Goal: Task Accomplishment & Management: Manage account settings

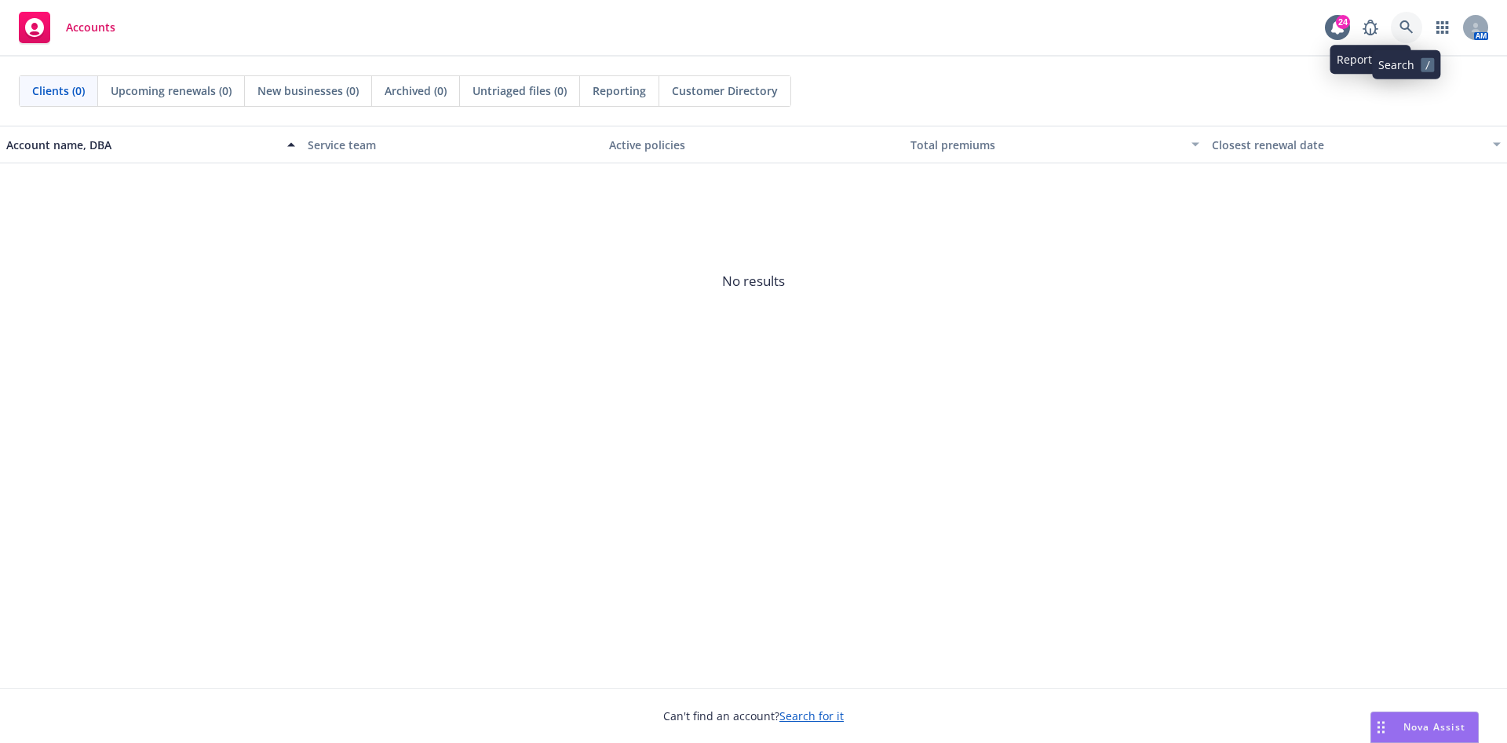
click at [1400, 19] on link at bounding box center [1406, 27] width 31 height 31
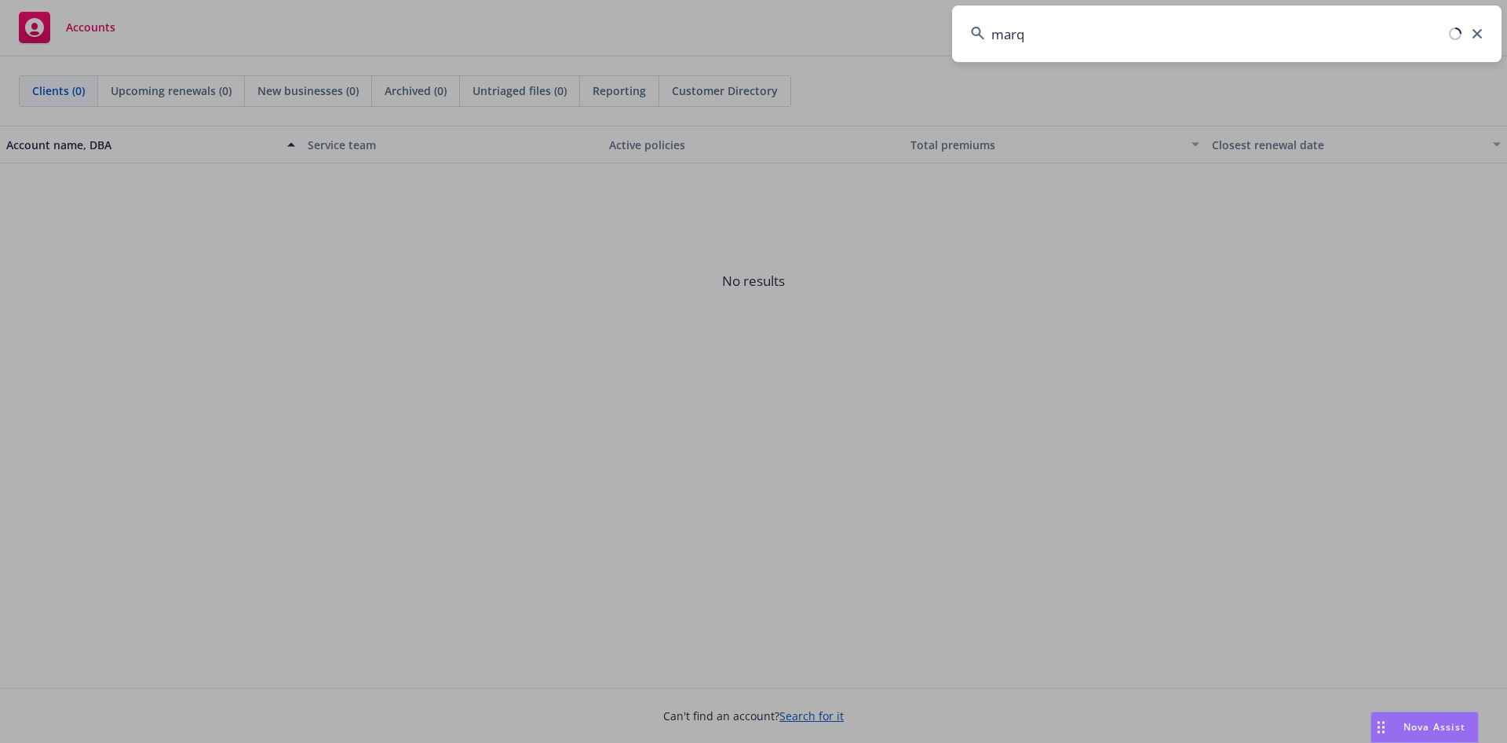
type input "marqe"
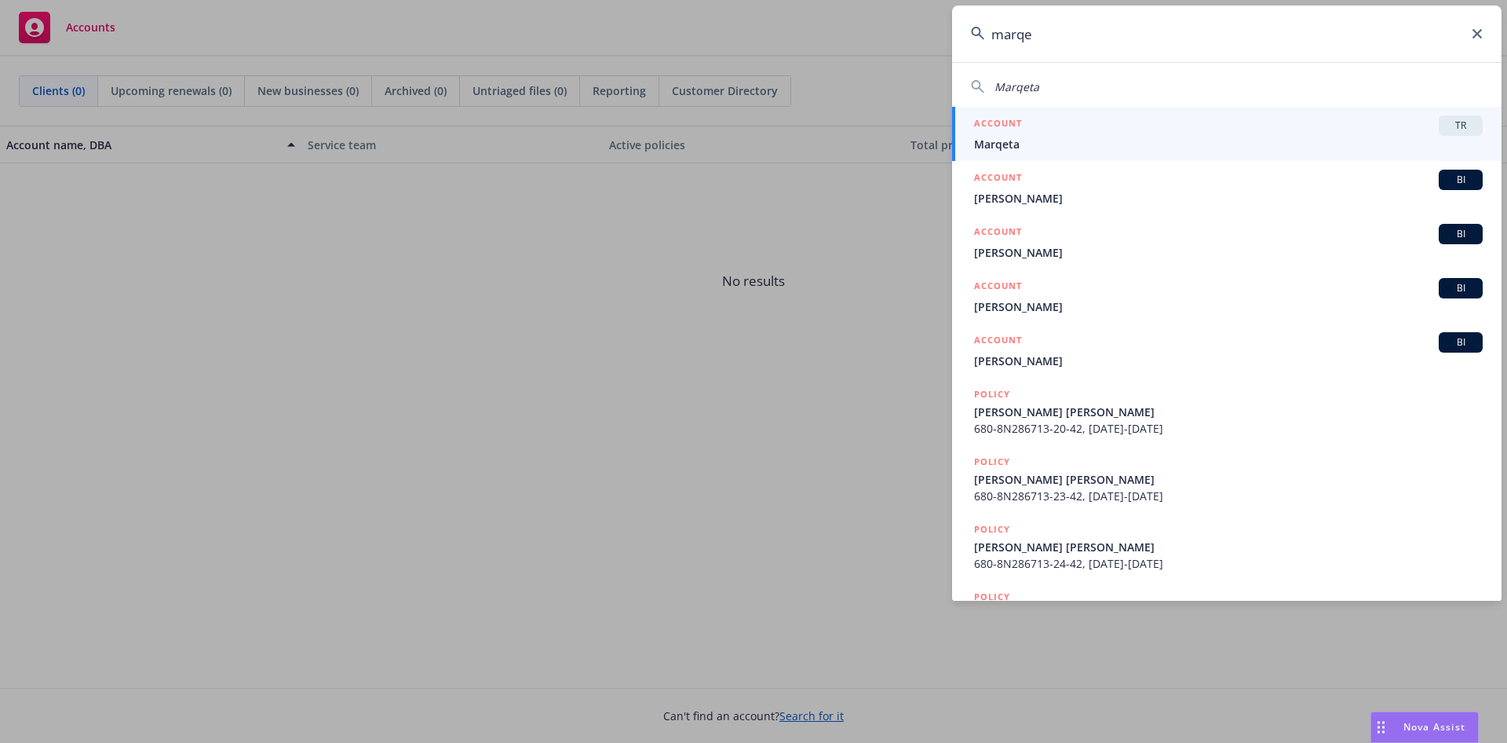
click at [1094, 147] on span "Marqeta" at bounding box center [1228, 144] width 509 height 16
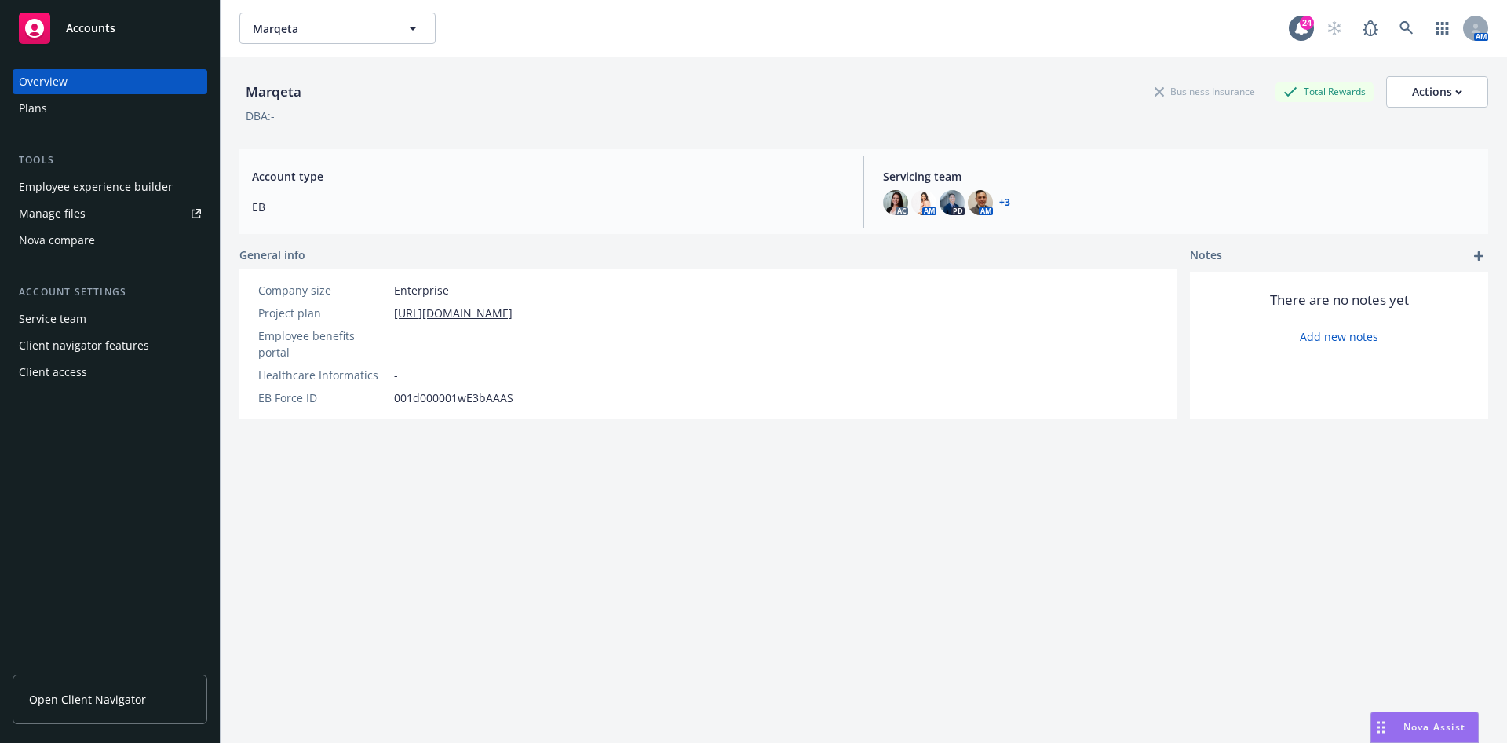
click at [101, 195] on div "Employee experience builder" at bounding box center [96, 186] width 154 height 25
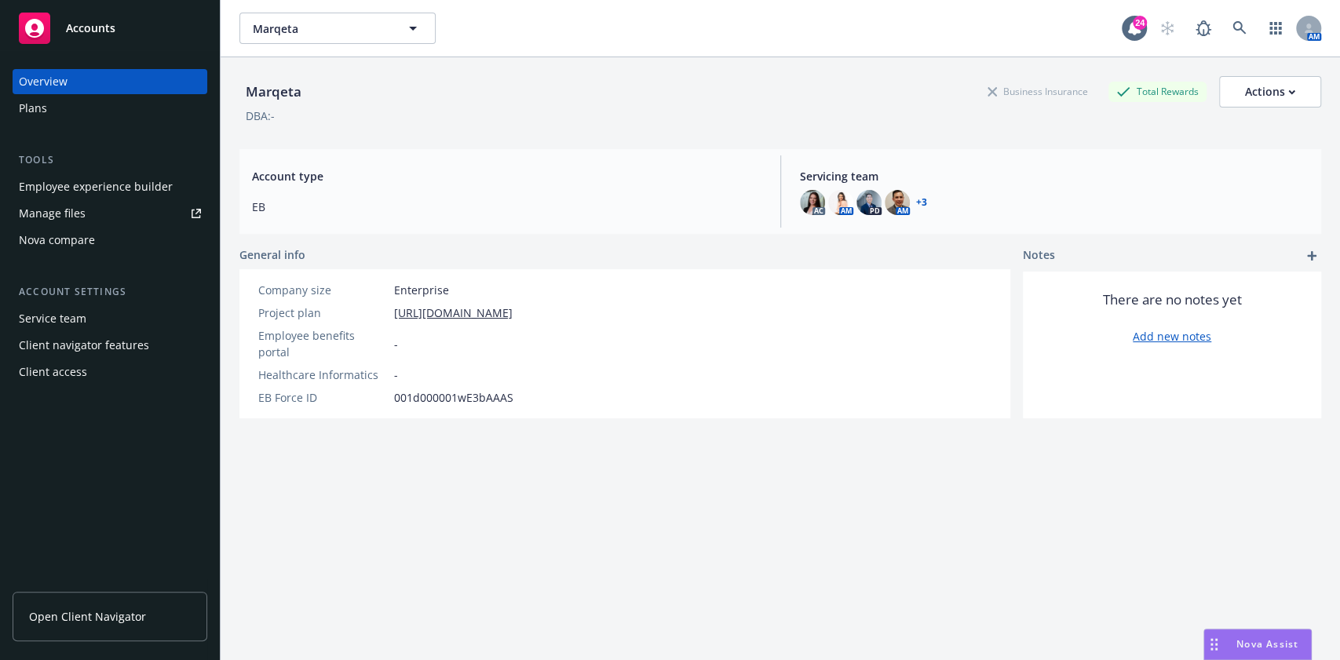
click at [163, 193] on div "Employee experience builder" at bounding box center [96, 186] width 154 height 25
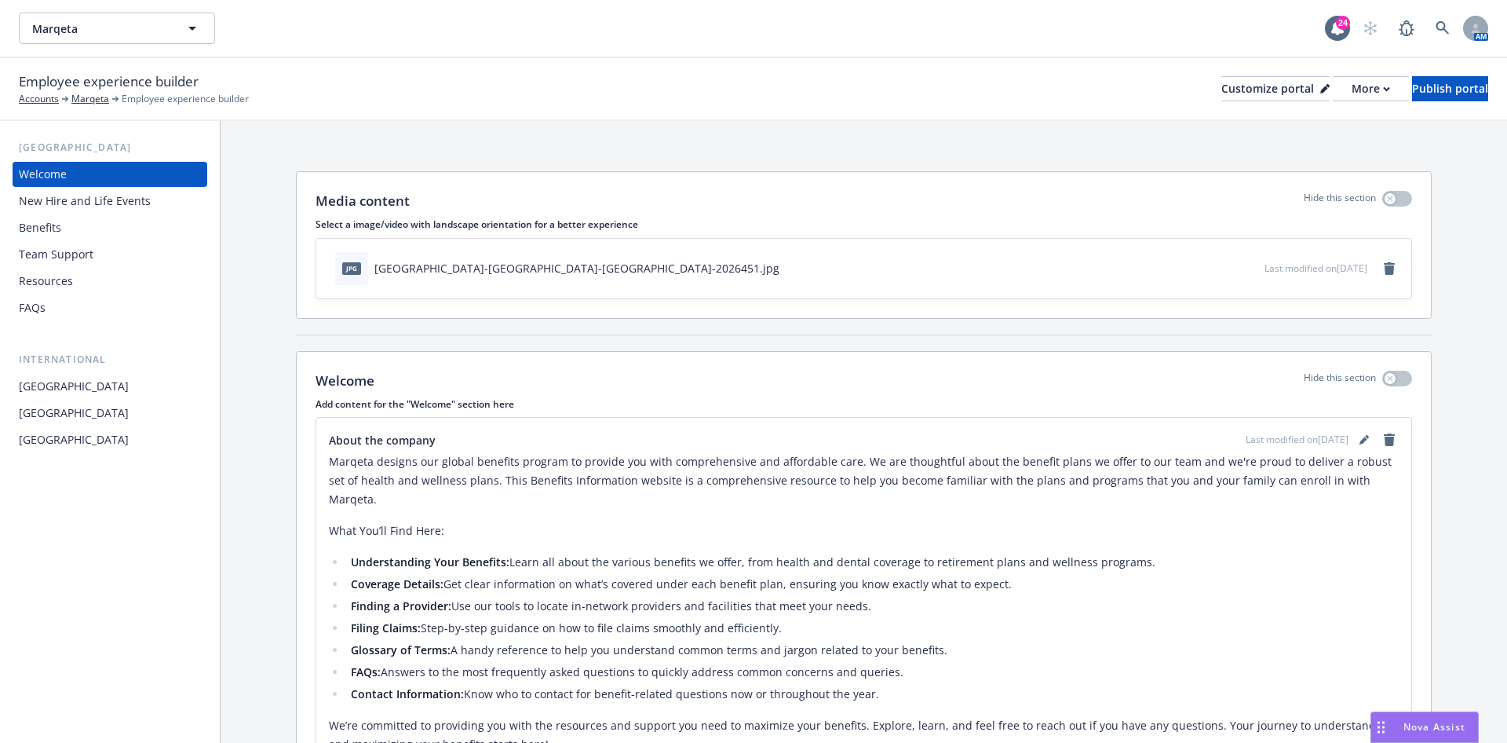
click at [31, 233] on div "Benefits" at bounding box center [40, 227] width 42 height 25
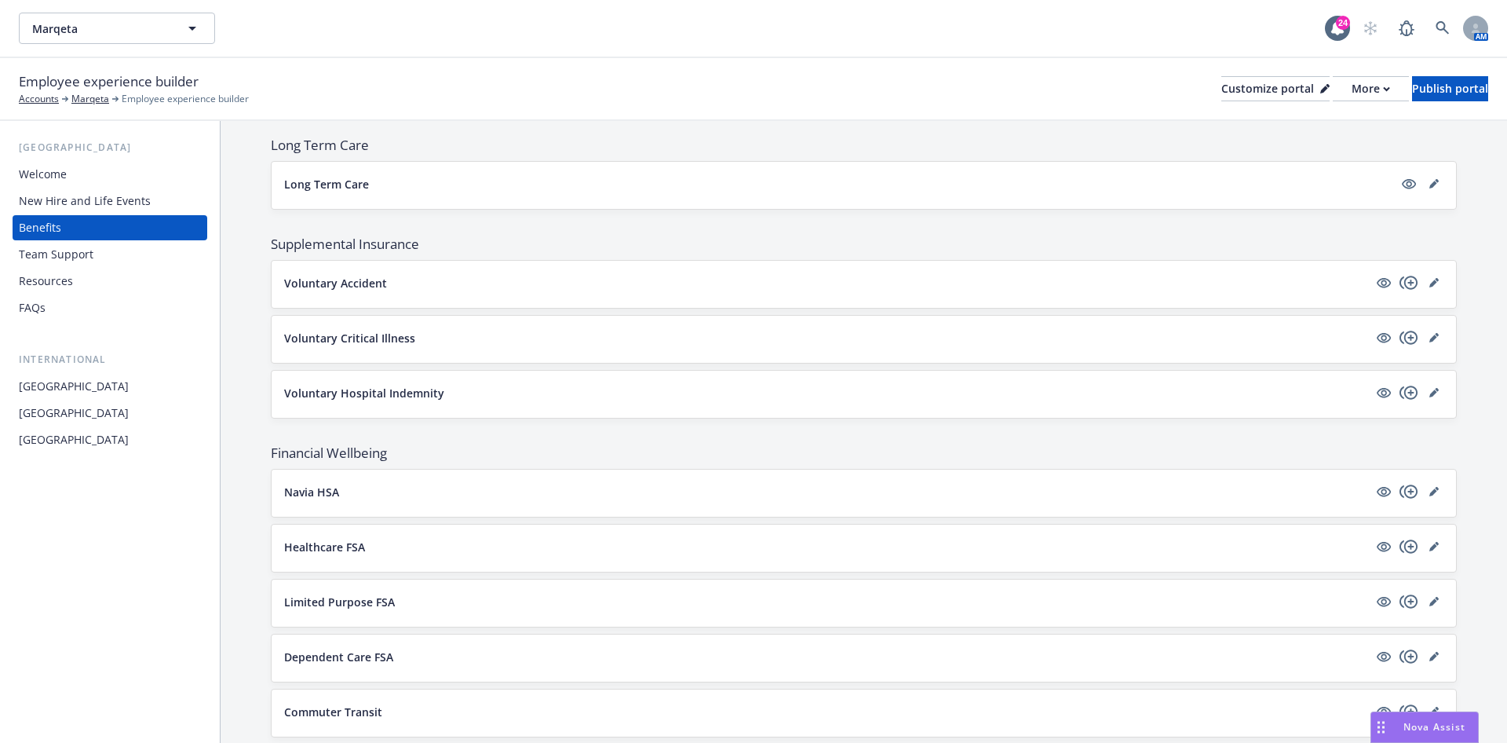
scroll to position [1178, 0]
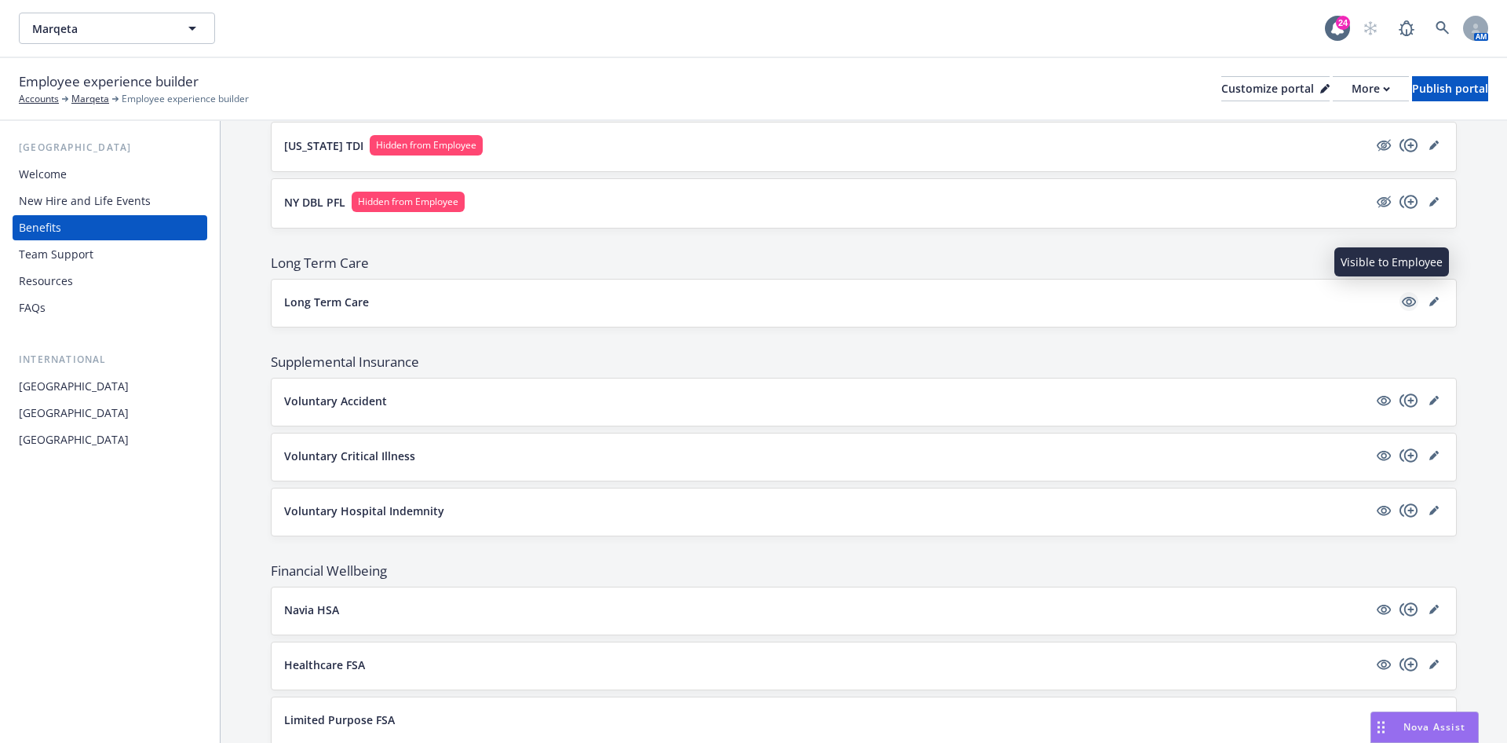
click at [1402, 294] on icon "visible" at bounding box center [1409, 301] width 14 height 14
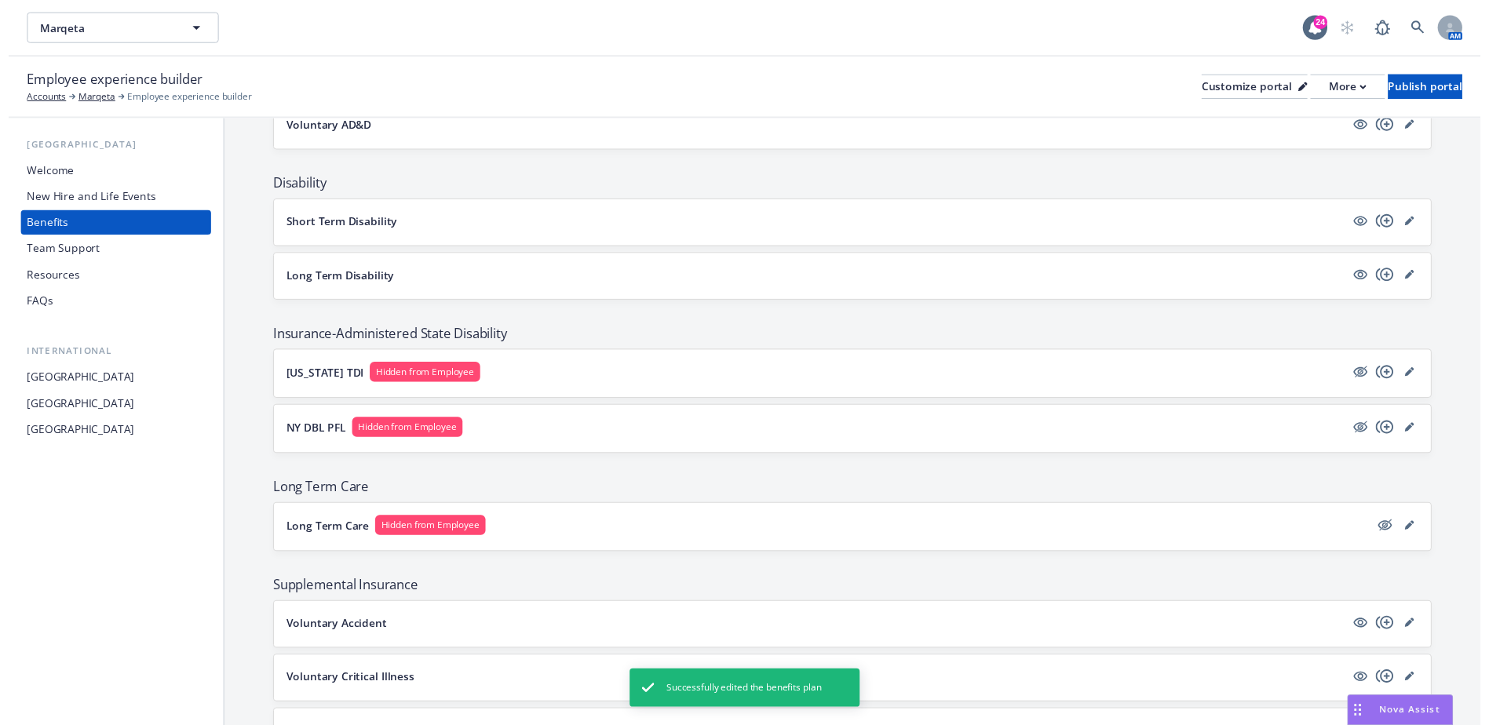
scroll to position [824, 0]
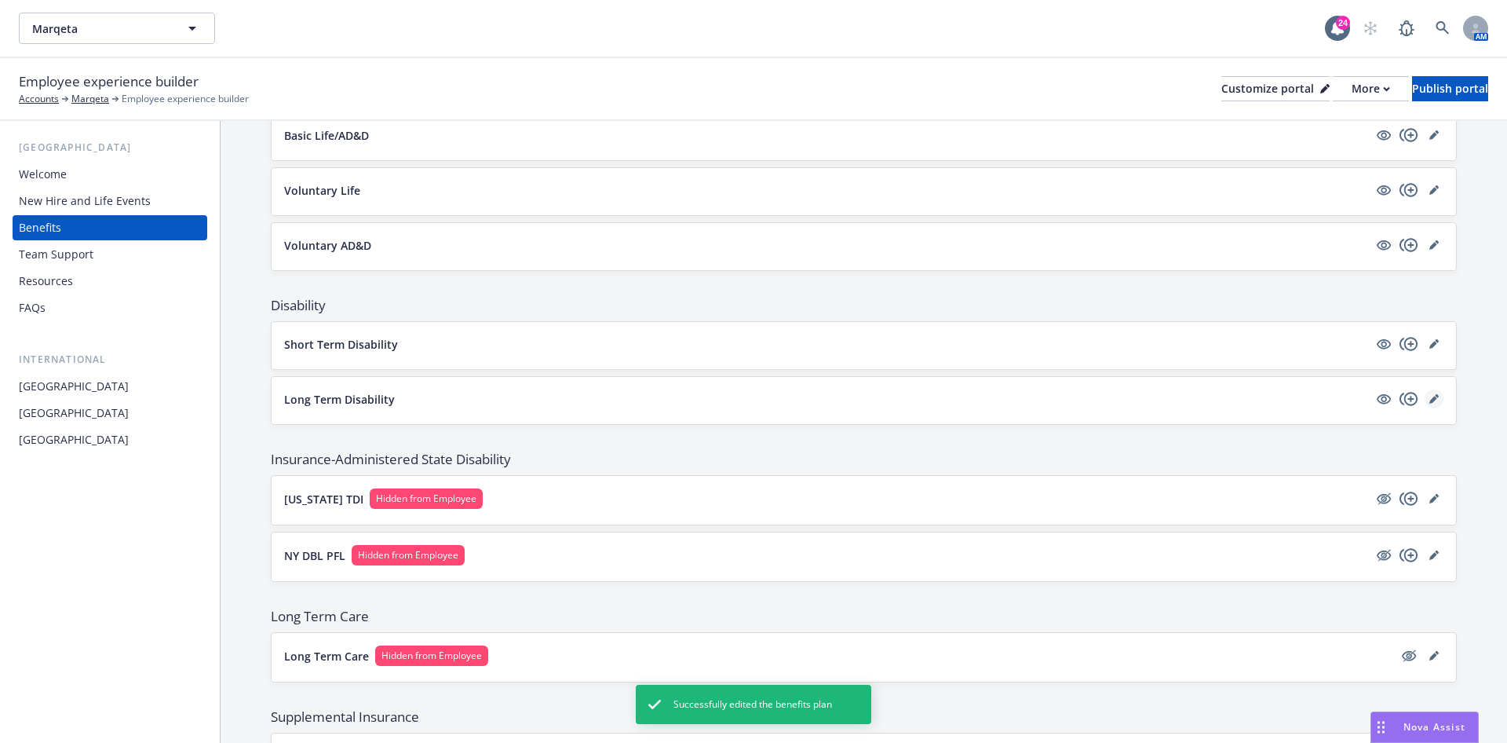
click at [1430, 394] on icon "editPencil" at bounding box center [1434, 398] width 9 height 9
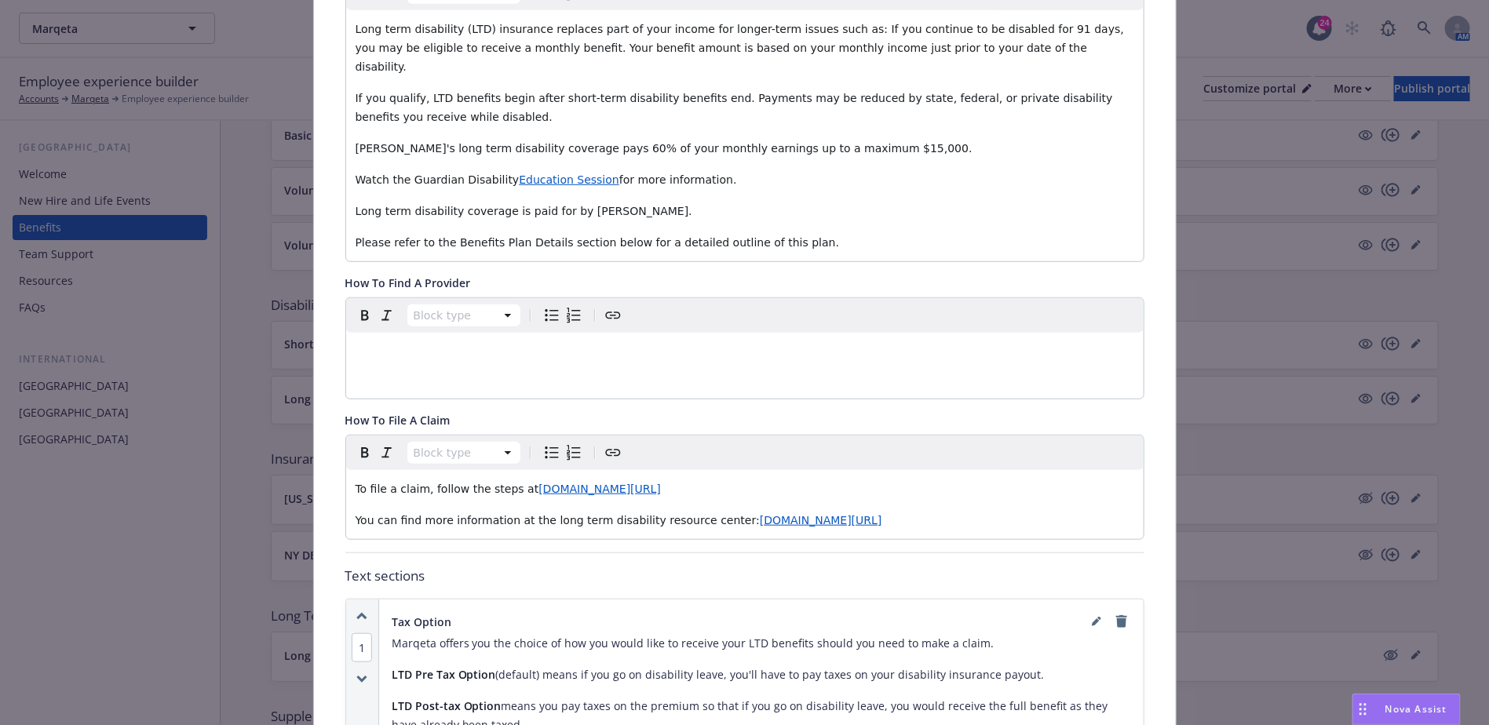
scroll to position [518, 0]
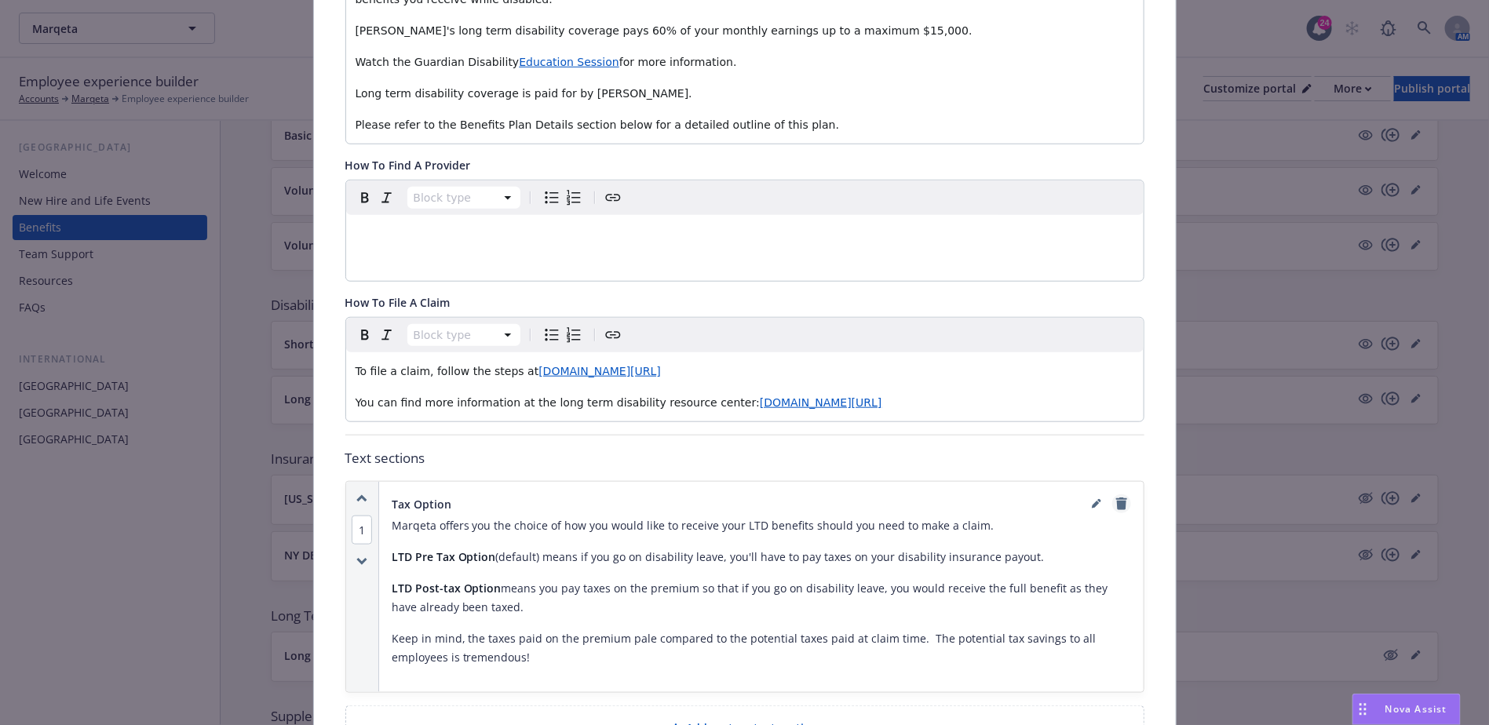
click at [1116, 498] on icon "remove" at bounding box center [1121, 504] width 11 height 13
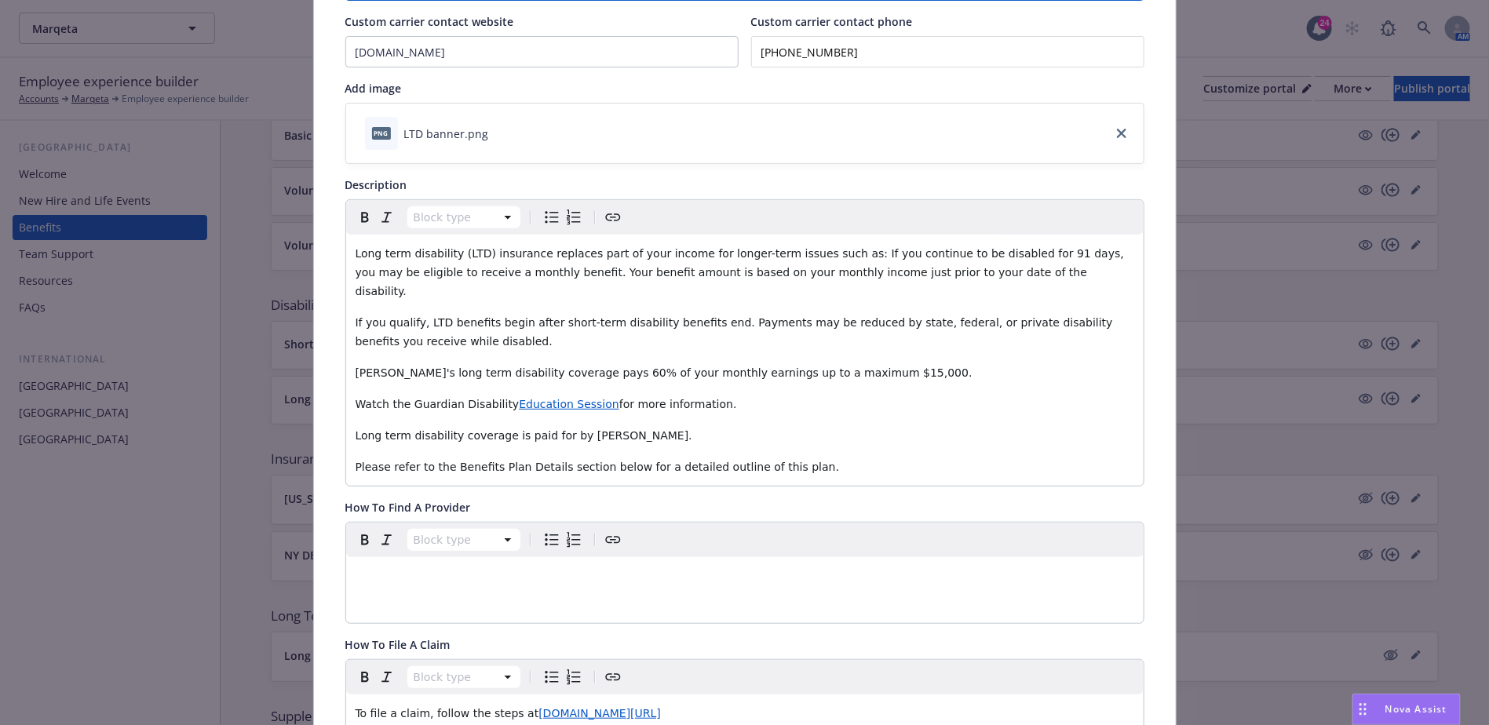
scroll to position [0, 0]
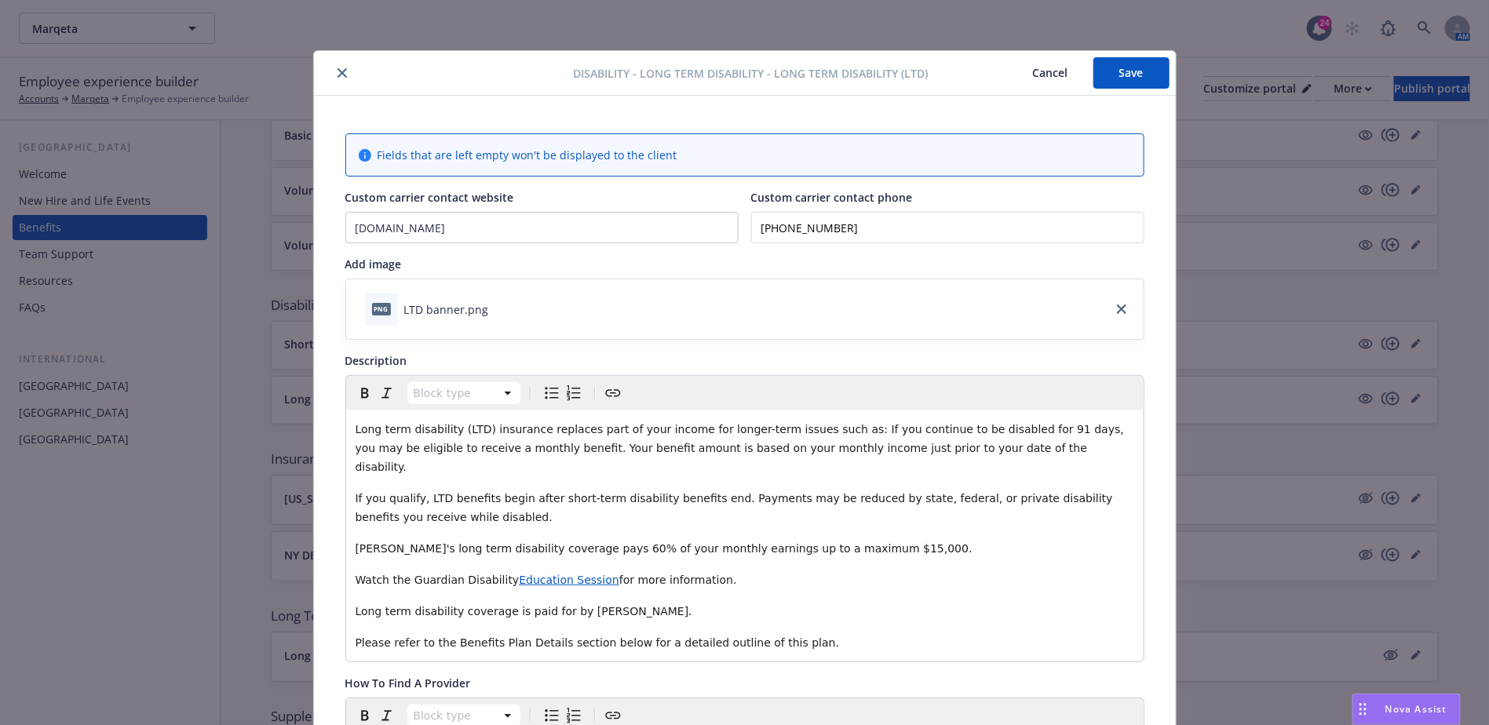
click at [1112, 68] on button "Save" at bounding box center [1132, 72] width 76 height 31
click at [1128, 80] on button "Save" at bounding box center [1132, 72] width 76 height 31
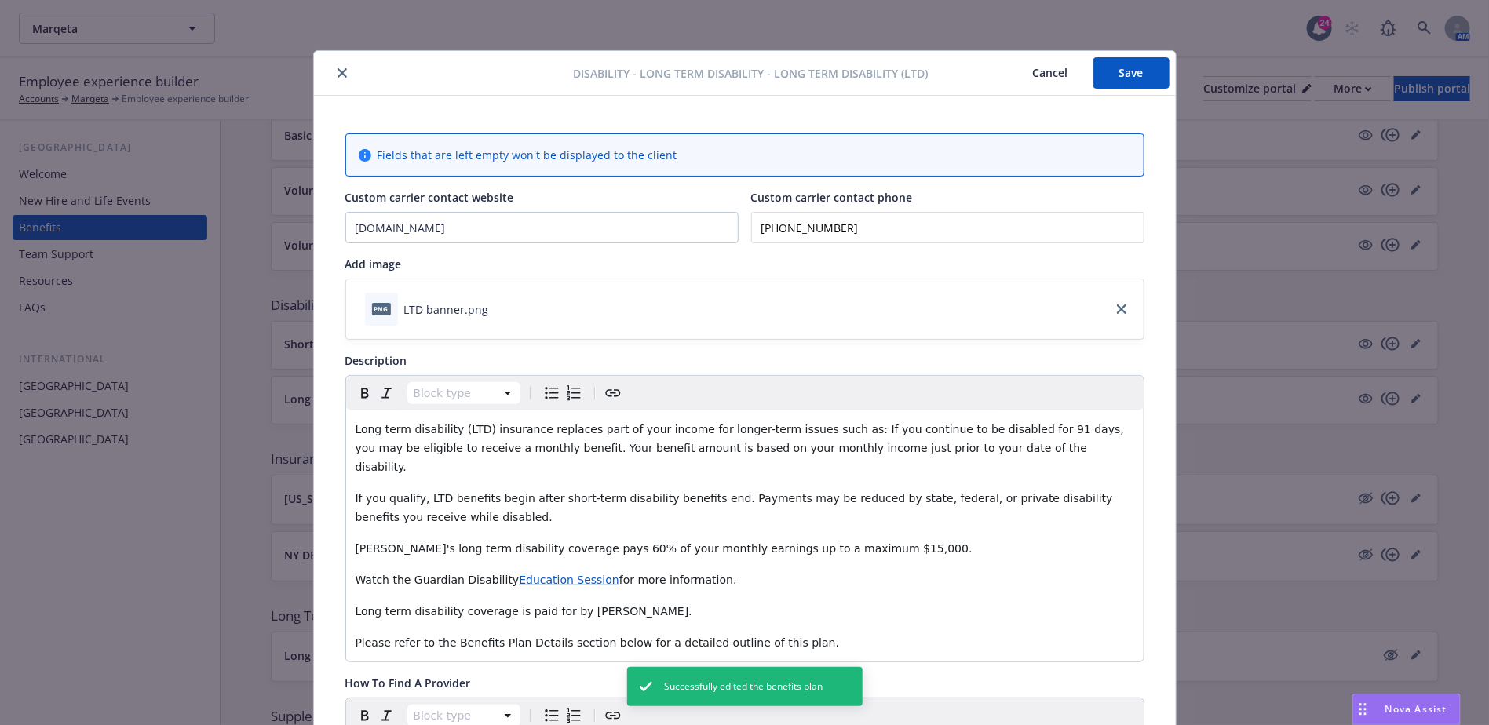
click at [333, 67] on button "close" at bounding box center [342, 73] width 19 height 19
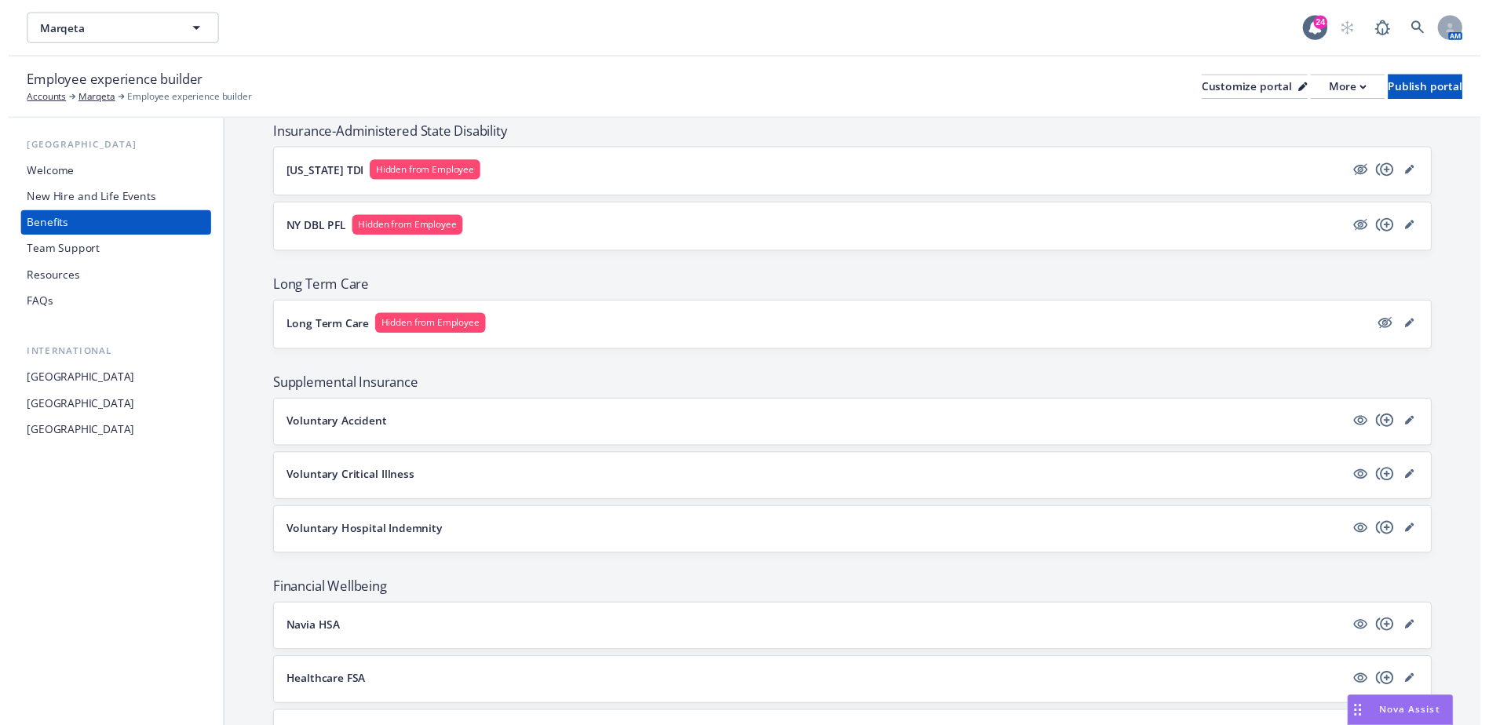
scroll to position [1178, 0]
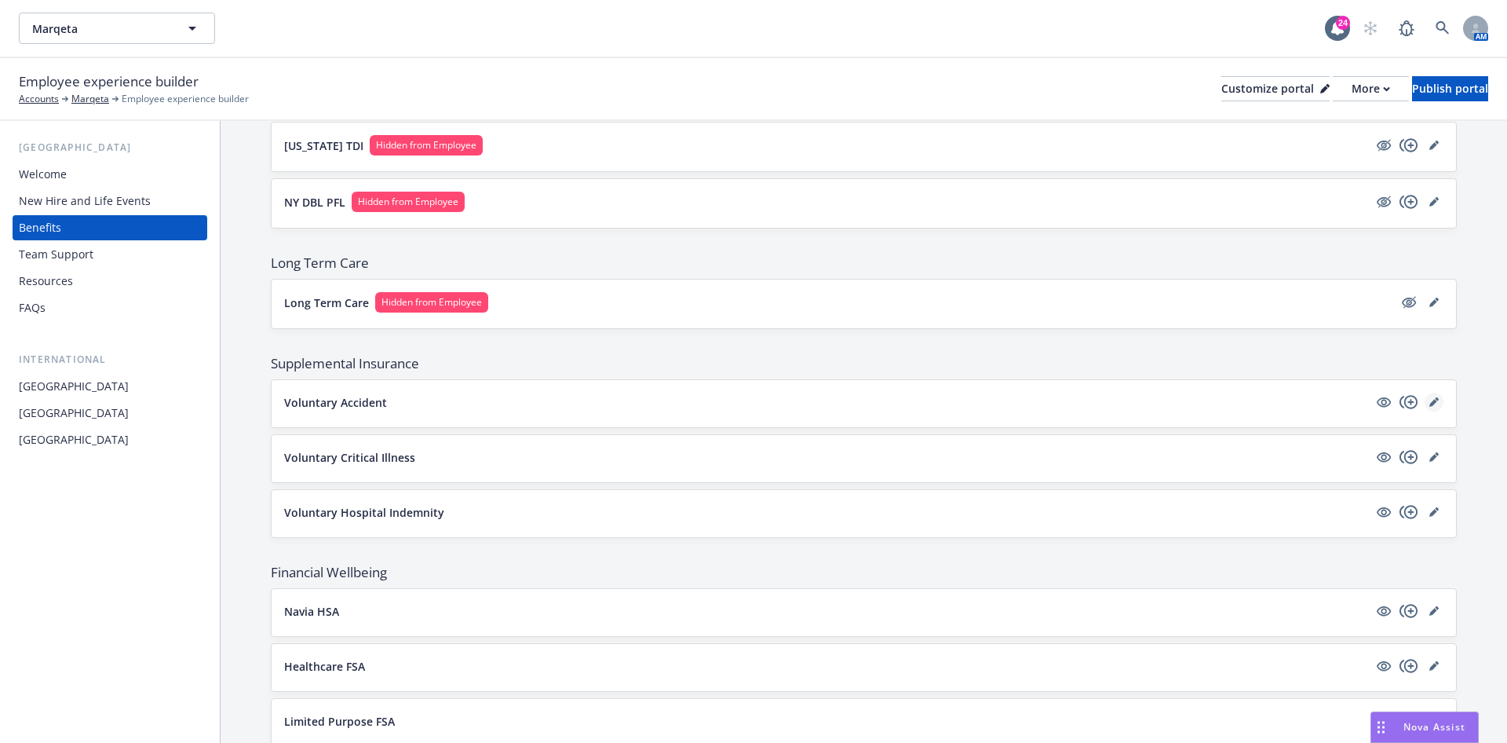
click at [1430, 397] on icon "editPencil" at bounding box center [1434, 401] width 9 height 9
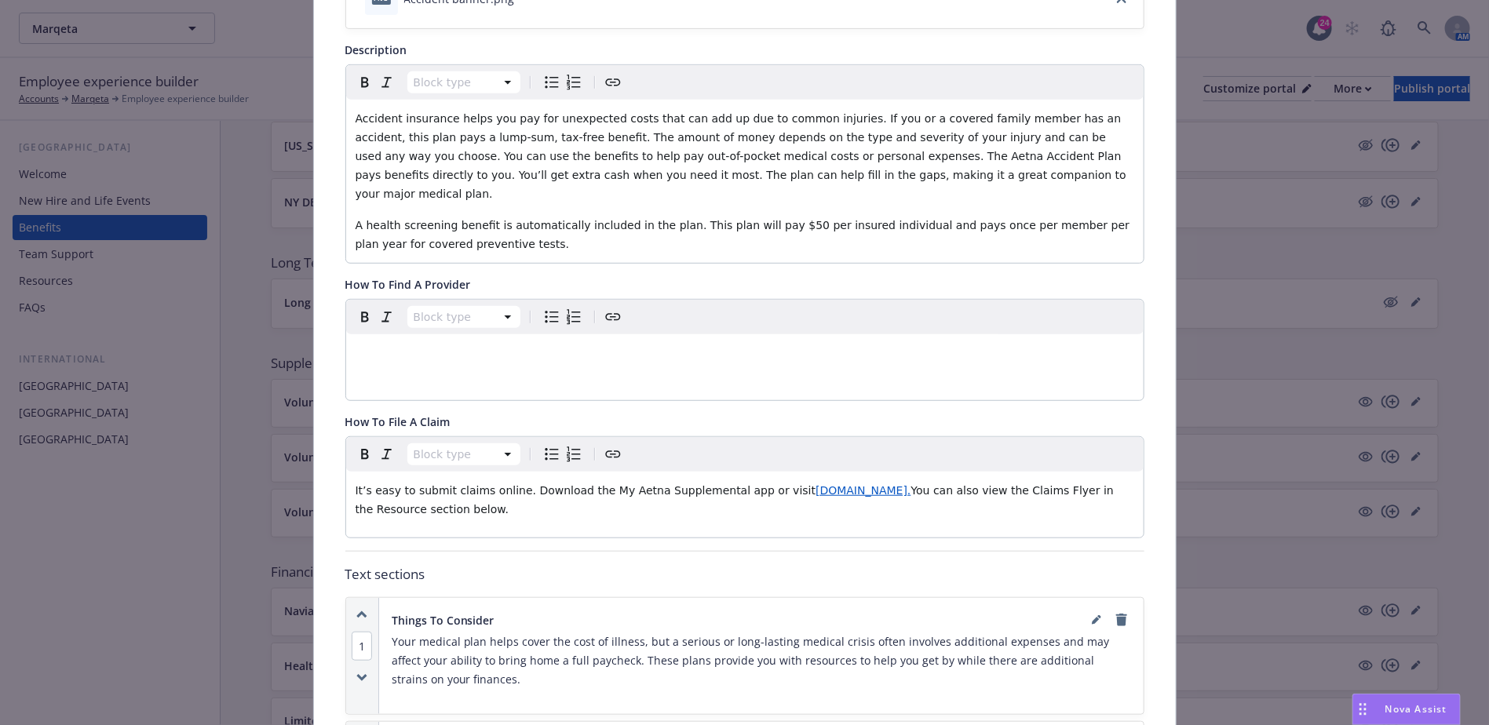
scroll to position [400, 0]
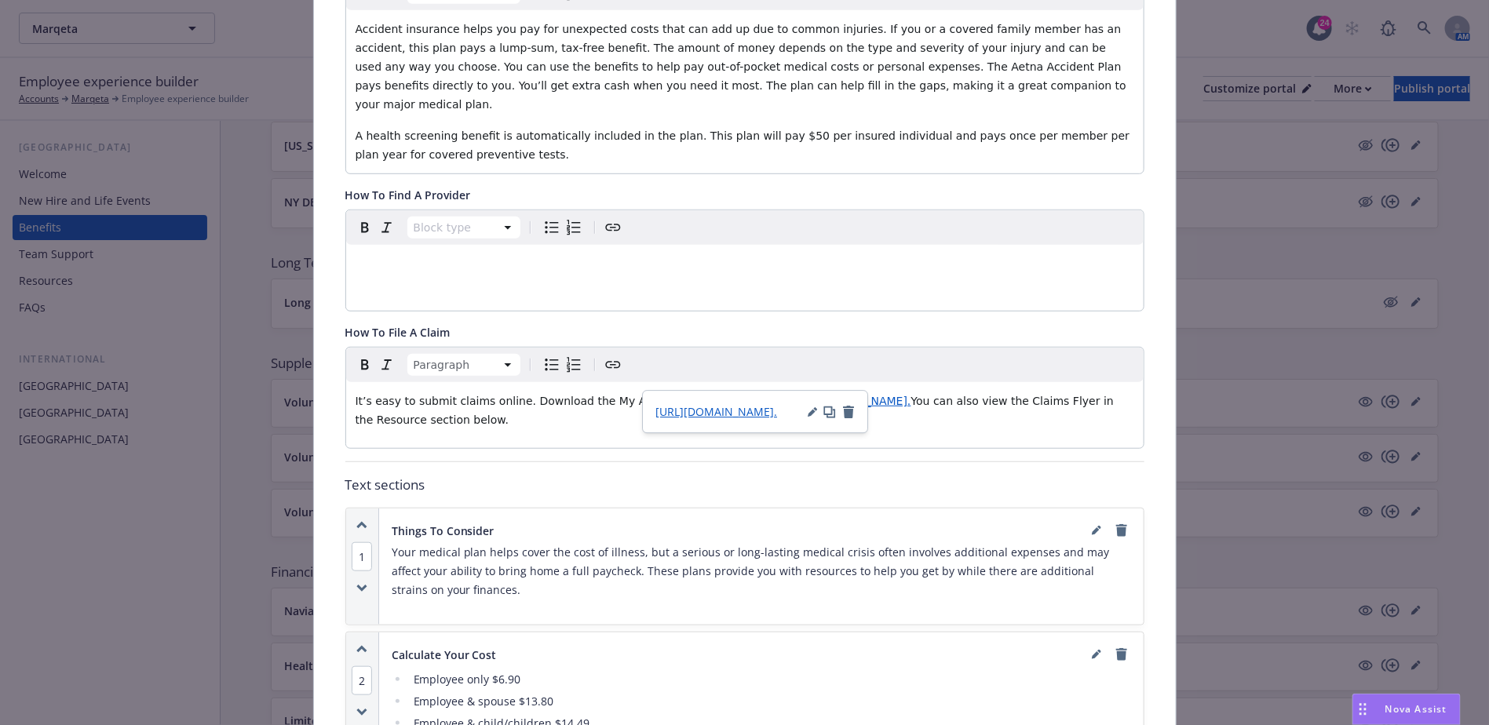
click at [816, 395] on span "www.MyAetnaSupplemental.com." at bounding box center [863, 401] width 95 height 13
click at [811, 406] on button "button" at bounding box center [812, 412] width 9 height 13
type input "https://www.MyAetnaSupplemental.com"
click at [845, 480] on button "Save" at bounding box center [829, 485] width 49 height 31
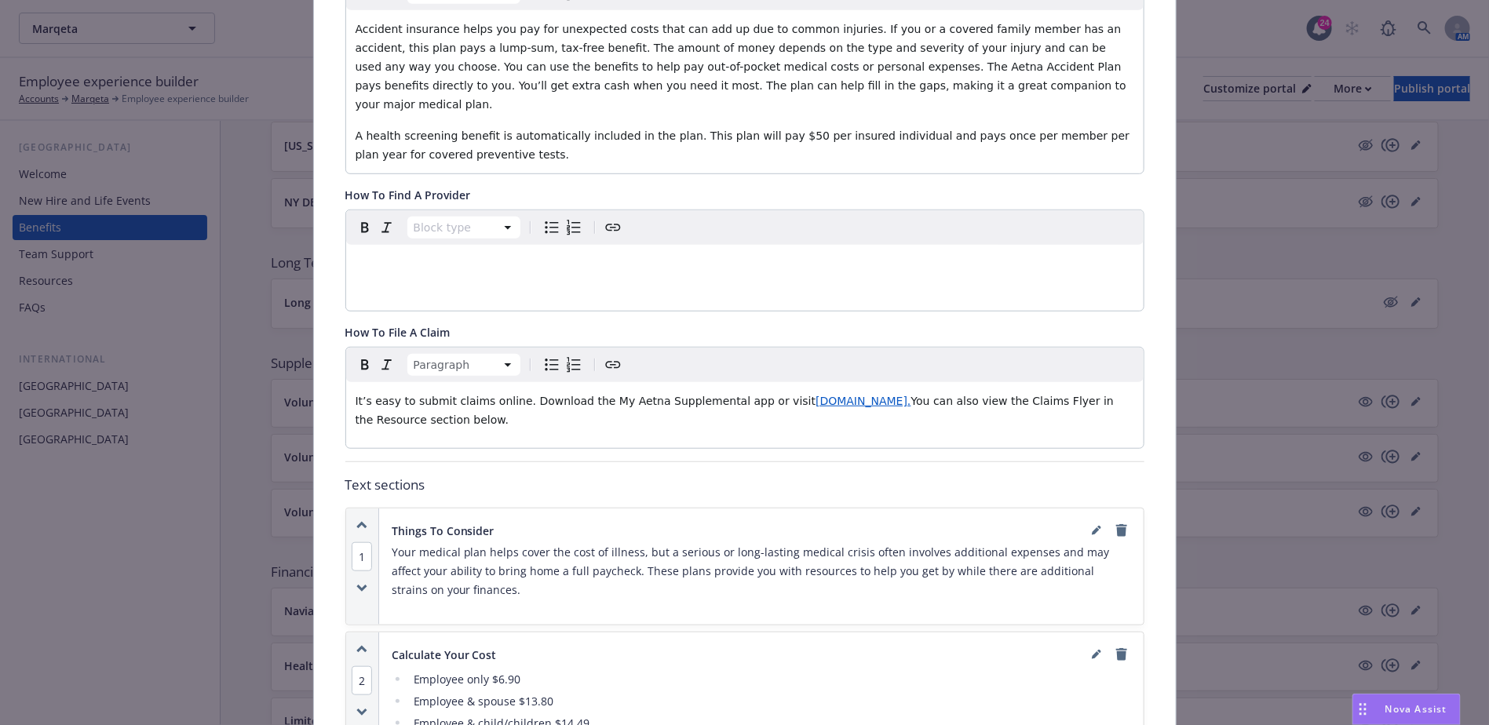
click at [919, 394] on p "It’s easy to submit claims online. Download the My Aetna Supplemental app or vi…" at bounding box center [745, 411] width 779 height 38
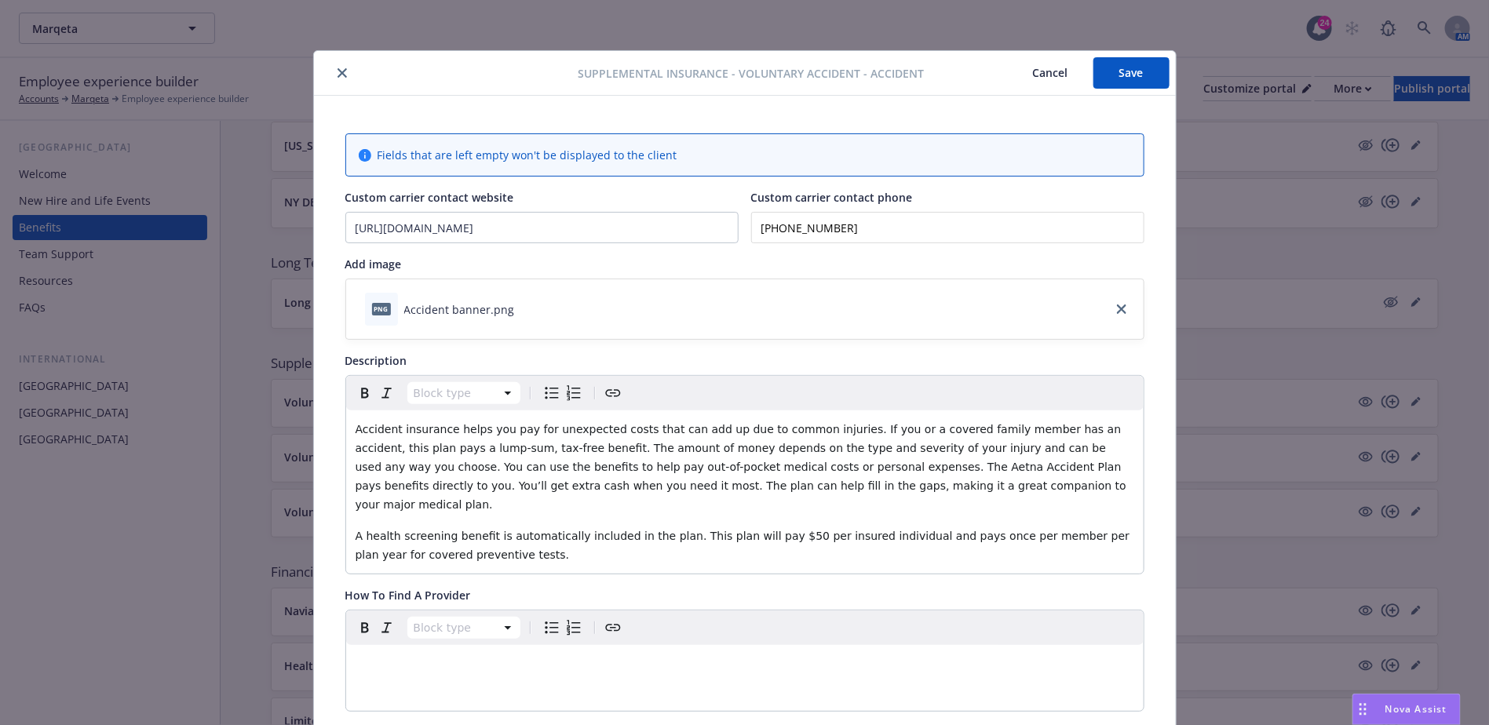
click at [1117, 81] on button "Save" at bounding box center [1132, 72] width 76 height 31
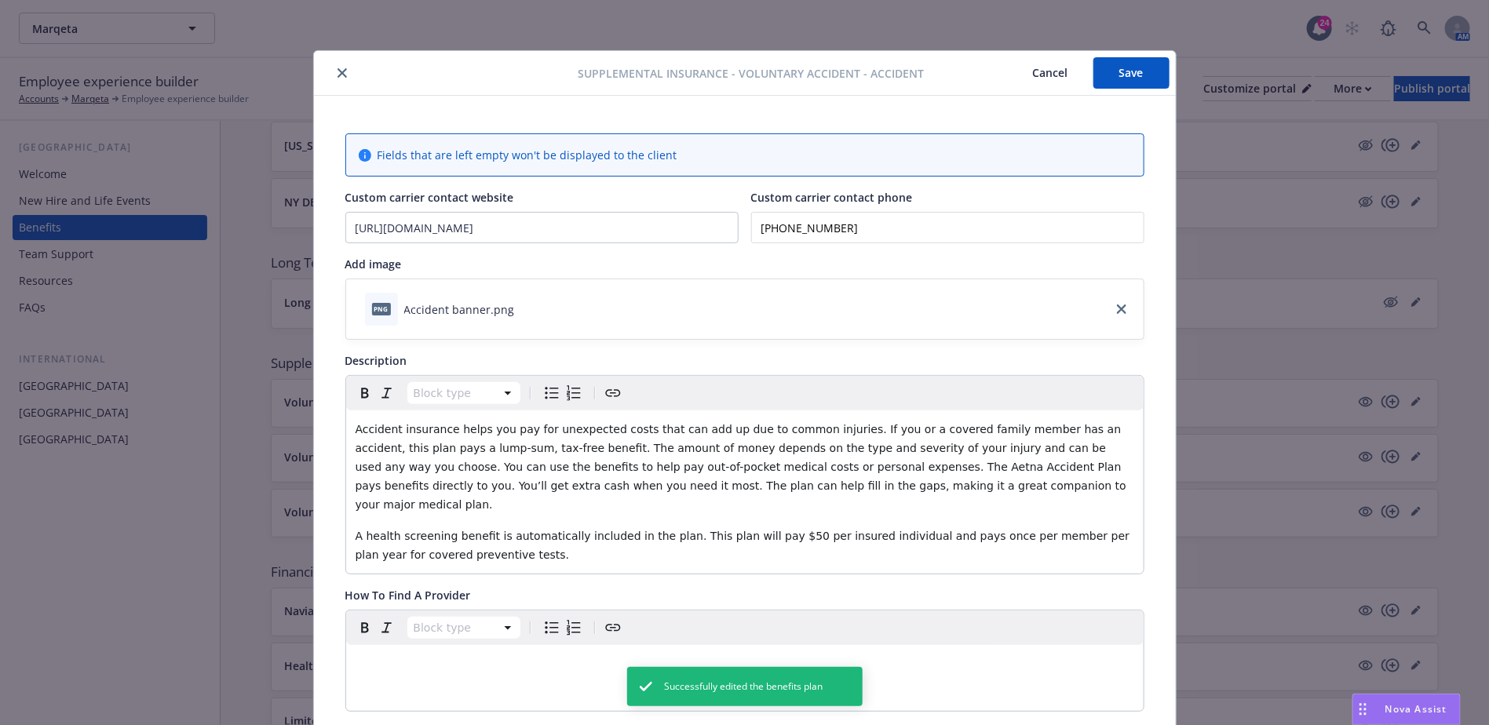
click at [333, 79] on button "close" at bounding box center [342, 73] width 19 height 19
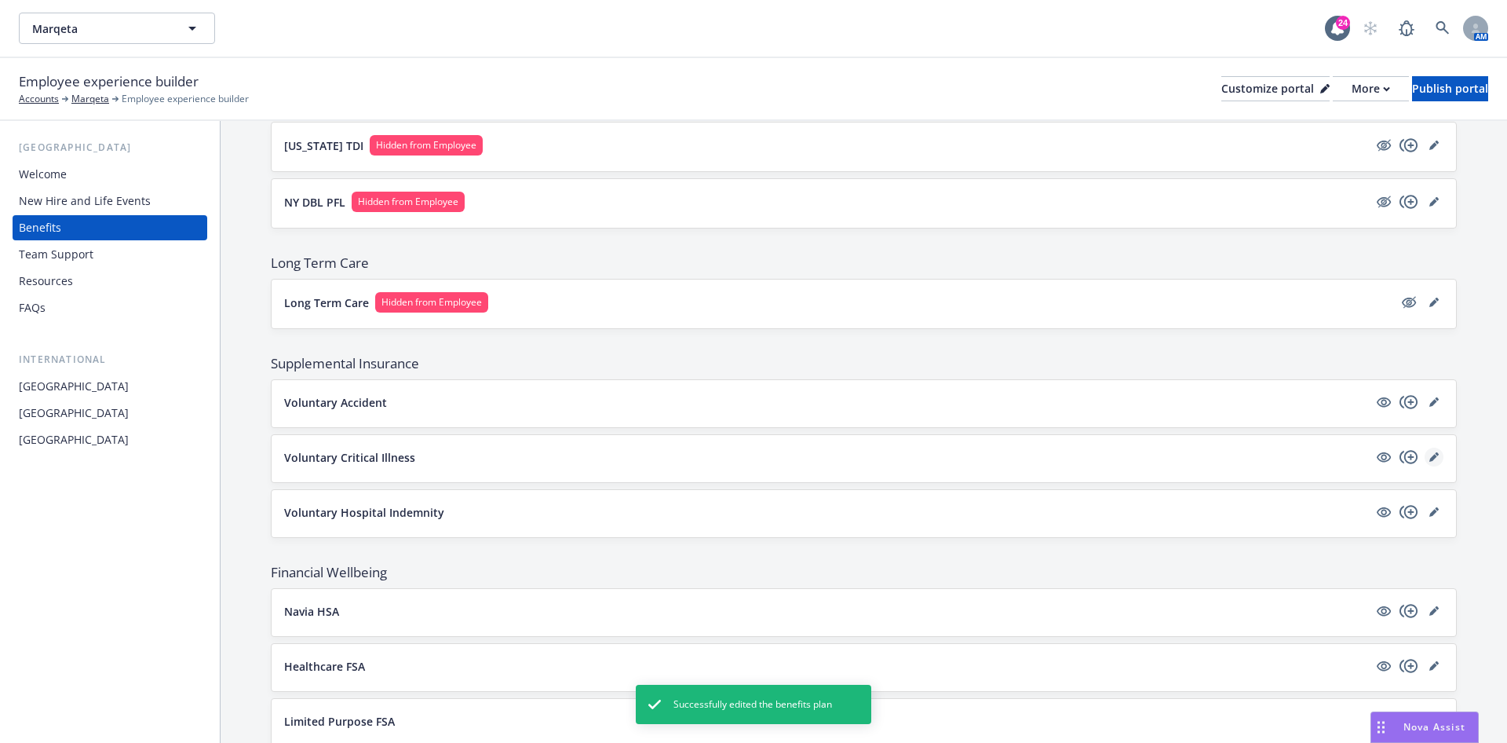
click at [1430, 454] on icon "editPencil" at bounding box center [1434, 458] width 8 height 8
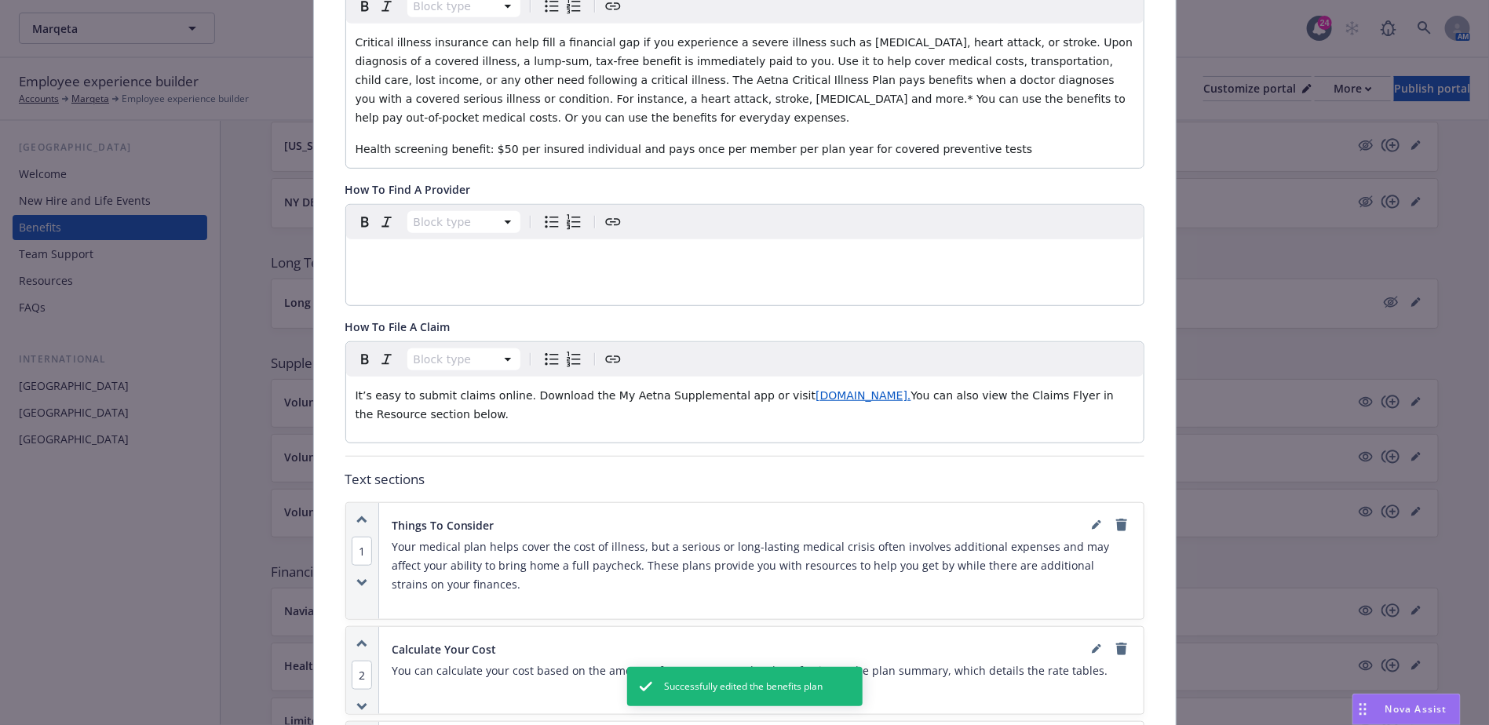
scroll to position [400, 0]
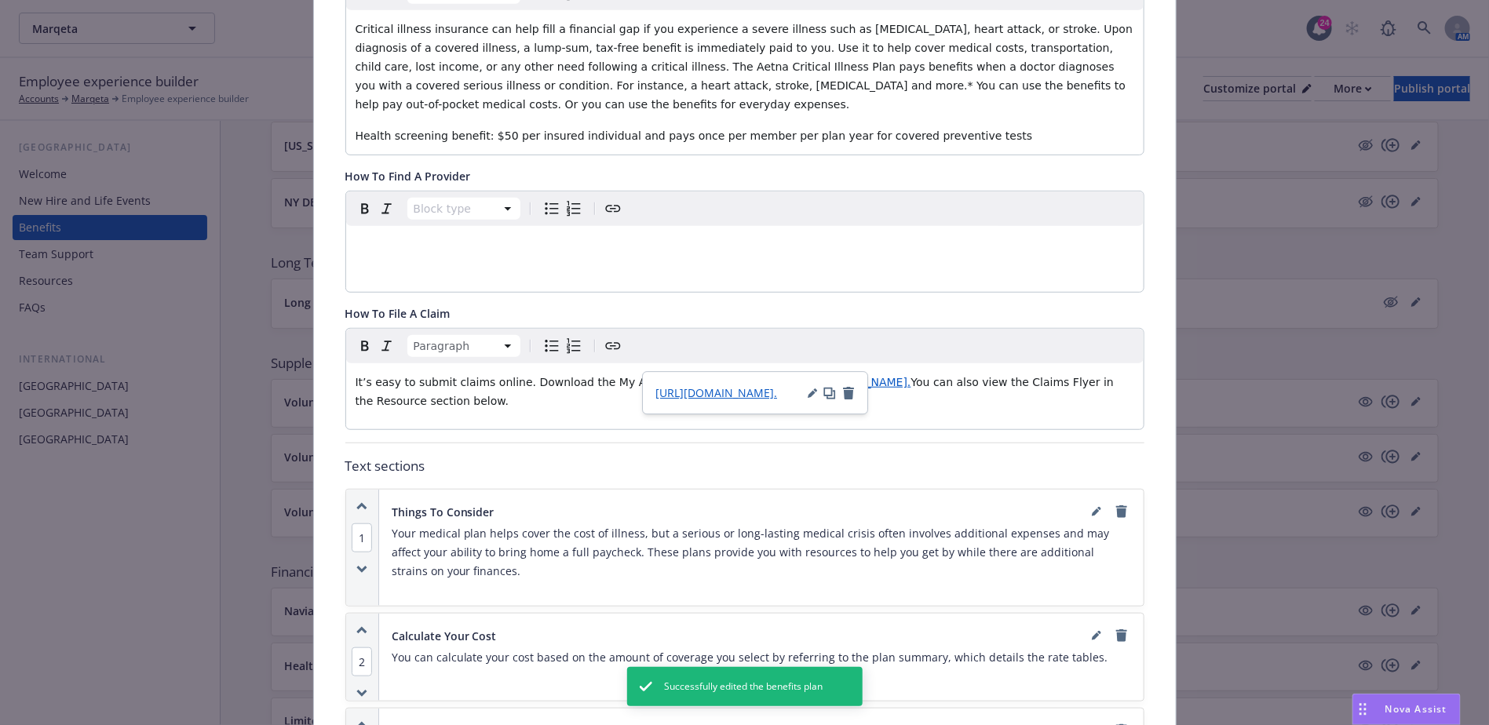
click at [859, 376] on span "www.MyAetnaSupplemental.com." at bounding box center [863, 382] width 95 height 13
click at [813, 393] on icon "button" at bounding box center [812, 394] width 8 height 8
type input "https://www.MyAetnaSupplemental.com"
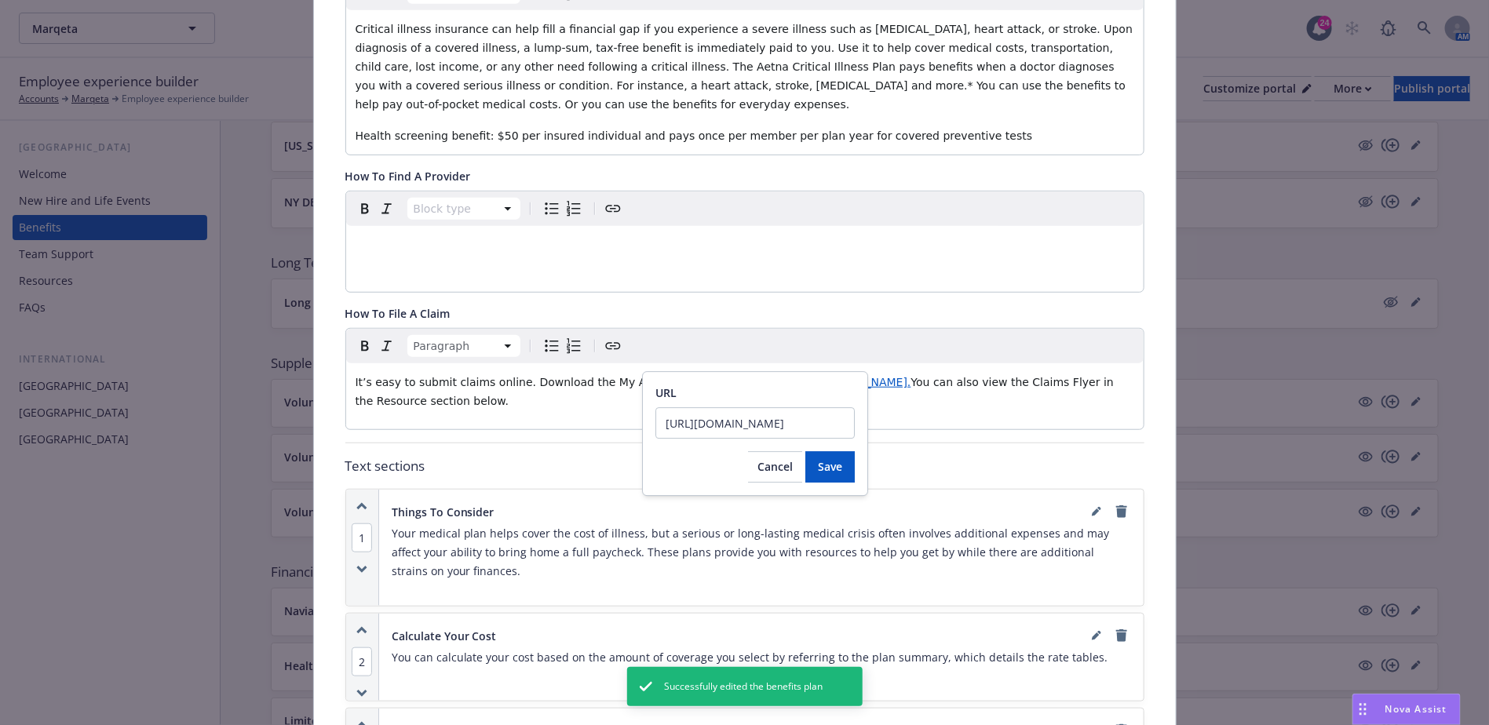
click button "Save" at bounding box center [829, 466] width 49 height 31
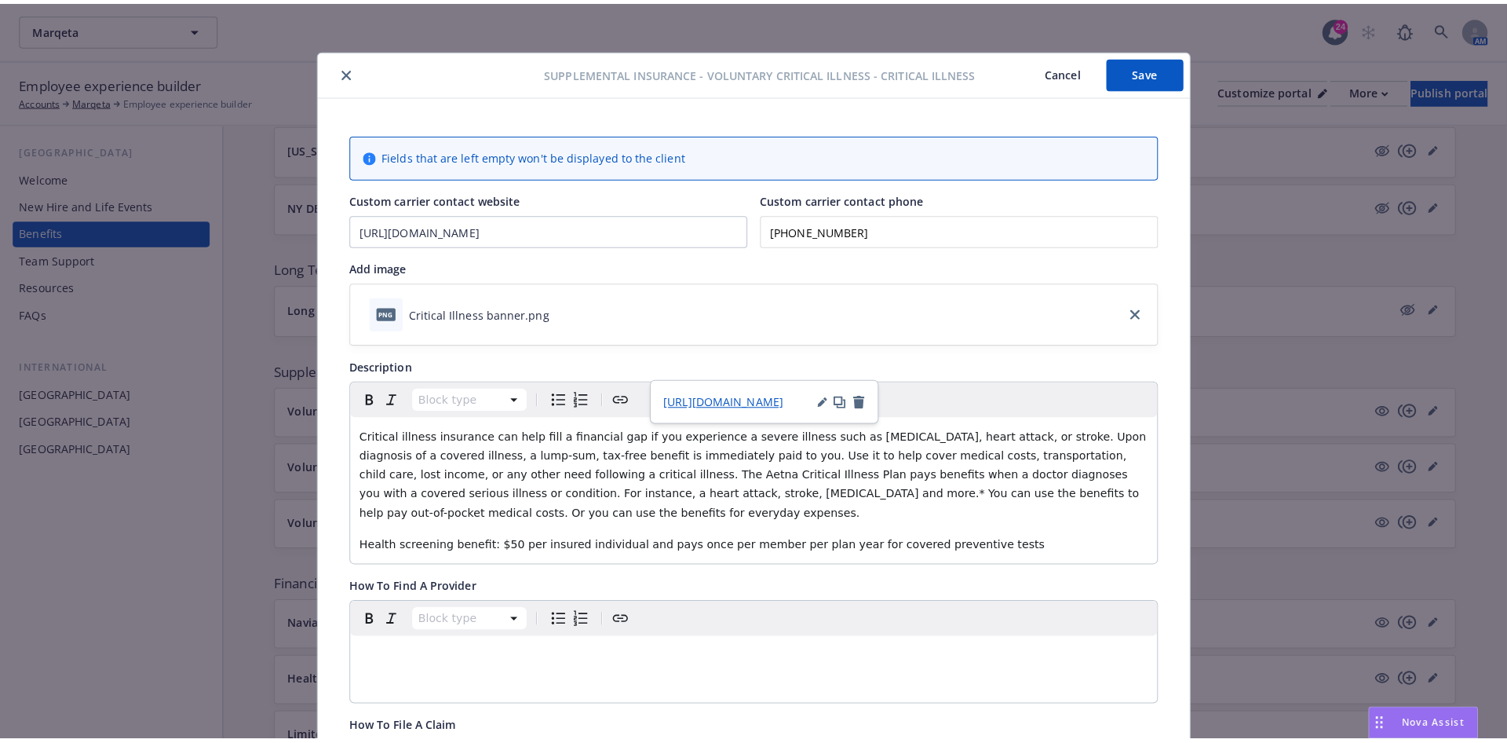
scroll to position [0, 0]
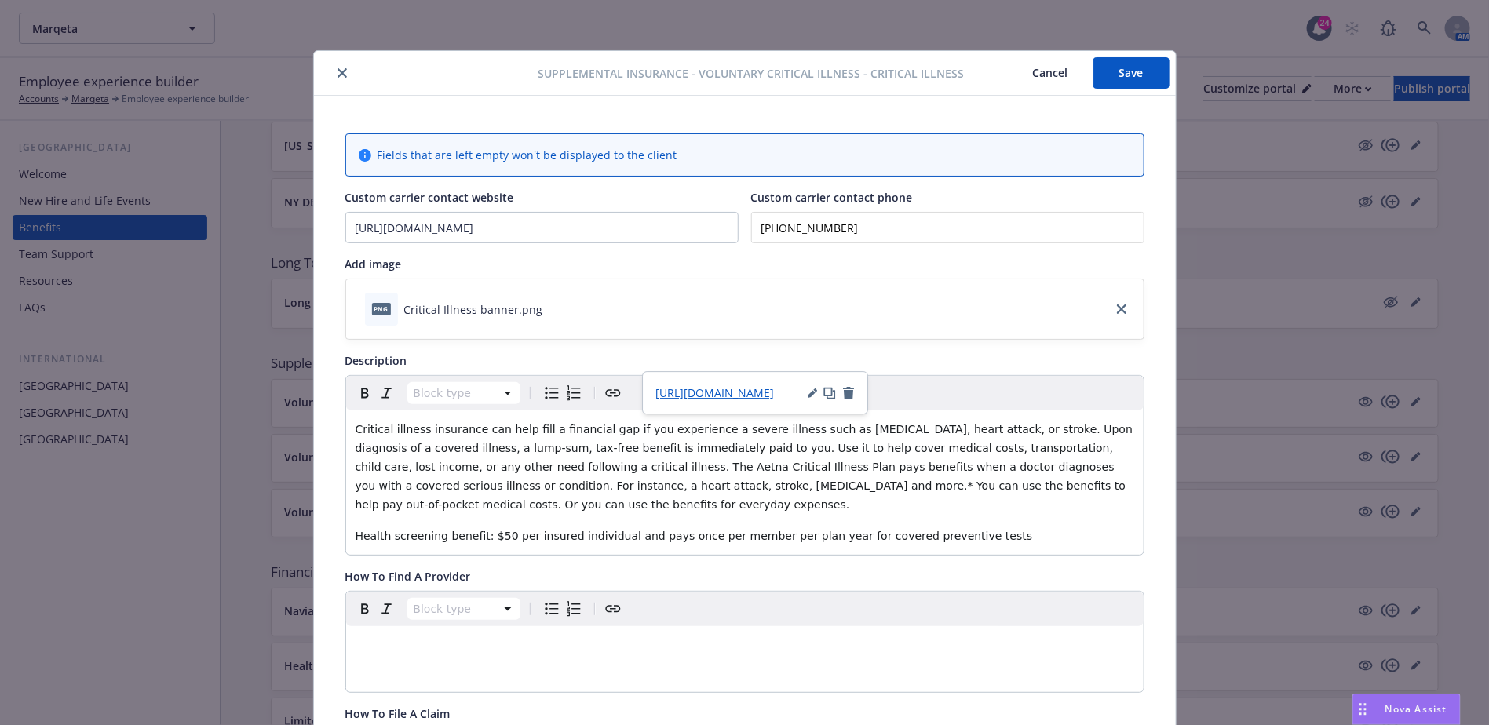
click at [1130, 59] on button "Save" at bounding box center [1132, 72] width 76 height 31
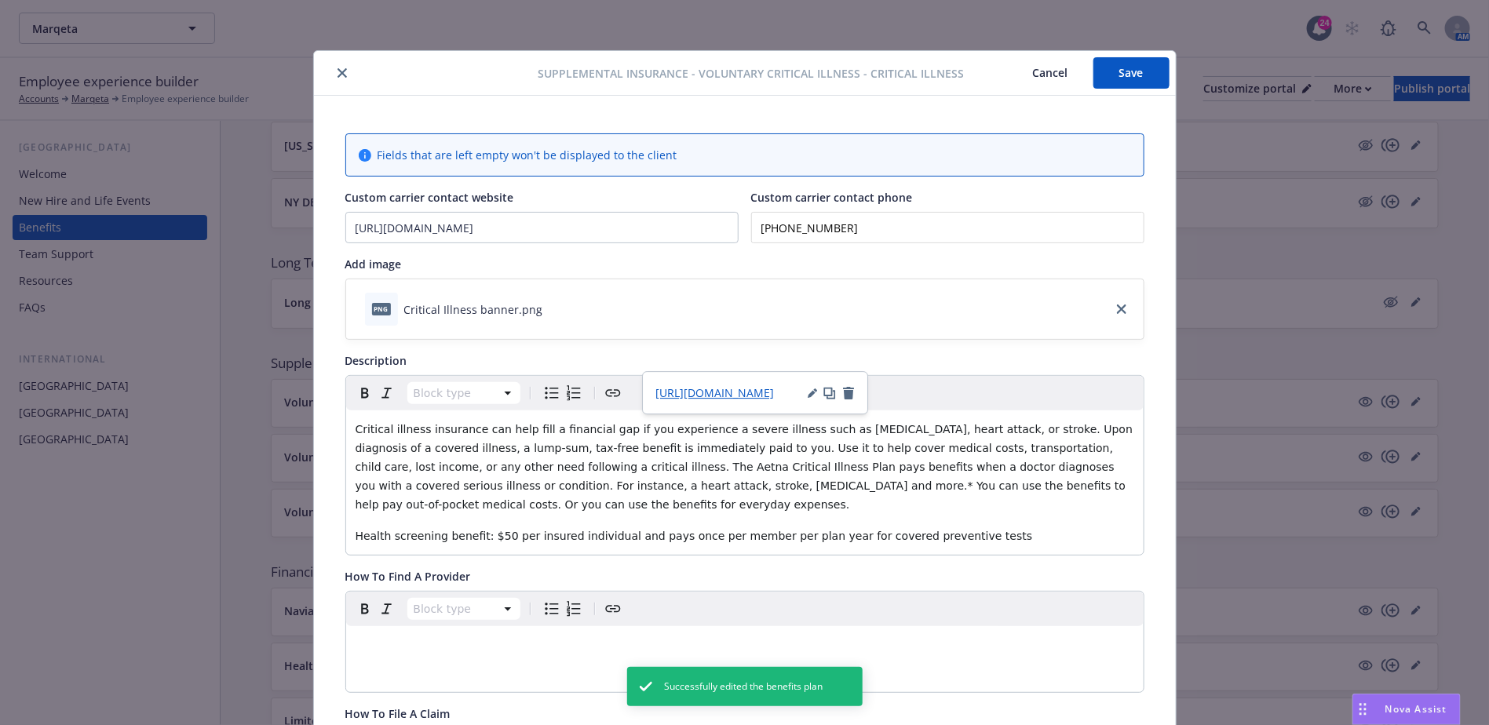
click at [338, 68] on icon "close" at bounding box center [342, 72] width 9 height 9
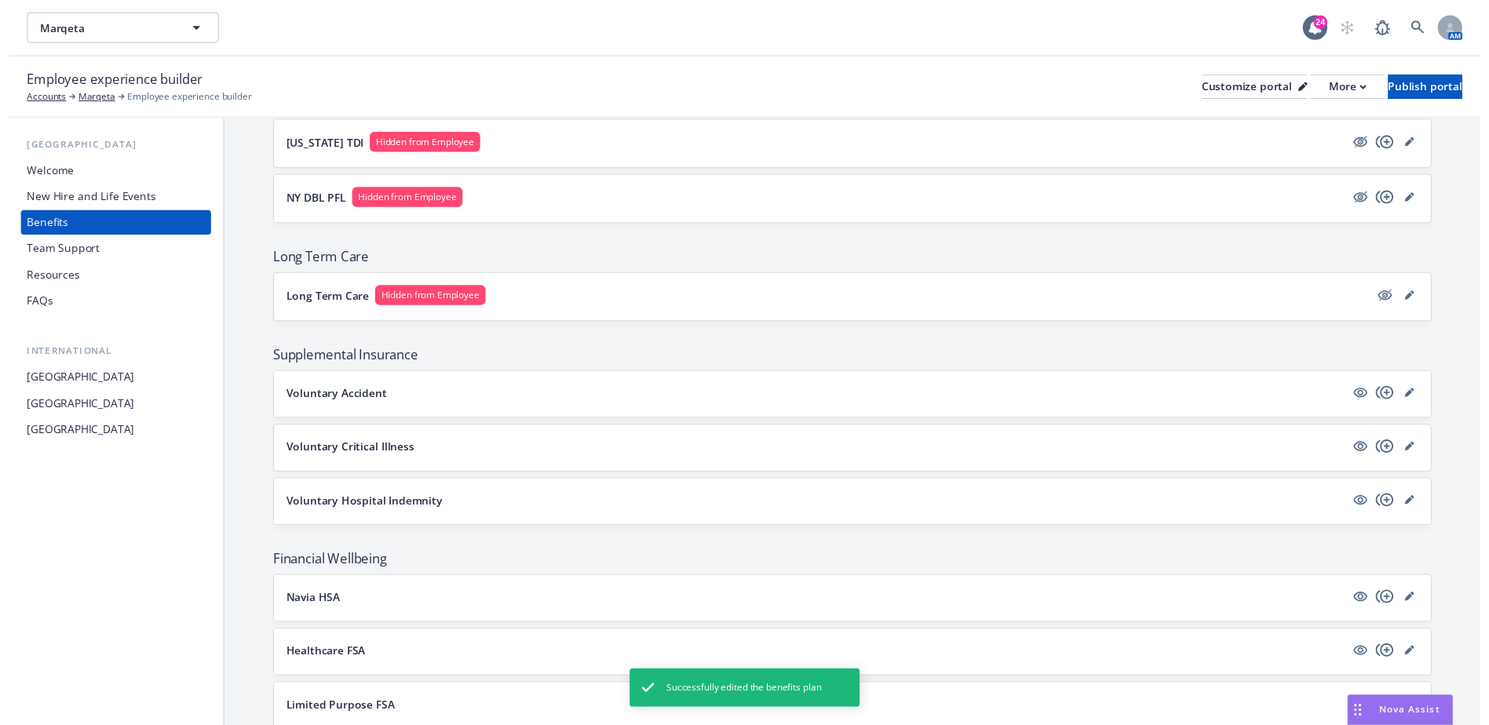
scroll to position [1295, 0]
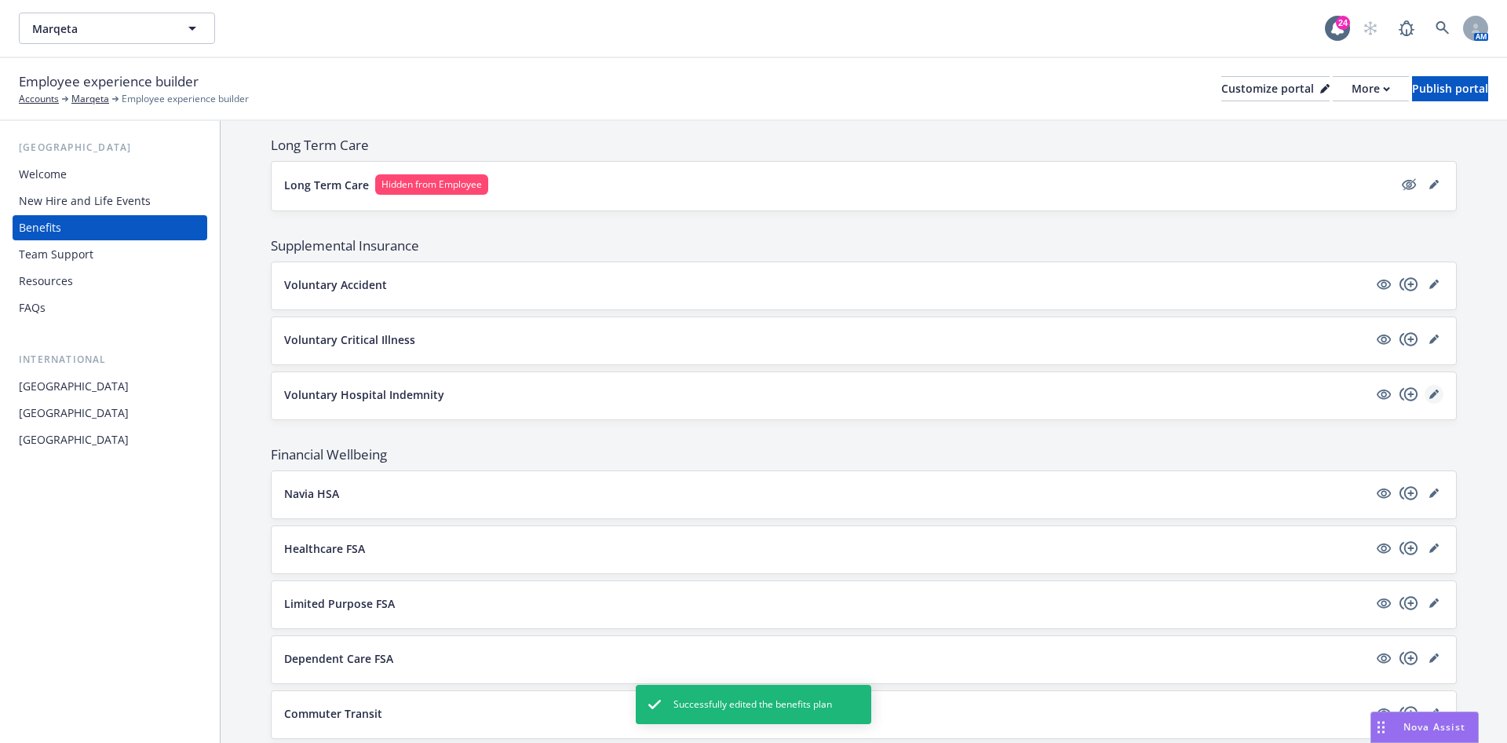
click at [1430, 389] on icon "editPencil" at bounding box center [1434, 393] width 9 height 9
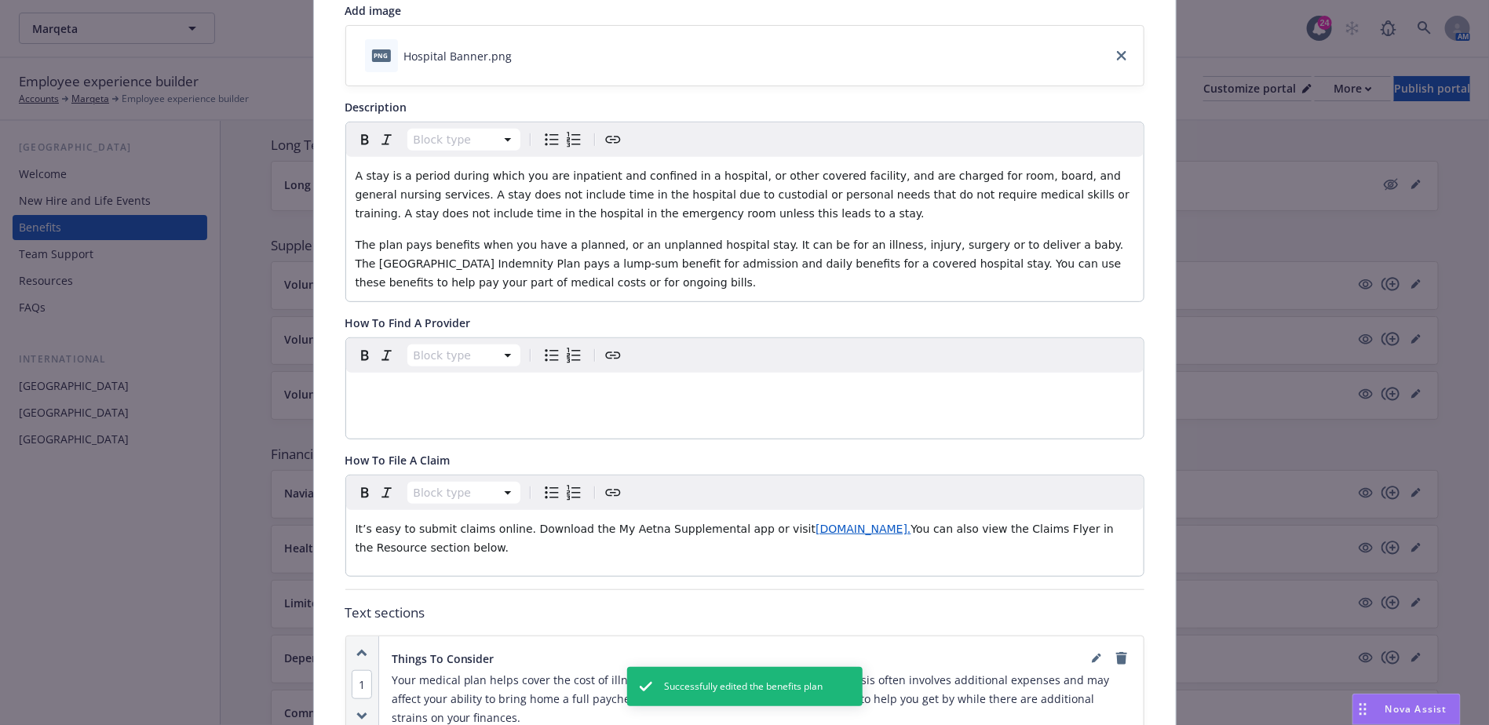
scroll to position [400, 0]
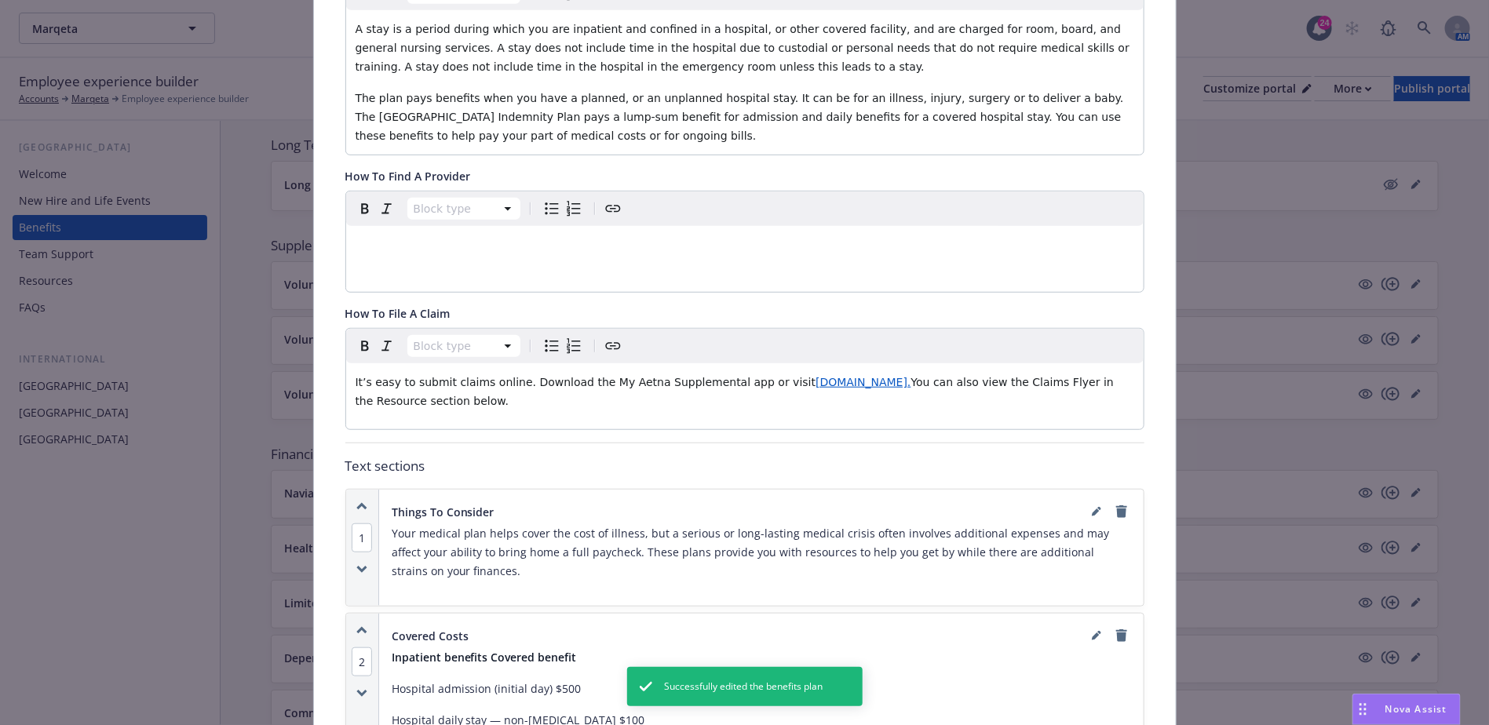
click at [878, 376] on span "www.MyAetnaSupplemental.com." at bounding box center [863, 382] width 95 height 13
click at [810, 408] on icon "button" at bounding box center [812, 411] width 9 height 9
type input "https://www.MyAetnaSupplemental.com"
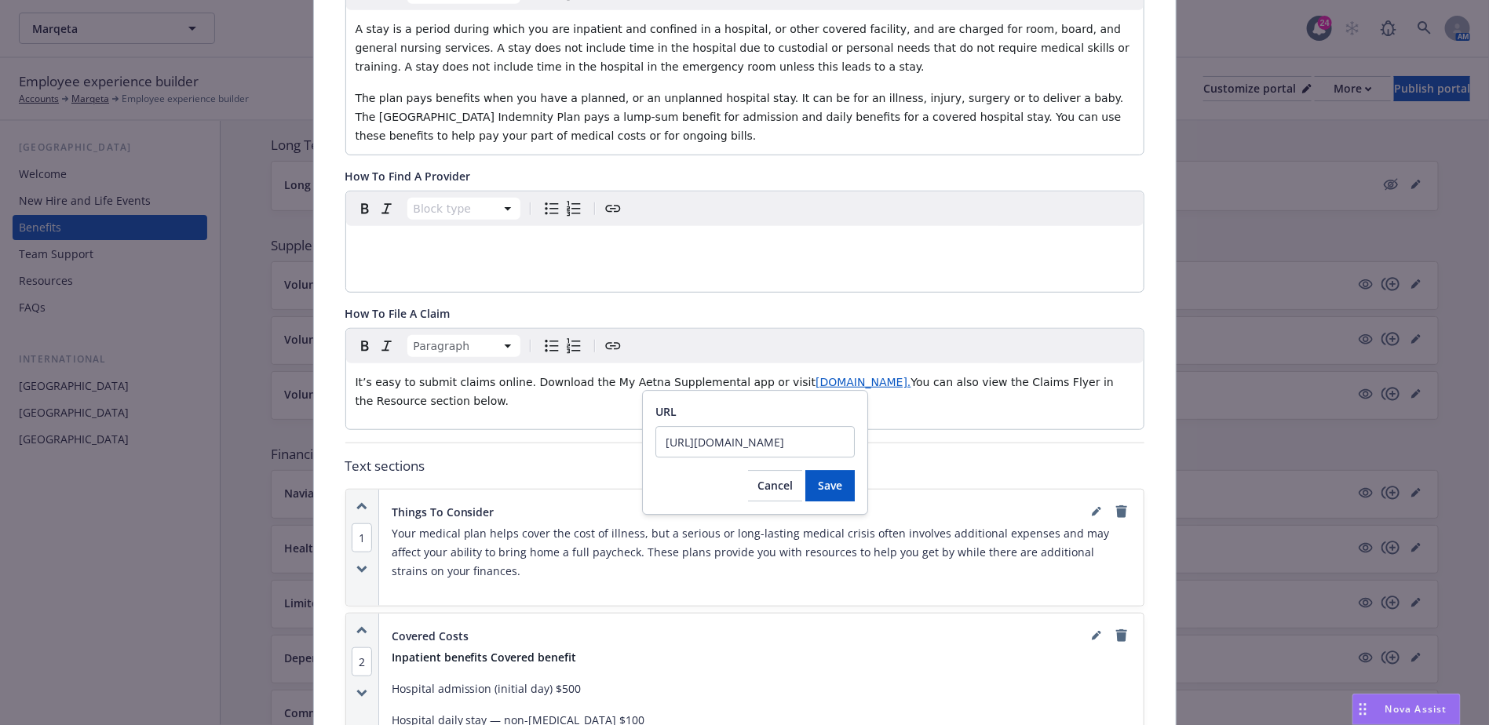
click button "Save" at bounding box center [829, 485] width 49 height 31
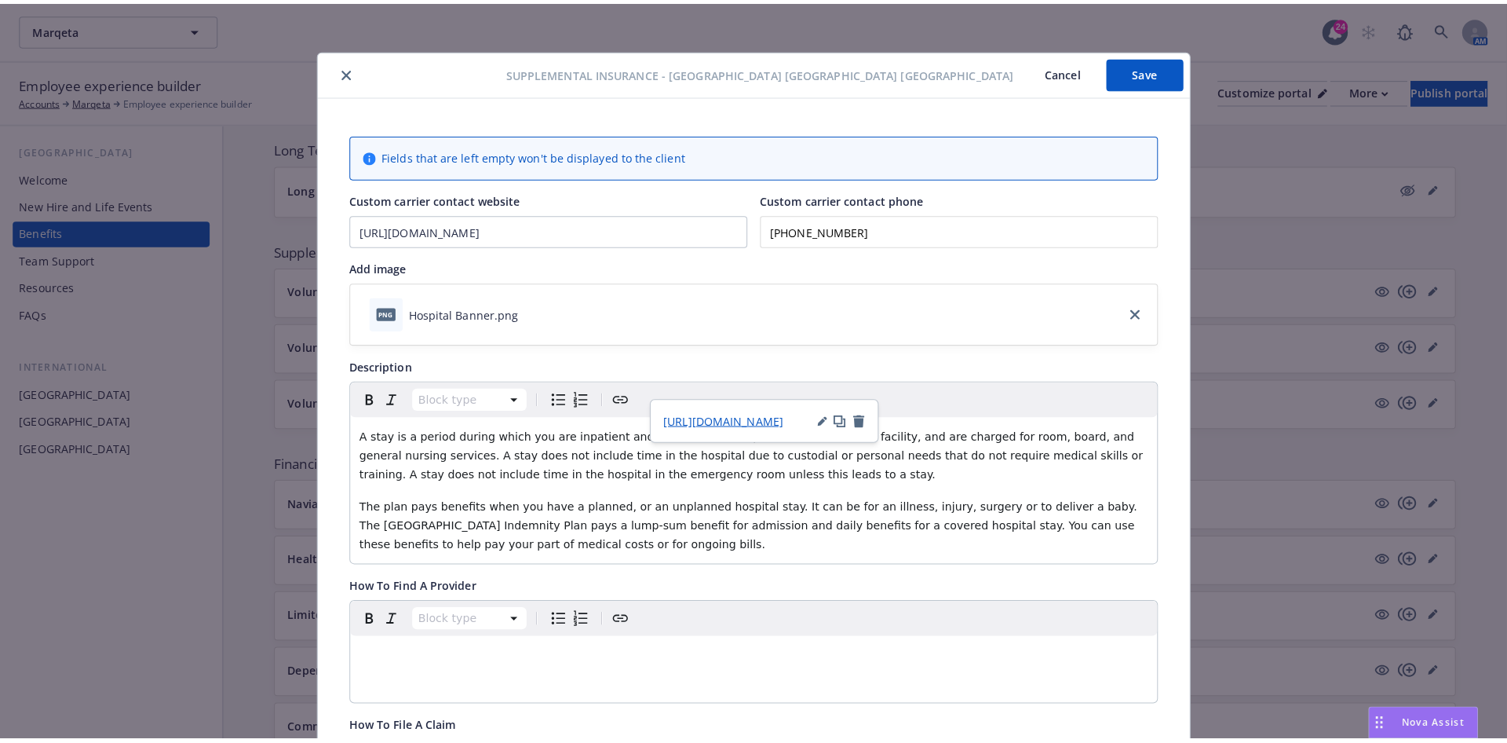
scroll to position [0, 0]
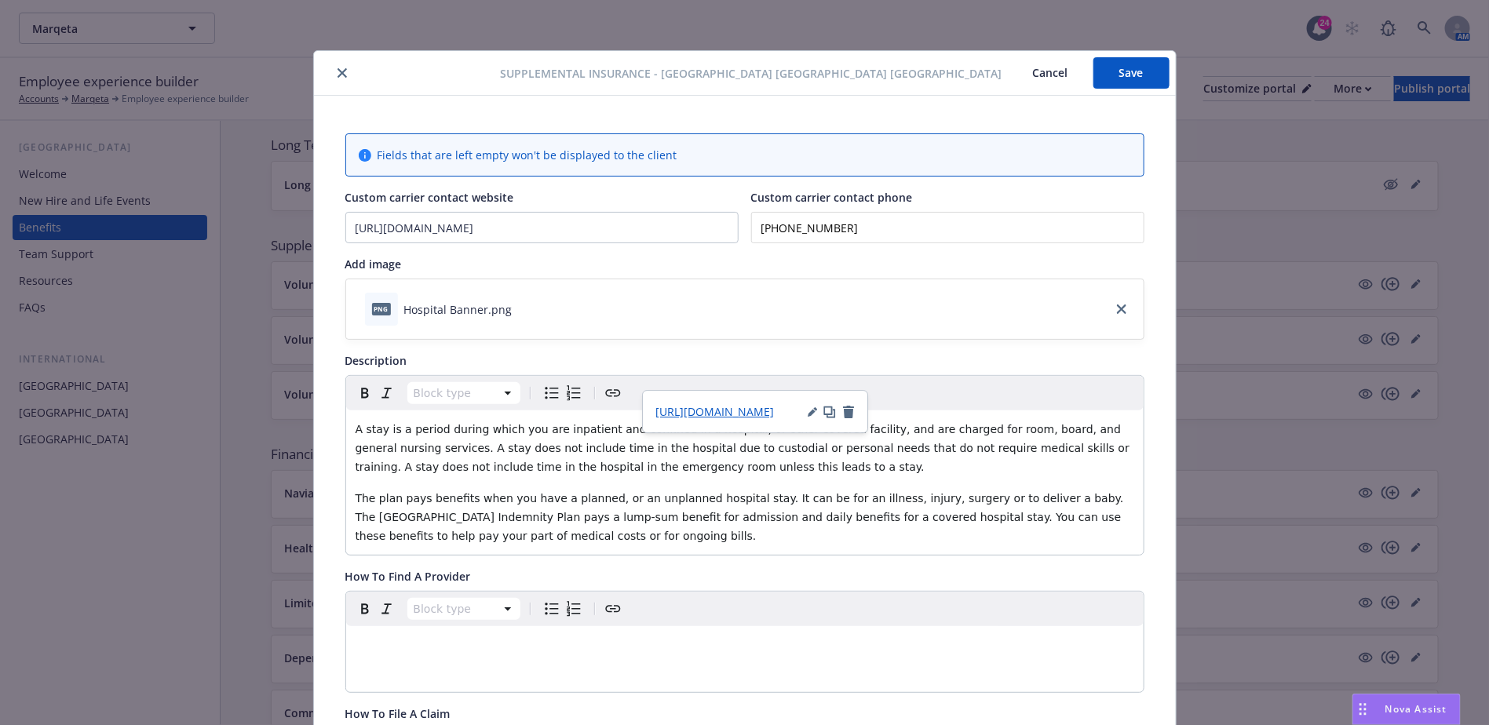
click at [1130, 80] on button "Save" at bounding box center [1132, 72] width 76 height 31
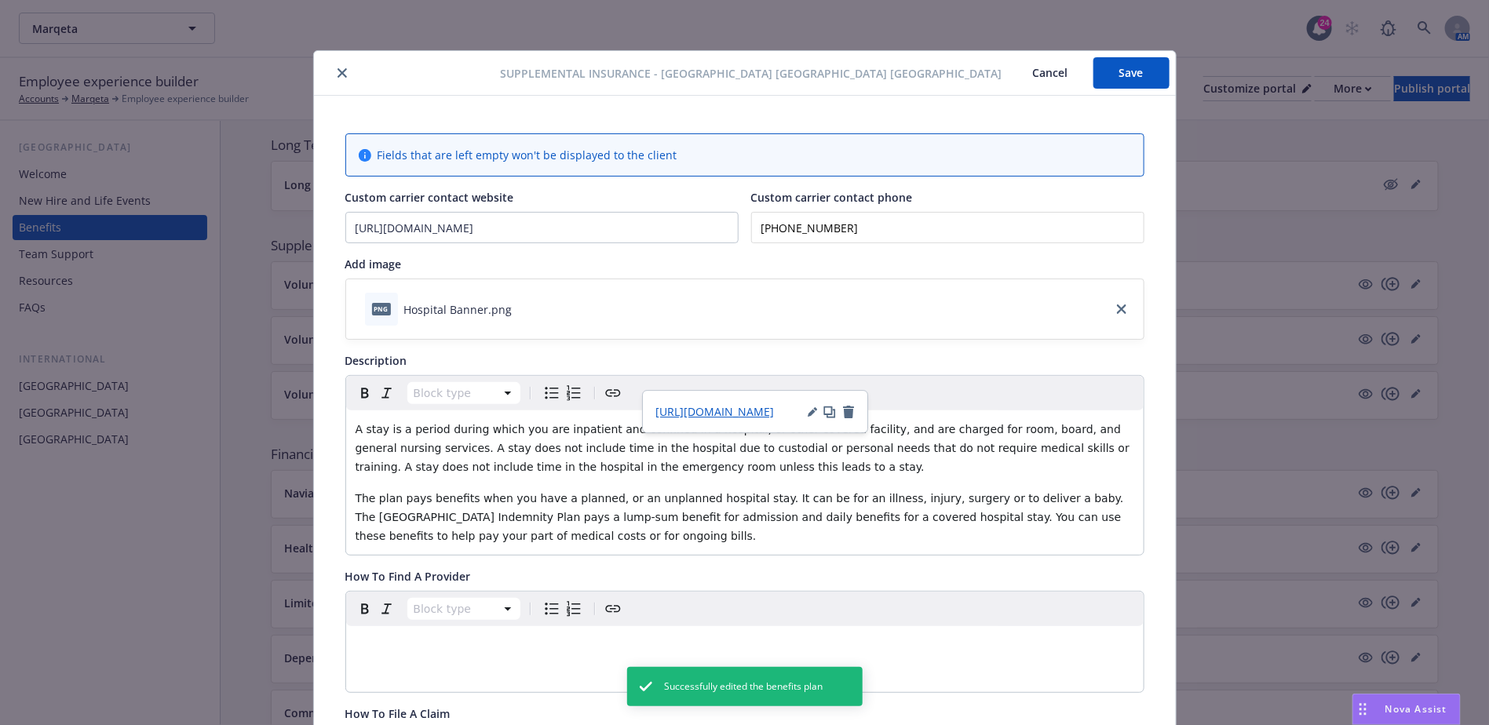
click at [337, 67] on button "close" at bounding box center [342, 73] width 19 height 19
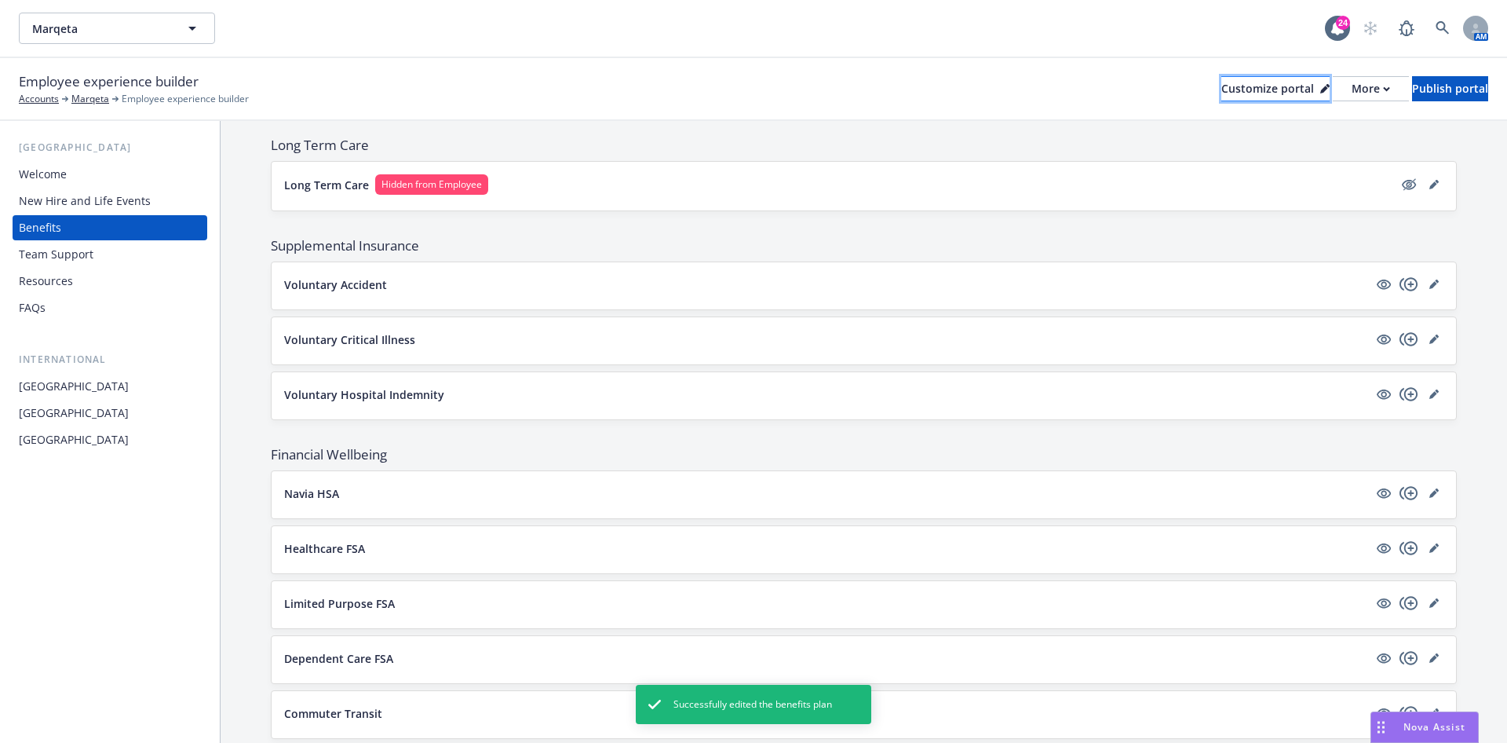
click at [1222, 90] on div "Customize portal" at bounding box center [1276, 89] width 108 height 24
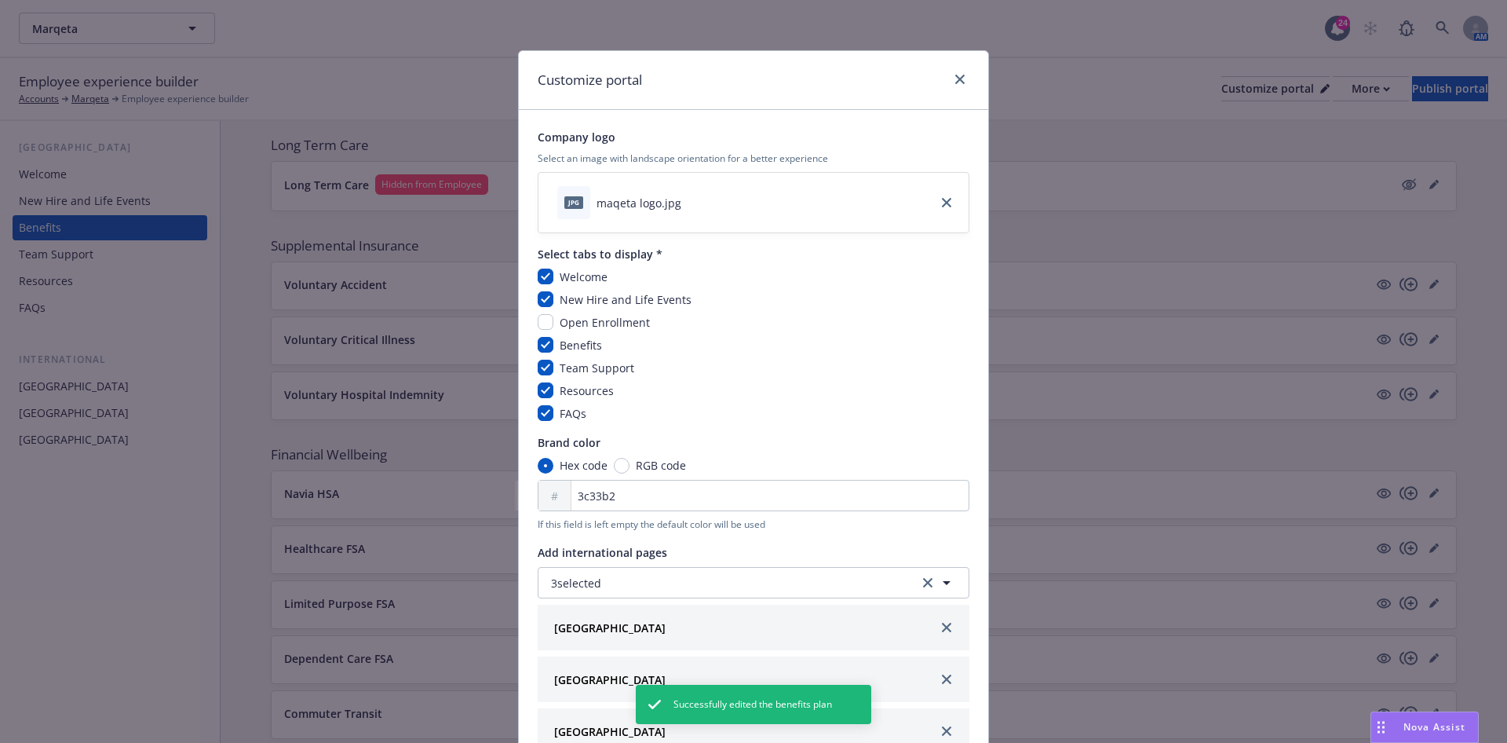
click at [959, 73] on div at bounding box center [956, 80] width 25 height 20
click at [952, 73] on link "close" at bounding box center [960, 79] width 19 height 19
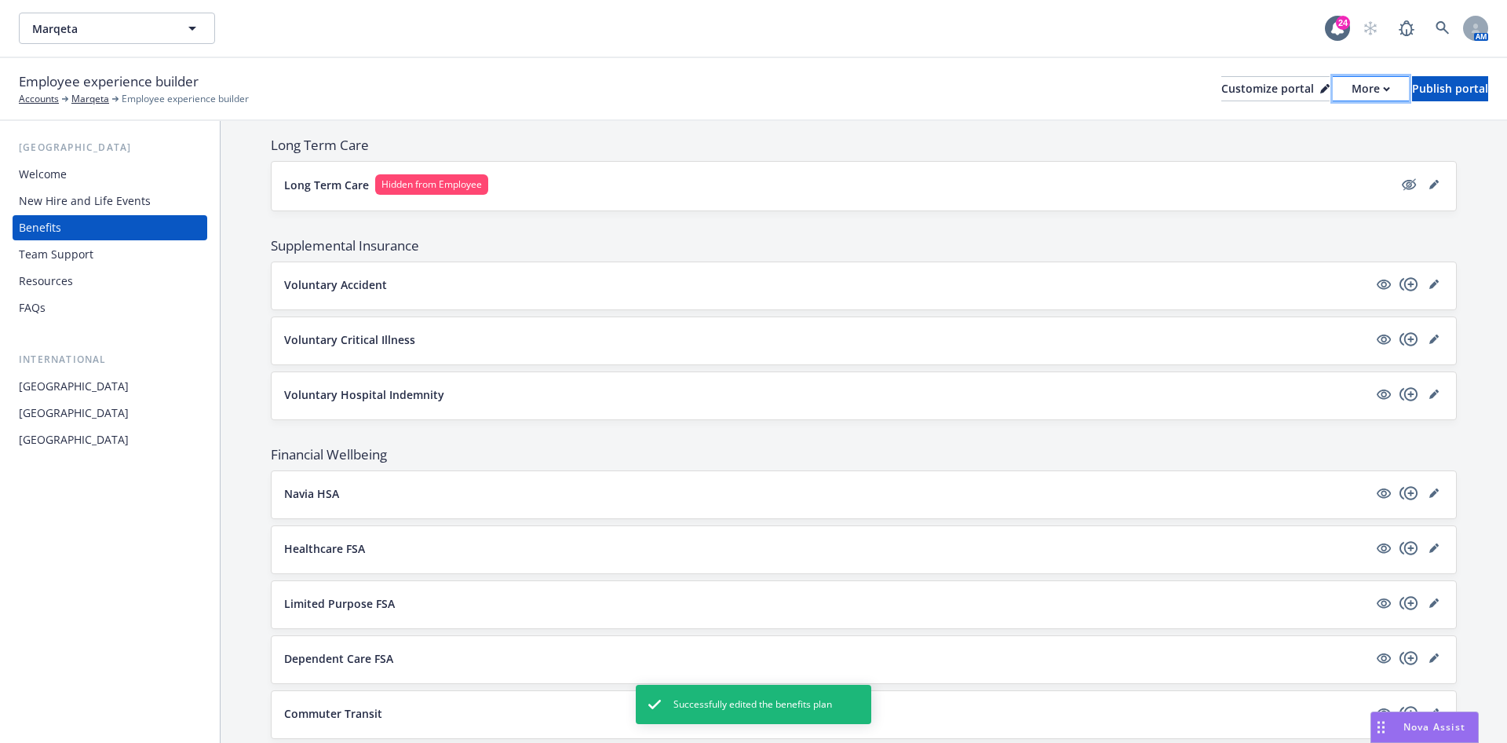
click at [1352, 79] on div "More" at bounding box center [1371, 89] width 38 height 24
click at [1281, 158] on link "Copy portal link" at bounding box center [1288, 155] width 143 height 31
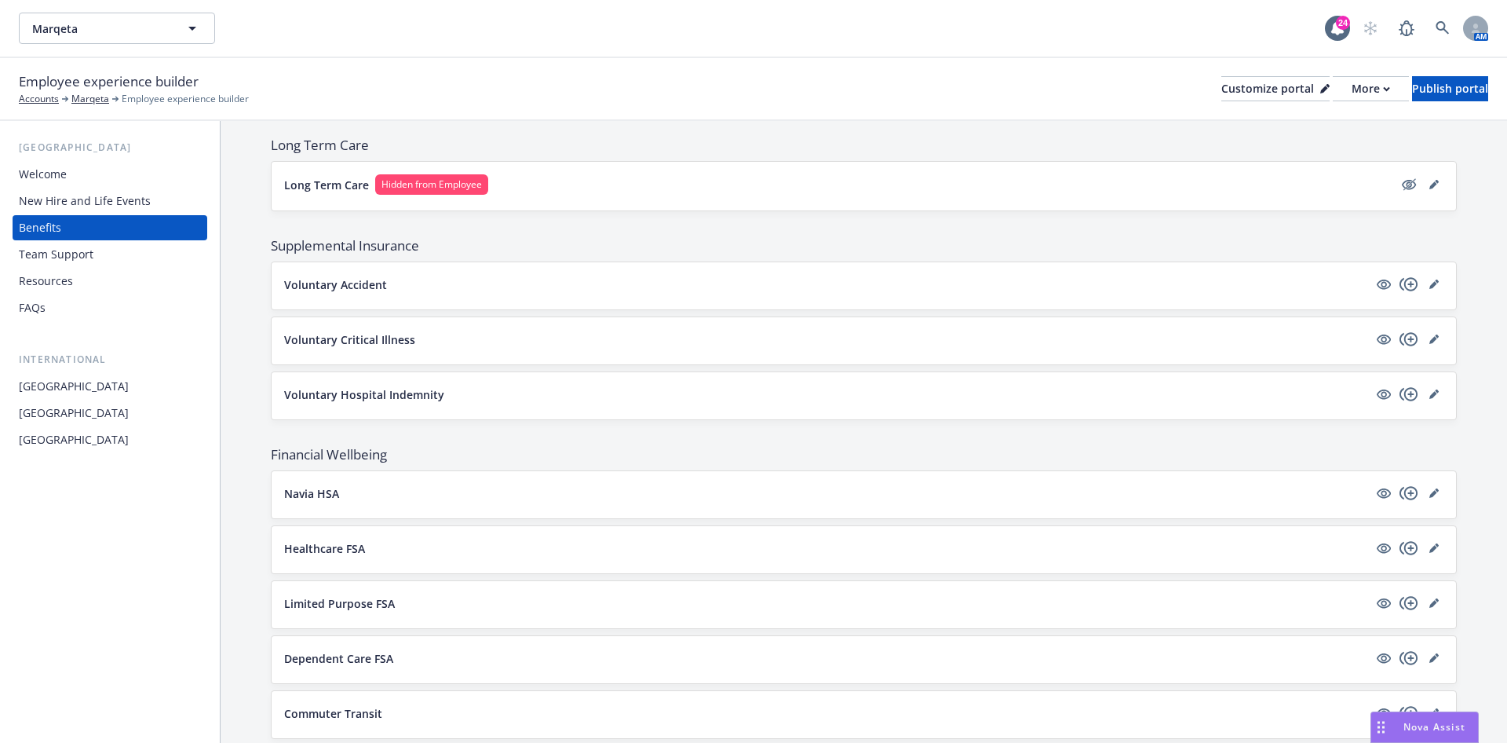
scroll to position [942, 0]
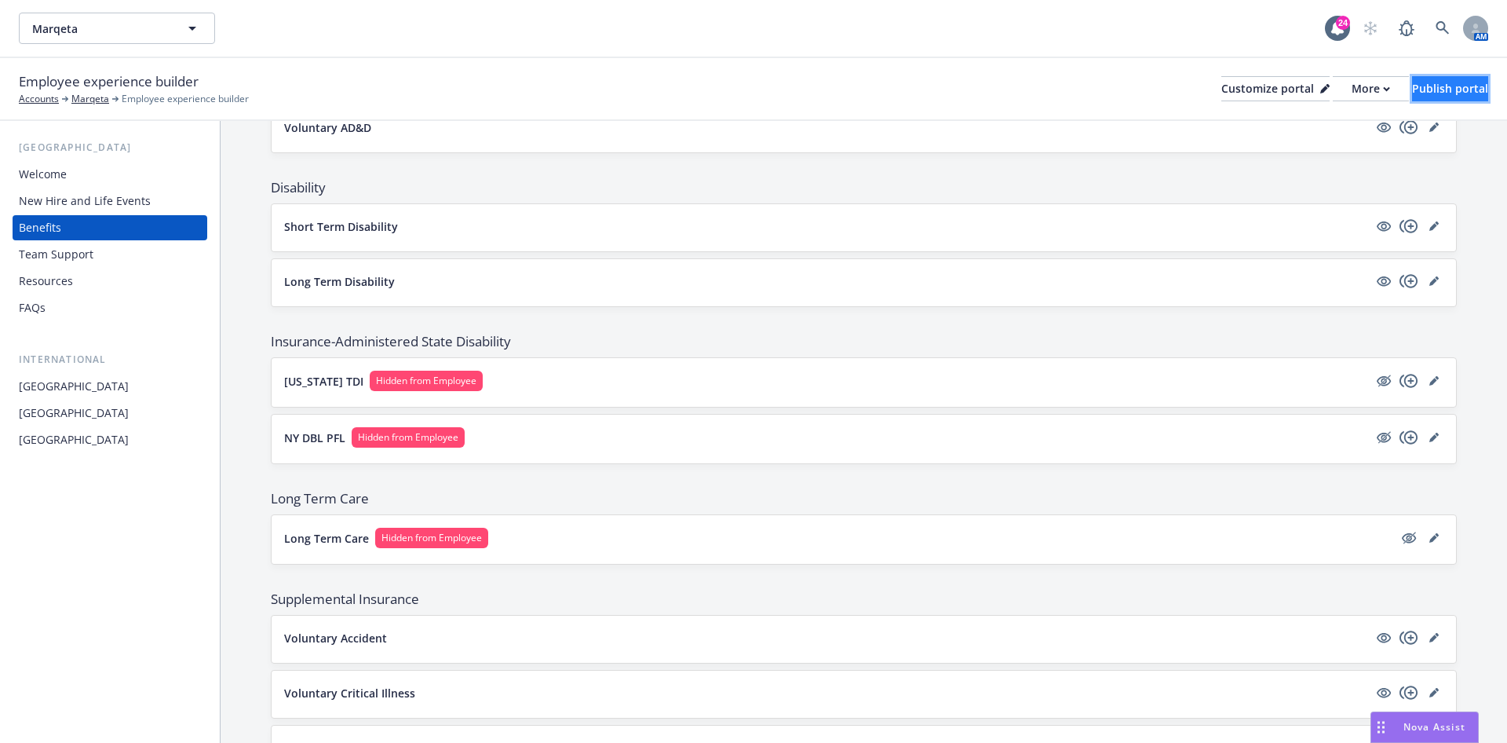
click at [1412, 82] on div "Publish portal" at bounding box center [1450, 89] width 76 height 24
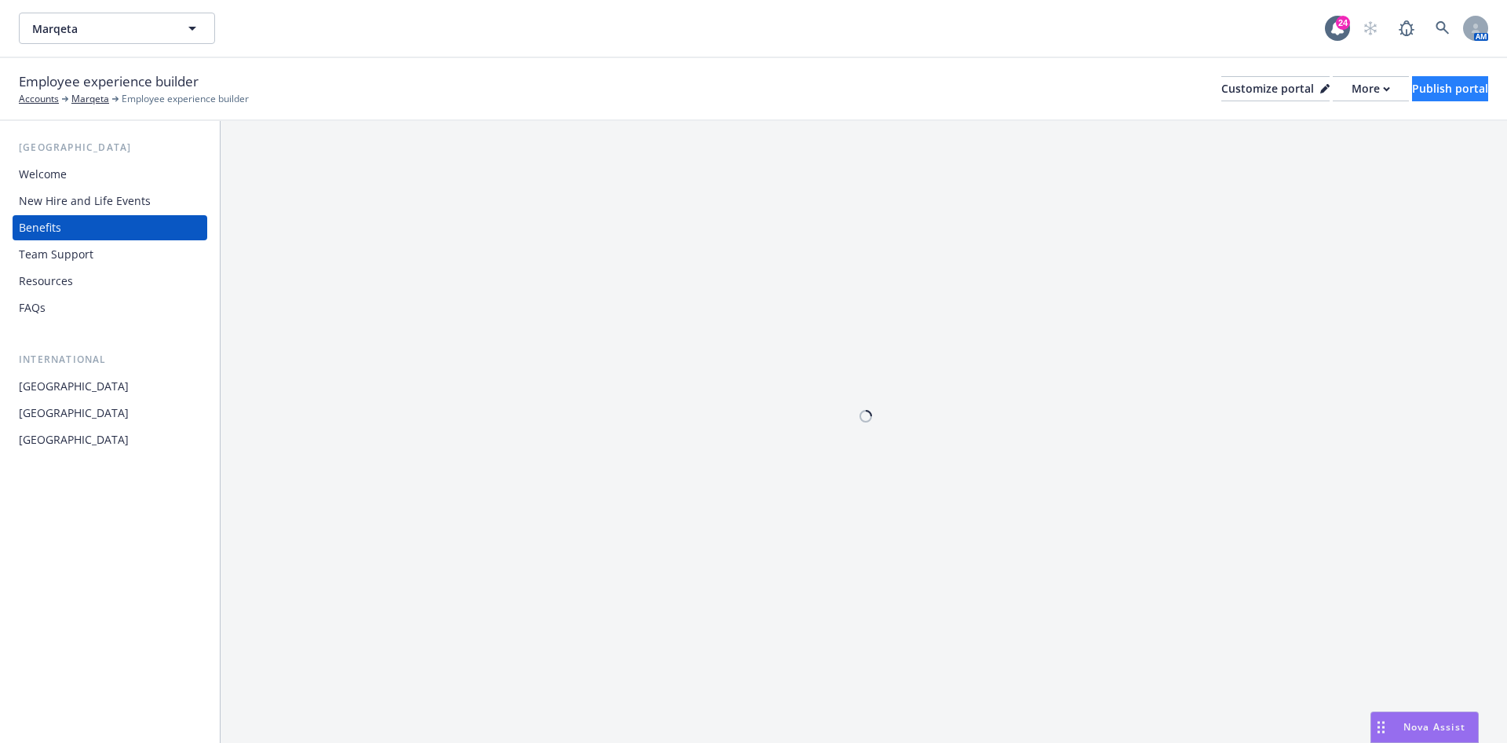
scroll to position [0, 0]
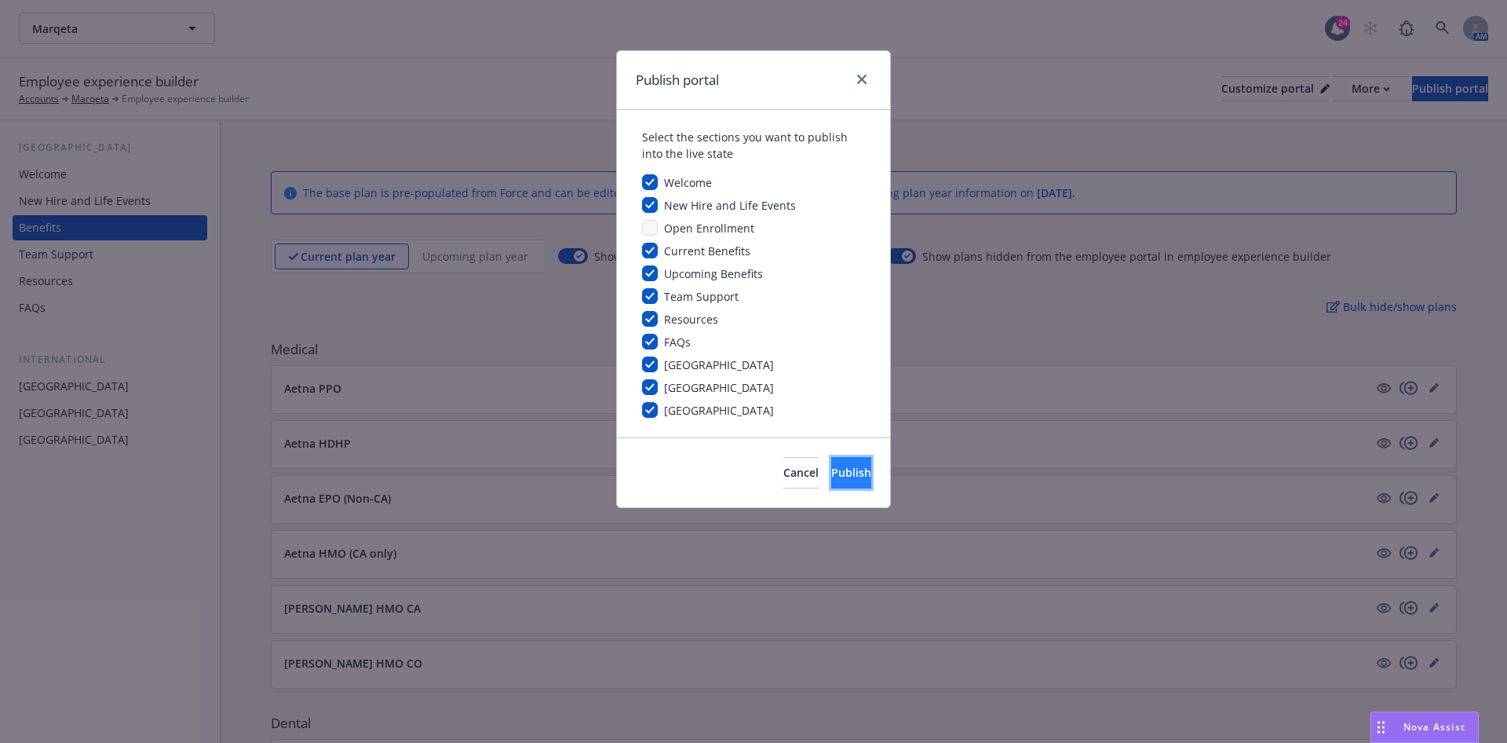
click at [831, 460] on button "Publish" at bounding box center [851, 472] width 40 height 31
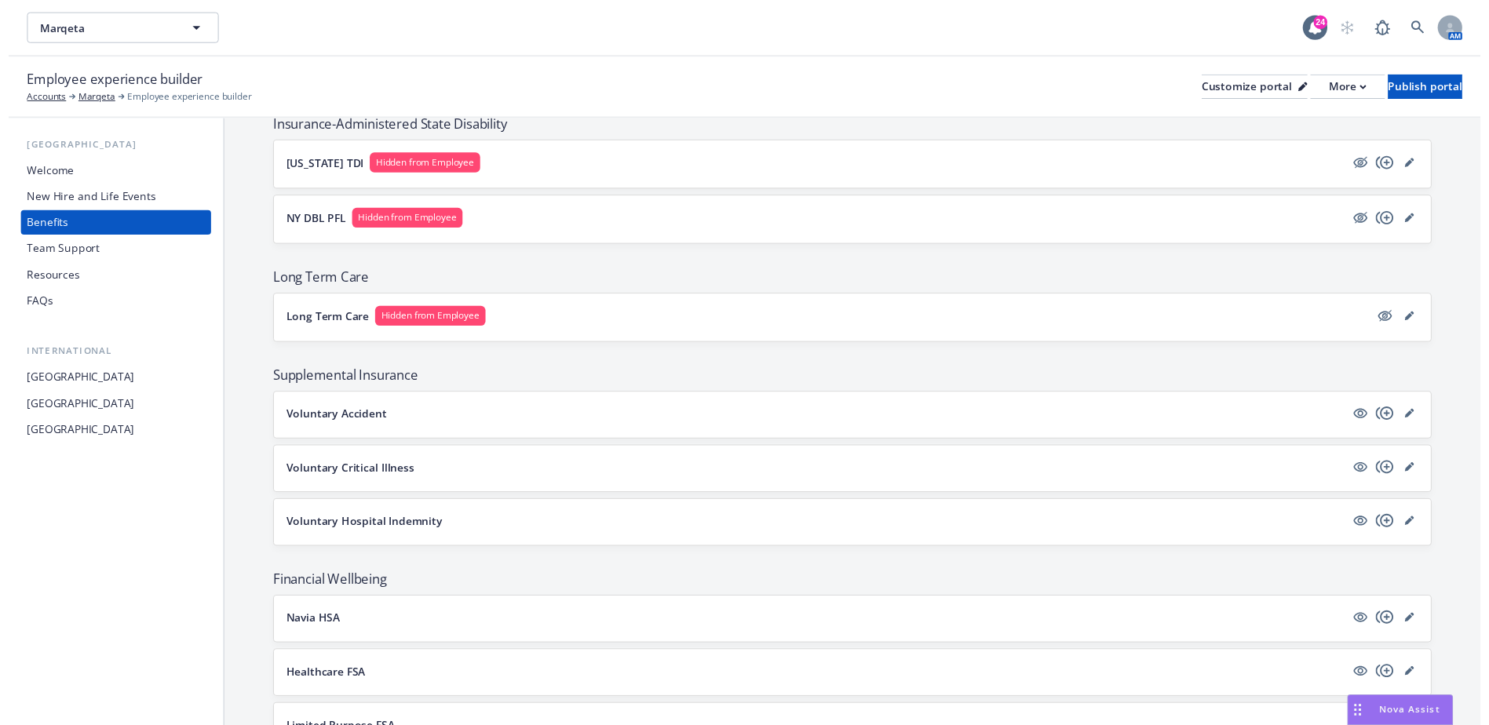
scroll to position [1178, 0]
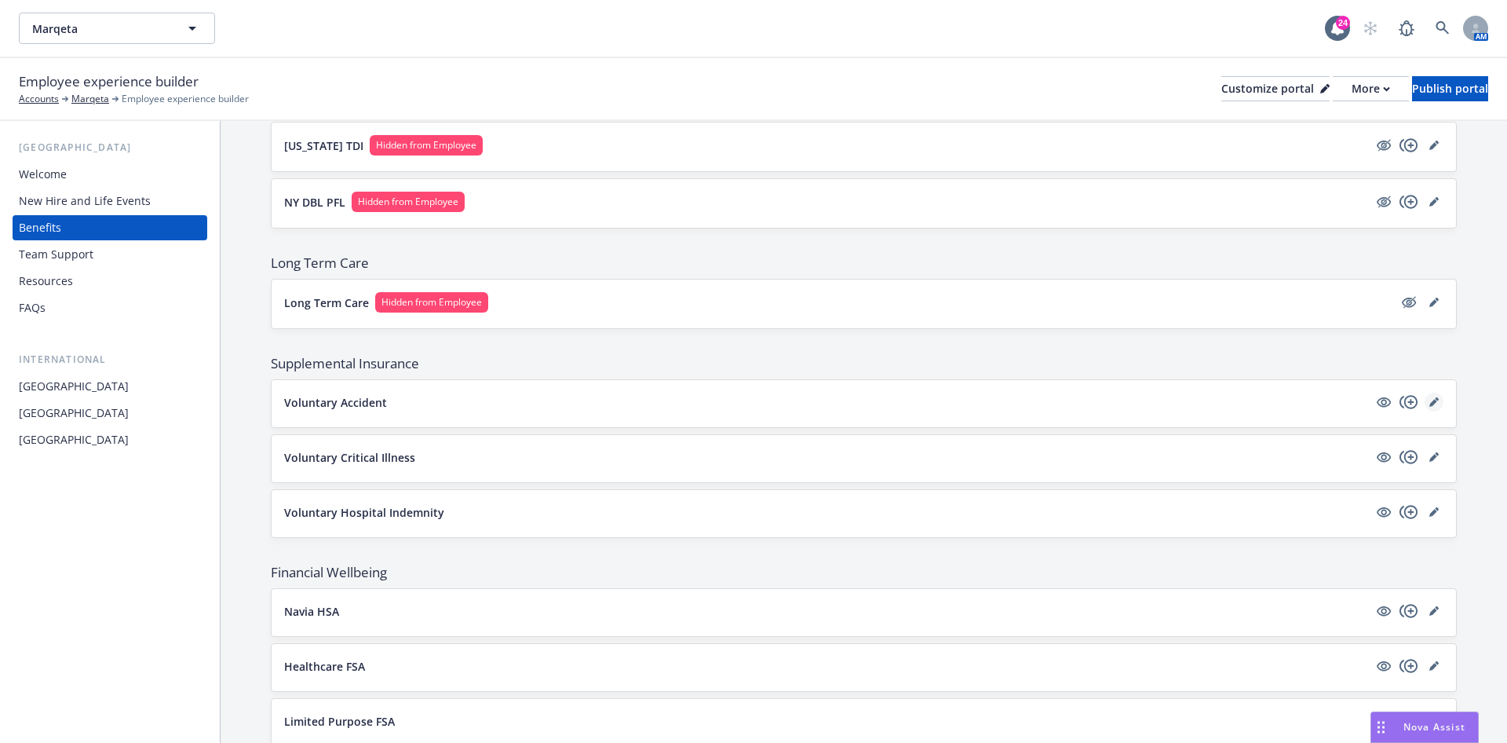
click at [1430, 397] on icon "editPencil" at bounding box center [1434, 401] width 9 height 9
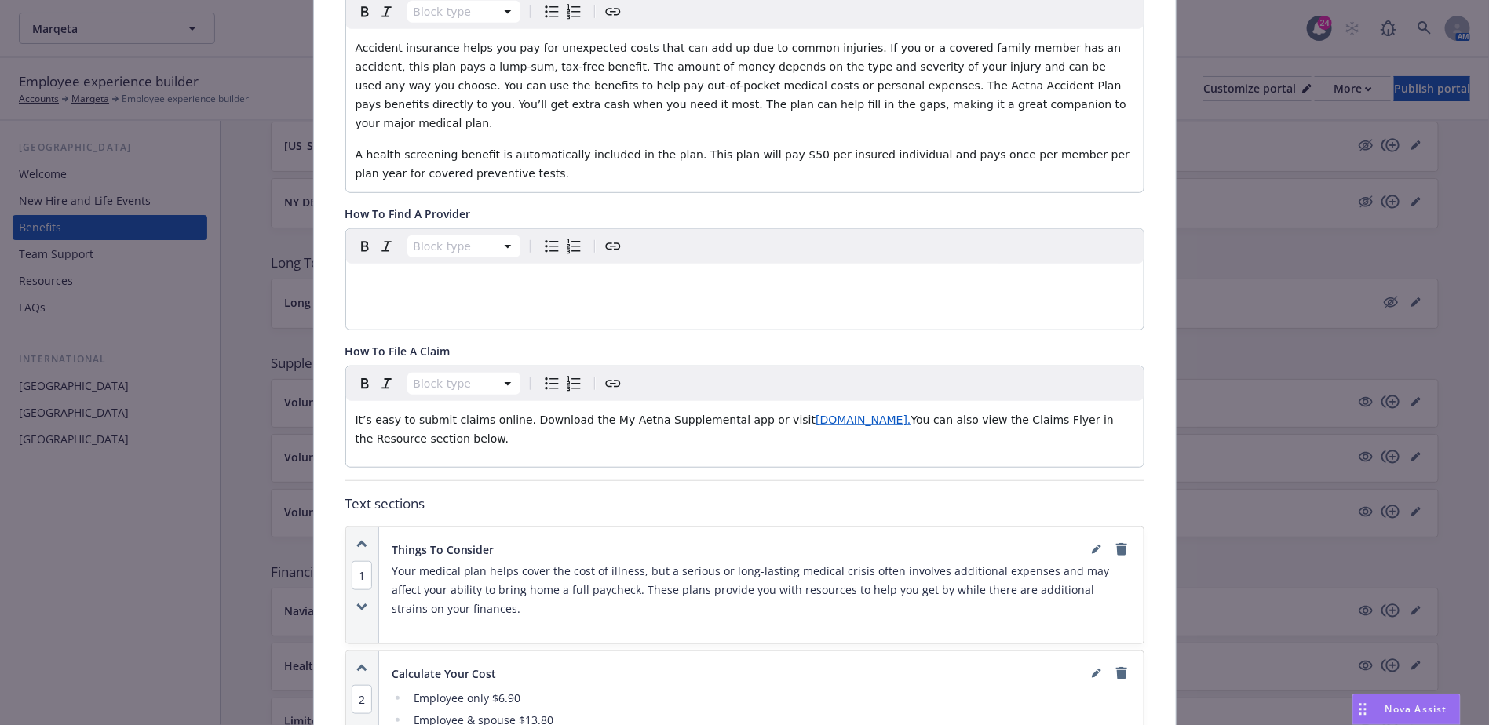
scroll to position [353, 0]
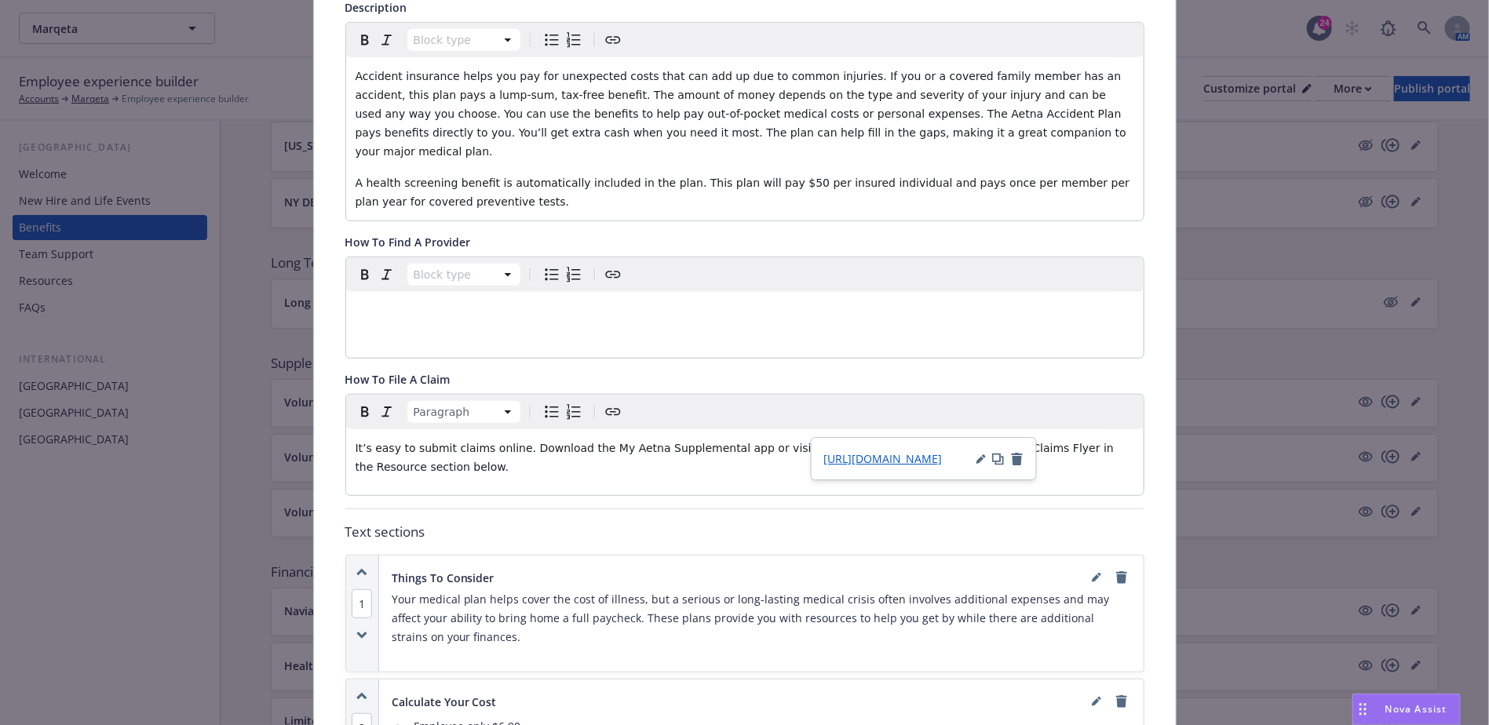
click at [921, 439] on p "It’s easy to submit claims online. Download the My Aetna Supplemental app or vi…" at bounding box center [745, 458] width 779 height 38
click at [983, 458] on icon "button" at bounding box center [981, 460] width 8 height 8
click at [965, 537] on button "Cancel" at bounding box center [944, 532] width 54 height 31
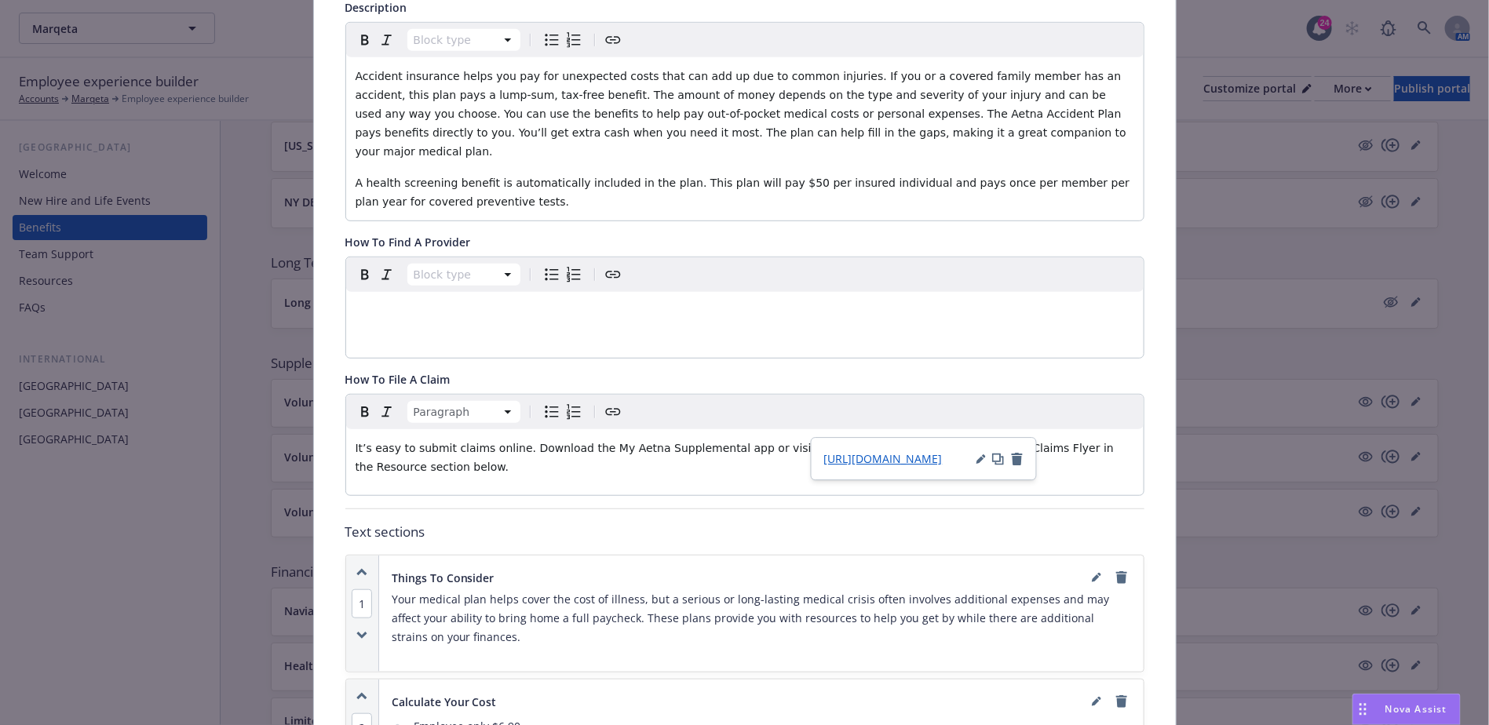
click at [1032, 371] on div "How To File A Claim Paragraph It’s easy to submit claims online. Download the M…" at bounding box center [744, 433] width 799 height 125
click at [975, 442] on span "You can also view the Claims Flyer in the Resource section below." at bounding box center [737, 457] width 762 height 31
click at [911, 442] on span "www.MyAetnaSupplemental.com." at bounding box center [863, 448] width 95 height 13
click at [829, 457] on icon "button" at bounding box center [830, 459] width 13 height 13
click at [911, 442] on span "www.MyAetnaSupplemental.com." at bounding box center [863, 448] width 95 height 13
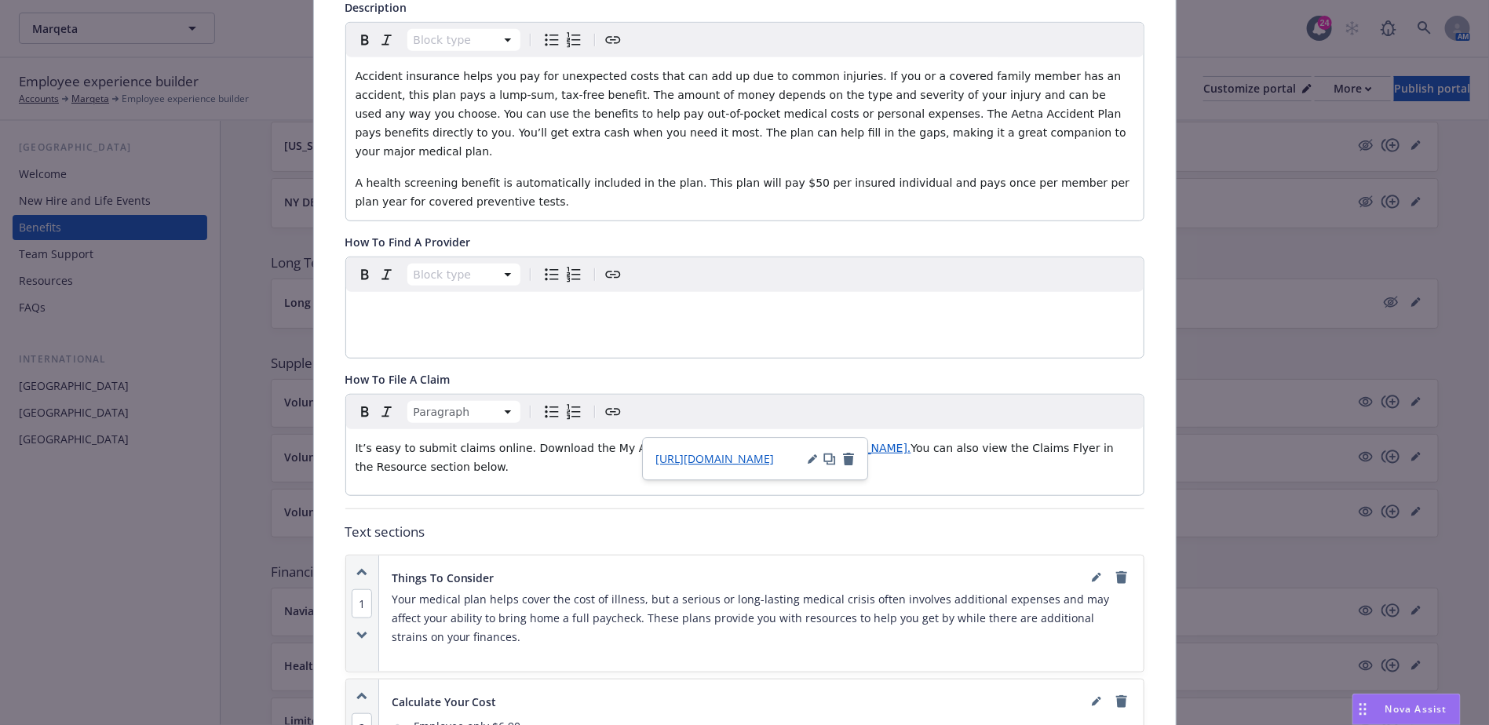
click at [884, 442] on span "www.MyAetnaSupplemental.com." at bounding box center [863, 448] width 95 height 13
click at [888, 455] on div "https://www.MyAetnaSupplemental.com" at bounding box center [839, 459] width 199 height 16
click at [900, 462] on icon "button" at bounding box center [897, 459] width 9 height 9
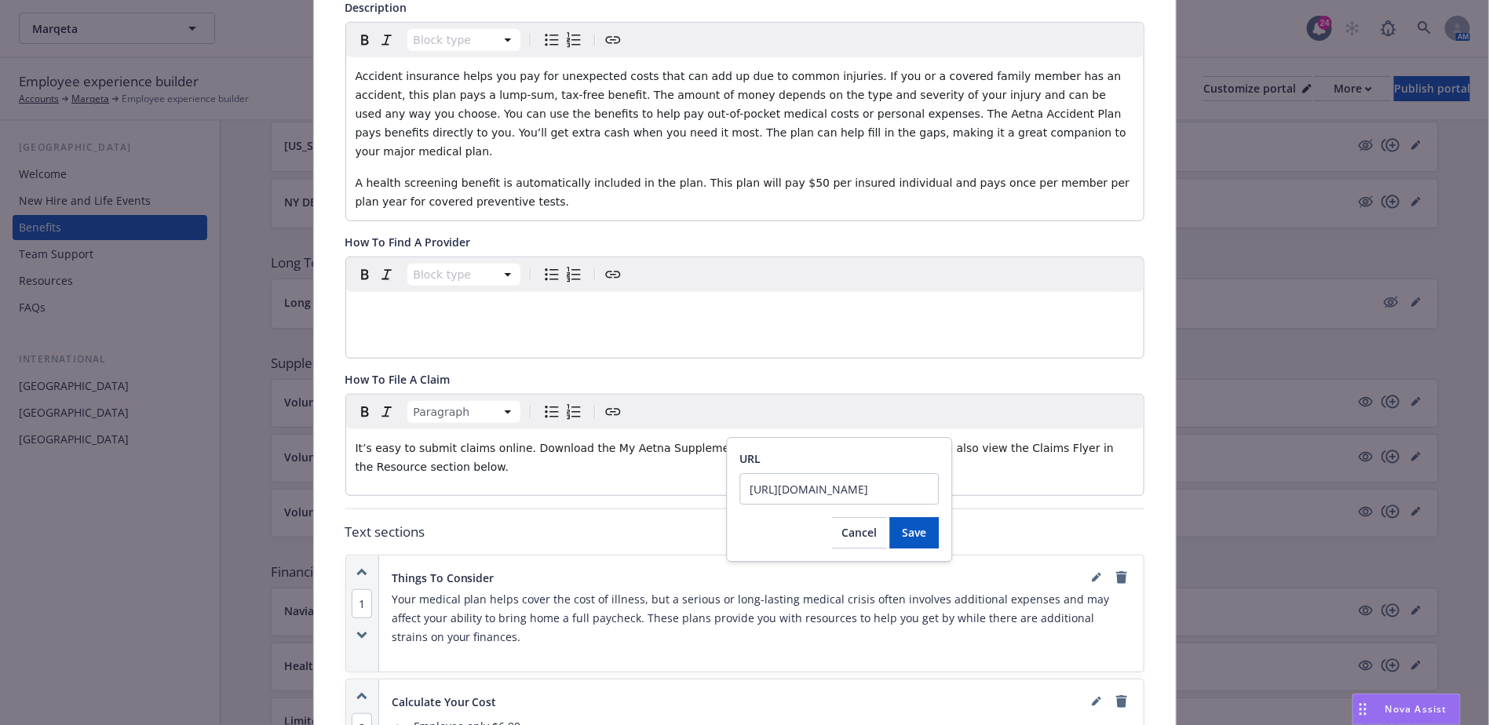
scroll to position [0, 27]
click at [857, 553] on div "URL https://www.MyAetnaSupplemental.com Cancel Save" at bounding box center [840, 499] width 226 height 125
click at [860, 550] on div "URL https://www.MyAetnaSupplemental.com Cancel Save" at bounding box center [840, 499] width 226 height 125
click at [873, 536] on span "Cancel" at bounding box center [859, 532] width 35 height 15
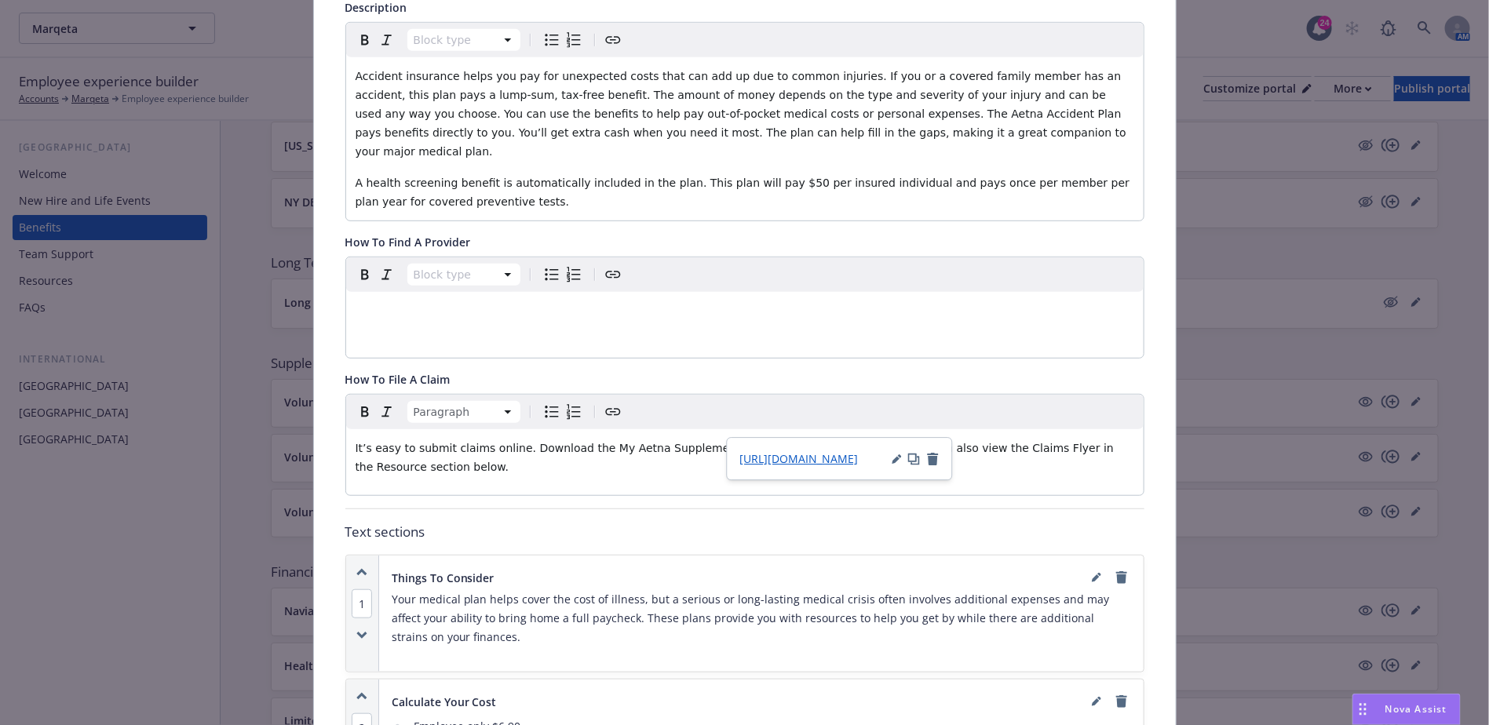
click at [963, 395] on div "Paragraph" at bounding box center [745, 412] width 798 height 35
click at [879, 401] on div "Paragraph" at bounding box center [745, 412] width 798 height 35
click at [995, 442] on span "You can also view the Claims Flyer in the Resource section below." at bounding box center [737, 457] width 762 height 31
click at [919, 439] on p "It’s easy to submit claims online. Download the My Aetna Supplemental app or vi…" at bounding box center [745, 458] width 779 height 38
click at [1016, 465] on div "https://www.MyAetnaSupplemental.com" at bounding box center [923, 459] width 199 height 16
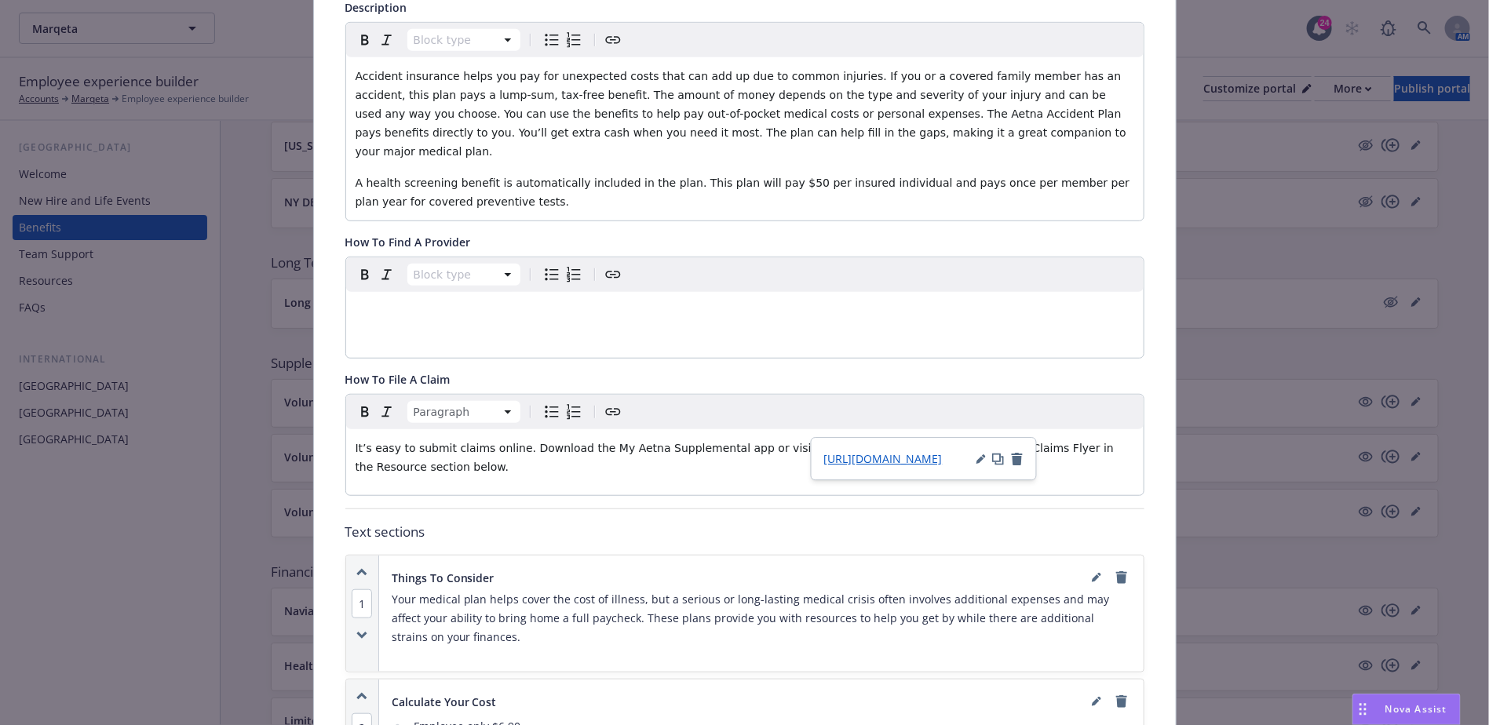
click at [1017, 455] on icon "button" at bounding box center [1017, 459] width 11 height 13
click at [1020, 456] on icon "button" at bounding box center [1017, 459] width 11 height 13
click at [1019, 457] on icon "button" at bounding box center [1017, 459] width 11 height 13
click at [1017, 458] on icon "button" at bounding box center [1017, 459] width 11 height 13
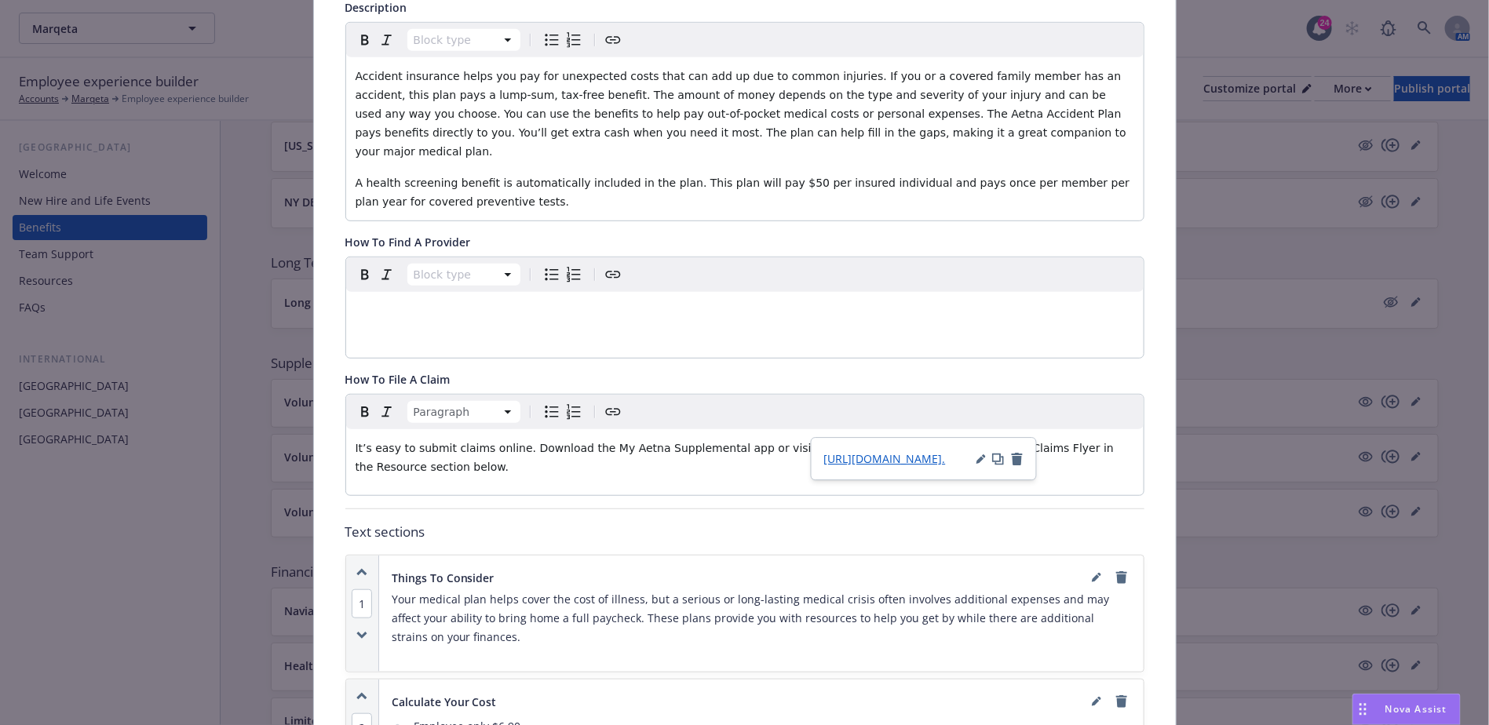
click at [1017, 458] on icon "button" at bounding box center [1017, 459] width 11 height 13
click at [839, 439] on p "It’s easy to submit claims online. Download the My Aetna Supplemental app or vi…" at bounding box center [745, 458] width 779 height 38
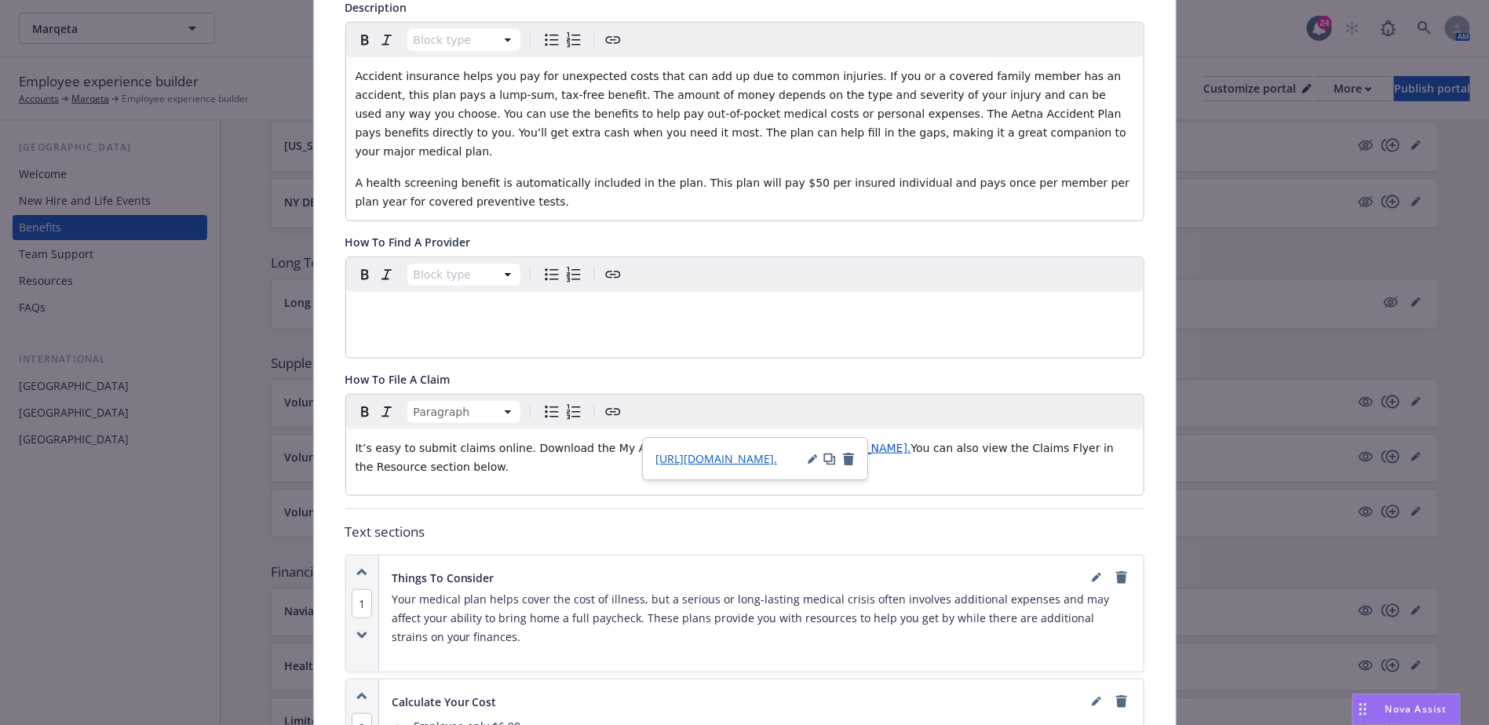
click at [851, 456] on icon "button" at bounding box center [848, 459] width 11 height 13
click at [926, 453] on p "It’s easy to submit claims online. Download the My Aetna Supplemental app or vi…" at bounding box center [745, 458] width 779 height 38
click at [883, 442] on span "www.MyAetnaSupplemental.com." at bounding box center [863, 448] width 95 height 13
click at [811, 466] on div "https://www.MyAetnaSupplemental.com." at bounding box center [755, 459] width 199 height 16
click at [811, 458] on icon "button" at bounding box center [812, 459] width 9 height 9
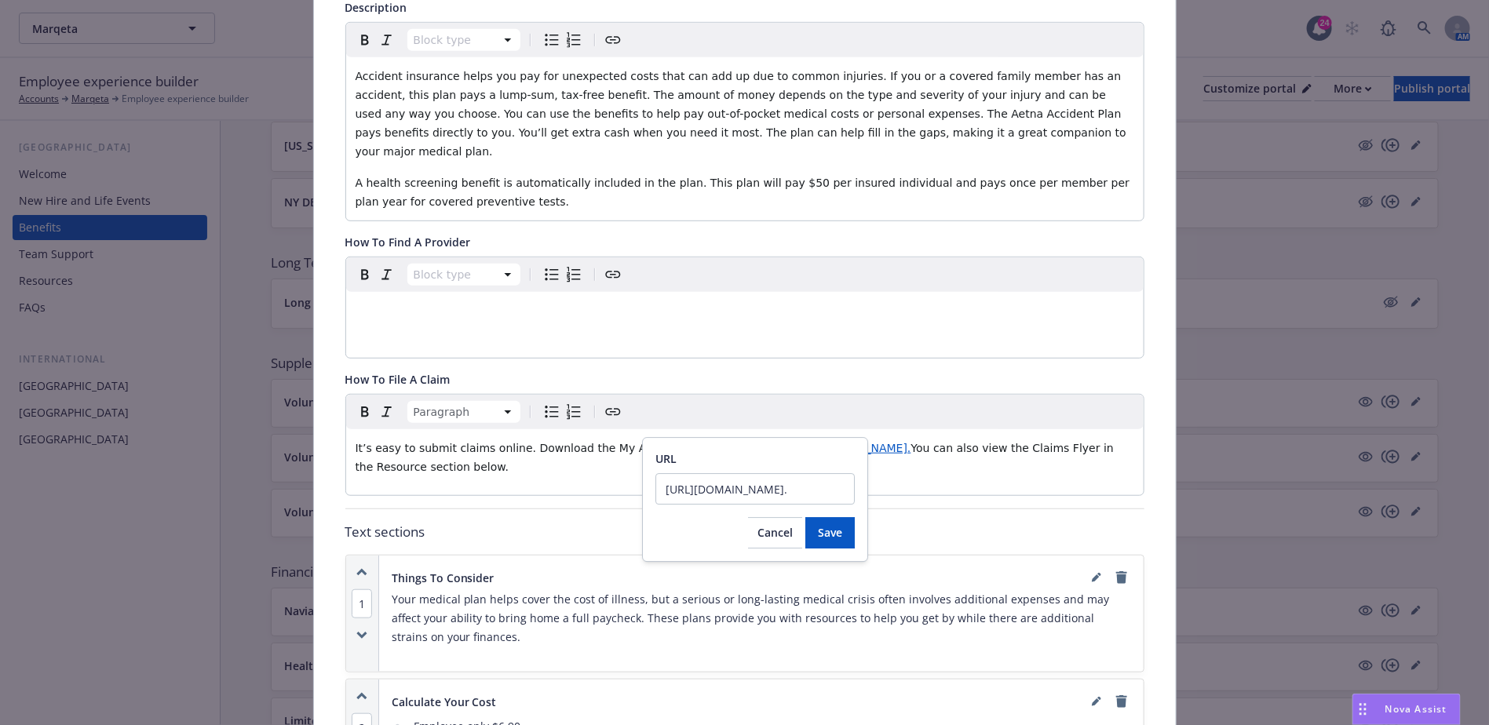
scroll to position [0, 31]
type input "https://www.MyAetnaSupplemental.com"
click button "Save" at bounding box center [829, 532] width 49 height 31
click at [855, 462] on div "https://www.MyAetnaSupplemental.com" at bounding box center [755, 458] width 226 height 43
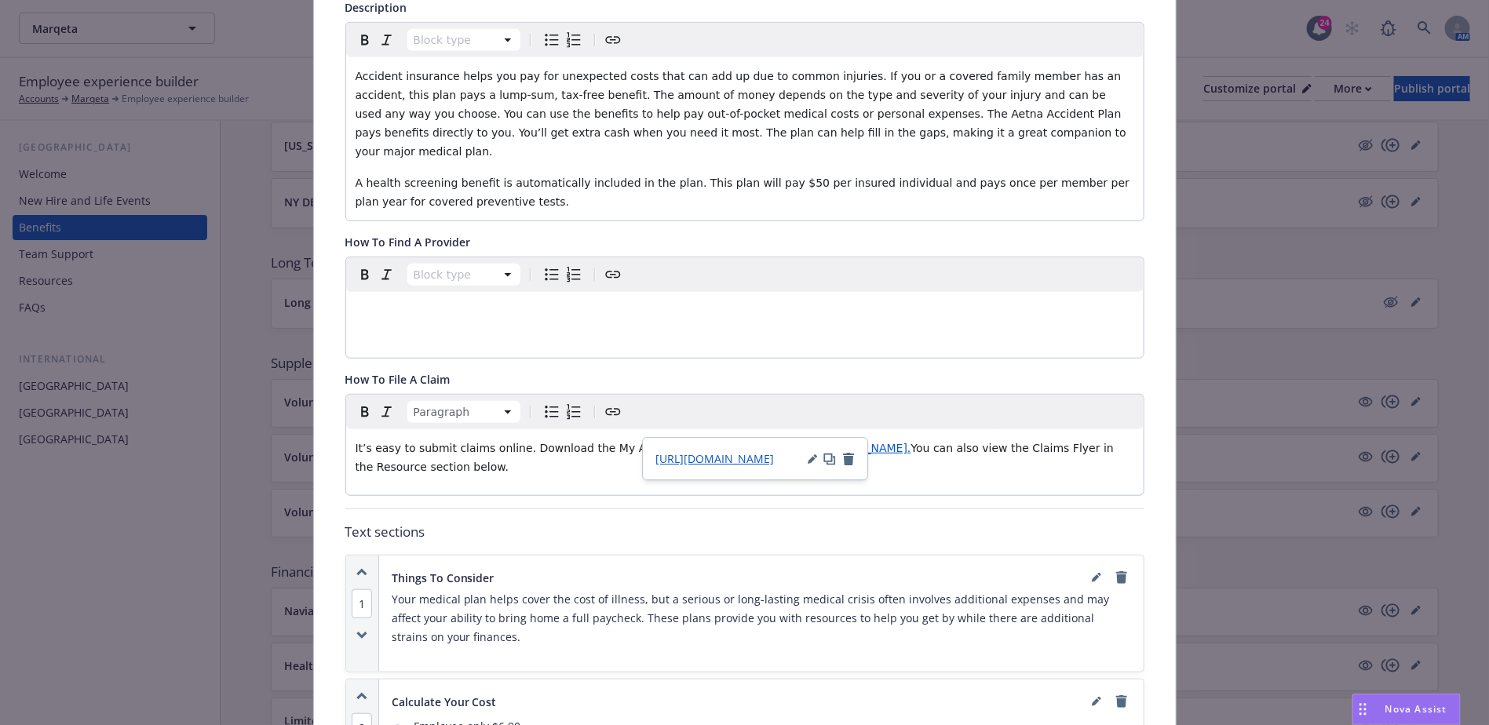
click at [887, 442] on span "www.MyAetnaSupplemental.com." at bounding box center [863, 448] width 95 height 13
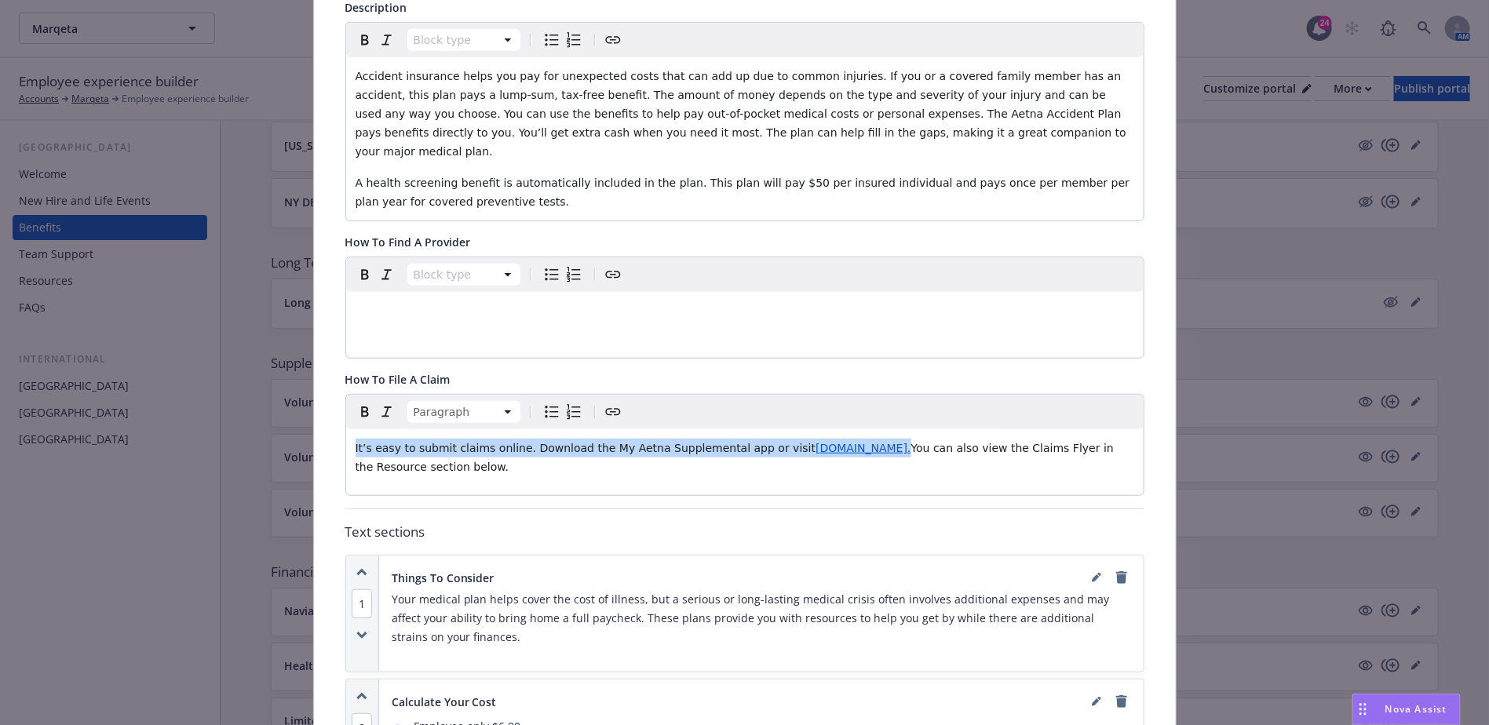
click at [897, 442] on span "www.MyAetnaSupplemental.com." at bounding box center [863, 448] width 95 height 13
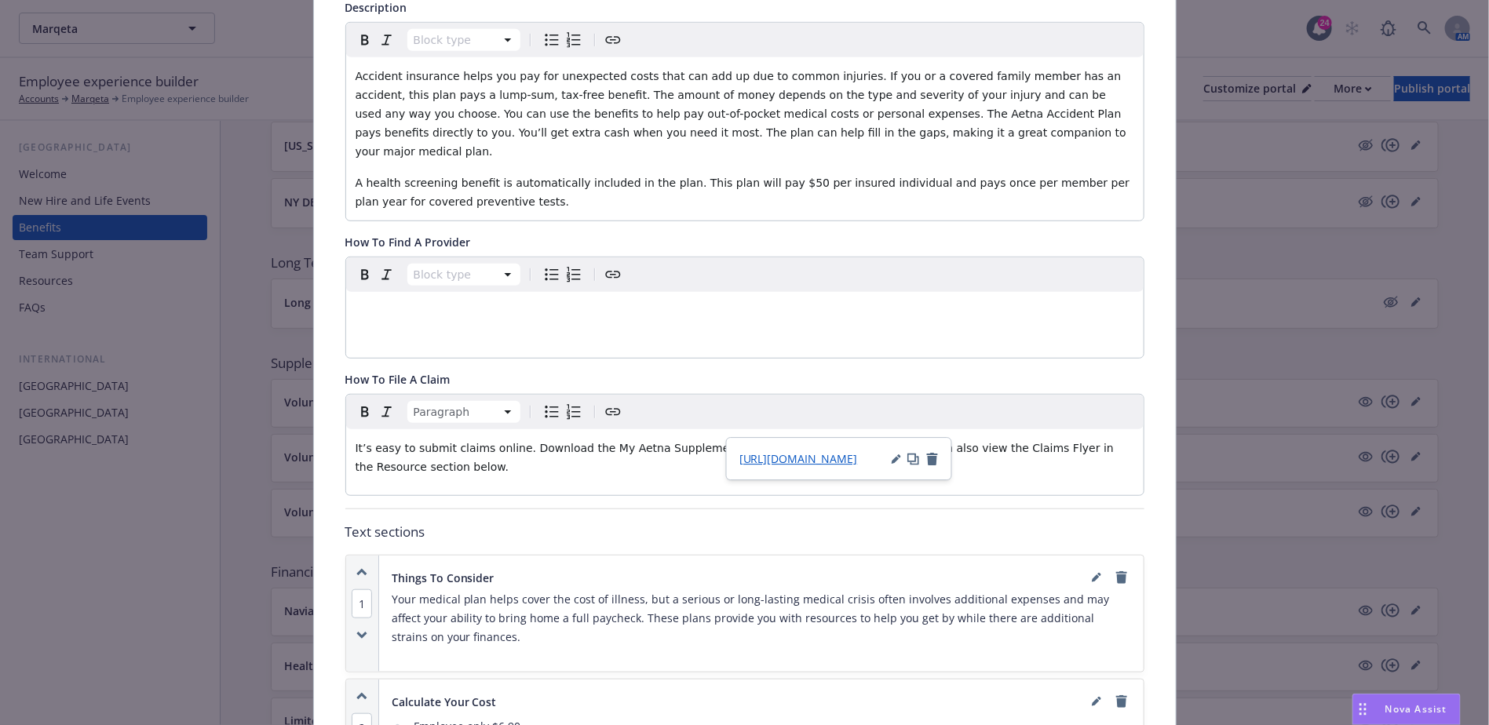
drag, startPoint x: 923, startPoint y: 427, endPoint x: 762, endPoint y: 433, distance: 161.8
click at [762, 439] on p "It’s easy to submit claims online. Download the My Aetna Supplemental app or vi…" at bounding box center [745, 458] width 779 height 38
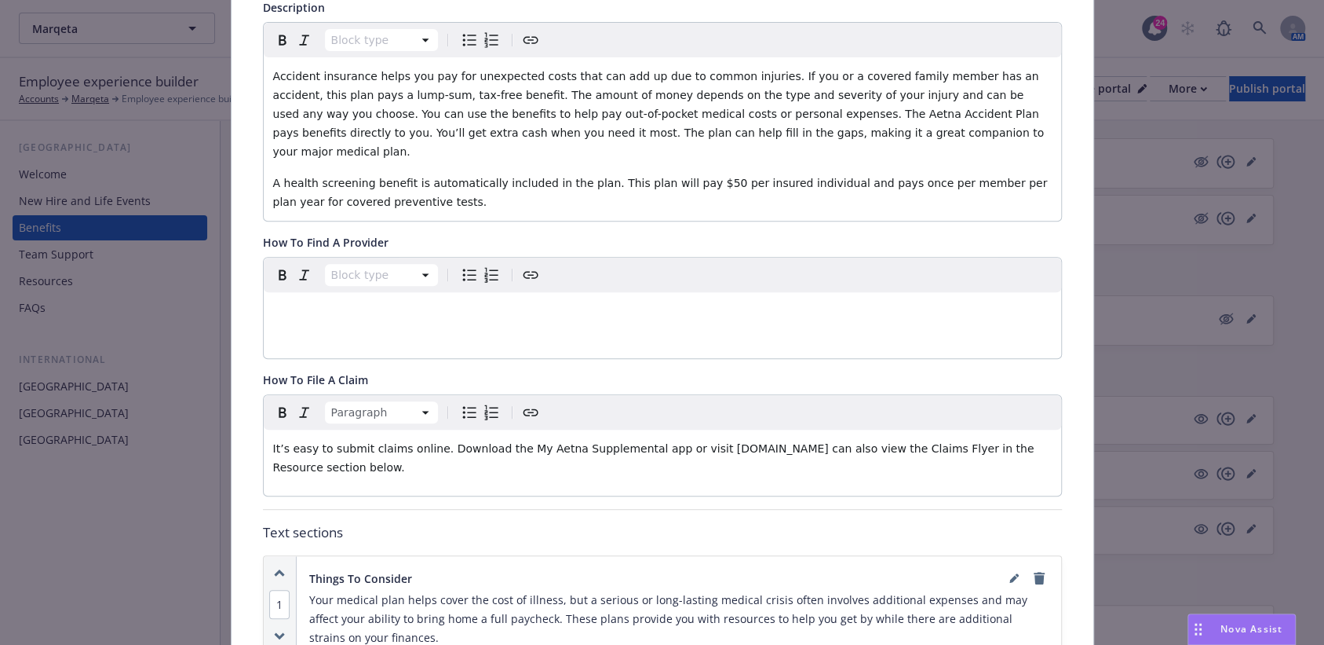
scroll to position [353, 0]
drag, startPoint x: 802, startPoint y: 427, endPoint x: 672, endPoint y: 428, distance: 130.3
click at [672, 442] on span "It’s easy to submit claims online. Download the My Aetna Supplemental app or vi…" at bounding box center [657, 457] width 769 height 31
click at [521, 403] on icon "Create link" at bounding box center [530, 412] width 19 height 19
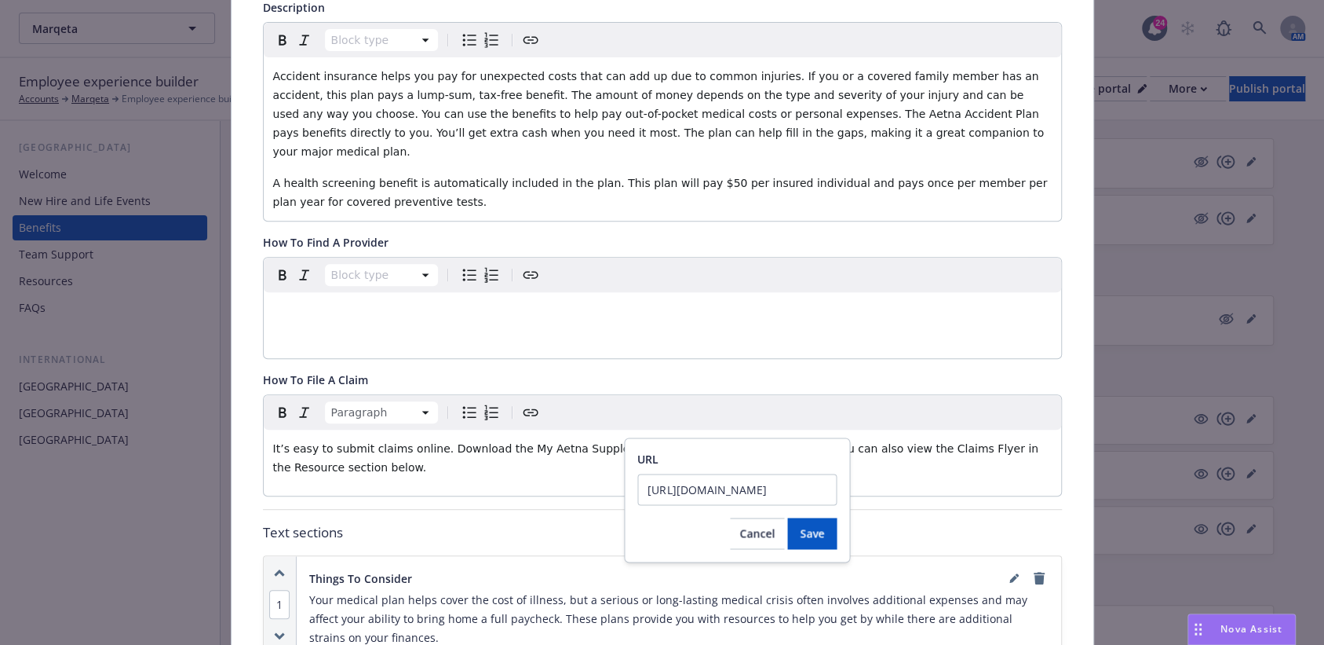
scroll to position [0, 61]
type input "https://www.myaetnasupplemental.com/Login/"
click at [810, 534] on span "Save" at bounding box center [812, 532] width 24 height 15
copy p "It’s easy to submit claims online. Download the My Aetna Supplemental app or vi…"
drag, startPoint x: 812, startPoint y: 459, endPoint x: 804, endPoint y: 476, distance: 18.3
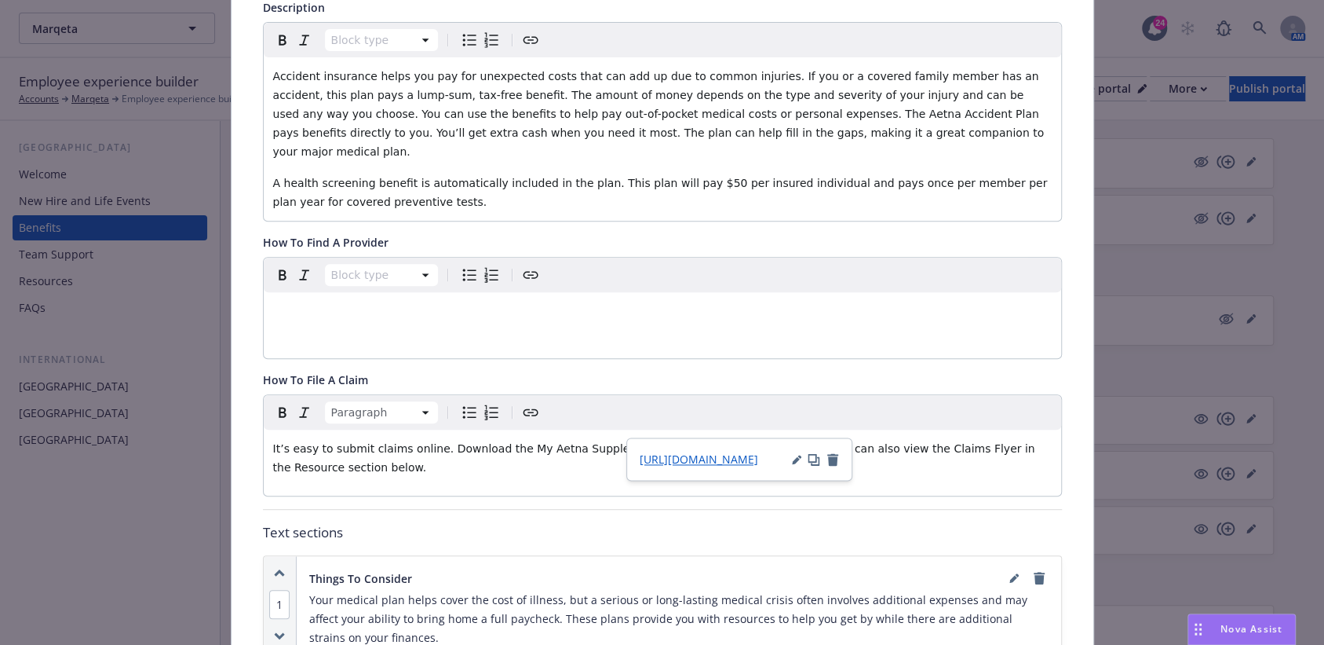
click at [804, 476] on div "https://www.myaetnasupplemental.com/Login/" at bounding box center [739, 458] width 226 height 43
click at [791, 462] on div "https://www.myaetnasupplemental.com/Login/" at bounding box center [739, 459] width 199 height 16
click at [794, 458] on icon "button" at bounding box center [796, 459] width 9 height 9
drag, startPoint x: 700, startPoint y: 493, endPoint x: 538, endPoint y: 484, distance: 162.7
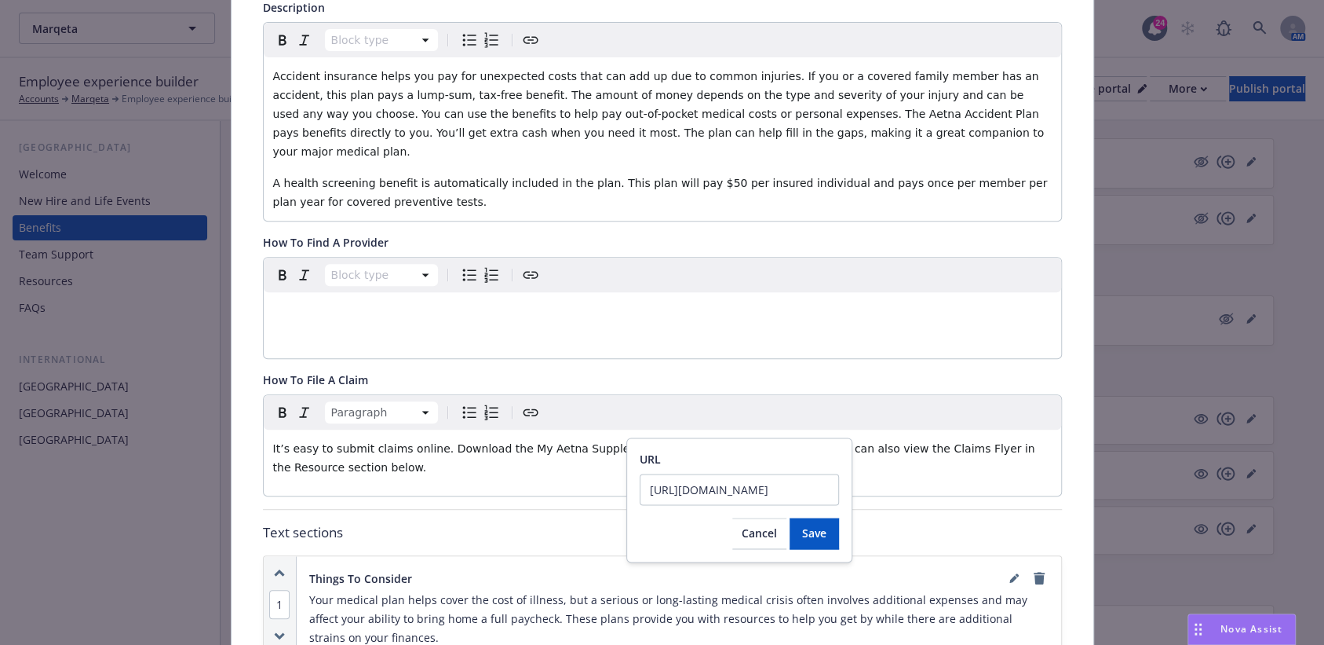
click at [538, 484] on body "Marqeta Marqeta 24 AM Employee experience builder Accounts Marqeta Employee exp…" at bounding box center [662, 473] width 1324 height 946
click at [773, 535] on span "Cancel" at bounding box center [759, 532] width 35 height 15
click at [733, 442] on span "MyAetnaSupplemental.com" at bounding box center [779, 448] width 92 height 13
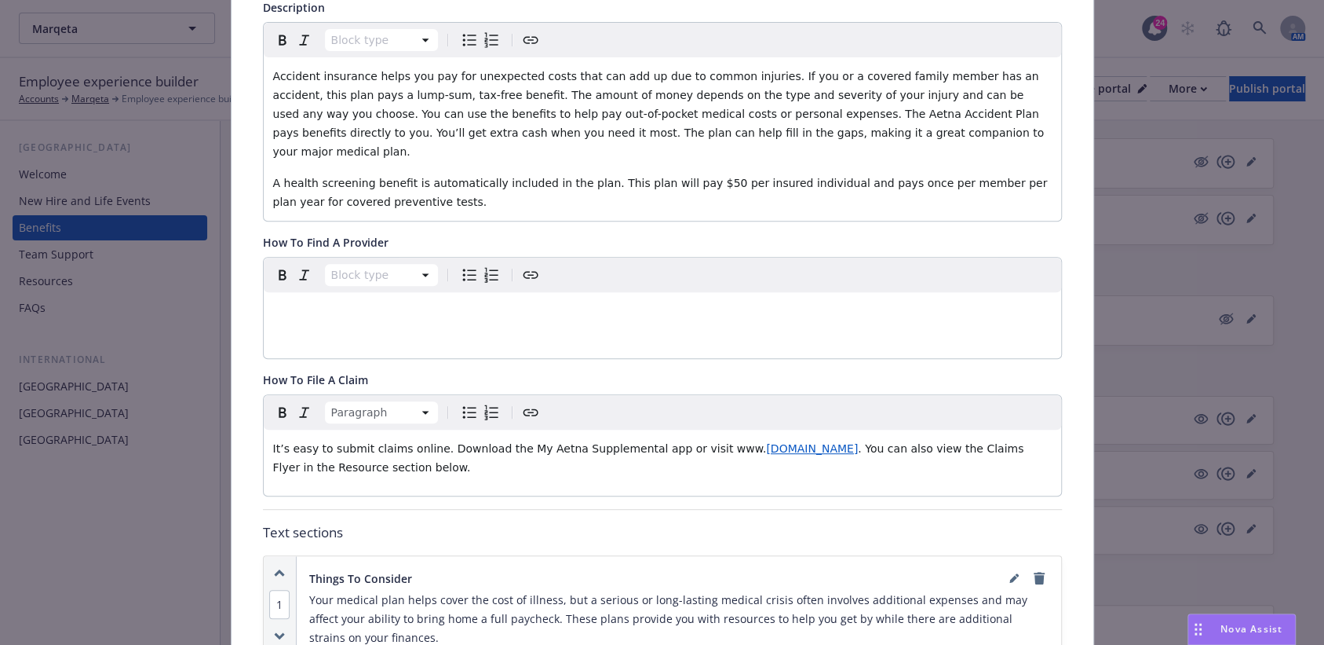
drag, startPoint x: 834, startPoint y: 432, endPoint x: 670, endPoint y: 429, distance: 164.1
click at [670, 439] on p "It’s easy to submit claims online. Download the My Aetna Supplemental app or vi…" at bounding box center [662, 458] width 779 height 38
click at [766, 442] on span "MyAetnaSupplemental.com" at bounding box center [812, 448] width 92 height 13
click at [797, 462] on div "https://www.myaetnasupplemental.com/Login/" at bounding box center [697, 458] width 226 height 43
click at [796, 456] on icon "button" at bounding box center [790, 459] width 13 height 13
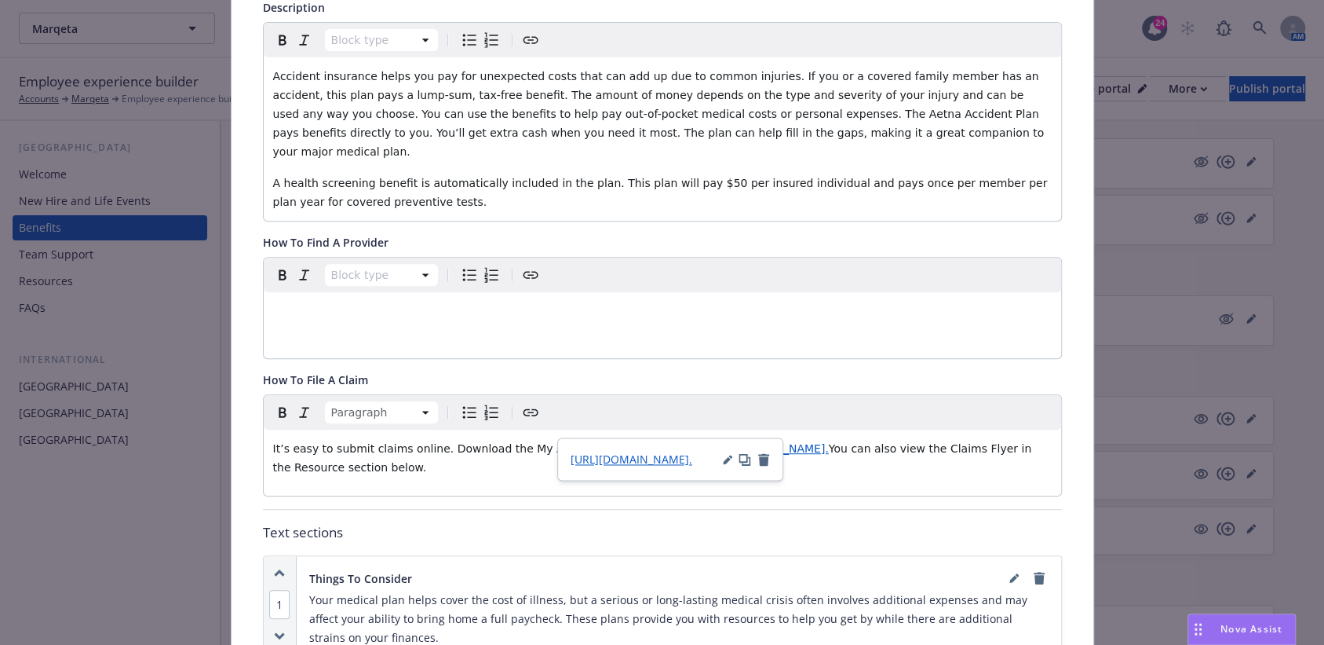
click at [749, 453] on icon "button" at bounding box center [745, 459] width 13 height 13
click at [762, 461] on icon "button" at bounding box center [763, 459] width 11 height 13
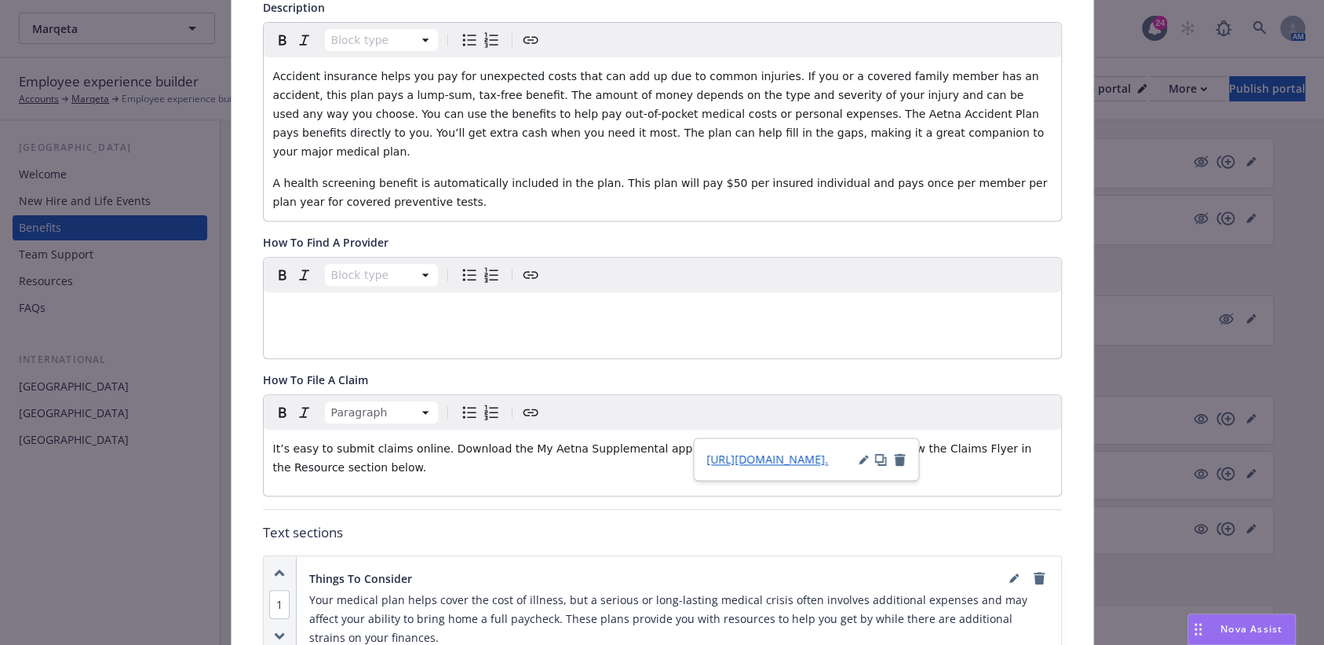
drag, startPoint x: 835, startPoint y: 432, endPoint x: 776, endPoint y: 435, distance: 59.7
click at [776, 439] on p "It’s easy to submit claims online. Download the My Aetna Supplemental app or vi…" at bounding box center [662, 458] width 779 height 38
drag, startPoint x: 837, startPoint y: 433, endPoint x: 670, endPoint y: 430, distance: 166.5
click at [733, 442] on span "www.MyAetnaSupplemental.com." at bounding box center [780, 448] width 95 height 13
click at [733, 442] on span "www.MyAetnaSupplemental.com" at bounding box center [779, 448] width 92 height 13
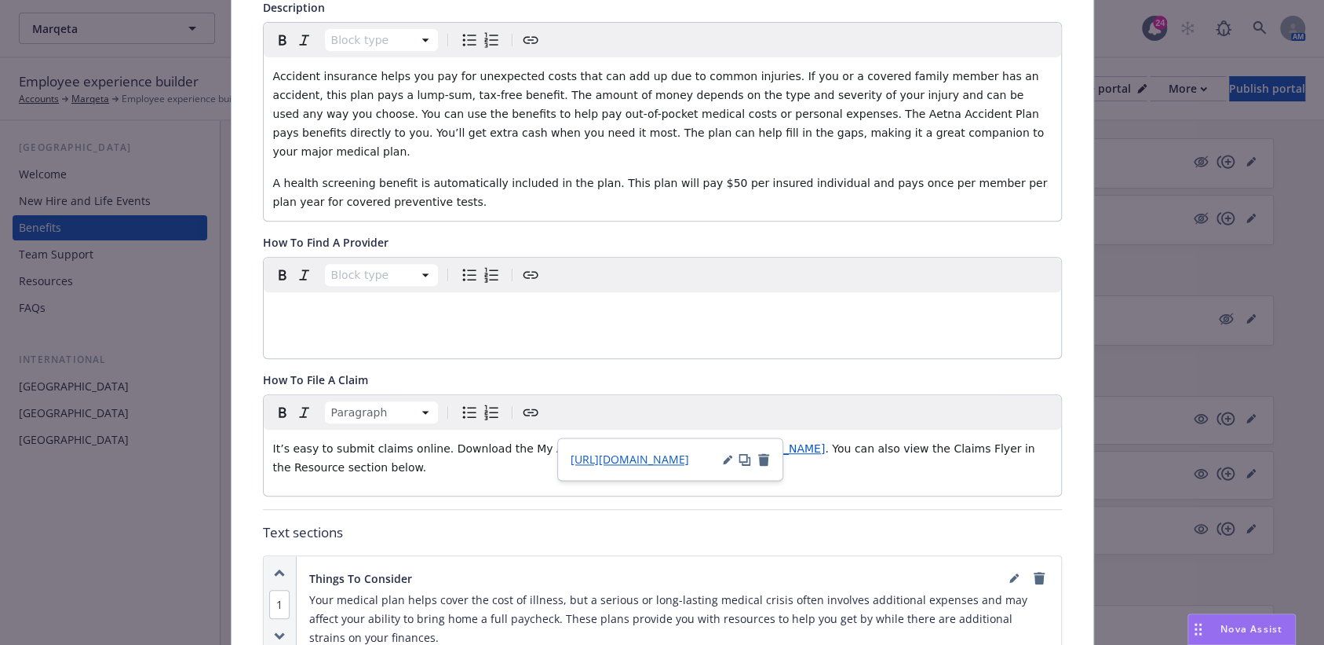
click at [660, 460] on span "https://www.MyAetnaSupplemental.com" at bounding box center [630, 458] width 119 height 15
click at [746, 456] on icon "button" at bounding box center [745, 459] width 13 height 13
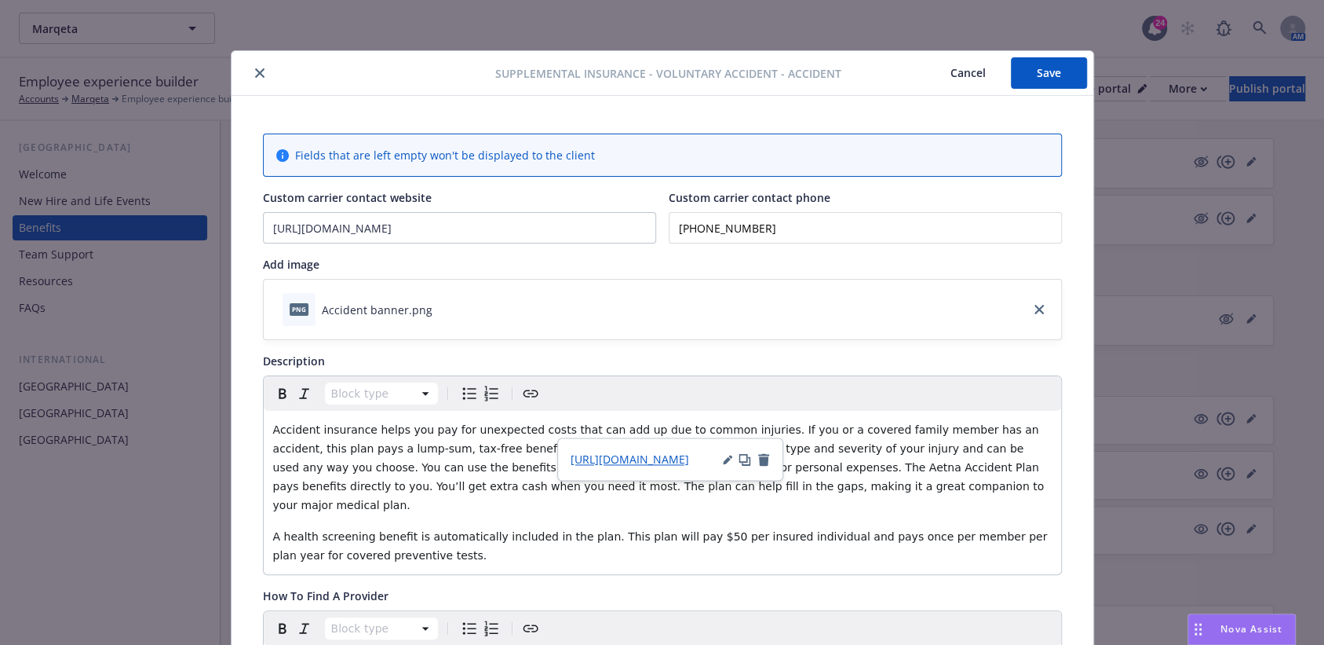
click at [1043, 82] on button "Save" at bounding box center [1049, 72] width 76 height 31
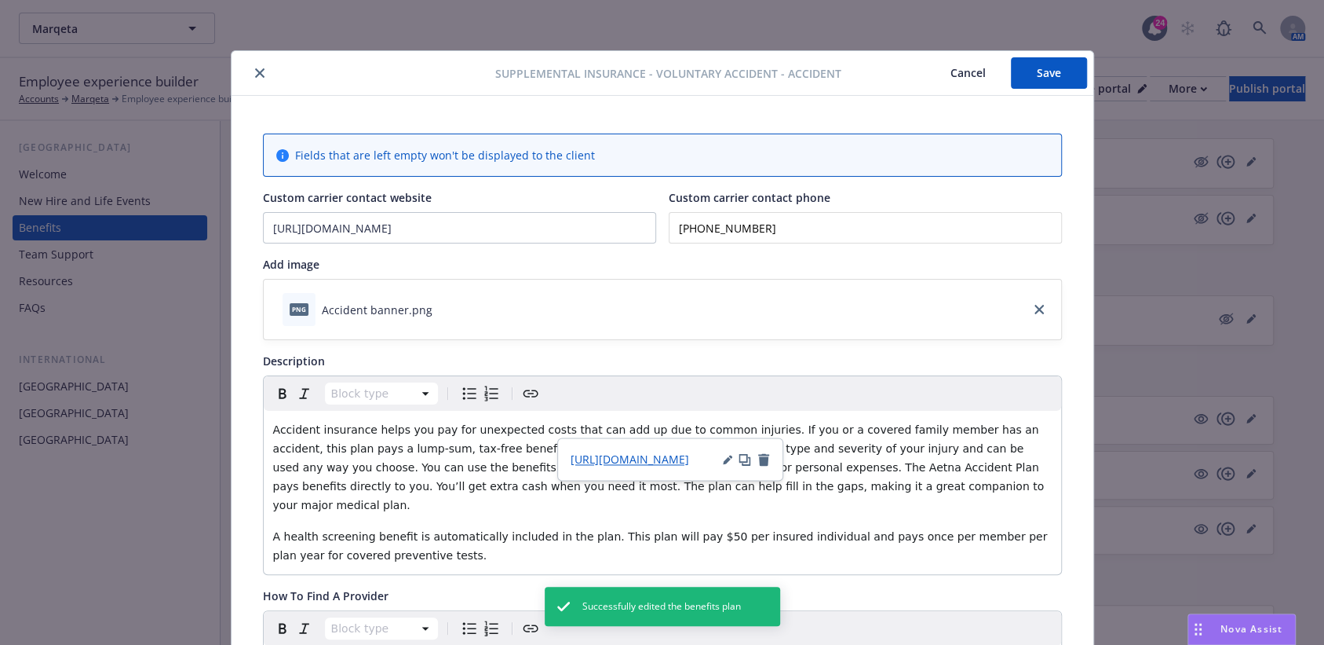
click at [255, 70] on icon "close" at bounding box center [259, 72] width 9 height 9
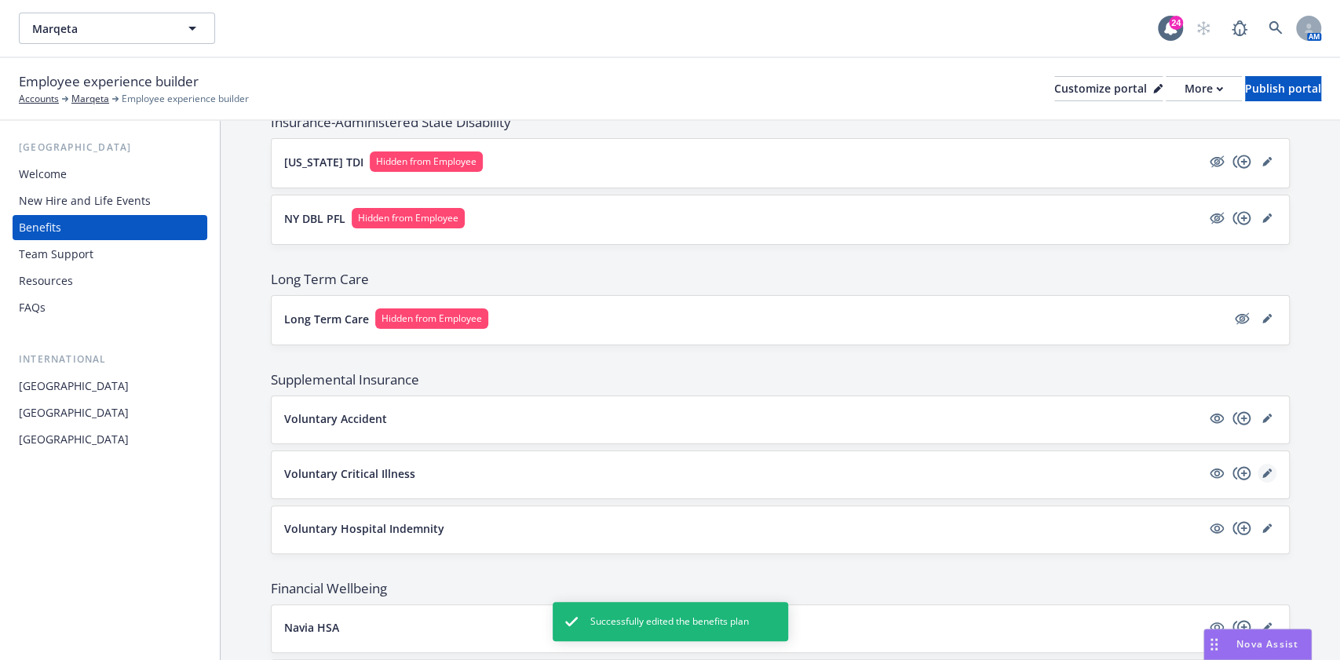
click at [1262, 470] on icon "editPencil" at bounding box center [1266, 474] width 8 height 8
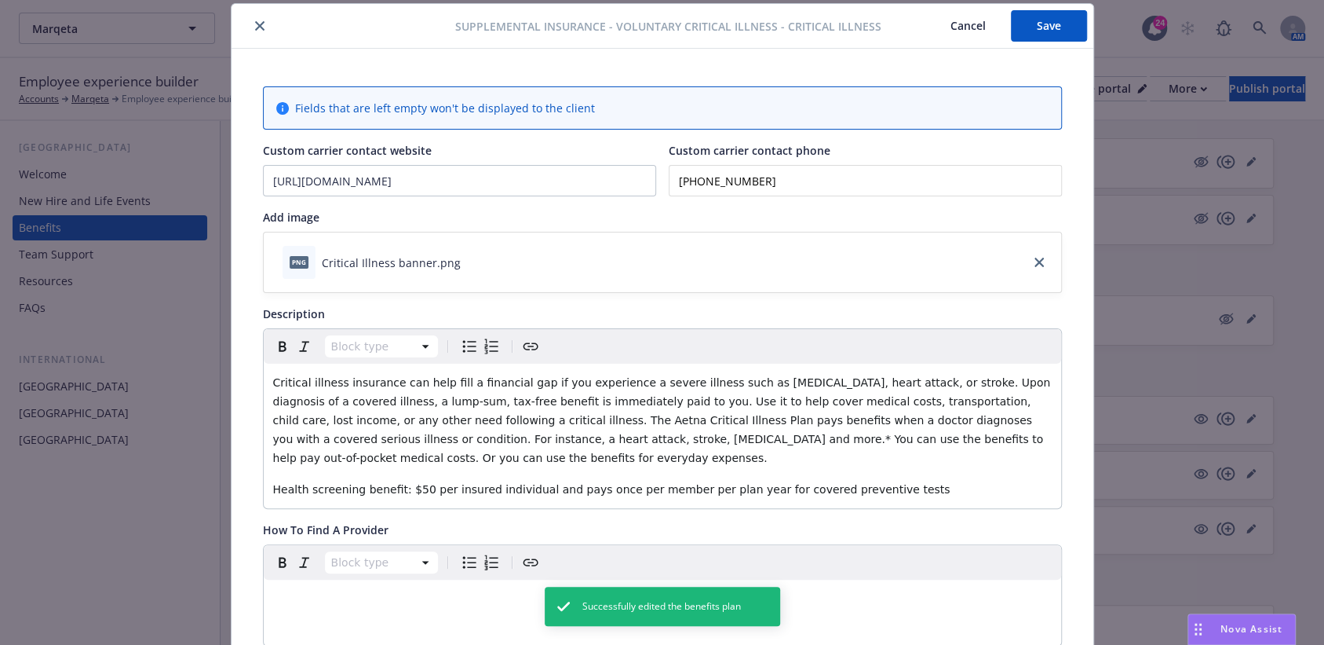
scroll to position [570, 0]
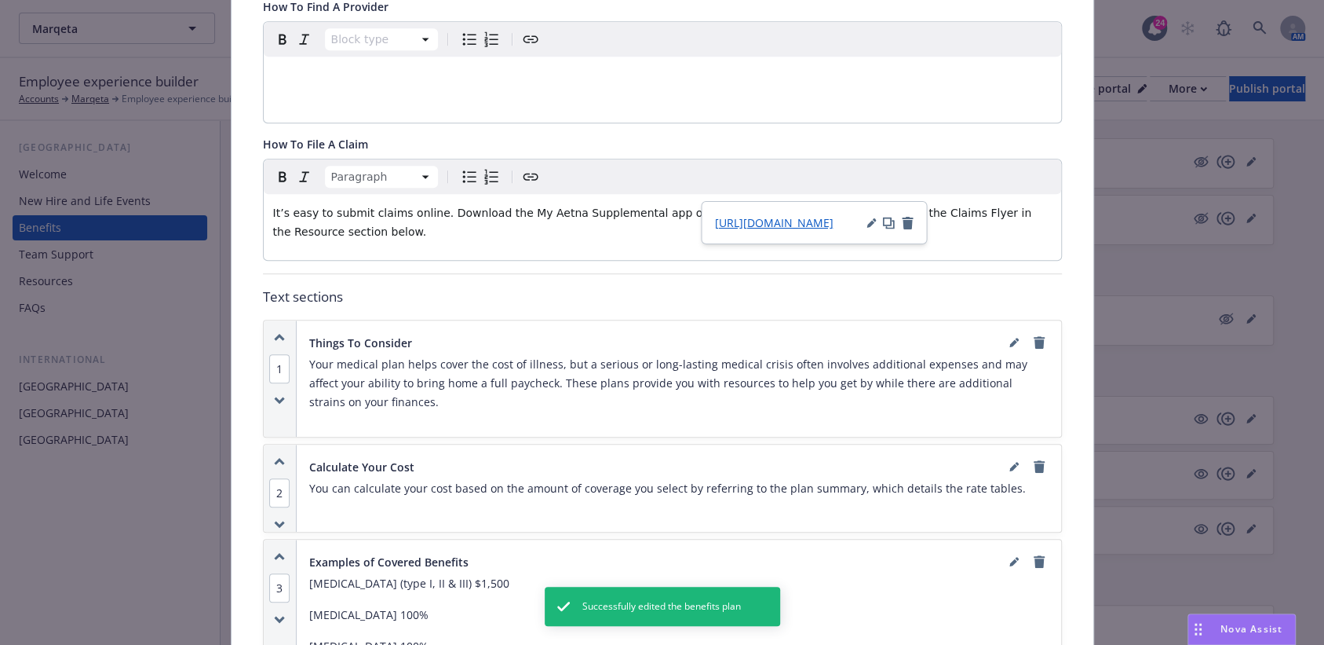
drag, startPoint x: 837, startPoint y: 189, endPoint x: 786, endPoint y: 191, distance: 51.1
click at [786, 206] on span "www.MyAetnaSupplemental.com." at bounding box center [780, 212] width 95 height 13
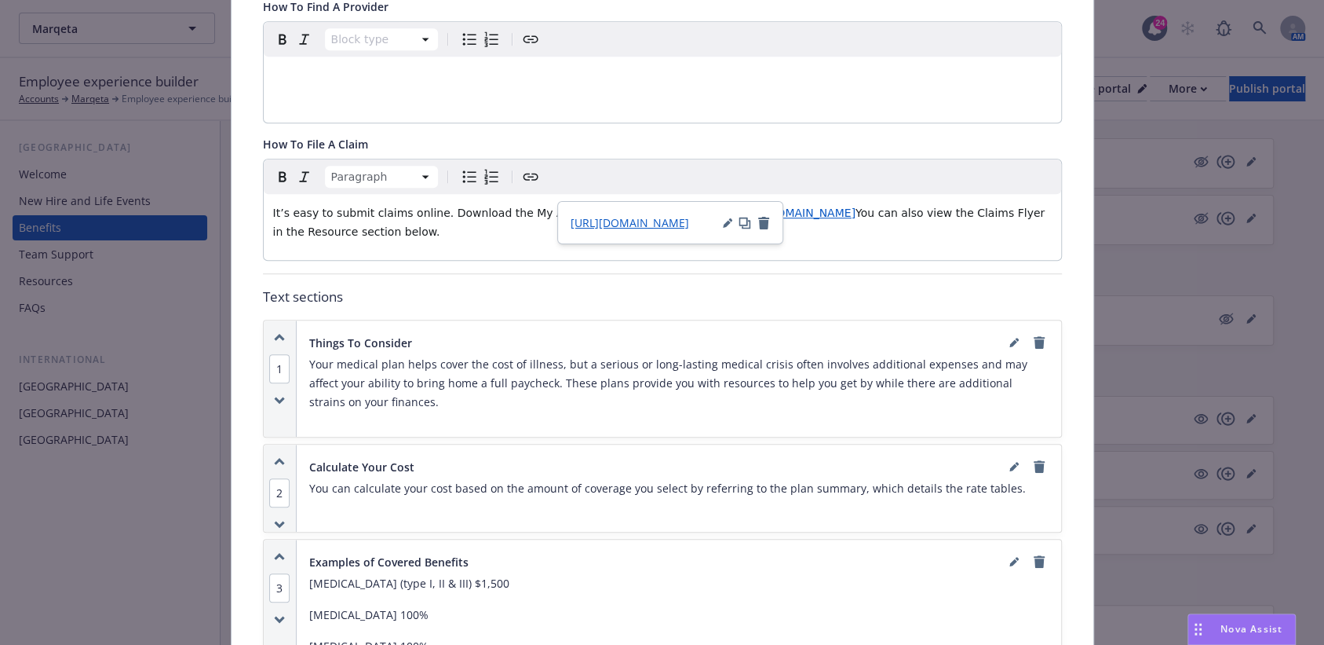
click at [777, 206] on span "https://www.MyAetnaSupplemental.com" at bounding box center [794, 212] width 122 height 13
click at [729, 225] on icon "button" at bounding box center [727, 222] width 9 height 9
drag, startPoint x: 590, startPoint y: 257, endPoint x: 267, endPoint y: 254, distance: 323.5
click at [267, 254] on body "Marqeta Marqeta 24 AM Employee experience builder Accounts Marqeta Employee exp…" at bounding box center [662, 473] width 1324 height 946
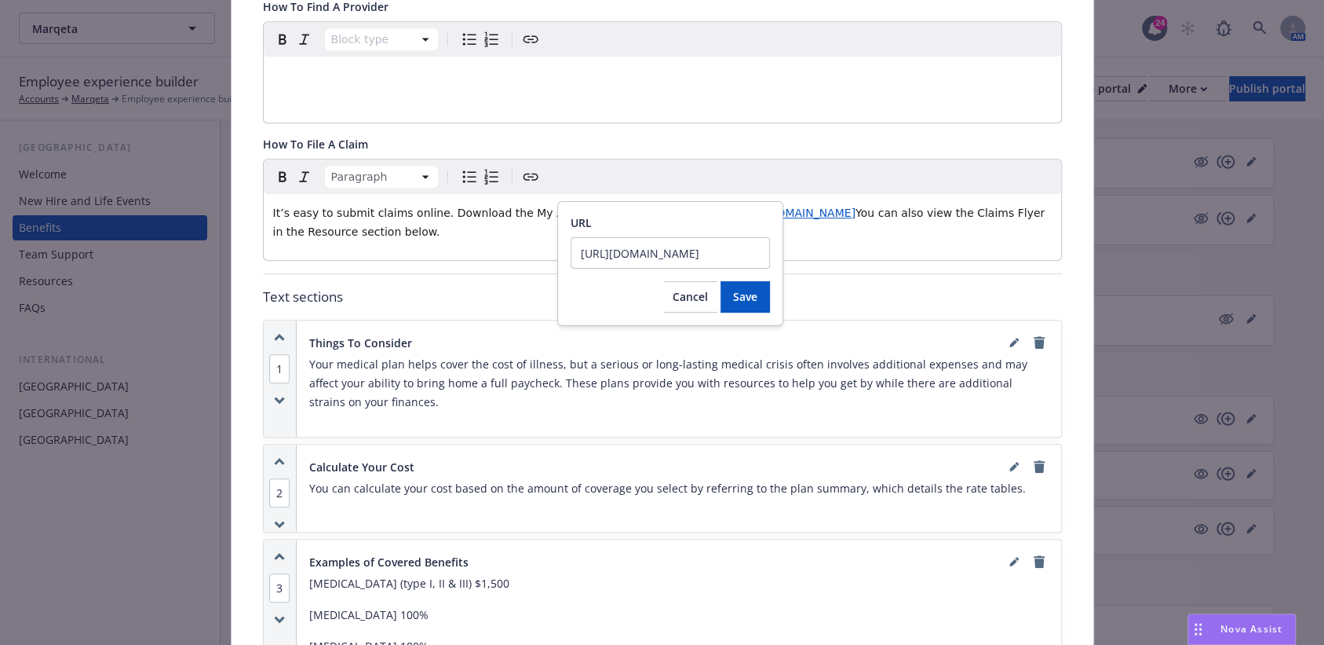
click at [634, 263] on input "https://www.MyAetnaSupplemental.com" at bounding box center [670, 252] width 199 height 31
drag, startPoint x: 617, startPoint y: 249, endPoint x: 447, endPoint y: 249, distance: 169.6
click at [447, 249] on body "Marqeta Marqeta 24 AM Employee experience builder Accounts Marqeta Employee exp…" at bounding box center [662, 473] width 1324 height 946
type input "httpswww.MyAetnaSupplemental.com://"
click at [687, 302] on span "Cancel" at bounding box center [690, 296] width 35 height 15
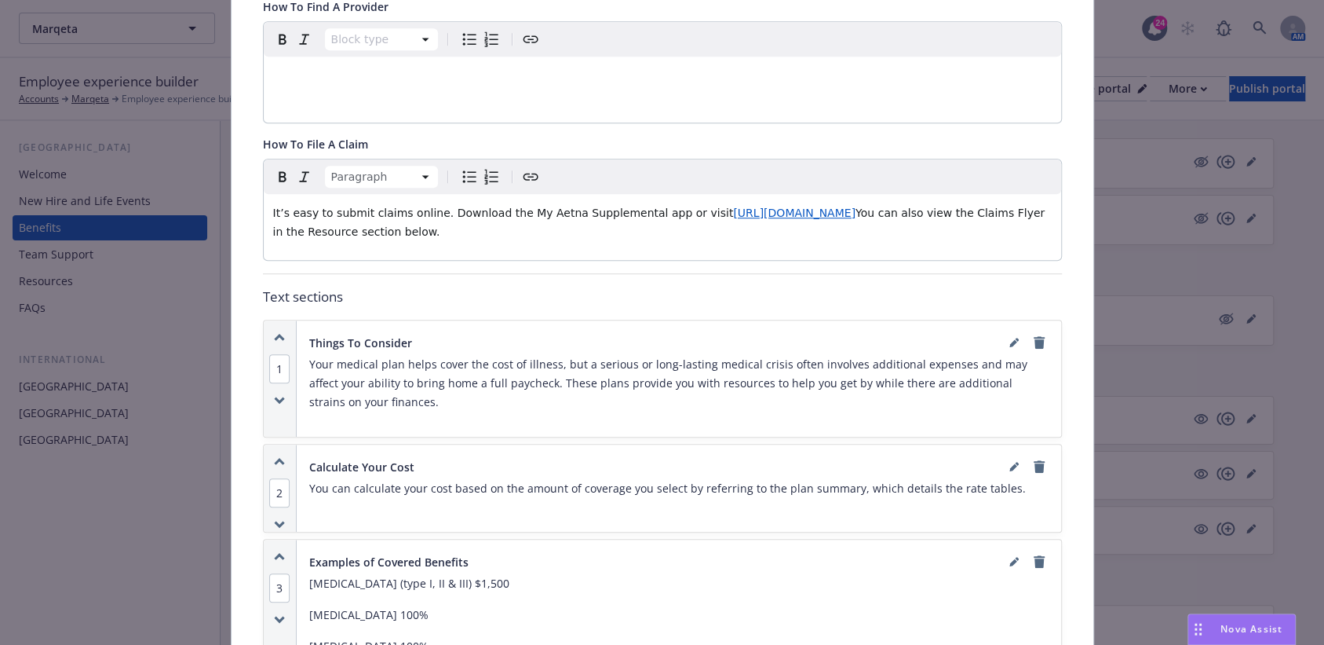
click at [669, 206] on span "It’s easy to submit claims online. Download the My Aetna Supplemental app or vi…" at bounding box center [503, 212] width 461 height 13
click at [838, 203] on p "It’s easy to submit claims online. Download the My Aetna Supplemental app or vi…" at bounding box center [662, 222] width 779 height 38
click at [734, 206] on span "www.MyAetnaSupplemental.com" at bounding box center [779, 212] width 92 height 13
click at [681, 224] on span "https://www.MyAetnaSupplemental.com" at bounding box center [630, 222] width 119 height 15
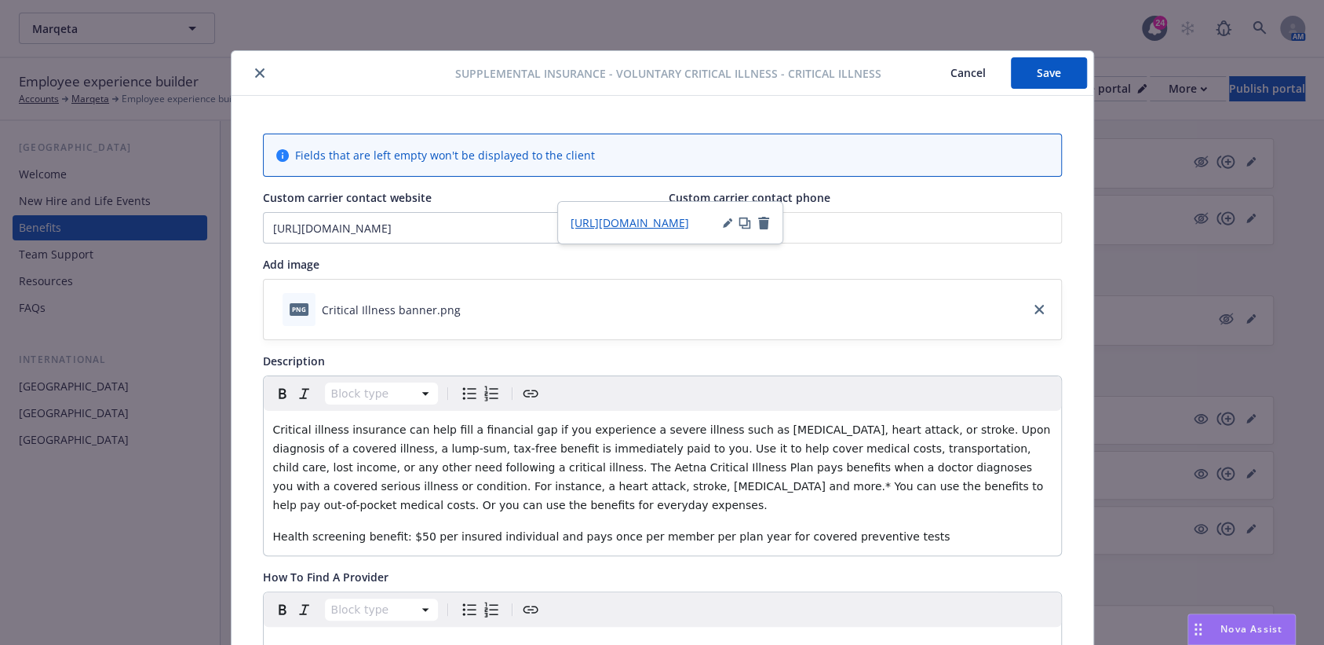
click at [1040, 79] on button "Save" at bounding box center [1049, 72] width 76 height 31
click at [1039, 57] on div "Supplemental Insurance - Voluntary Critical Illness - Critical Illness Cancel S…" at bounding box center [663, 73] width 862 height 45
click at [1028, 64] on button "Save" at bounding box center [1049, 72] width 76 height 31
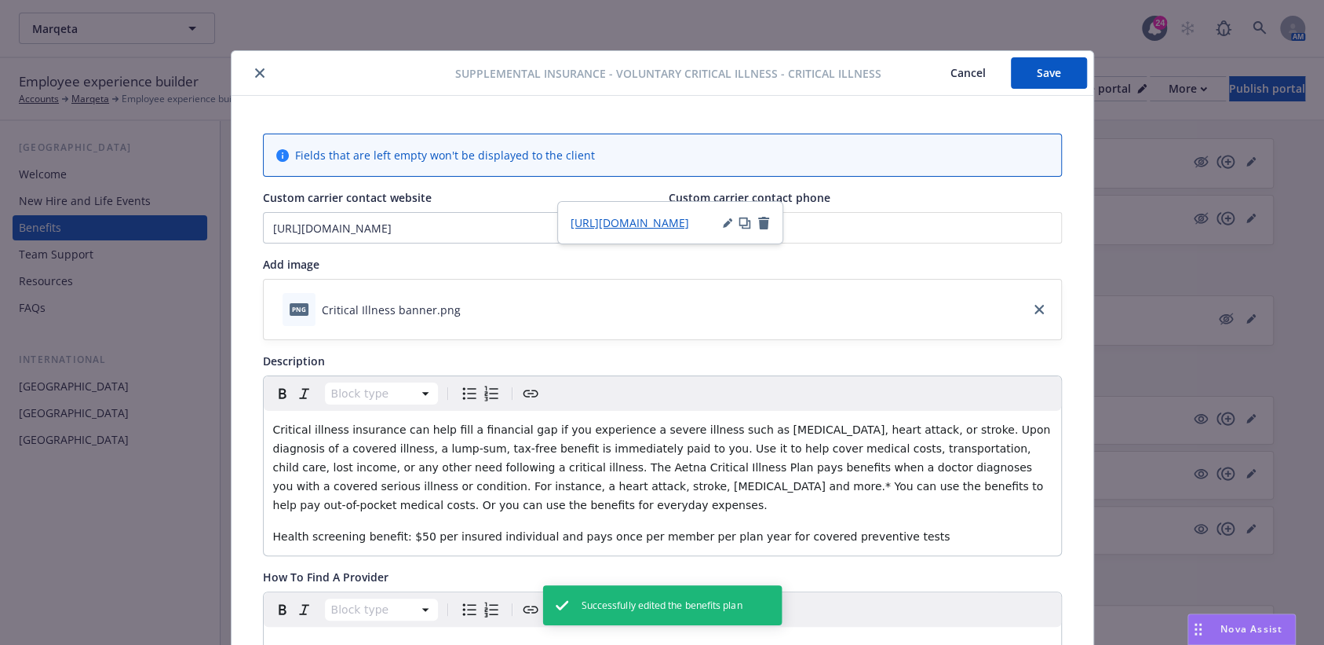
click at [241, 82] on div "Supplemental Insurance - Voluntary Critical Illness - Critical Illness Cancel S…" at bounding box center [663, 73] width 862 height 45
click at [244, 80] on div at bounding box center [347, 73] width 218 height 19
click at [255, 76] on icon "close" at bounding box center [259, 72] width 9 height 9
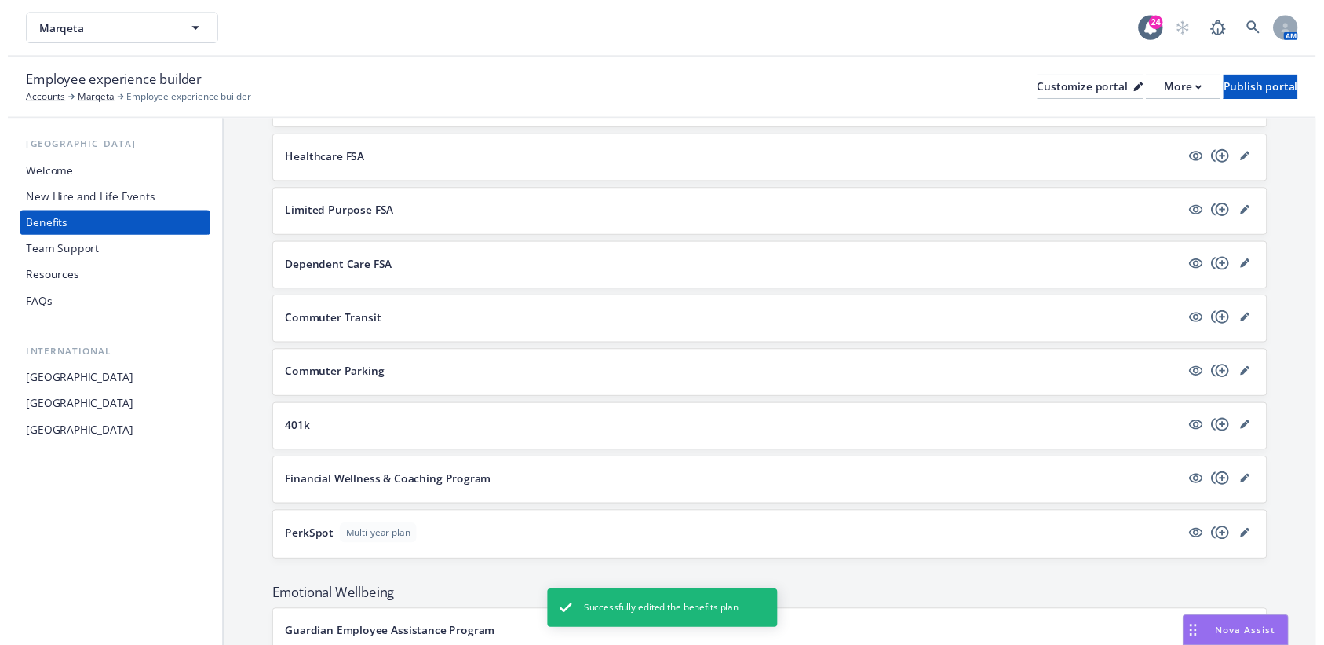
scroll to position [1492, 0]
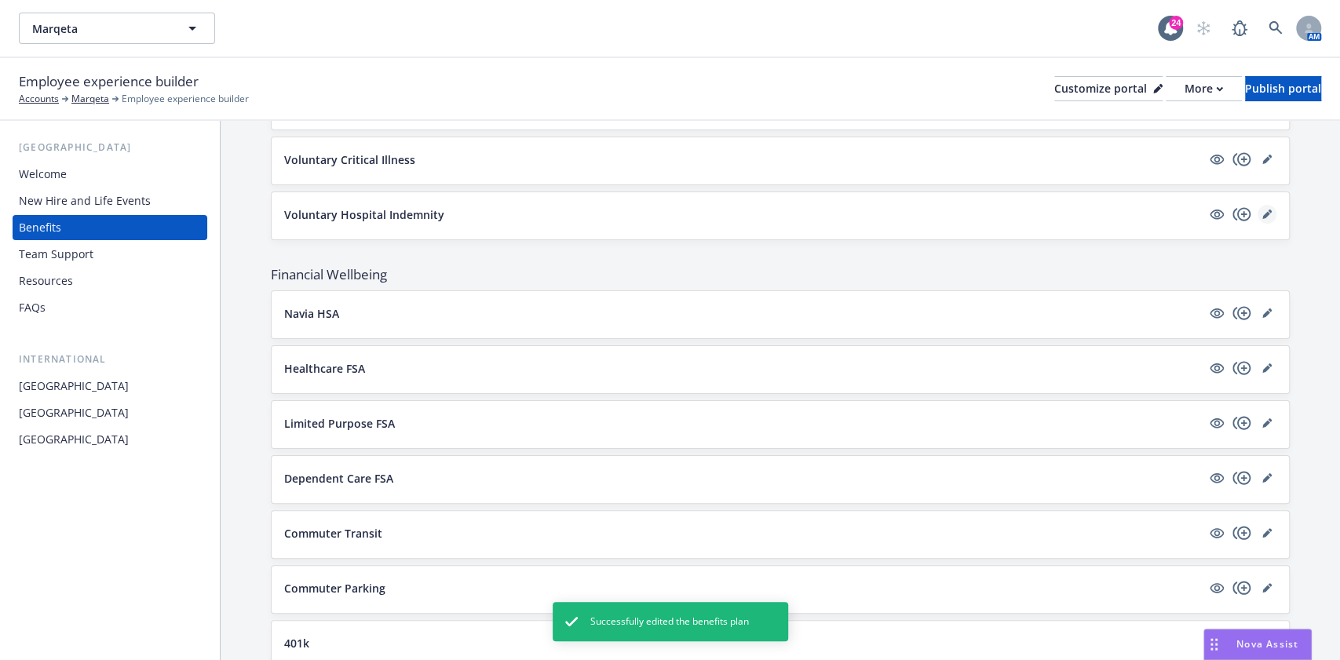
click at [1262, 211] on icon "editPencil" at bounding box center [1266, 215] width 8 height 8
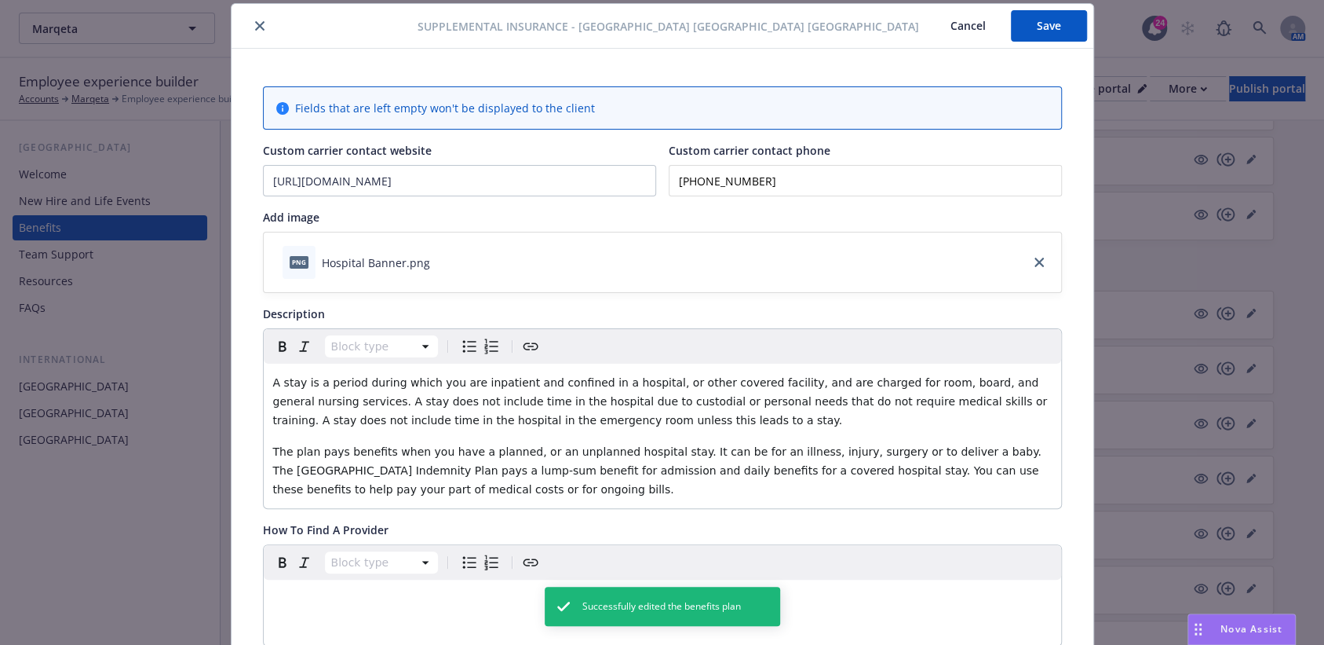
scroll to position [570, 0]
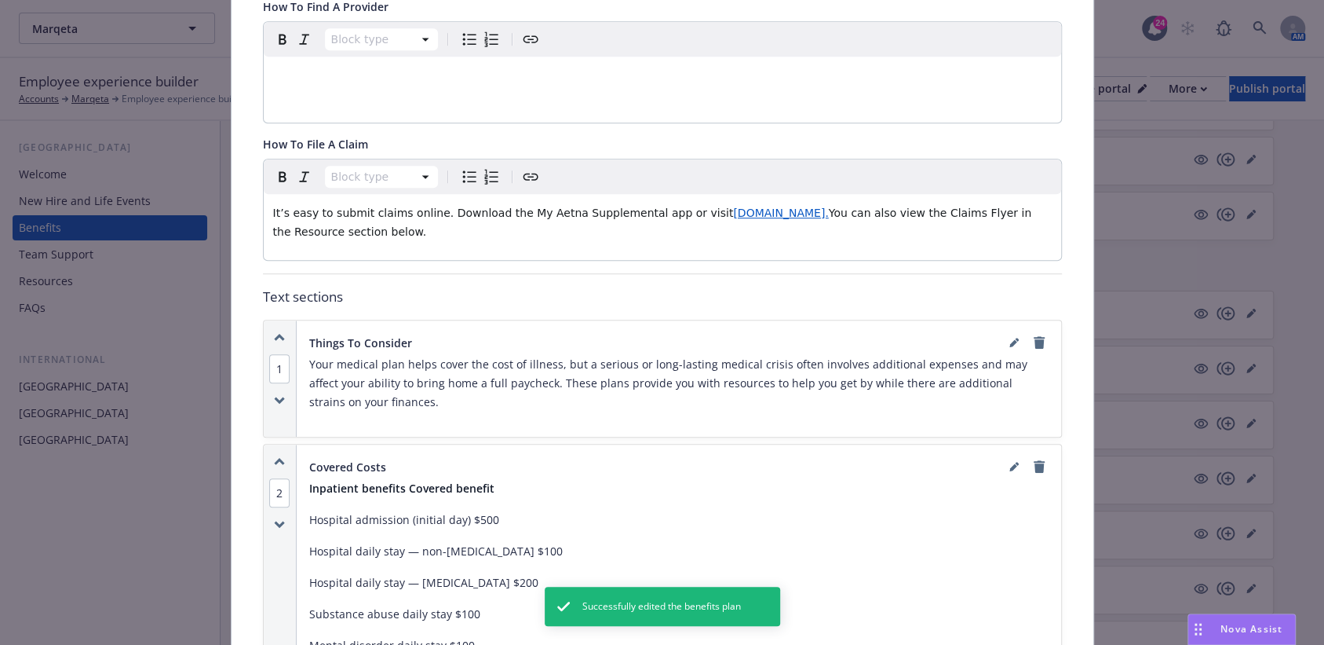
click at [845, 208] on span "You can also view the Claims Flyer in the Resource section below." at bounding box center [654, 221] width 762 height 31
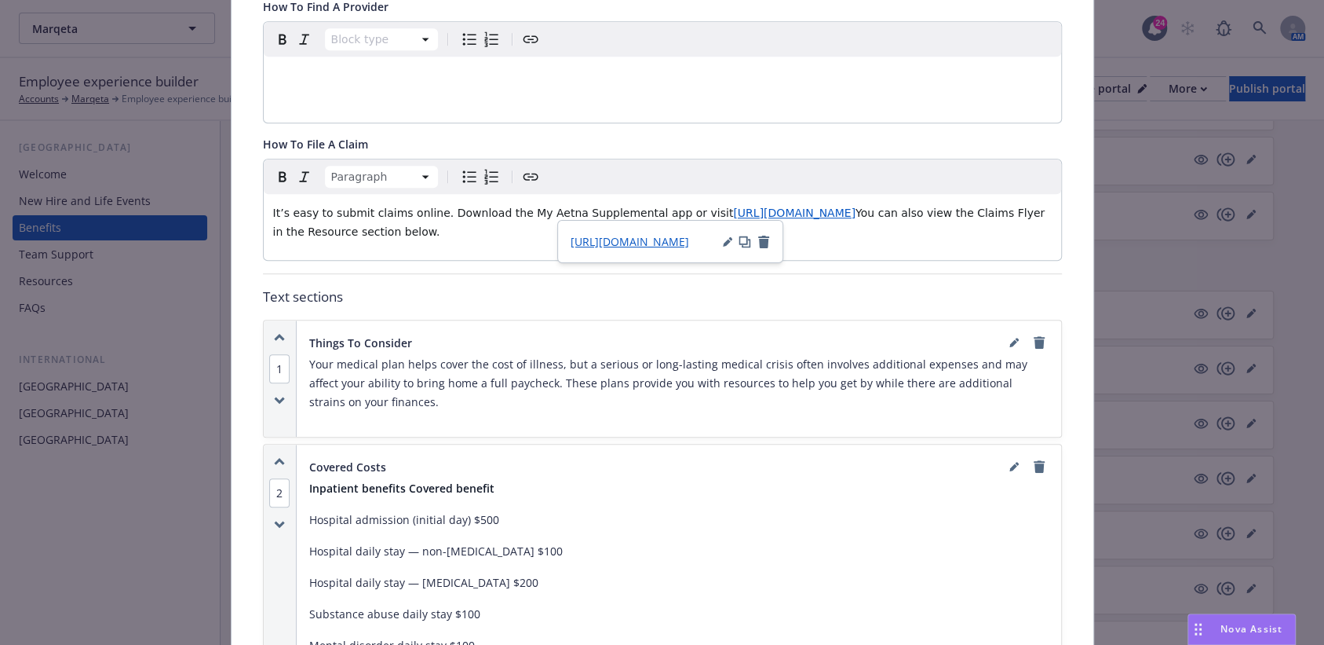
drag, startPoint x: 704, startPoint y: 210, endPoint x: 762, endPoint y: 297, distance: 104.7
click at [733, 212] on span "https://www.MyAetnaSupplemental.com" at bounding box center [794, 212] width 122 height 13
click at [849, 214] on span "You can also view the Claims Flyer in the Resource section below." at bounding box center [663, 221] width 780 height 31
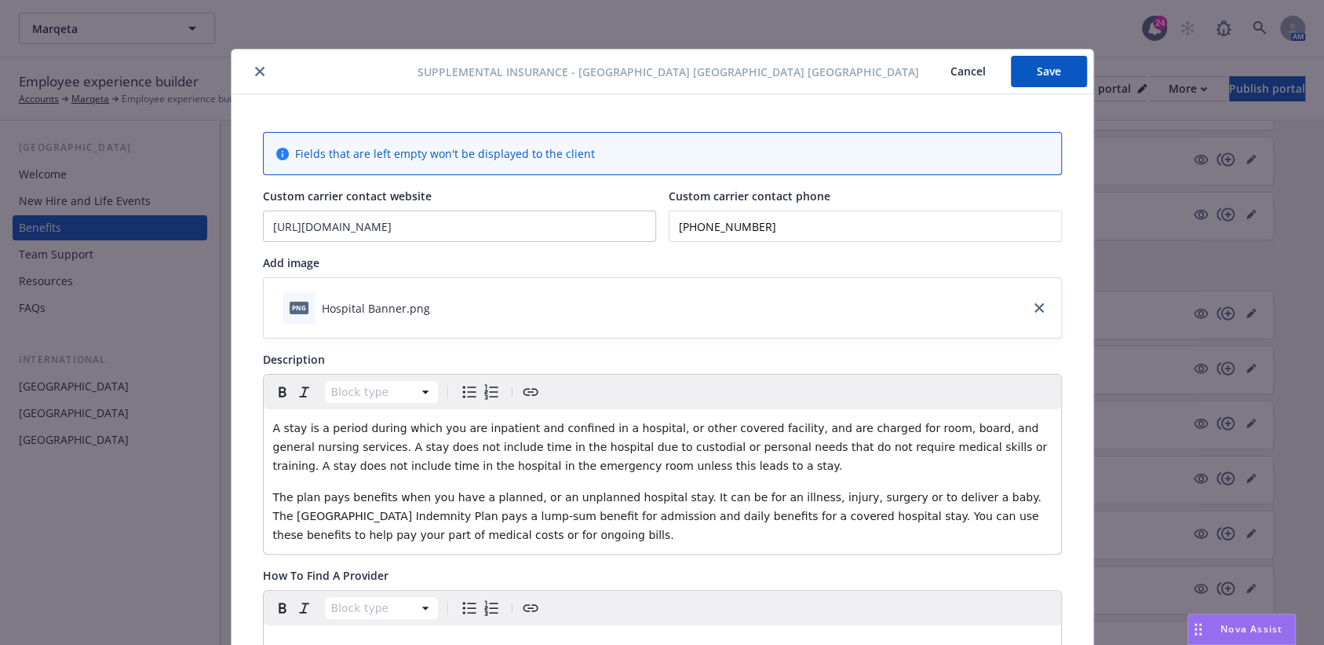
scroll to position [0, 0]
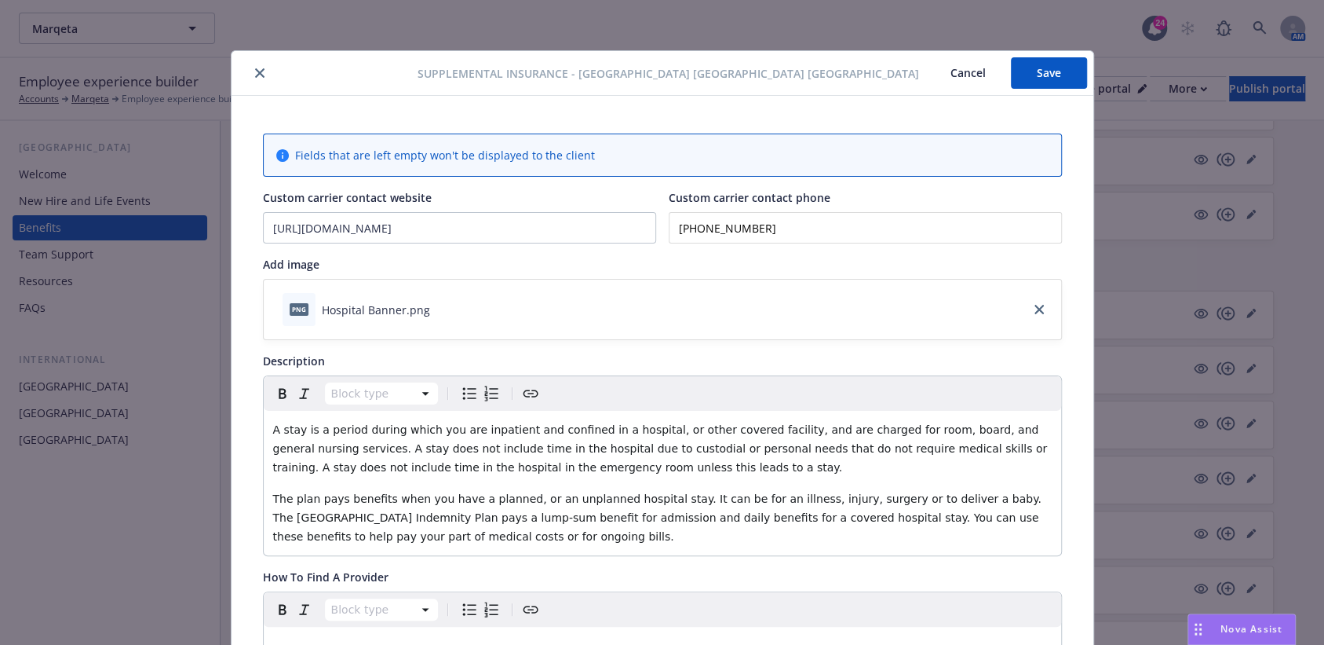
click at [1060, 68] on button "Save" at bounding box center [1049, 72] width 76 height 31
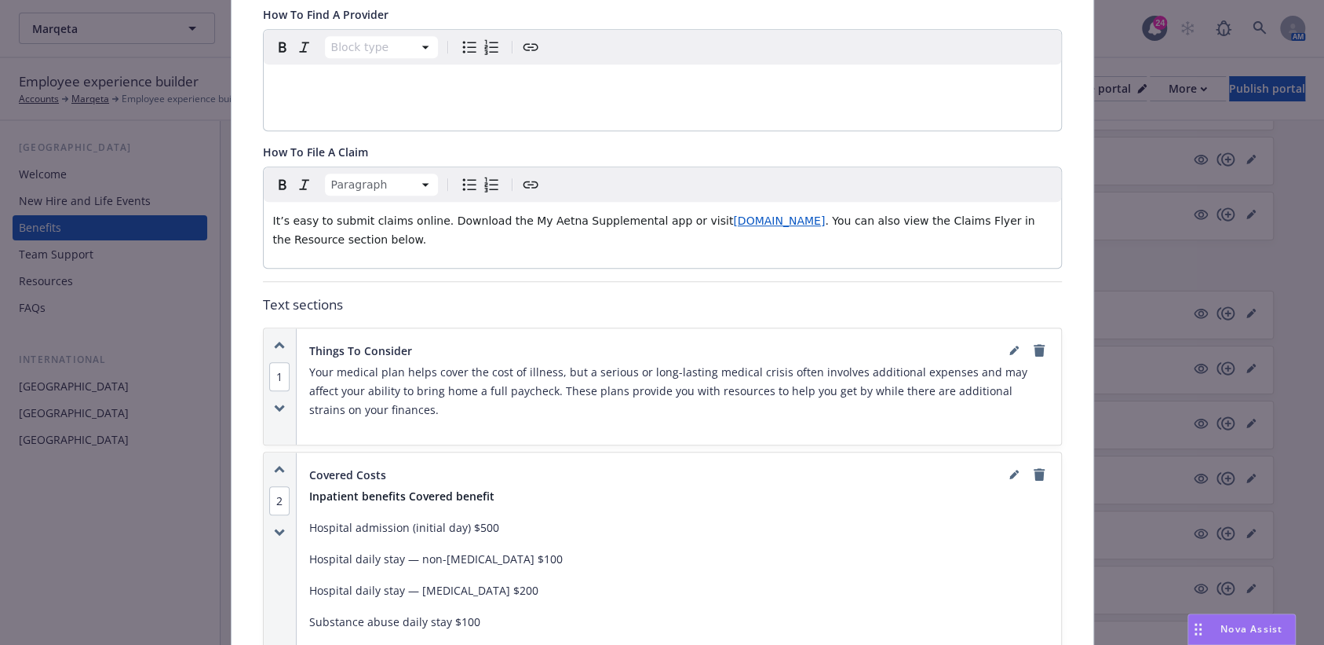
scroll to position [628, 0]
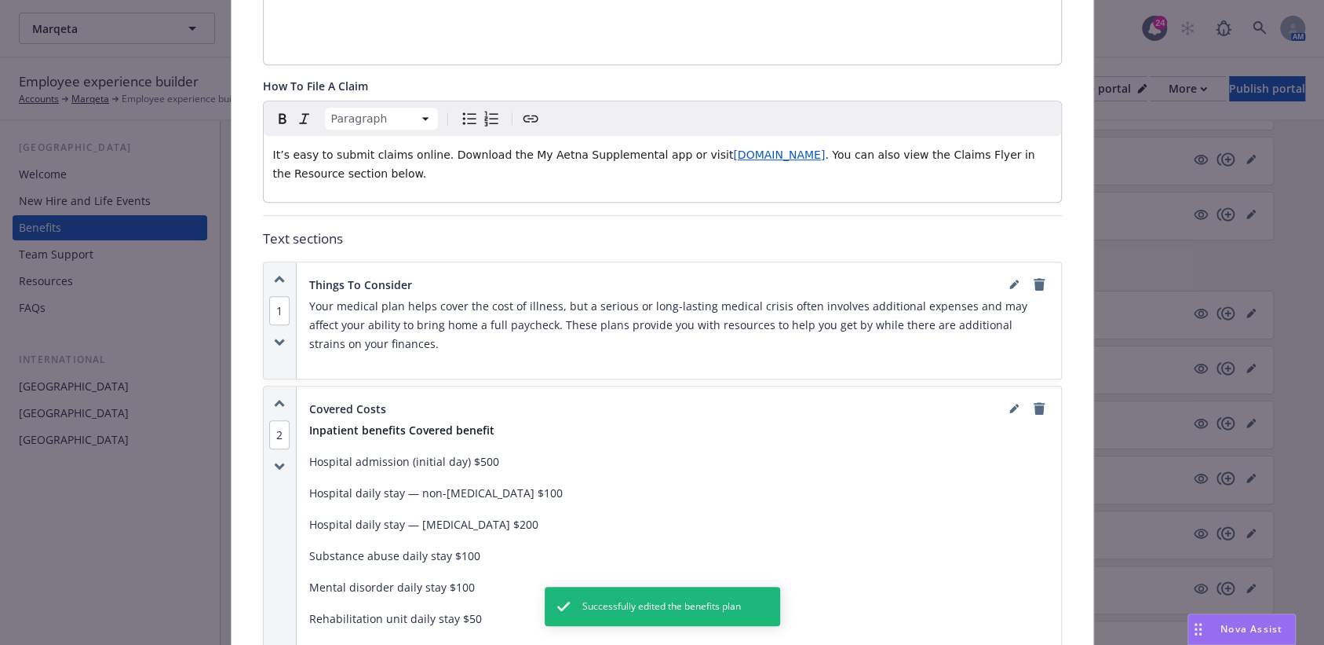
click at [762, 148] on span "www.MyAetnaSupplemental.com" at bounding box center [779, 154] width 92 height 13
click at [650, 187] on span "https://www.MyAetnaSupplemental.com" at bounding box center [630, 184] width 119 height 15
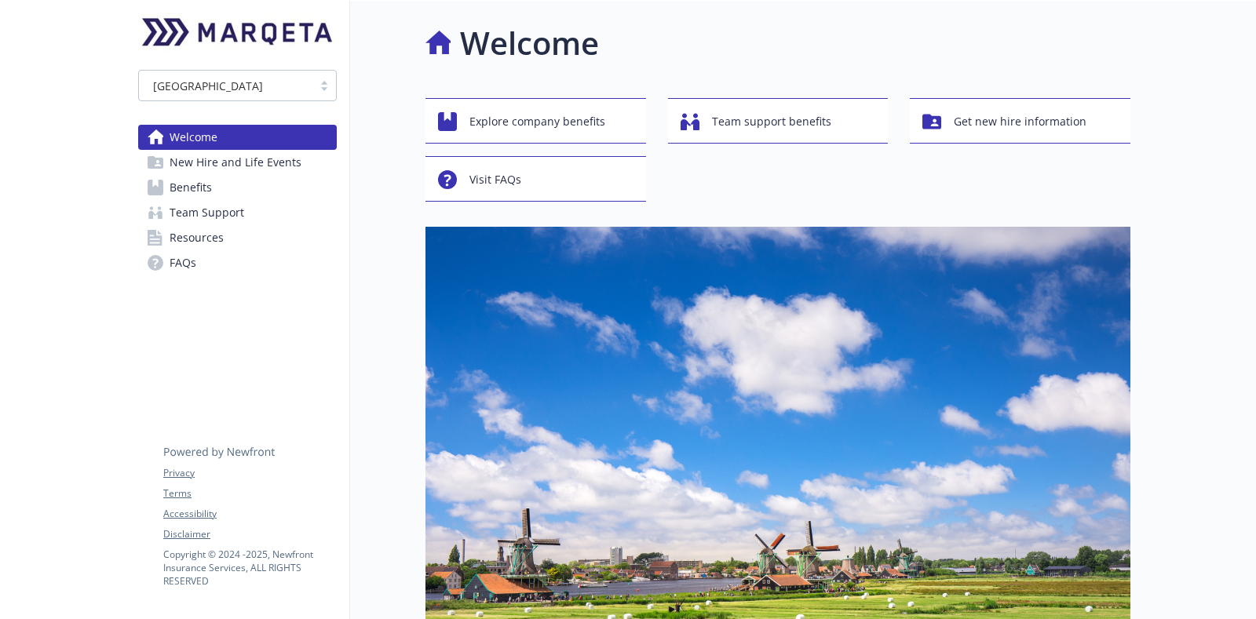
click at [269, 175] on link "Benefits" at bounding box center [237, 187] width 199 height 25
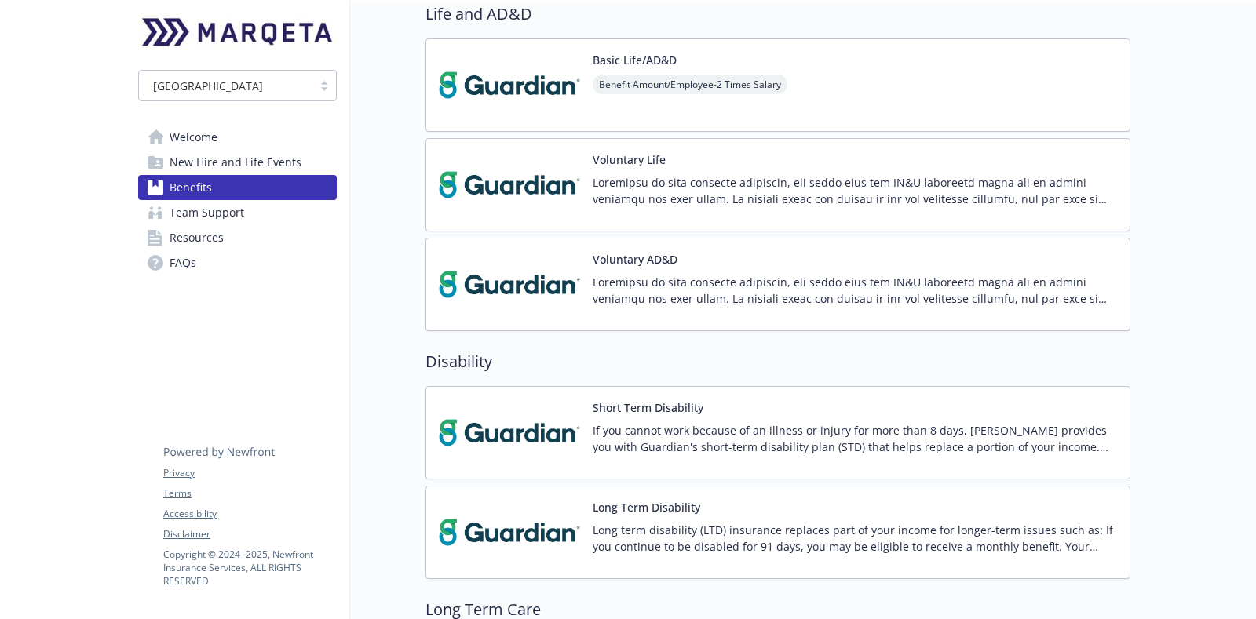
scroll to position [1374, 0]
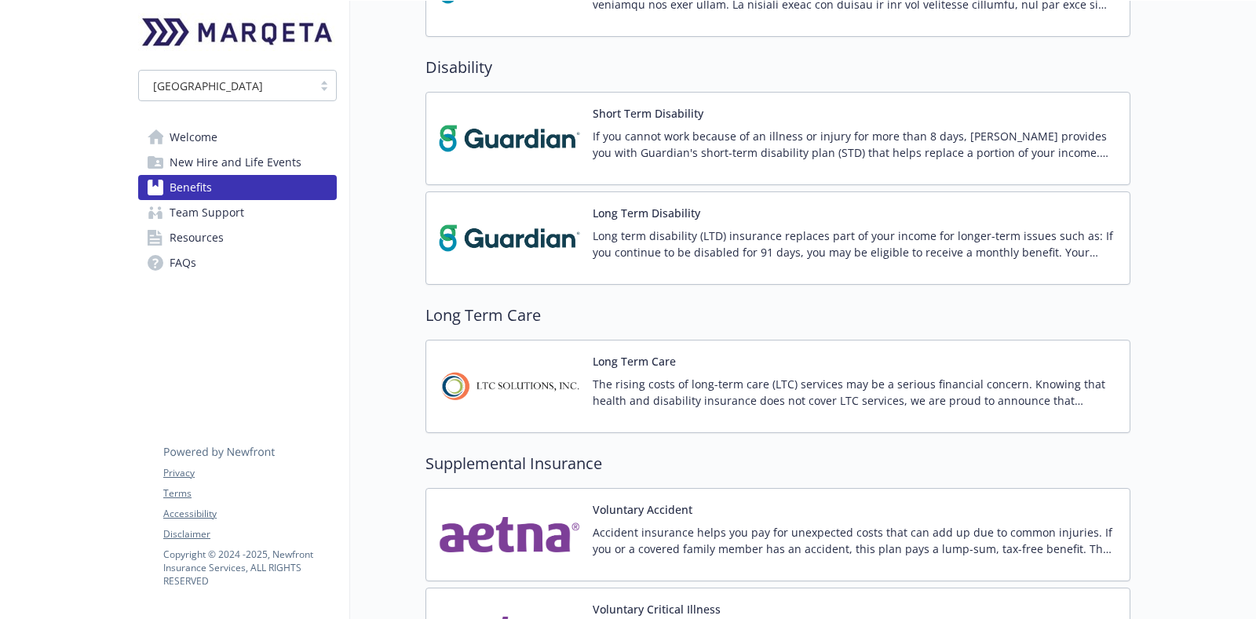
click at [846, 228] on p "Long term disability (LTD) insurance replaces part of your income for longer-te…" at bounding box center [855, 244] width 524 height 33
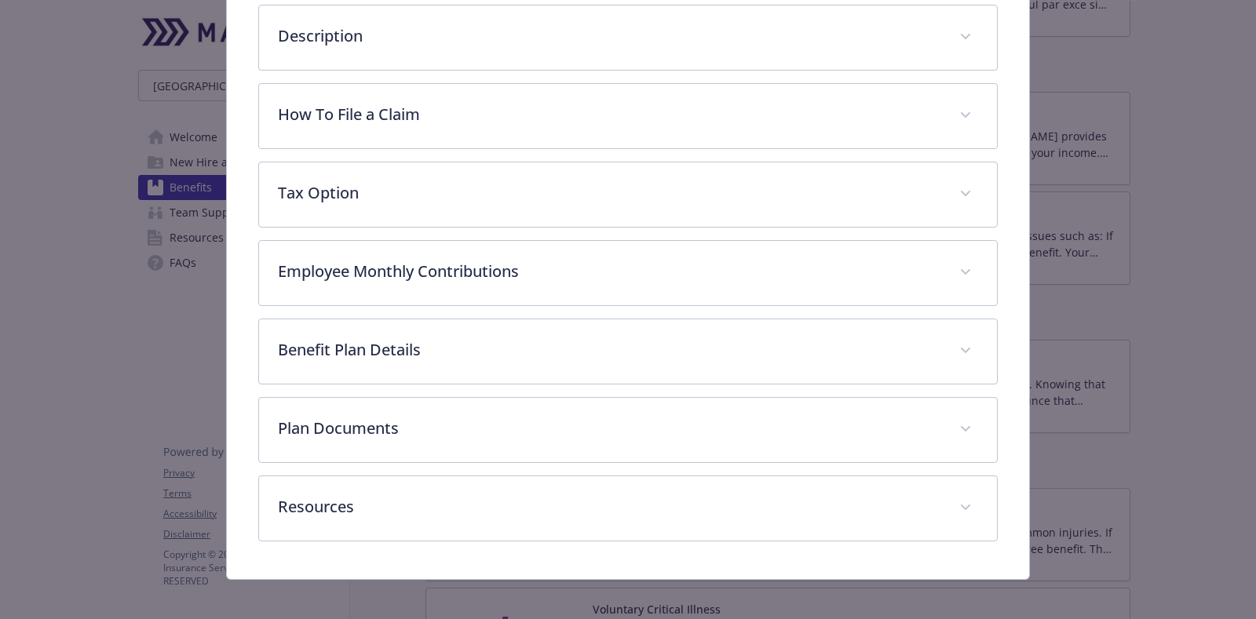
scroll to position [430, 0]
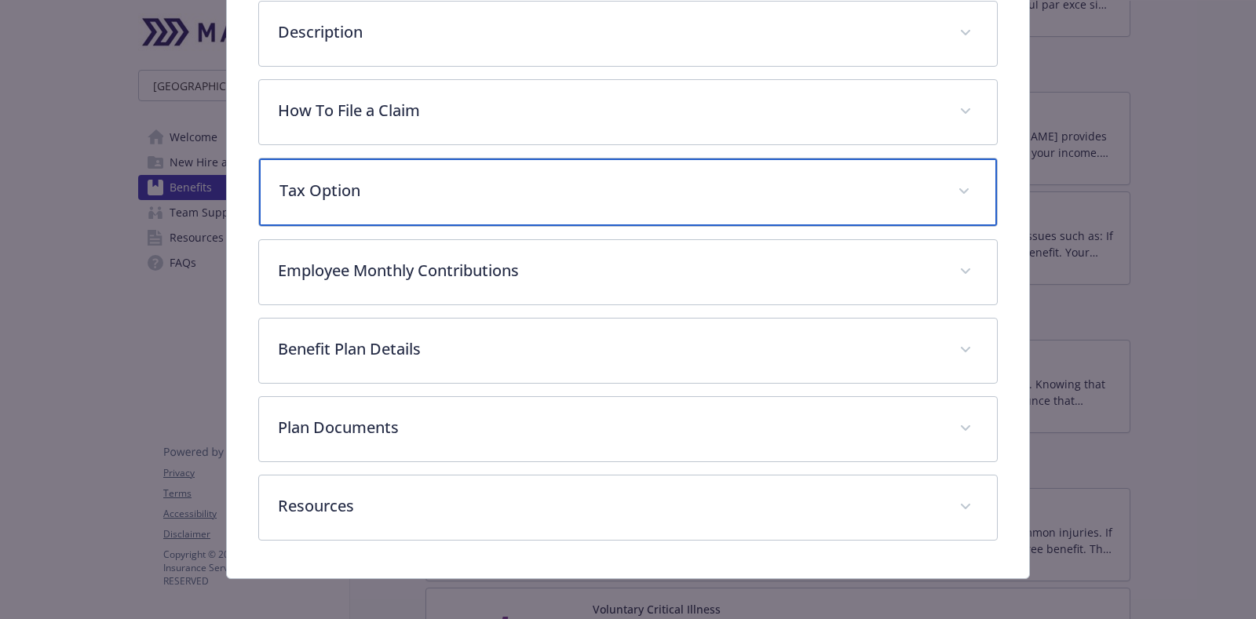
click at [637, 184] on p "Tax Option" at bounding box center [608, 191] width 659 height 24
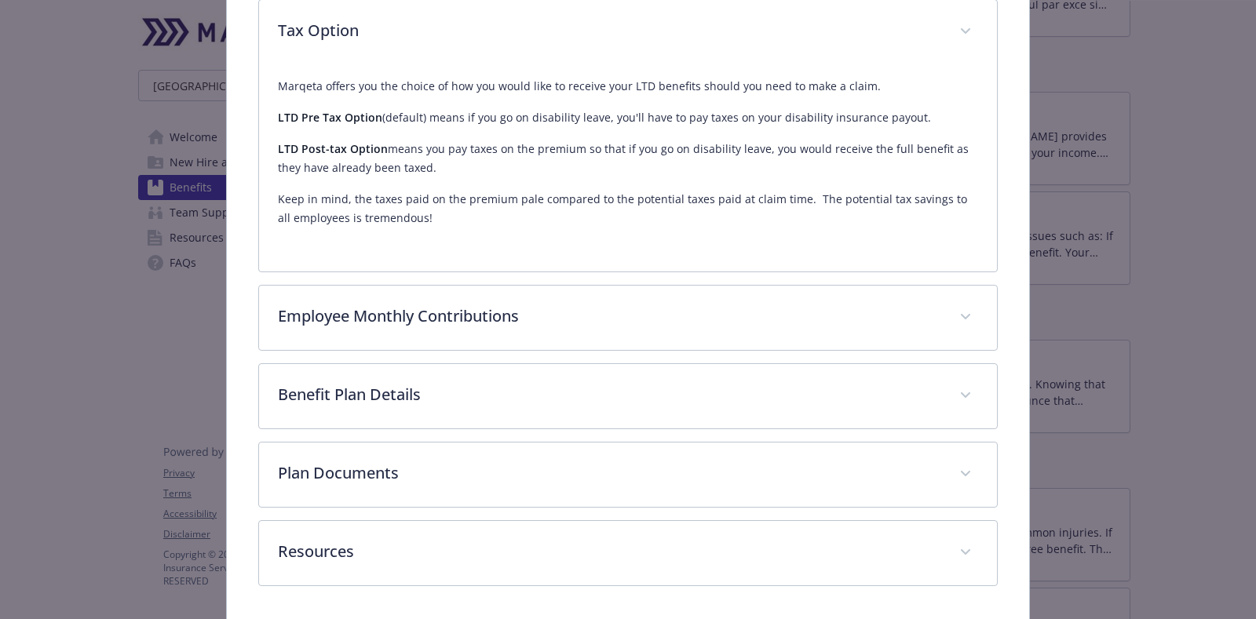
scroll to position [587, 0]
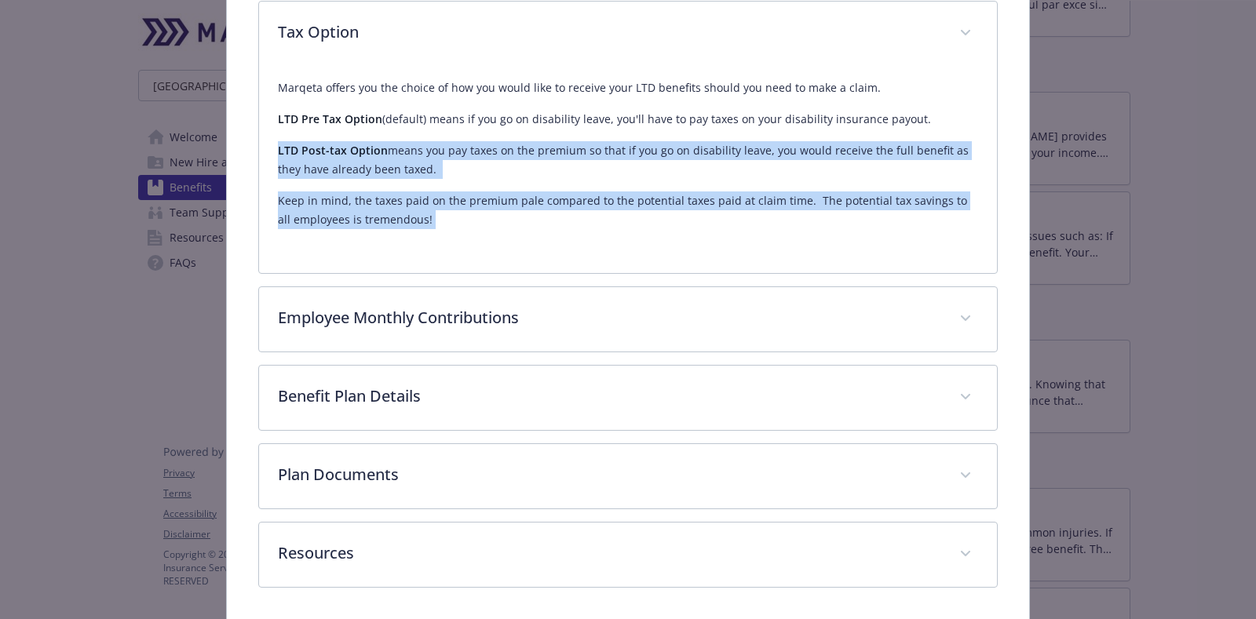
drag, startPoint x: 519, startPoint y: 234, endPoint x: 247, endPoint y: 140, distance: 288.2
click at [247, 140] on div "Long Term Disability Website www.guardianlife.com Phone (800) 627-4200 Group nu…" at bounding box center [628, 61] width 802 height 1130
click at [608, 213] on p "Keep in mind, the taxes paid on the premium pale compared to the potential taxe…" at bounding box center [628, 211] width 700 height 38
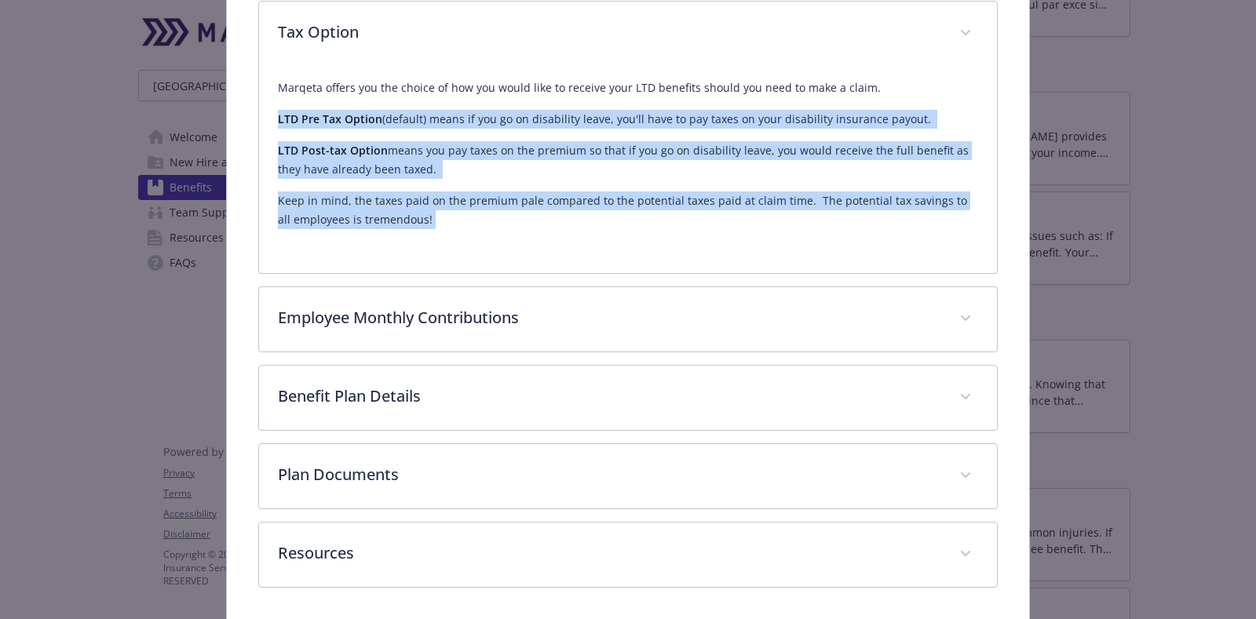
drag, startPoint x: 671, startPoint y: 226, endPoint x: 264, endPoint y: 104, distance: 425.2
click at [264, 104] on div "Marqeta offers you the choice of how you would like to receive your LTD benefit…" at bounding box center [628, 169] width 738 height 207
copy div "LTD Pre Tax Option (default) means if you go on disability leave, you'll have t…"
click at [469, 166] on p "LTD Post-tax Option means you pay taxes on the premium so that if you go on dis…" at bounding box center [628, 160] width 700 height 38
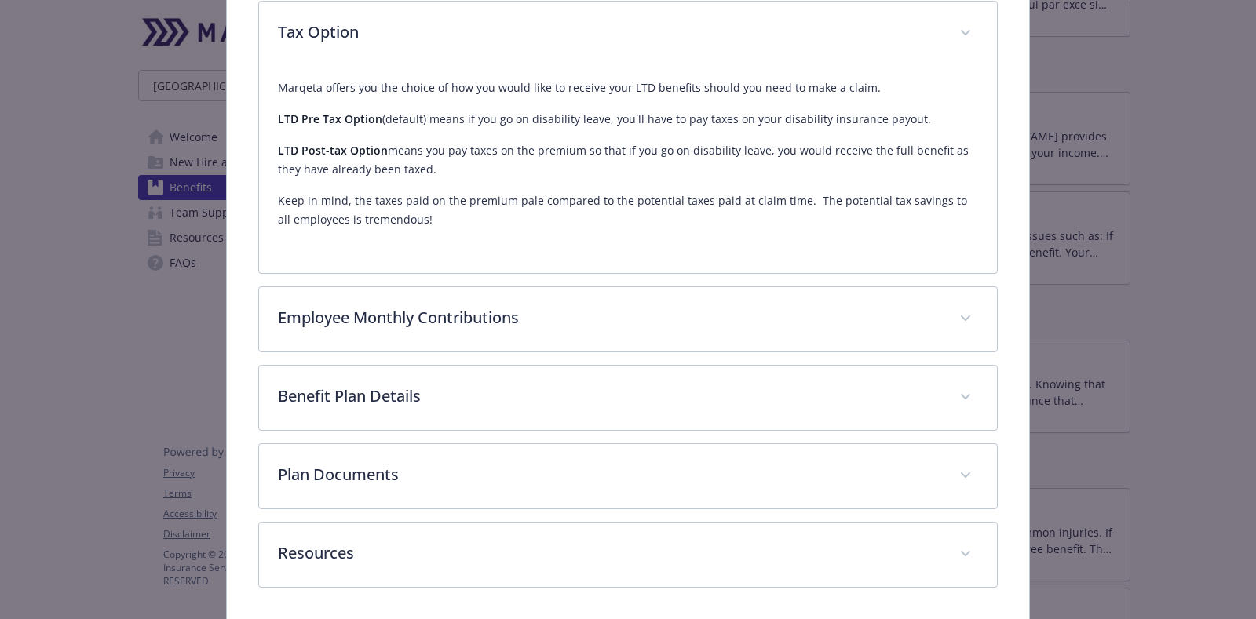
click at [469, 166] on p "LTD Post-tax Option means you pay taxes on the premium so that if you go on dis…" at bounding box center [628, 160] width 700 height 38
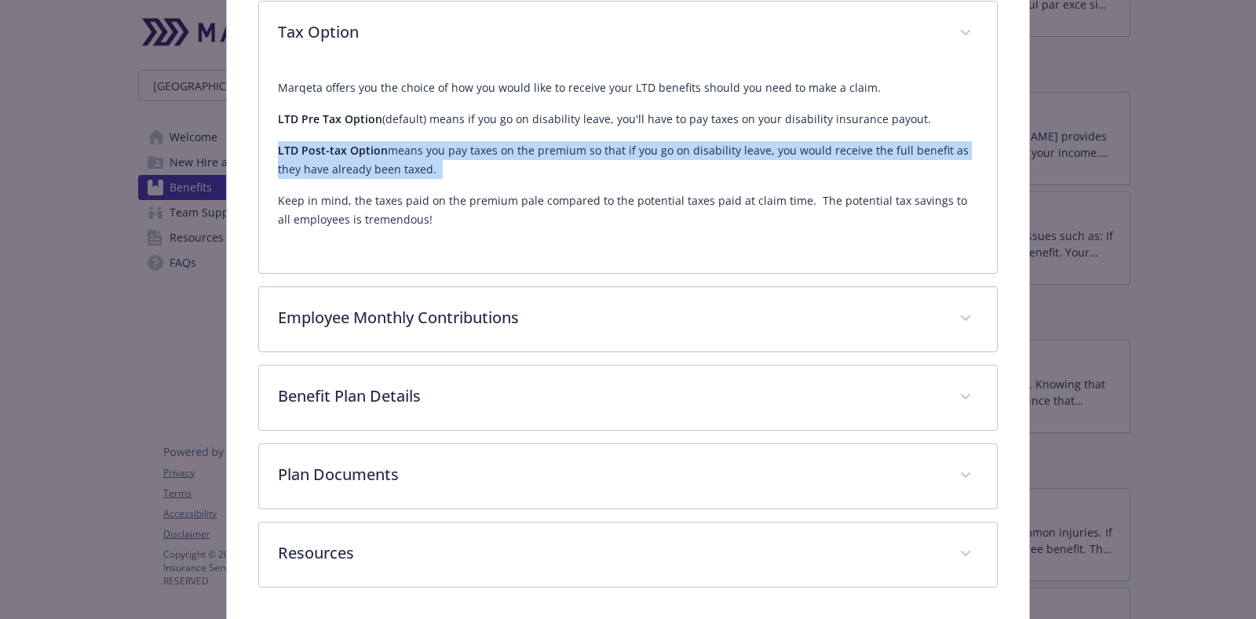
click at [469, 166] on p "LTD Post-tax Option means you pay taxes on the premium so that if you go on dis…" at bounding box center [628, 160] width 700 height 38
click at [486, 165] on p "LTD Post-tax Option means you pay taxes on the premium so that if you go on dis…" at bounding box center [628, 160] width 700 height 38
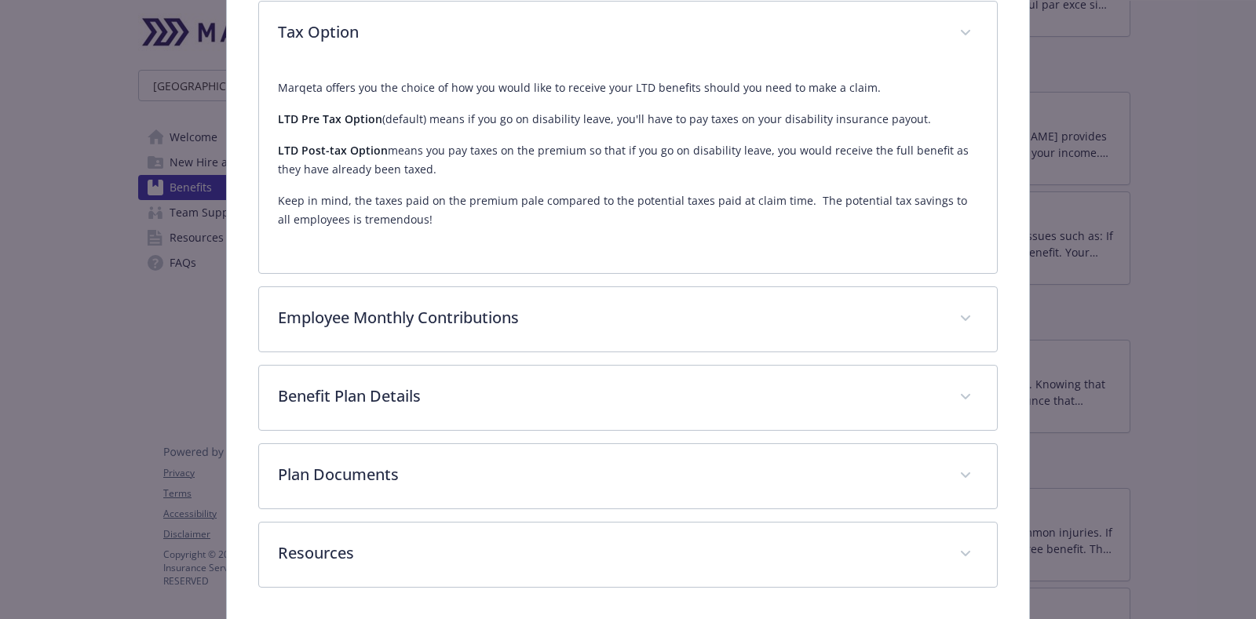
click at [486, 165] on p "LTD Post-tax Option means you pay taxes on the premium so that if you go on dis…" at bounding box center [628, 160] width 700 height 38
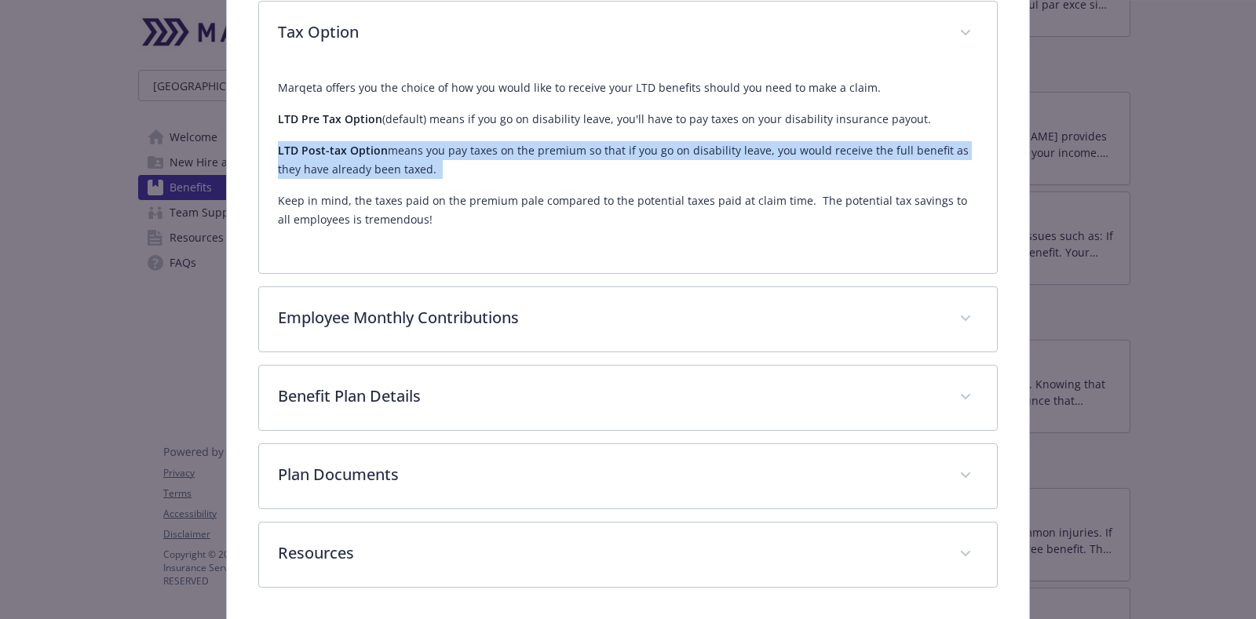
click at [486, 165] on p "LTD Post-tax Option means you pay taxes on the premium so that if you go on dis…" at bounding box center [628, 160] width 700 height 38
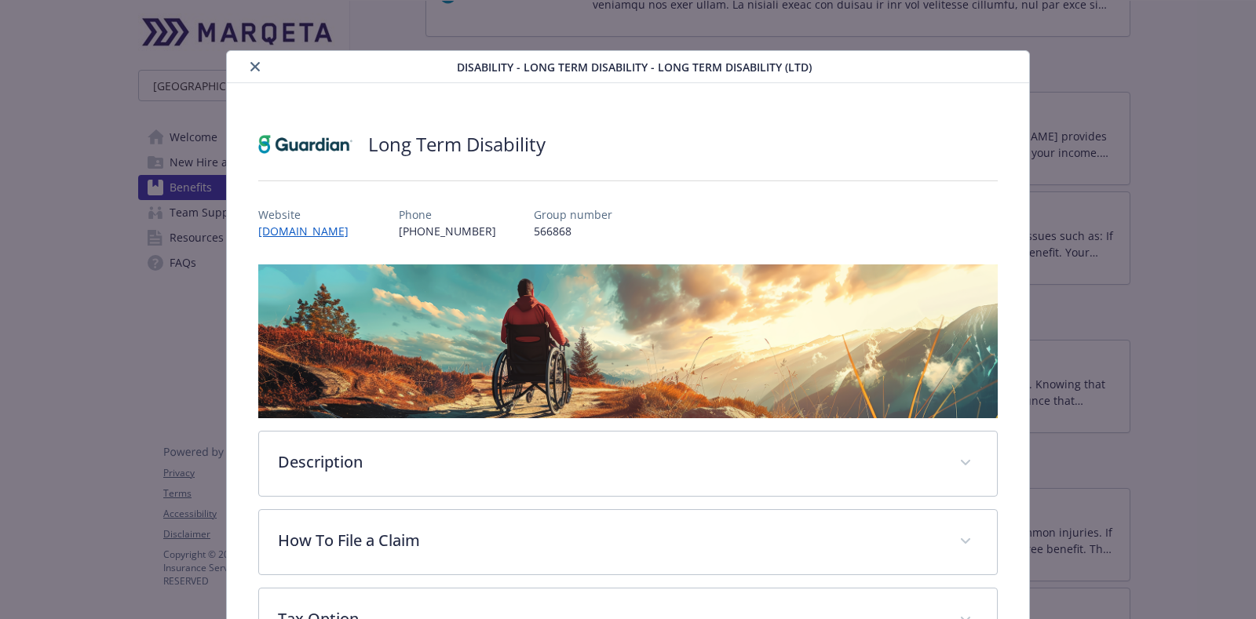
click at [253, 69] on icon "close" at bounding box center [254, 66] width 9 height 9
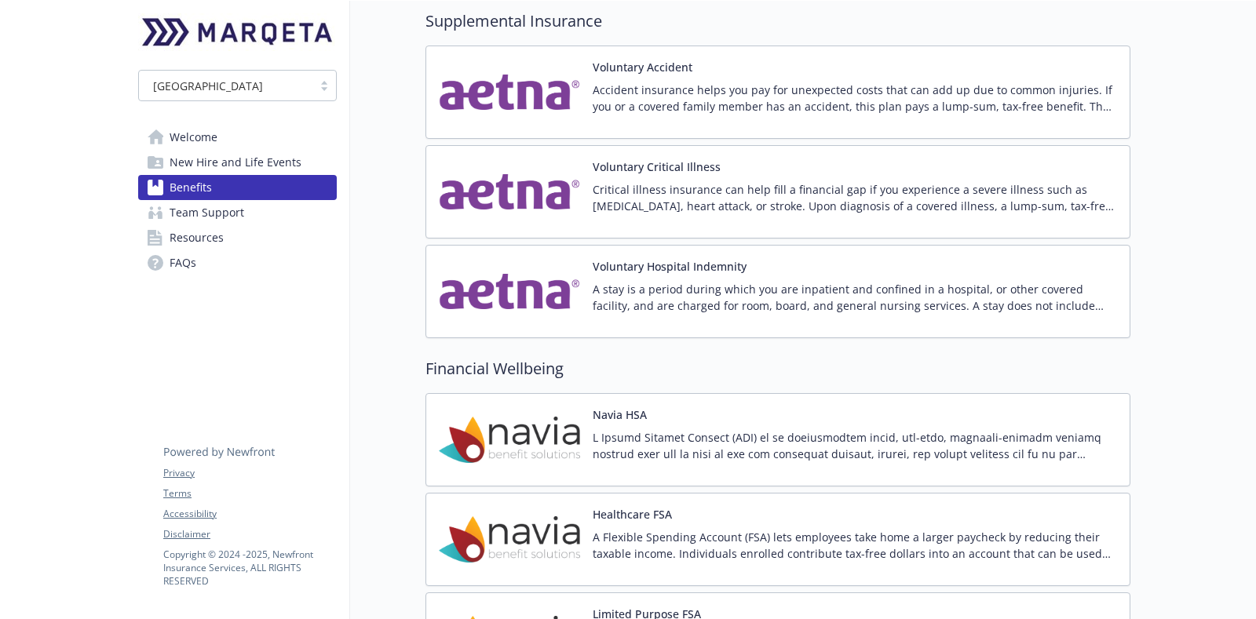
scroll to position [1570, 0]
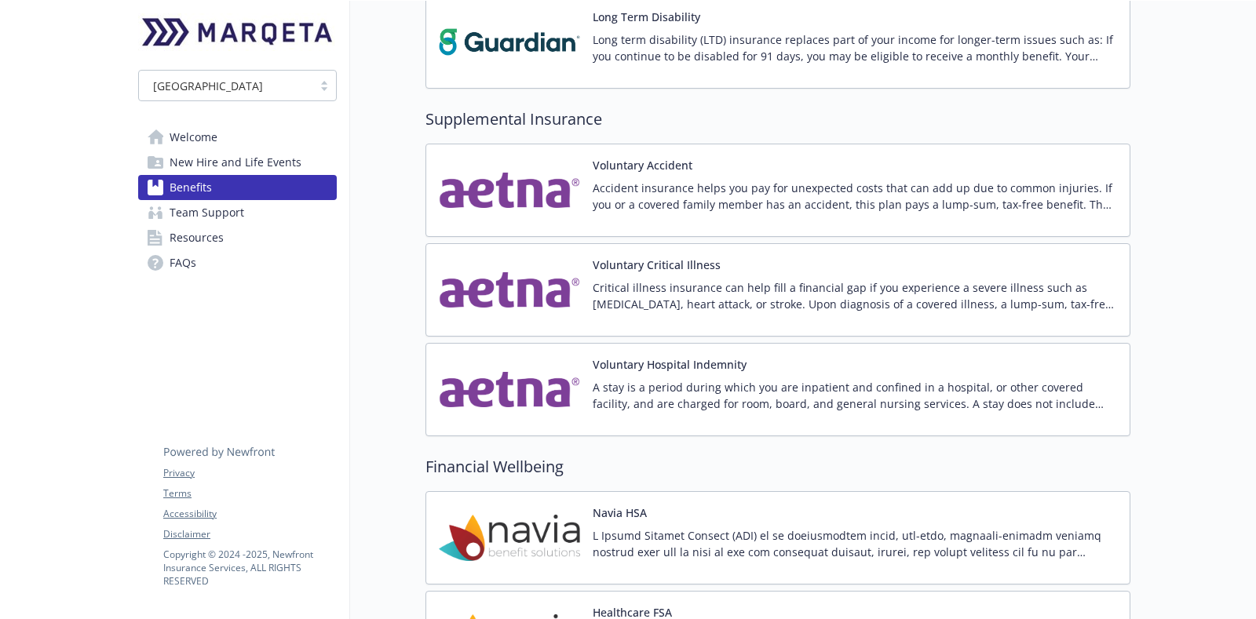
click at [1080, 166] on div "Voluntary Accident Accident insurance helps you pay for unexpected costs that c…" at bounding box center [855, 190] width 524 height 67
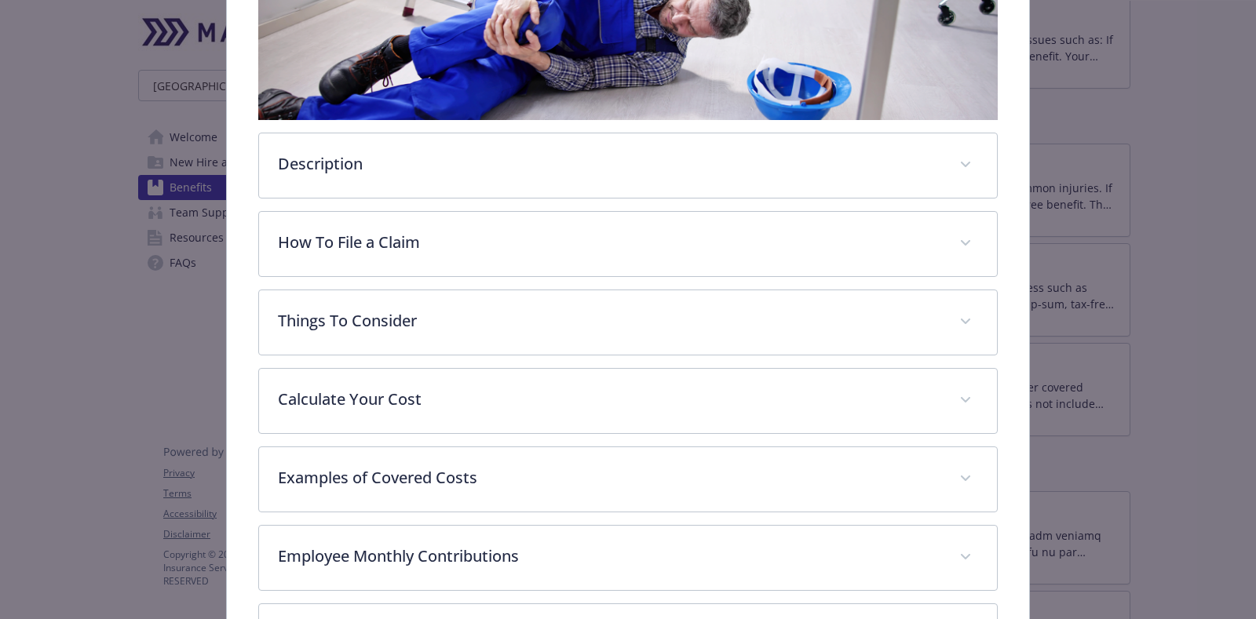
scroll to position [341, 0]
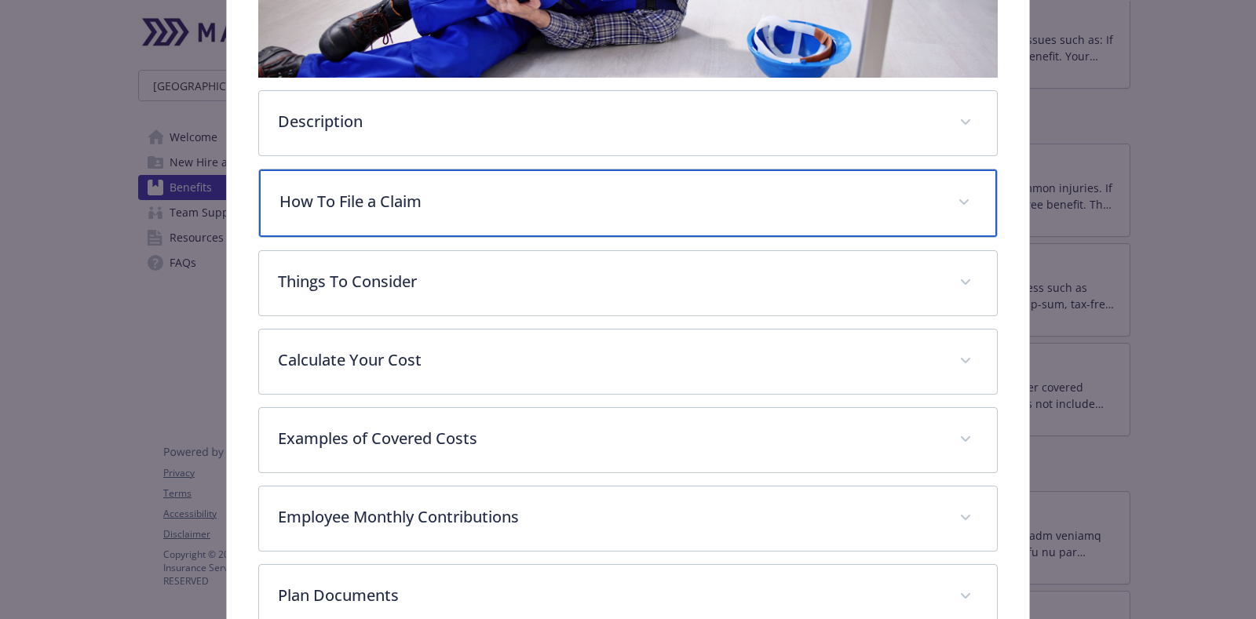
click at [674, 225] on div "How To File a Claim" at bounding box center [628, 204] width 738 height 68
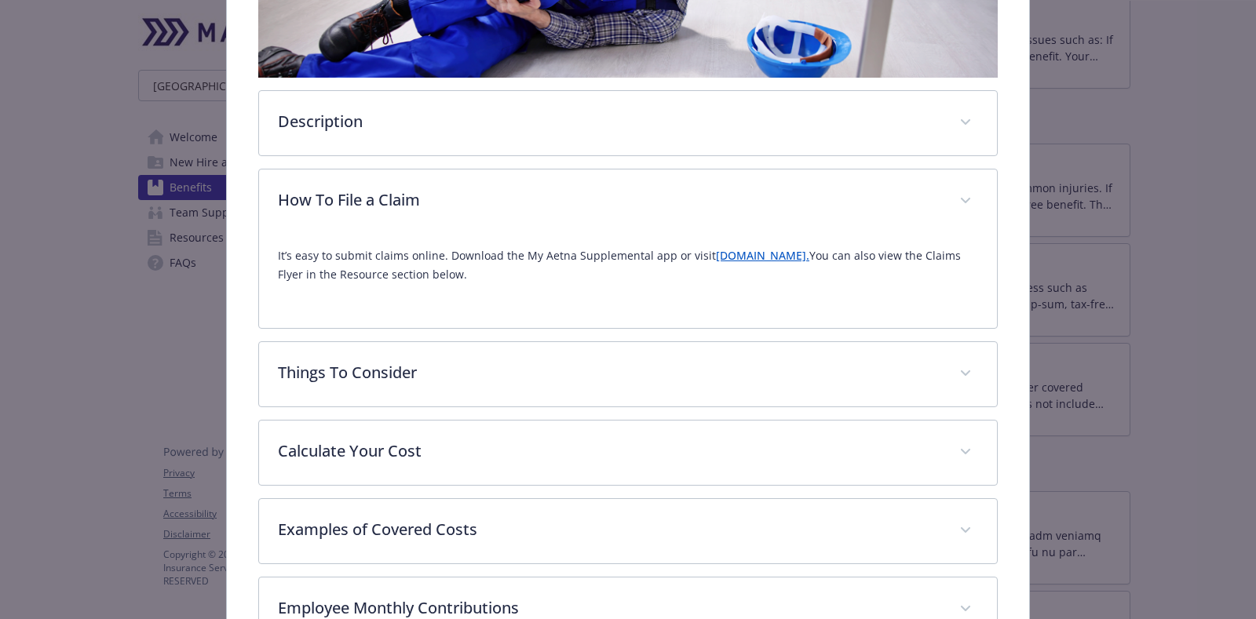
click at [796, 250] on link "www.MyAetnaSupplemental.com." at bounding box center [762, 255] width 93 height 15
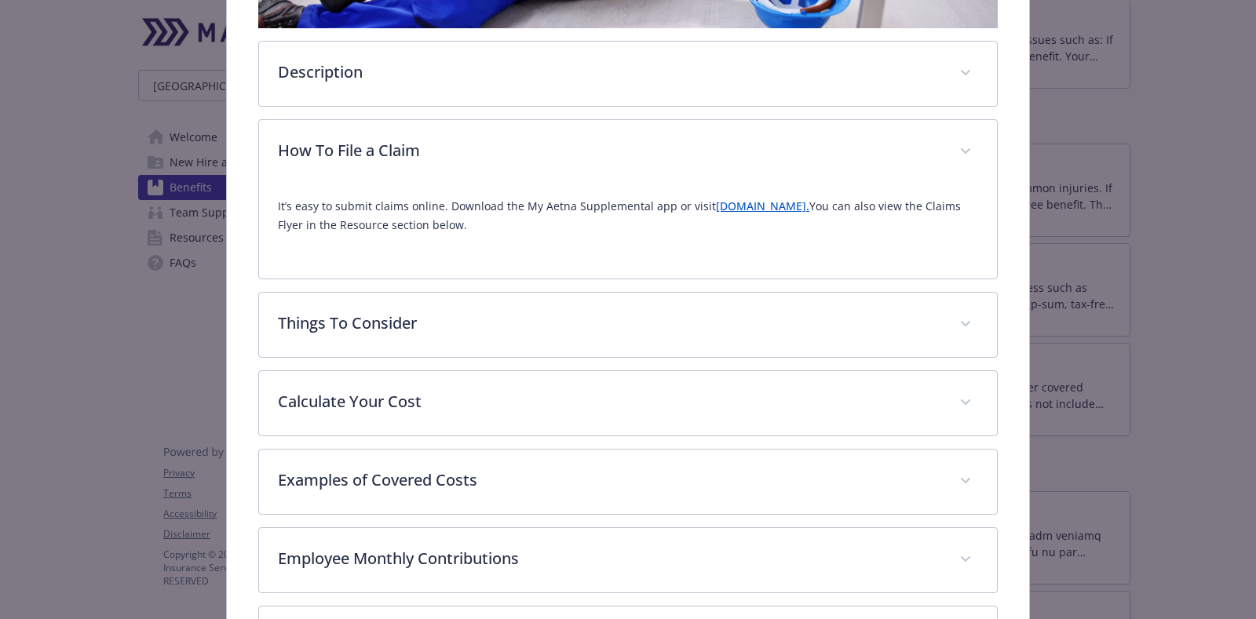
scroll to position [393, 0]
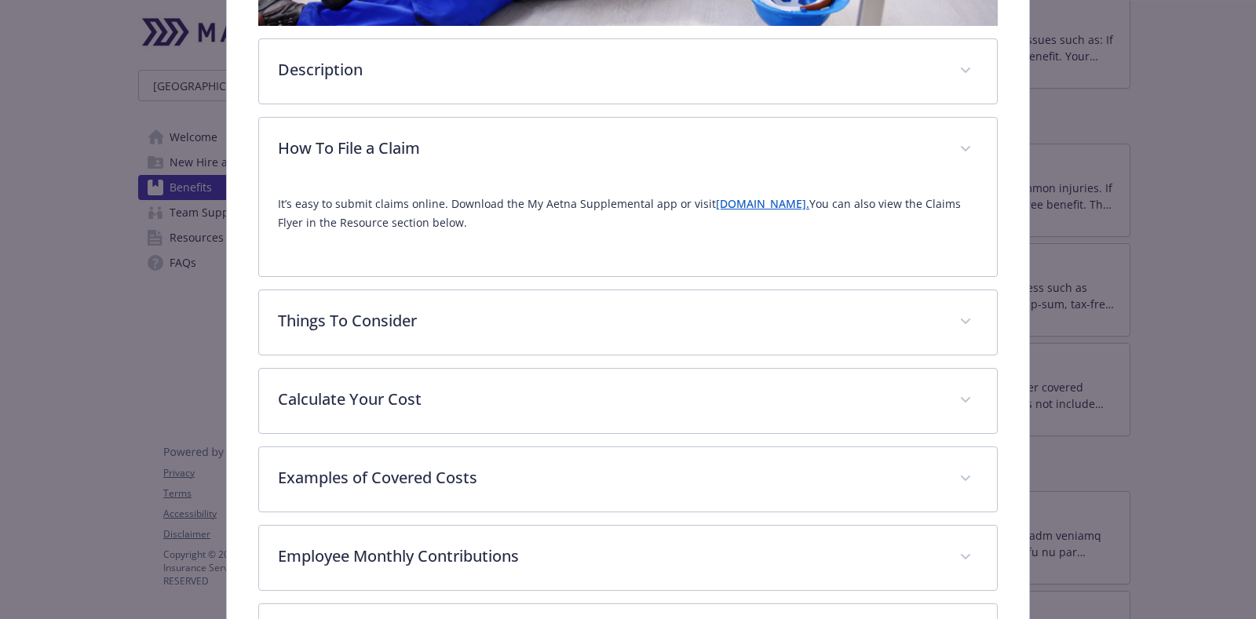
click at [809, 199] on link "www.MyAetnaSupplemental.com." at bounding box center [762, 203] width 93 height 15
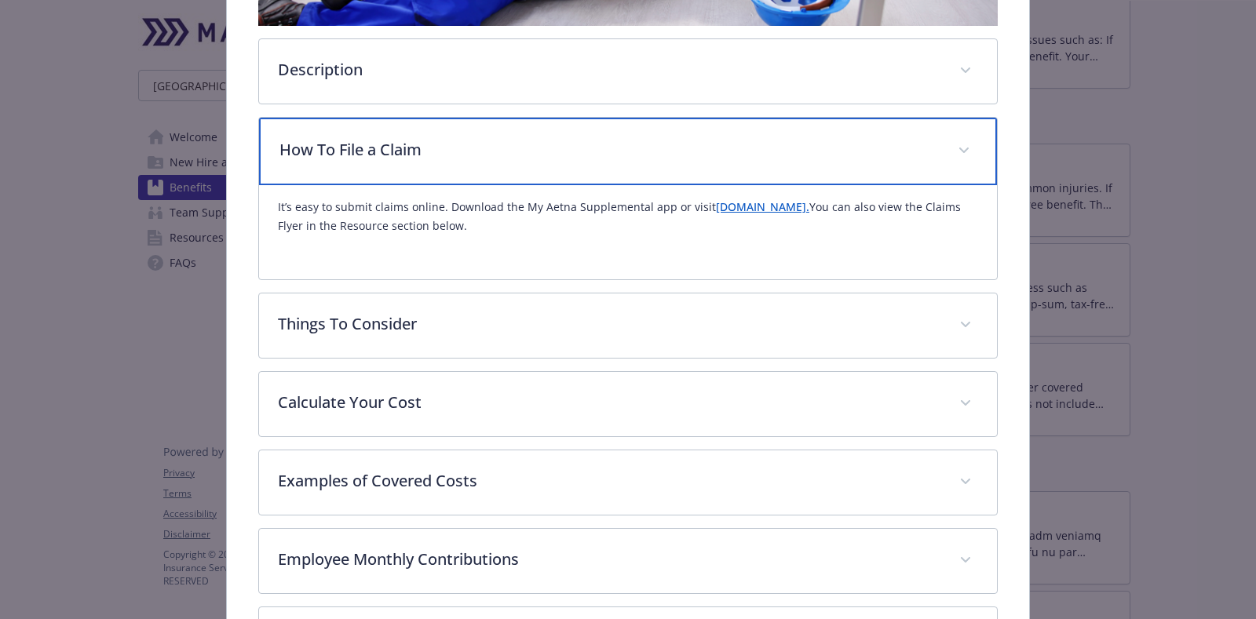
click at [959, 144] on span "details for plan Supplemental Insurance - Voluntary Accident - Accident" at bounding box center [964, 150] width 25 height 25
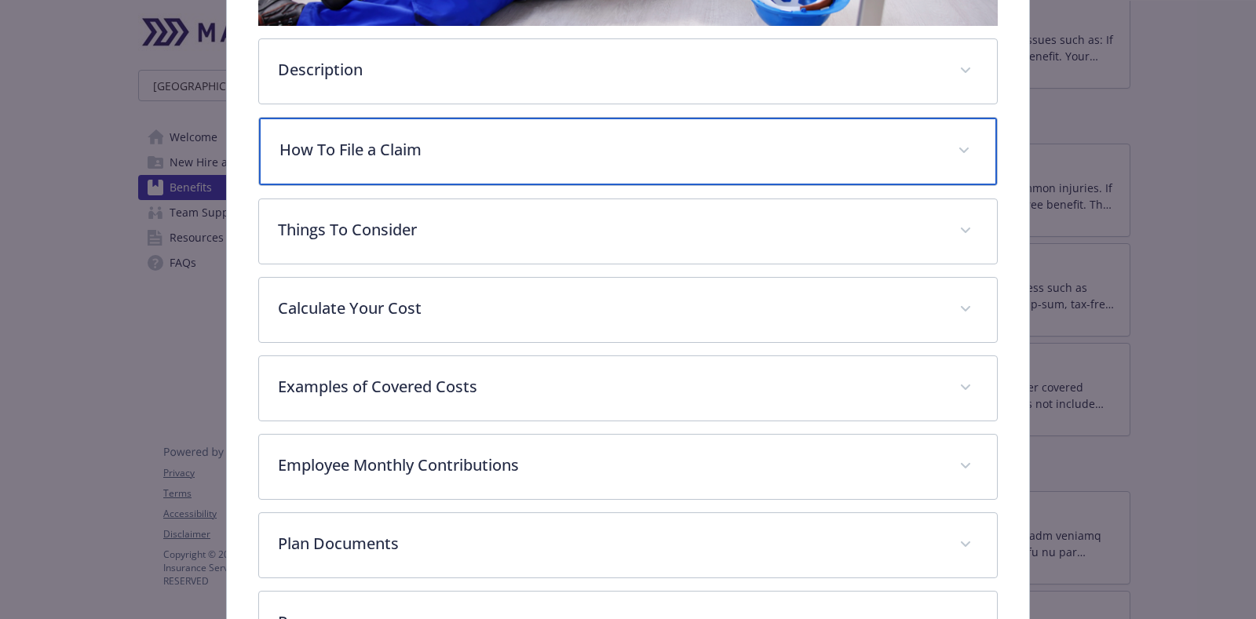
click at [879, 165] on div "How To File a Claim" at bounding box center [628, 152] width 738 height 68
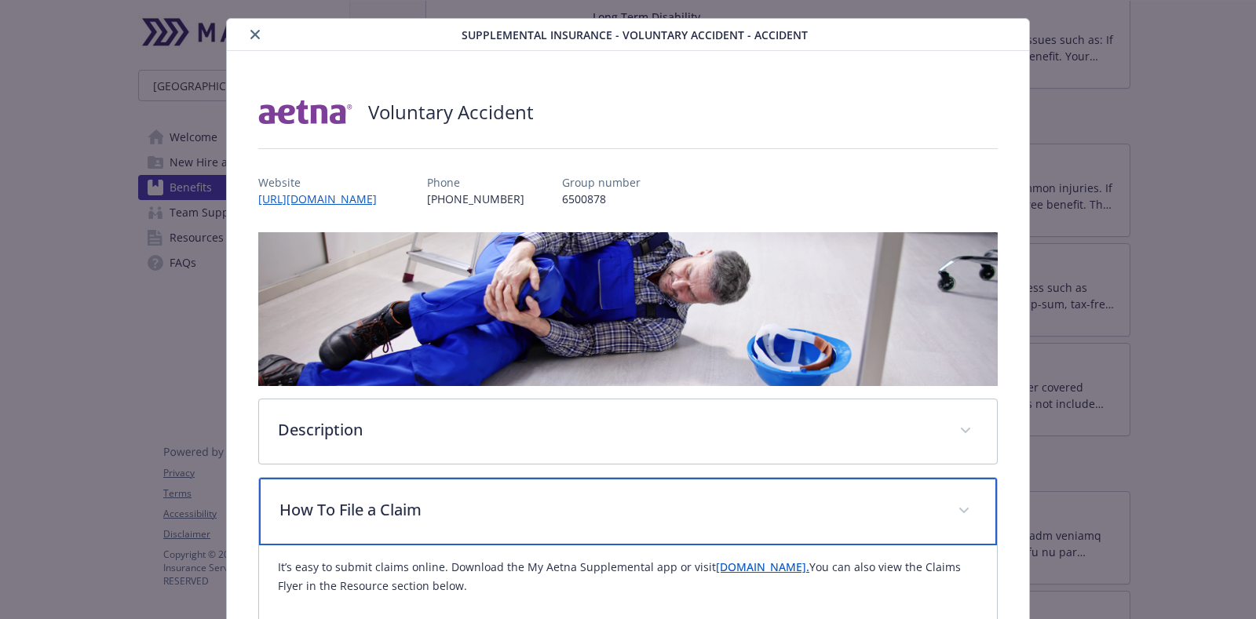
scroll to position [0, 0]
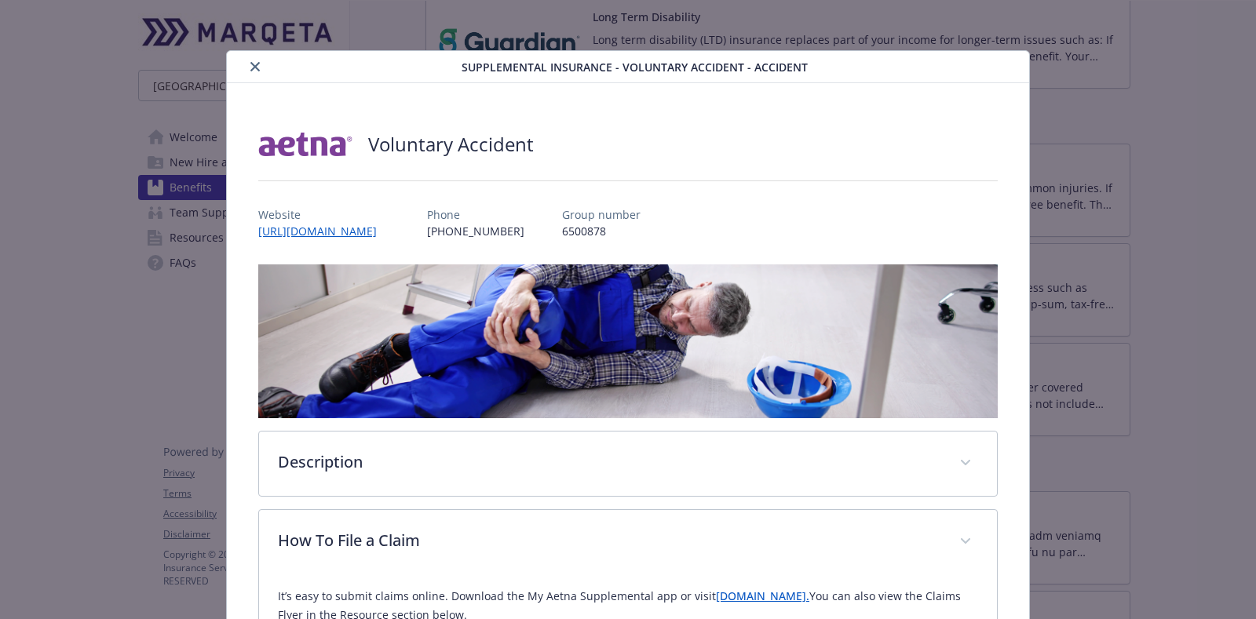
click at [254, 63] on icon "close" at bounding box center [254, 66] width 9 height 9
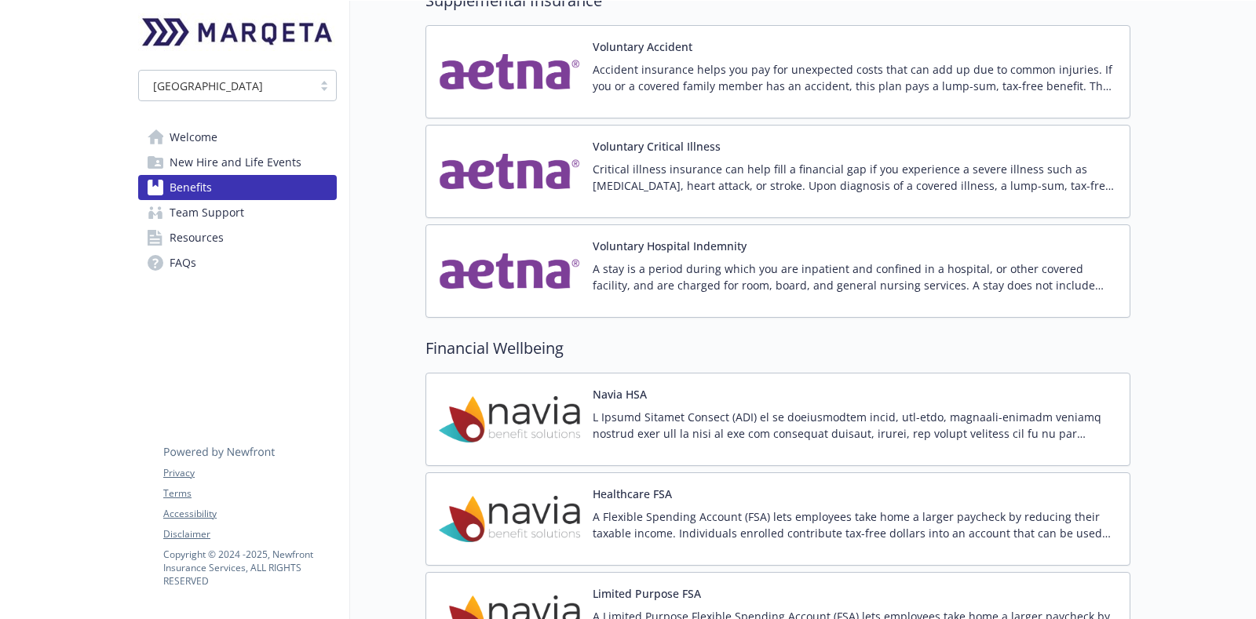
scroll to position [1668, 0]
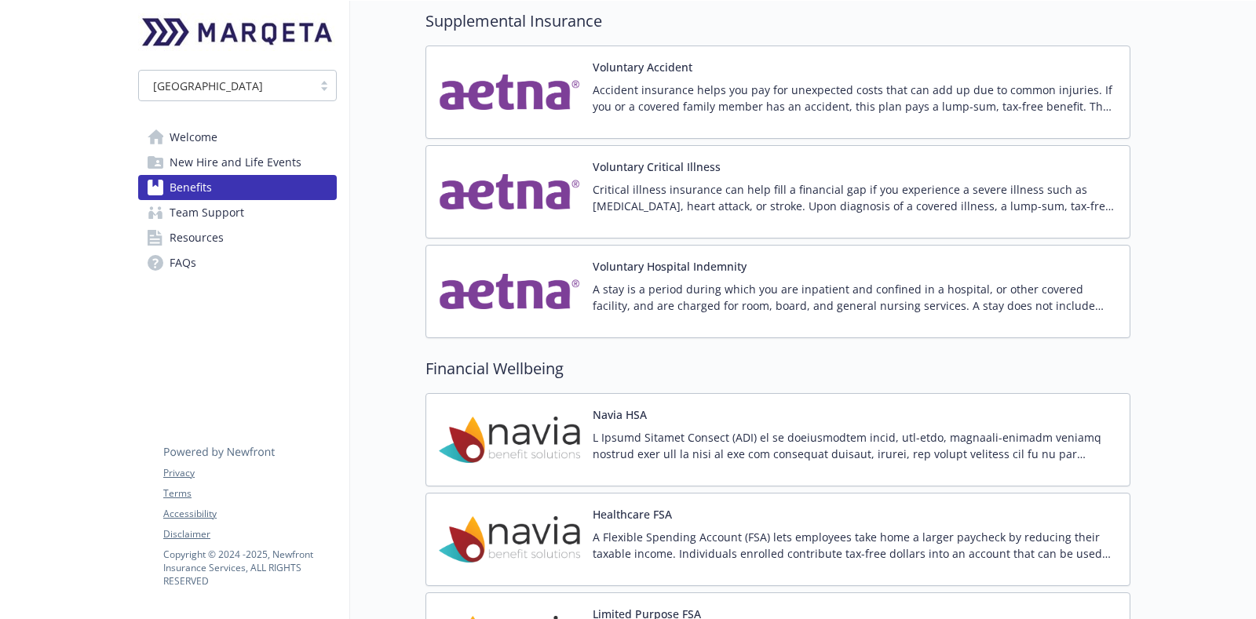
click at [831, 82] on p "Accident insurance helps you pay for unexpected costs that can add up due to co…" at bounding box center [855, 98] width 524 height 33
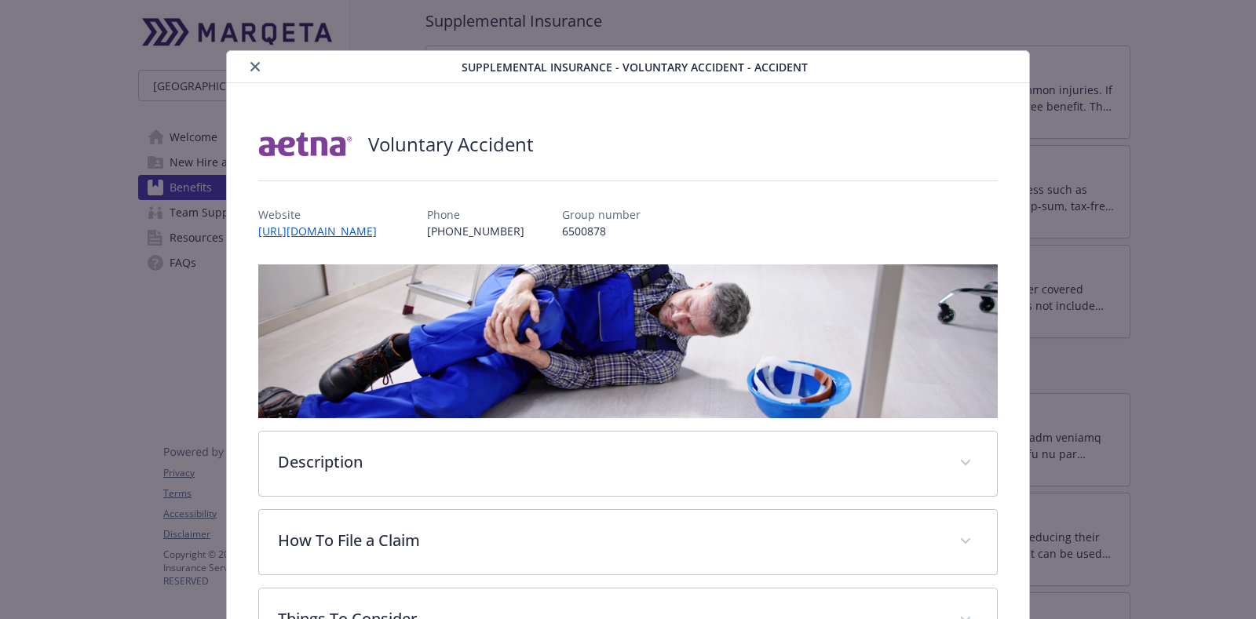
scroll to position [46, 0]
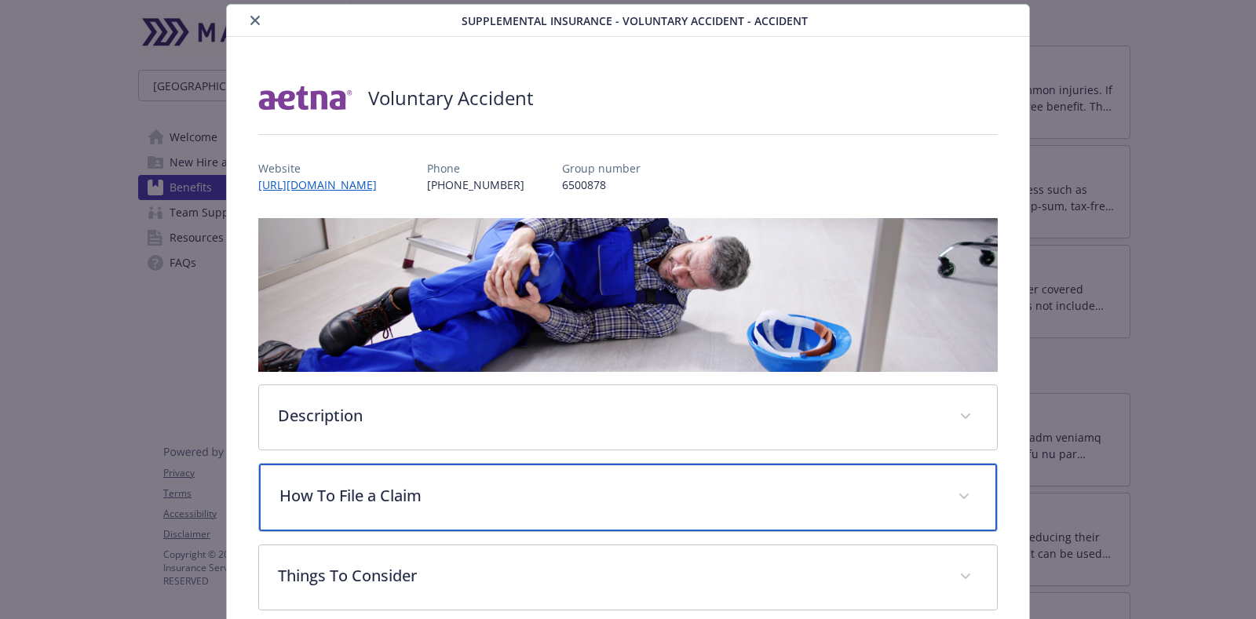
click at [495, 522] on div "How To File a Claim" at bounding box center [628, 498] width 738 height 68
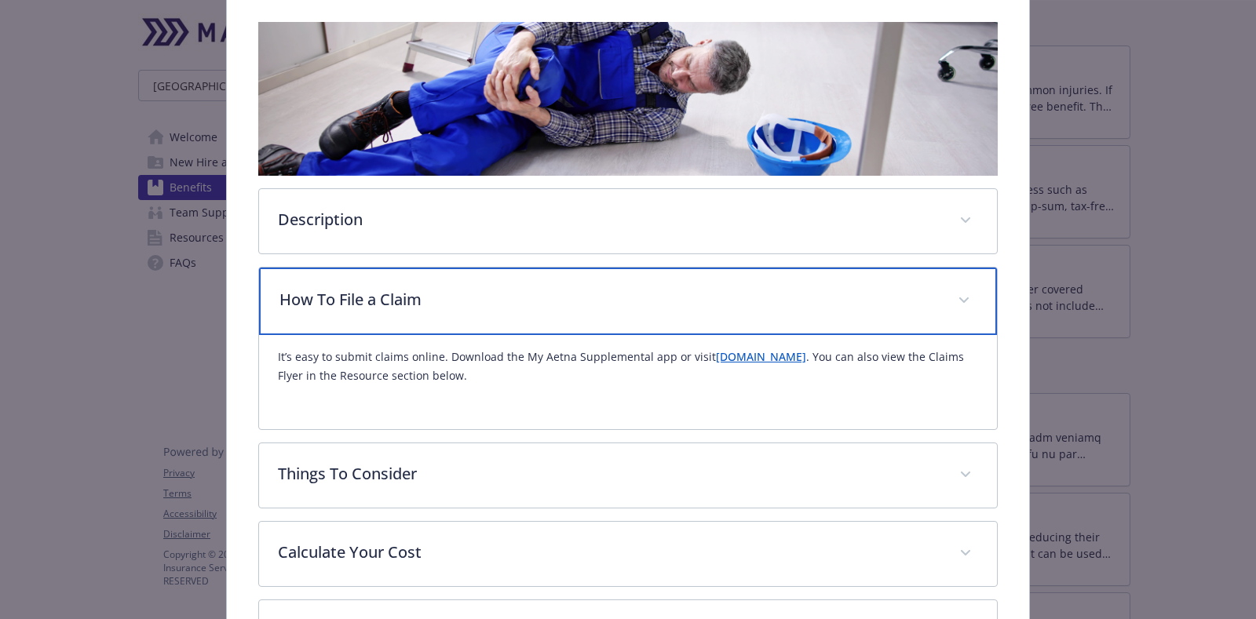
scroll to position [0, 0]
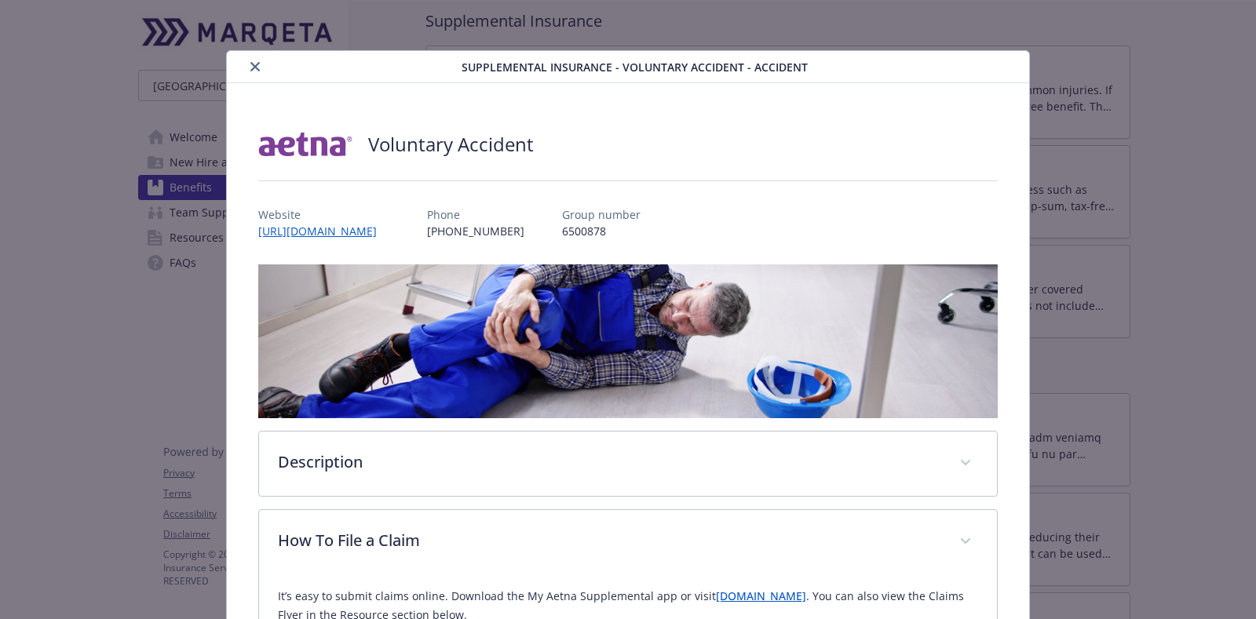
click at [250, 56] on div "Supplemental Insurance - Voluntary Accident - Accident" at bounding box center [628, 67] width 802 height 32
click at [250, 67] on icon "close" at bounding box center [254, 66] width 9 height 9
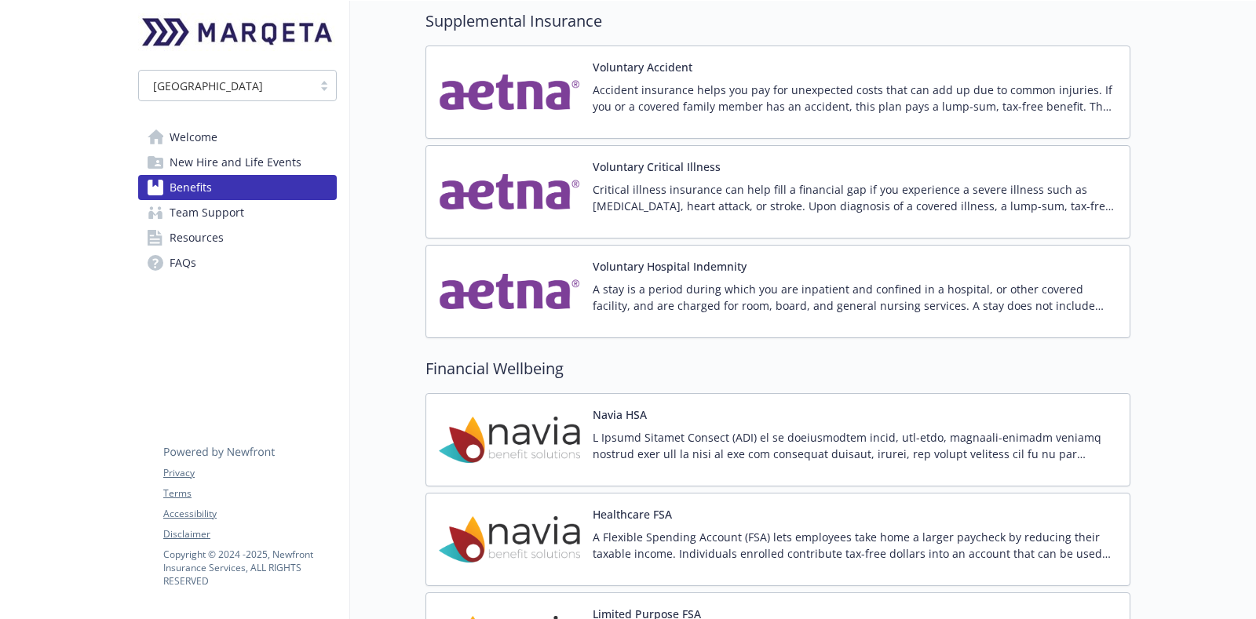
click at [703, 269] on div "Voluntary Hospital Indemnity A stay is a period during which you are inpatient …" at bounding box center [855, 291] width 524 height 67
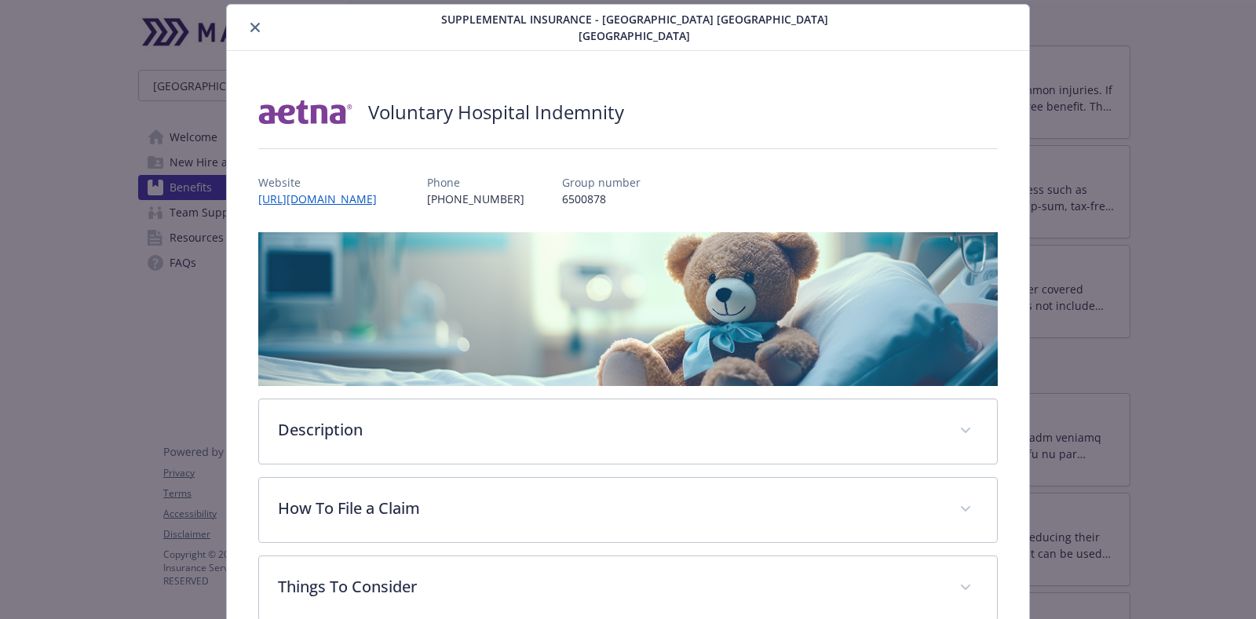
scroll to position [341, 0]
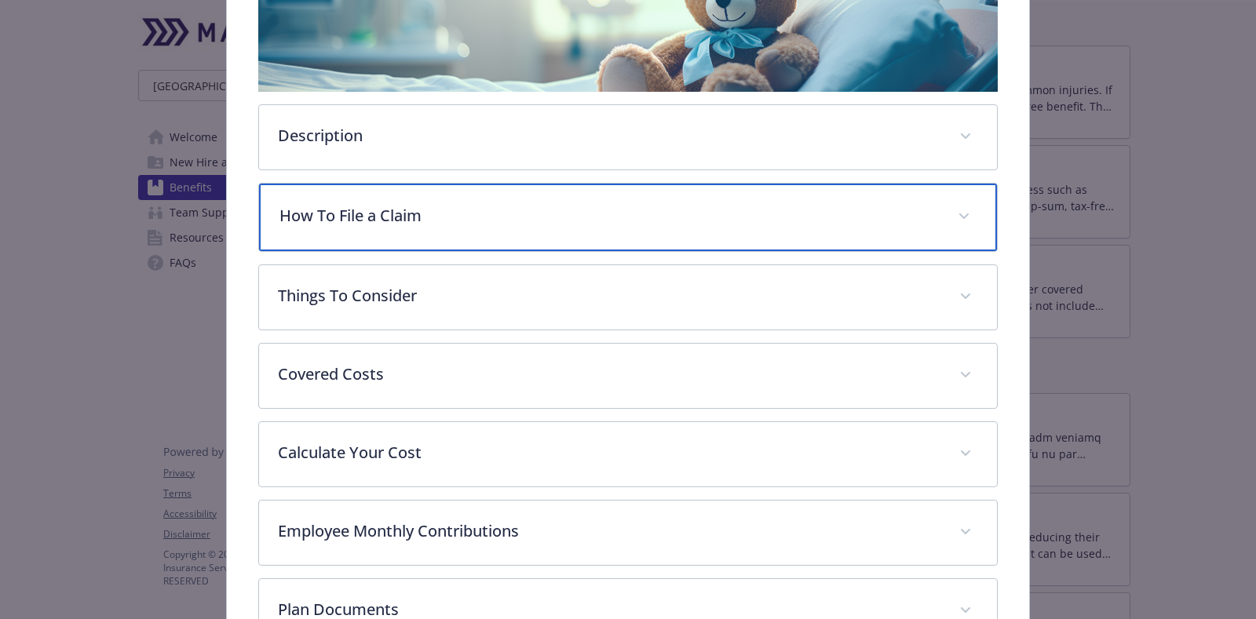
click at [563, 204] on p "How To File a Claim" at bounding box center [608, 216] width 659 height 24
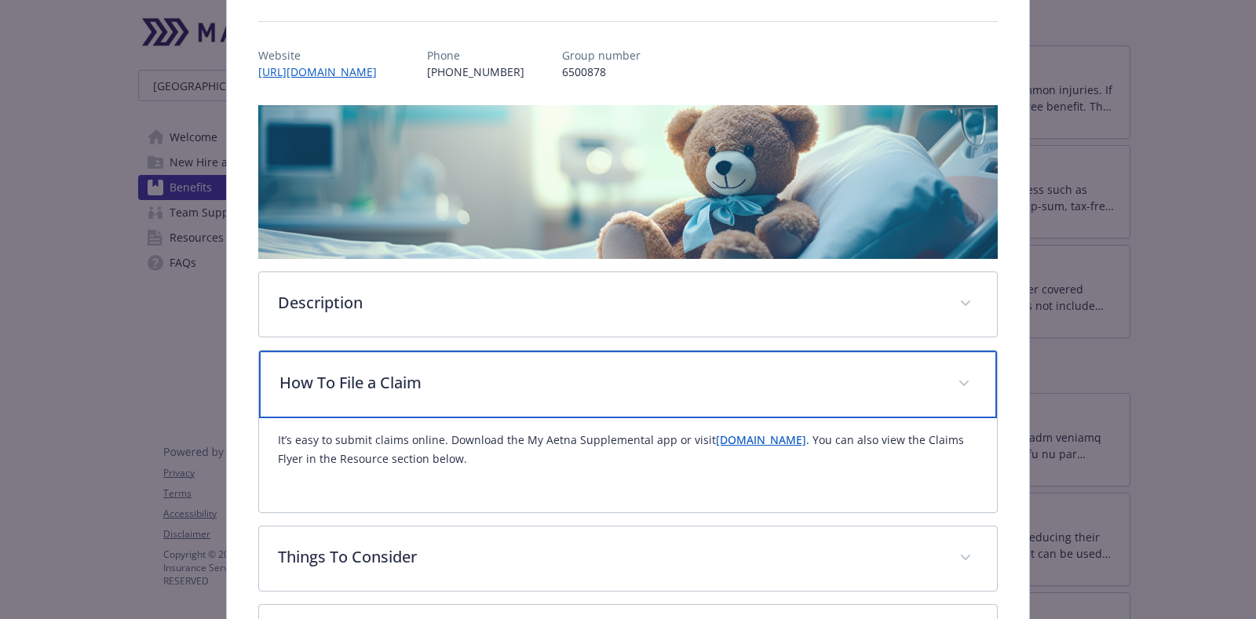
scroll to position [196, 0]
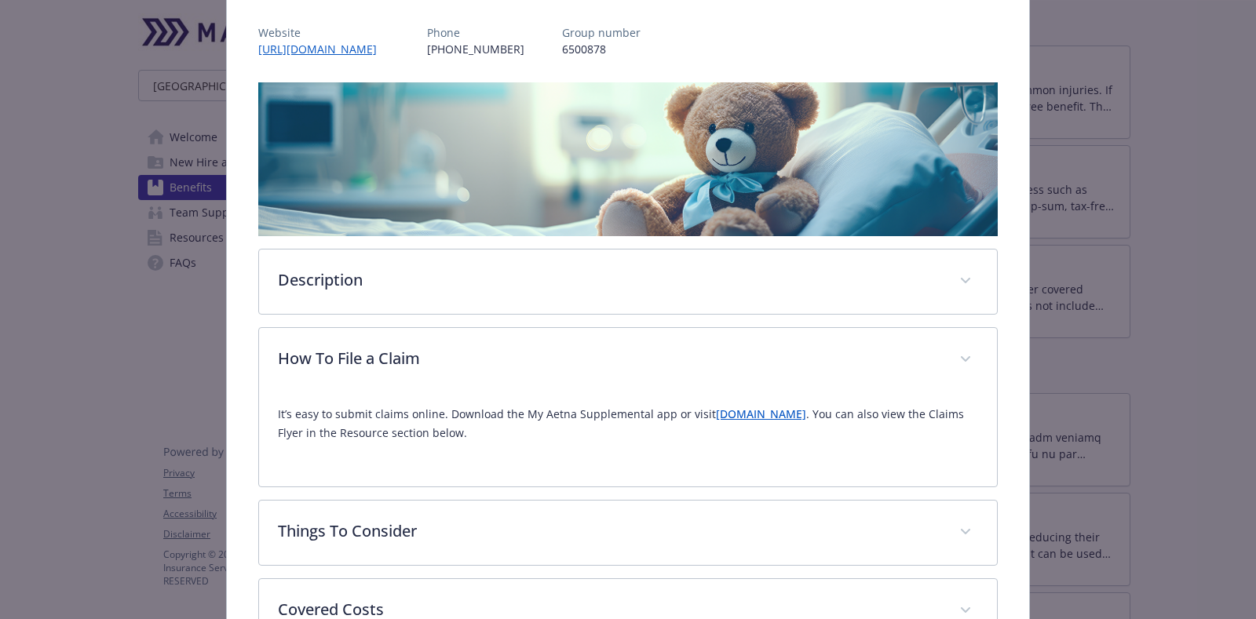
click at [777, 407] on link "[DOMAIN_NAME]" at bounding box center [761, 414] width 90 height 15
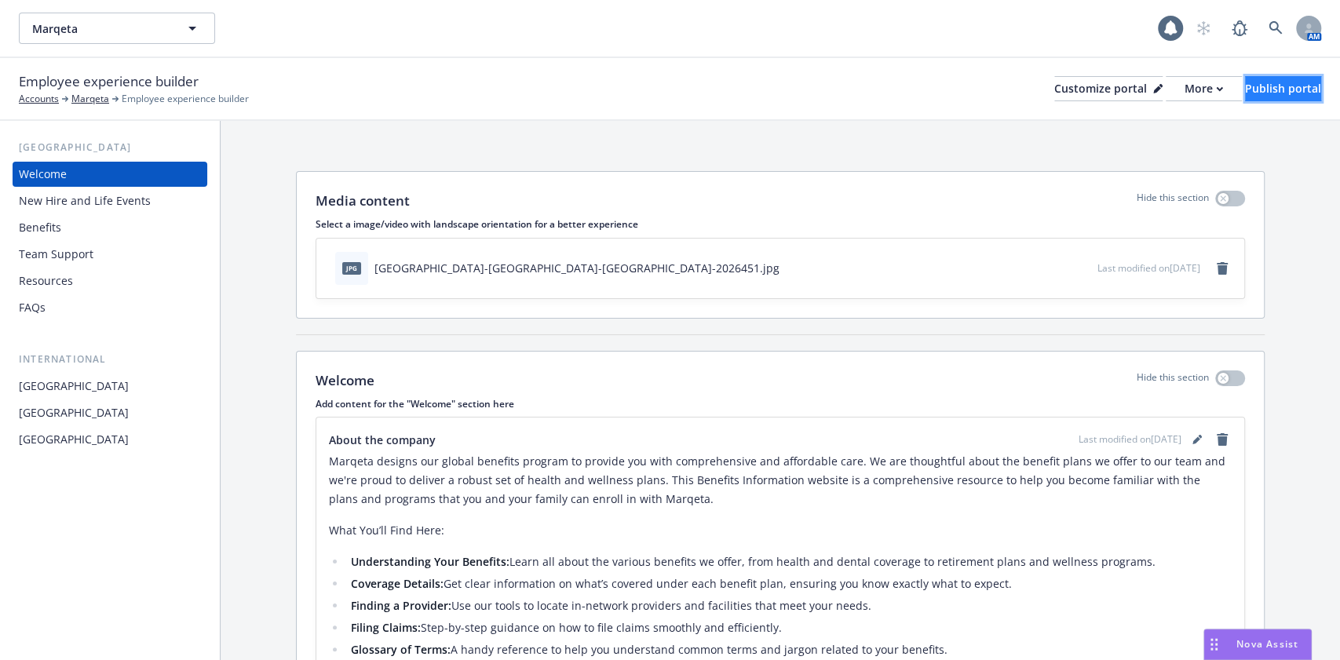
click at [1245, 83] on div "Publish portal" at bounding box center [1283, 89] width 76 height 24
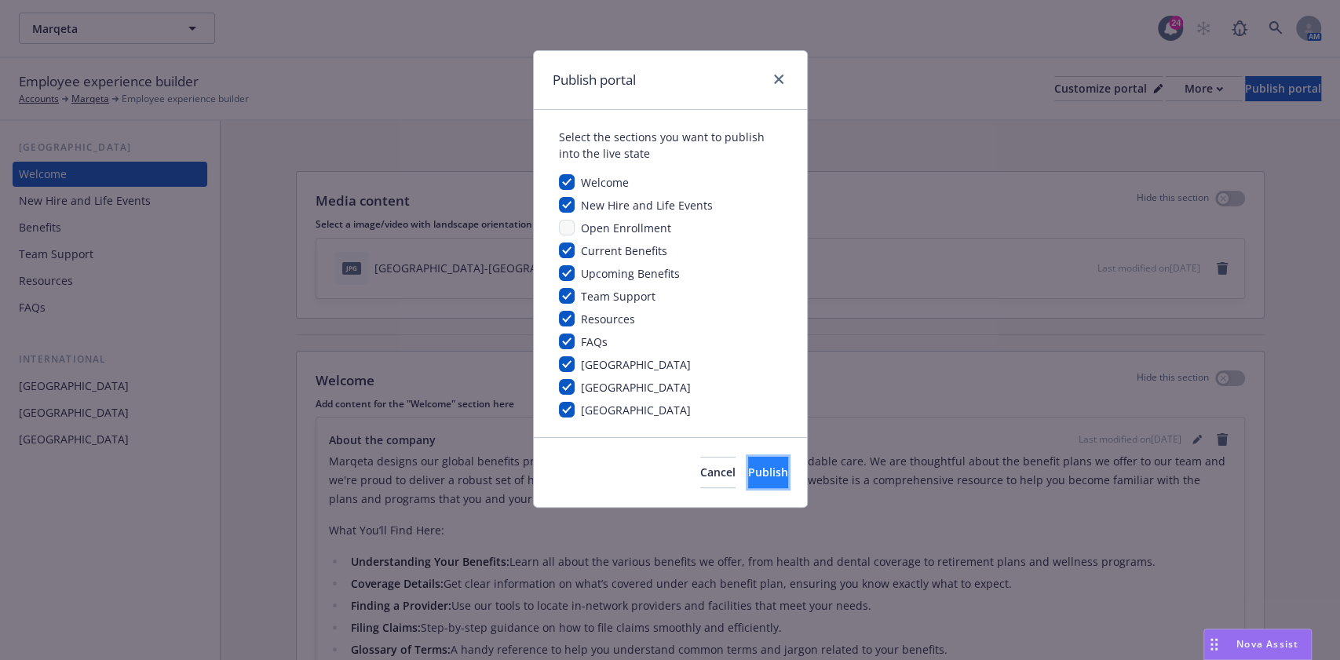
click at [748, 469] on span "Publish" at bounding box center [768, 472] width 40 height 15
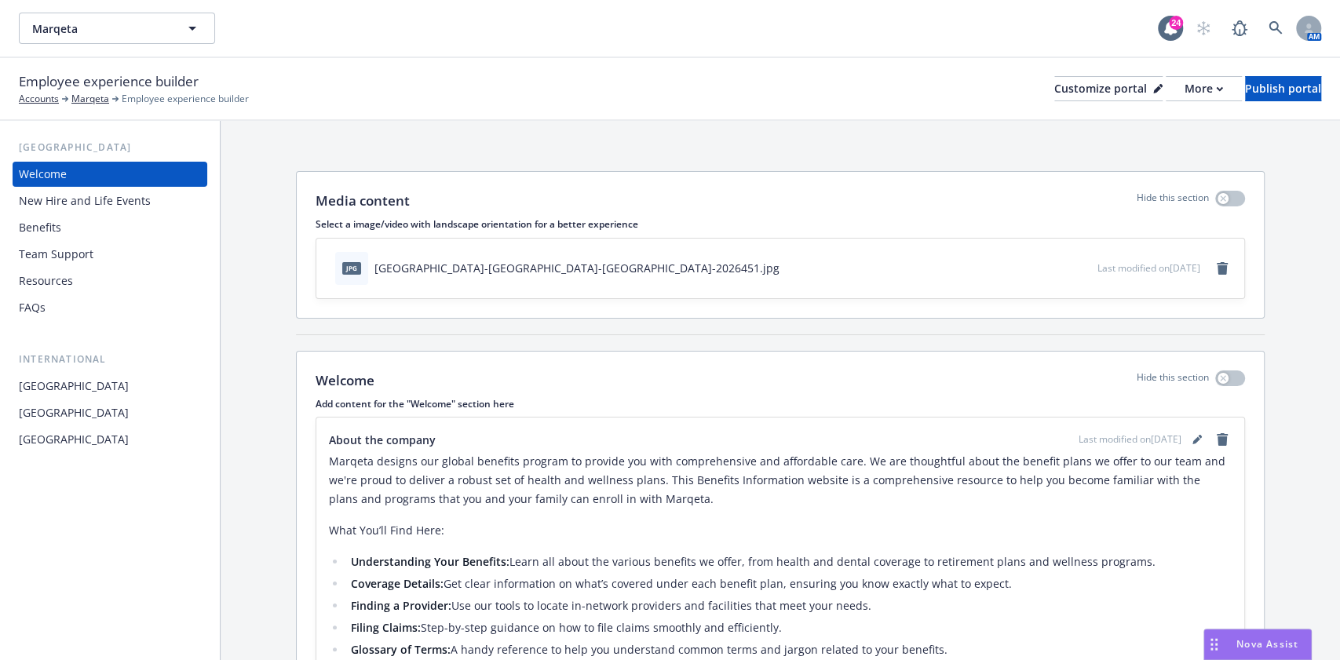
click at [43, 214] on div "Welcome New Hire and Life Events Benefits Team Support Resources FAQs" at bounding box center [110, 241] width 195 height 159
click at [44, 226] on div "Benefits" at bounding box center [40, 227] width 42 height 25
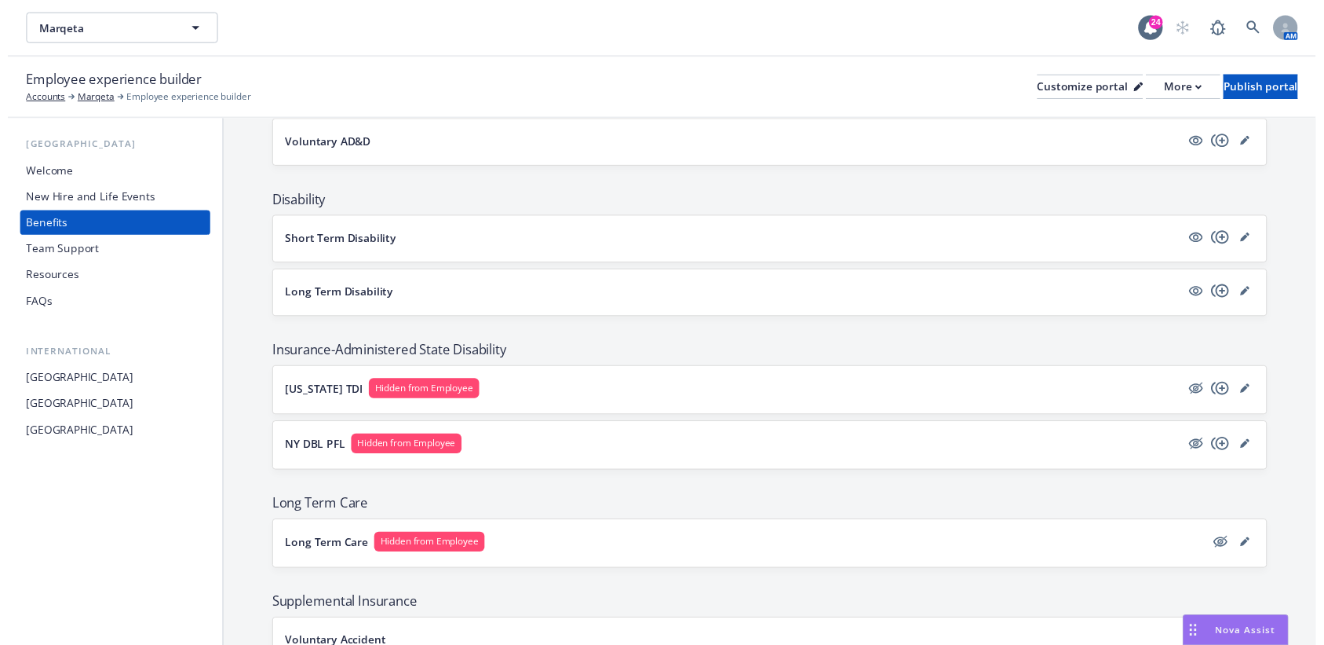
scroll to position [1151, 0]
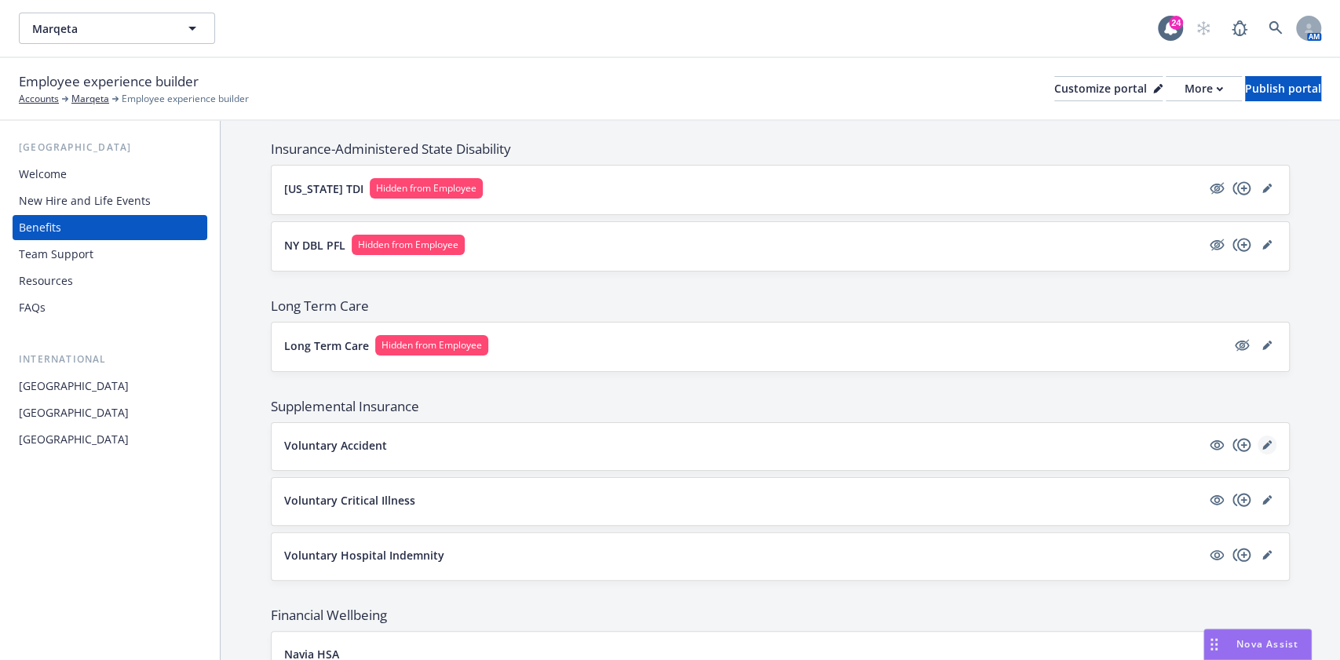
click at [1258, 436] on link "editPencil" at bounding box center [1267, 445] width 19 height 19
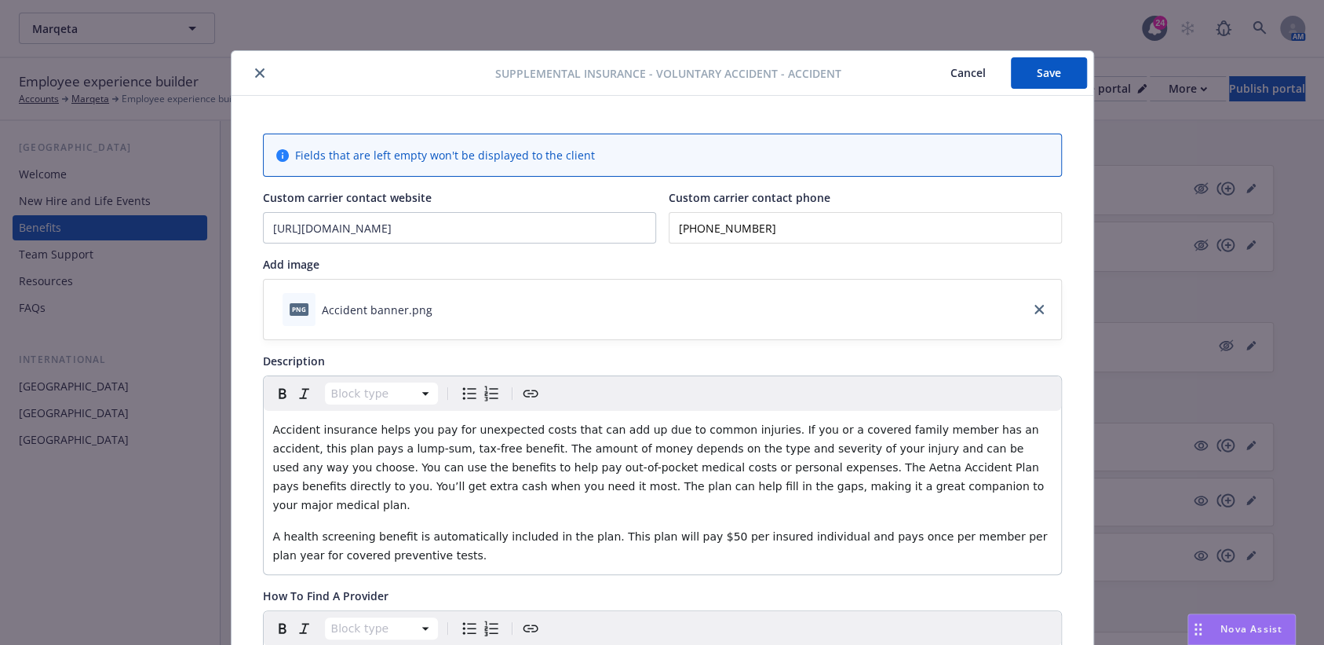
click at [255, 69] on icon "close" at bounding box center [259, 72] width 9 height 9
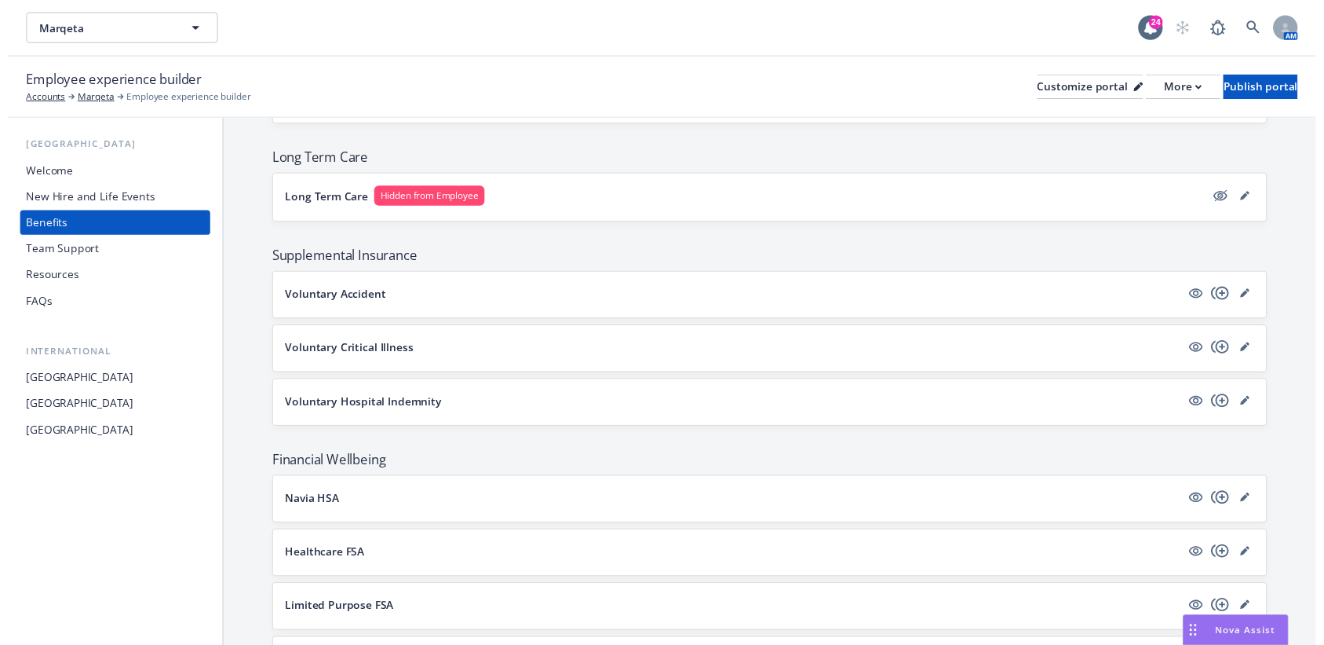
scroll to position [1465, 0]
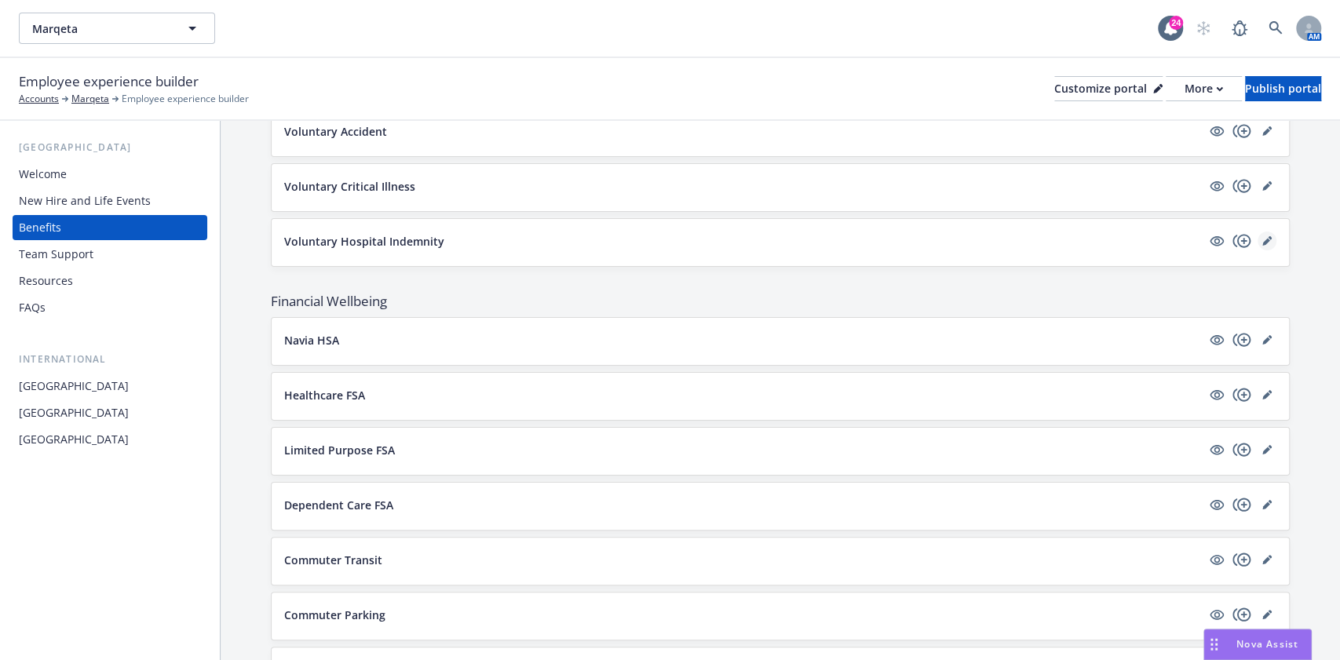
click at [1258, 232] on link "editPencil" at bounding box center [1267, 241] width 19 height 19
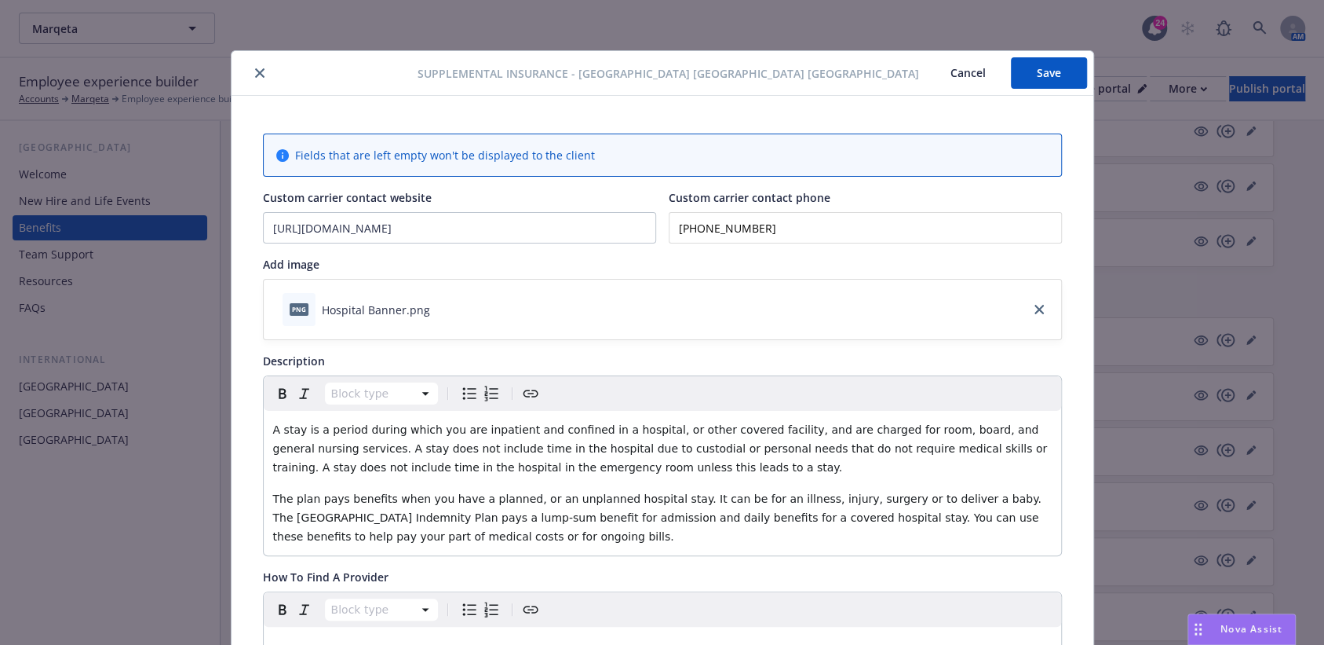
click at [1031, 76] on button "Save" at bounding box center [1049, 72] width 76 height 31
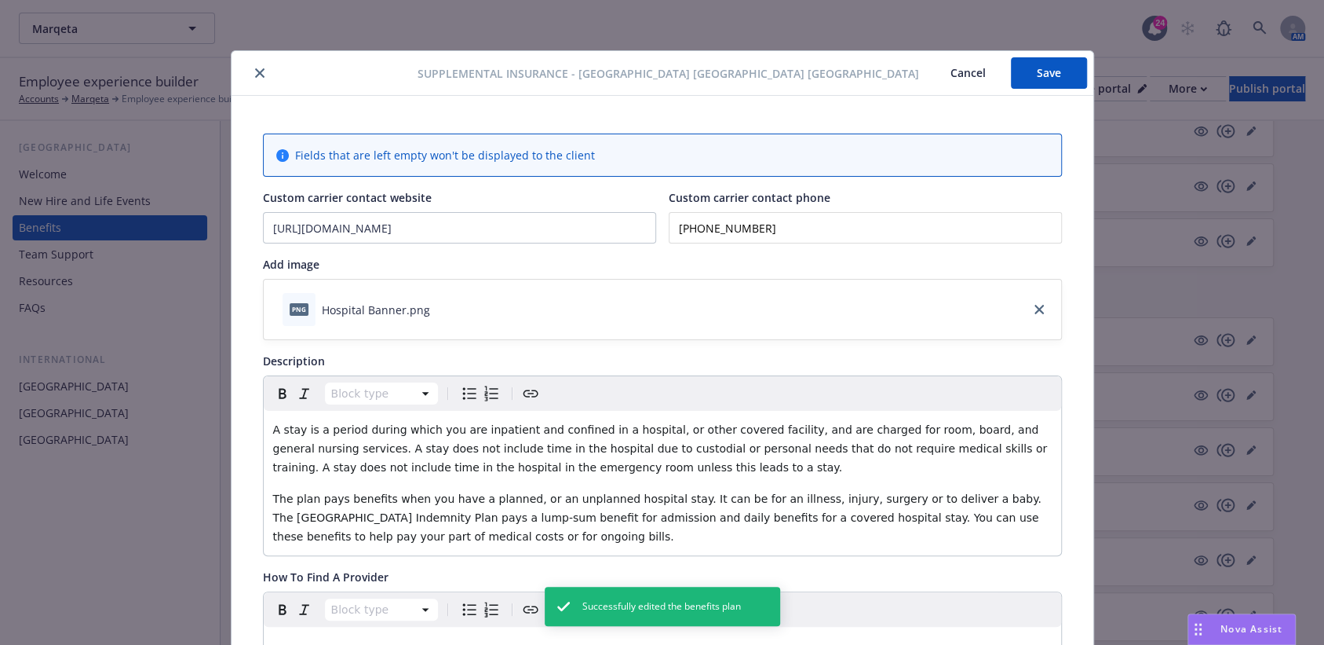
click at [255, 74] on icon "close" at bounding box center [259, 72] width 9 height 9
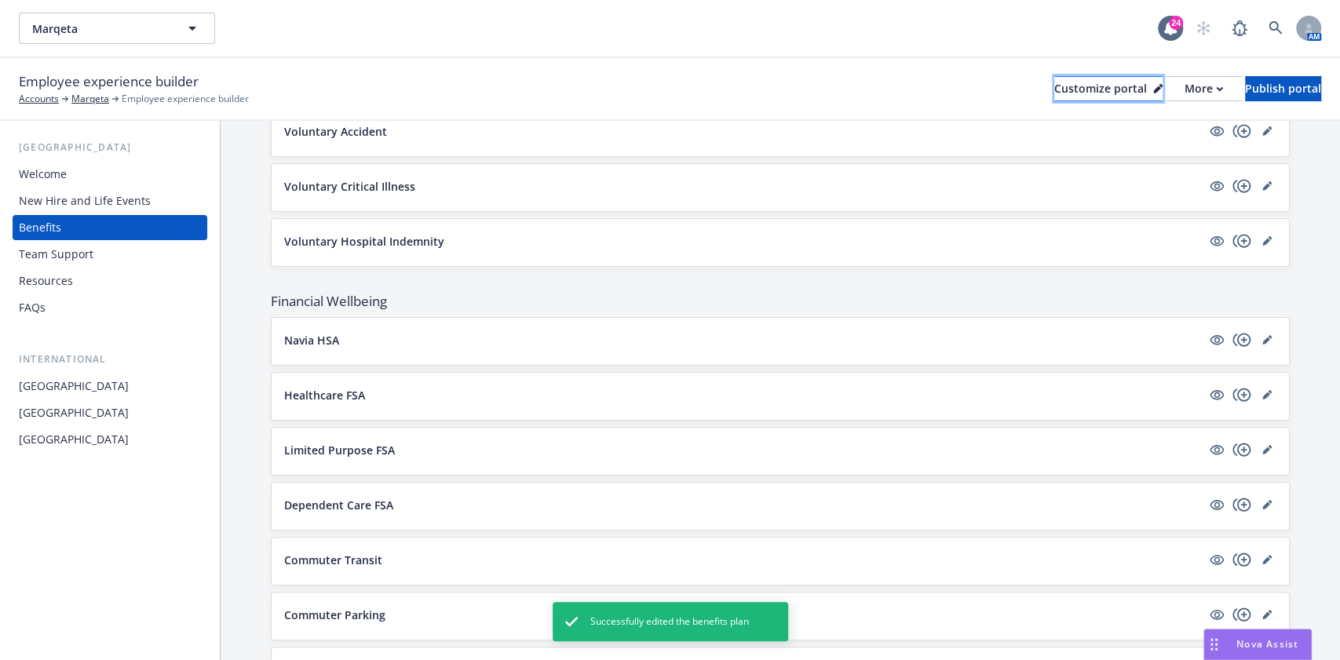
click at [1054, 89] on div "Customize portal" at bounding box center [1108, 89] width 108 height 24
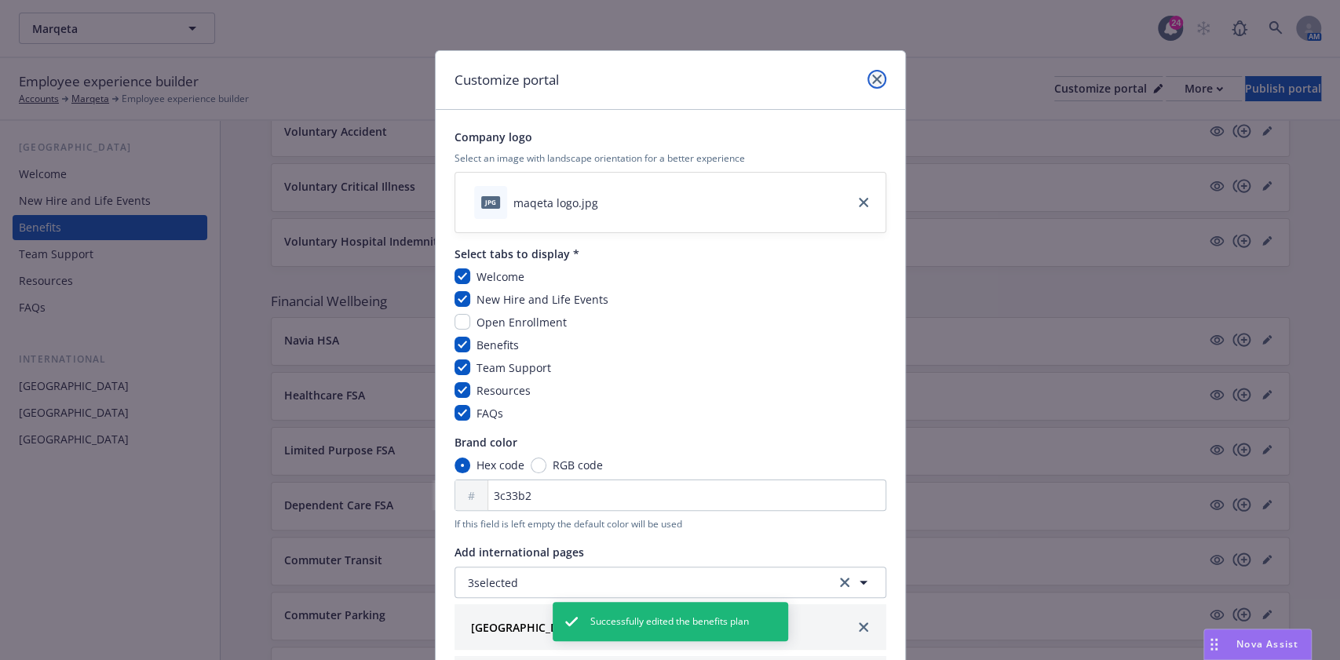
click at [872, 82] on icon "close" at bounding box center [876, 79] width 9 height 9
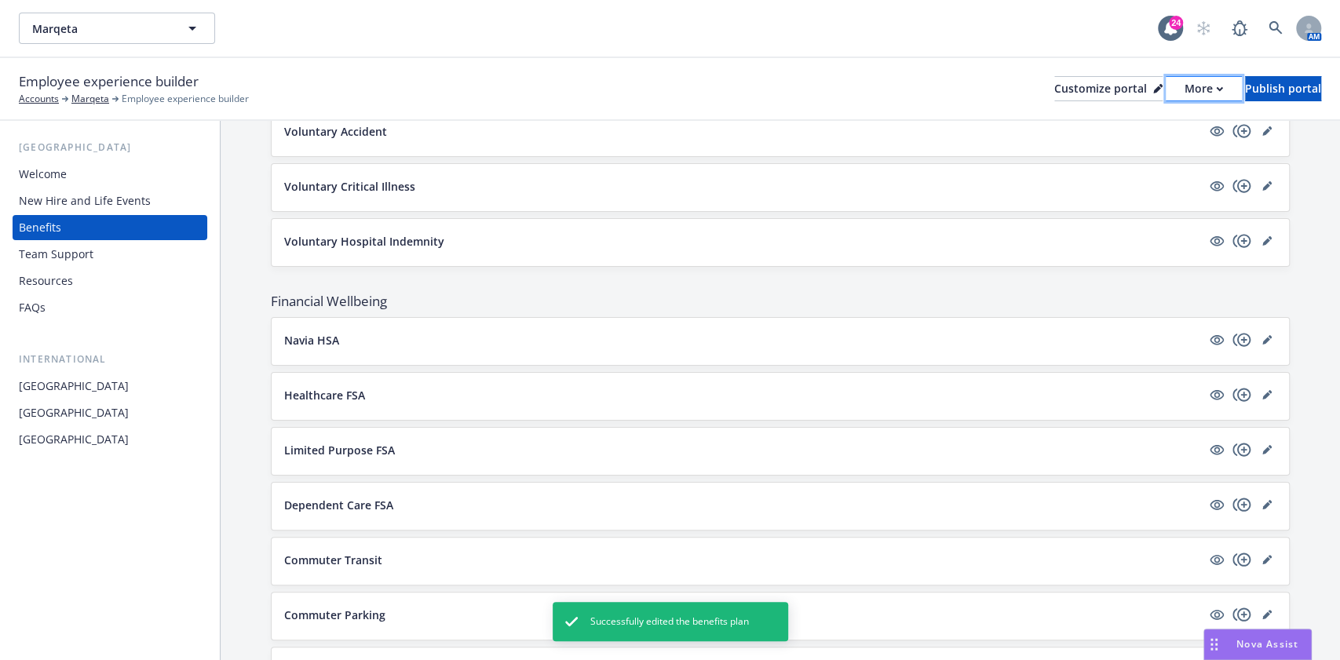
click at [1185, 81] on div "More" at bounding box center [1204, 89] width 38 height 24
click at [1151, 154] on link "Copy portal link" at bounding box center [1120, 155] width 143 height 31
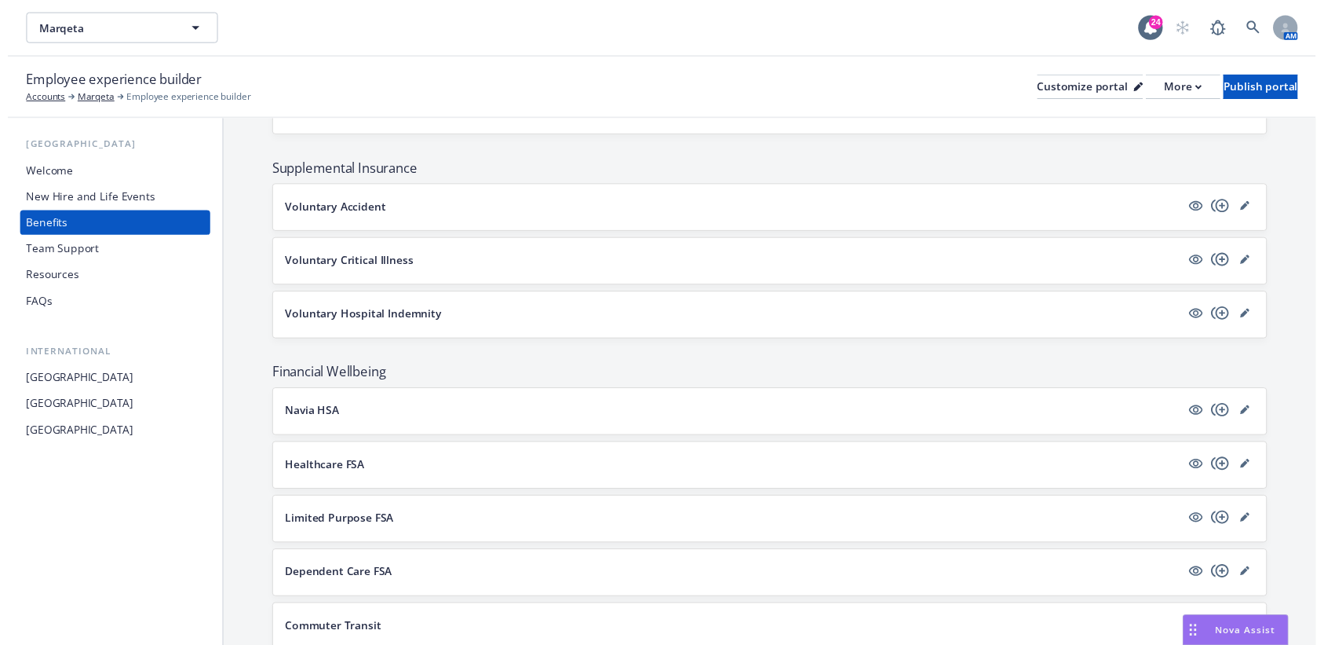
scroll to position [1361, 0]
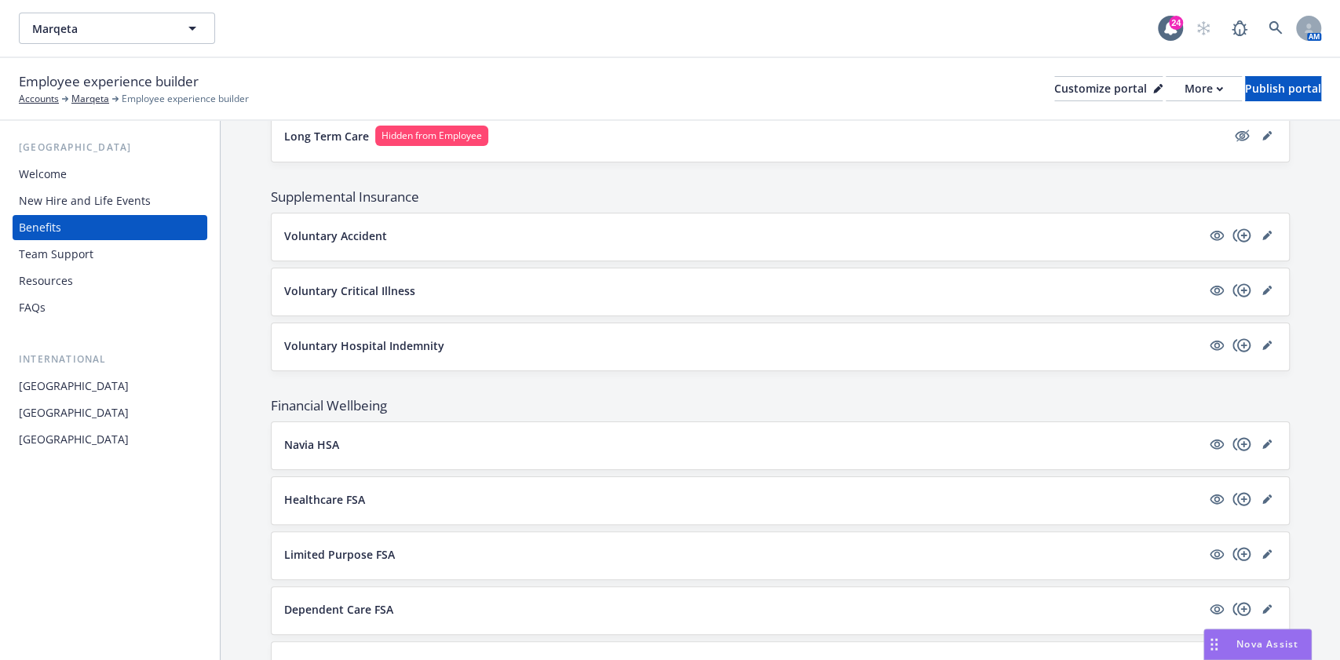
click at [614, 244] on div "Voluntary Accident" at bounding box center [780, 237] width 1017 height 47
click at [1258, 226] on link "editPencil" at bounding box center [1267, 235] width 19 height 19
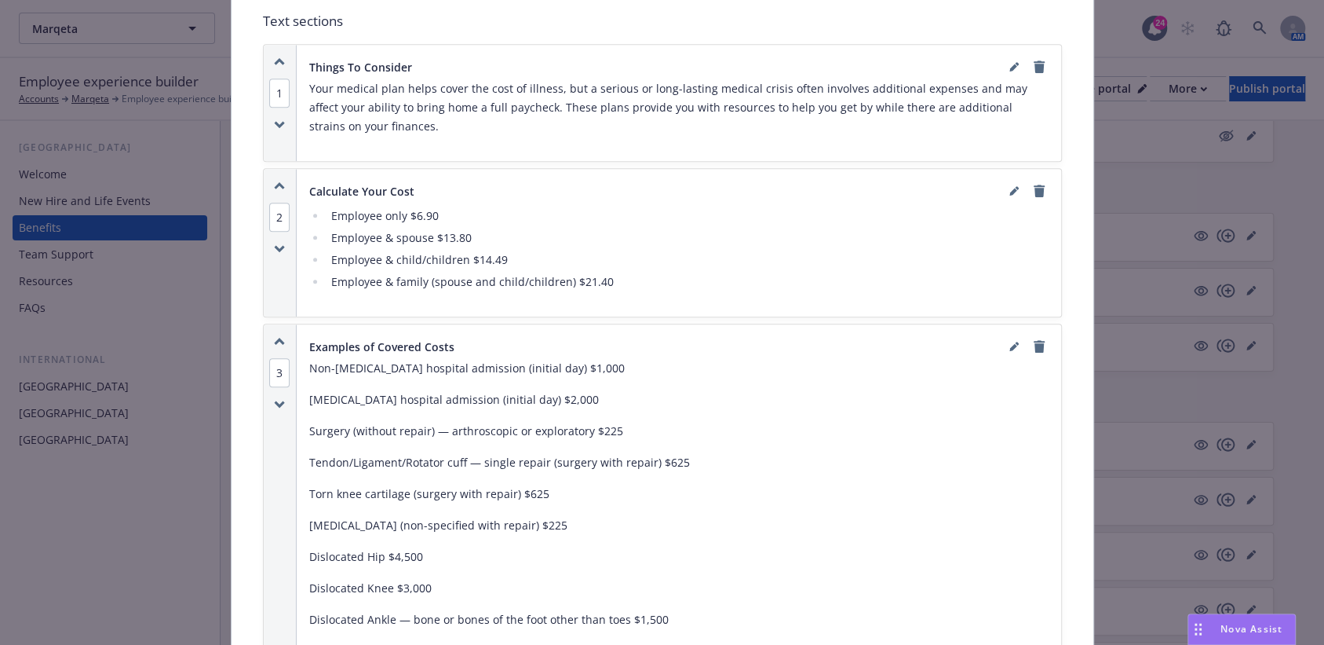
scroll to position [655, 0]
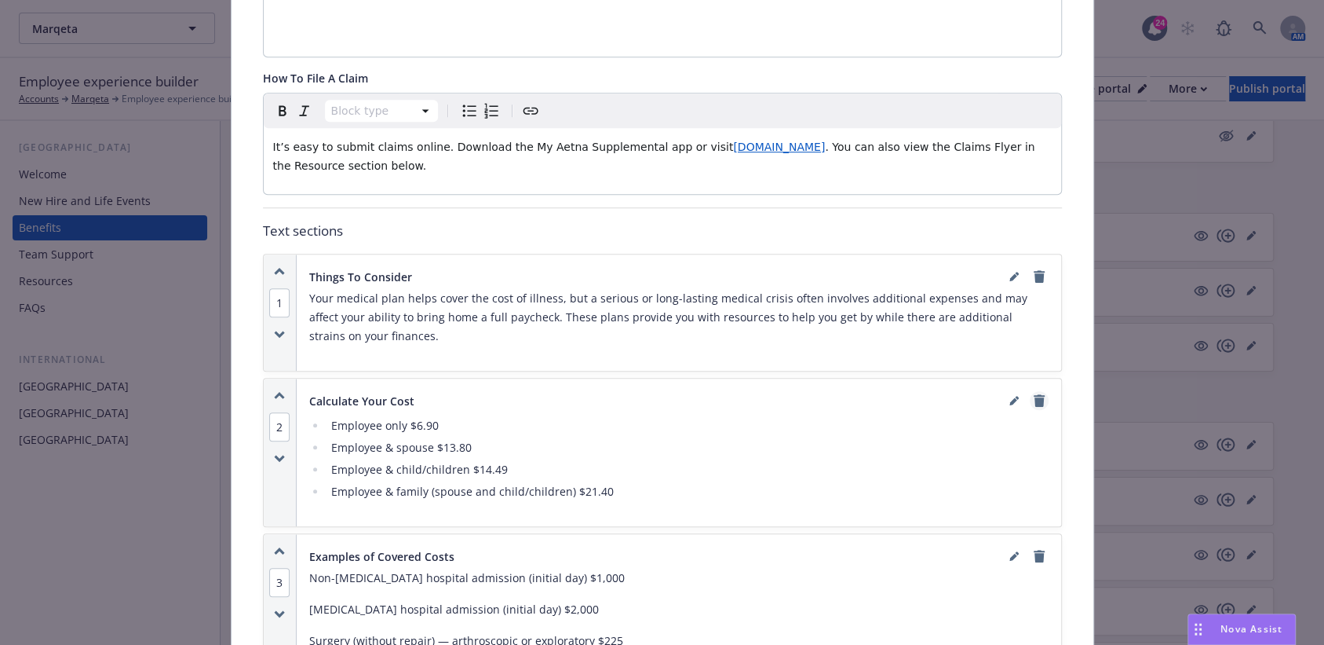
click at [1036, 391] on link "remove" at bounding box center [1039, 400] width 19 height 19
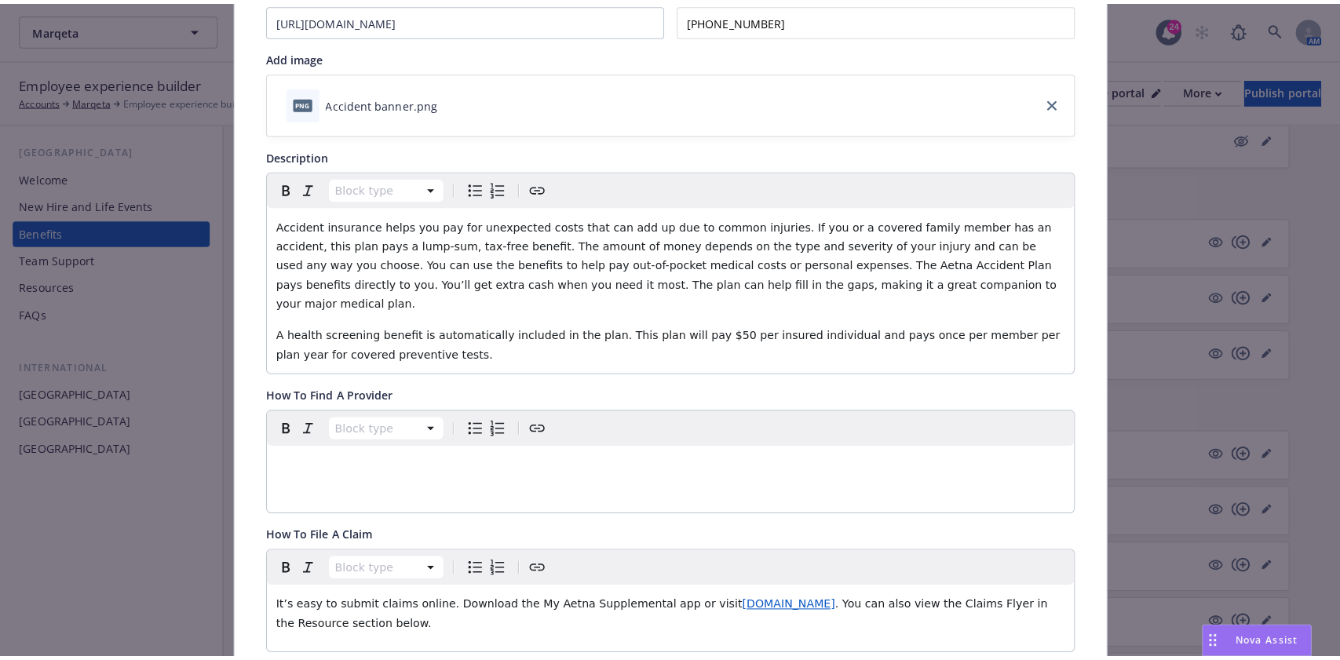
scroll to position [0, 0]
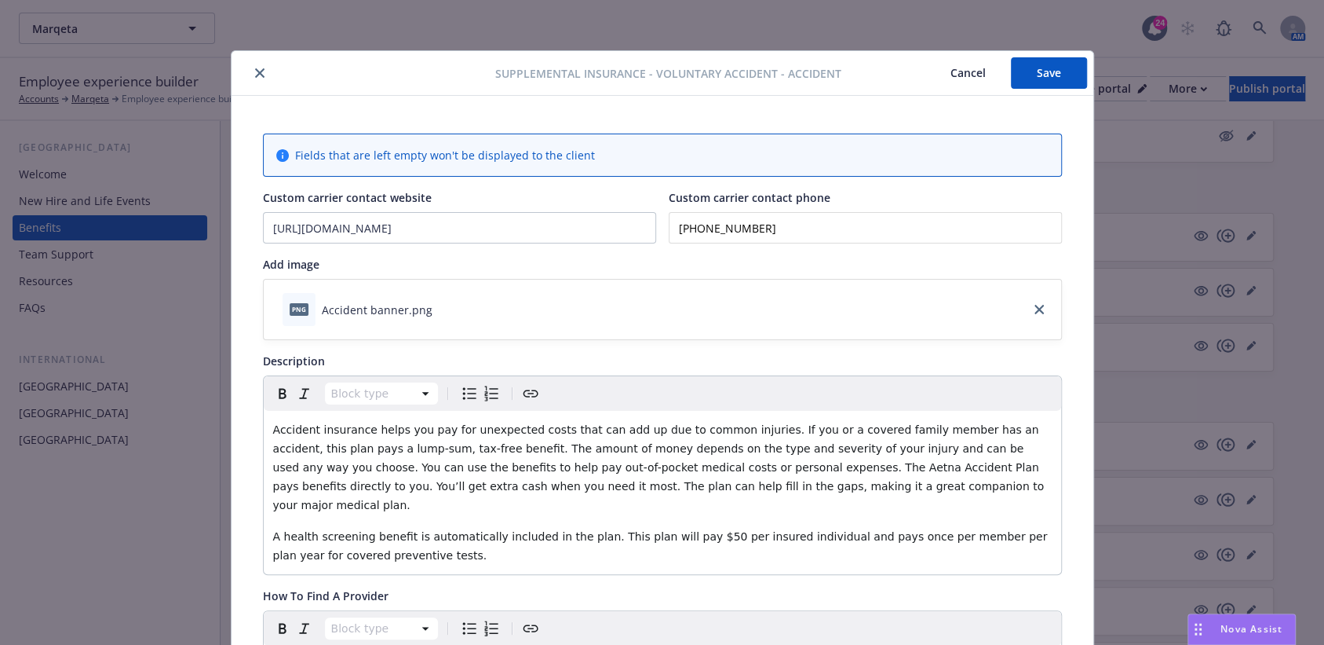
click at [1060, 69] on button "Save" at bounding box center [1049, 72] width 76 height 31
click at [255, 72] on icon "close" at bounding box center [259, 72] width 9 height 9
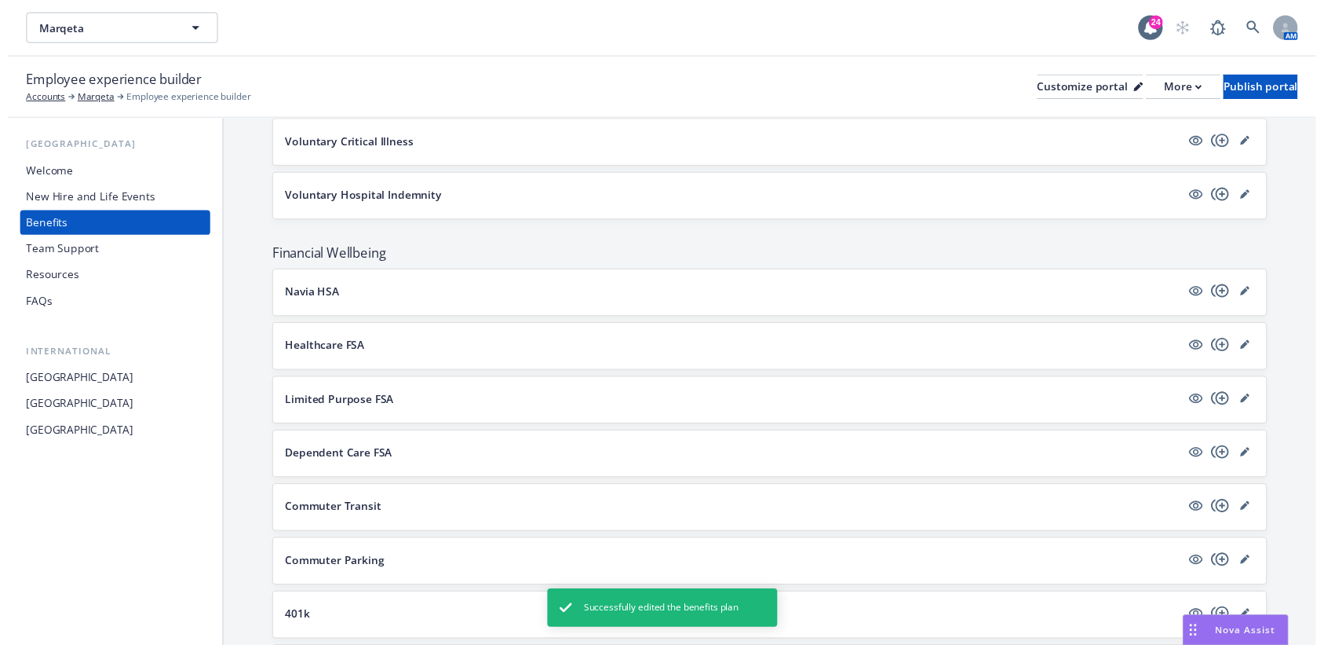
scroll to position [1465, 0]
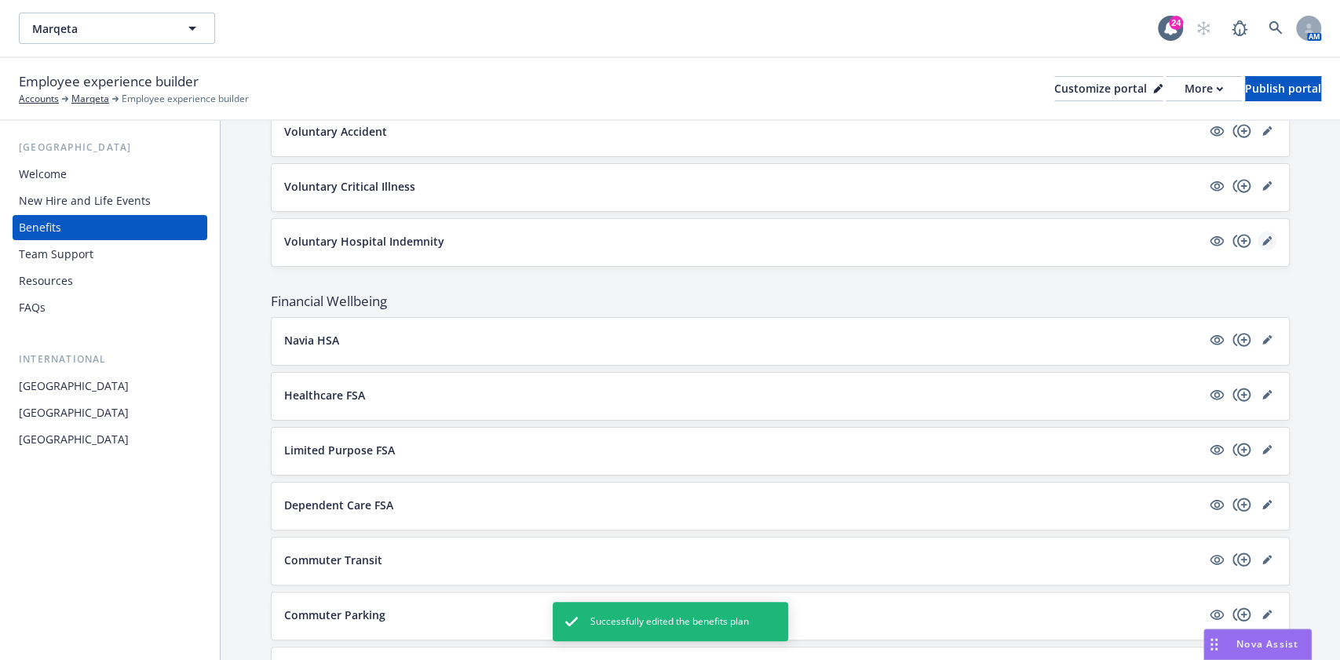
click at [1262, 236] on icon "editPencil" at bounding box center [1266, 240] width 9 height 9
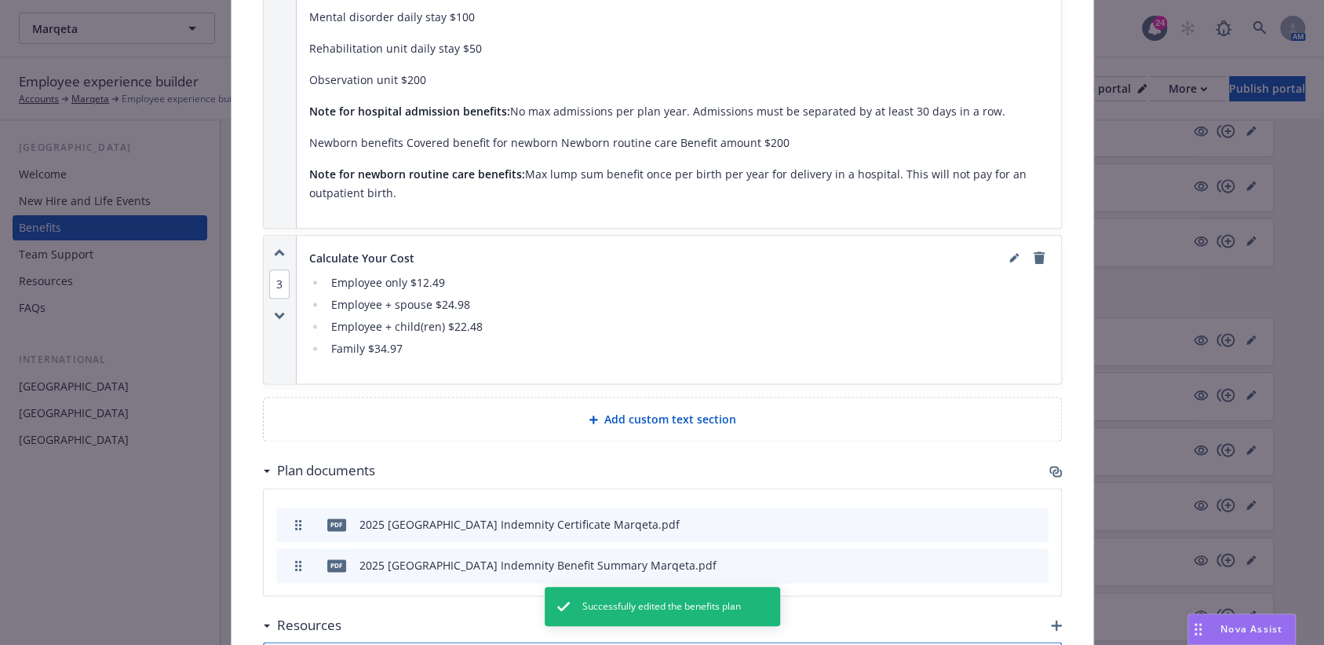
scroll to position [1198, 0]
click at [1034, 251] on icon "remove" at bounding box center [1039, 257] width 11 height 13
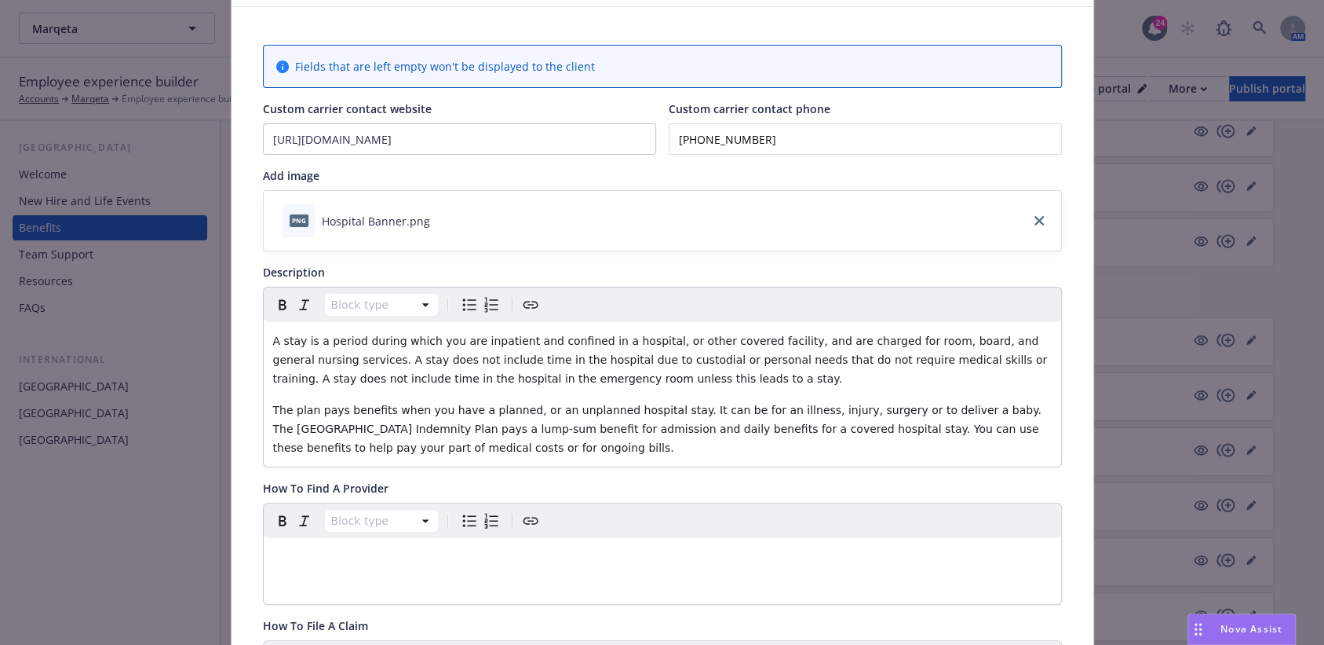
scroll to position [0, 0]
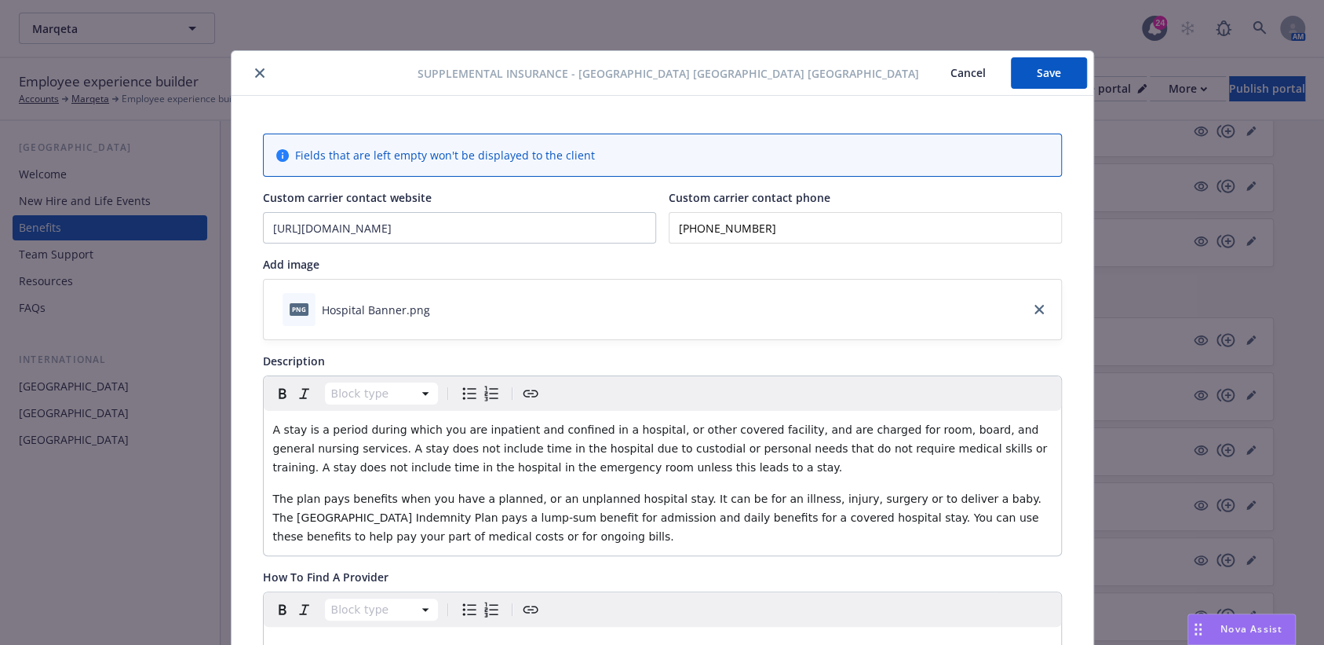
click at [1060, 72] on button "Save" at bounding box center [1049, 72] width 76 height 31
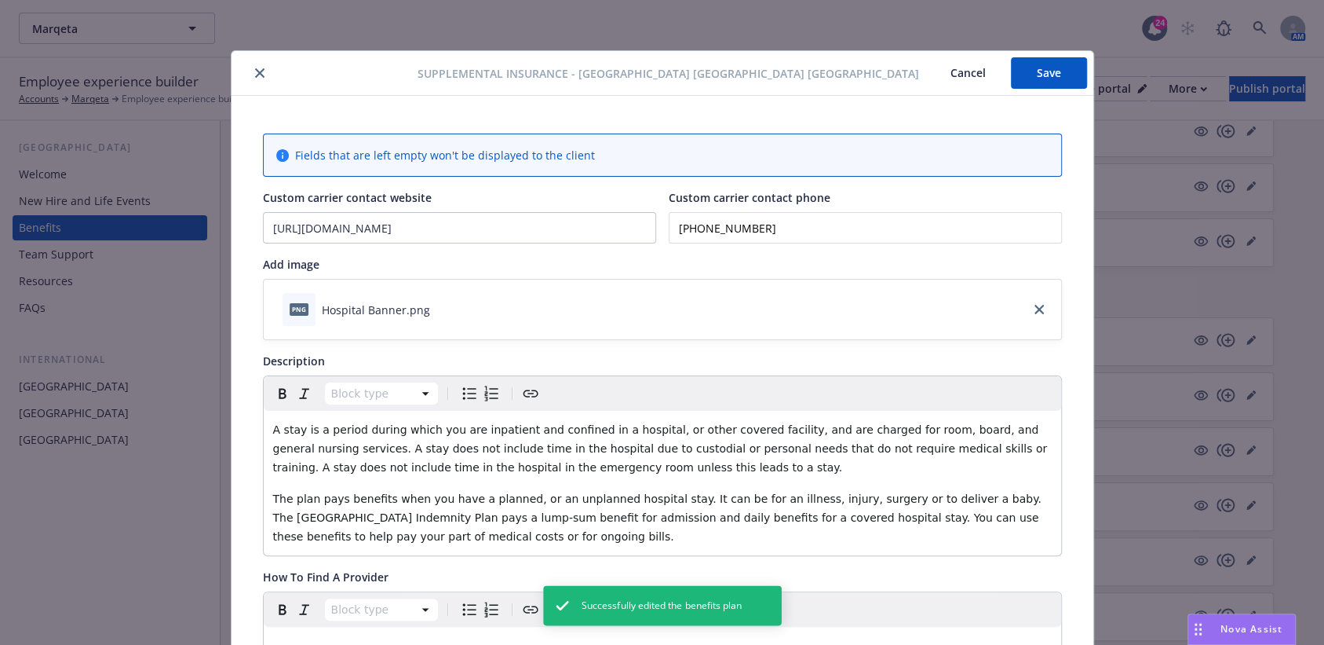
click at [262, 81] on div at bounding box center [328, 73] width 181 height 19
click at [257, 77] on button "close" at bounding box center [259, 73] width 19 height 19
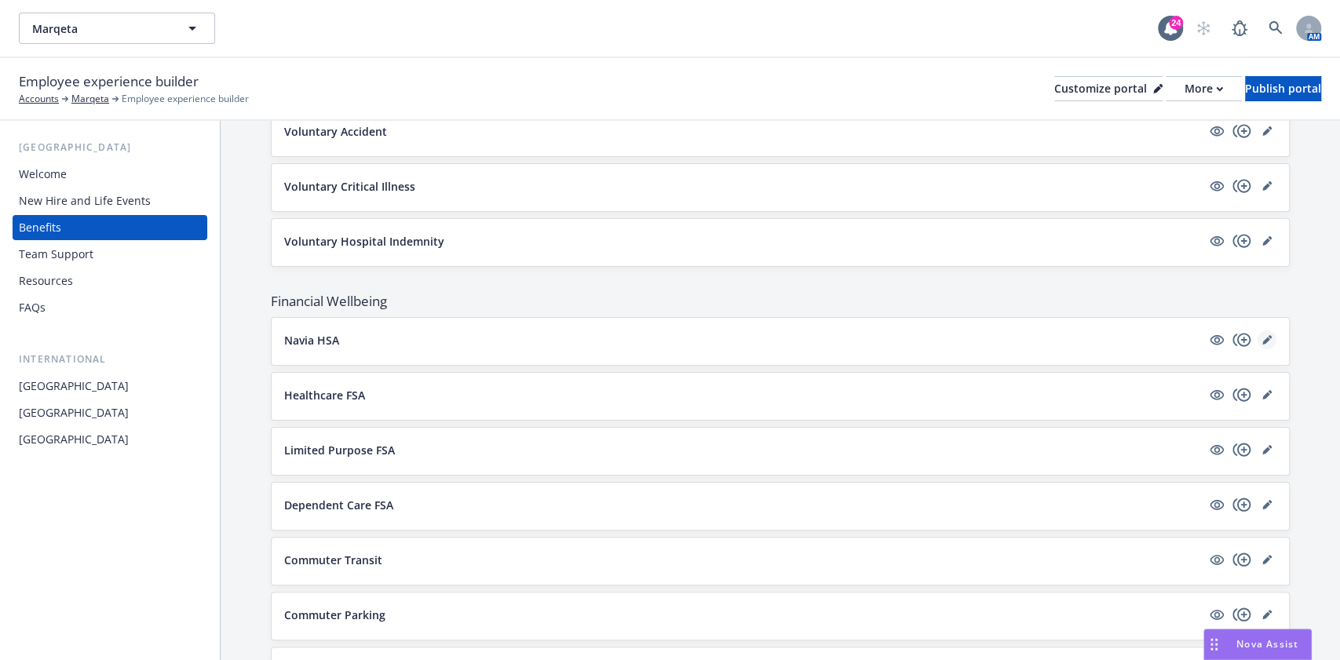
click at [1258, 331] on link "editPencil" at bounding box center [1267, 340] width 19 height 19
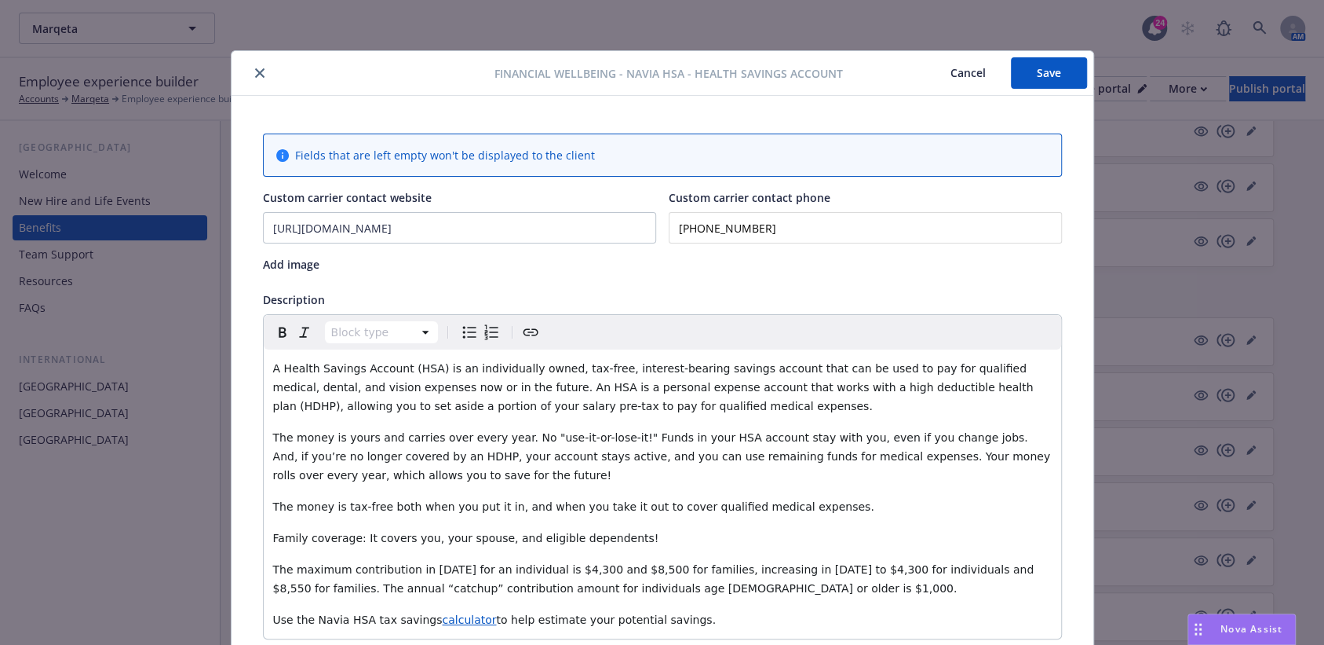
scroll to position [47, 0]
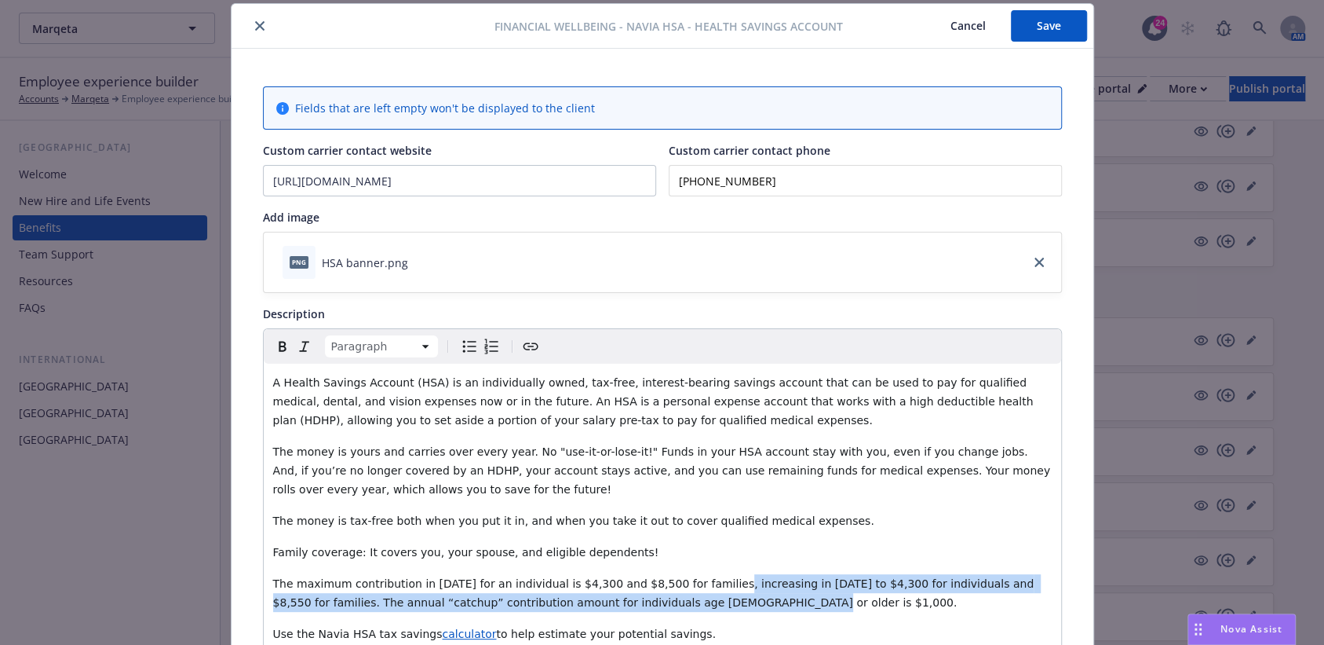
drag, startPoint x: 663, startPoint y: 596, endPoint x: 680, endPoint y: 586, distance: 19.4
click at [680, 586] on p "The maximum contribution in 2025 for an individual is $4,300 and $8,500 for fam…" at bounding box center [662, 593] width 779 height 38
click at [700, 586] on span "The maximum contribution in 2025 for an individual is $4,300 and $8,500 for fam…" at bounding box center [655, 592] width 765 height 31
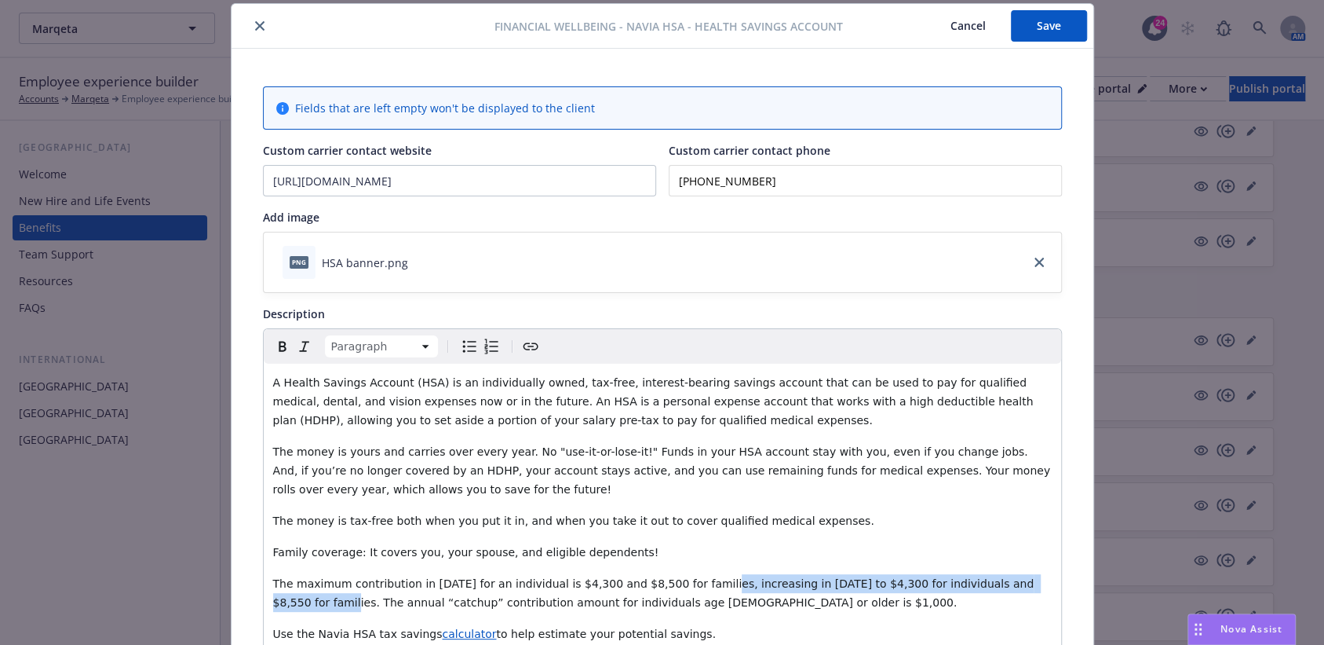
drag, startPoint x: 1002, startPoint y: 583, endPoint x: 672, endPoint y: 589, distance: 329.8
click at [672, 589] on p "The maximum contribution in 2025 for an individual is $4,300 and $8,500 for fam…" at bounding box center [662, 593] width 779 height 38
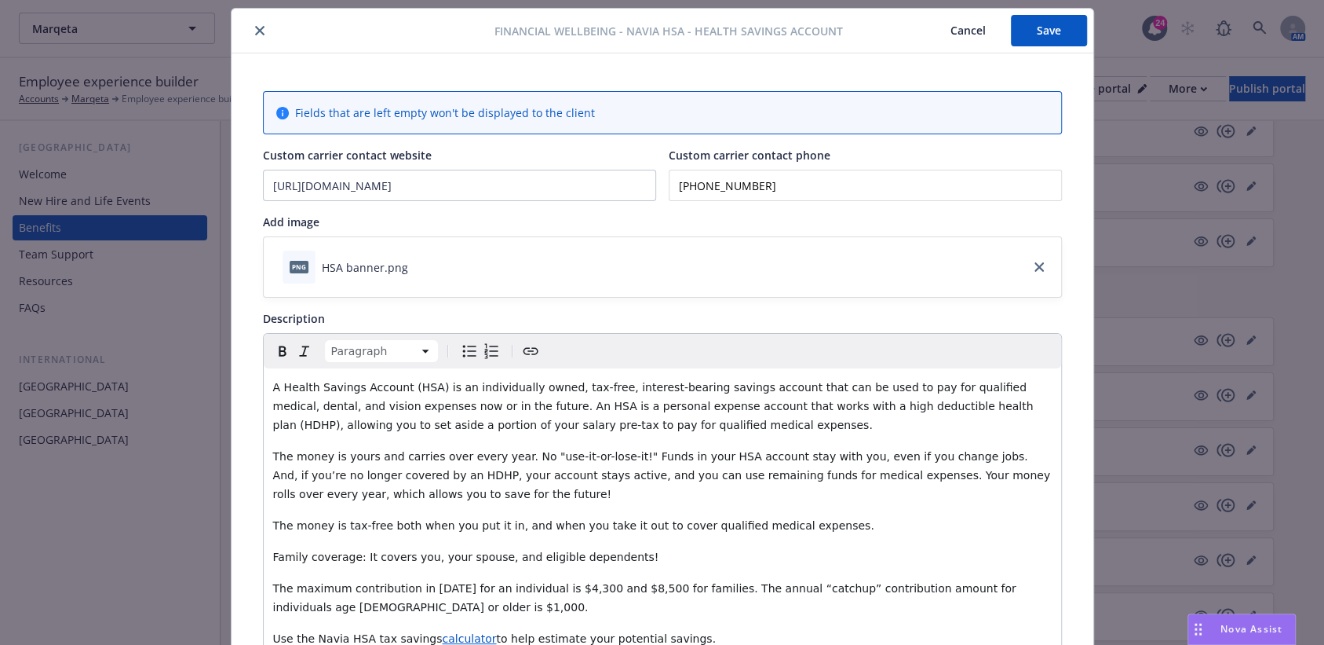
scroll to position [0, 0]
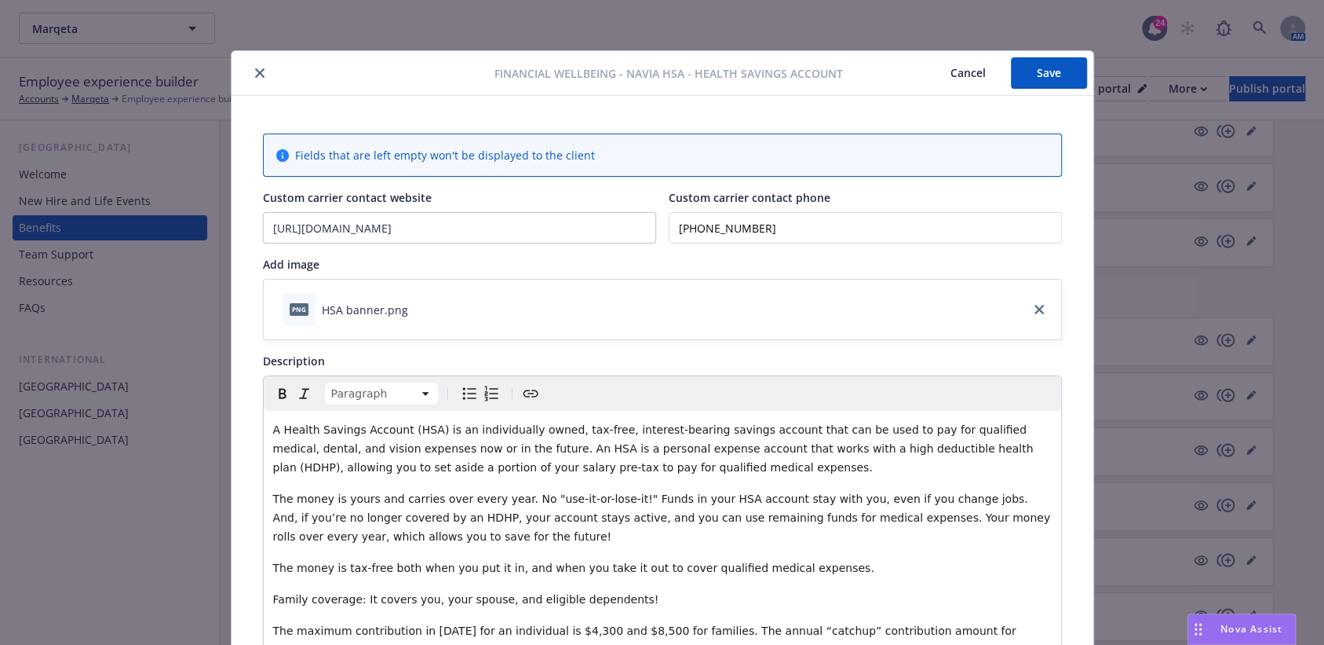
click at [1043, 74] on button "Save" at bounding box center [1049, 72] width 76 height 31
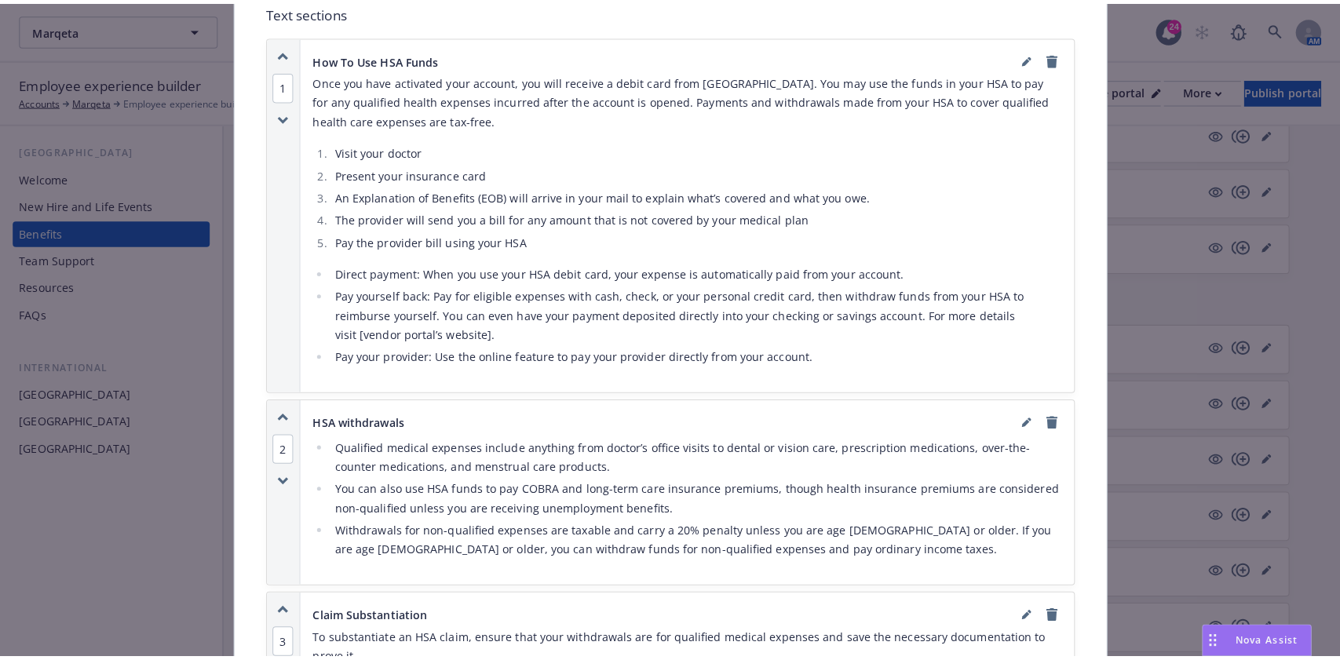
scroll to position [1256, 0]
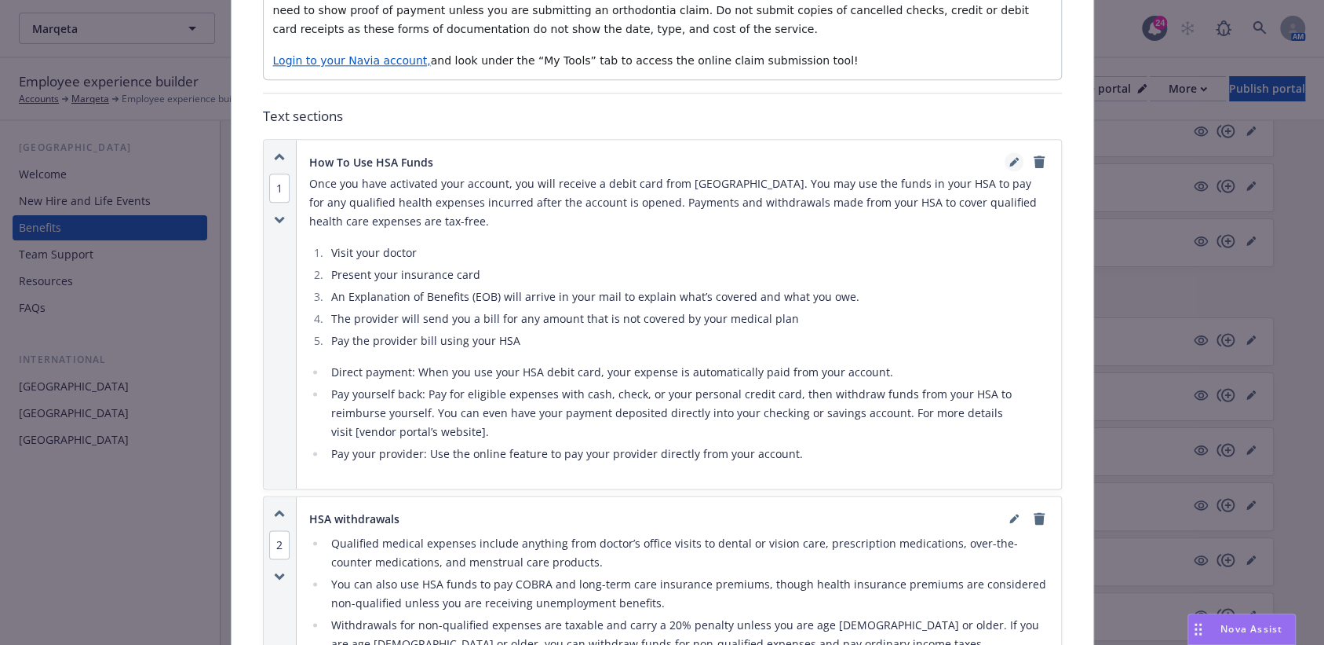
click at [1010, 165] on link "editPencil" at bounding box center [1014, 161] width 19 height 19
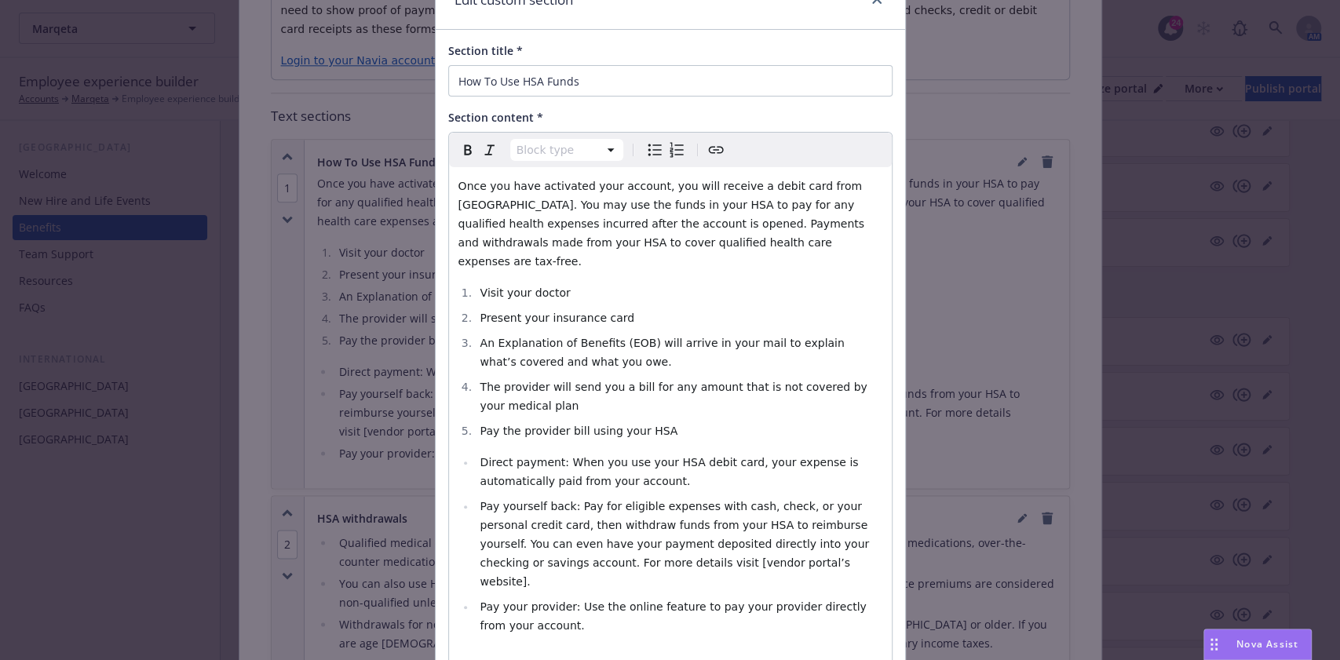
scroll to position [191, 0]
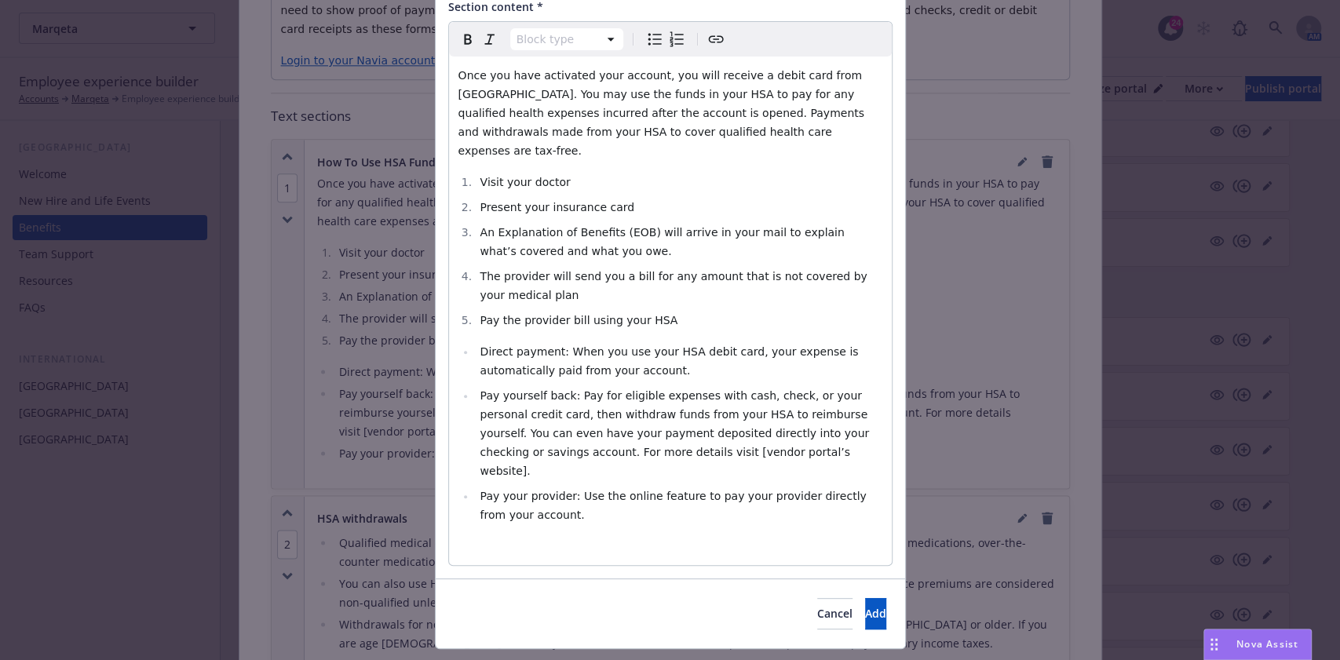
select select
drag, startPoint x: 710, startPoint y: 433, endPoint x: 573, endPoint y: 440, distance: 137.5
click at [573, 440] on li "Pay yourself back: Pay for eligible expenses with cash, check, or your personal…" at bounding box center [679, 433] width 407 height 94
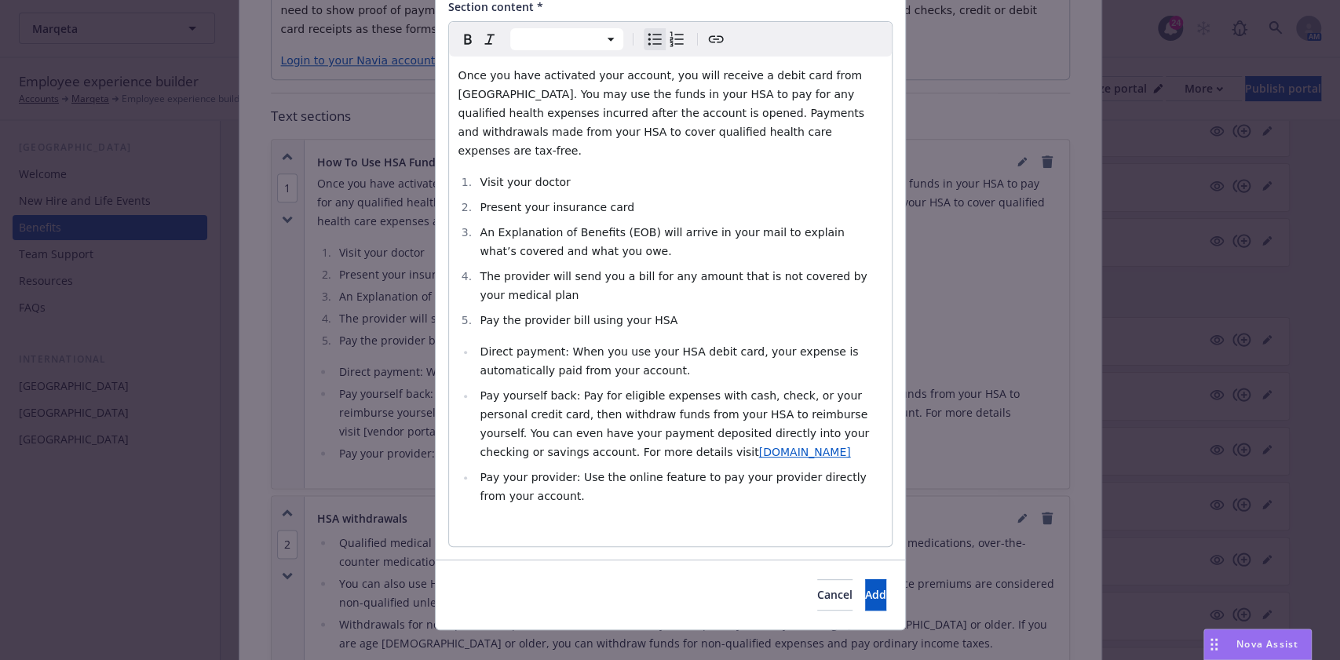
click at [759, 446] on span "www.navia.com" at bounding box center [805, 452] width 92 height 13
click at [626, 465] on div "https://www.navia.com" at bounding box center [575, 465] width 199 height 16
click at [632, 465] on icon "button" at bounding box center [632, 465] width 9 height 9
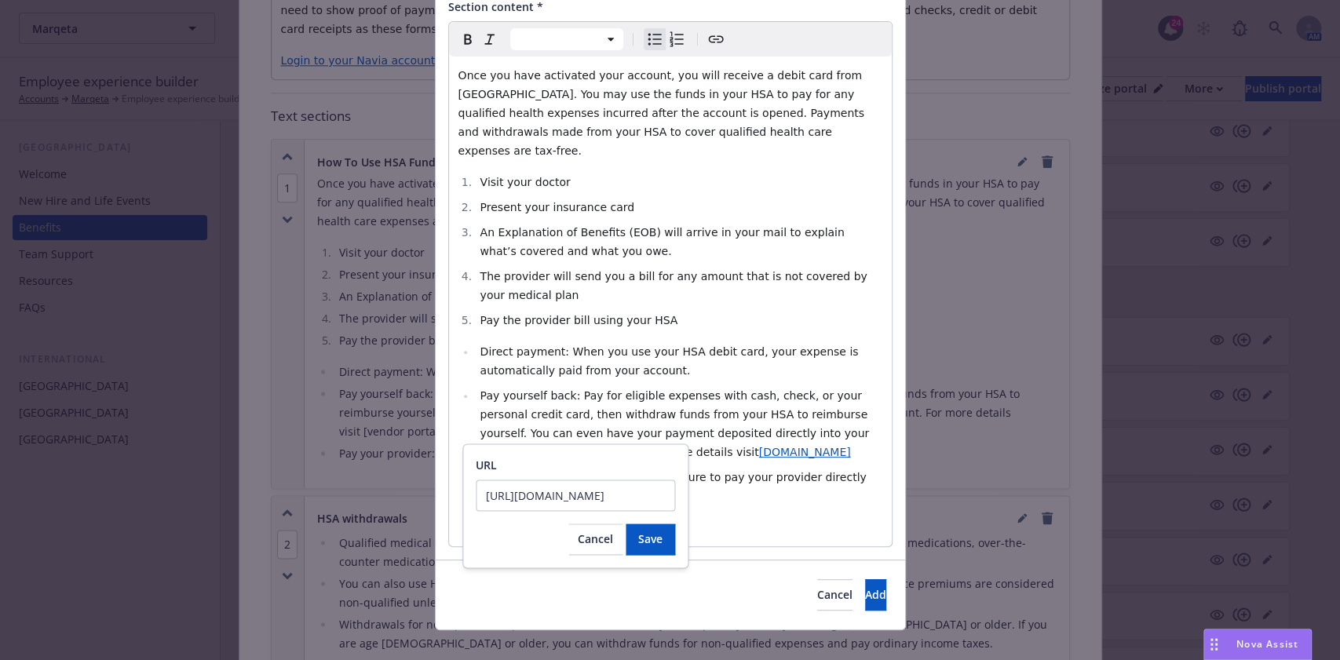
click at [624, 487] on input "https://www.navia.com" at bounding box center [575, 495] width 199 height 31
type input "https://app.naviabenefits.com/#/login"
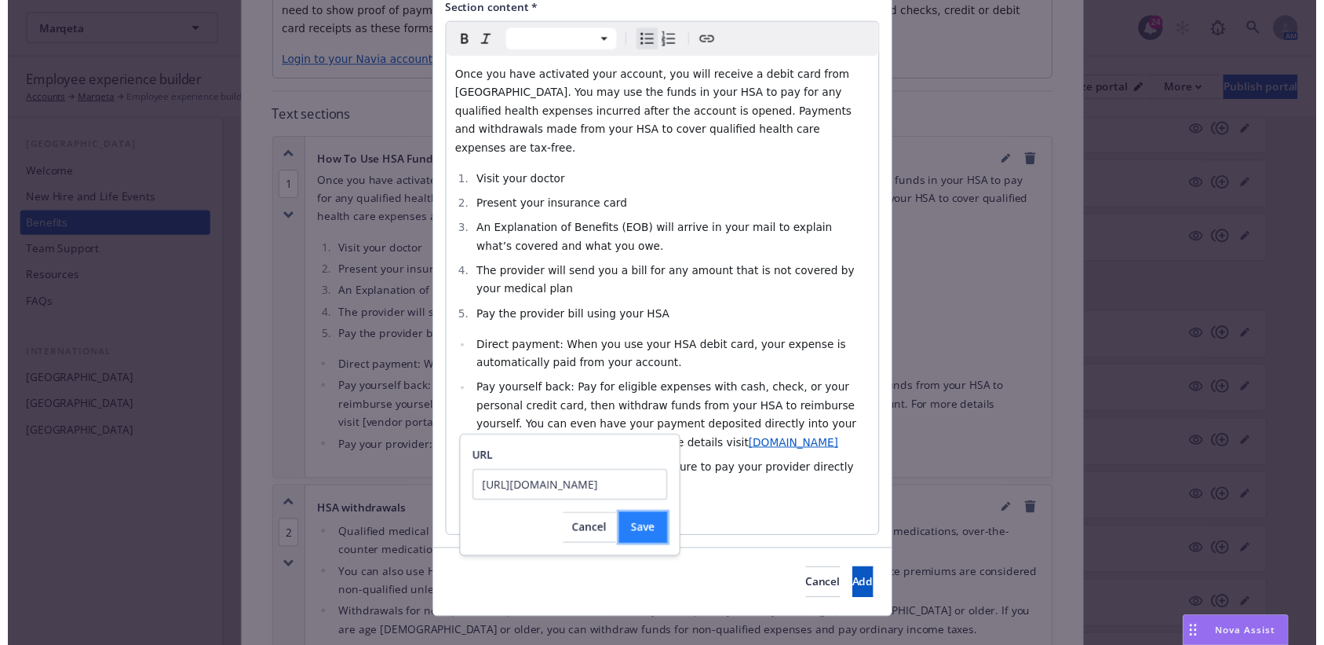
scroll to position [0, 0]
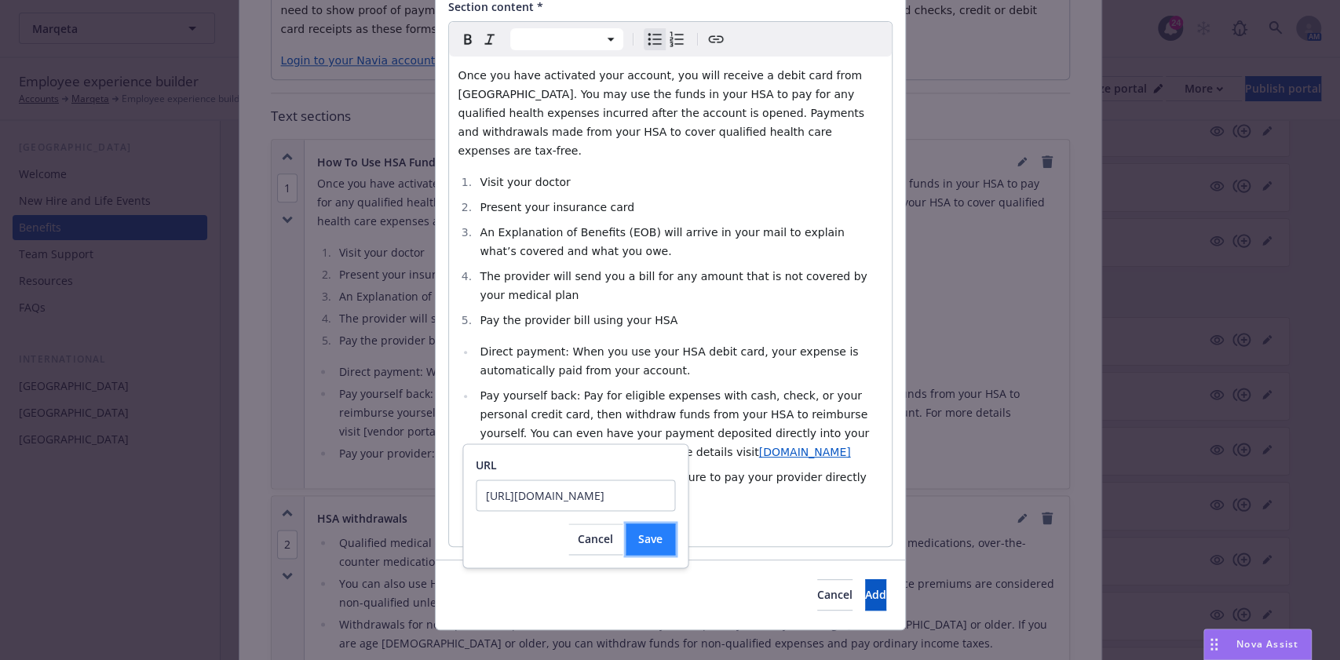
click at [645, 531] on button "Save" at bounding box center [650, 539] width 49 height 31
click at [678, 414] on span "Pay yourself back: Pay for eligible expenses with cash, check, or your personal…" at bounding box center [676, 423] width 393 height 69
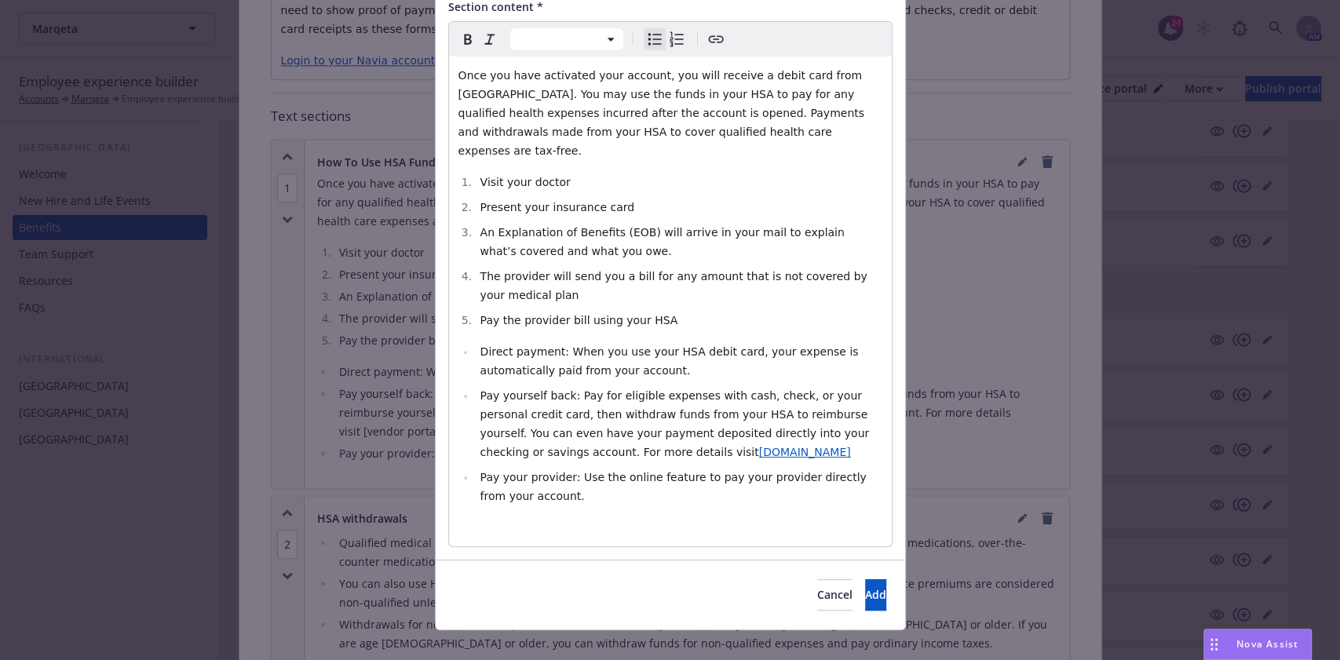
click at [674, 438] on li "Pay yourself back: Pay for eligible expenses with cash, check, or your personal…" at bounding box center [679, 423] width 407 height 75
click at [865, 587] on span "Add" at bounding box center [875, 594] width 21 height 15
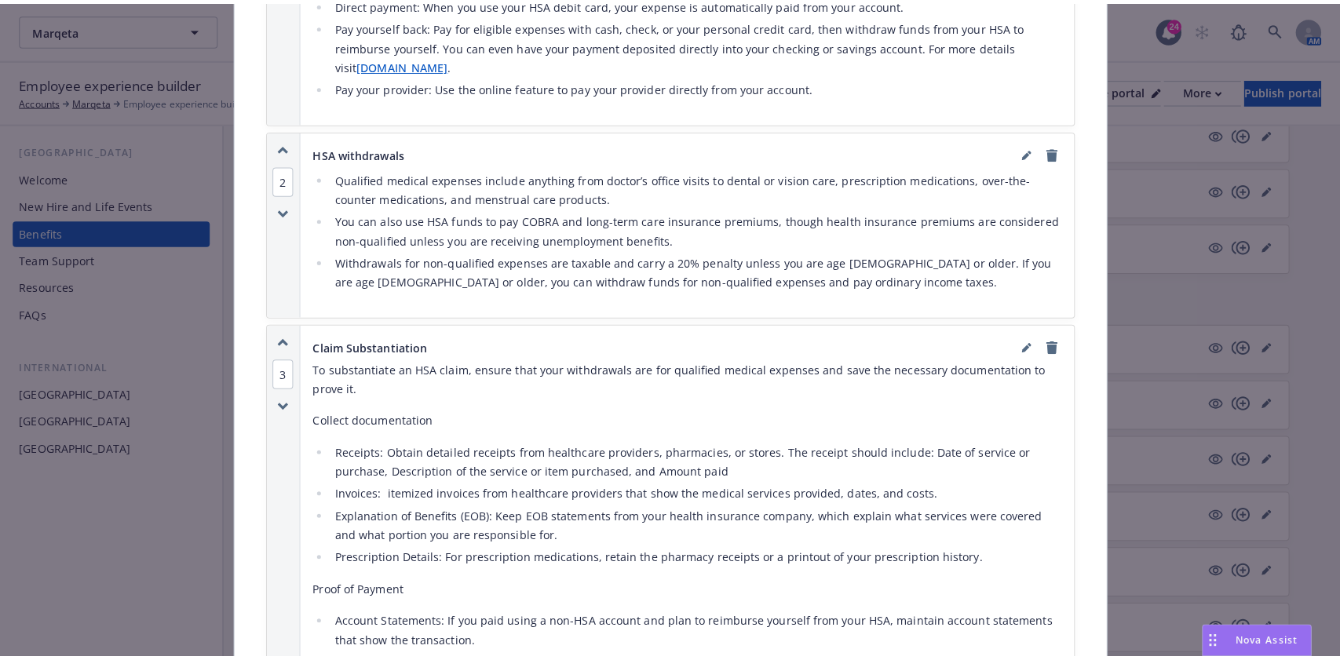
scroll to position [1675, 0]
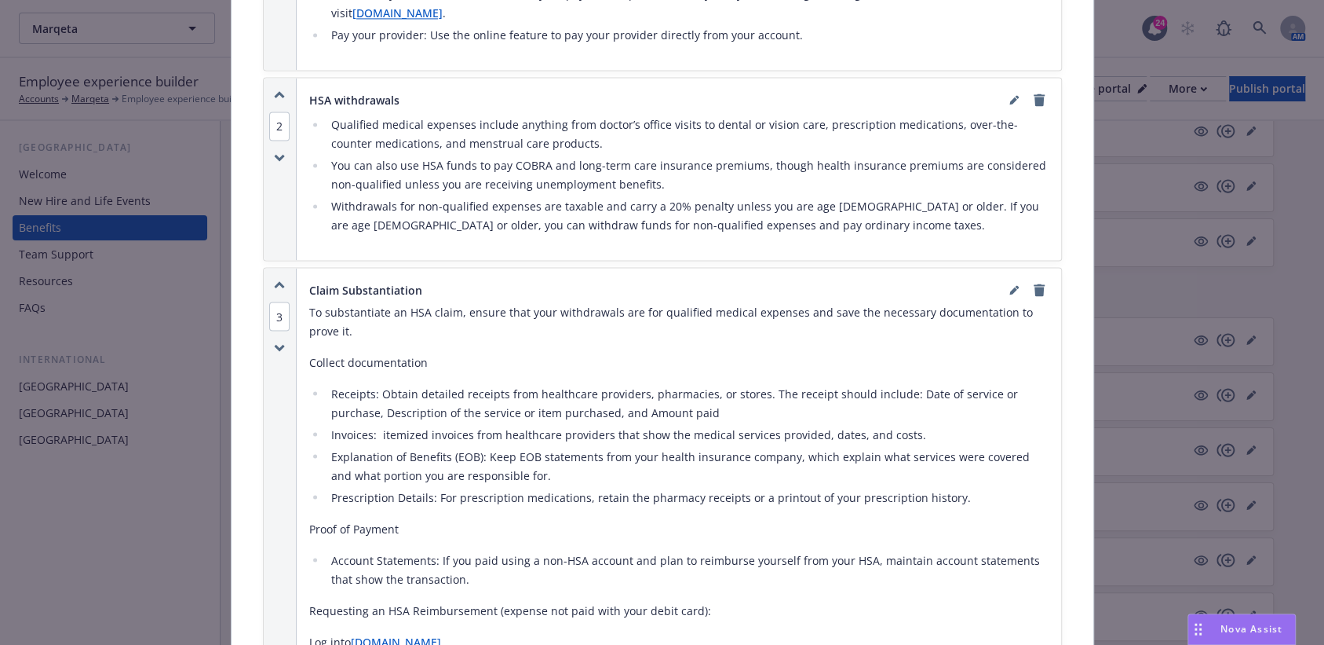
click at [417, 632] on p "Log into www.navia.com ." at bounding box center [679, 641] width 740 height 19
click at [416, 634] on link "www.navia.com" at bounding box center [396, 641] width 90 height 15
click at [1005, 280] on link "editPencil" at bounding box center [1014, 289] width 19 height 19
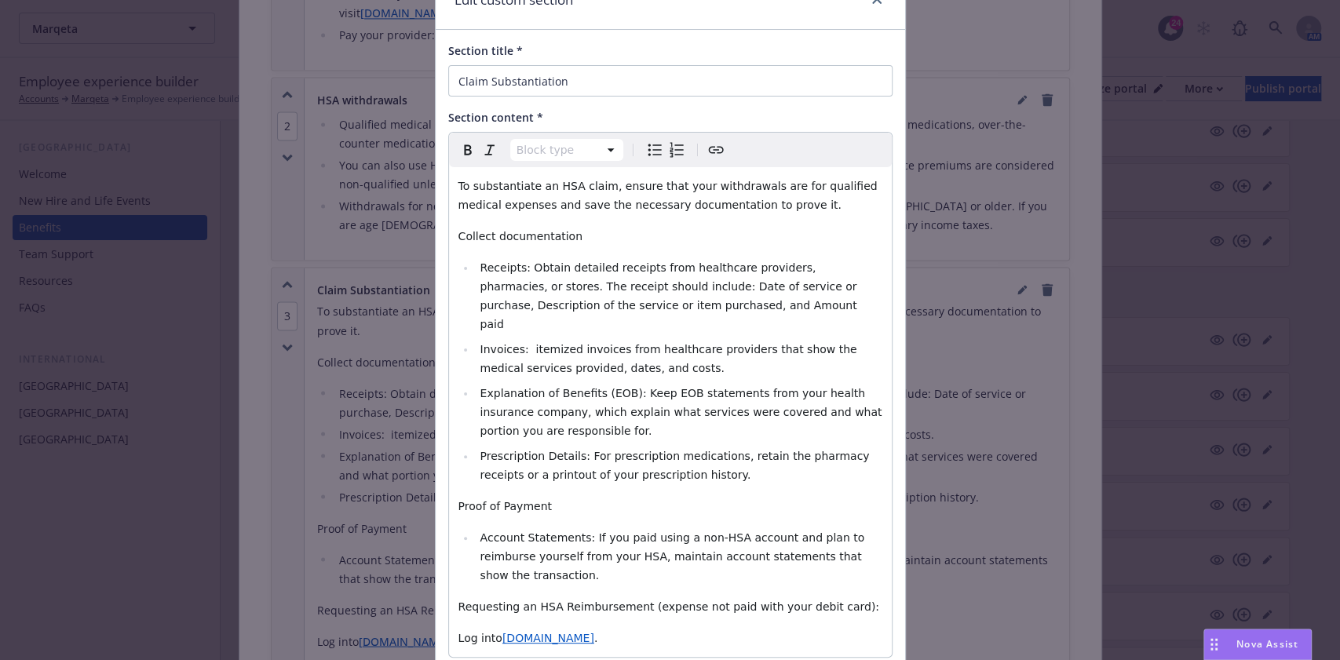
scroll to position [172, 0]
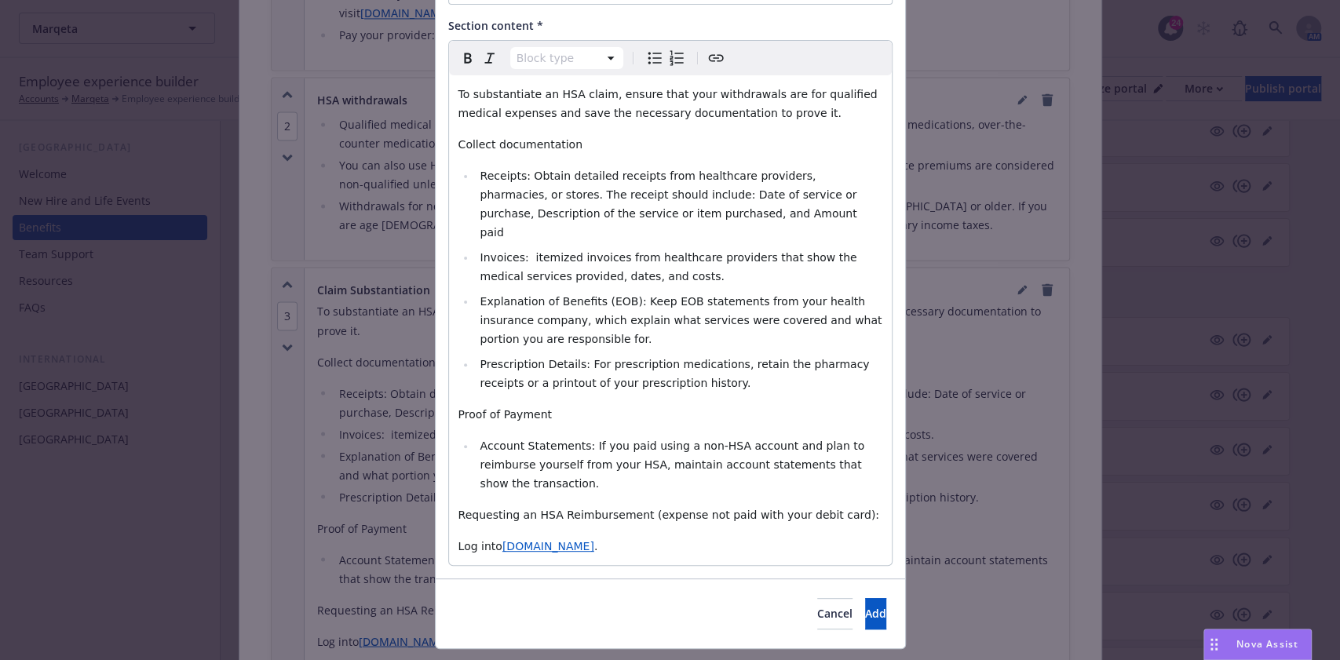
select select "paragraph"
click at [531, 540] on span "www.navia.com" at bounding box center [548, 546] width 92 height 13
click at [541, 537] on div "https://www.navia.com" at bounding box center [492, 540] width 199 height 16
click at [556, 541] on div at bounding box center [569, 541] width 47 height 13
click at [544, 546] on div "https://www.navia.com" at bounding box center [492, 540] width 199 height 16
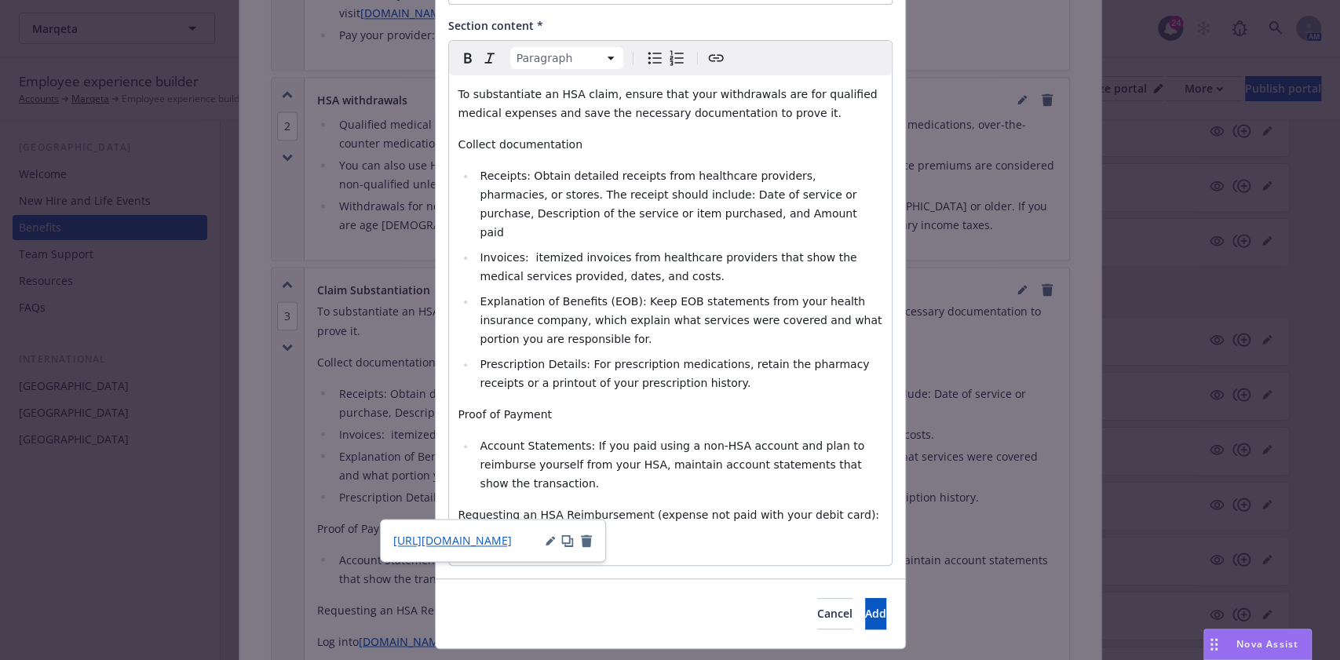
click at [546, 543] on icon "button" at bounding box center [550, 542] width 8 height 8
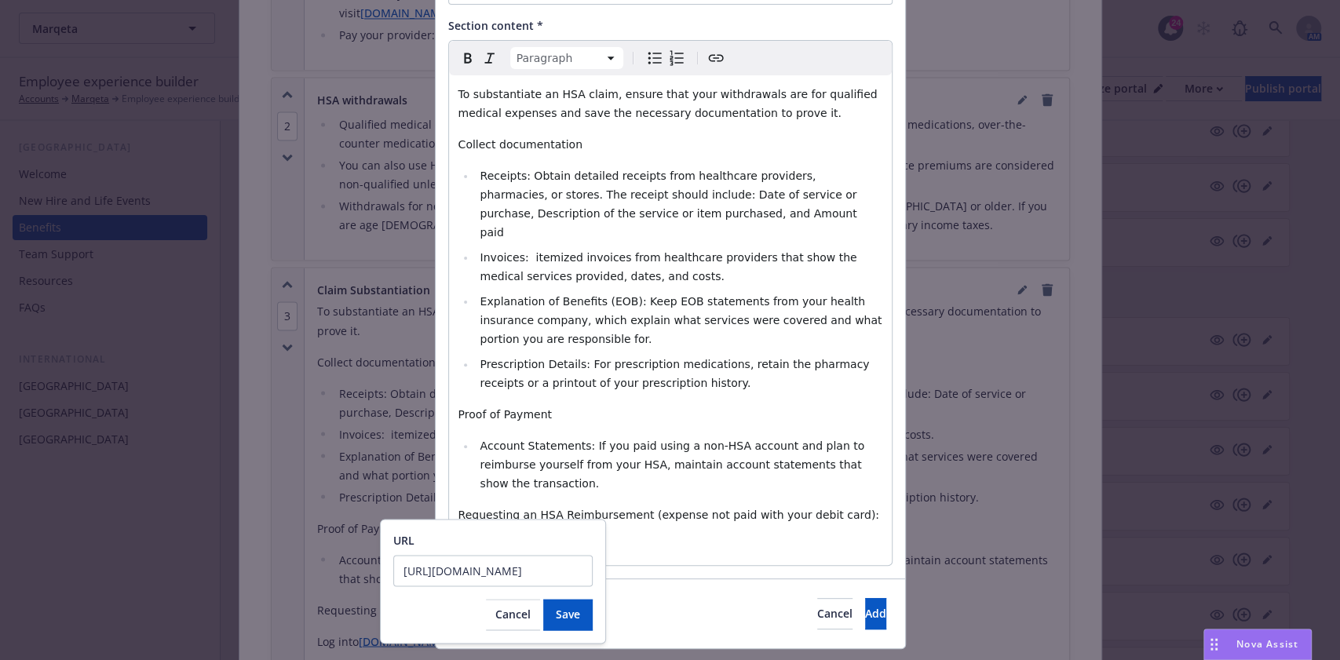
click at [545, 553] on div "URL https://www.navia.com" at bounding box center [492, 559] width 199 height 54
click at [531, 575] on input "https://www.navia.com" at bounding box center [492, 570] width 199 height 31
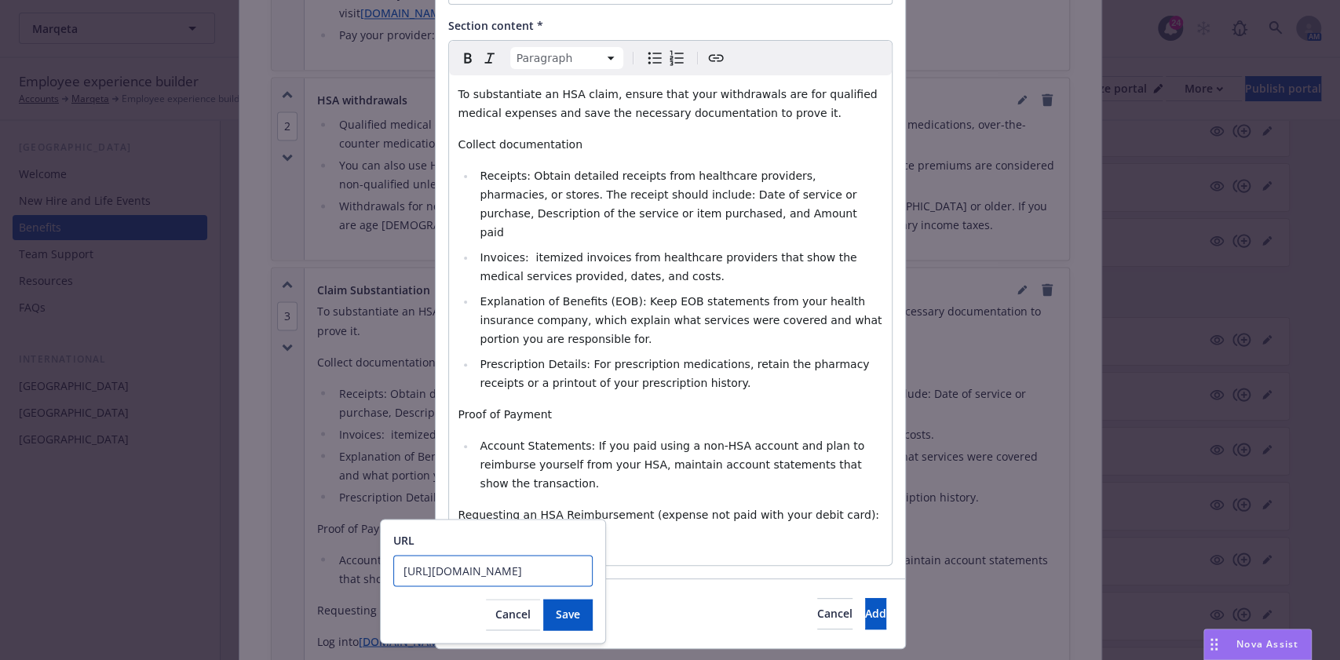
paste input "app.naviabenefits.com/#/login"
type input "https://app.naviabenefits.com/#/login"
click at [565, 614] on span "Save" at bounding box center [568, 614] width 24 height 15
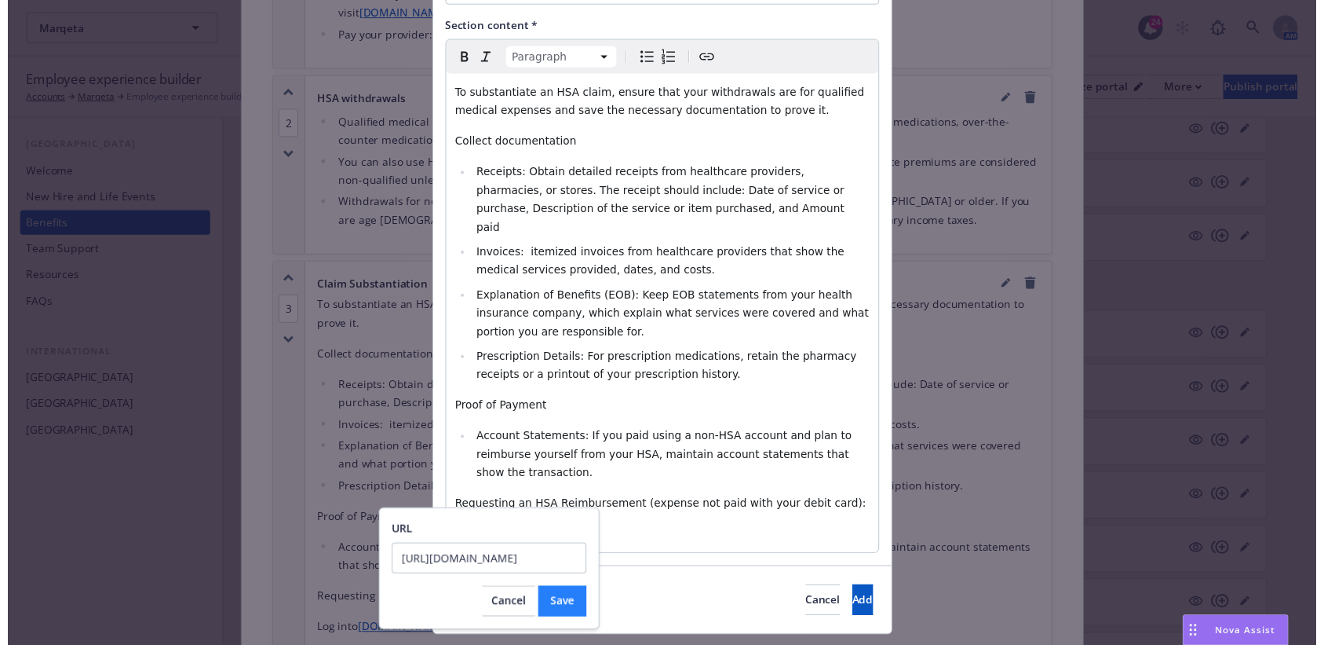
scroll to position [0, 0]
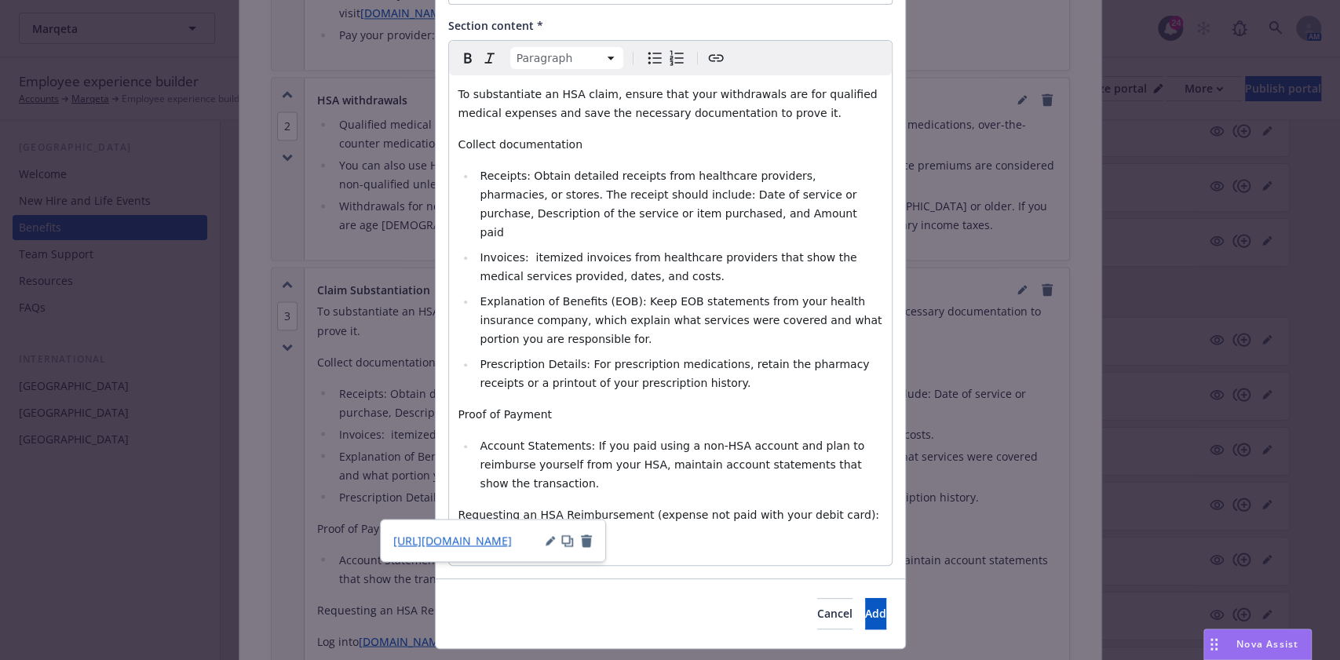
click at [562, 543] on icon "button" at bounding box center [567, 541] width 13 height 13
click at [865, 598] on button "Add" at bounding box center [875, 613] width 21 height 31
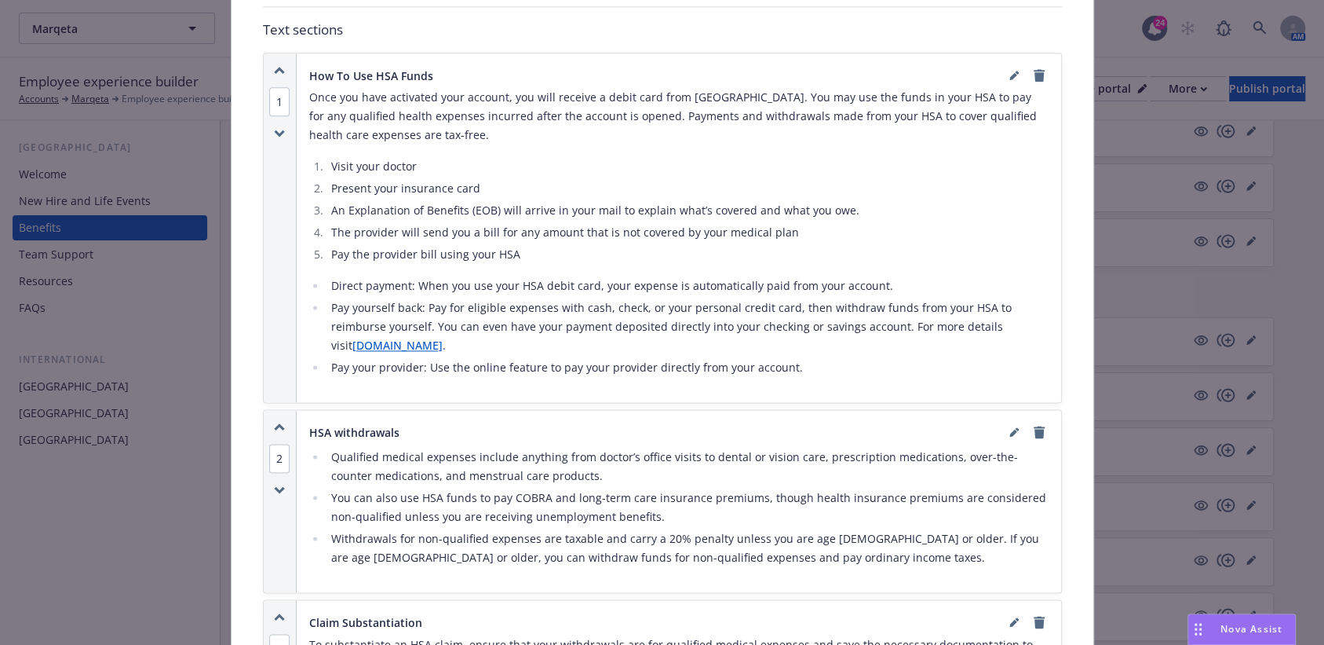
scroll to position [1151, 0]
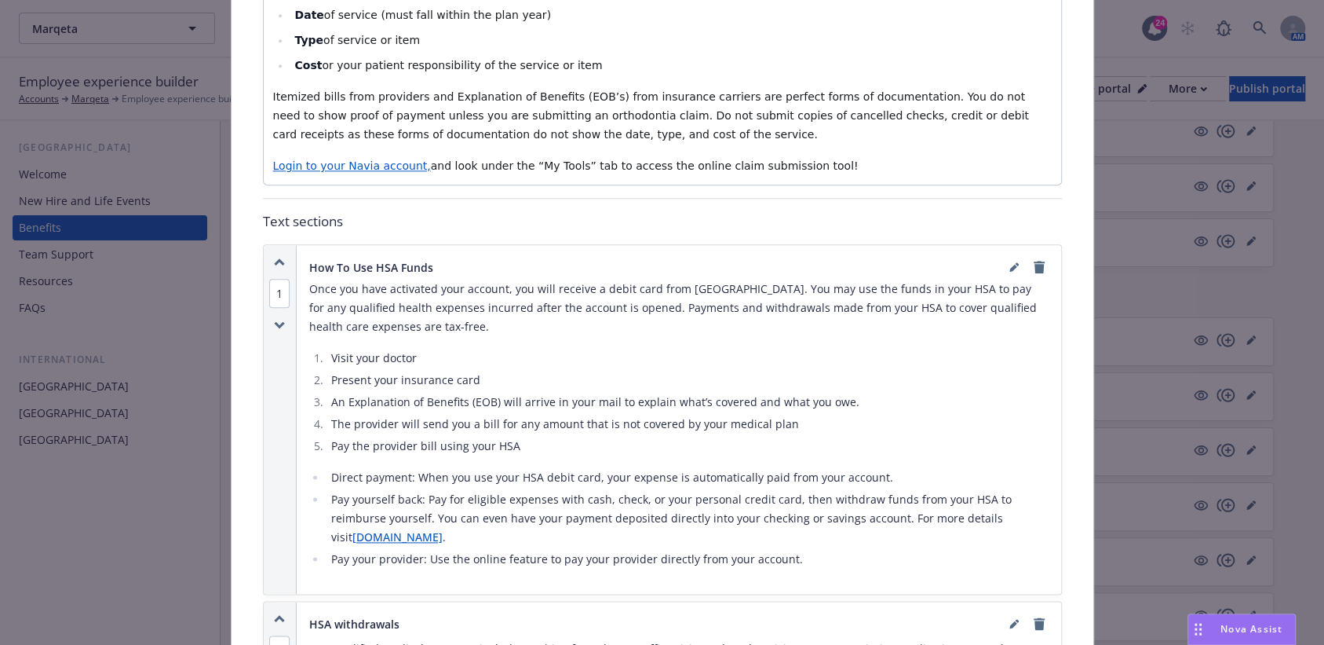
click at [377, 169] on span "Login to your Navia account," at bounding box center [352, 165] width 158 height 13
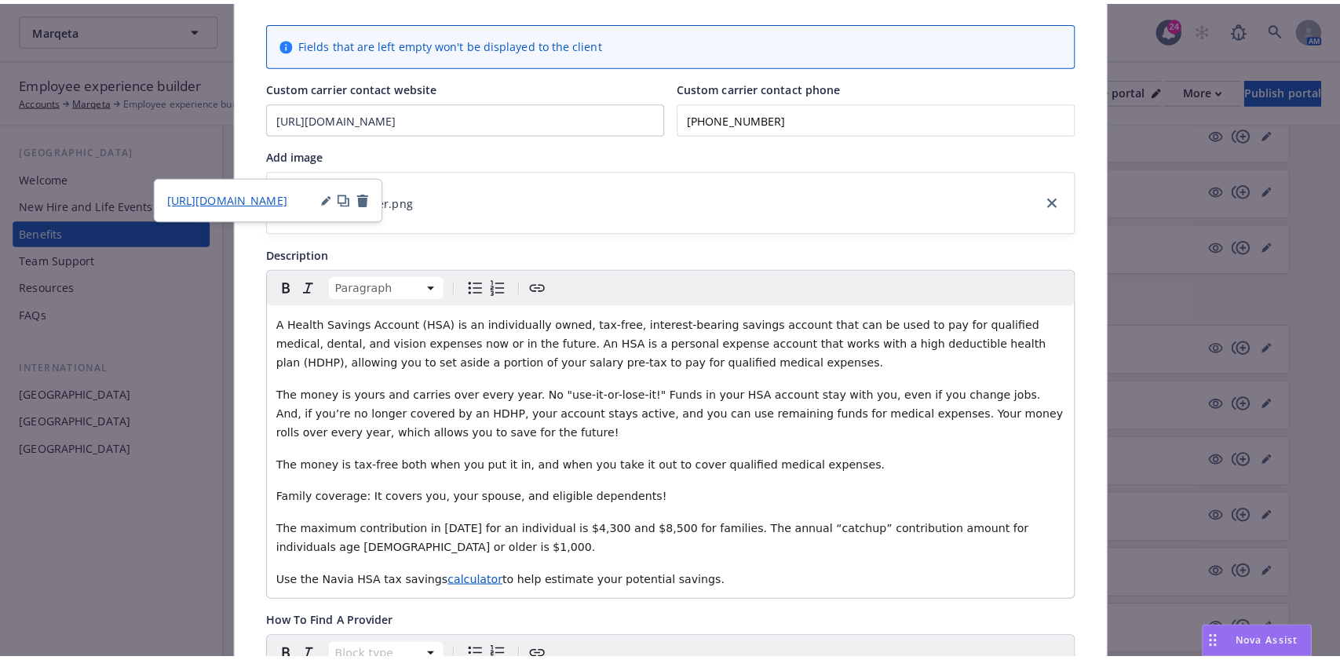
scroll to position [0, 0]
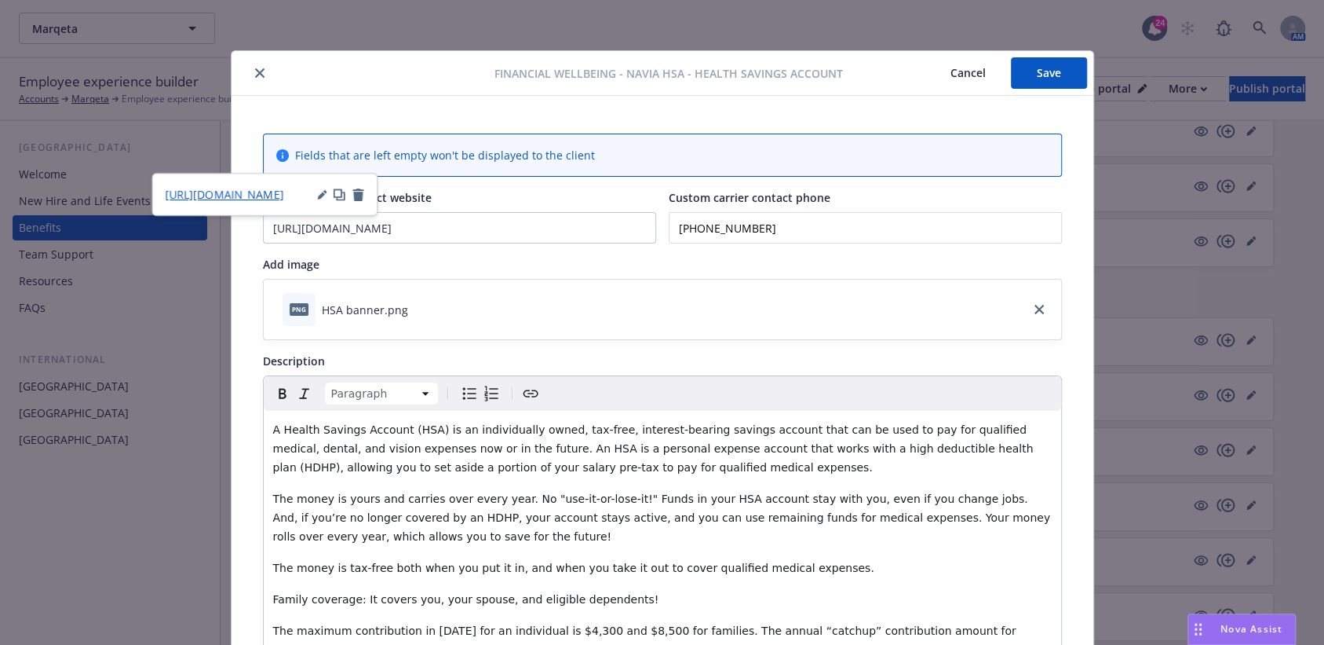
click at [1066, 71] on button "Save" at bounding box center [1049, 72] width 76 height 31
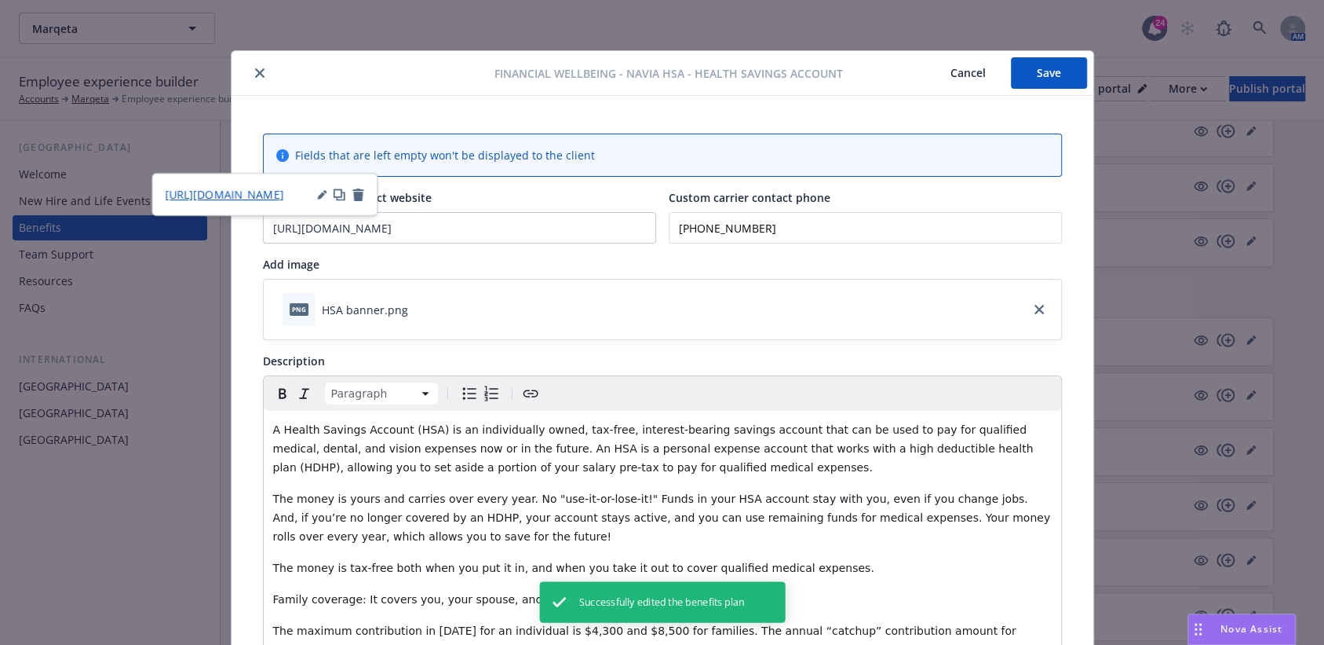
click at [255, 73] on icon "close" at bounding box center [259, 72] width 9 height 9
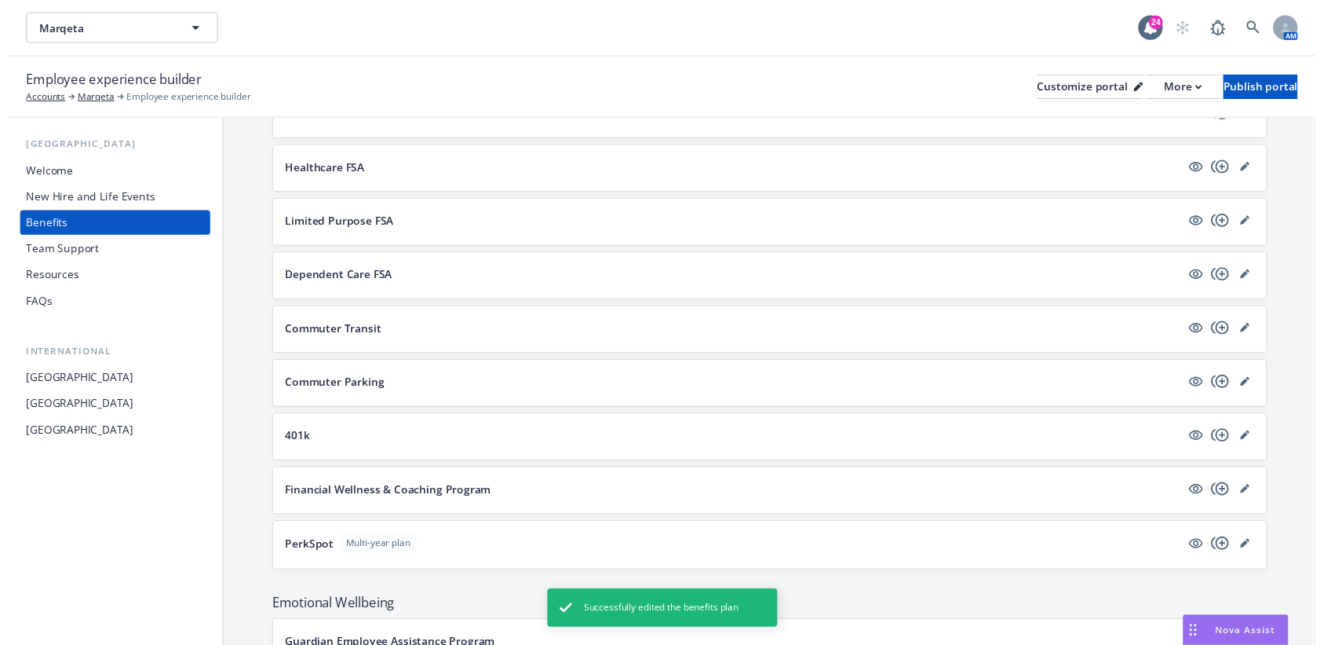
scroll to position [1576, 0]
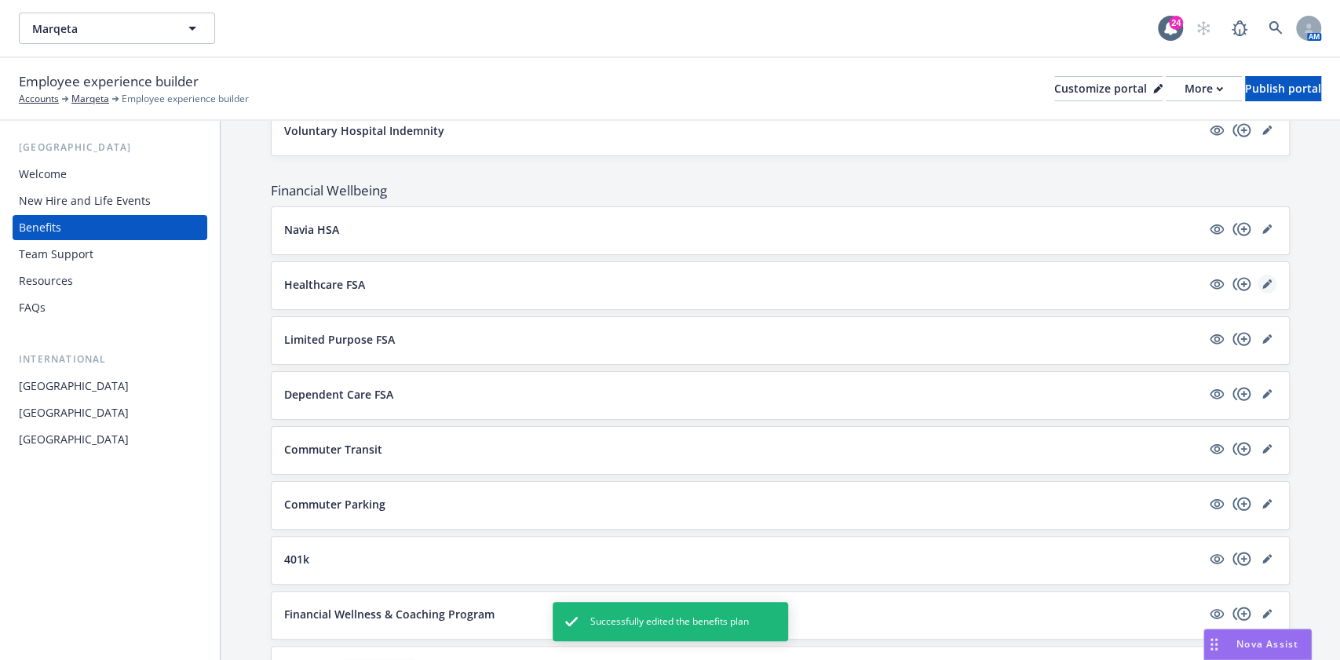
click at [1258, 275] on link "editPencil" at bounding box center [1267, 284] width 19 height 19
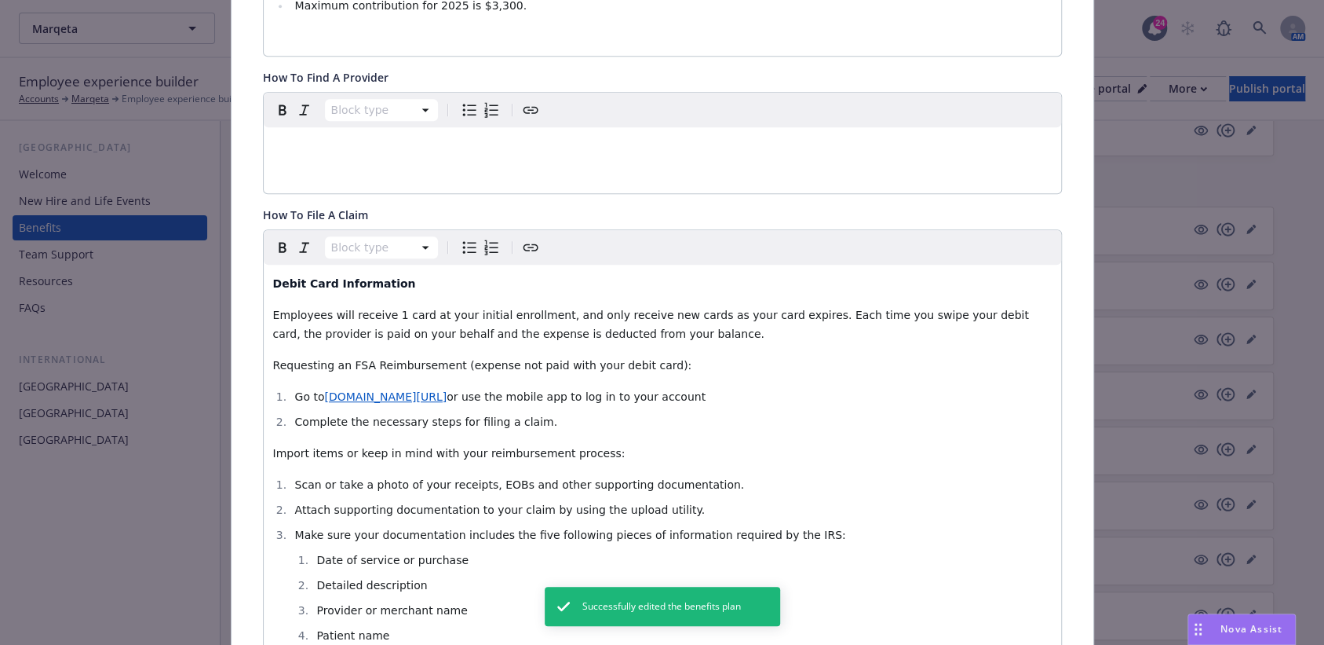
scroll to position [570, 0]
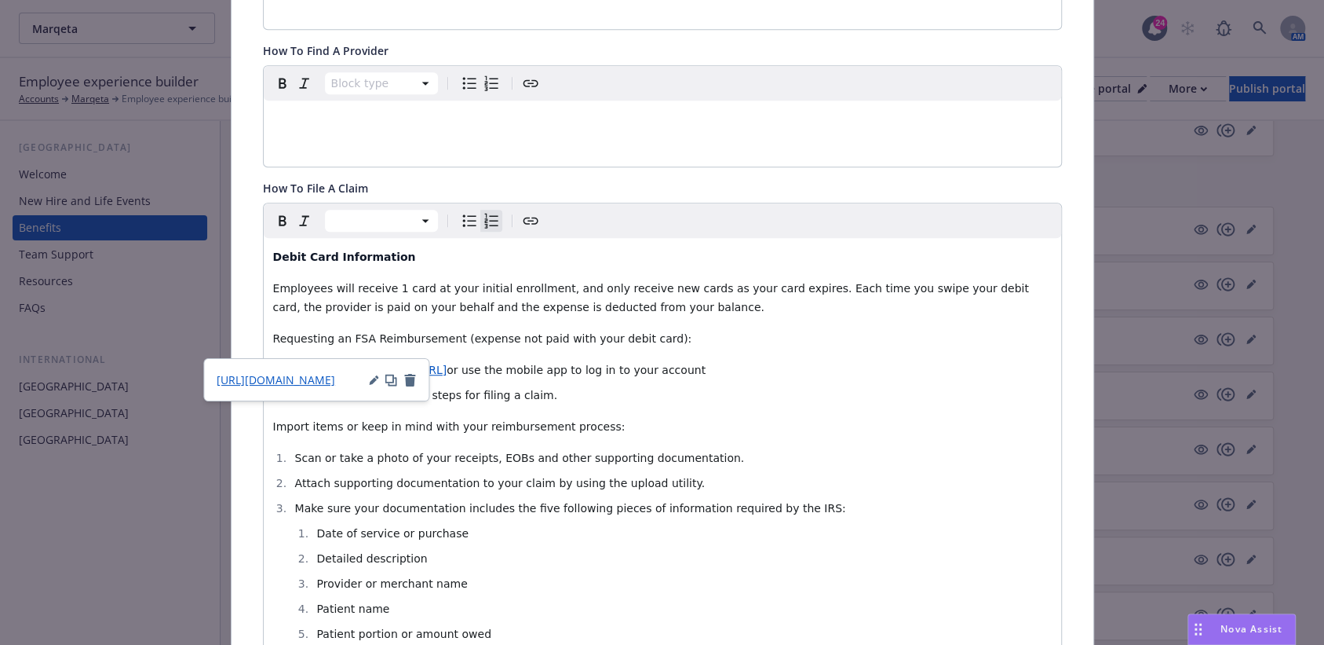
click at [446, 363] on span "www.app.naviabenefits.com/#/login" at bounding box center [385, 369] width 122 height 13
click at [374, 382] on icon "button" at bounding box center [373, 379] width 9 height 9
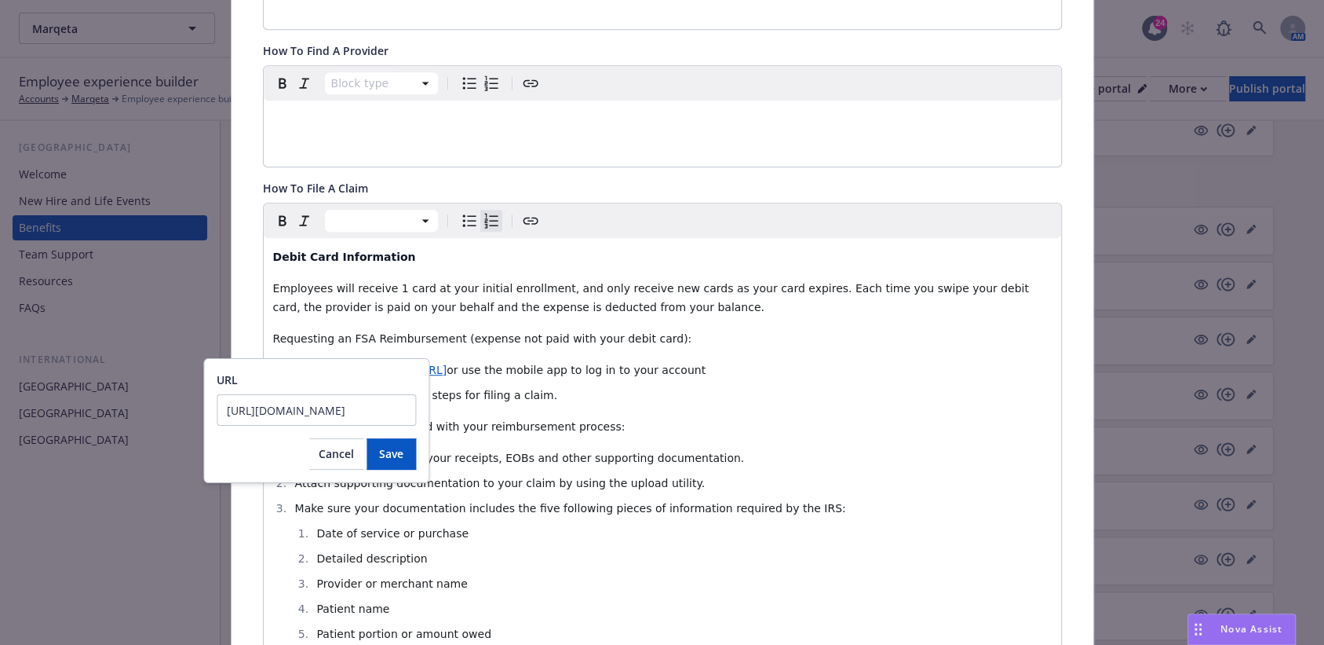
scroll to position [0, 42]
click at [349, 458] on span "Cancel" at bounding box center [336, 453] width 35 height 15
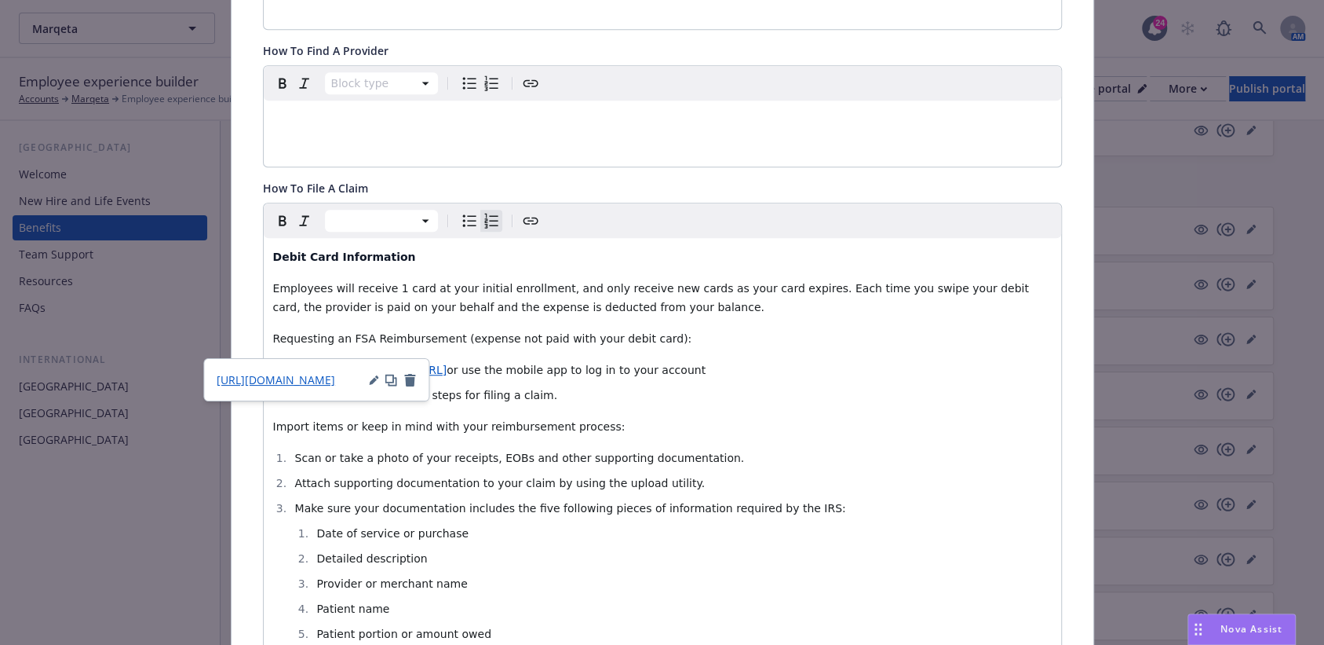
click at [447, 363] on span "www.app.naviabenefits.com/#/login" at bounding box center [385, 369] width 122 height 13
click at [353, 363] on span "www.app.naviabenefits.com" at bounding box center [370, 369] width 92 height 13
click at [363, 363] on span "www.app.naviabenefits.com" at bounding box center [370, 369] width 92 height 13
click at [391, 382] on icon "button" at bounding box center [389, 377] width 7 height 7
click at [294, 382] on span "https://www.app.naviabenefits.com/#/login" at bounding box center [276, 379] width 119 height 15
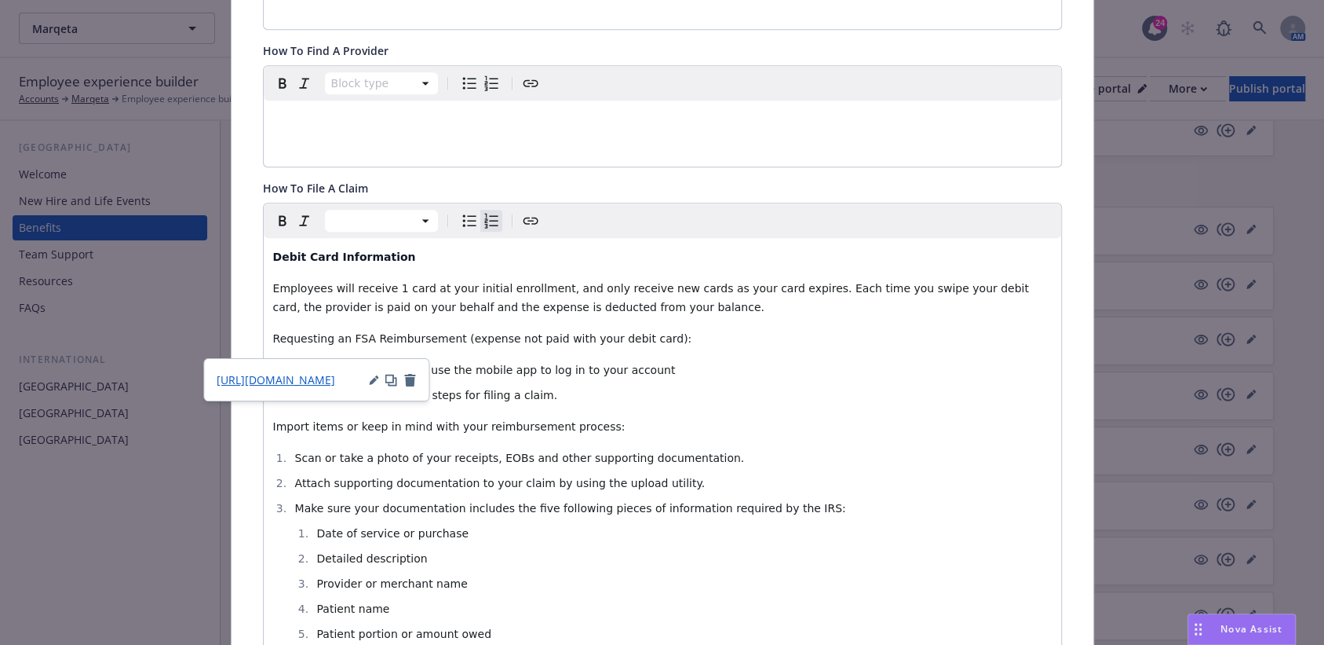
click at [377, 380] on icon "button" at bounding box center [373, 379] width 9 height 9
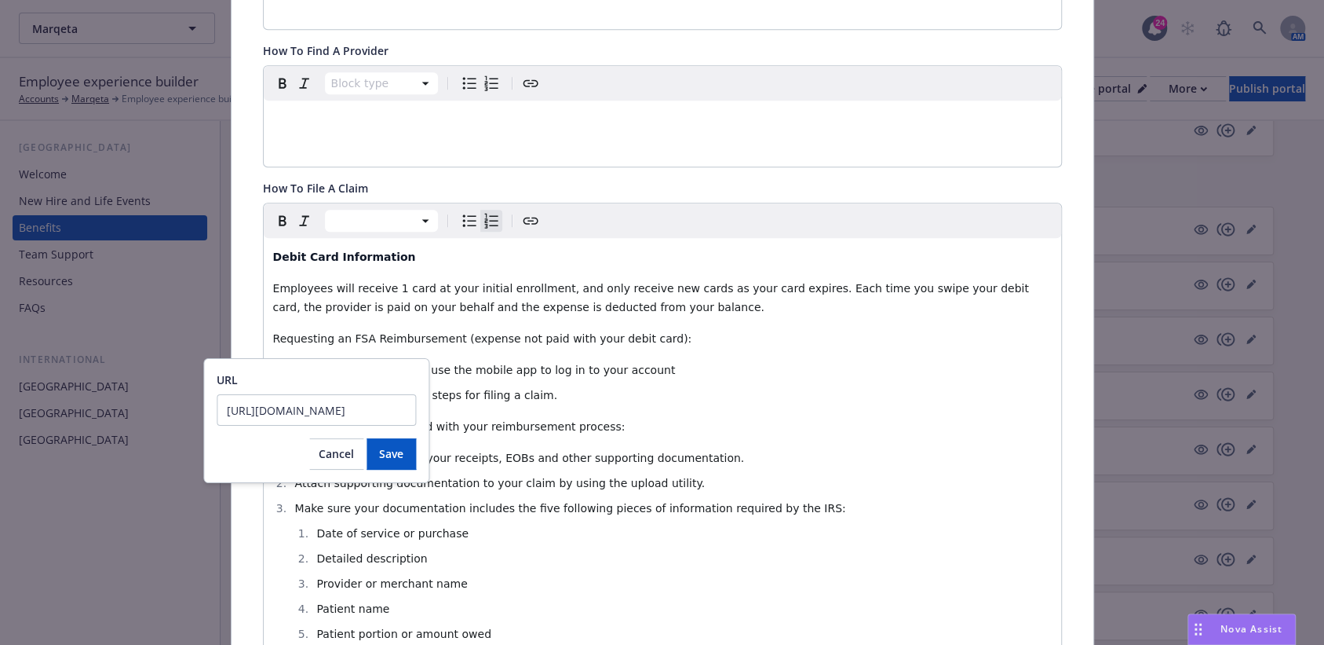
scroll to position [0, 42]
click at [386, 440] on button "Save" at bounding box center [391, 453] width 49 height 31
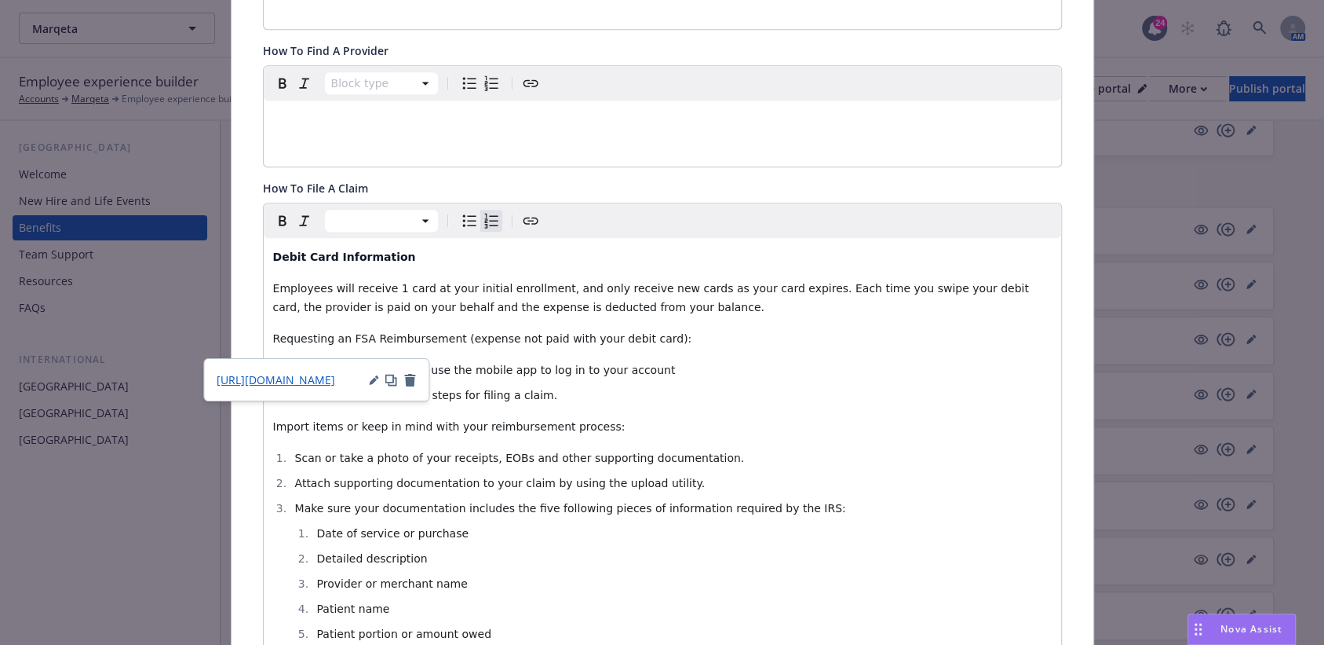
click at [314, 380] on span "https://www.app.naviabenefits.com/#/login" at bounding box center [276, 379] width 119 height 15
click at [378, 383] on icon "button" at bounding box center [373, 379] width 9 height 9
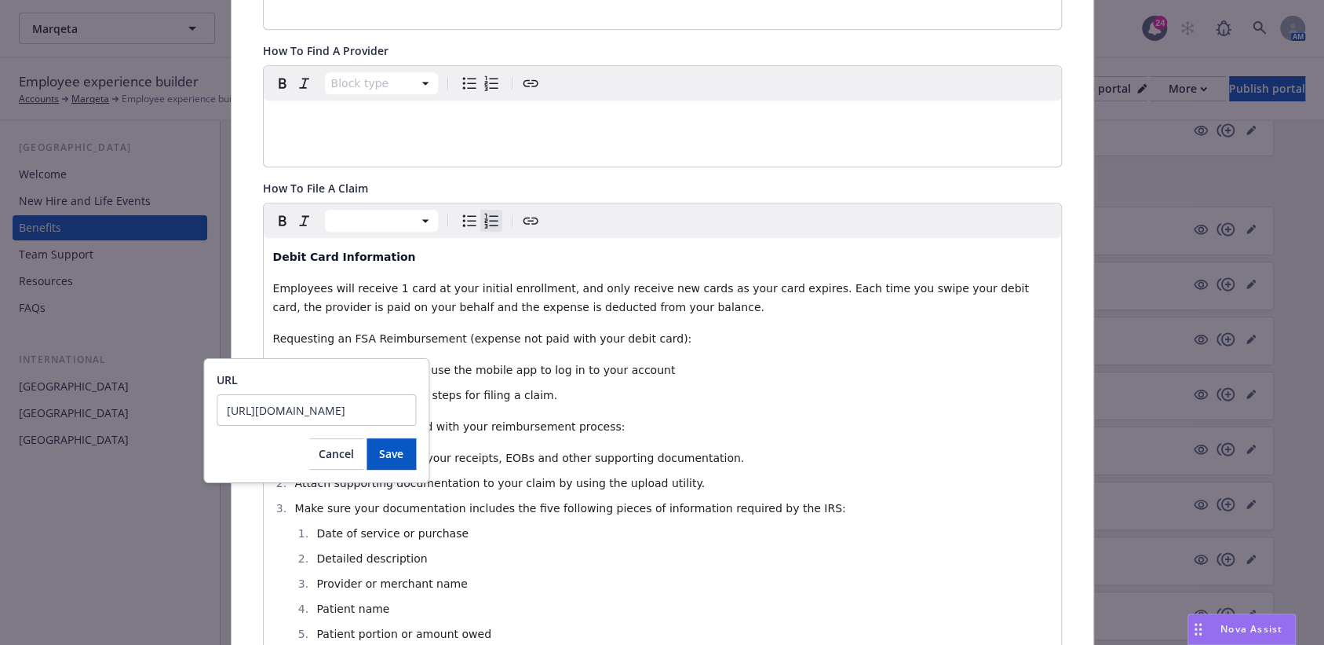
scroll to position [0, 13]
type input "https://app.naviabenefits.com/#/login"
click at [383, 453] on span "Save" at bounding box center [391, 453] width 24 height 15
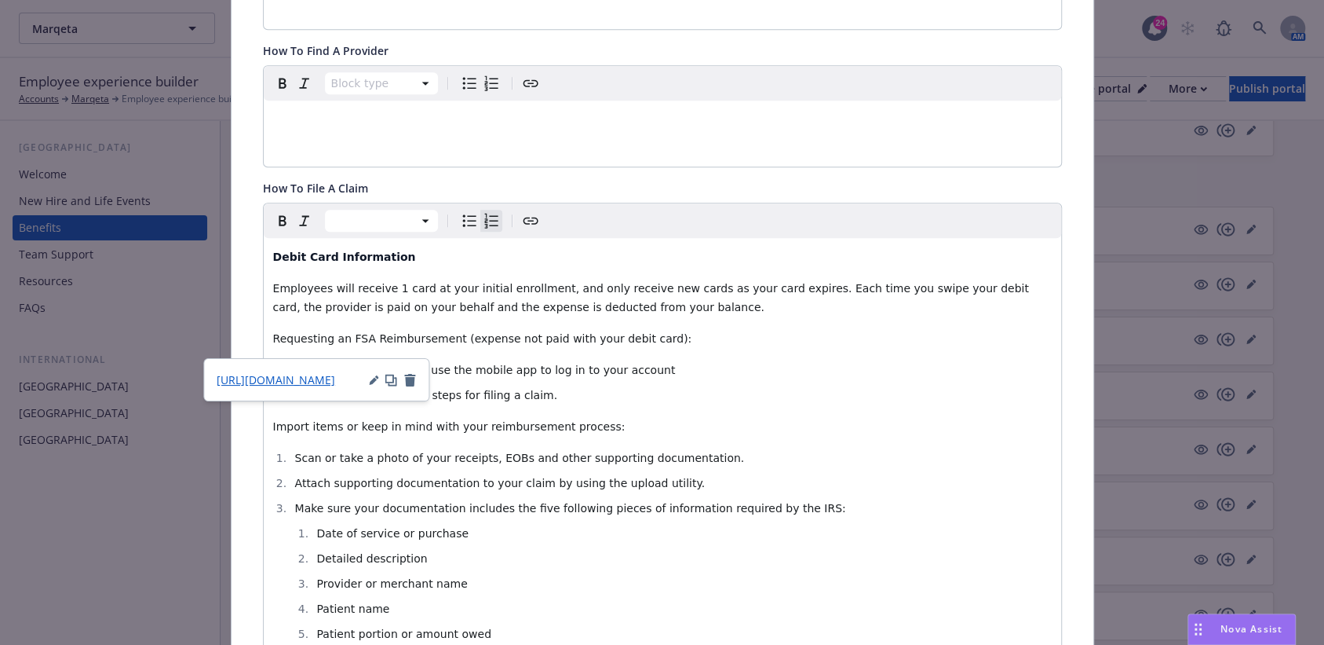
click at [303, 378] on span "https://app.naviabenefits.com/#/login" at bounding box center [276, 379] width 119 height 15
click at [391, 383] on icon "button" at bounding box center [391, 380] width 13 height 13
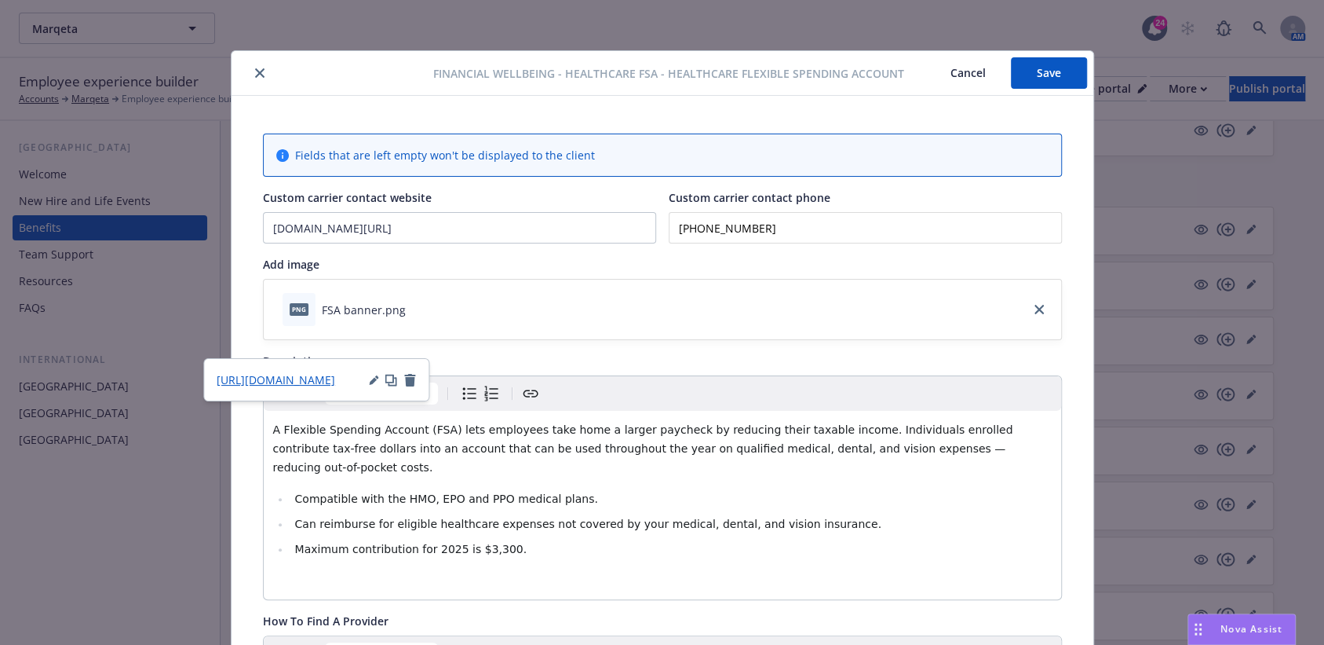
click at [1020, 67] on button "Save" at bounding box center [1049, 72] width 76 height 31
click at [251, 67] on button "close" at bounding box center [259, 73] width 19 height 19
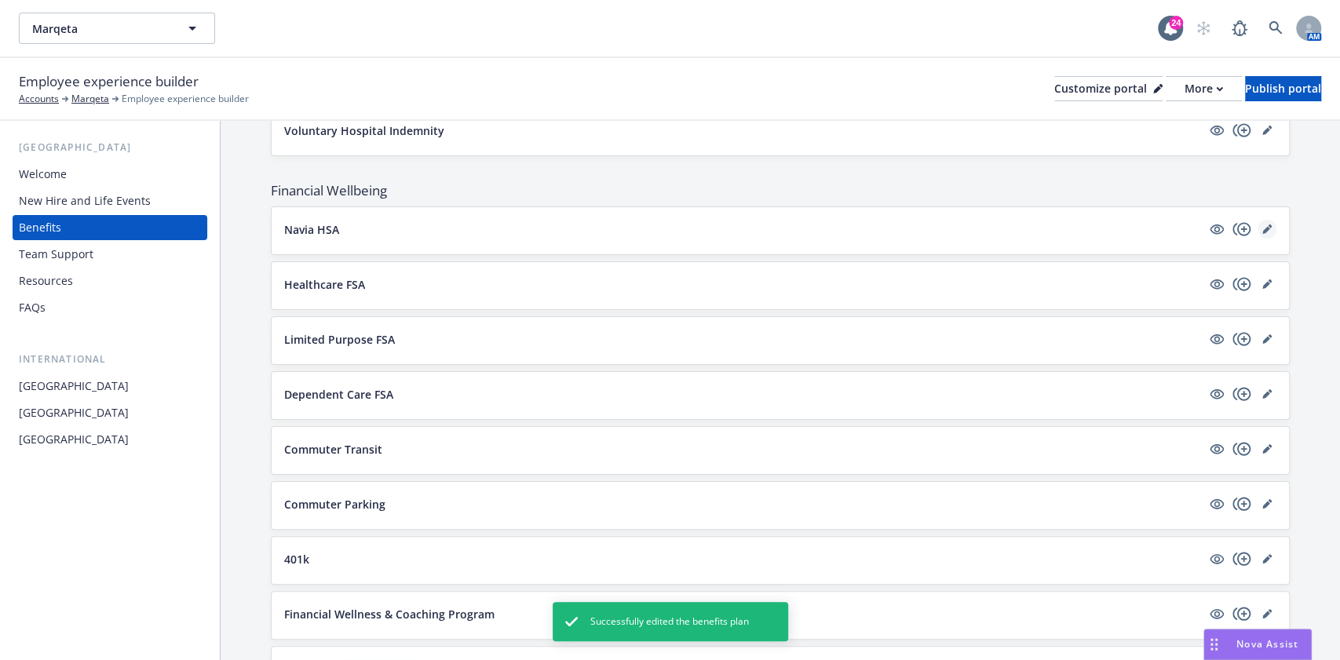
click at [1262, 226] on icon "editPencil" at bounding box center [1266, 230] width 8 height 8
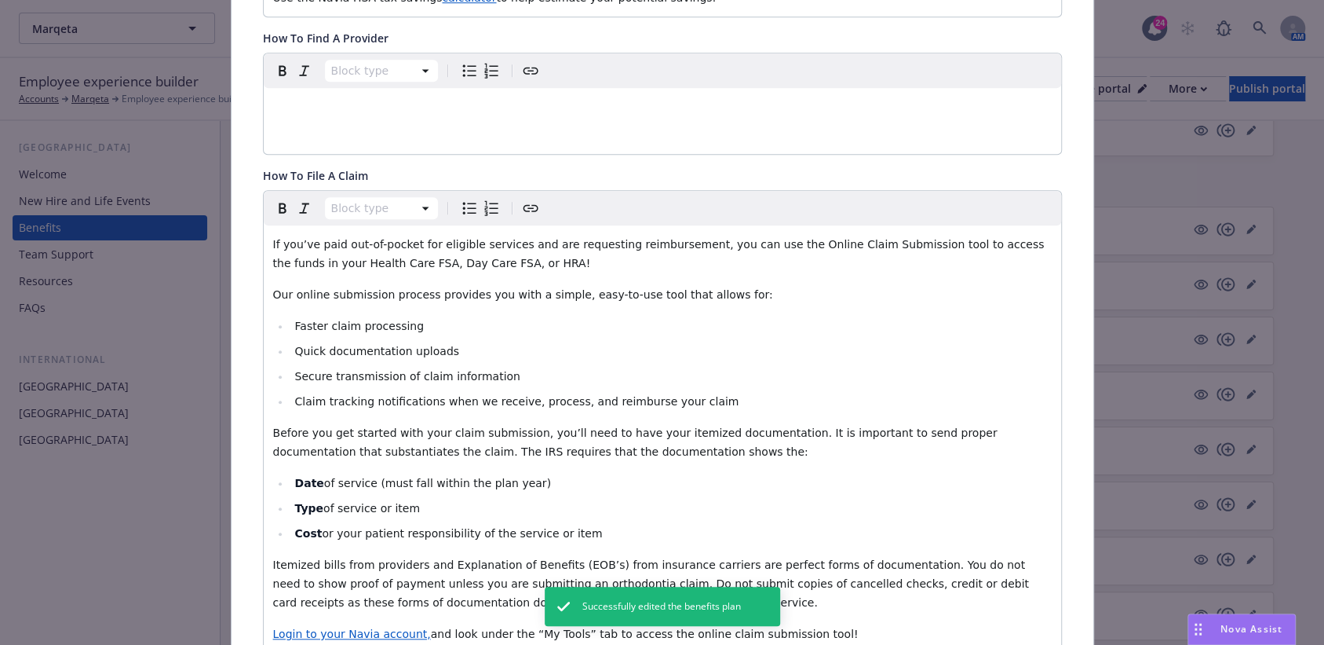
scroll to position [780, 0]
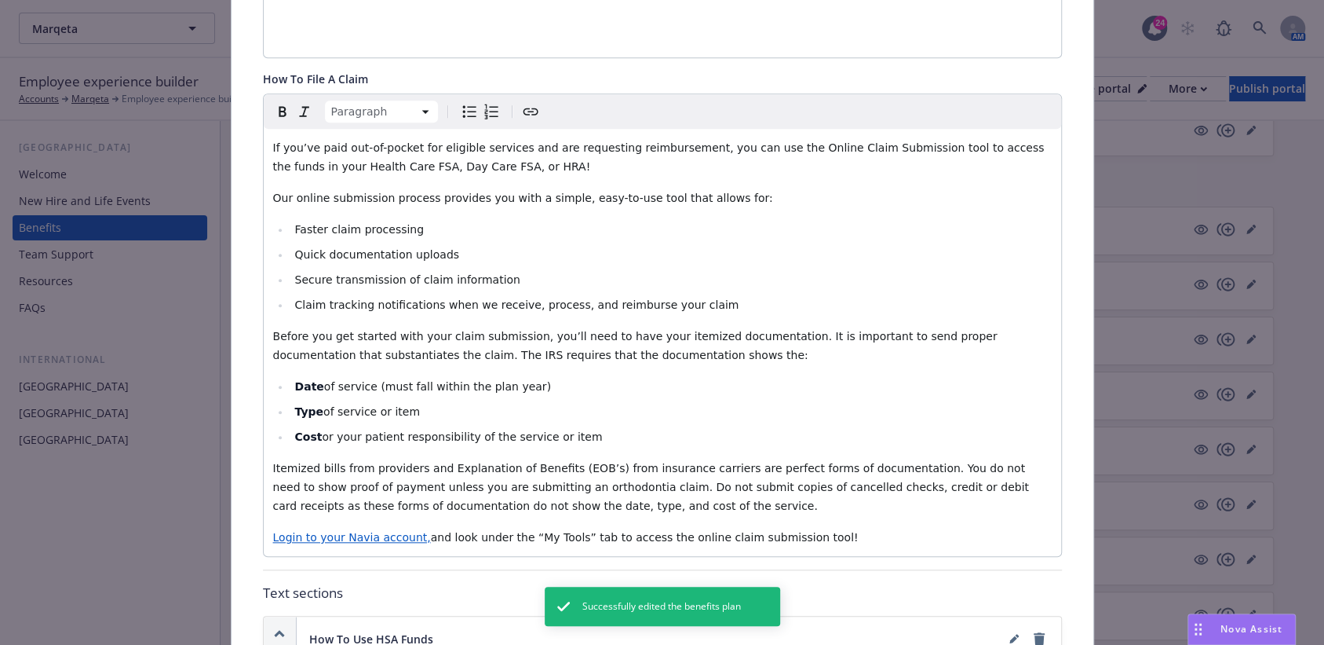
click at [431, 539] on span "and look under the “My Tools” tab to access the online claim submission tool!" at bounding box center [645, 537] width 428 height 13
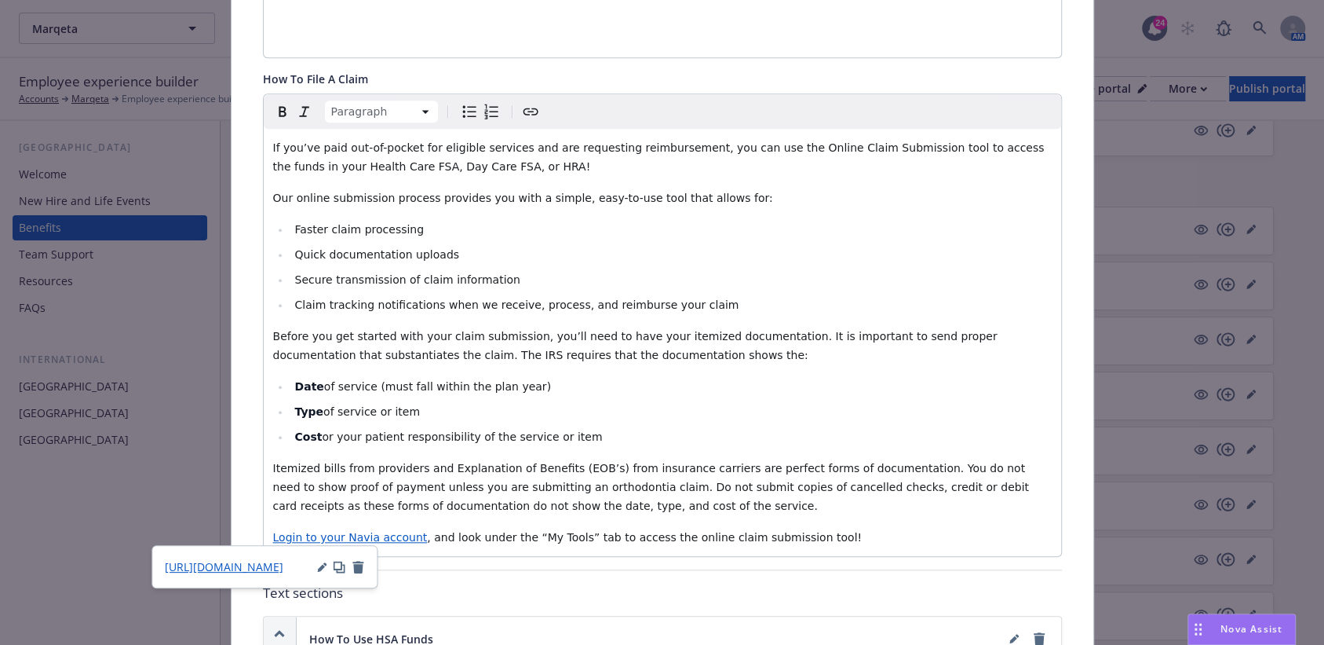
click at [355, 534] on span "Login to your Navia account" at bounding box center [350, 537] width 155 height 13
click at [261, 565] on span "https://app.naviabenefits.com/app/#/login" at bounding box center [224, 566] width 119 height 15
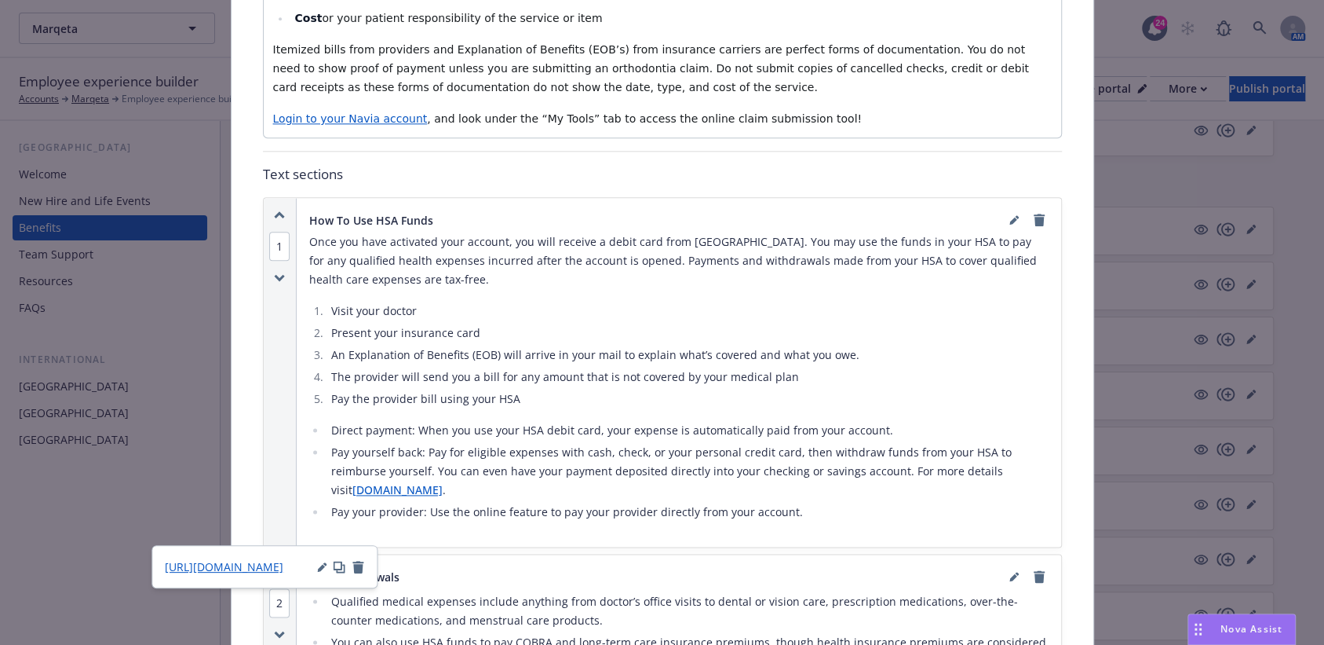
click at [579, 371] on li "The provider will send you a bill for any amount that is not covered by your me…" at bounding box center [688, 376] width 722 height 19
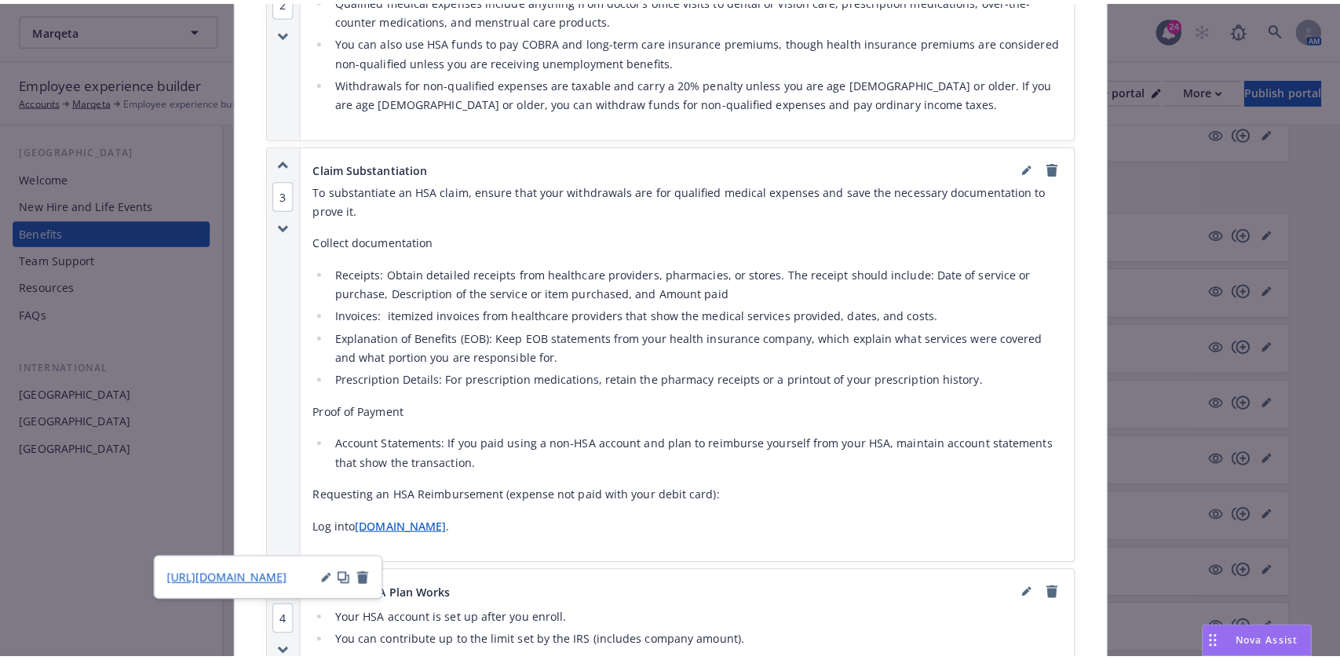
scroll to position [1722, 0]
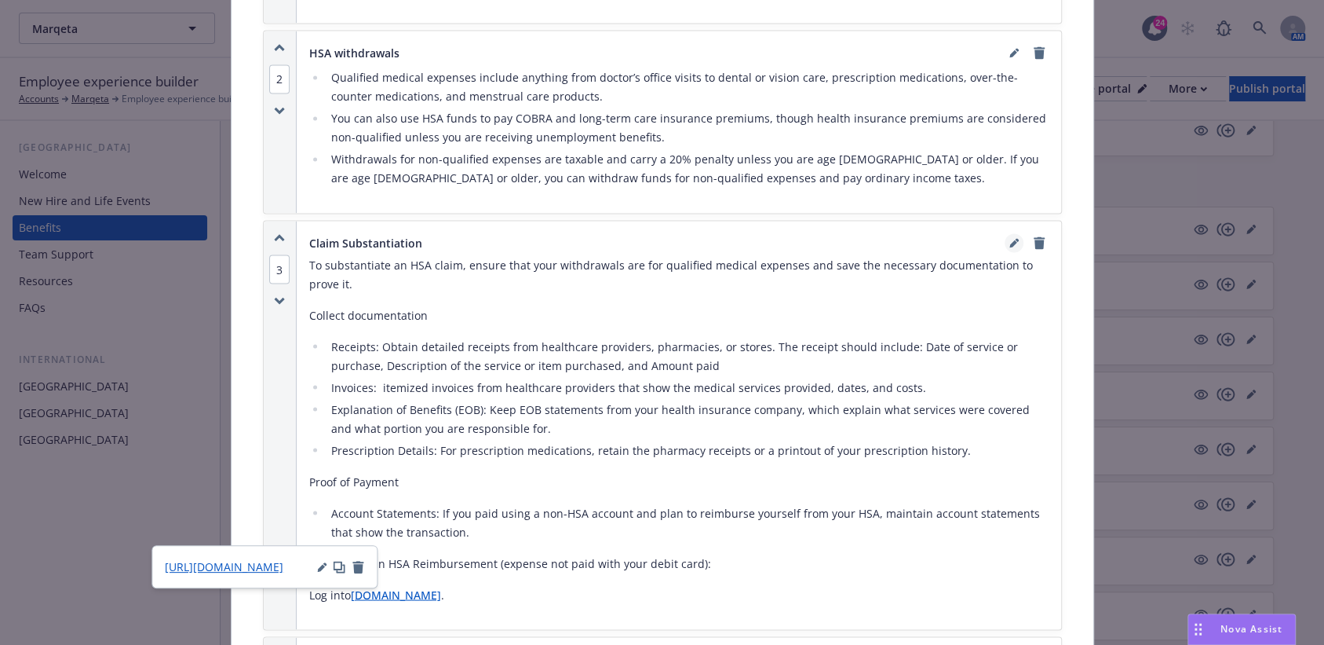
click at [1007, 233] on link "editPencil" at bounding box center [1014, 242] width 19 height 19
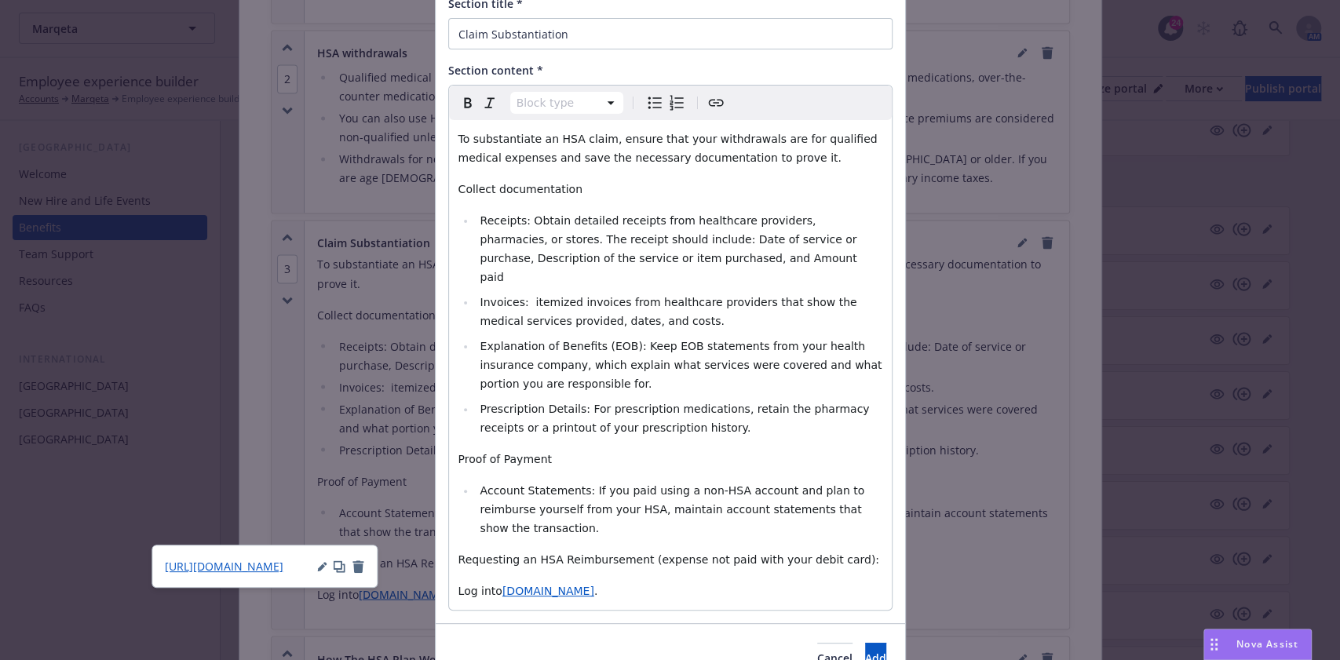
scroll to position [172, 0]
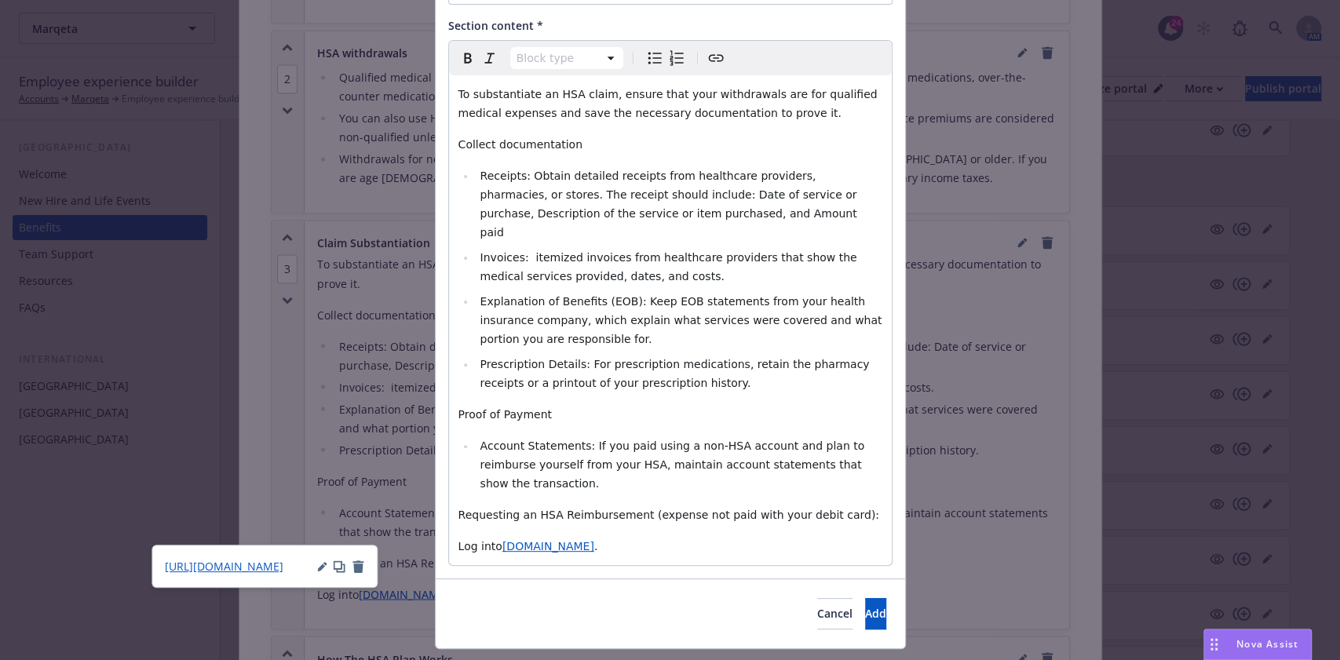
select select "paragraph"
drag, startPoint x: 603, startPoint y: 504, endPoint x: 490, endPoint y: 513, distance: 113.4
click at [490, 537] on p "Log into www.navia.com ." at bounding box center [670, 546] width 424 height 19
click at [430, 542] on span "https://www.app.naviabenefits.com." at bounding box center [454, 540] width 122 height 15
click at [547, 539] on icon "button" at bounding box center [550, 540] width 9 height 9
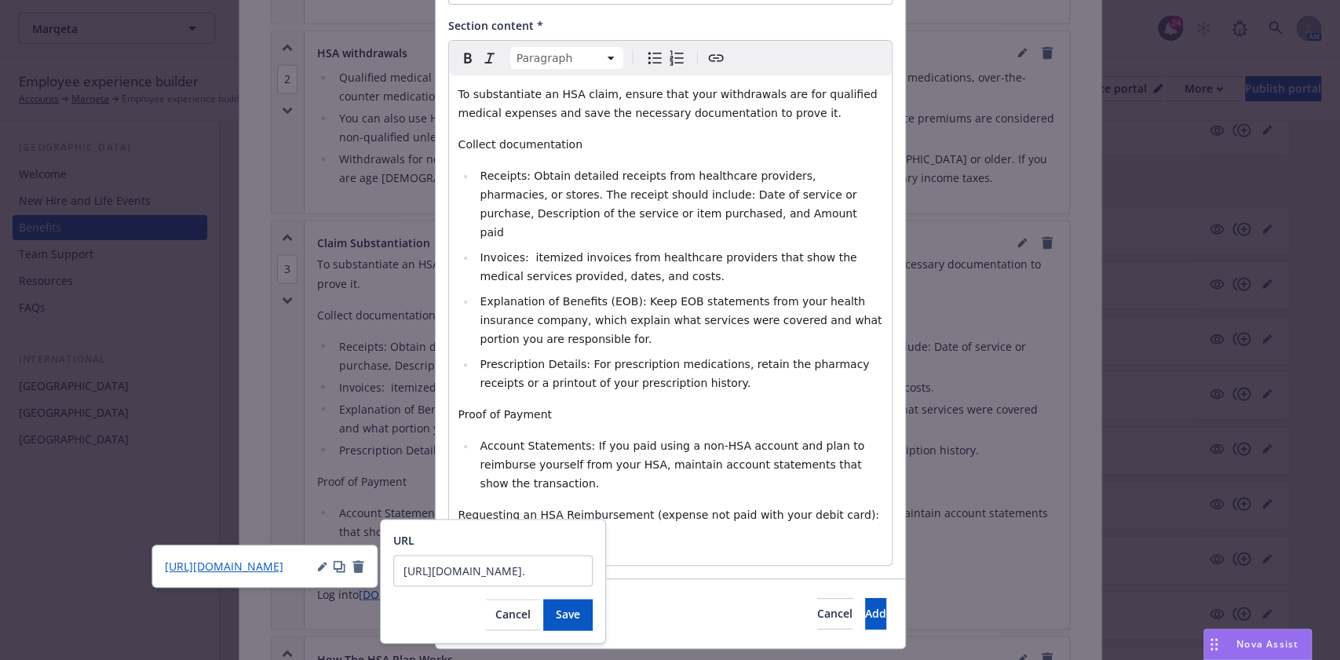
scroll to position [0, 5]
click at [515, 581] on input "https://www.app.naviabenefits.com." at bounding box center [492, 570] width 199 height 31
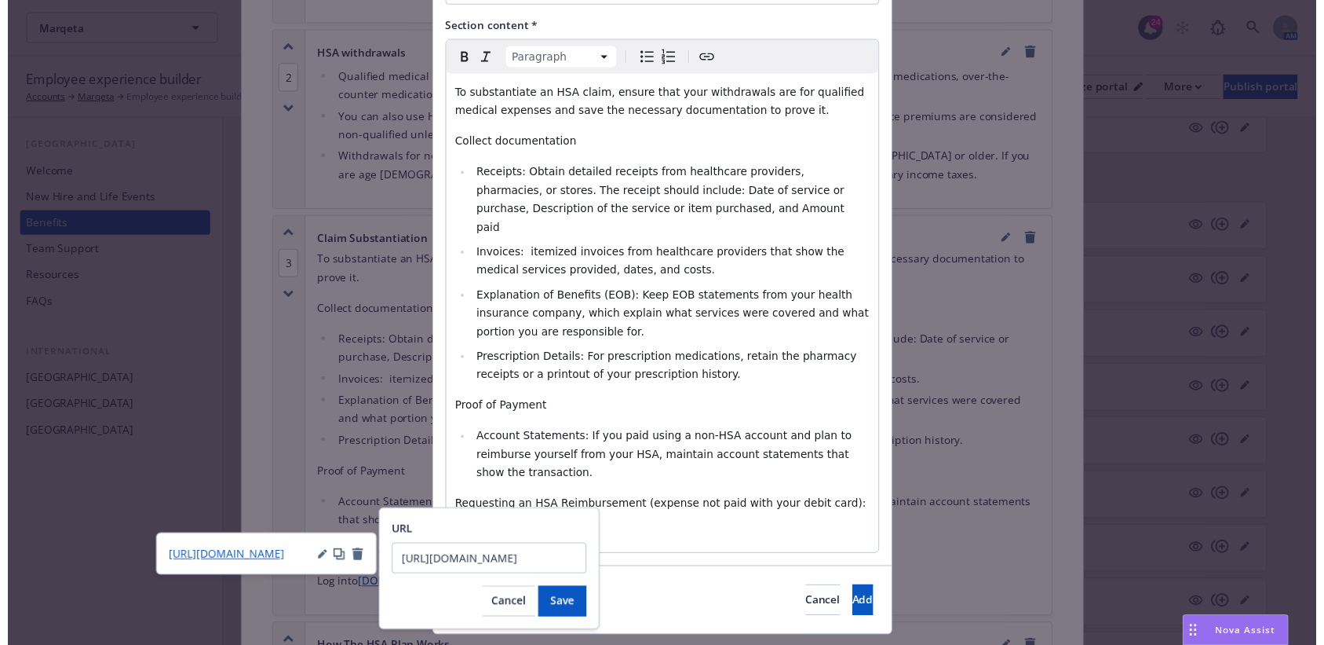
scroll to position [0, 13]
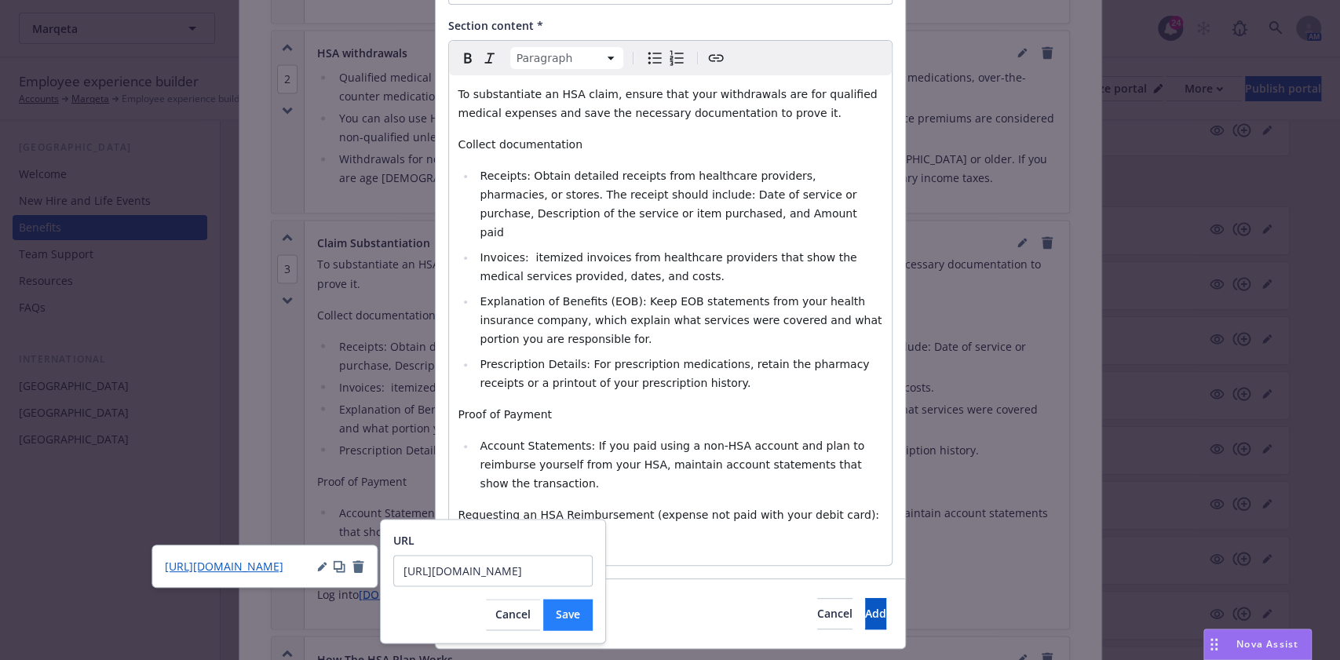
type input "https://app.naviabenefits.com/#/login"
click at [568, 617] on span "Save" at bounding box center [568, 614] width 24 height 15
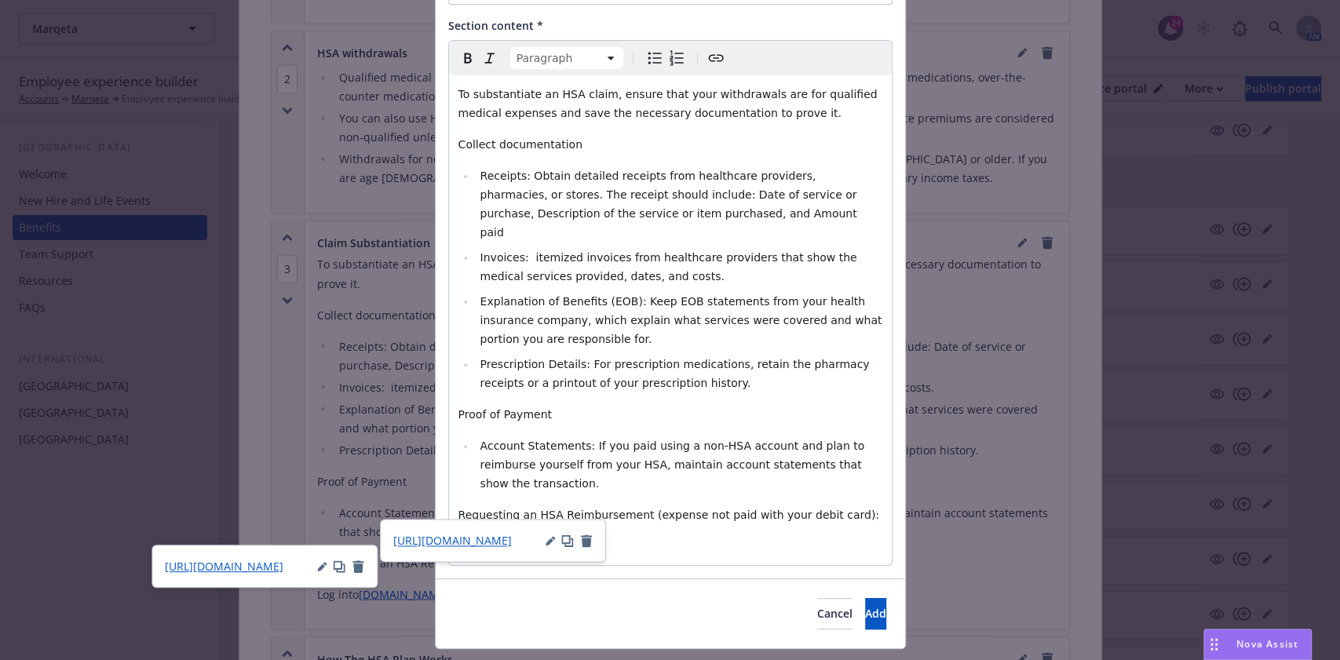
click at [511, 542] on span "https://app.naviabenefits.com/#/login" at bounding box center [452, 540] width 119 height 15
click at [572, 539] on icon "button" at bounding box center [567, 541] width 13 height 13
click at [865, 606] on span "Add" at bounding box center [875, 613] width 21 height 15
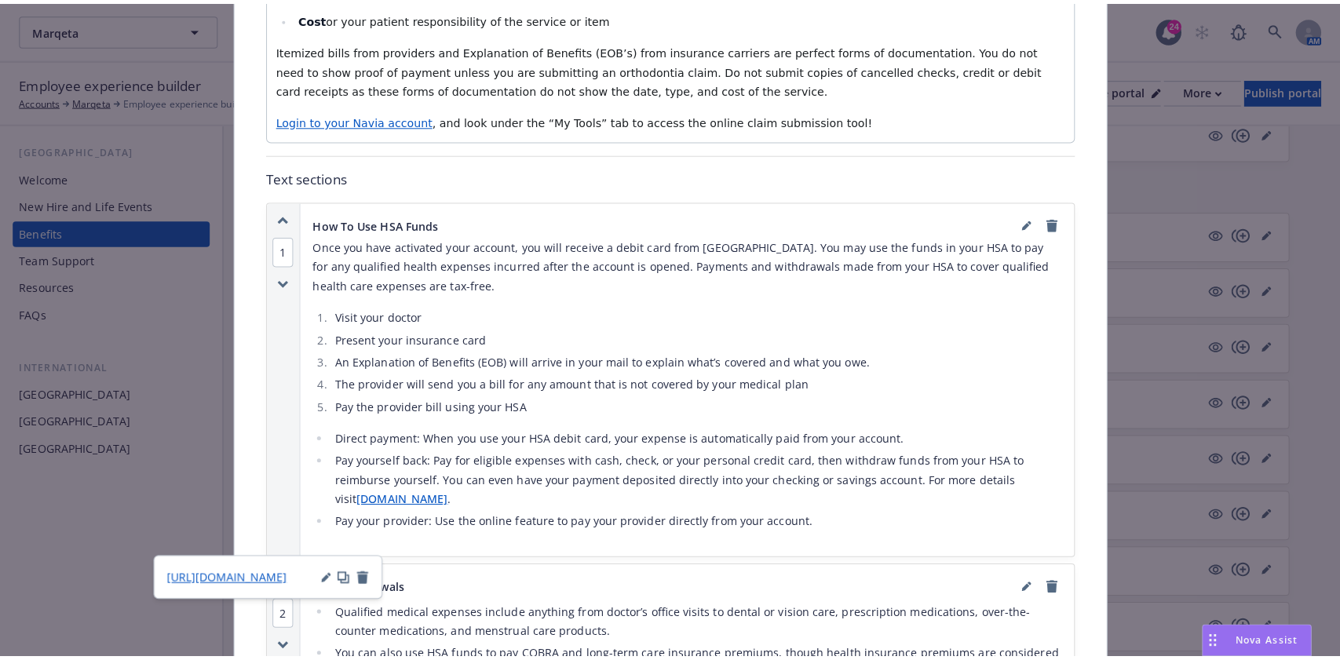
scroll to position [1198, 0]
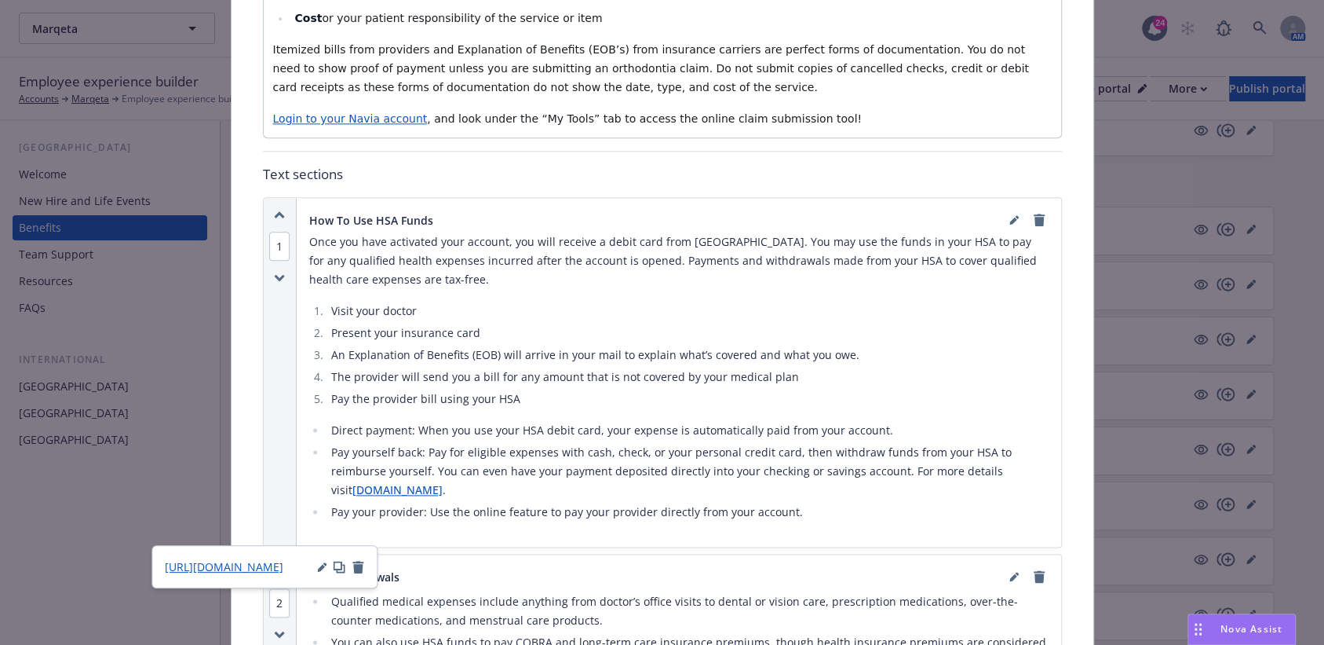
click at [1003, 203] on div "How To Use HSA Funds Once you have activated your account, you will receive a d…" at bounding box center [679, 372] width 765 height 349
click at [1010, 215] on icon "editPencil" at bounding box center [1014, 219] width 9 height 9
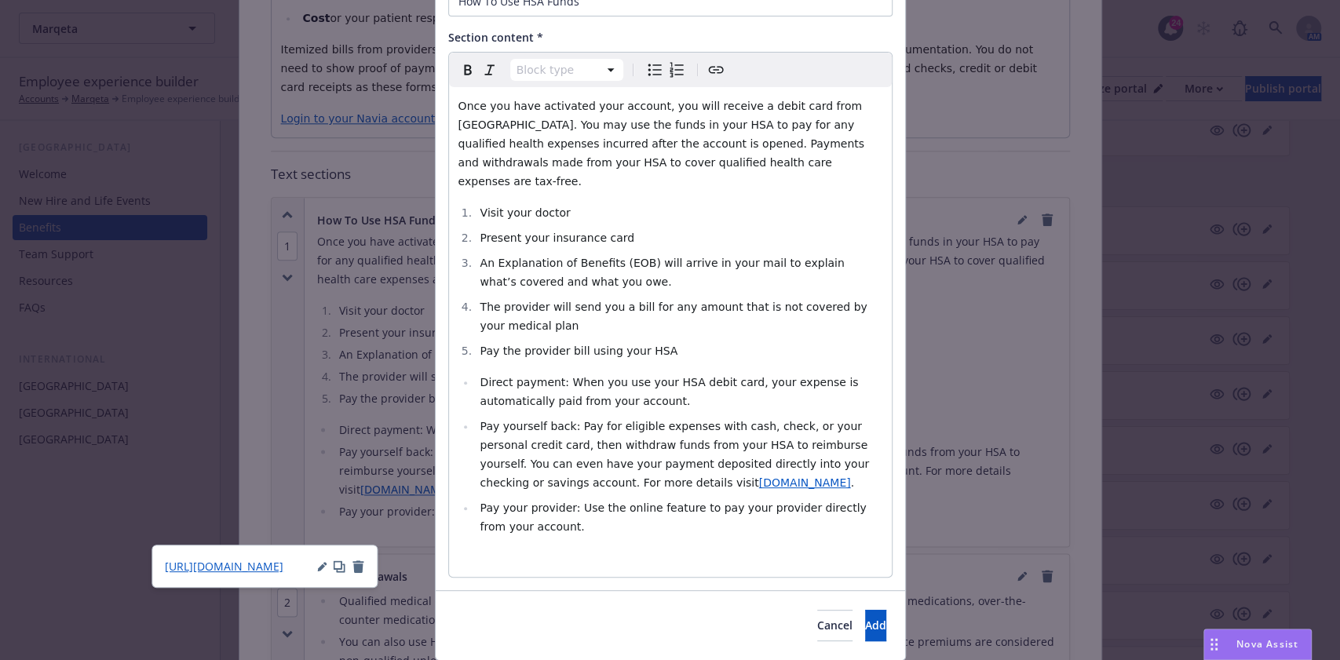
scroll to position [191, 0]
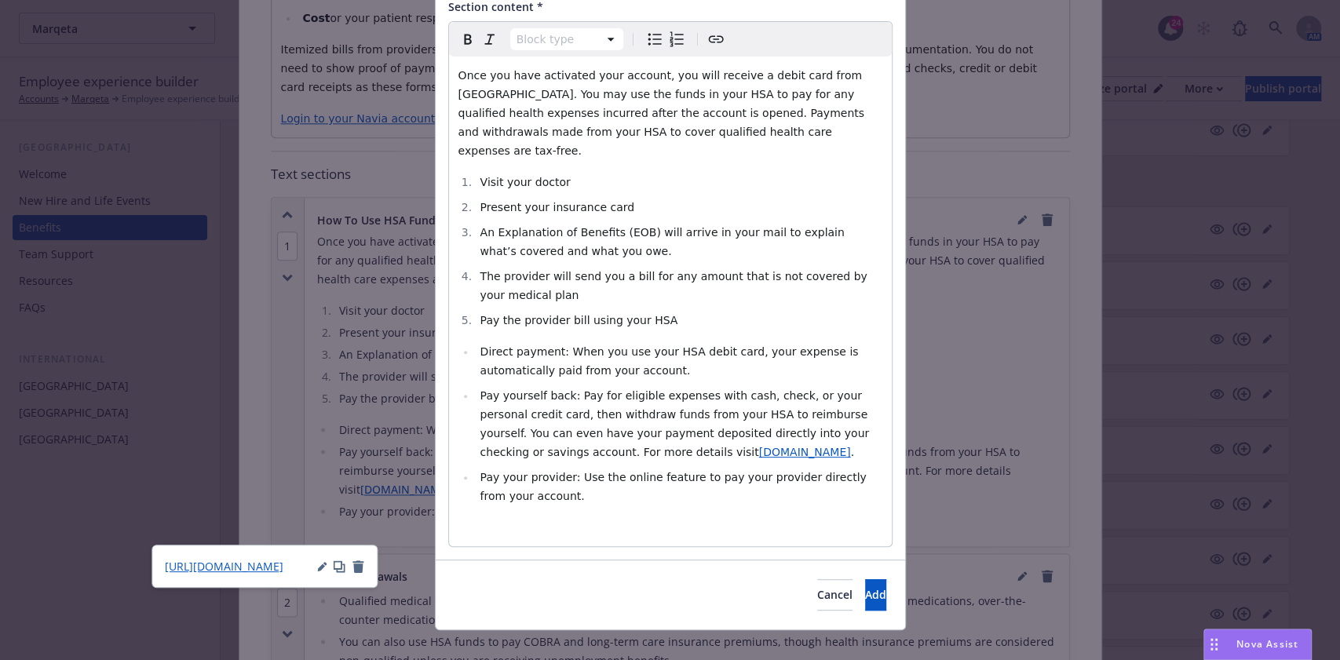
select select
drag, startPoint x: 689, startPoint y: 426, endPoint x: 575, endPoint y: 431, distance: 114.0
click at [575, 431] on li "Pay yourself back: Pay for eligible expenses with cash, check, or your personal…" at bounding box center [679, 423] width 407 height 75
click at [550, 458] on span "https://www.app.naviabenefits.com." at bounding box center [539, 465] width 122 height 15
click at [630, 458] on div "https://www.app.naviabenefits.com." at bounding box center [577, 465] width 199 height 16
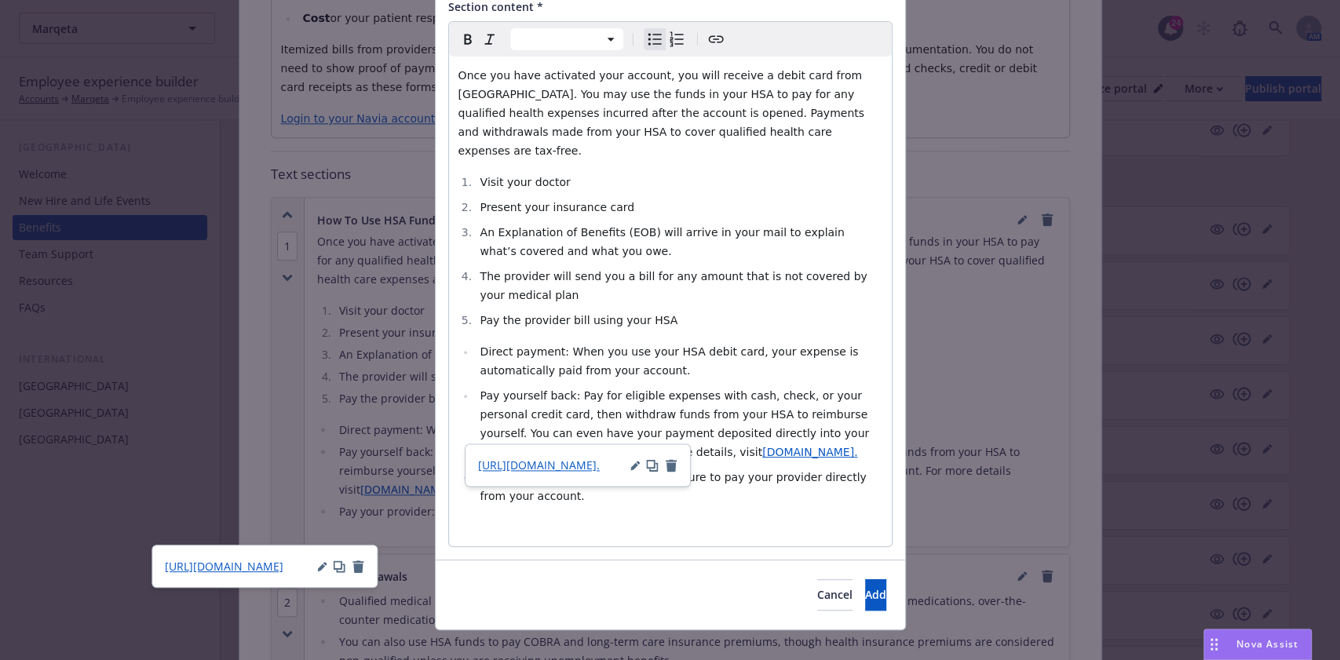
click at [632, 463] on icon "button" at bounding box center [634, 465] width 9 height 9
click at [630, 488] on input "https://www.app.naviabenefits.com." at bounding box center [577, 495] width 199 height 31
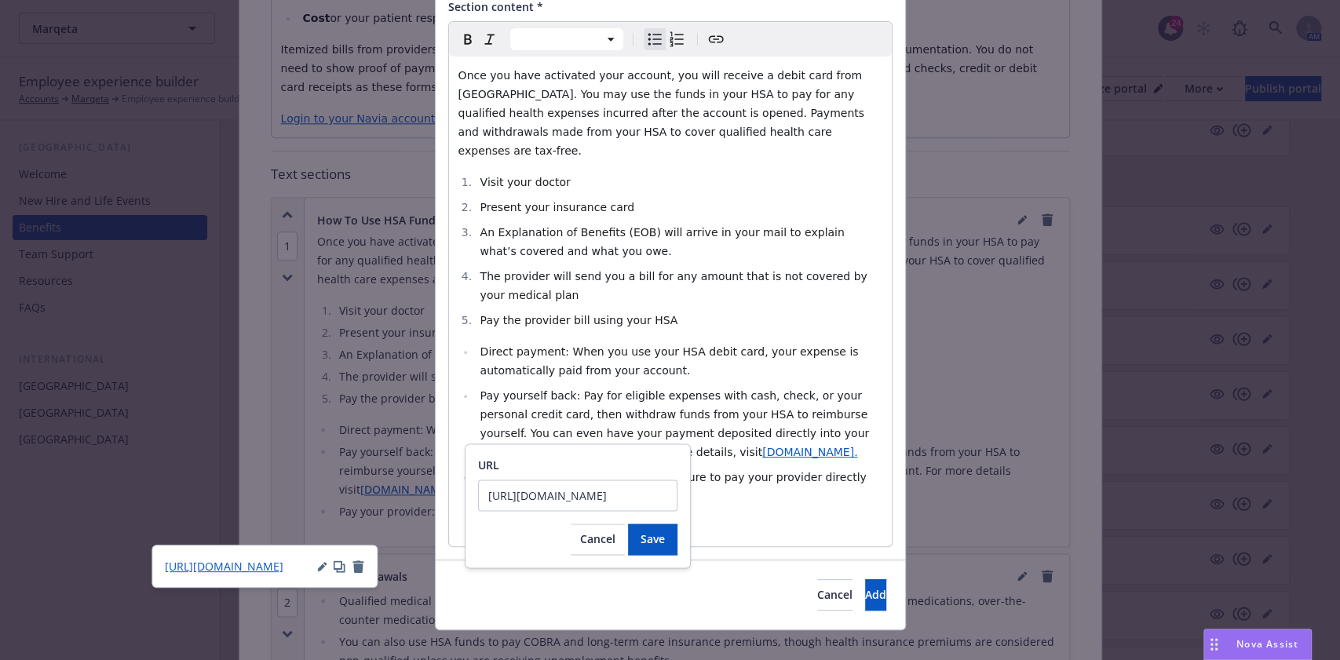
scroll to position [0, 13]
type input "https://app.naviabenefits.com/#/login"
click at [660, 550] on button "Save" at bounding box center [652, 539] width 49 height 31
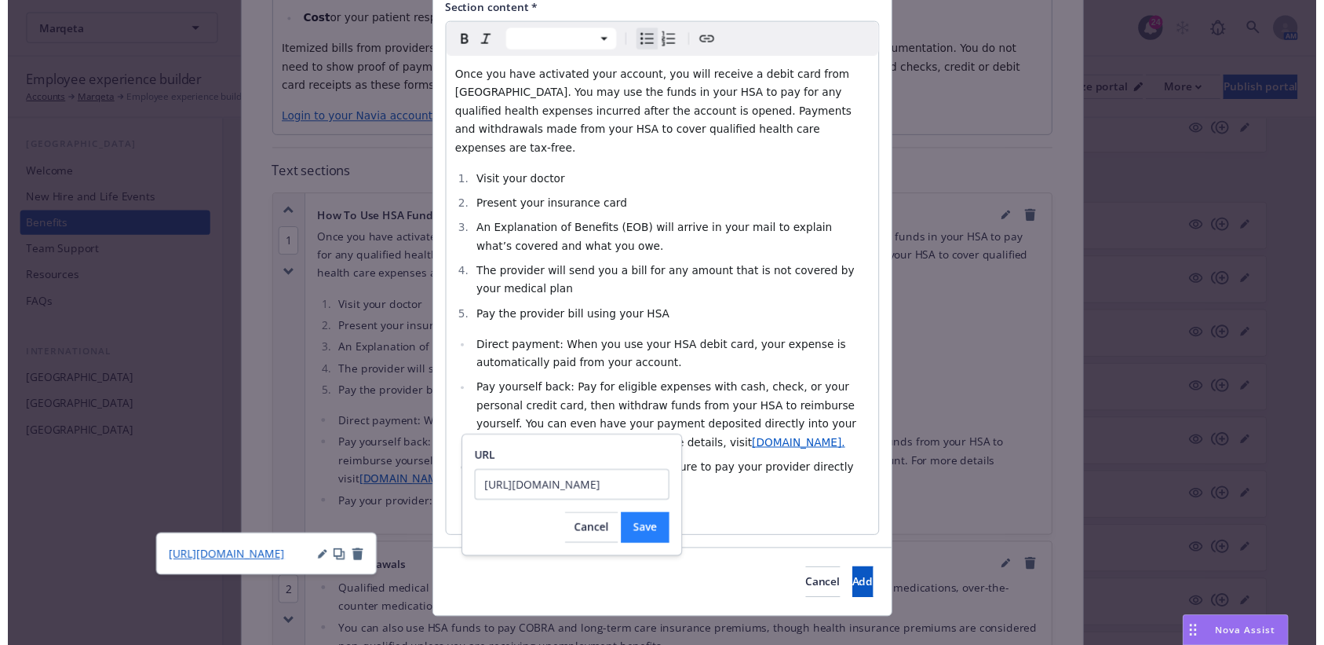
scroll to position [0, 0]
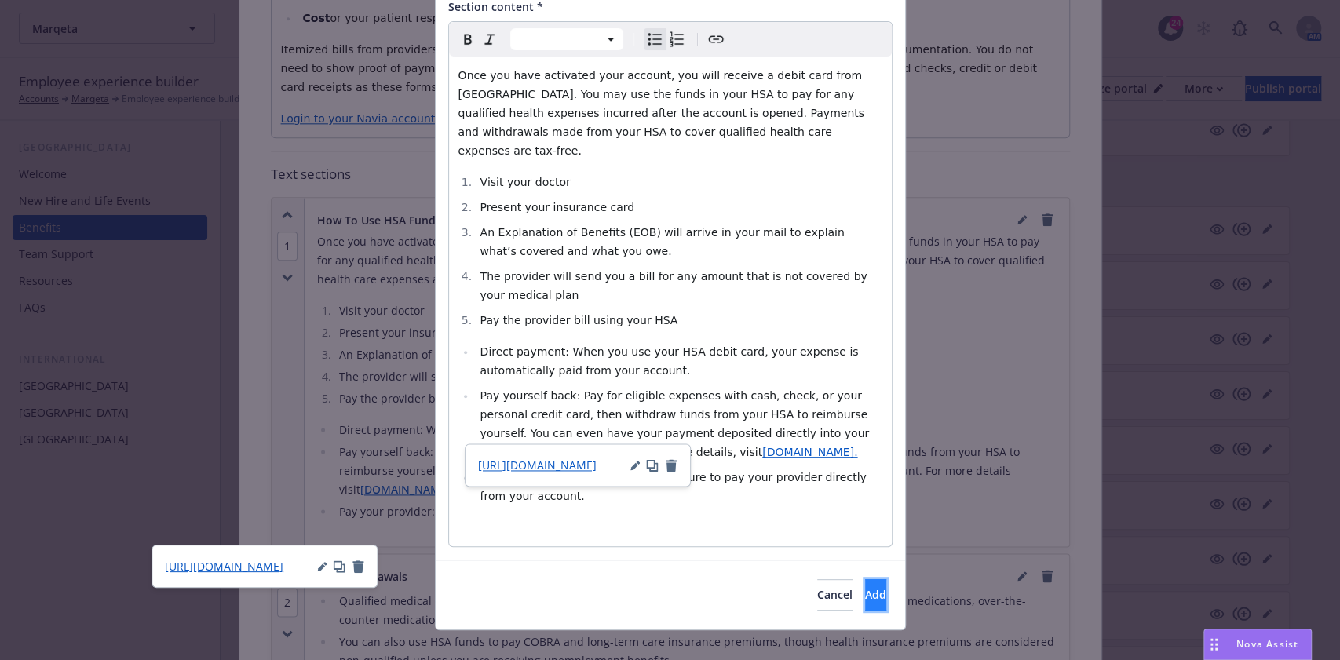
click at [865, 579] on button "Add" at bounding box center [875, 594] width 21 height 31
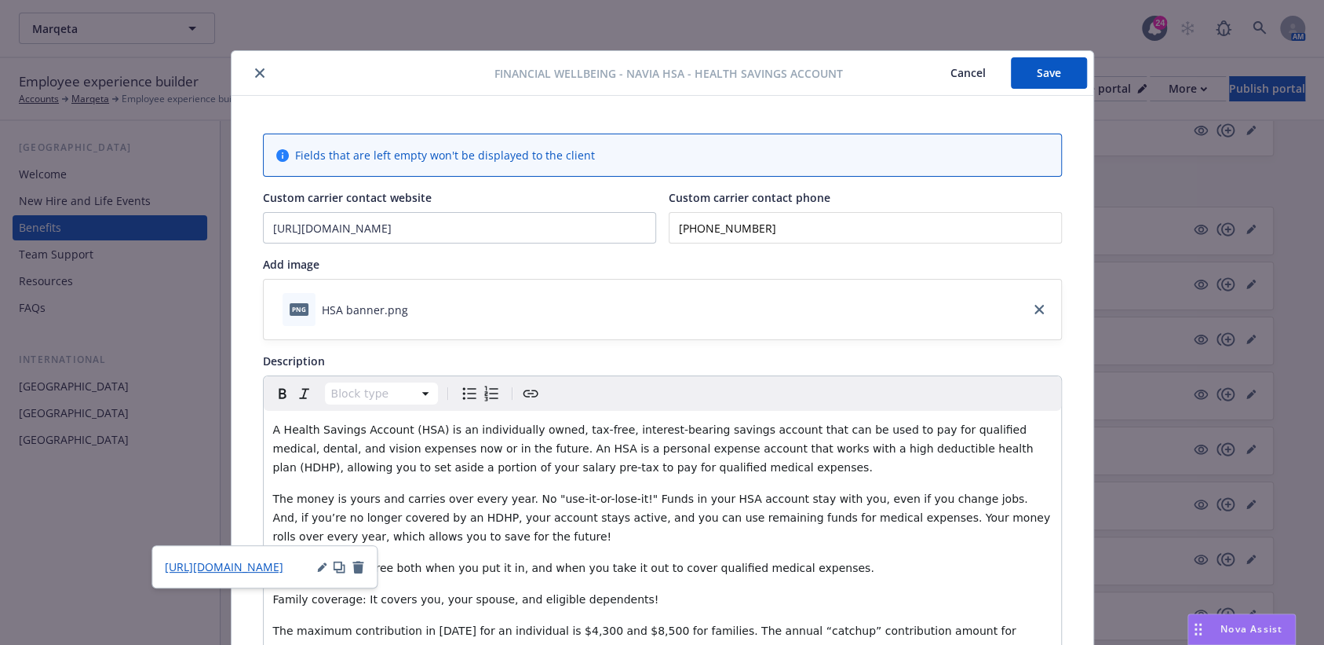
click at [1047, 78] on button "Save" at bounding box center [1049, 72] width 76 height 31
click at [262, 68] on div at bounding box center [366, 73] width 257 height 19
click at [1051, 74] on button "Save" at bounding box center [1049, 72] width 76 height 31
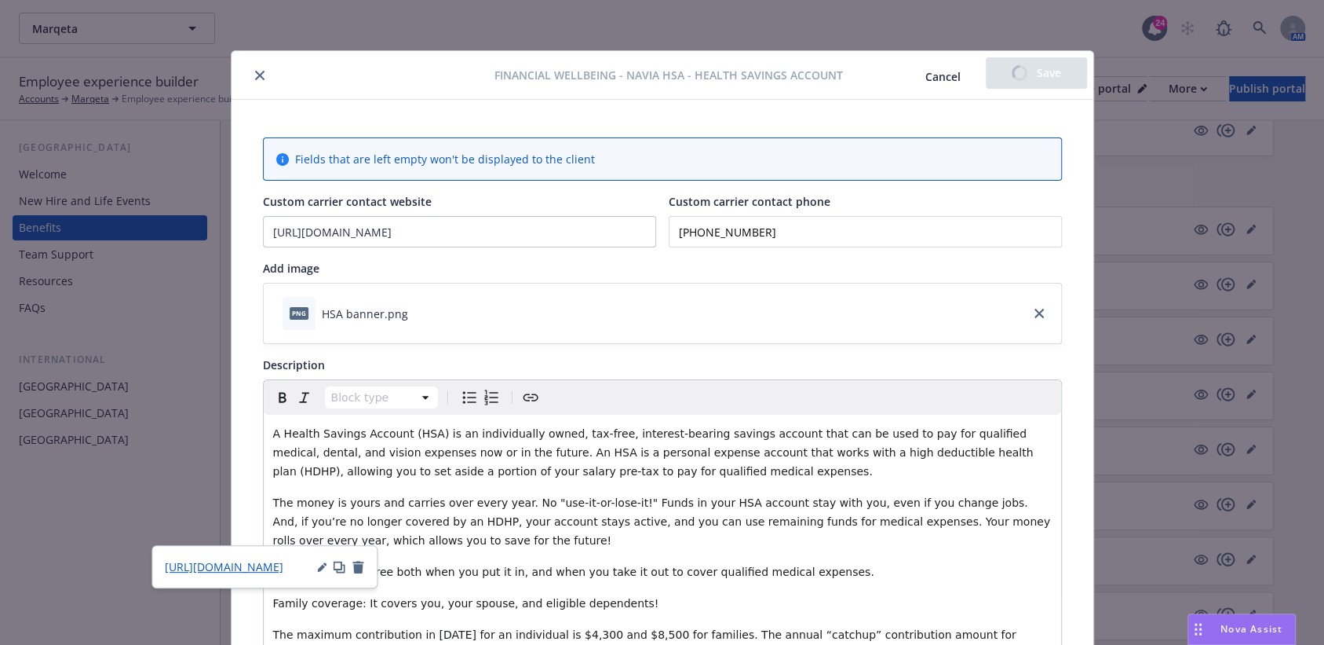
click at [255, 78] on icon "close" at bounding box center [259, 75] width 9 height 9
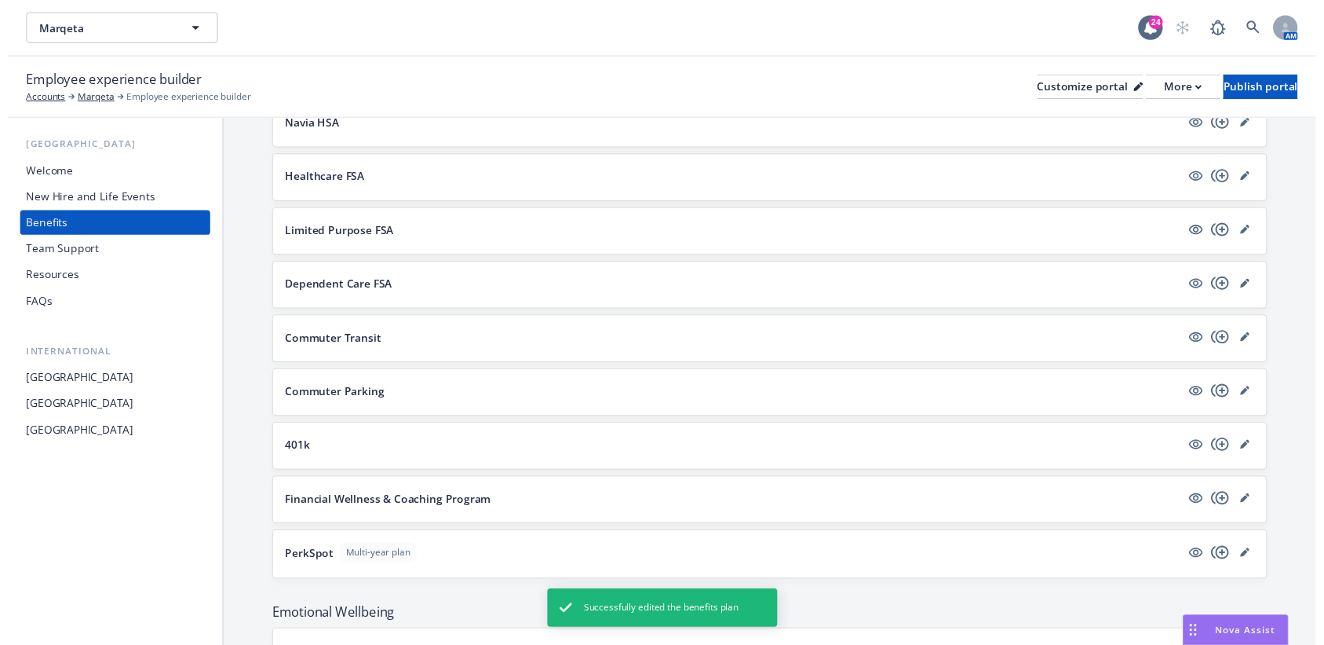
scroll to position [1576, 0]
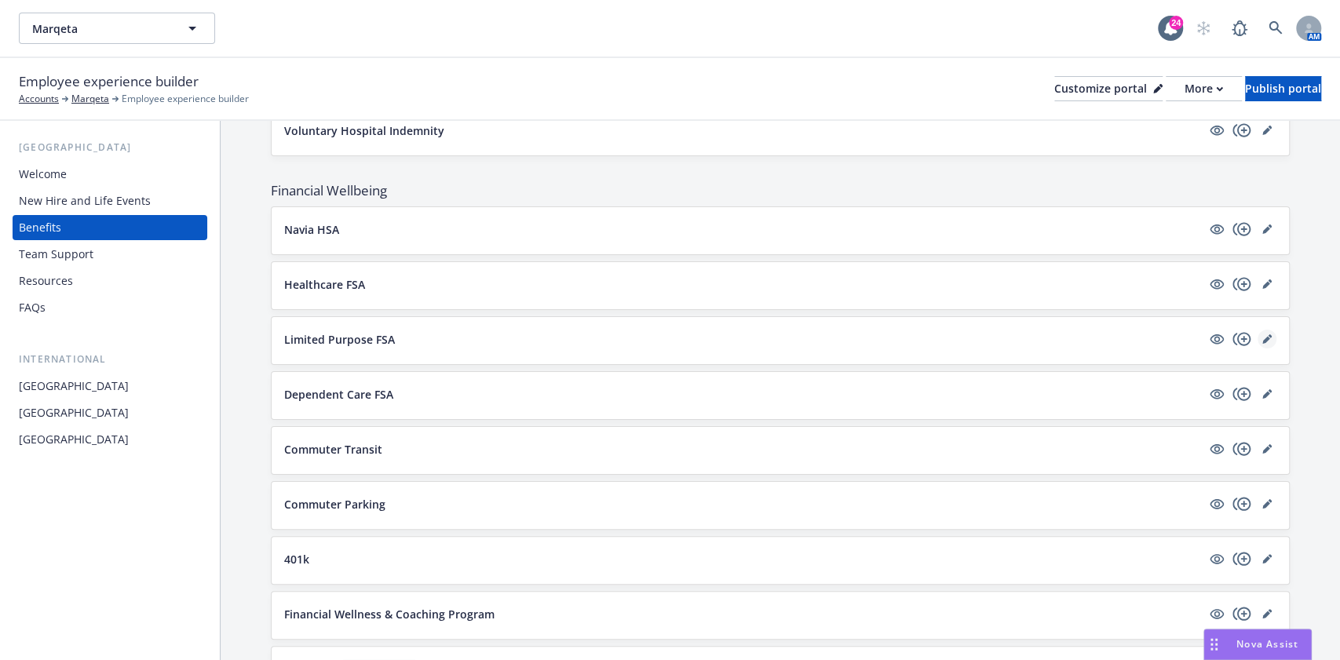
click at [1262, 336] on icon "editPencil" at bounding box center [1266, 340] width 8 height 8
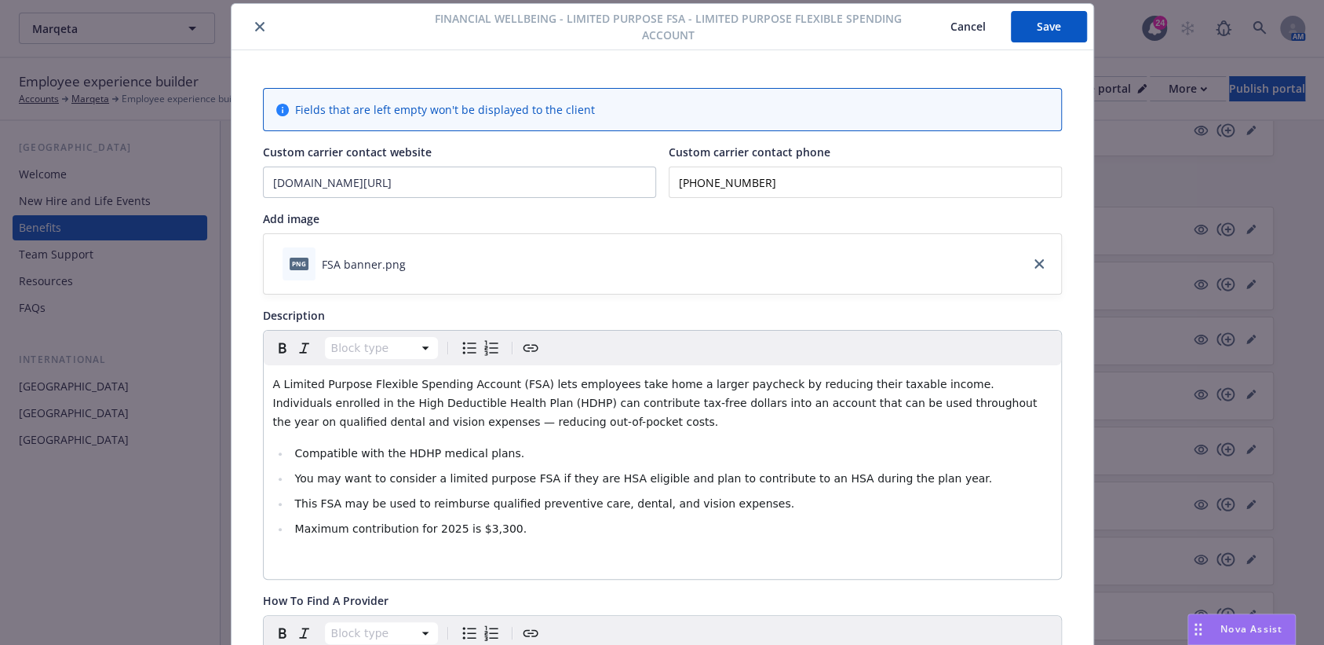
scroll to position [466, 0]
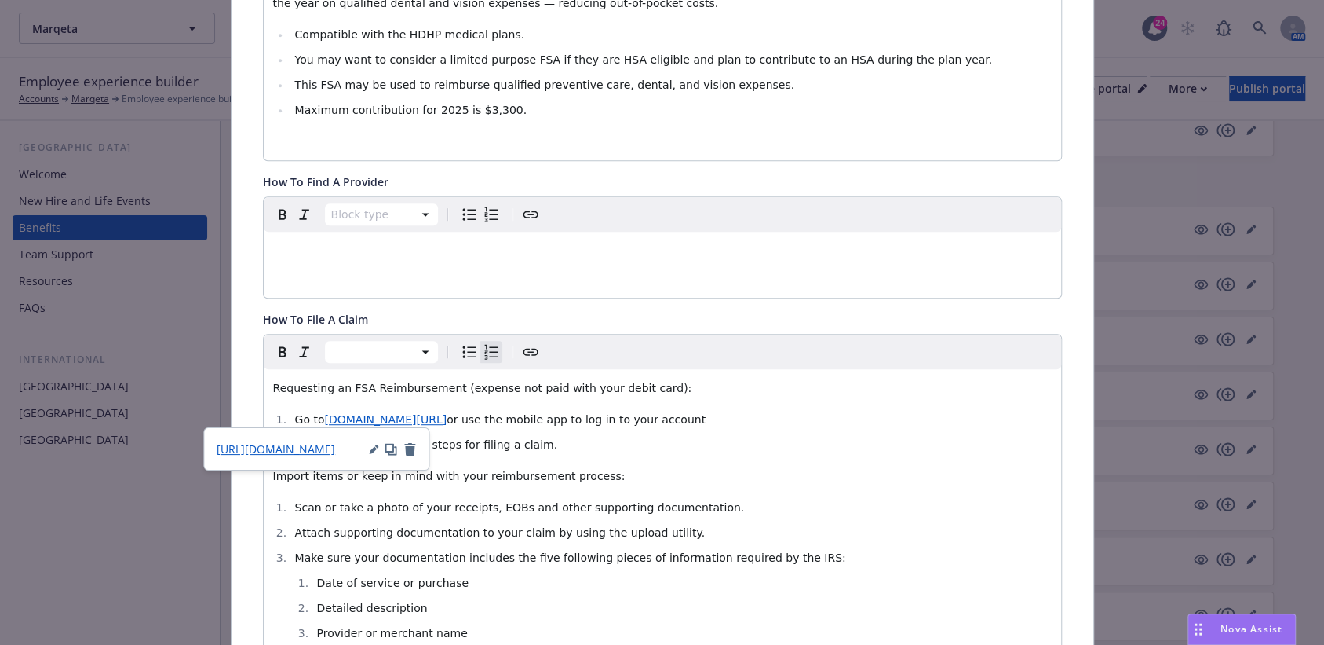
click at [480, 425] on li "Go to www.app.naviabenefits.com/#/login or use the mobile app to log in to your…" at bounding box center [671, 419] width 762 height 19
click at [503, 417] on span "or use the mobile app to log in to your account" at bounding box center [576, 419] width 259 height 13
click at [389, 426] on ol "Go to www.app.naviabenefits.com or use the mobile app to log in to your account…" at bounding box center [662, 432] width 779 height 44
click at [398, 415] on span "www.app.naviabenefits.com" at bounding box center [370, 419] width 92 height 13
click at [366, 449] on div "https://www.app.naviabenefits.com/#/login" at bounding box center [316, 448] width 199 height 16
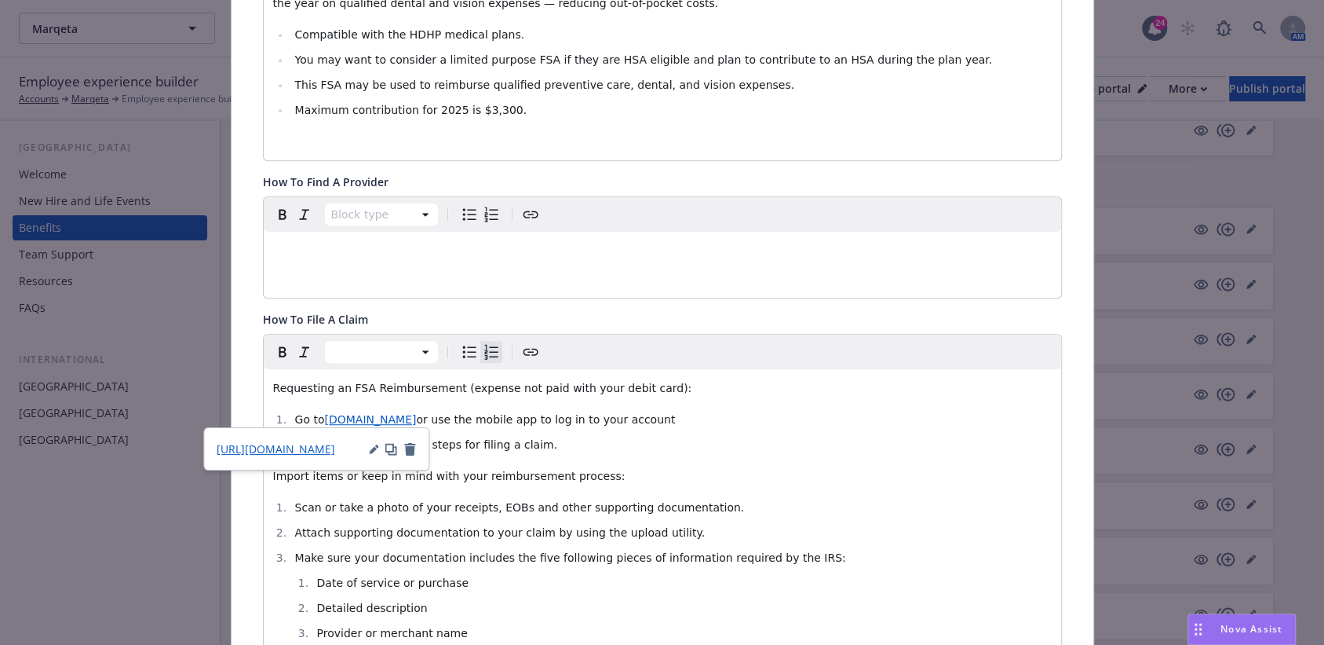
click at [369, 449] on div "https://www.app.naviabenefits.com/#/login" at bounding box center [316, 448] width 199 height 16
click at [370, 449] on icon "button" at bounding box center [373, 448] width 9 height 9
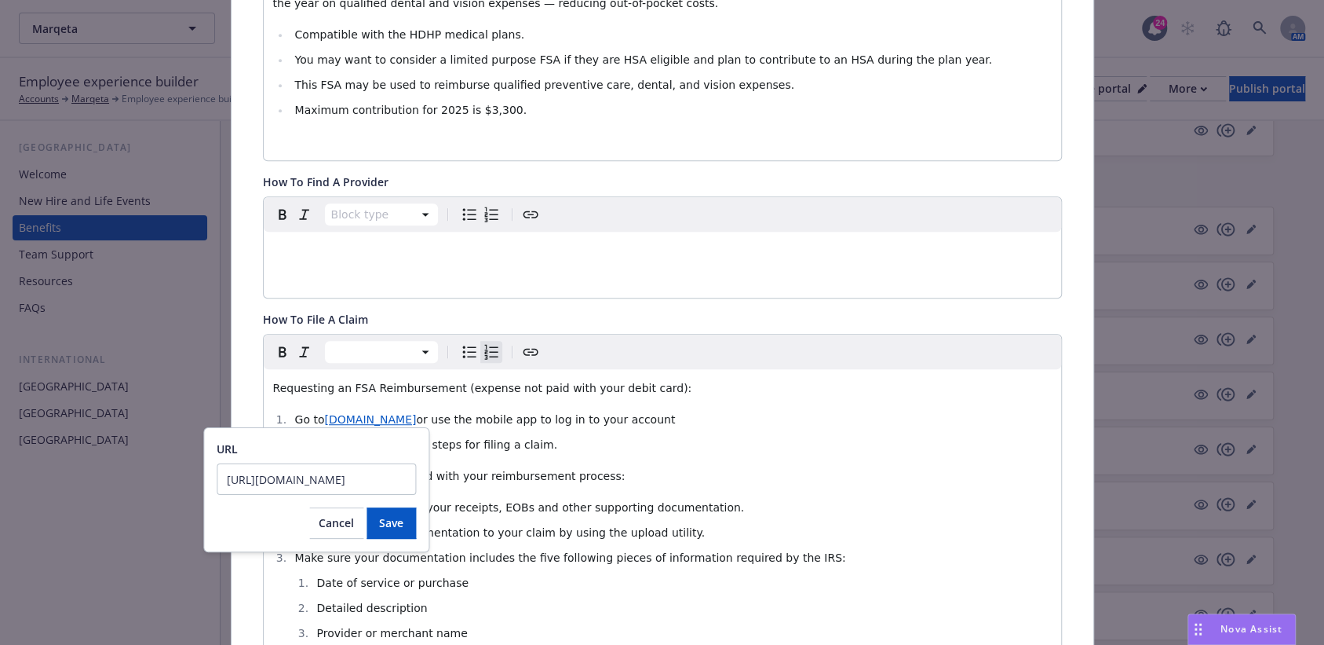
scroll to position [0, 13]
type input "https://app.naviabenefits.com/#/login"
click at [378, 512] on button "Save" at bounding box center [391, 522] width 49 height 31
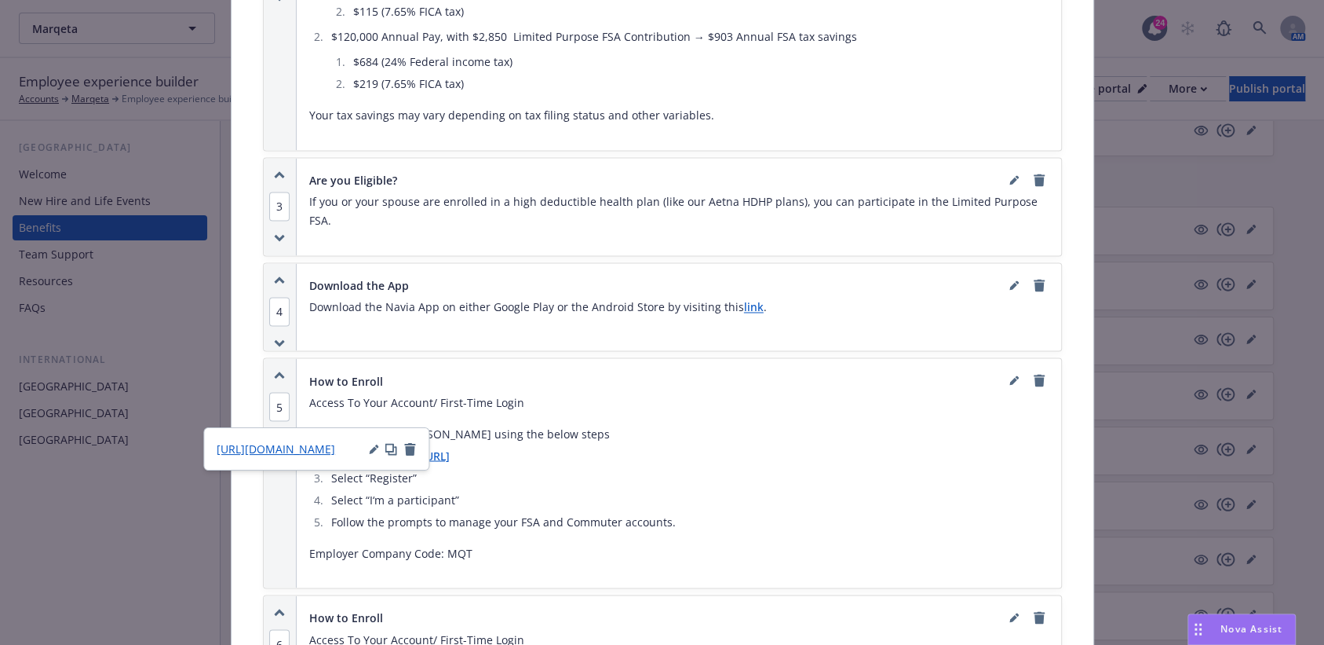
scroll to position [1617, 0]
click at [744, 298] on link "link" at bounding box center [754, 305] width 20 height 15
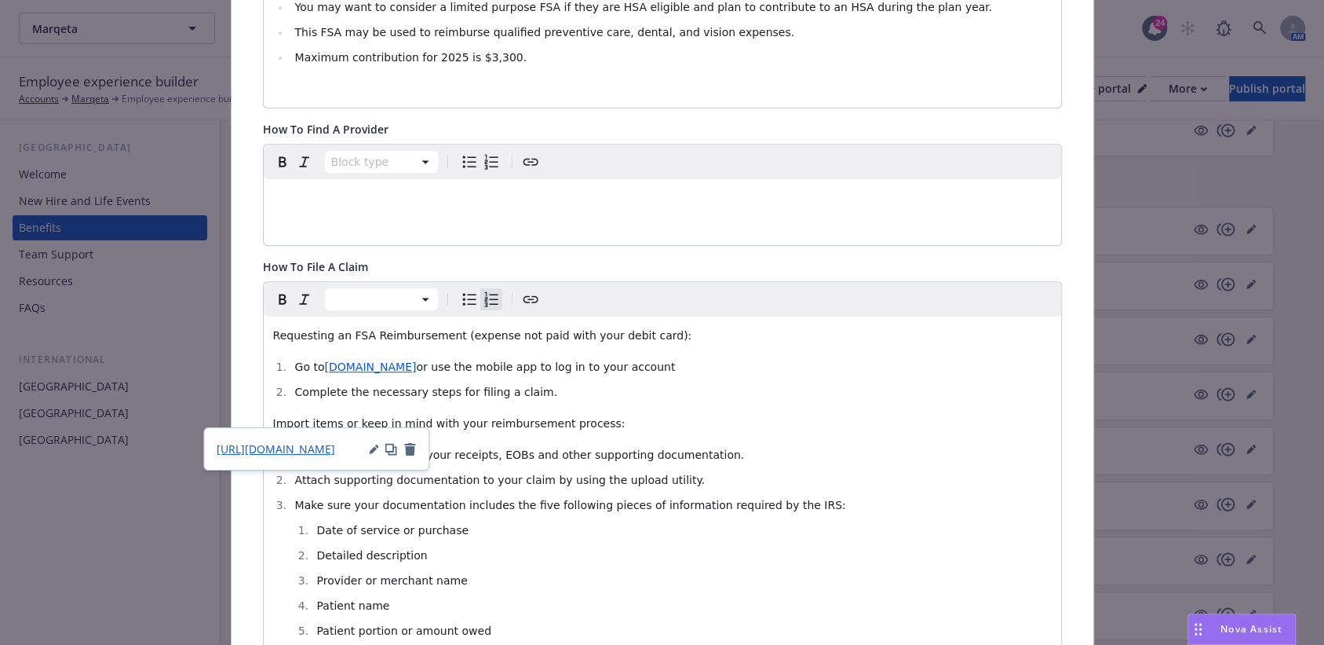
scroll to position [0, 0]
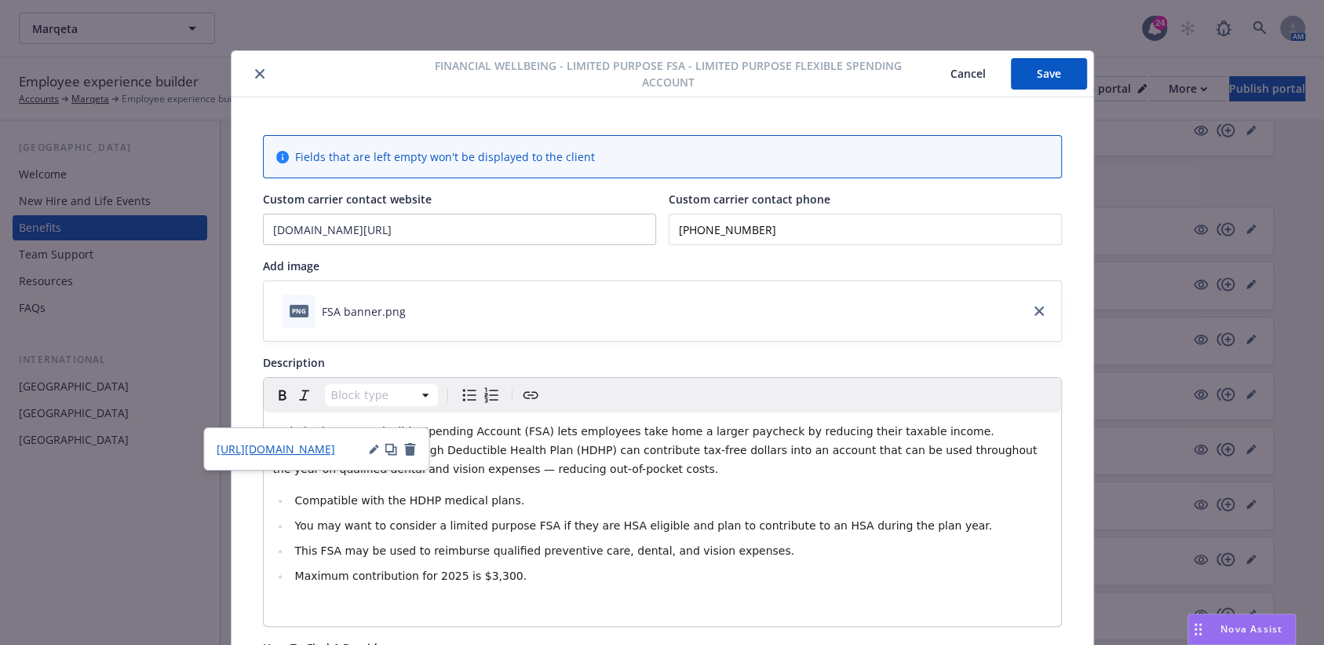
click at [1038, 78] on button "Save" at bounding box center [1049, 73] width 76 height 31
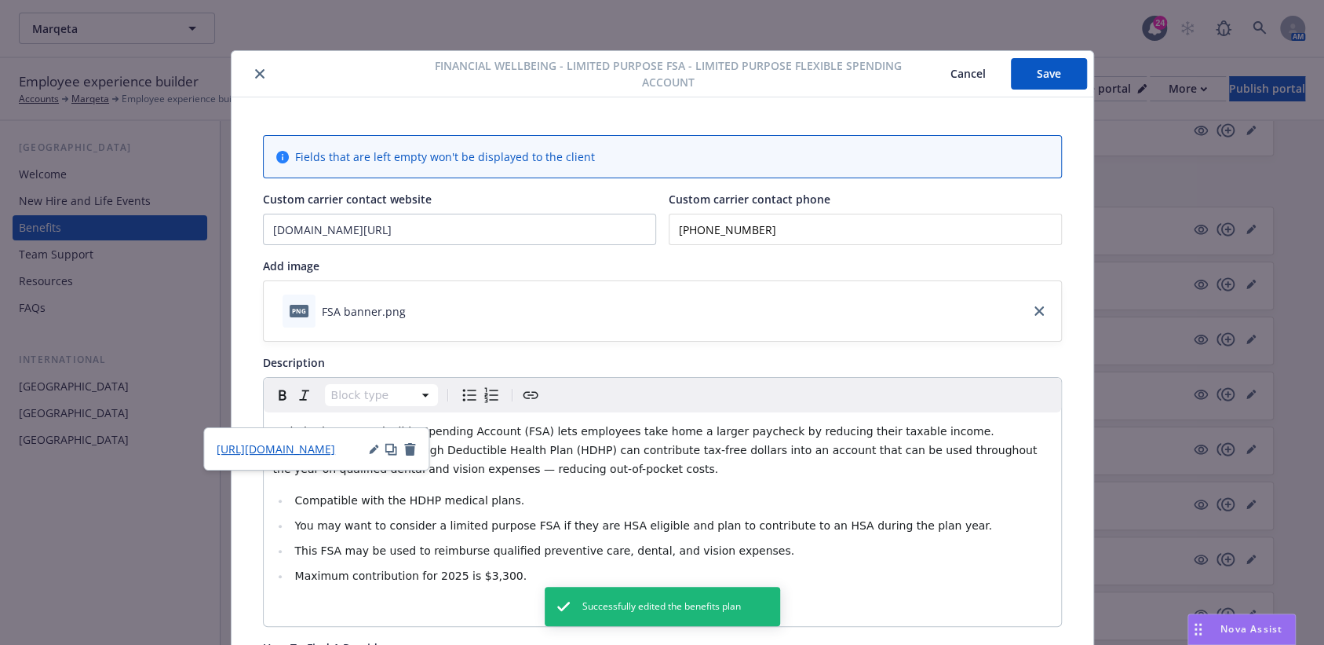
click at [255, 69] on icon "close" at bounding box center [259, 73] width 9 height 9
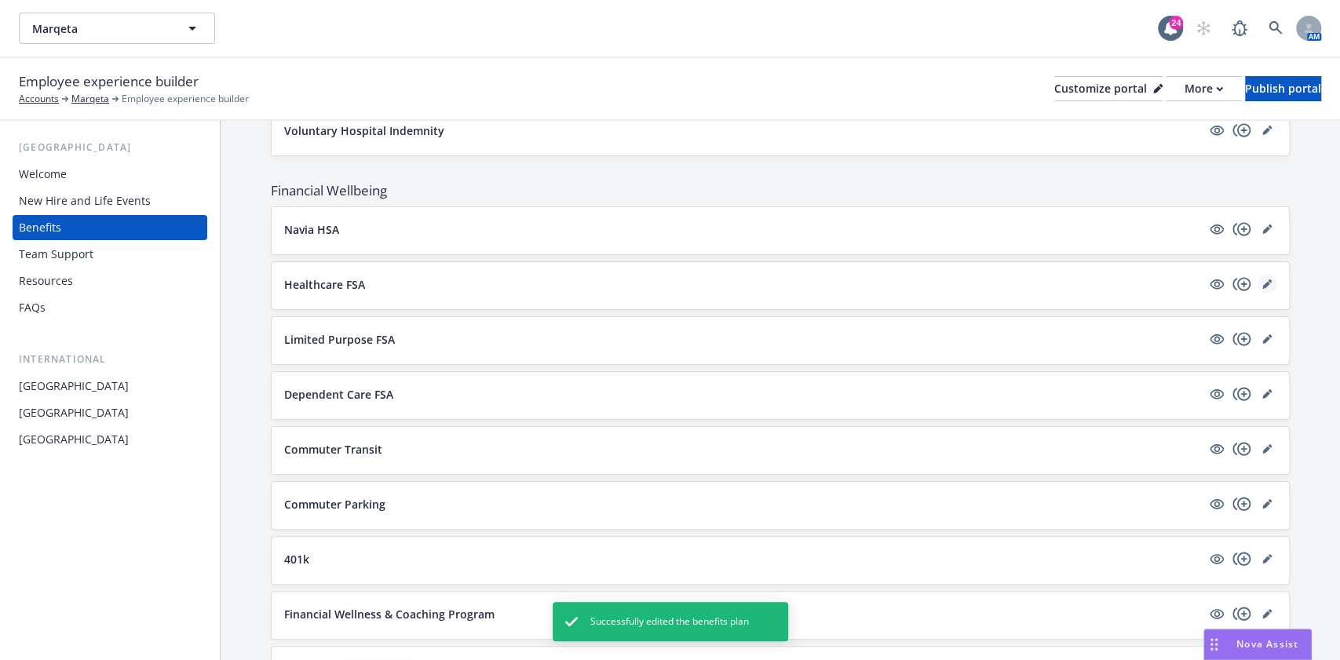
click at [1262, 279] on icon "editPencil" at bounding box center [1266, 283] width 9 height 9
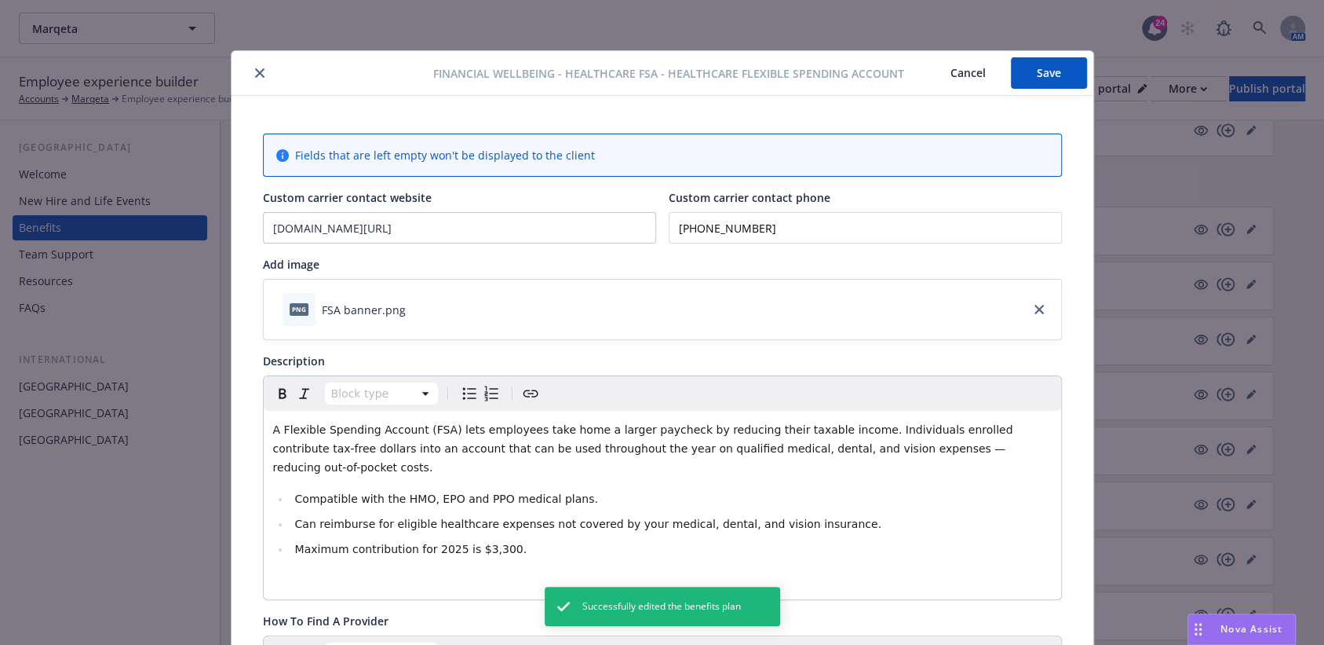
click at [1031, 66] on button "Save" at bounding box center [1049, 72] width 76 height 31
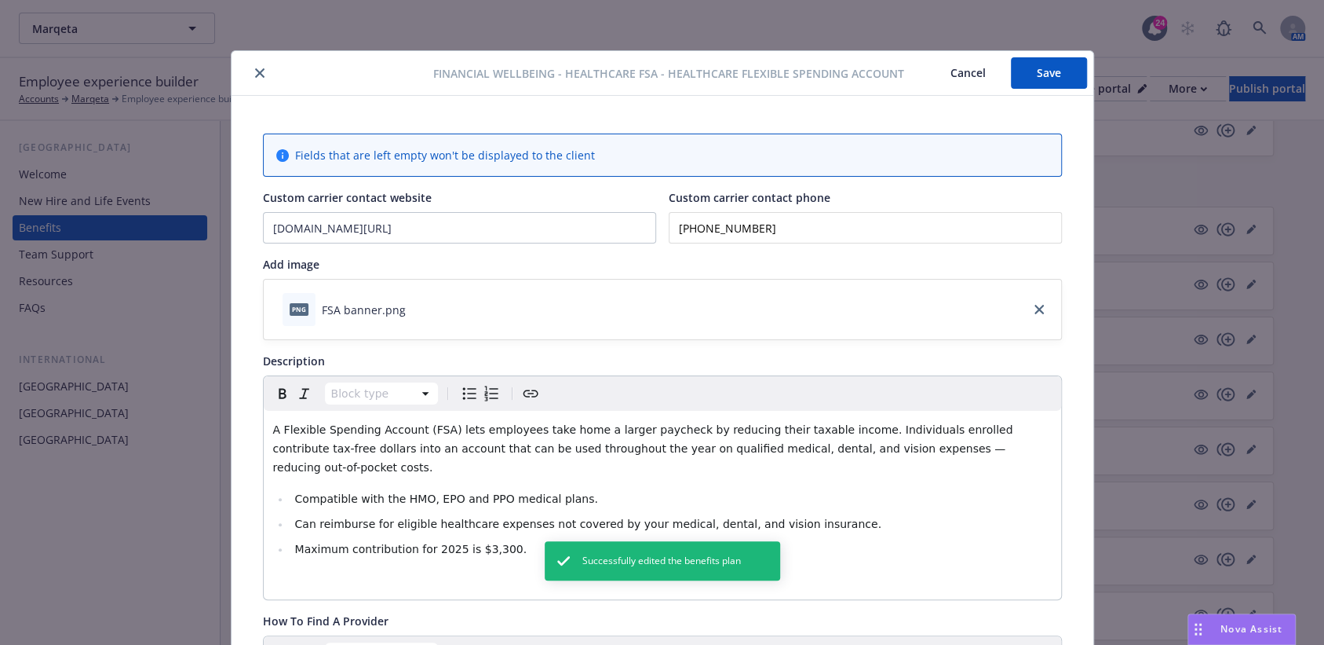
click at [254, 83] on div "Financial Wellbeing - Healthcare FSA - Healthcare Flexible Spending Account Can…" at bounding box center [663, 73] width 862 height 45
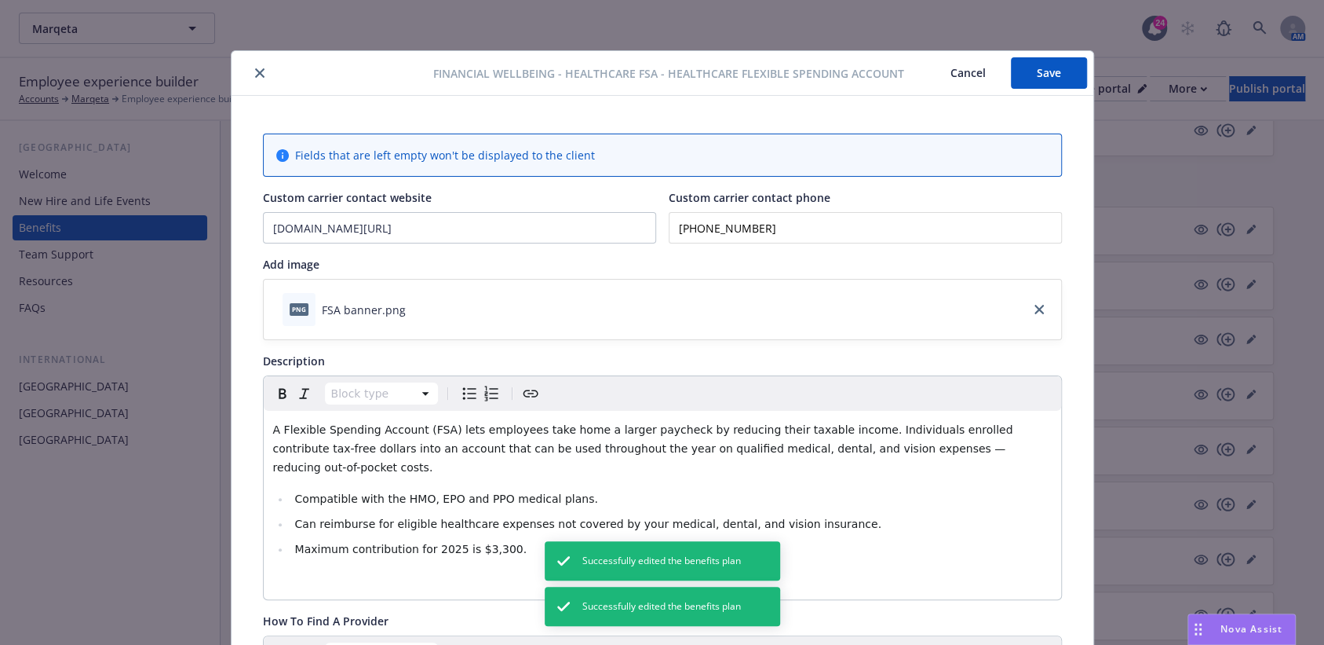
click at [255, 72] on icon "close" at bounding box center [259, 72] width 9 height 9
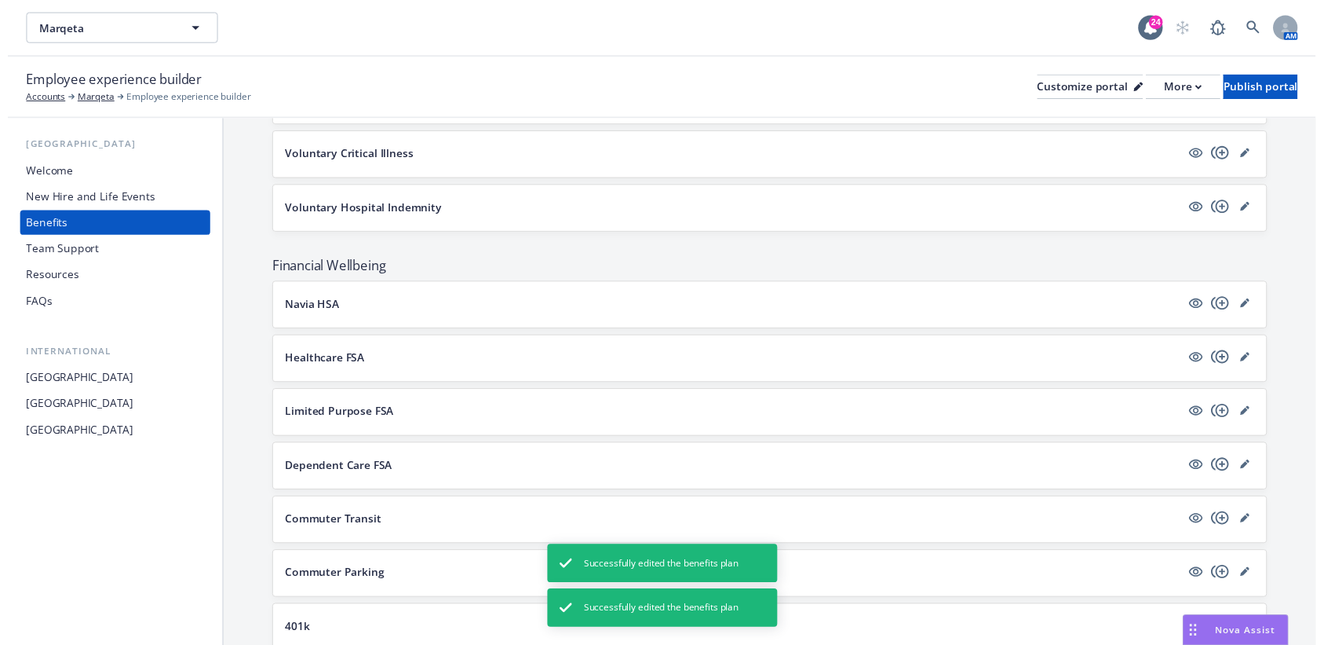
scroll to position [1471, 0]
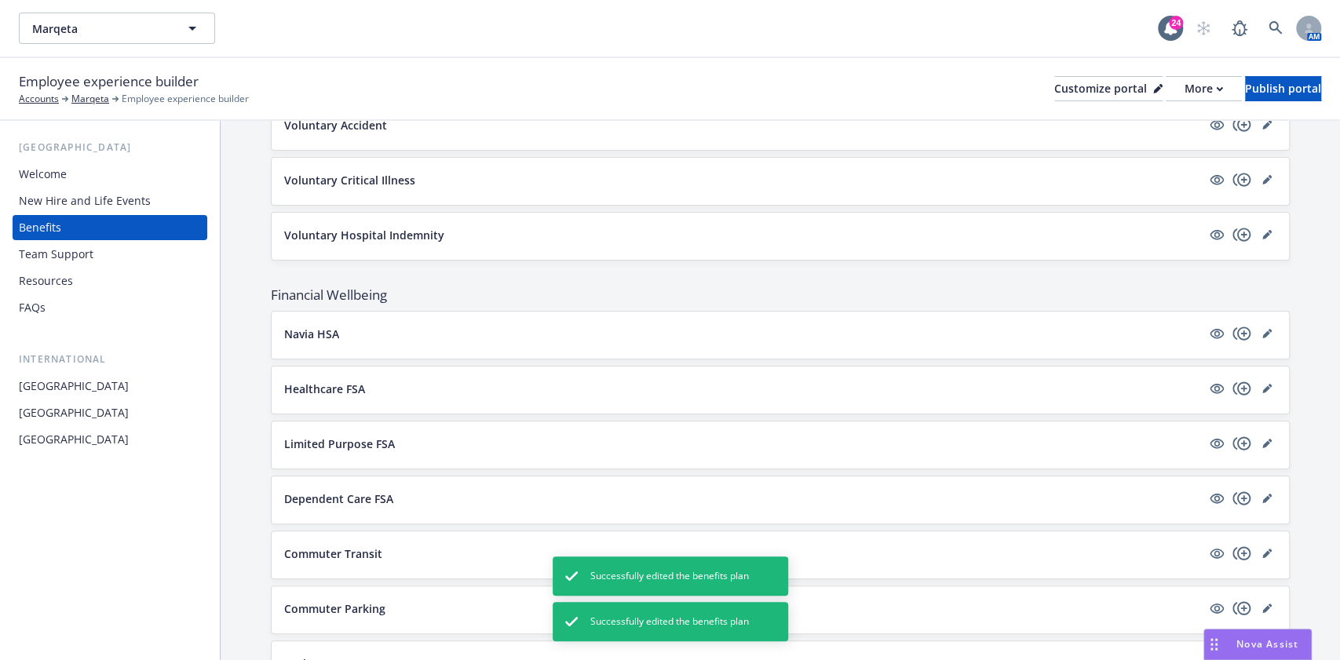
click at [1255, 331] on div "Navia HSA" at bounding box center [780, 335] width 992 height 22
click at [1262, 329] on icon "editPencil" at bounding box center [1266, 333] width 9 height 9
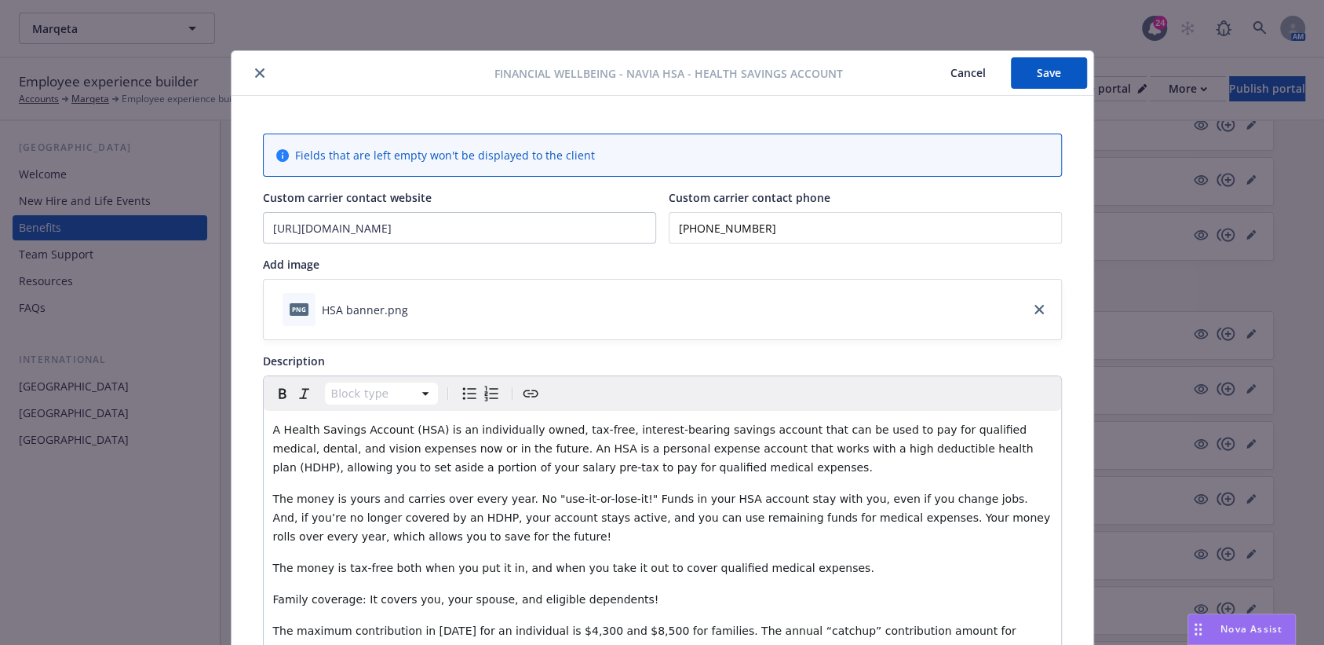
click at [252, 81] on button "close" at bounding box center [259, 73] width 19 height 19
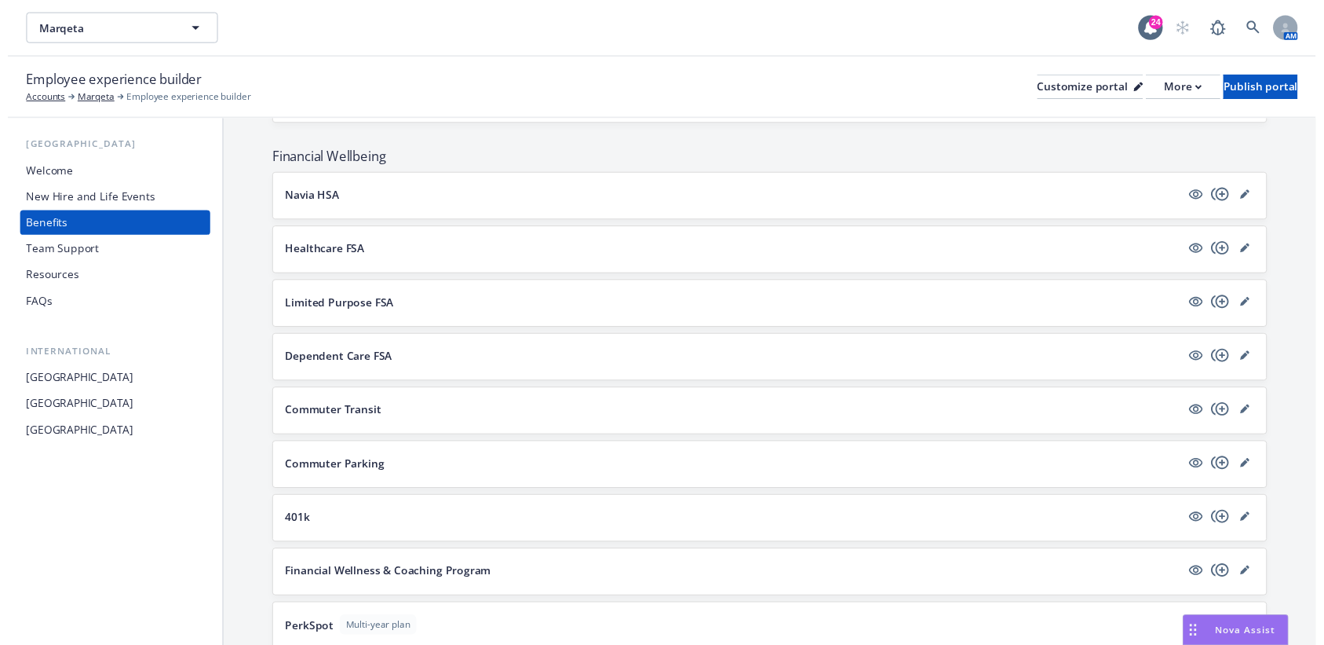
scroll to position [1576, 0]
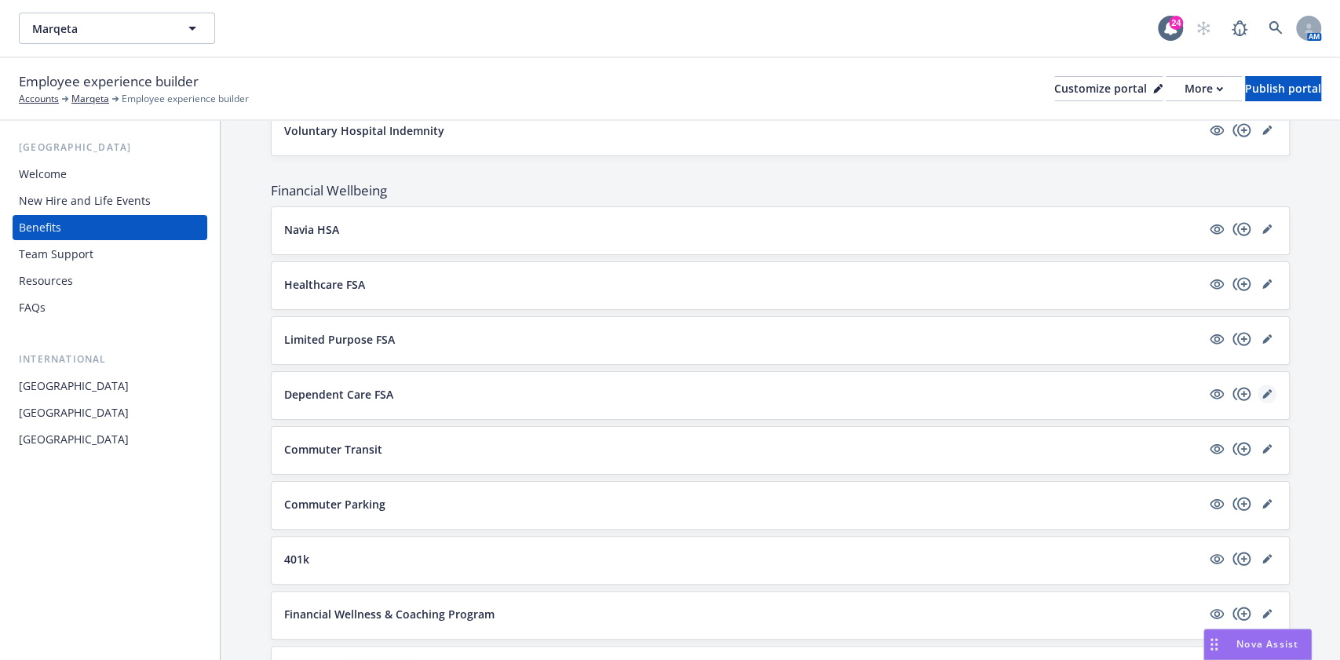
click at [1262, 389] on icon "editPencil" at bounding box center [1266, 393] width 9 height 9
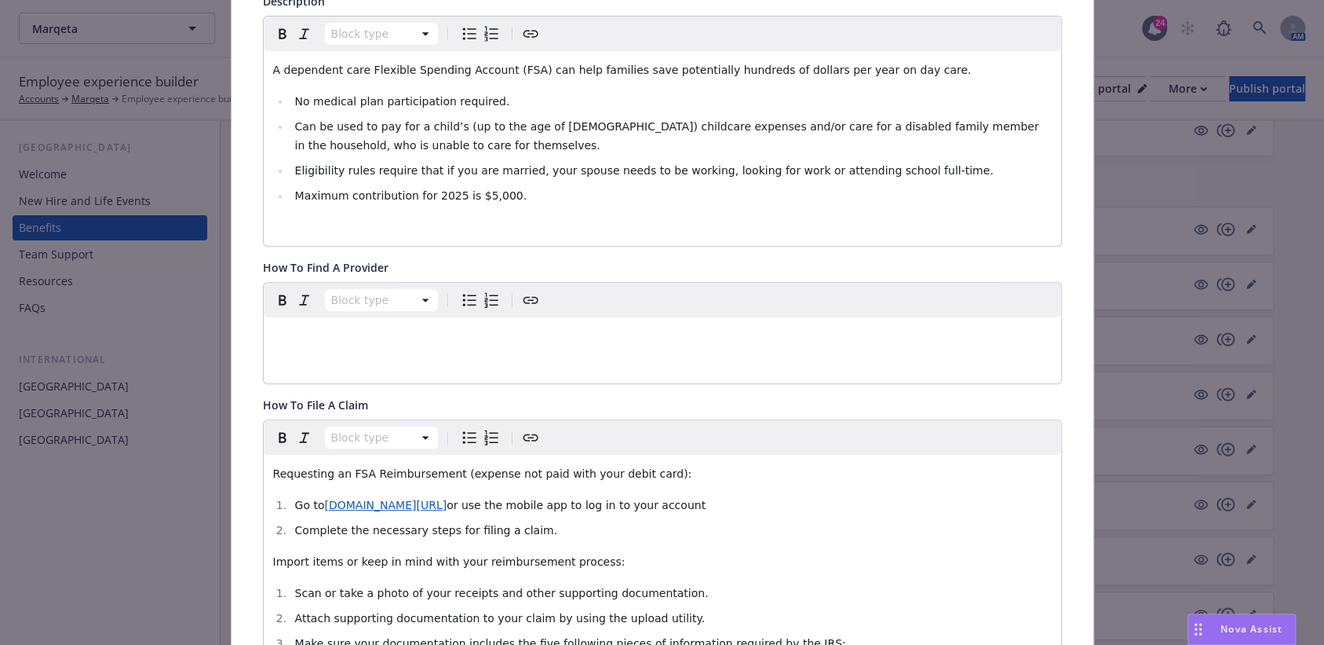
scroll to position [570, 0]
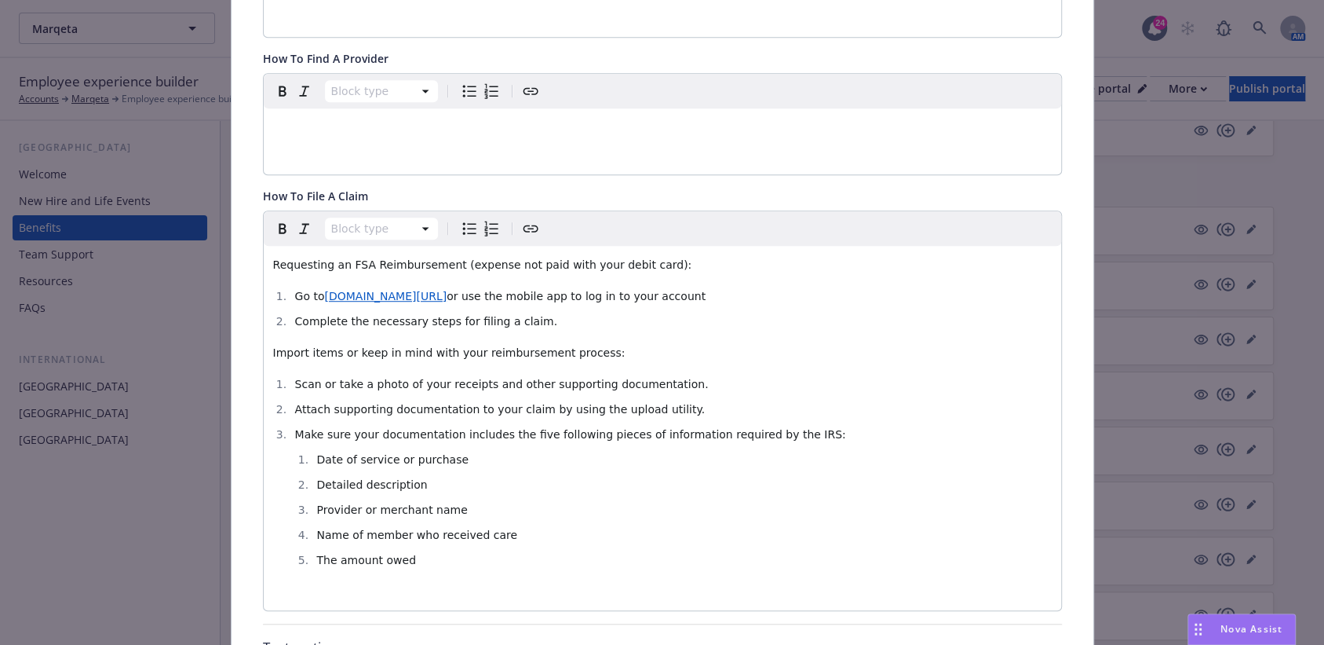
click at [431, 290] on span "www.app.naviabenefits.com/#/login" at bounding box center [385, 296] width 122 height 13
click at [447, 299] on span "www.app.naviabenefits.com/#/login" at bounding box center [385, 296] width 122 height 13
click at [416, 291] on span "www.app.naviabenefits.com" at bounding box center [370, 296] width 92 height 13
click at [378, 328] on icon "button" at bounding box center [373, 324] width 9 height 9
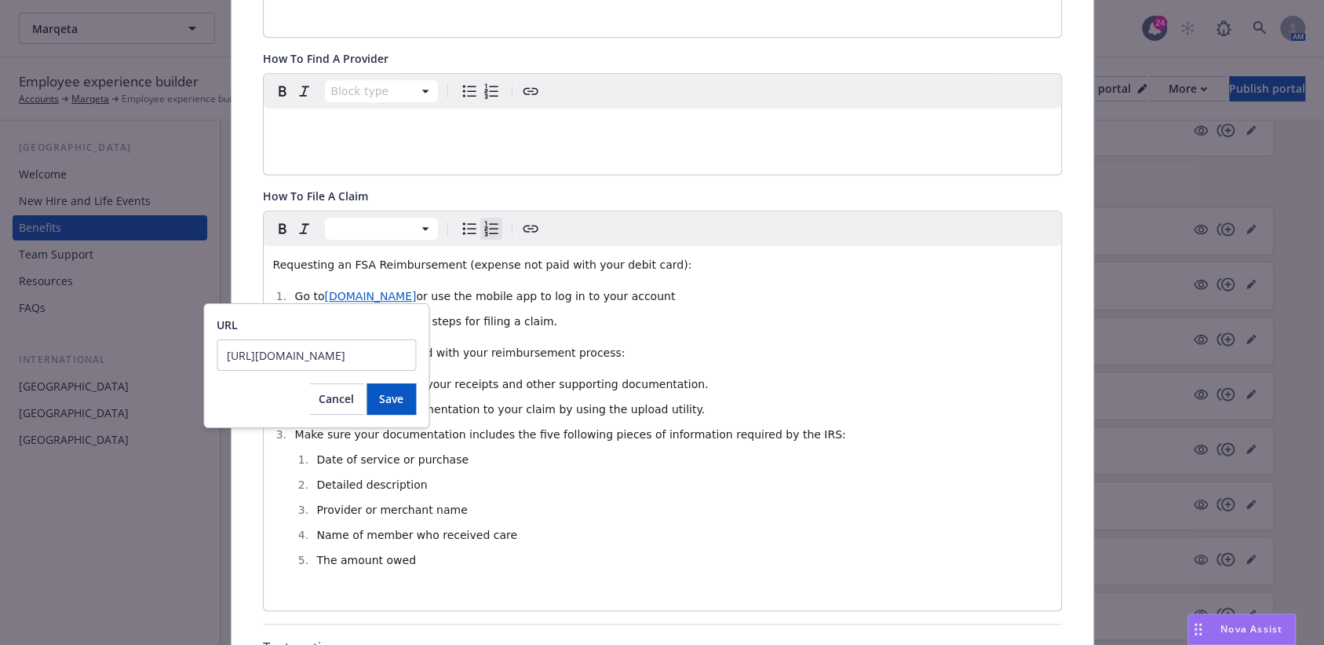
scroll to position [0, 13]
type input "https://app.naviabenefits.com/#/login"
click at [410, 386] on button "Save" at bounding box center [391, 398] width 49 height 31
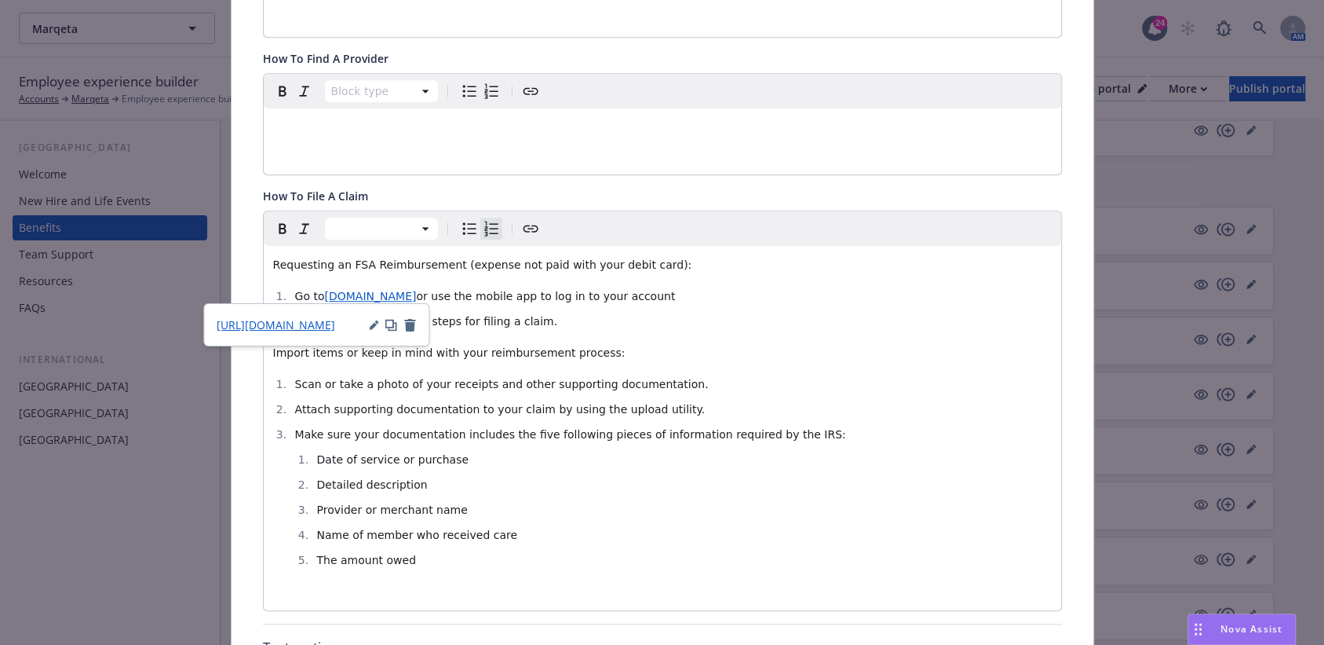
click at [311, 321] on span "https://app.naviabenefits.com/#/login" at bounding box center [276, 324] width 119 height 15
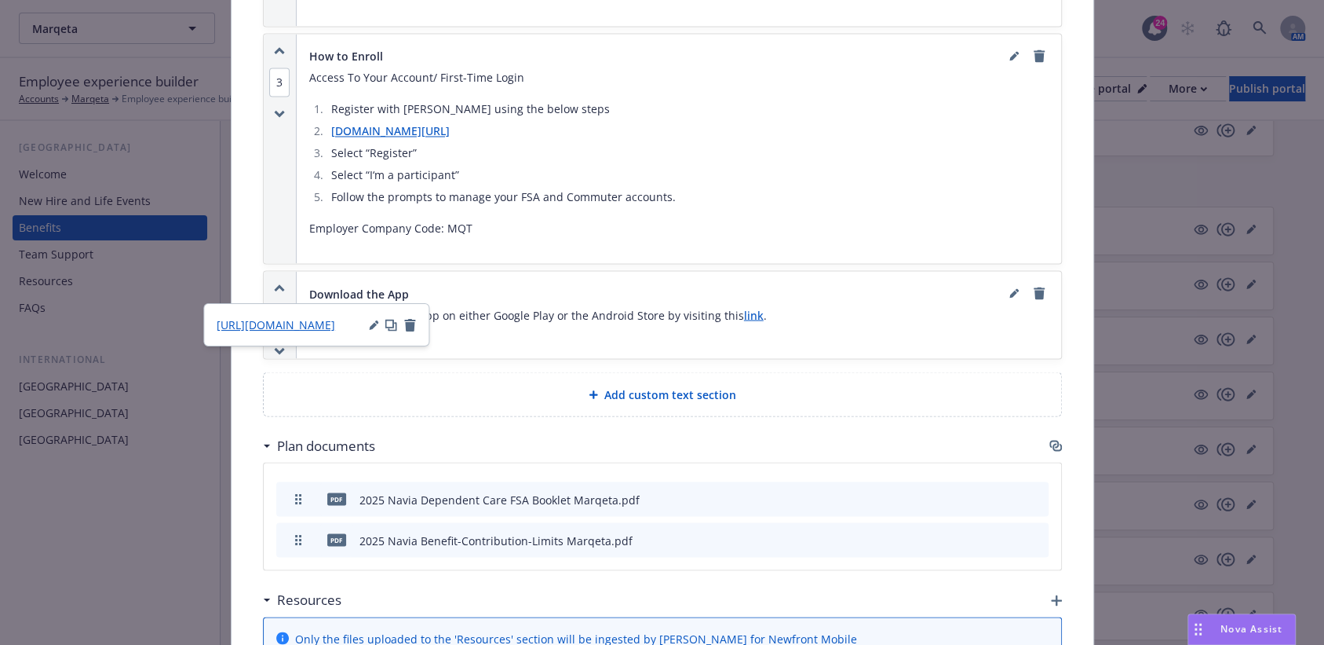
scroll to position [1722, 0]
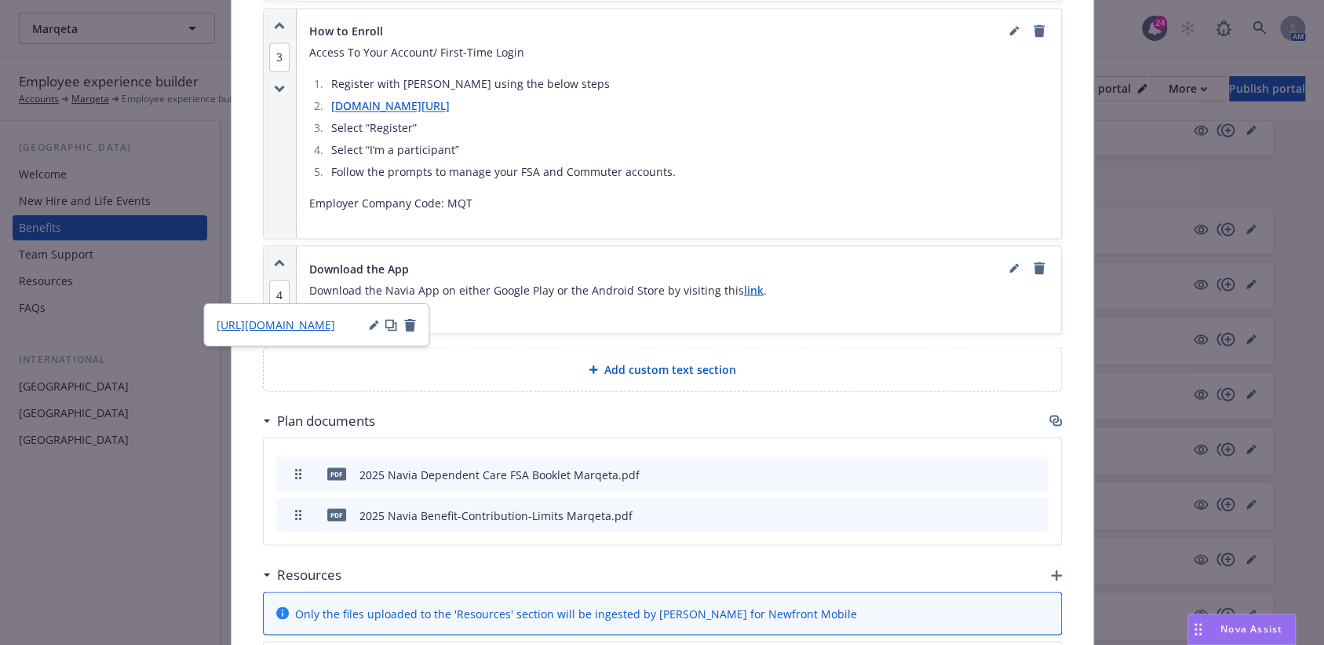
click at [744, 282] on link "link" at bounding box center [754, 289] width 20 height 15
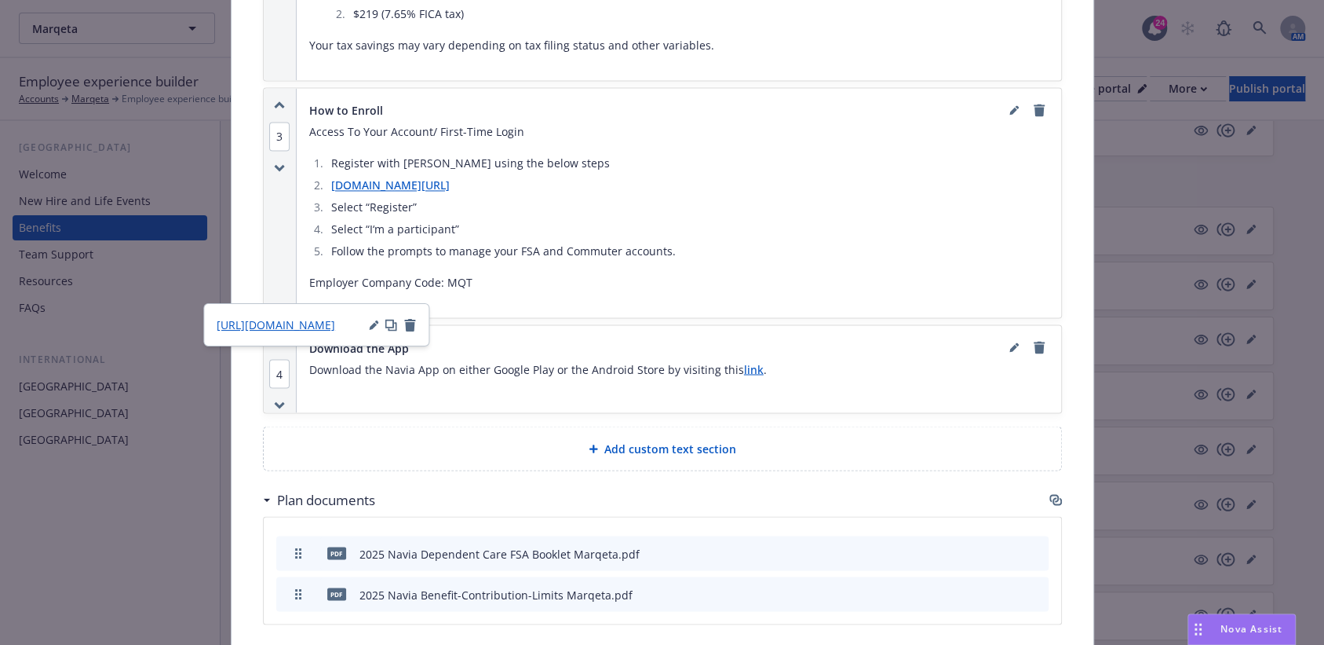
scroll to position [1617, 0]
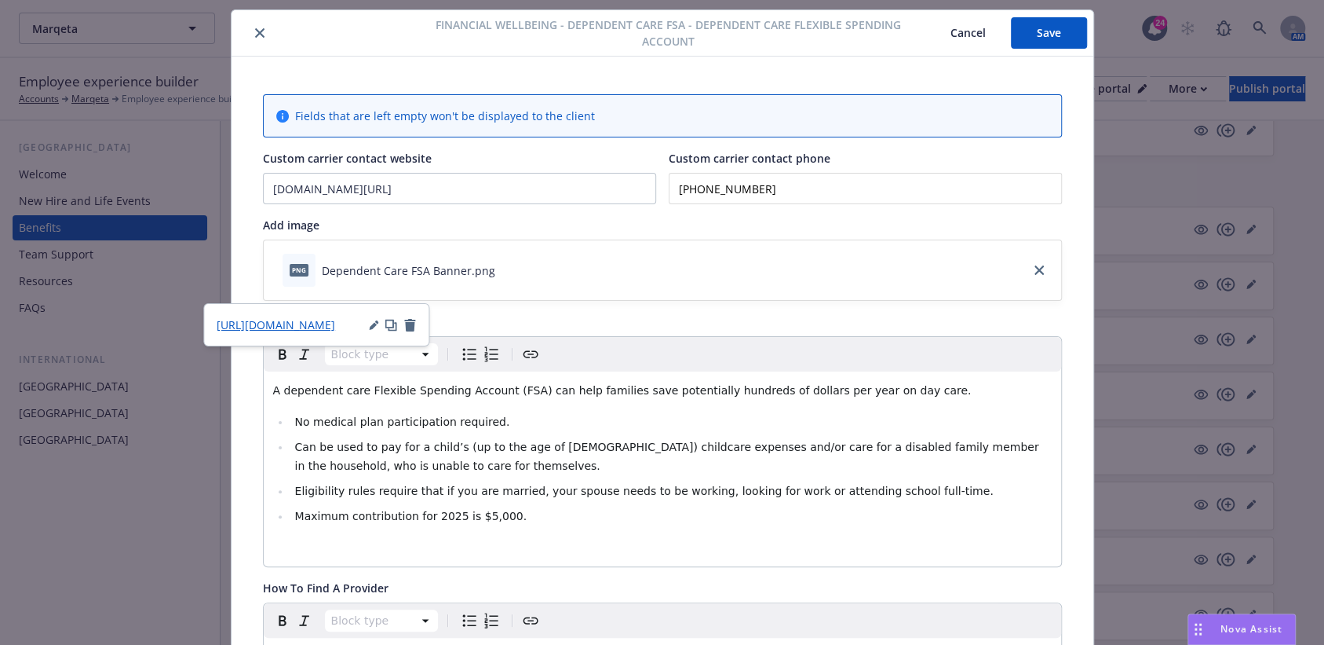
scroll to position [0, 0]
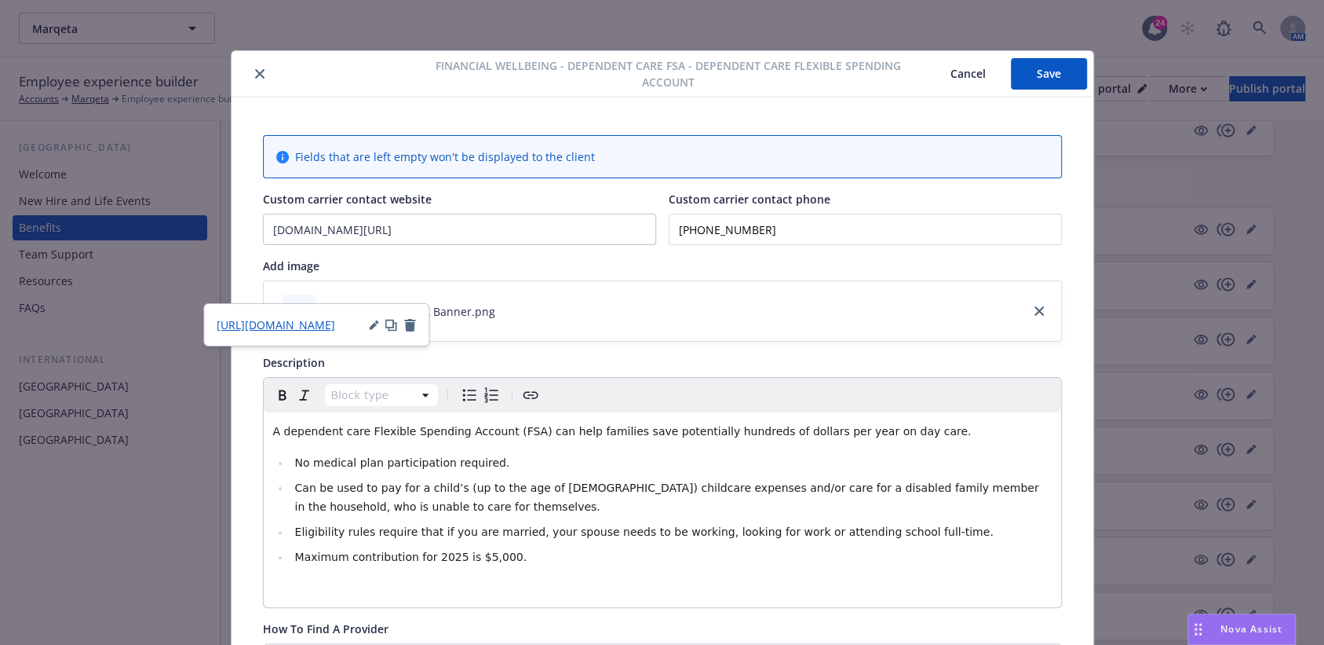
click at [1044, 57] on div "Financial Wellbeing - Dependent Care FSA - Dependent Care Flexible Spending Acc…" at bounding box center [663, 74] width 862 height 46
click at [1044, 69] on button "Save" at bounding box center [1049, 73] width 76 height 31
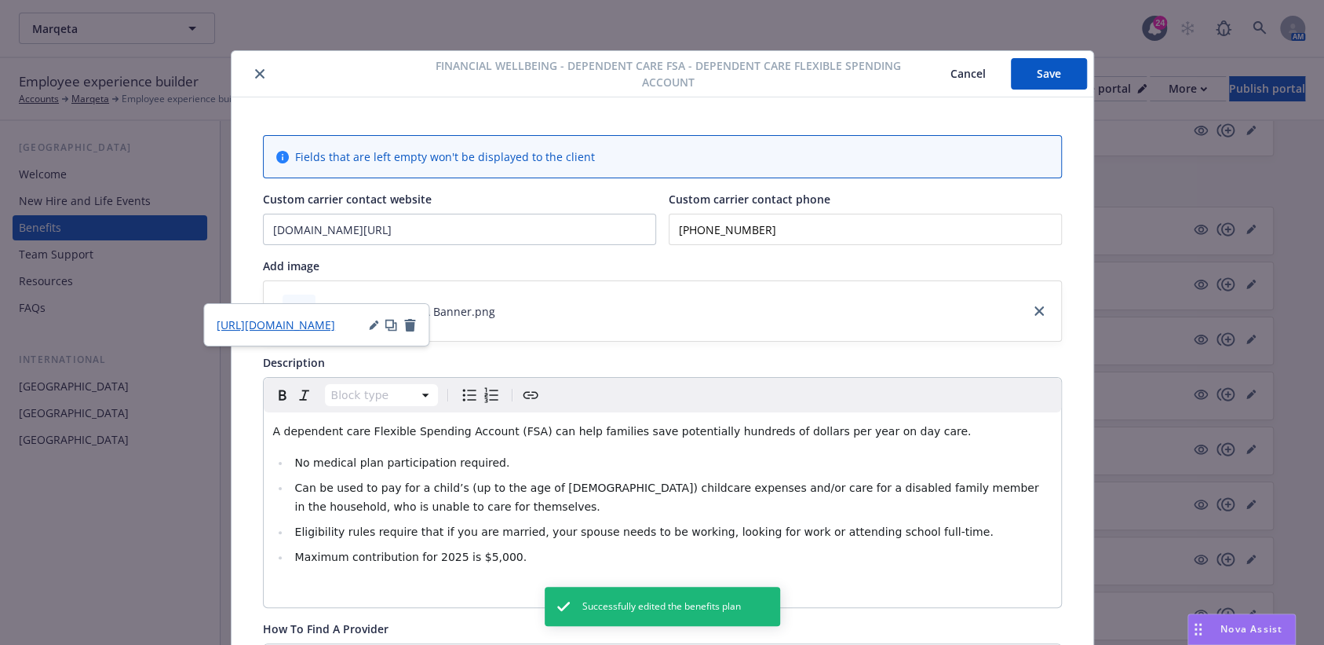
click at [241, 69] on div at bounding box center [326, 73] width 176 height 19
click at [255, 70] on icon "close" at bounding box center [259, 73] width 9 height 9
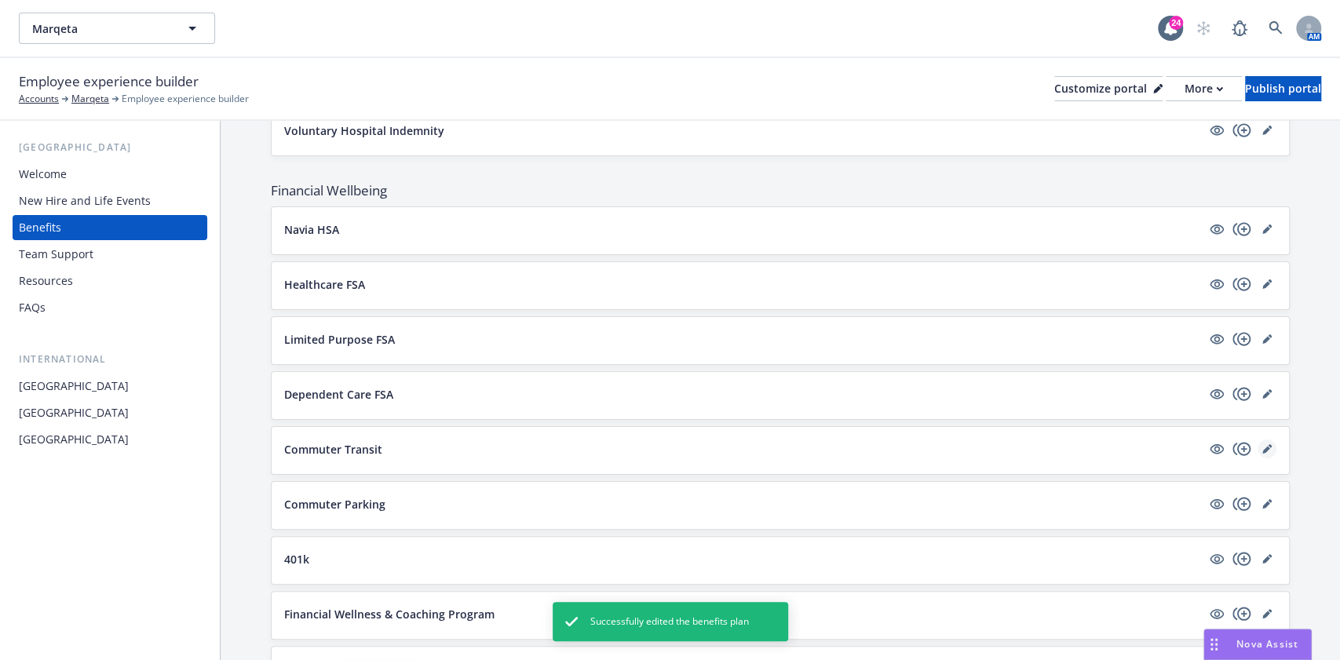
click at [1258, 440] on link "editPencil" at bounding box center [1267, 449] width 19 height 19
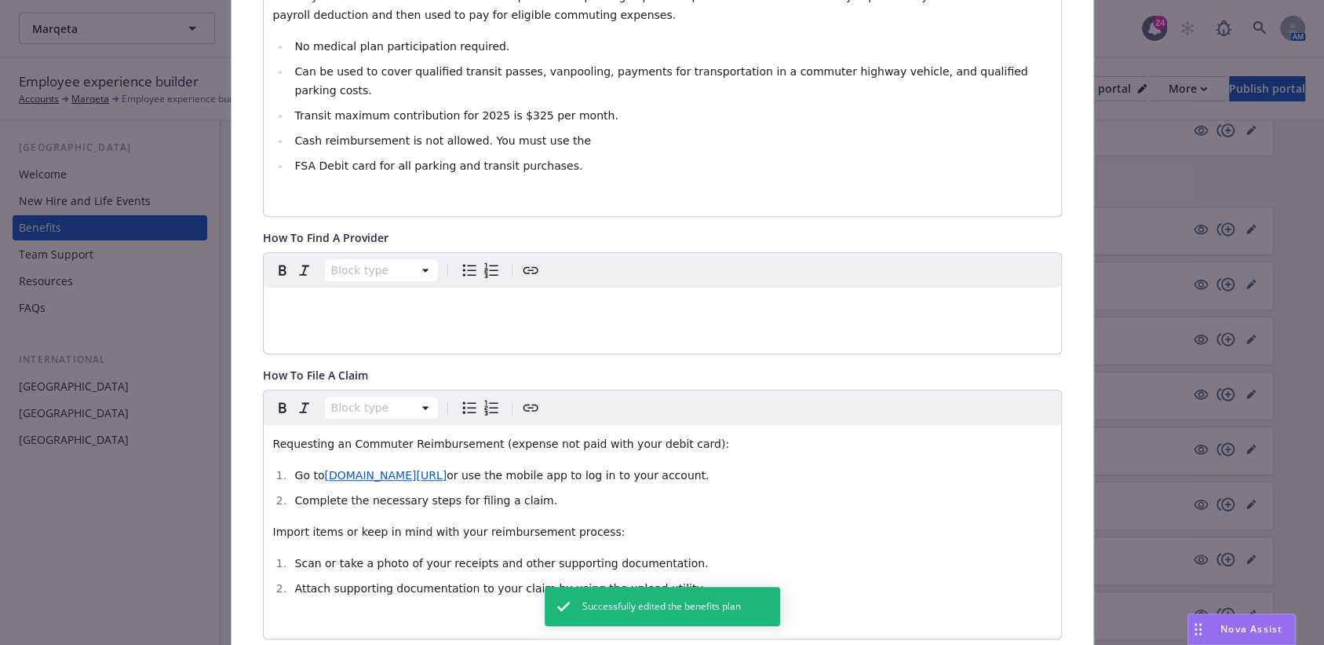
scroll to position [570, 0]
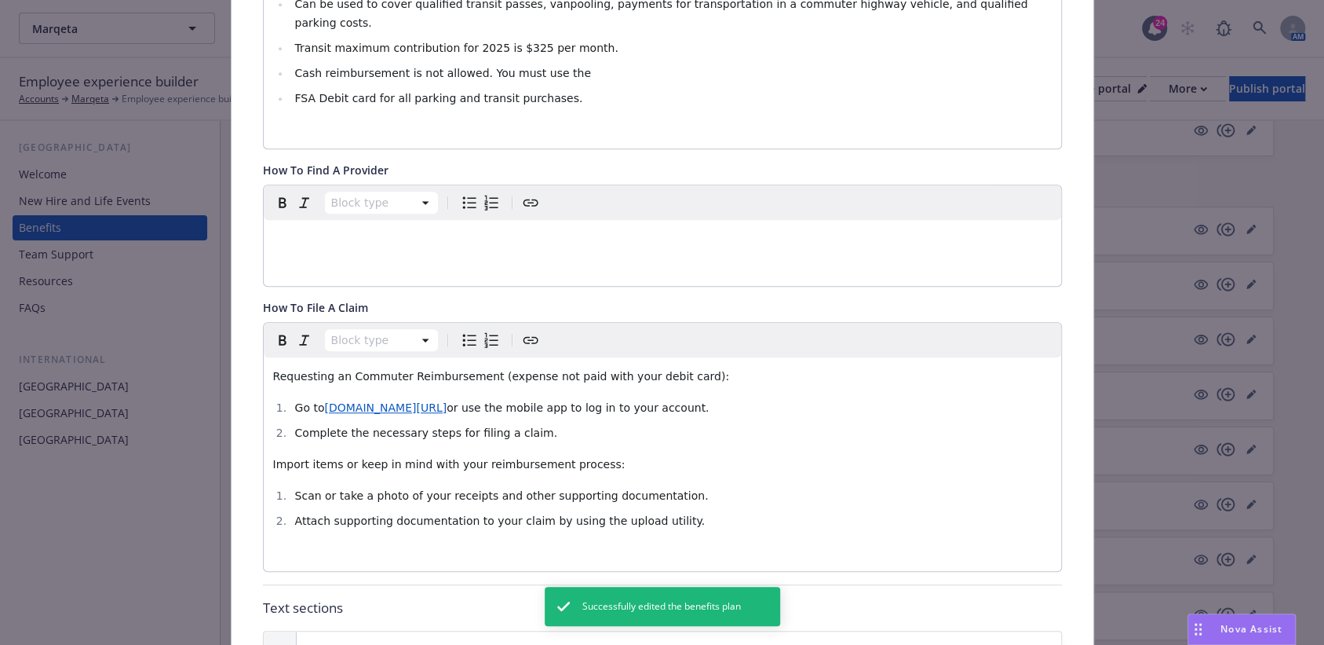
click at [463, 398] on li "Go to www.app.naviabenefits.com/#/login or use the mobile app to log in to your…" at bounding box center [671, 407] width 762 height 19
drag, startPoint x: 491, startPoint y: 367, endPoint x: 546, endPoint y: 372, distance: 55.9
click at [447, 401] on span "www.app.naviabenefits.com/#/login" at bounding box center [385, 407] width 122 height 13
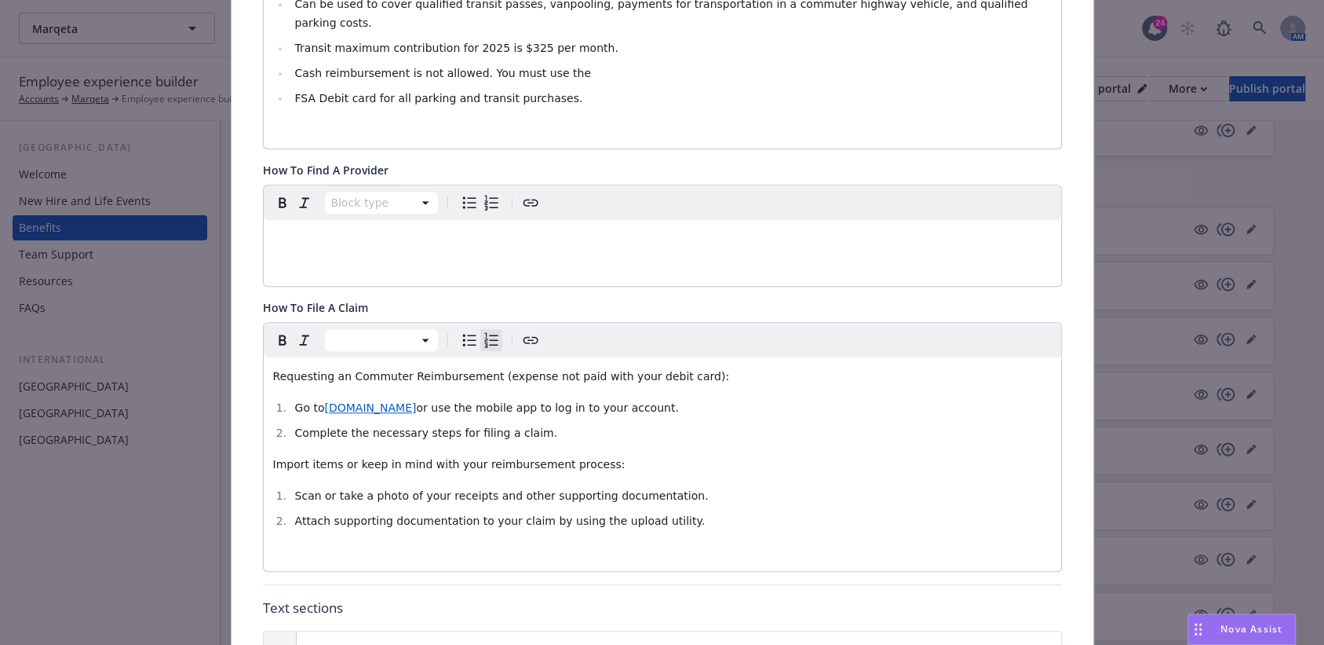
click at [396, 357] on div "Requesting an Commuter Reimbursement (expense not paid with your debit card): G…" at bounding box center [663, 464] width 798 height 214
click at [374, 401] on icon "button" at bounding box center [373, 398] width 9 height 9
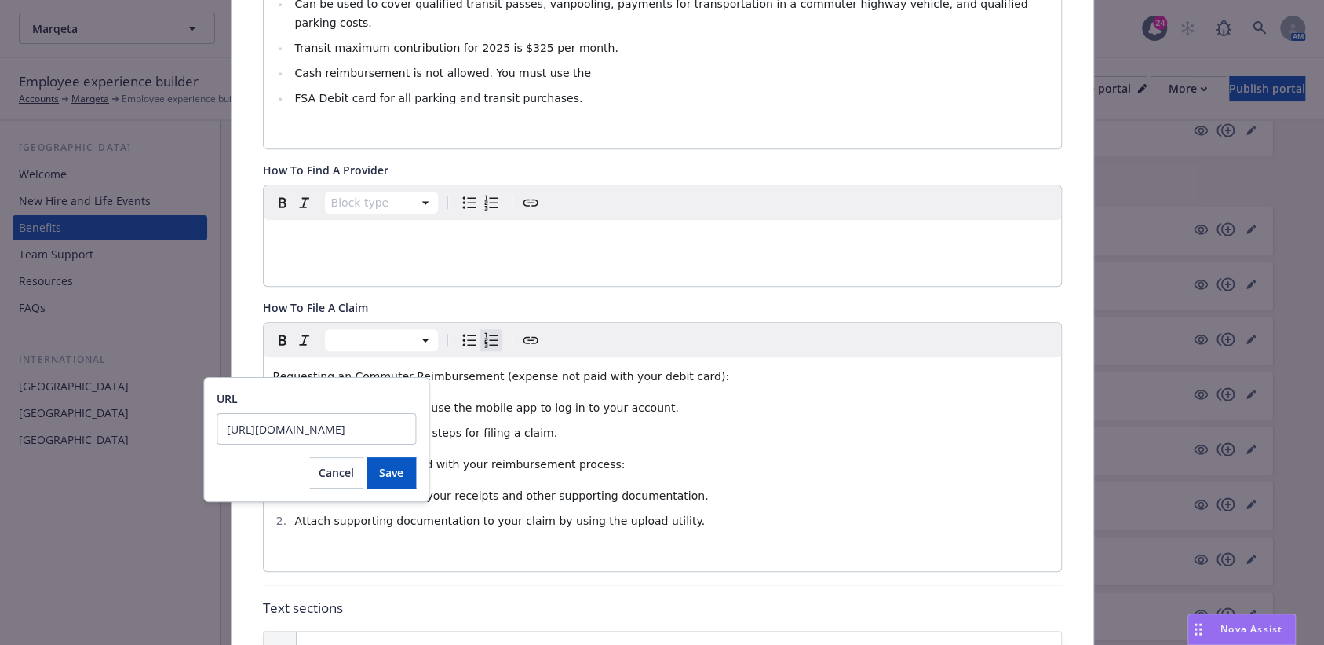
scroll to position [0, 13]
type input "https://app.naviabenefits.com/#/login"
click at [408, 476] on button "Save" at bounding box center [391, 472] width 49 height 31
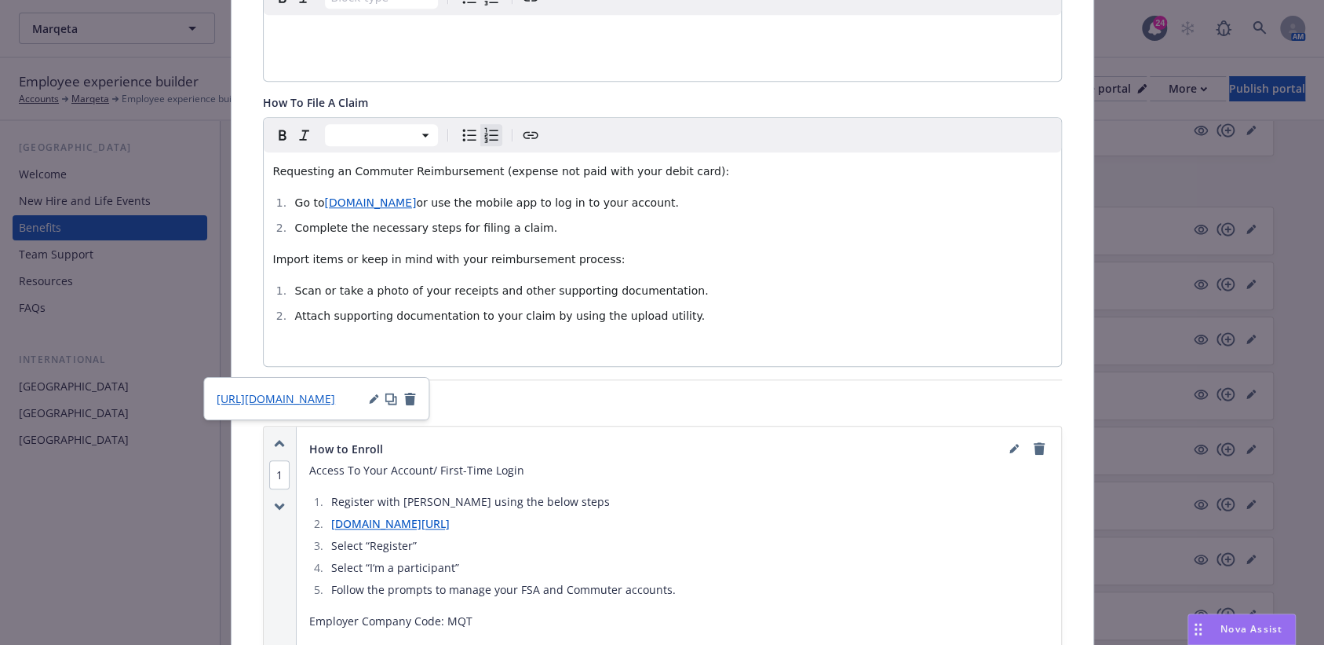
scroll to position [884, 0]
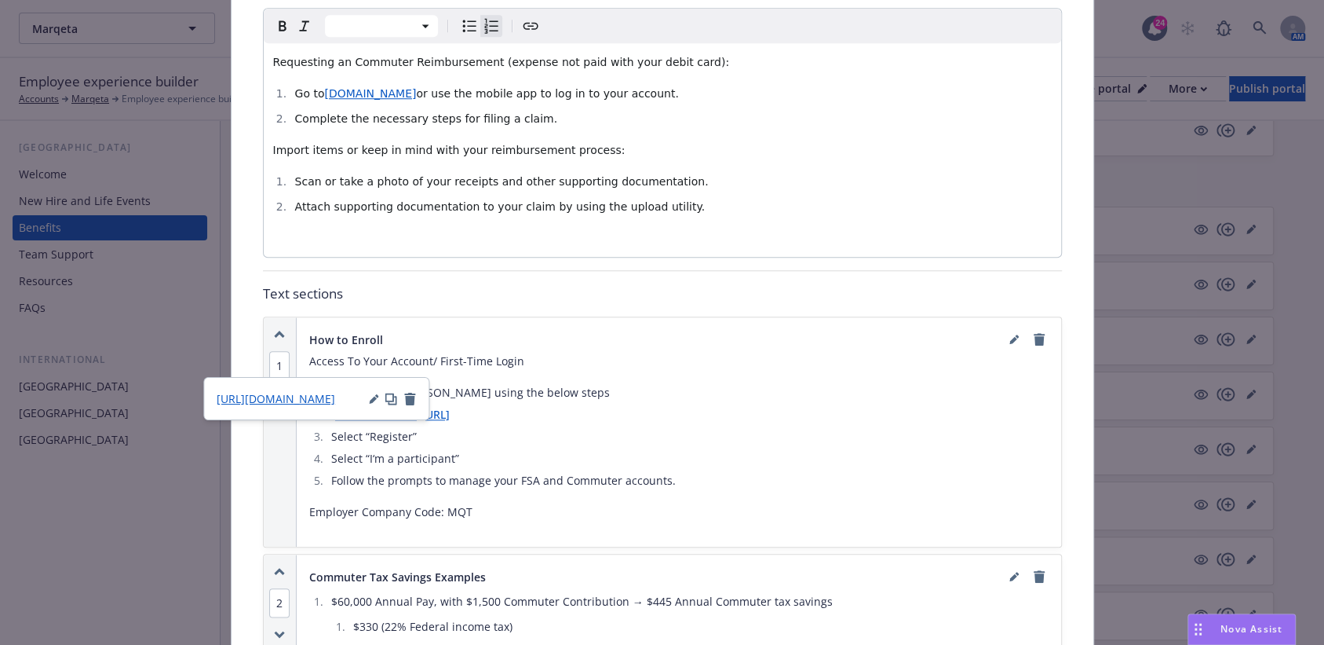
click at [549, 383] on ol "Register with Navia using the below steps​ www.app.naviabenefits.com/#/signup S…" at bounding box center [679, 436] width 740 height 107
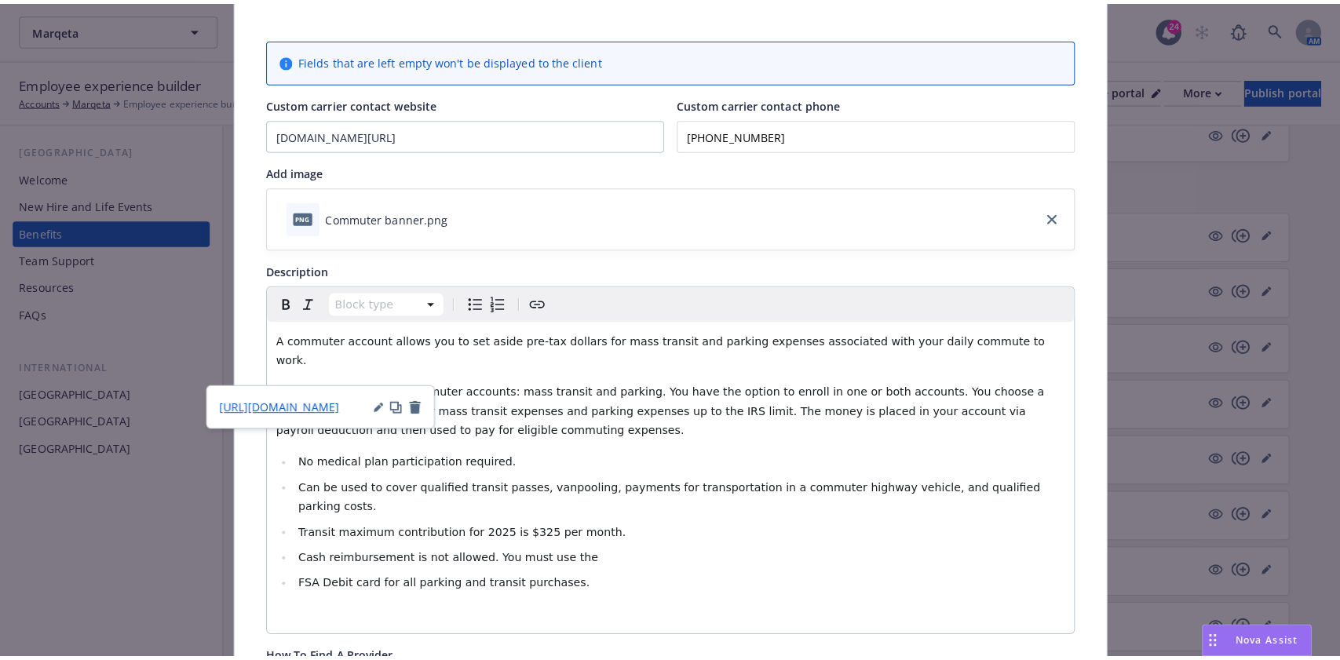
scroll to position [0, 0]
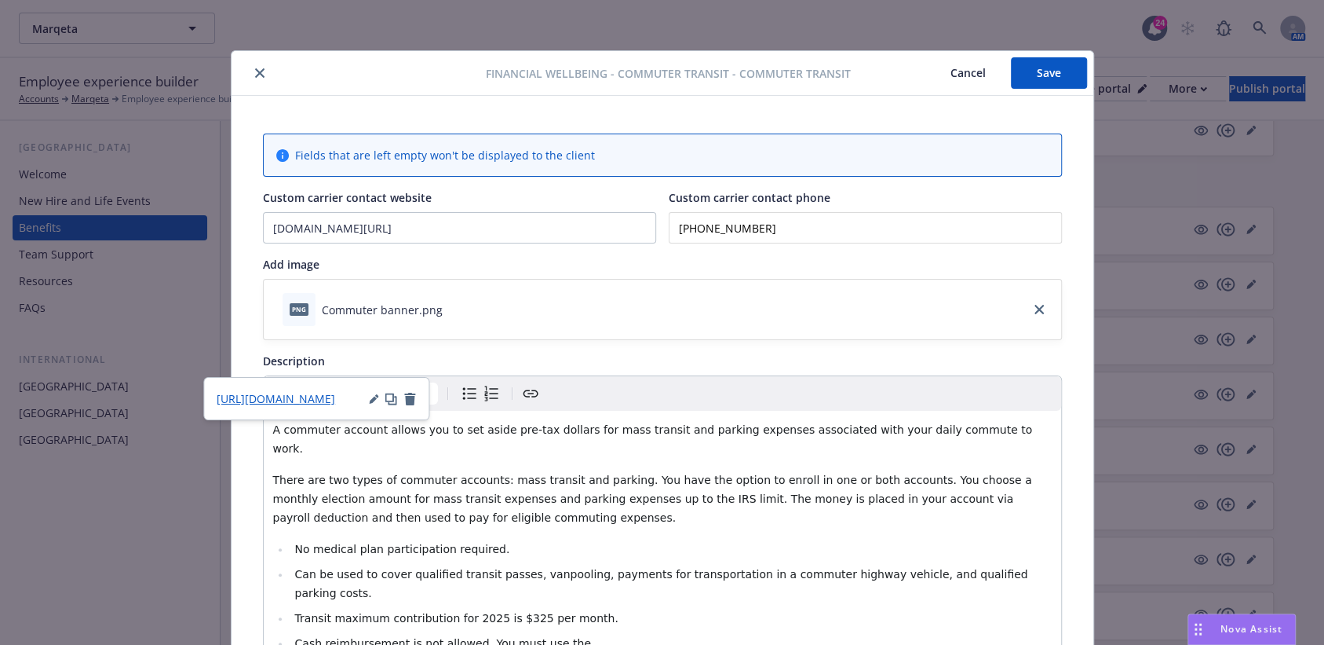
click at [1055, 77] on button "Save" at bounding box center [1049, 72] width 76 height 31
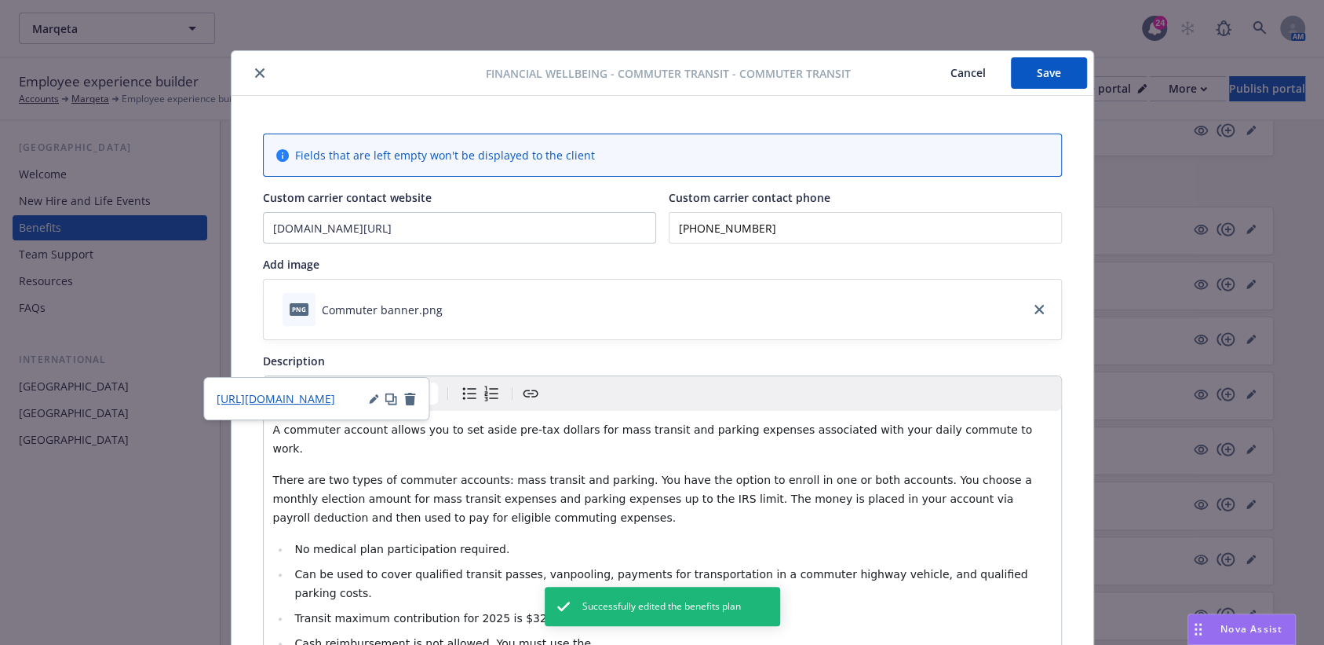
click at [254, 64] on button "close" at bounding box center [259, 73] width 19 height 19
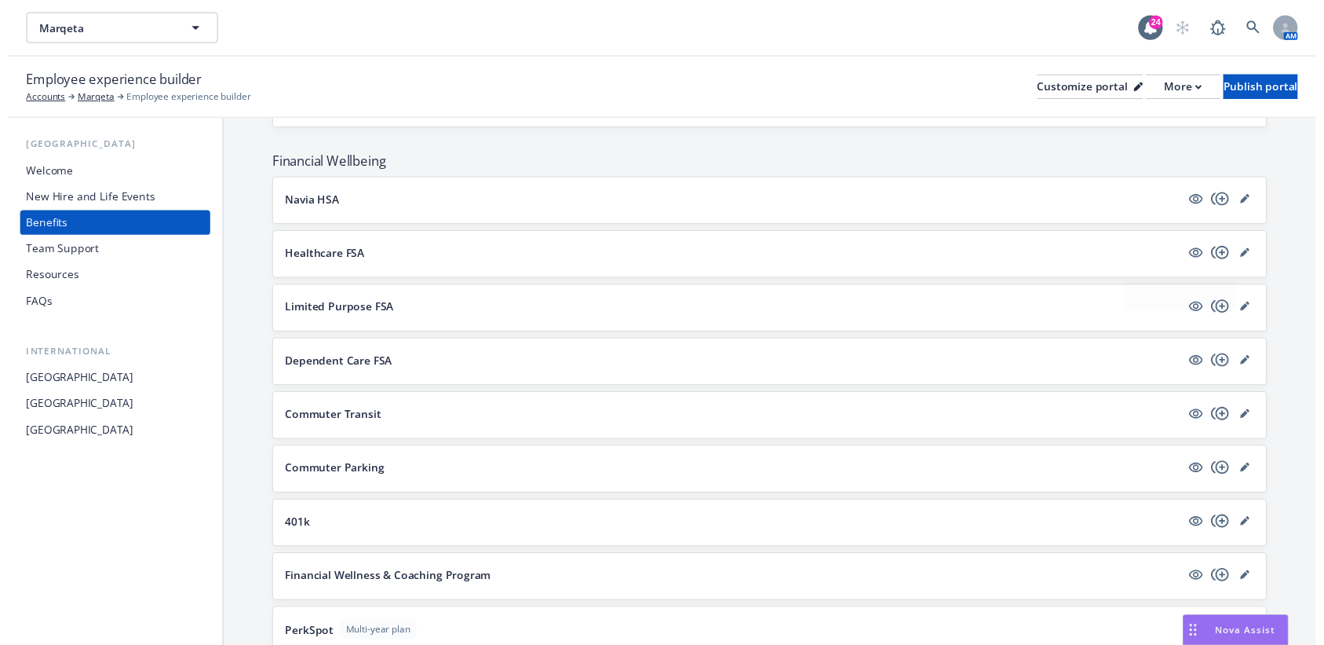
scroll to position [1576, 0]
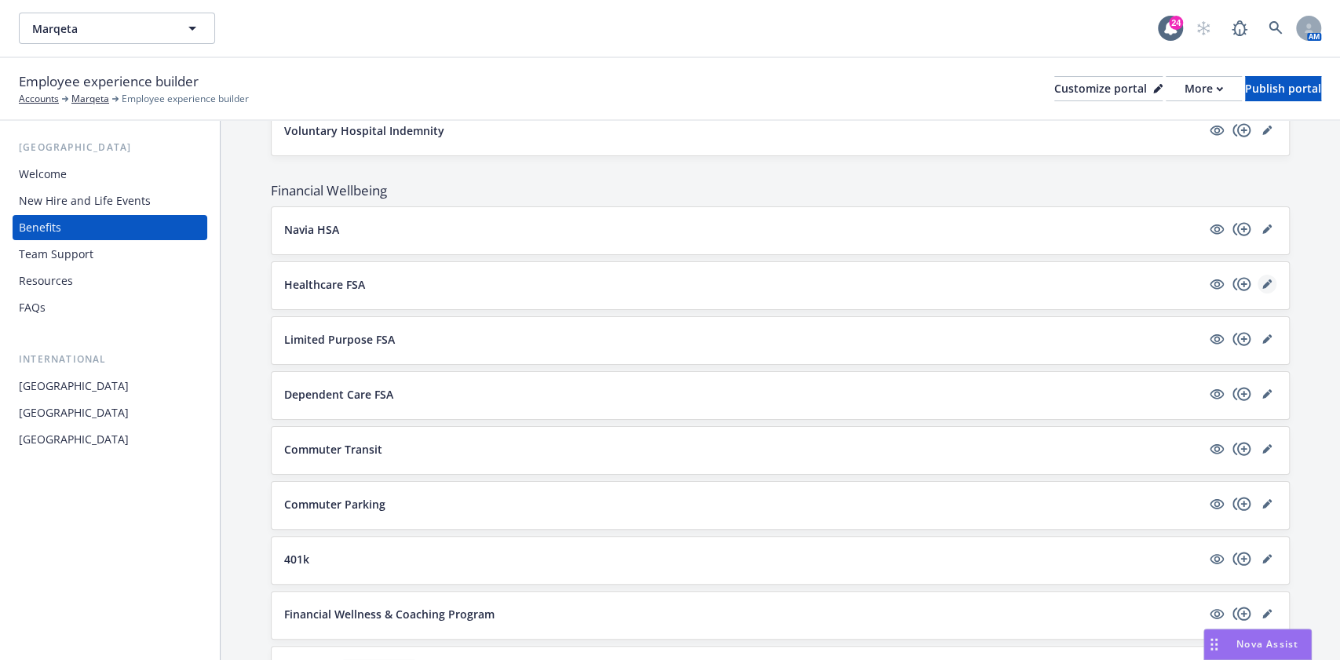
click at [1262, 281] on icon "editPencil" at bounding box center [1266, 285] width 8 height 8
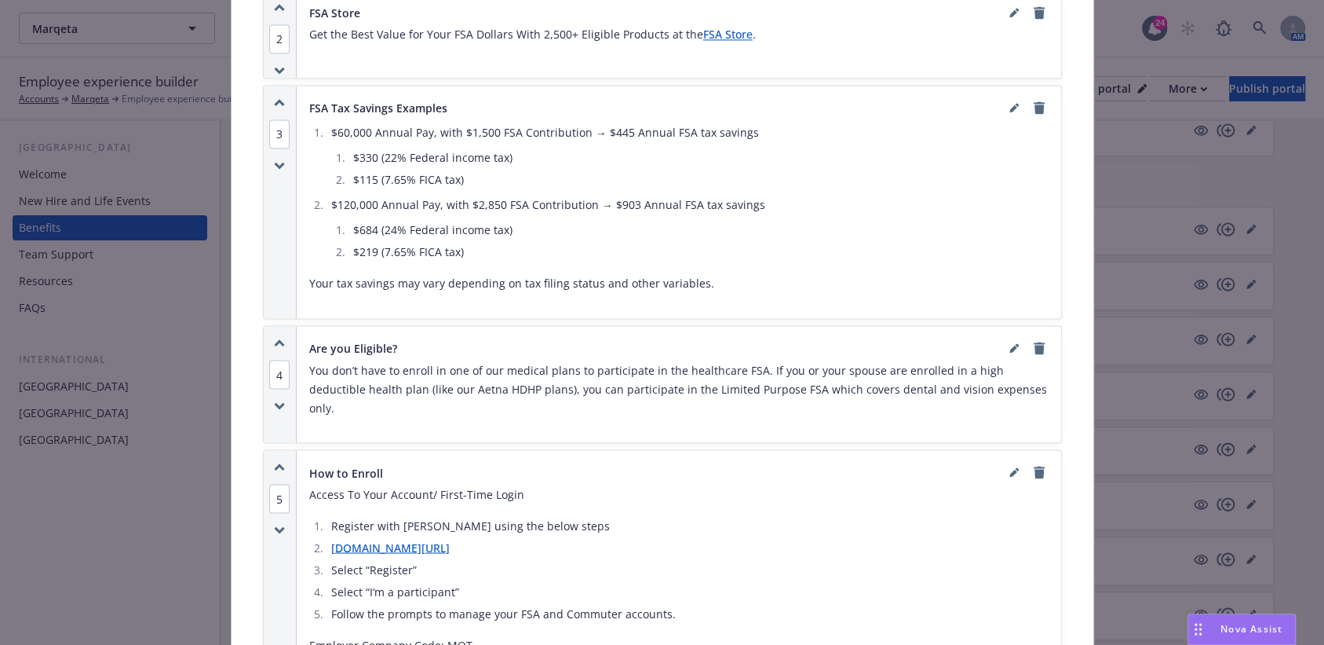
scroll to position [1198, 0]
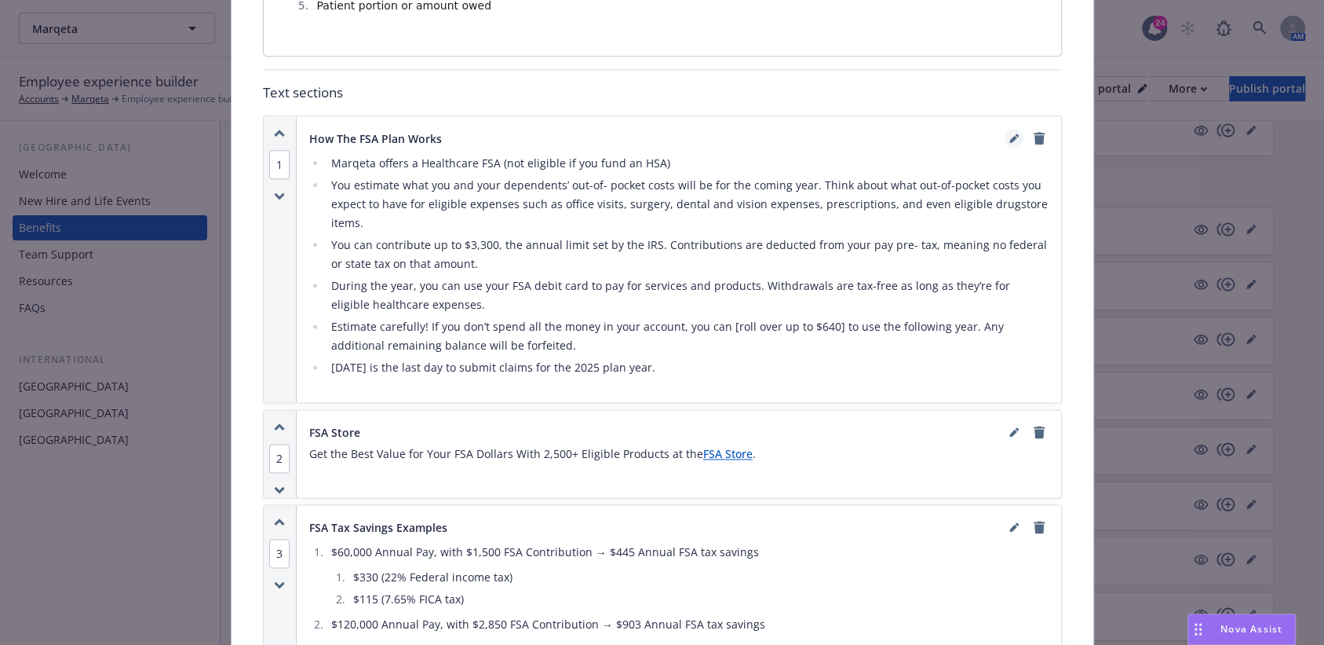
click at [1010, 136] on icon "editPencil" at bounding box center [1014, 140] width 8 height 8
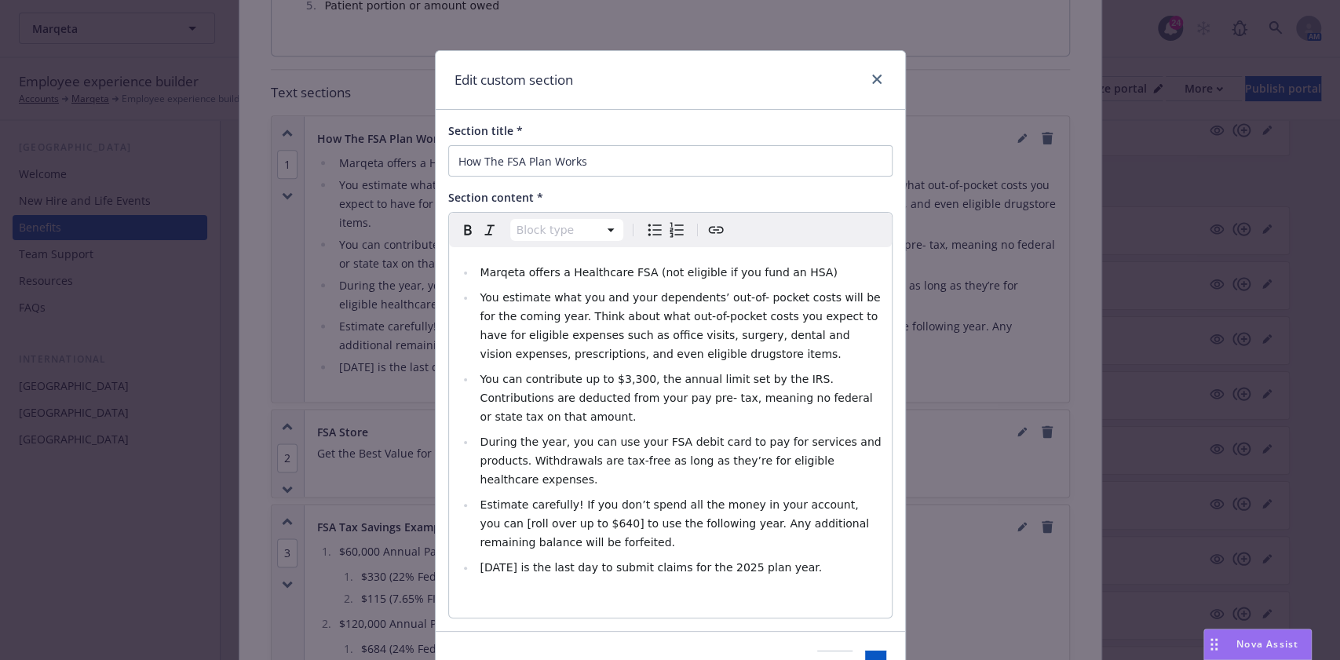
select select
click at [551, 499] on span "Estimate carefully! If you don’t spend all the money in your account, you can […" at bounding box center [676, 524] width 393 height 50
click at [851, 499] on span "Estimate carefully! If you don’t spend all the money in your account, you can […" at bounding box center [674, 524] width 389 height 50
click at [865, 651] on button "Add" at bounding box center [875, 666] width 21 height 31
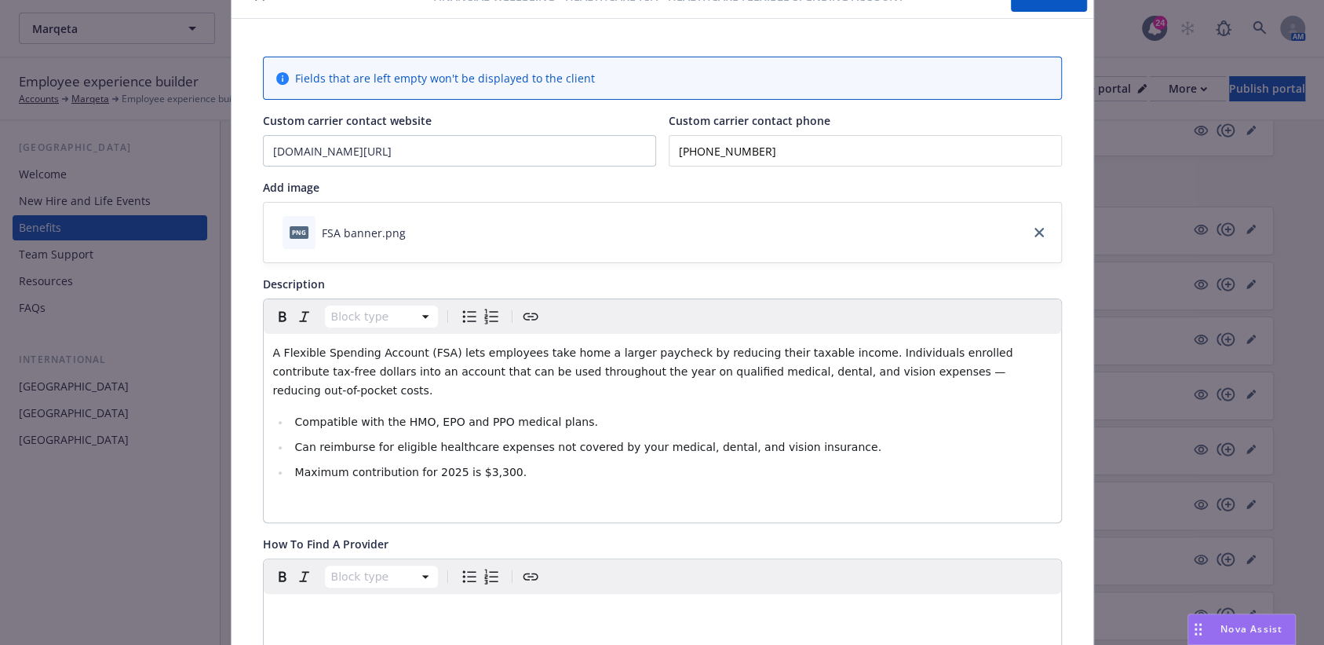
scroll to position [0, 0]
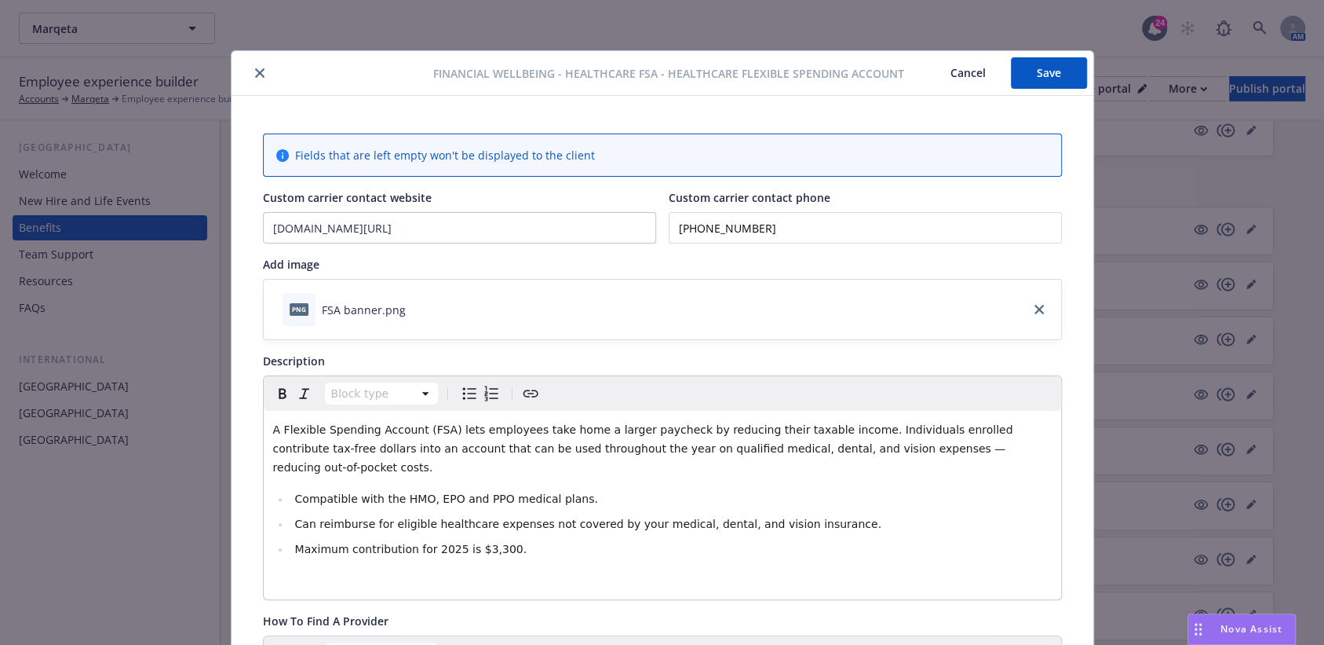
click at [1028, 72] on button "Save" at bounding box center [1049, 72] width 76 height 31
click at [1047, 66] on button "Save" at bounding box center [1049, 72] width 76 height 31
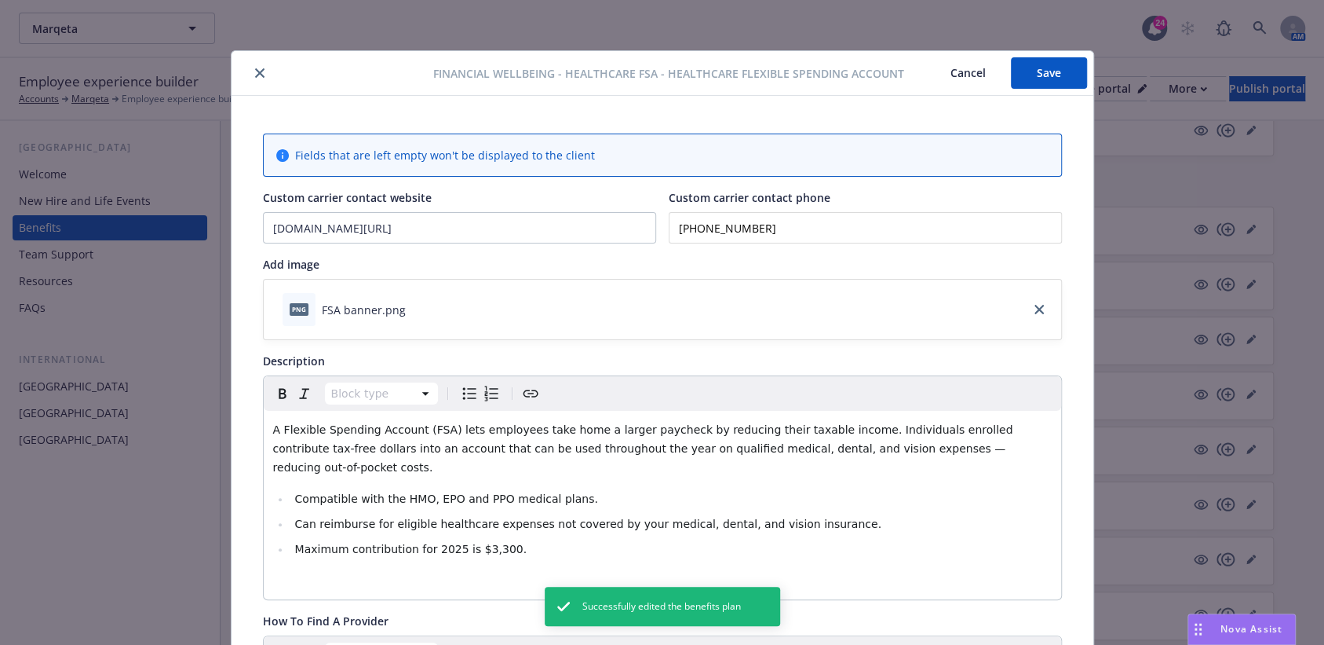
click at [250, 78] on button "close" at bounding box center [259, 73] width 19 height 19
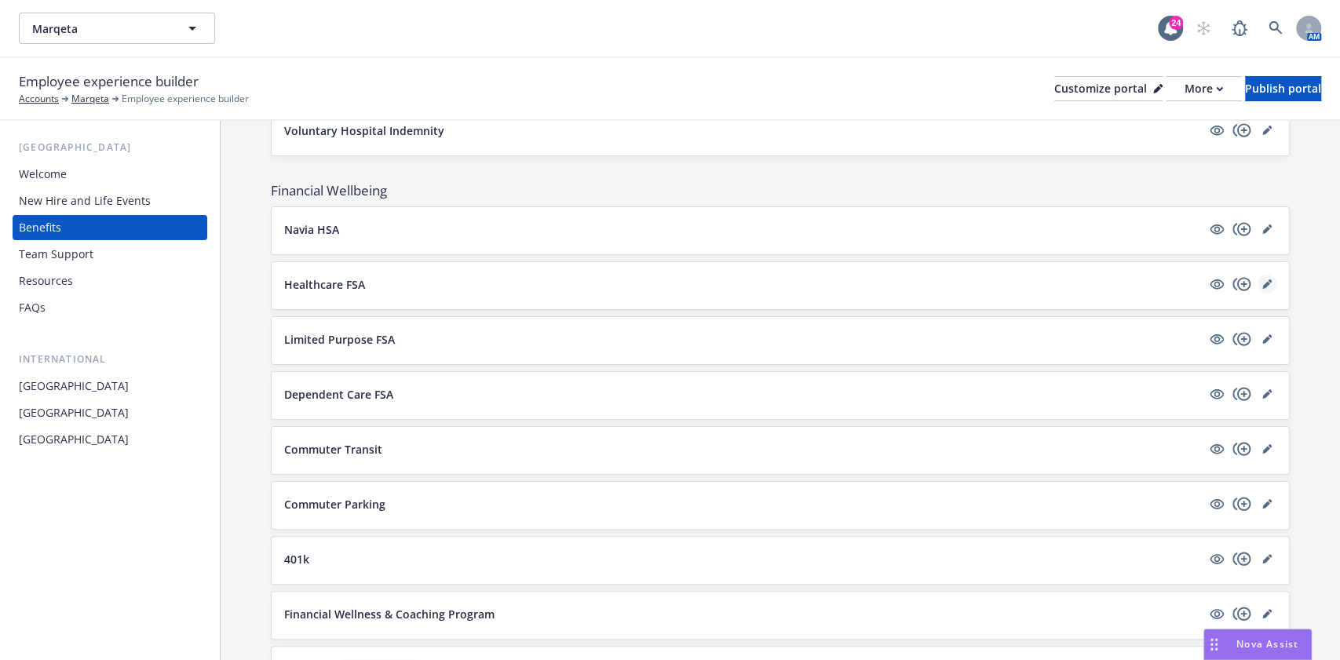
click at [1262, 279] on icon "editPencil" at bounding box center [1266, 283] width 9 height 9
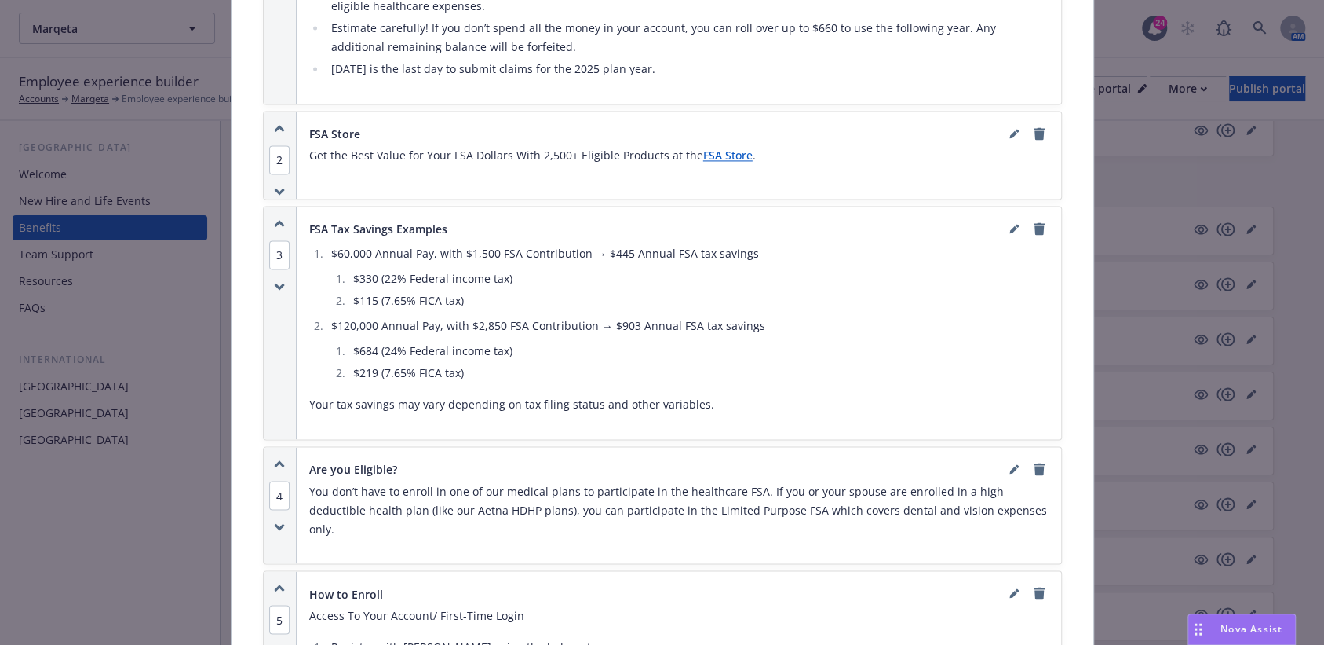
scroll to position [1512, 0]
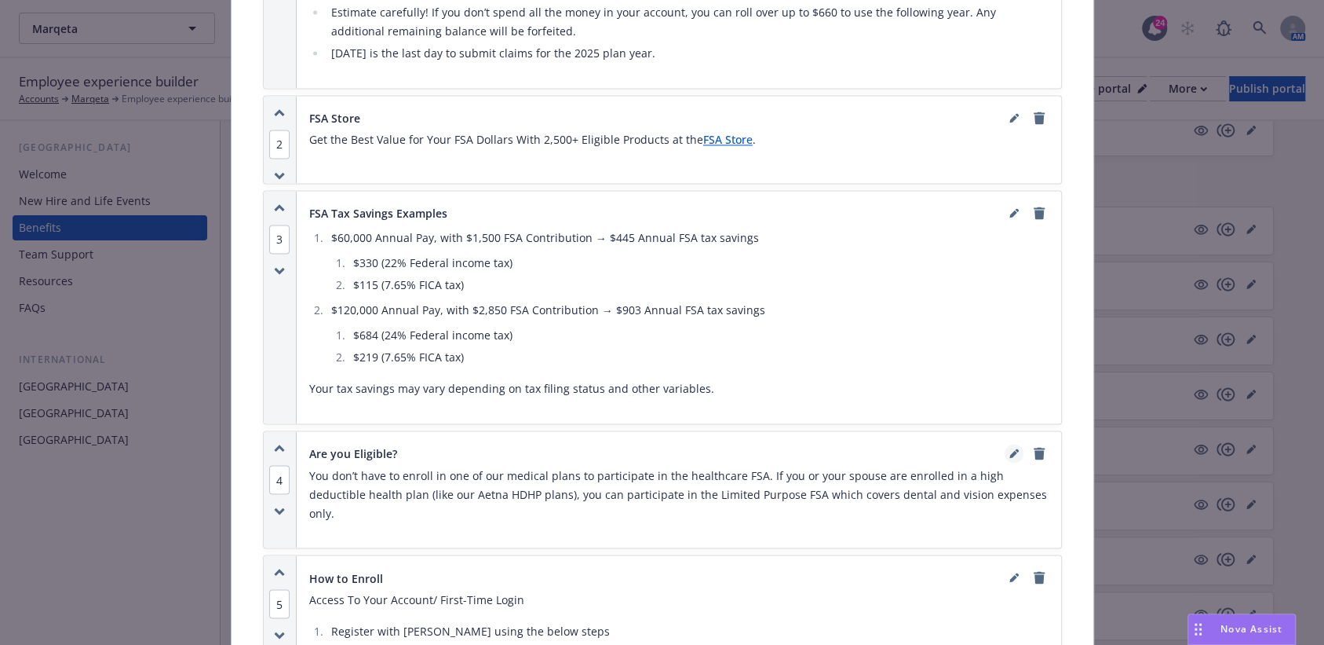
click at [1010, 448] on icon "editPencil" at bounding box center [1014, 452] width 9 height 9
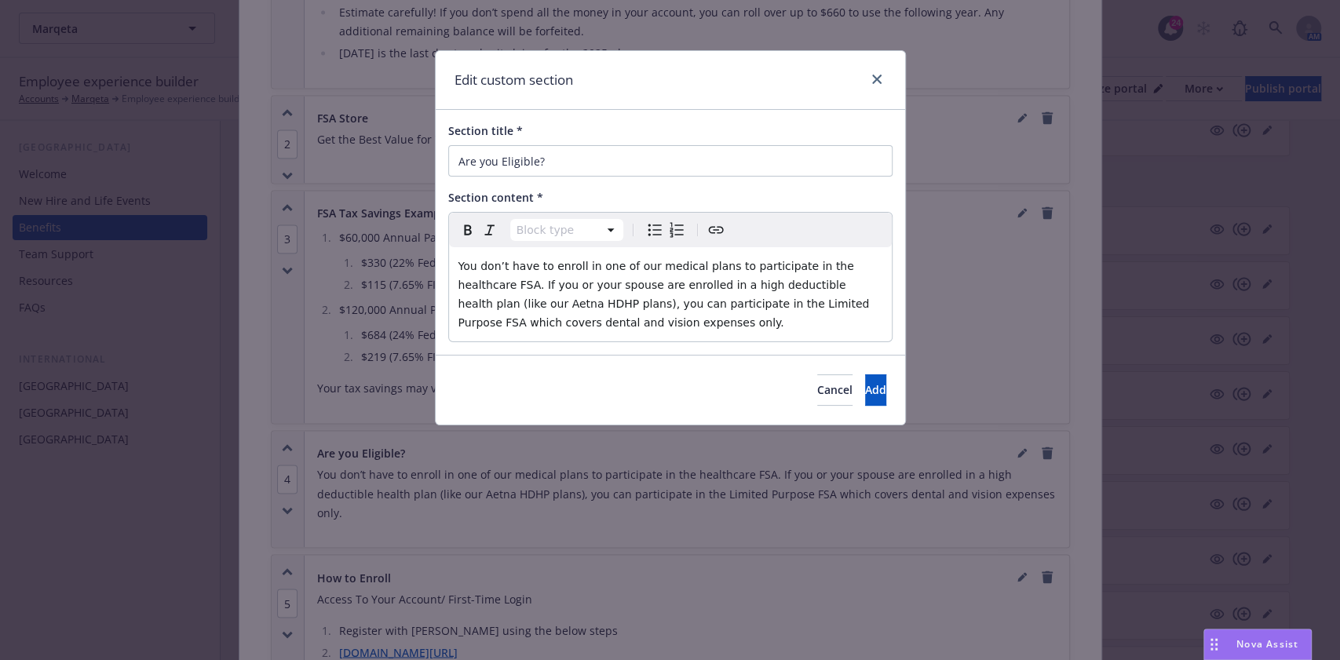
select select "paragraph"
click at [614, 312] on p "You don’t have to enroll in one of our medical plans to participate in the heal…" at bounding box center [670, 294] width 424 height 75
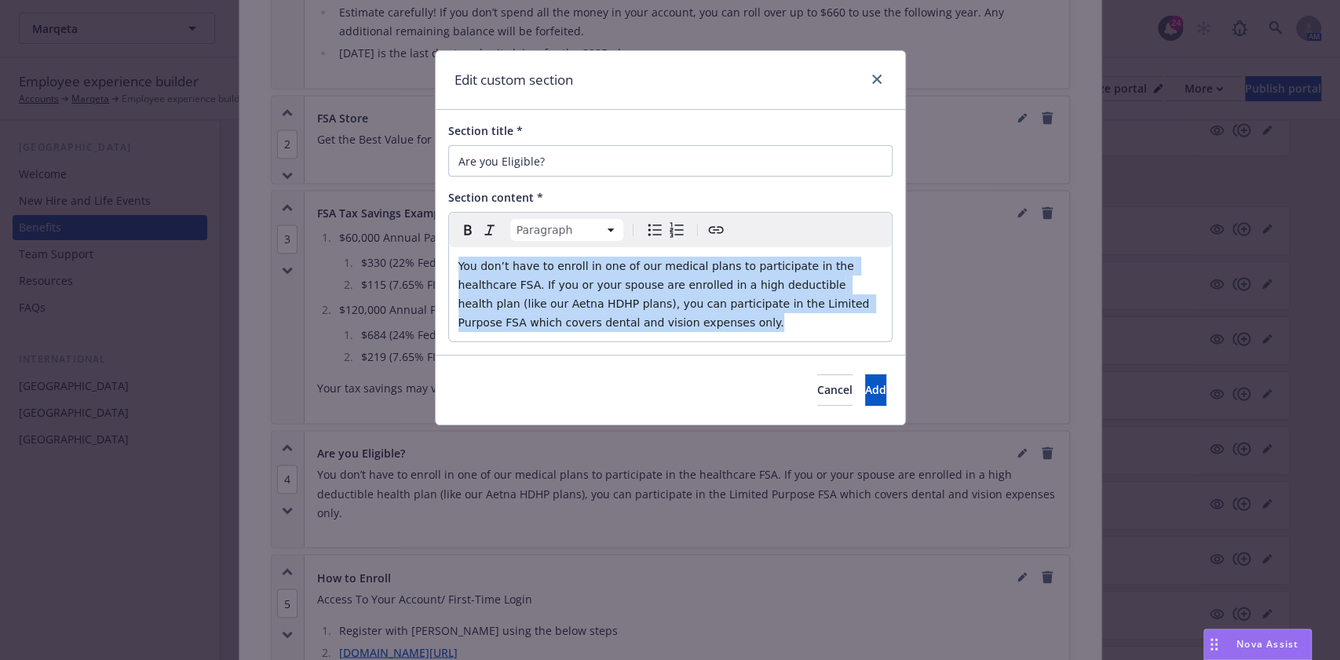
copy span "You don’t have to enroll in one of our medical plans to participate in the heal…"
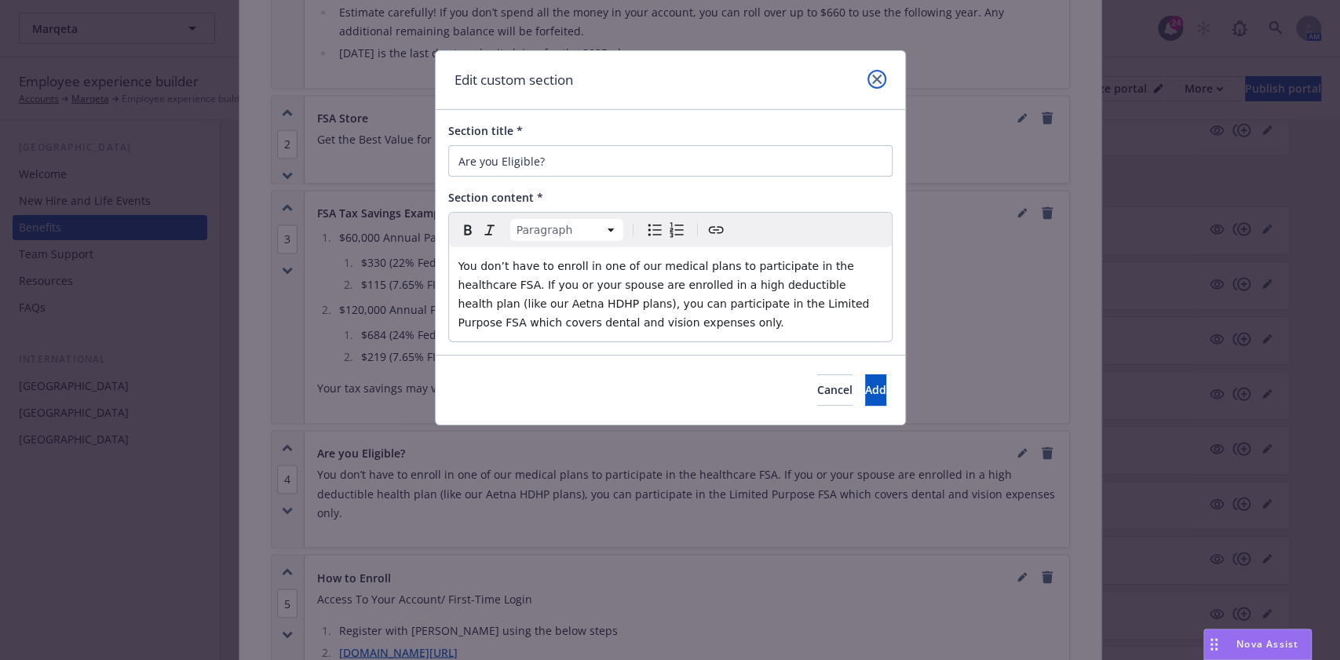
click at [879, 84] on link "close" at bounding box center [877, 79] width 19 height 19
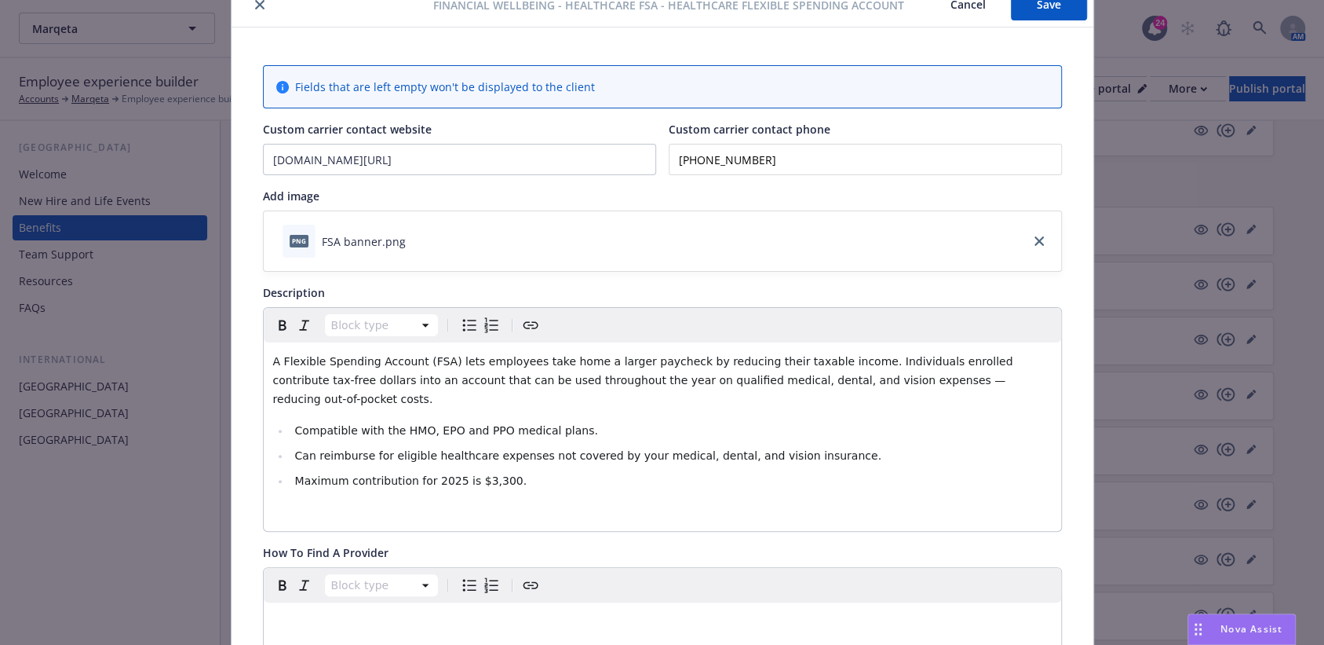
scroll to position [0, 0]
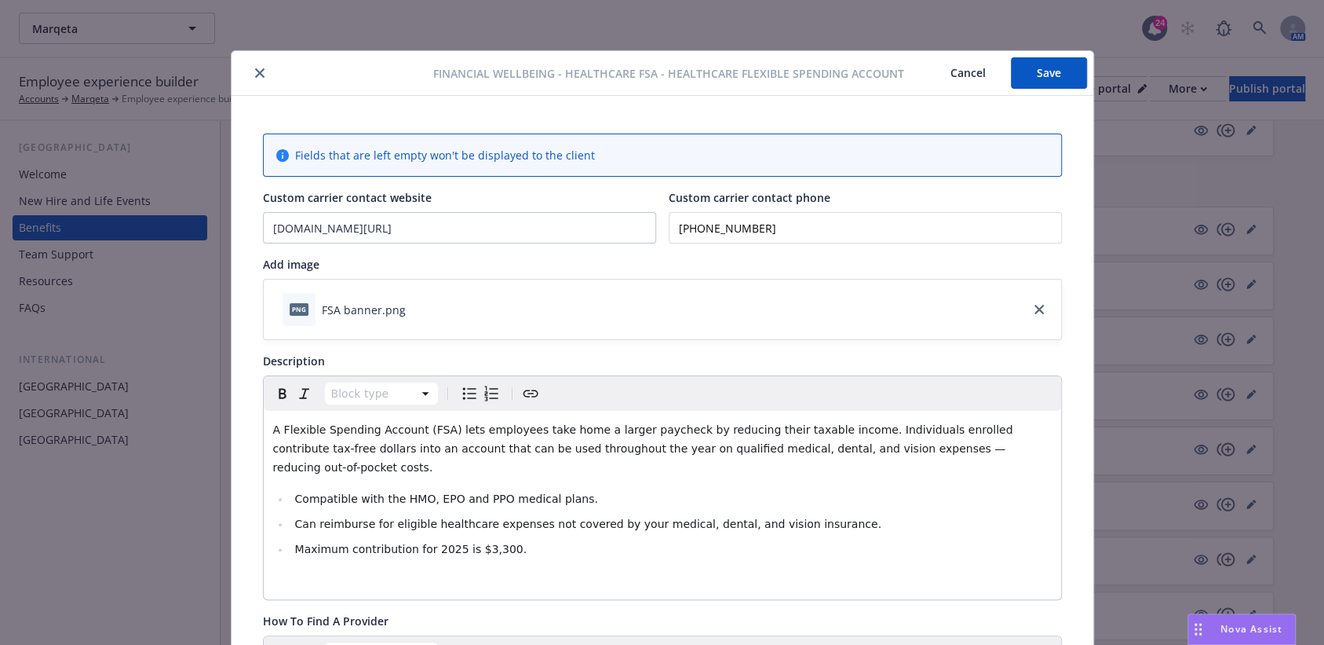
click at [250, 79] on button "close" at bounding box center [259, 73] width 19 height 19
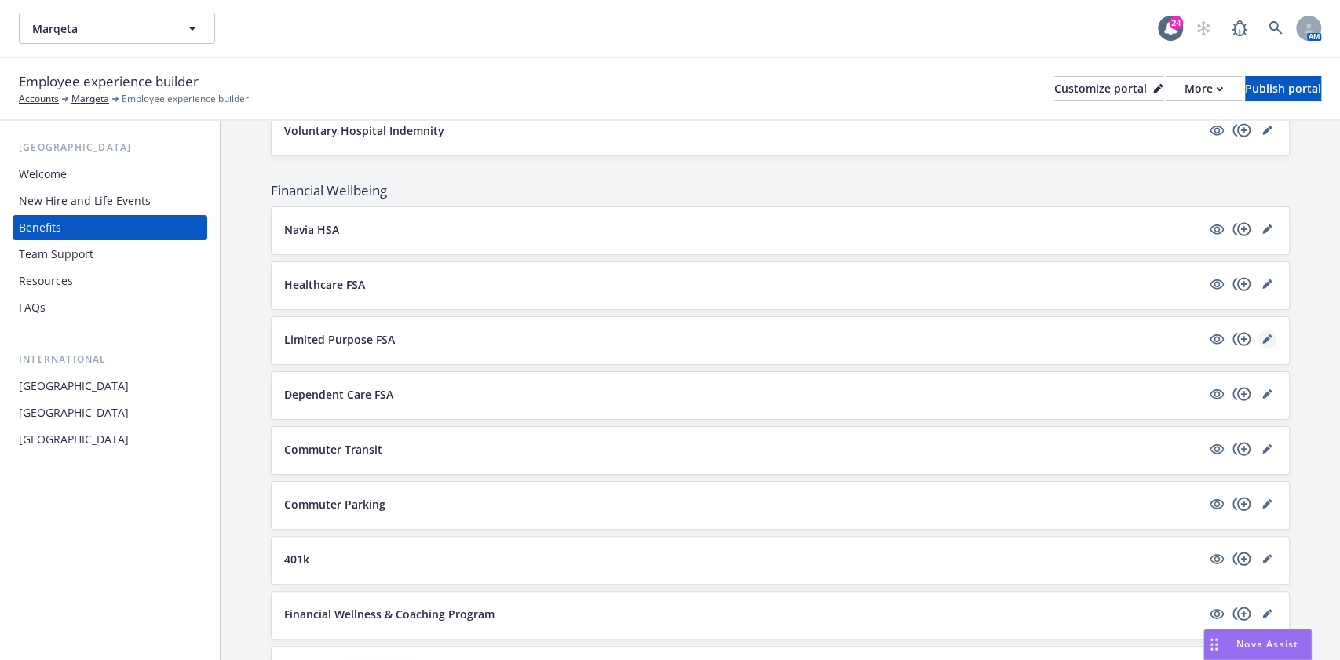
click at [1262, 336] on icon "editPencil" at bounding box center [1266, 340] width 8 height 8
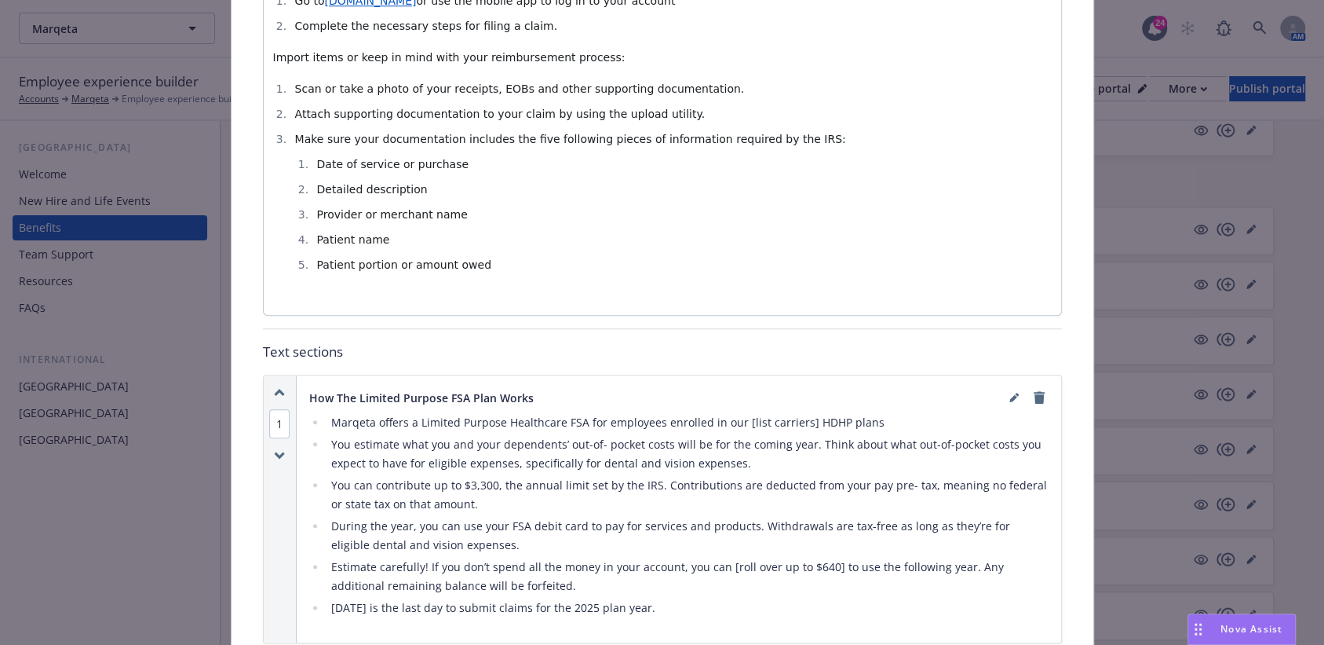
scroll to position [1512, 0]
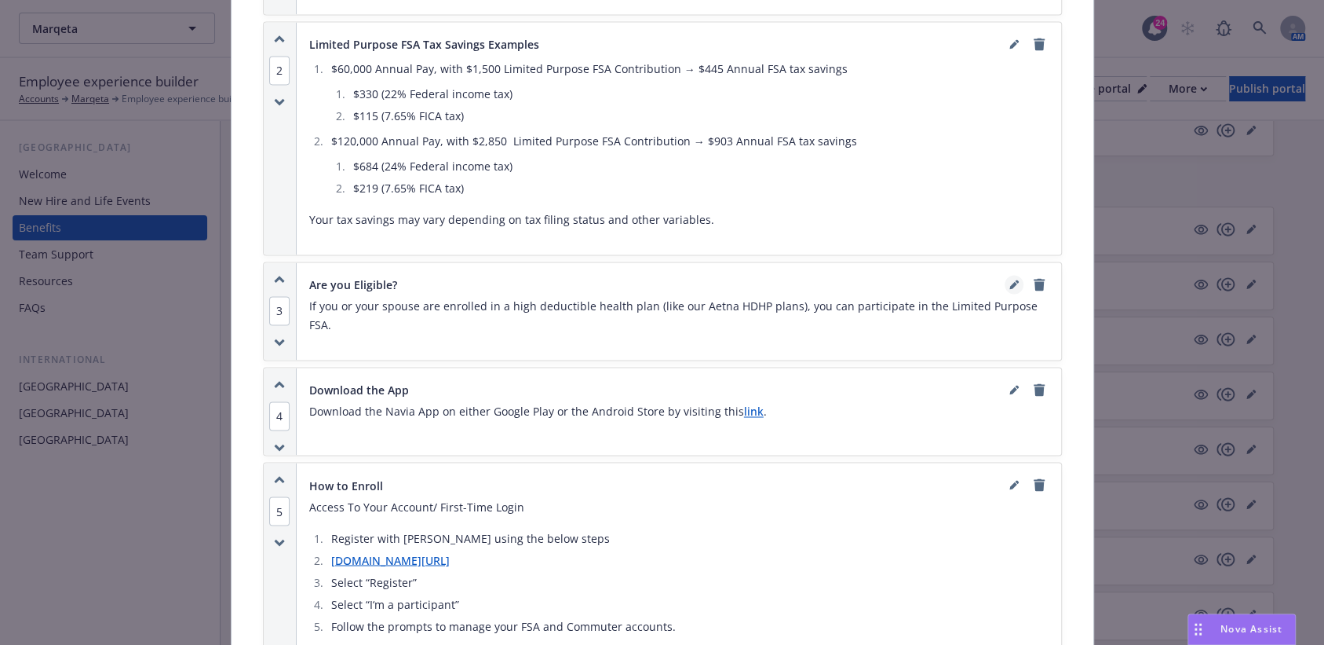
click at [1010, 279] on icon "editPencil" at bounding box center [1014, 283] width 9 height 9
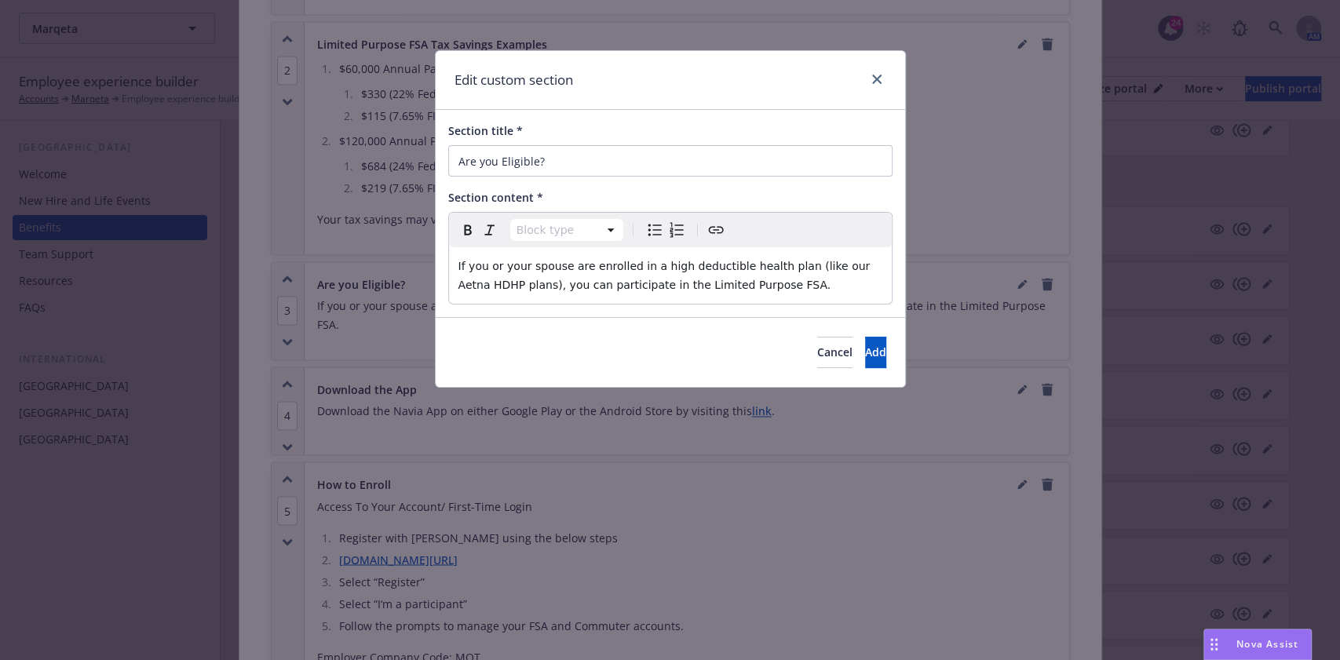
select select "paragraph"
click at [875, 290] on p "If you or your spouse are enrolled in a high deductible health plan (like our A…" at bounding box center [670, 276] width 424 height 38
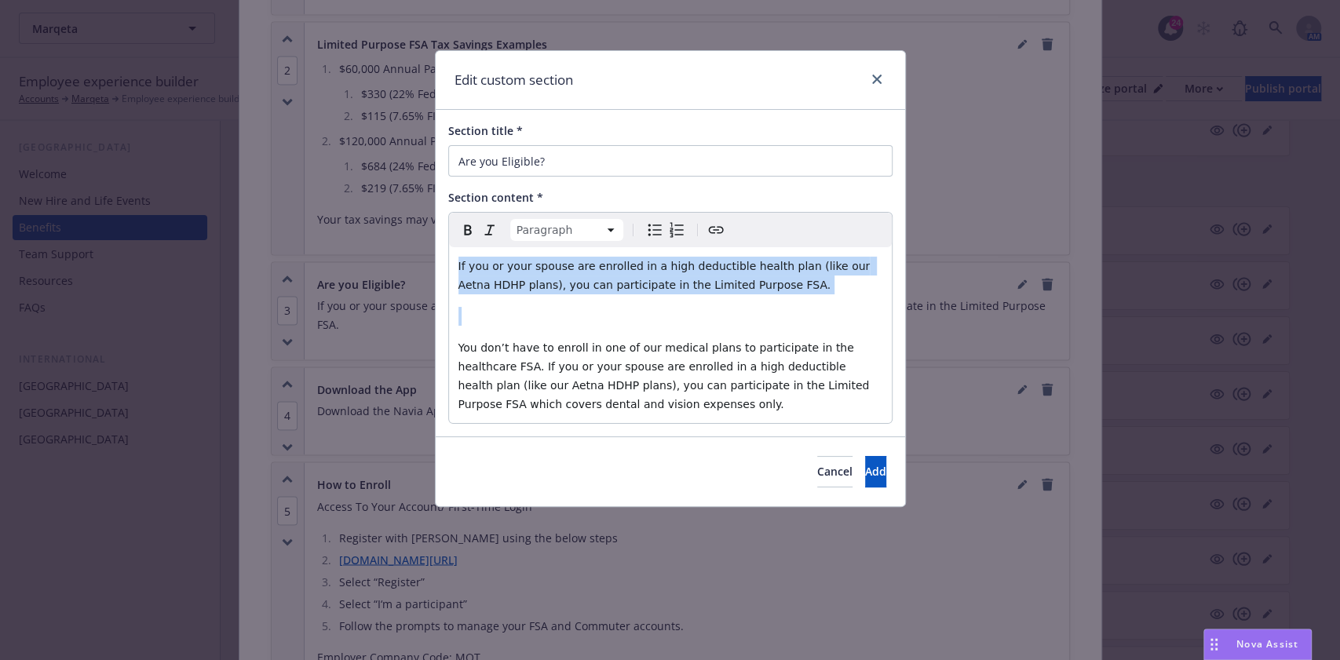
drag, startPoint x: 768, startPoint y: 294, endPoint x: 388, endPoint y: 246, distance: 383.0
click at [388, 246] on div "Edit custom section Section title * Are you Eligible? Section content * Paragra…" at bounding box center [670, 330] width 1340 height 660
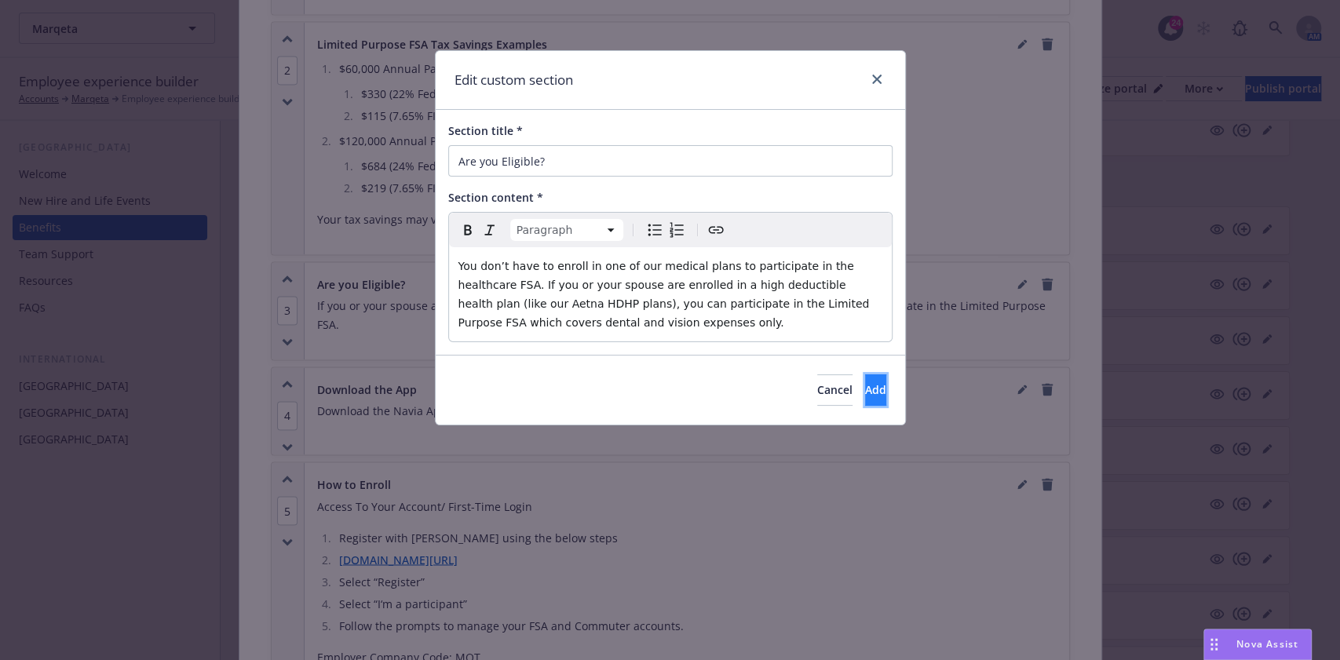
click at [865, 394] on button "Add" at bounding box center [875, 389] width 21 height 31
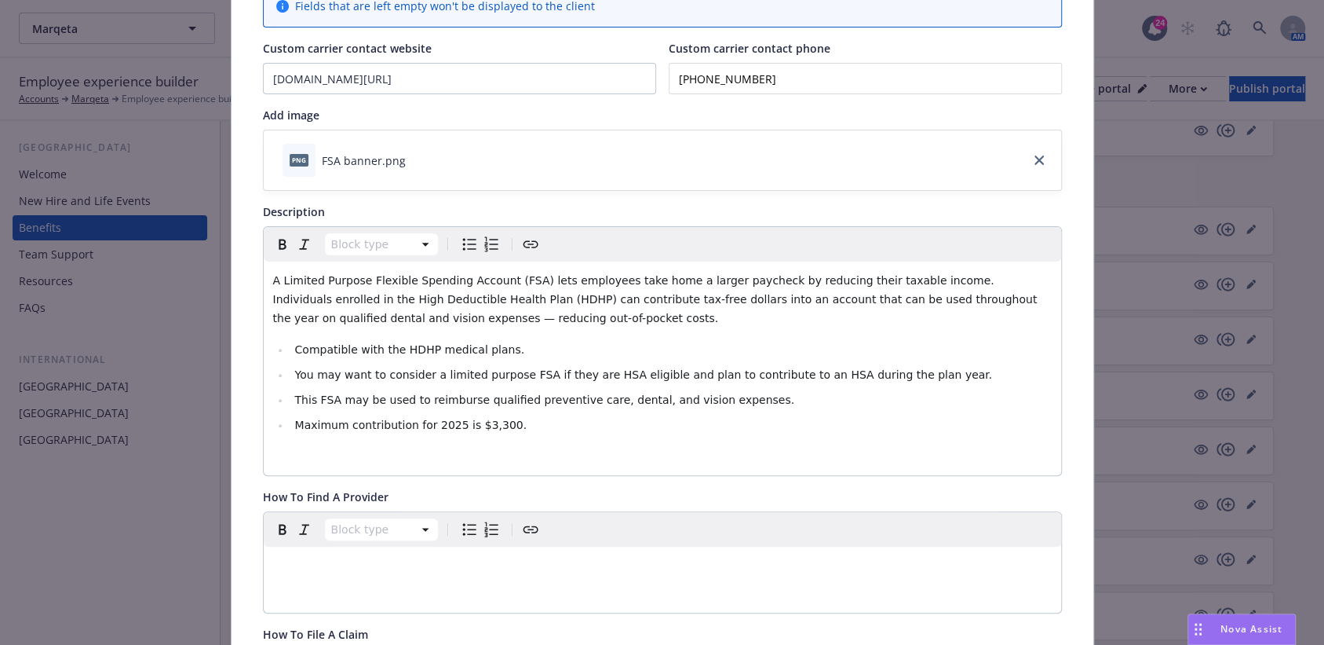
scroll to position [0, 0]
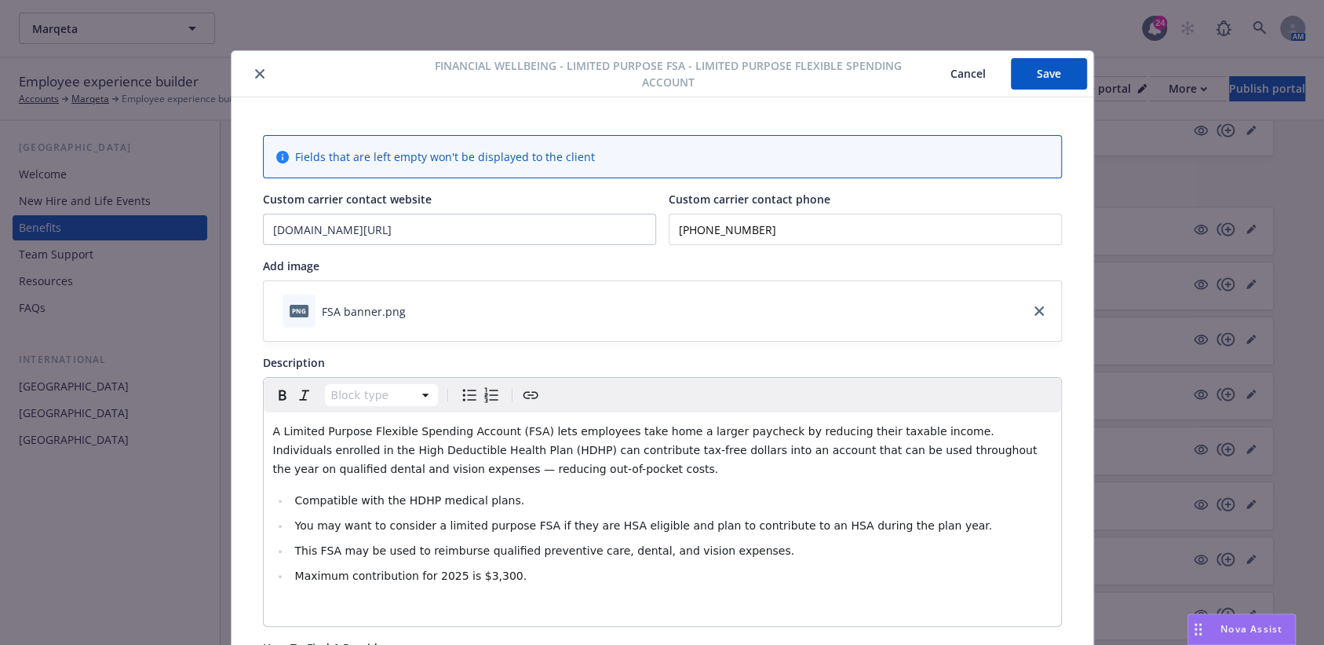
click at [1031, 69] on button "Save" at bounding box center [1049, 73] width 76 height 31
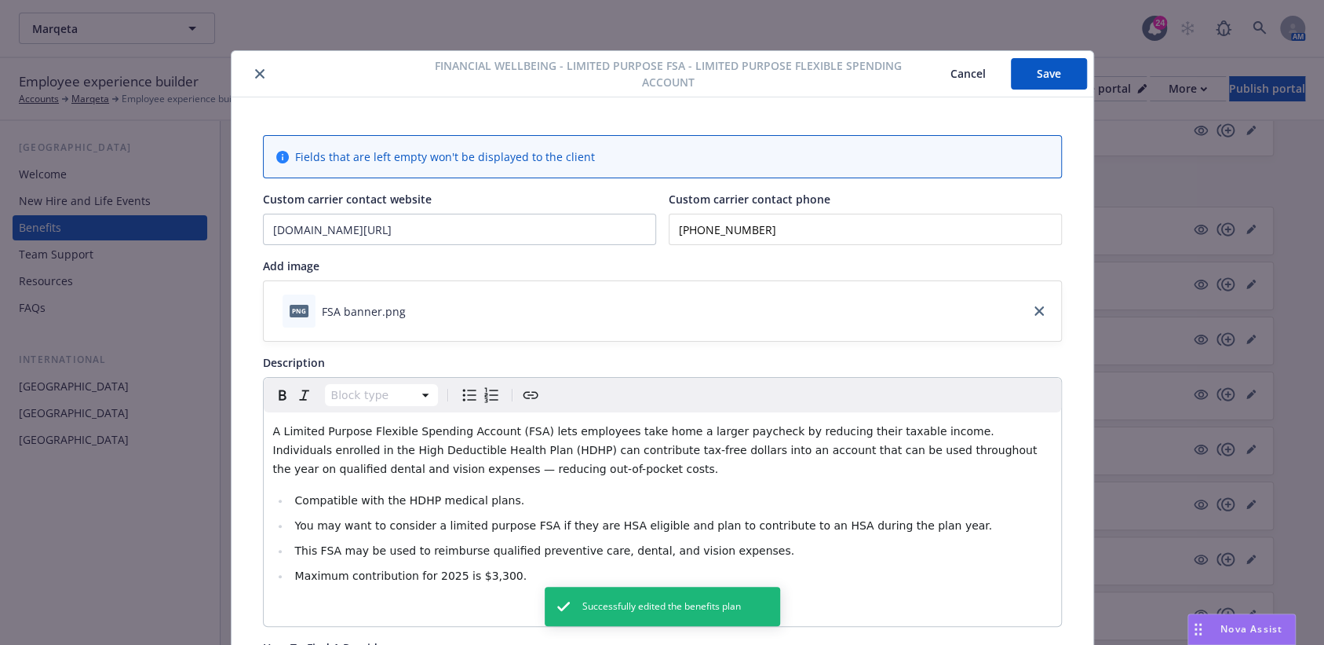
click at [250, 79] on button "close" at bounding box center [259, 73] width 19 height 19
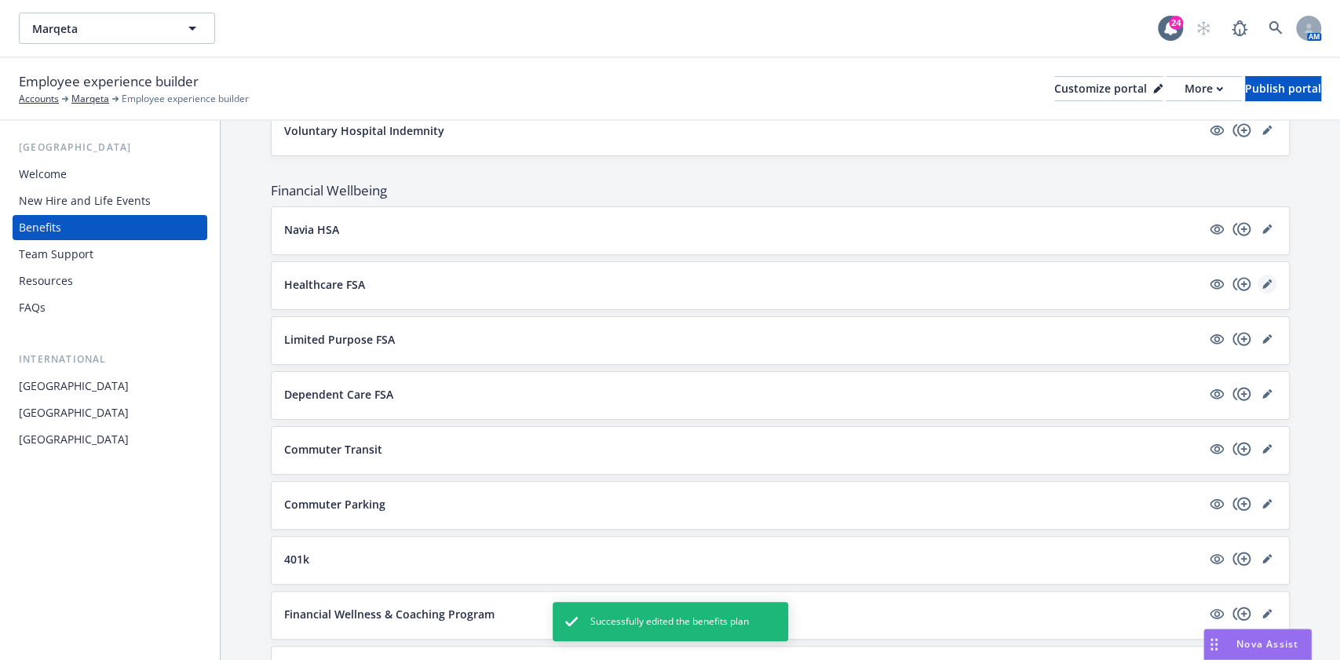
click at [1262, 279] on icon "editPencil" at bounding box center [1266, 283] width 9 height 9
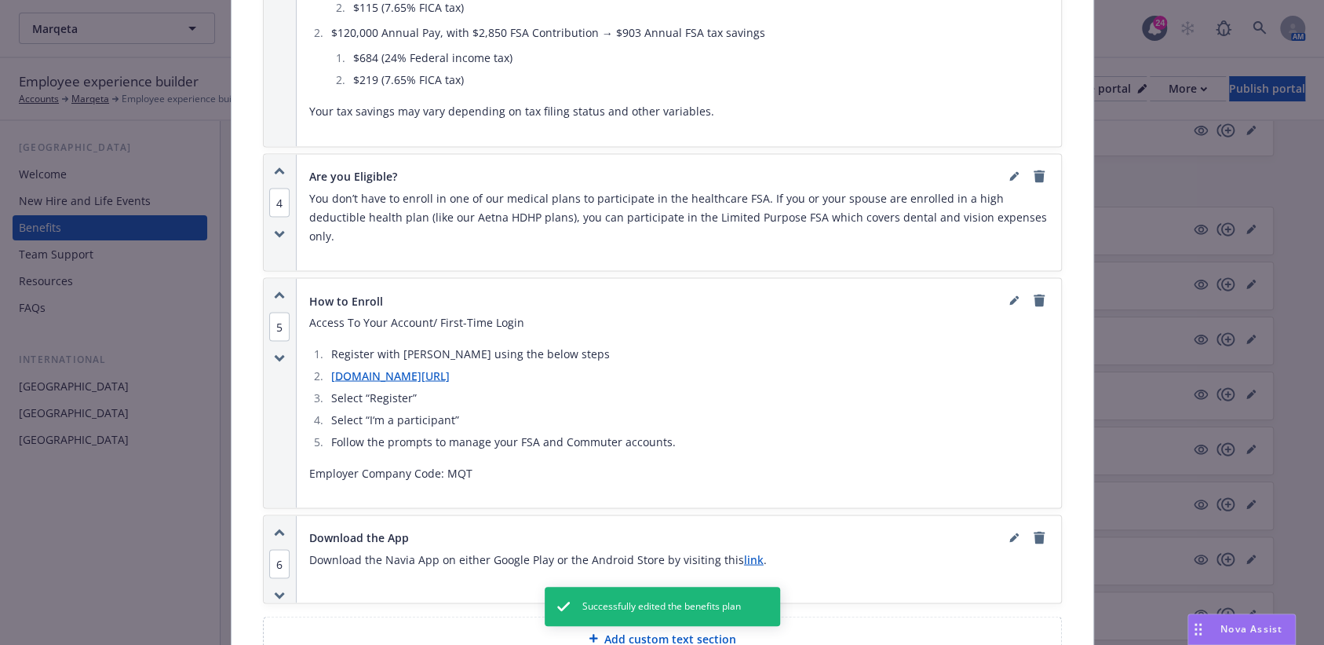
scroll to position [1722, 0]
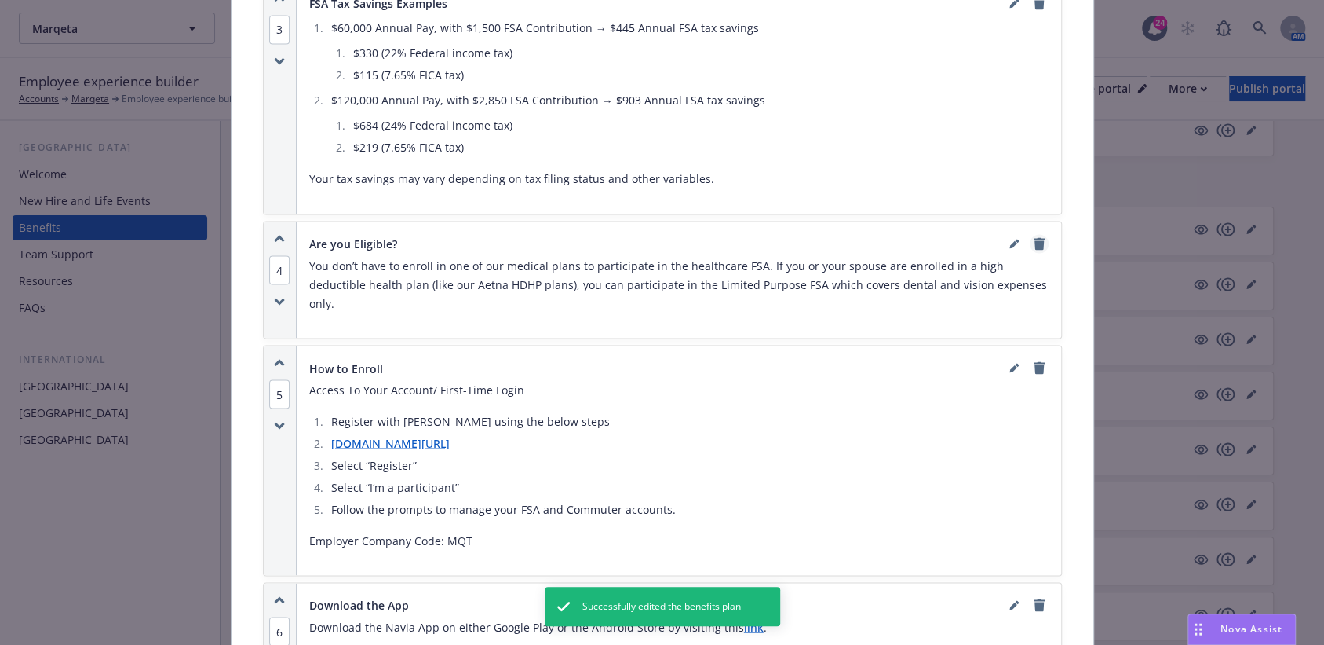
click at [1034, 237] on icon "remove" at bounding box center [1039, 243] width 11 height 13
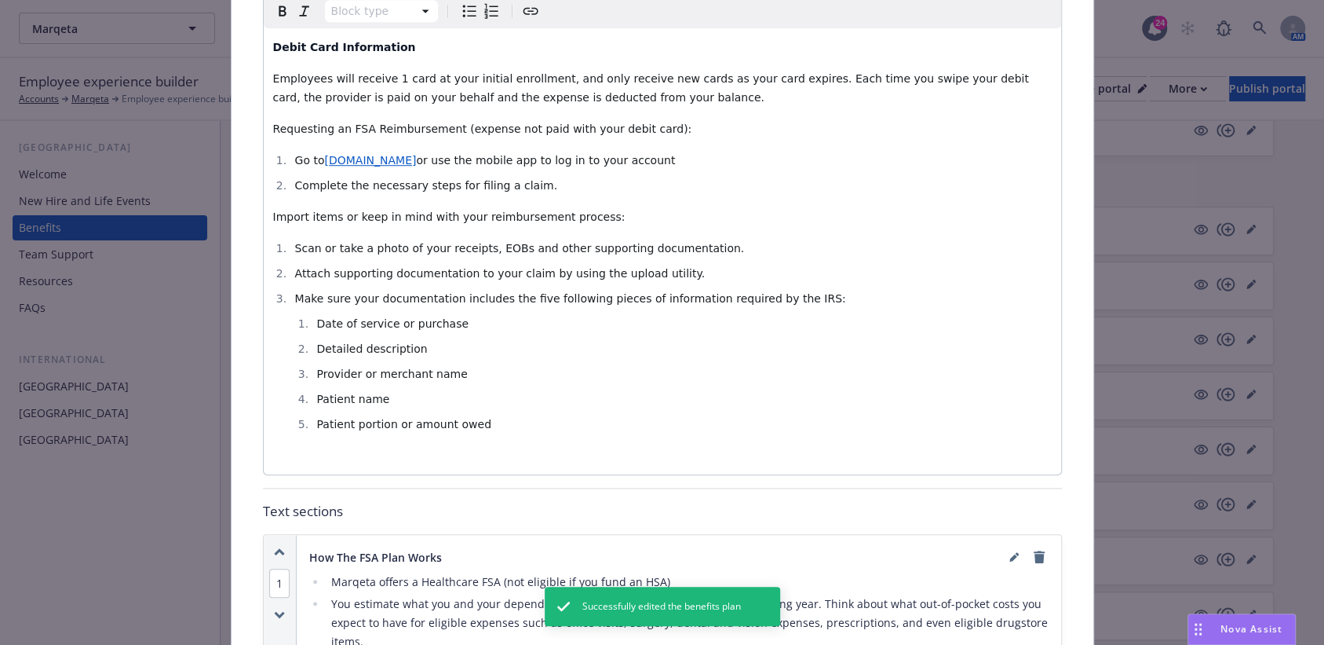
scroll to position [0, 0]
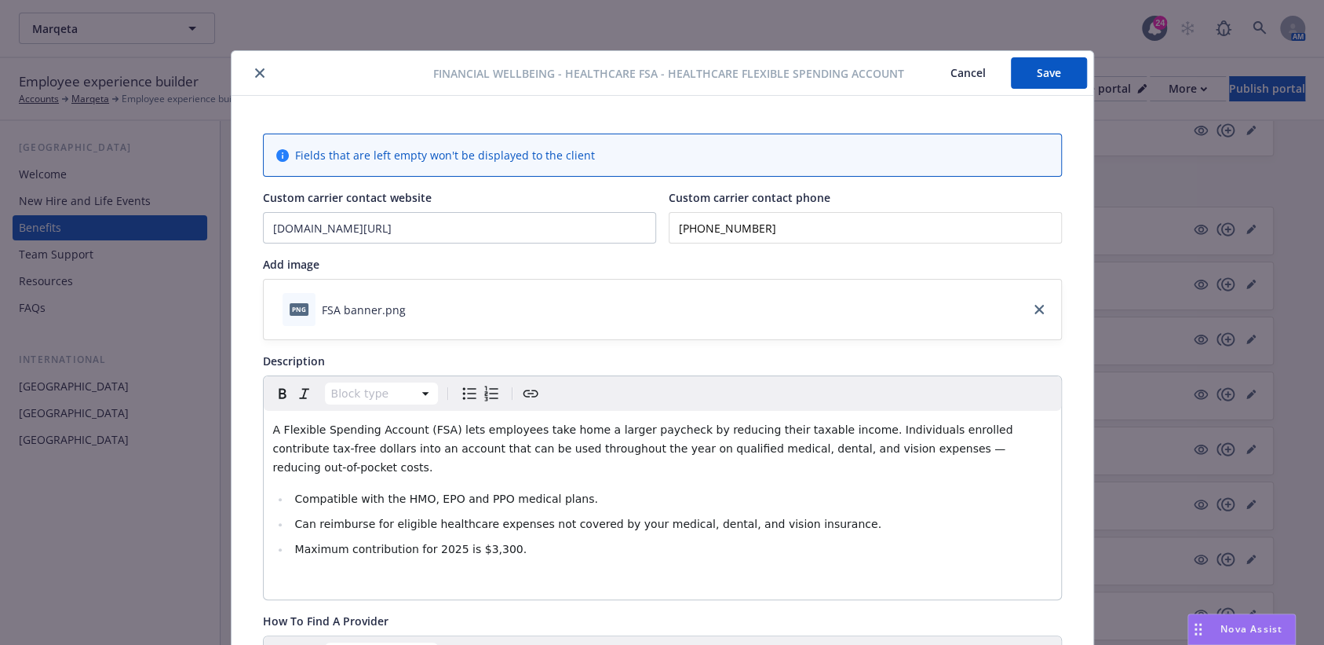
click at [1031, 75] on button "Save" at bounding box center [1049, 72] width 76 height 31
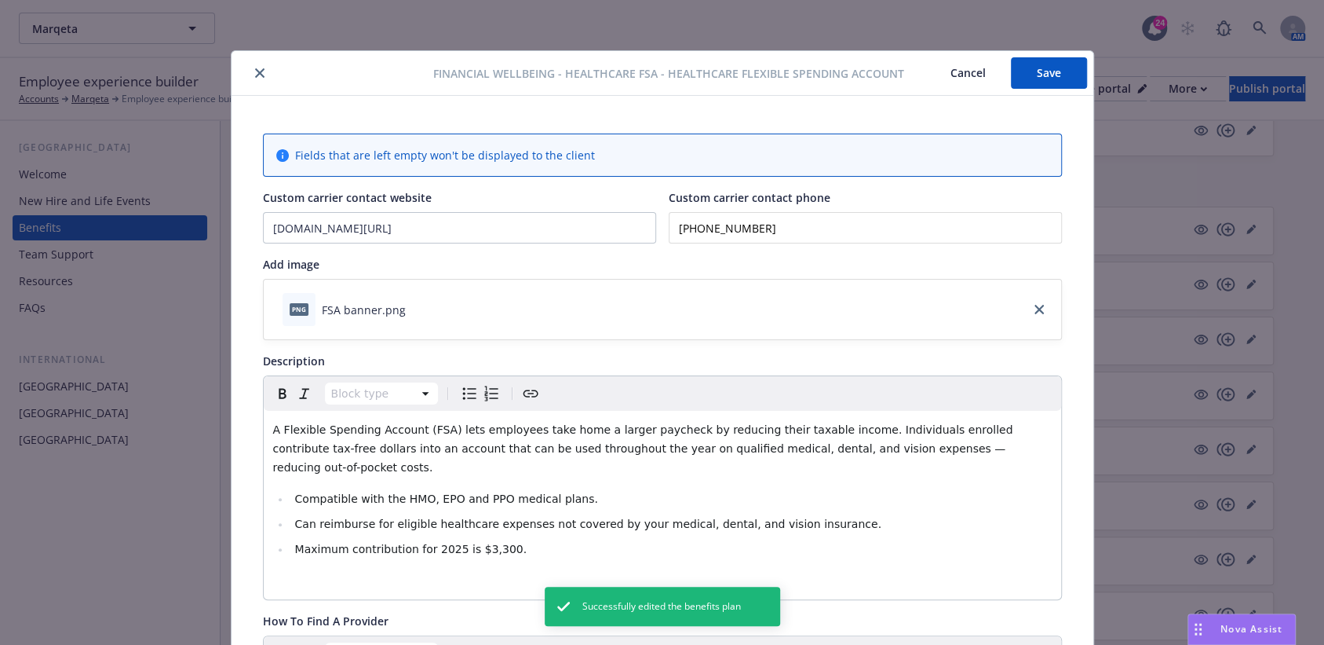
click at [255, 74] on icon "close" at bounding box center [259, 72] width 9 height 9
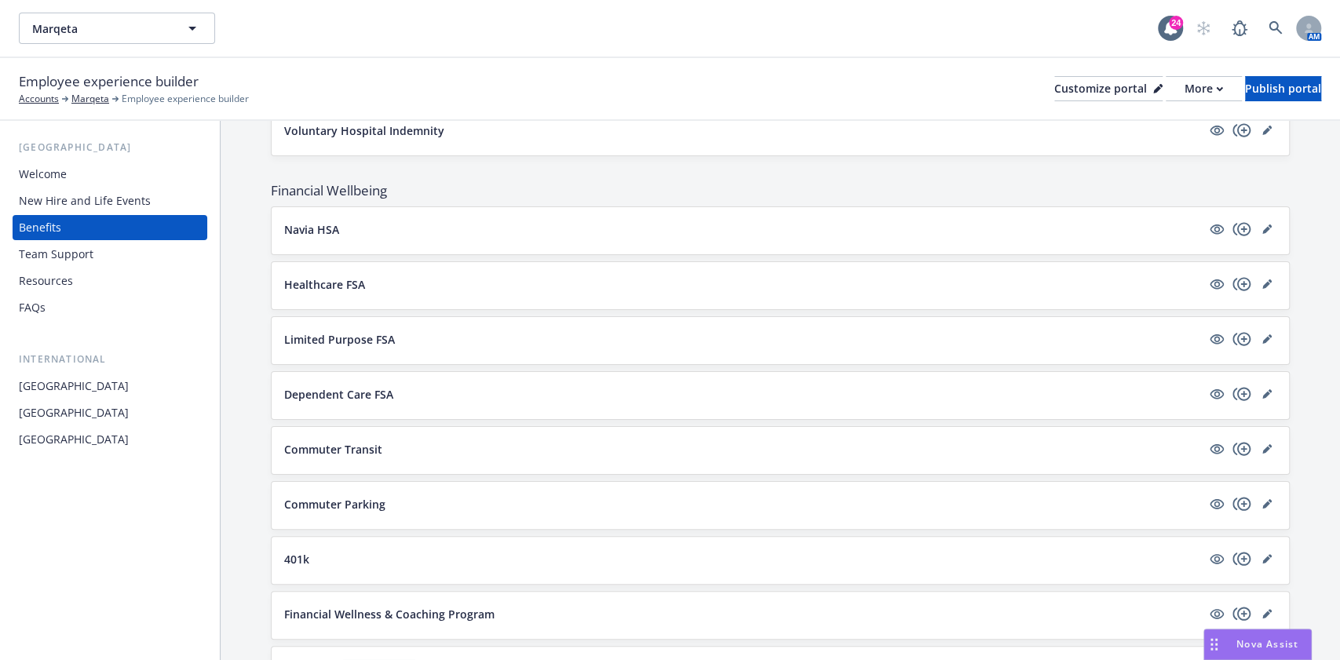
click at [1259, 331] on div at bounding box center [1241, 339] width 69 height 19
click at [1261, 323] on div "Limited Purpose FSA" at bounding box center [780, 340] width 1017 height 47
click at [1262, 334] on icon "editPencil" at bounding box center [1266, 338] width 9 height 9
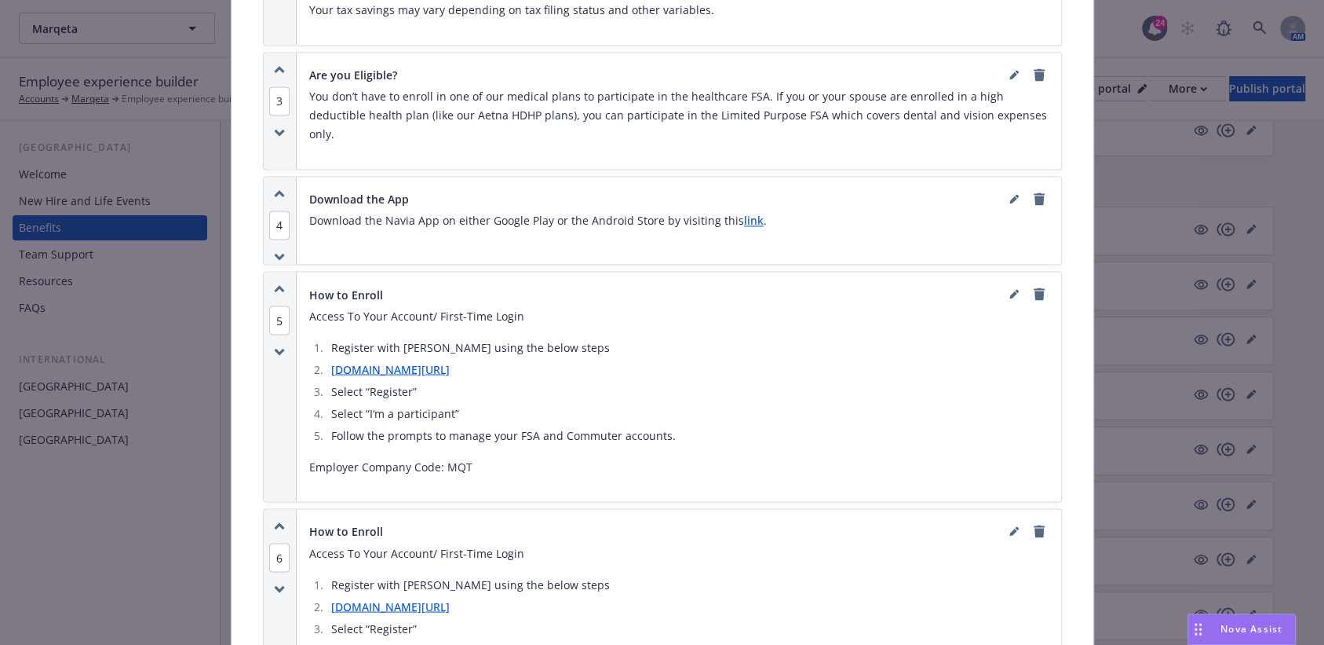
scroll to position [1931, 0]
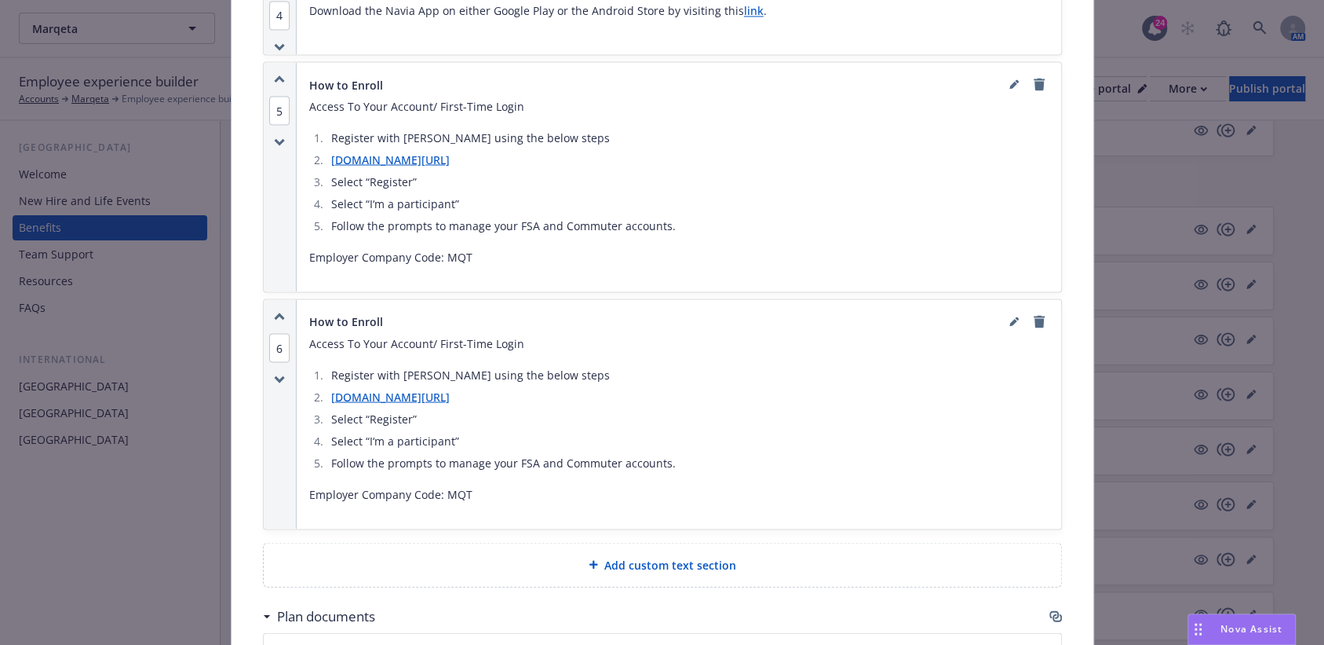
click at [1041, 299] on div "How to Enroll Access To Your Account/ First-Time Login​ Register with Navia usi…" at bounding box center [679, 413] width 765 height 229
click at [1036, 315] on icon "remove" at bounding box center [1039, 321] width 13 height 13
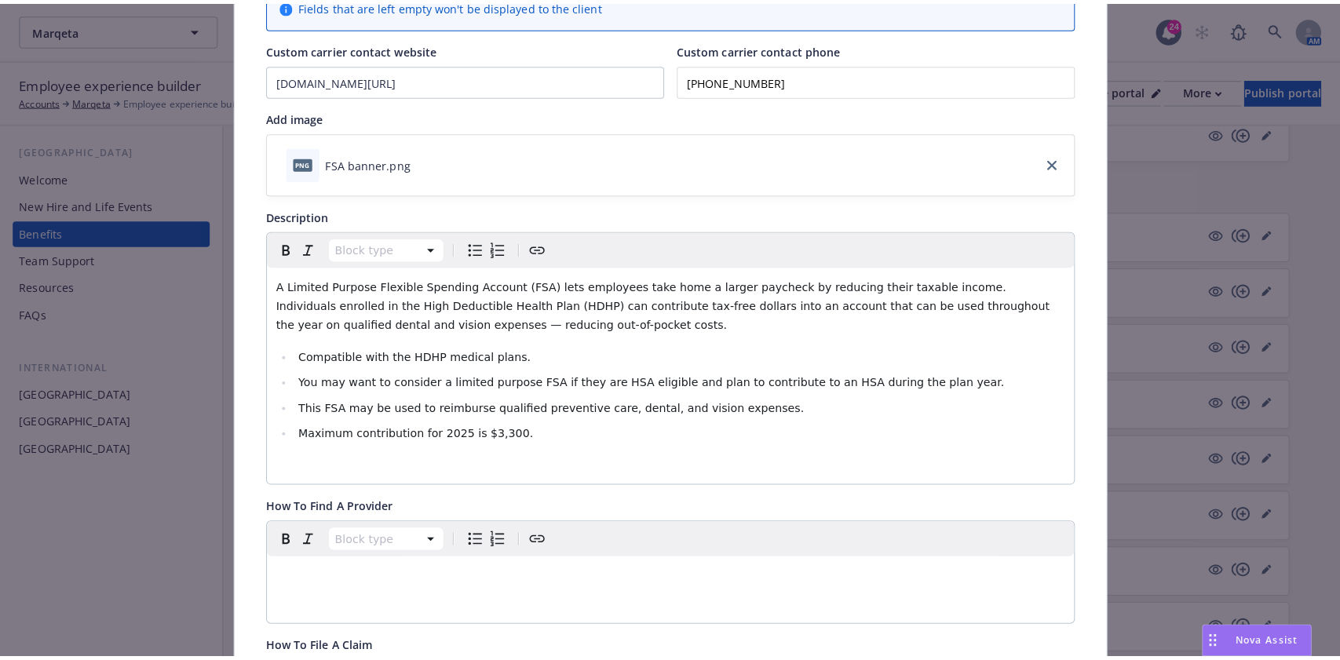
scroll to position [0, 0]
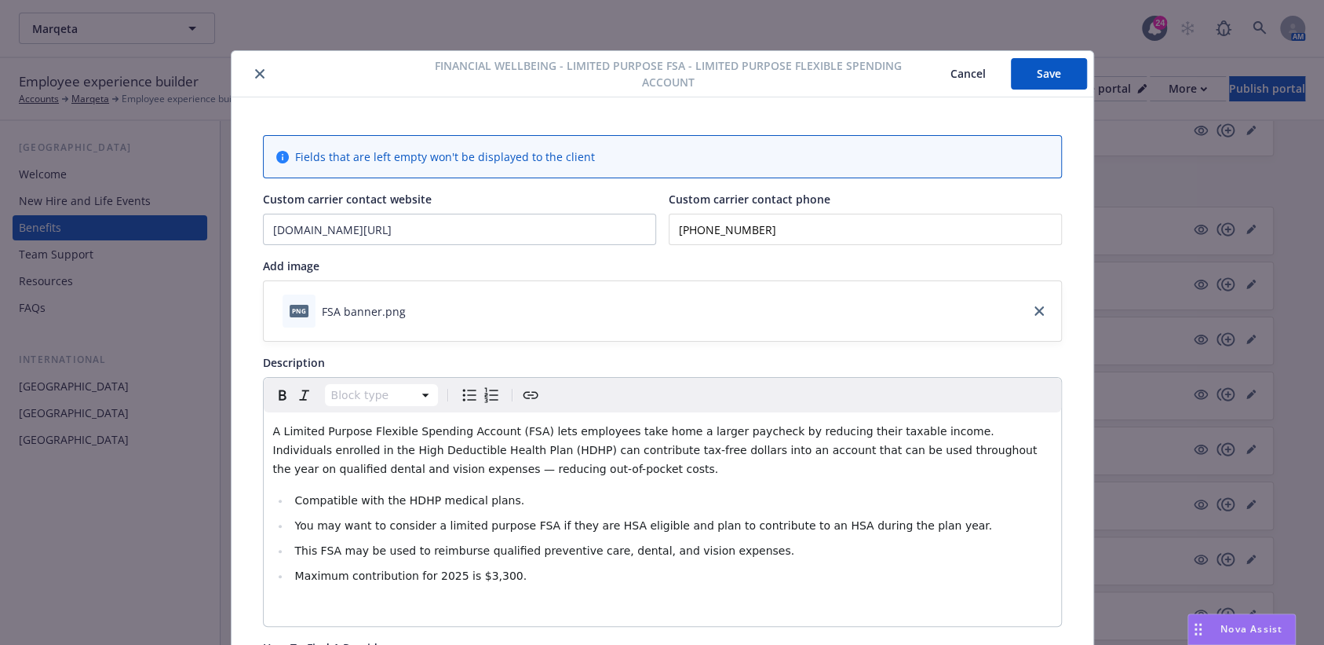
click at [1039, 60] on button "Save" at bounding box center [1049, 73] width 76 height 31
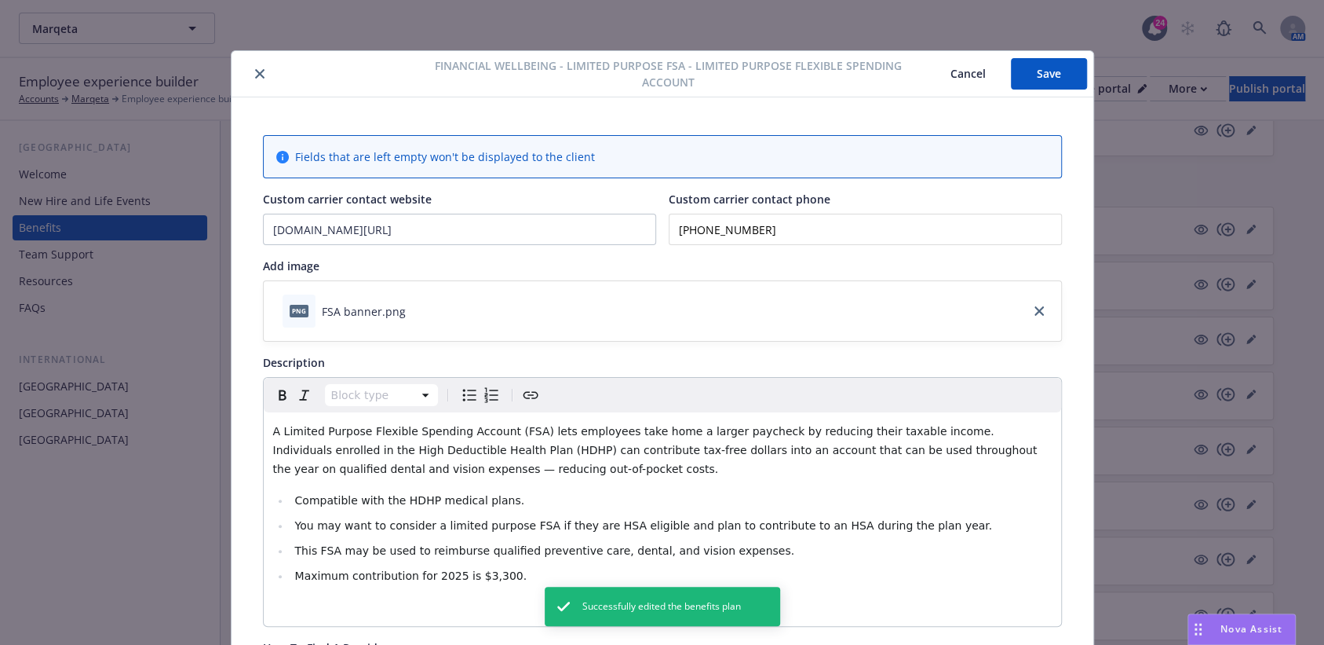
click at [255, 75] on button "close" at bounding box center [259, 73] width 19 height 19
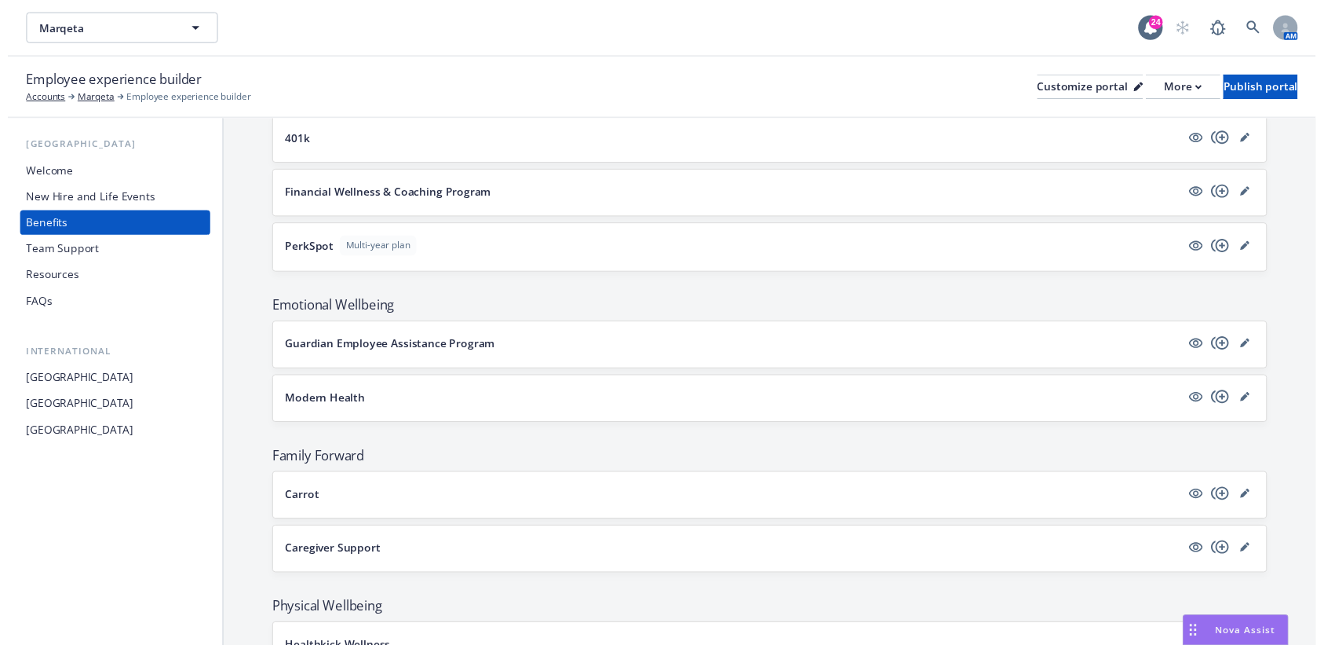
scroll to position [1785, 0]
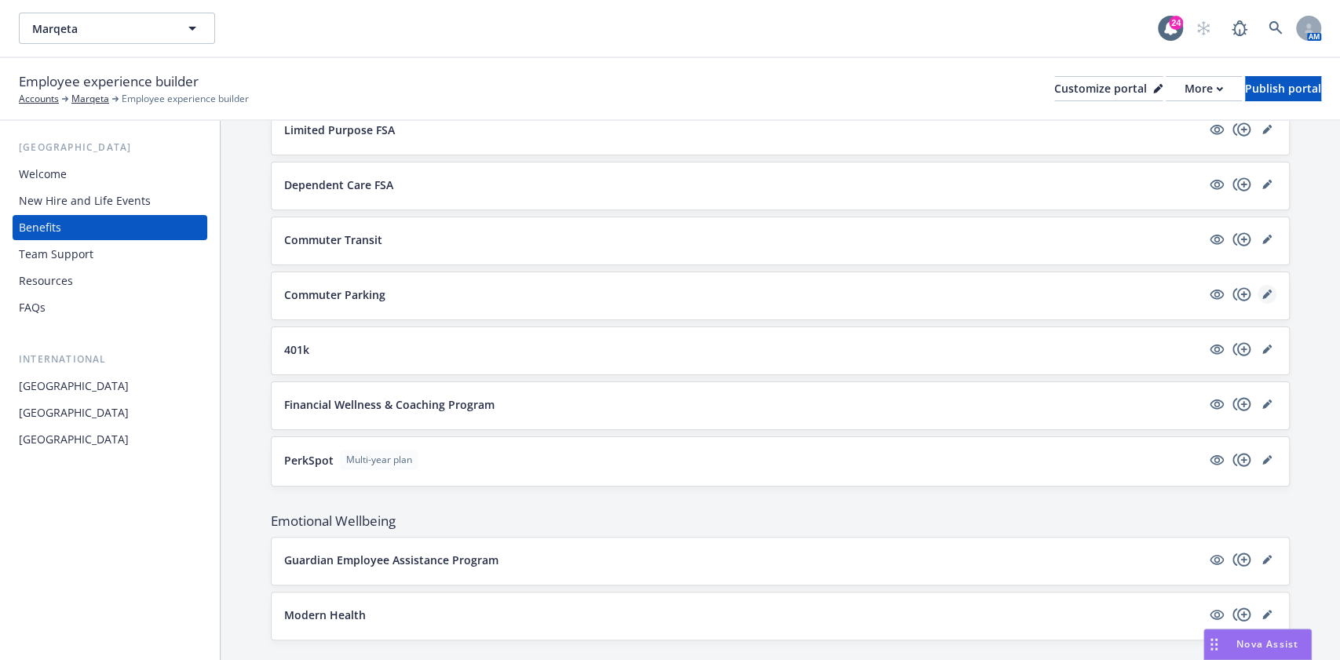
click at [1262, 291] on icon "editPencil" at bounding box center [1266, 295] width 8 height 8
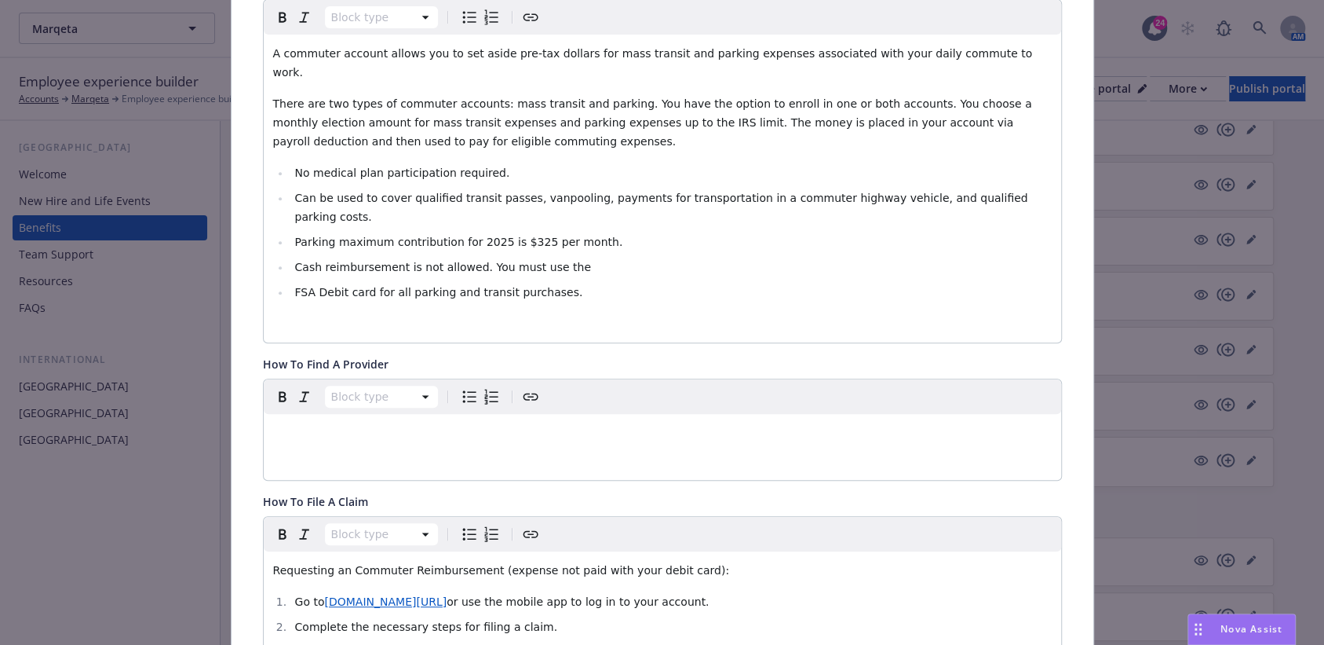
scroll to position [361, 0]
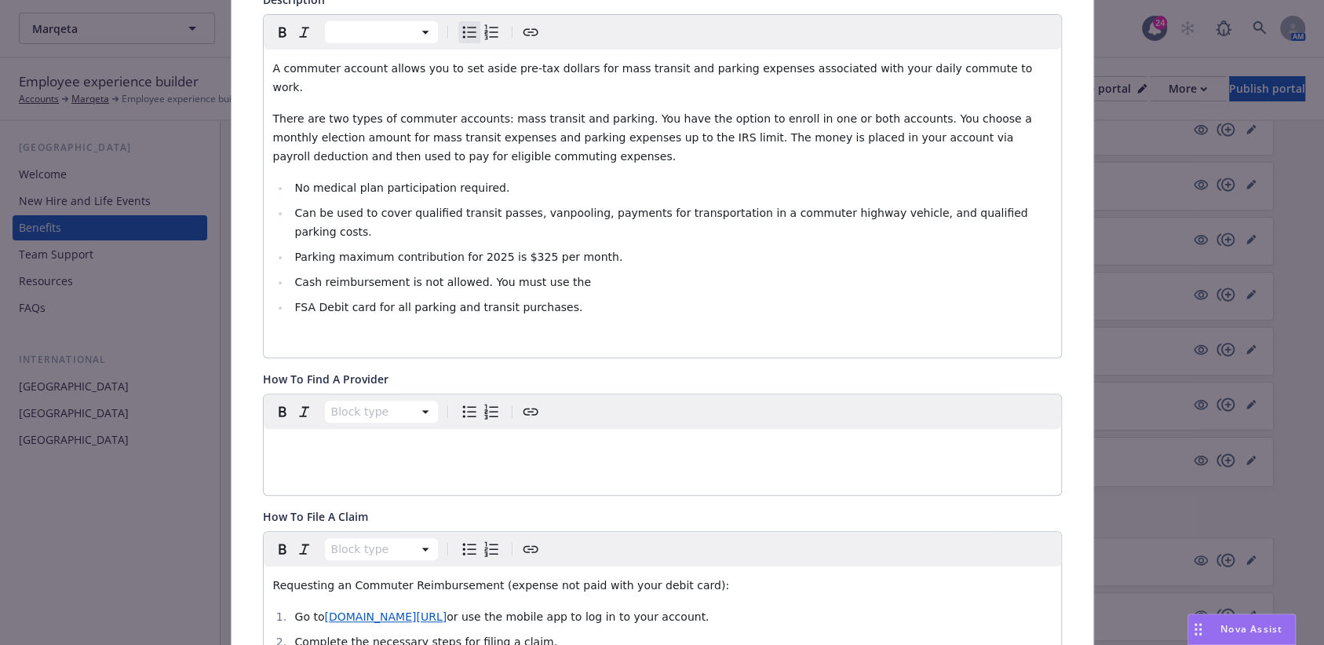
click at [548, 298] on li "FSA Debit card for all parking and transit purchases." at bounding box center [671, 307] width 762 height 19
click at [465, 276] on span "Cash reimbursement is not allowed. You must use the" at bounding box center [442, 282] width 296 height 13
click at [382, 298] on li "You must use the FSA Debit card for all parking and transit purchases." at bounding box center [671, 307] width 762 height 19
click at [421, 301] on span "You must use the Navia Debit card for all parking and transit purchases." at bounding box center [492, 307] width 396 height 13
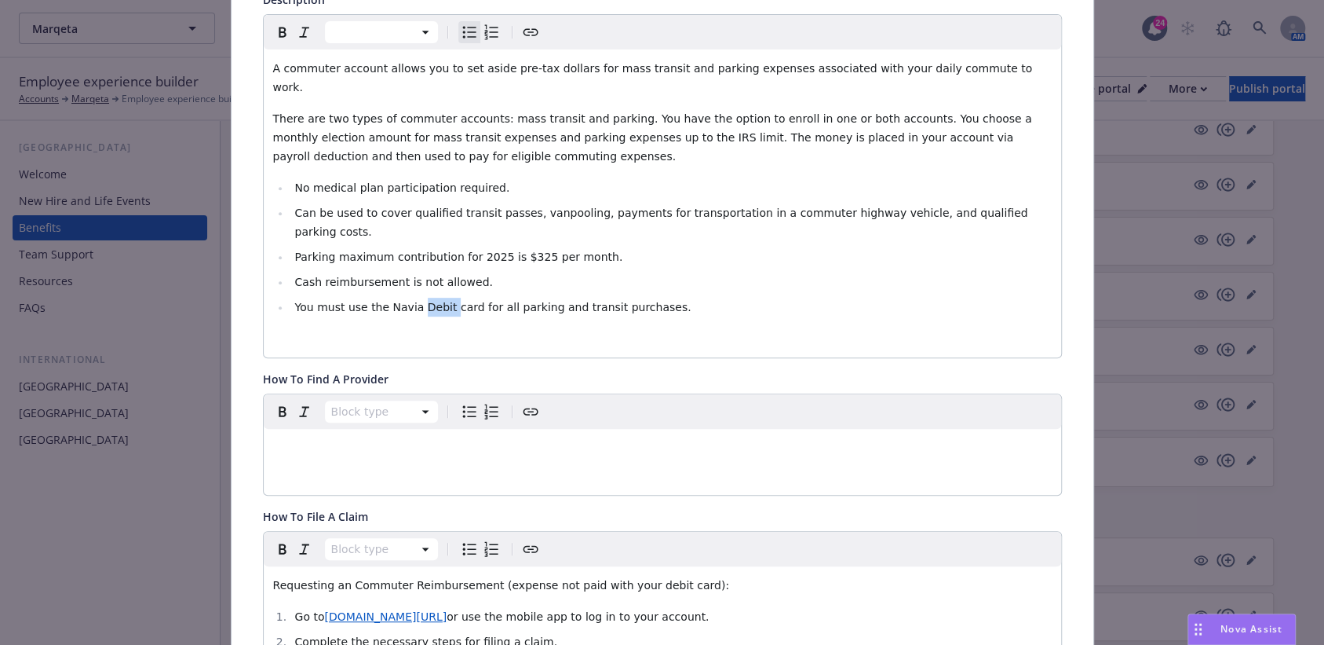
click at [421, 301] on span "You must use the Navia Debit card for all parking and transit purchases." at bounding box center [492, 307] width 396 height 13
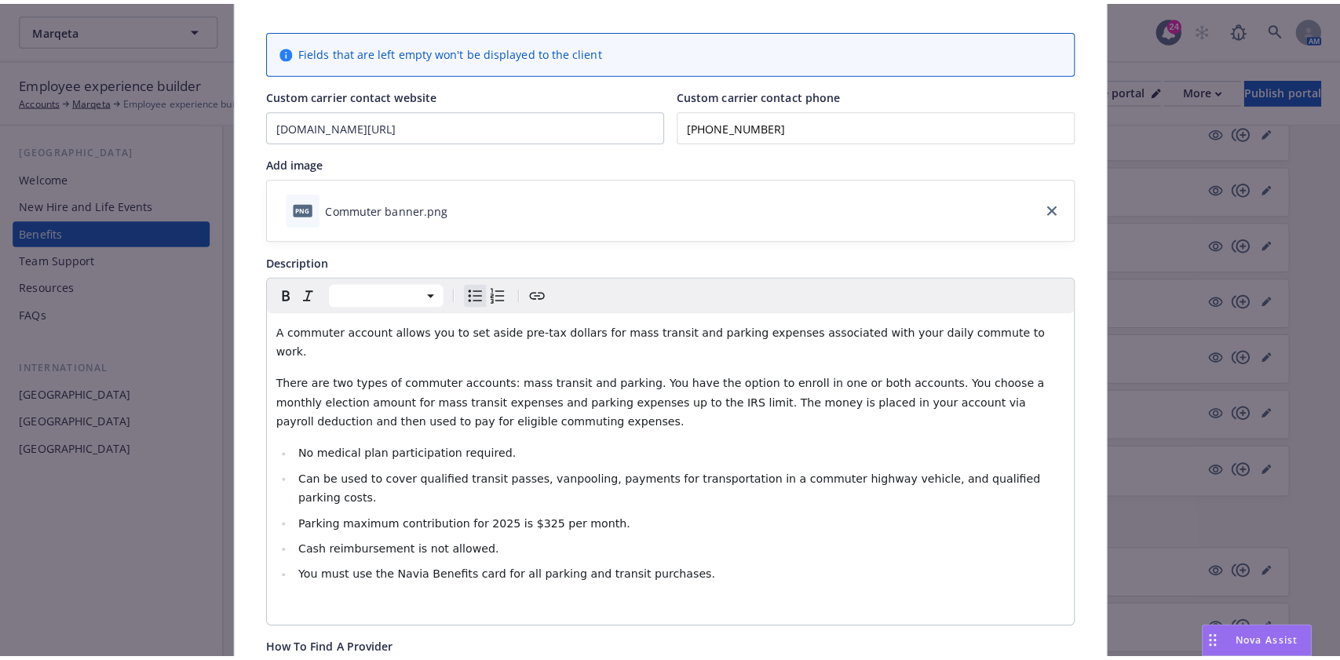
scroll to position [0, 0]
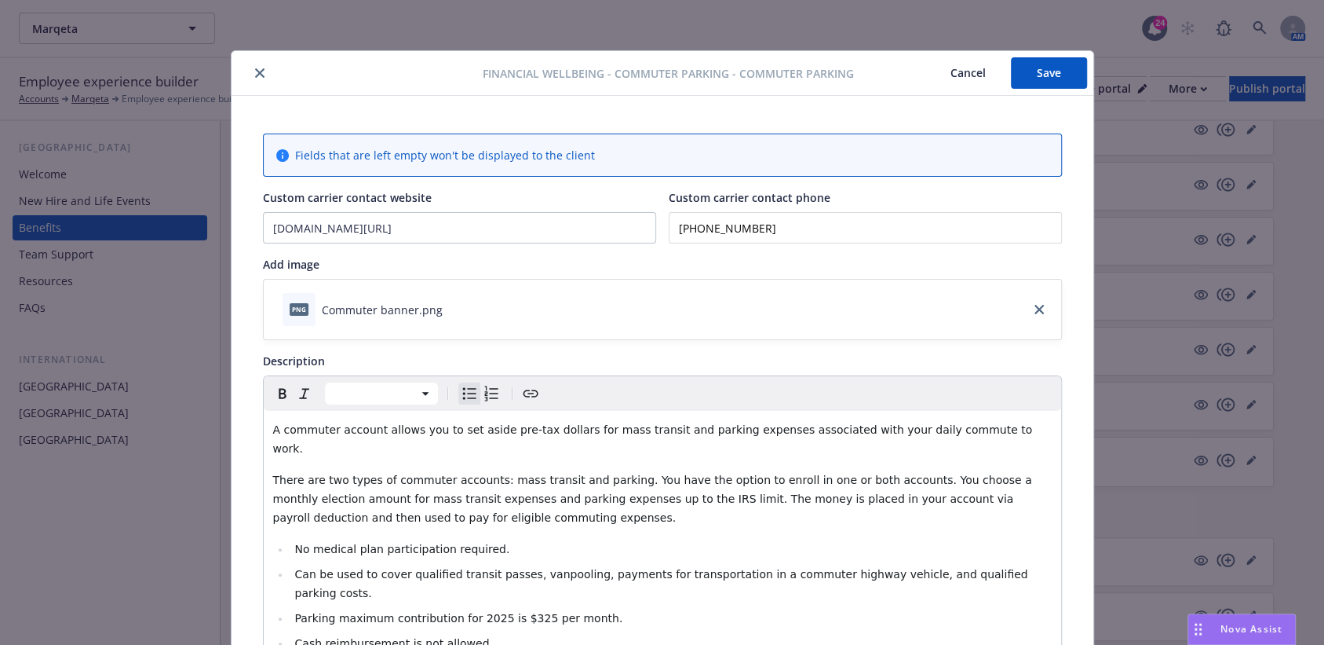
click at [1022, 73] on button "Save" at bounding box center [1049, 72] width 76 height 31
click at [1016, 68] on button "Save" at bounding box center [1049, 72] width 76 height 31
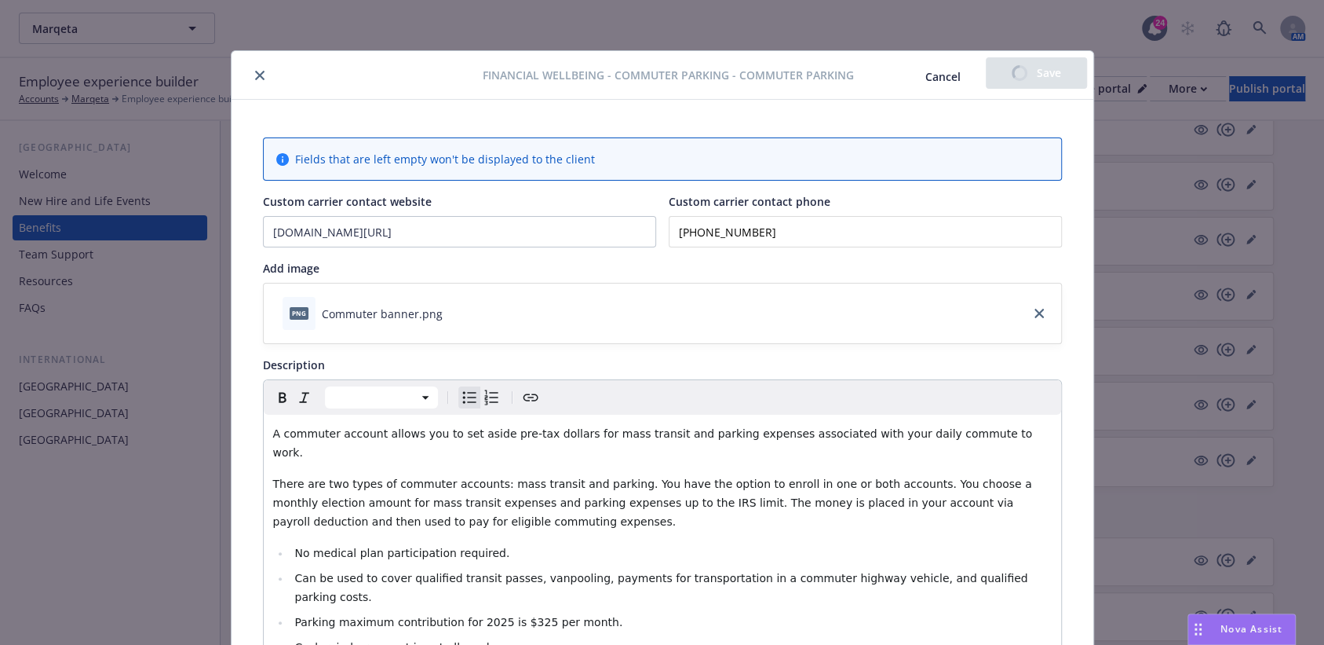
click at [255, 71] on icon "close" at bounding box center [259, 75] width 9 height 9
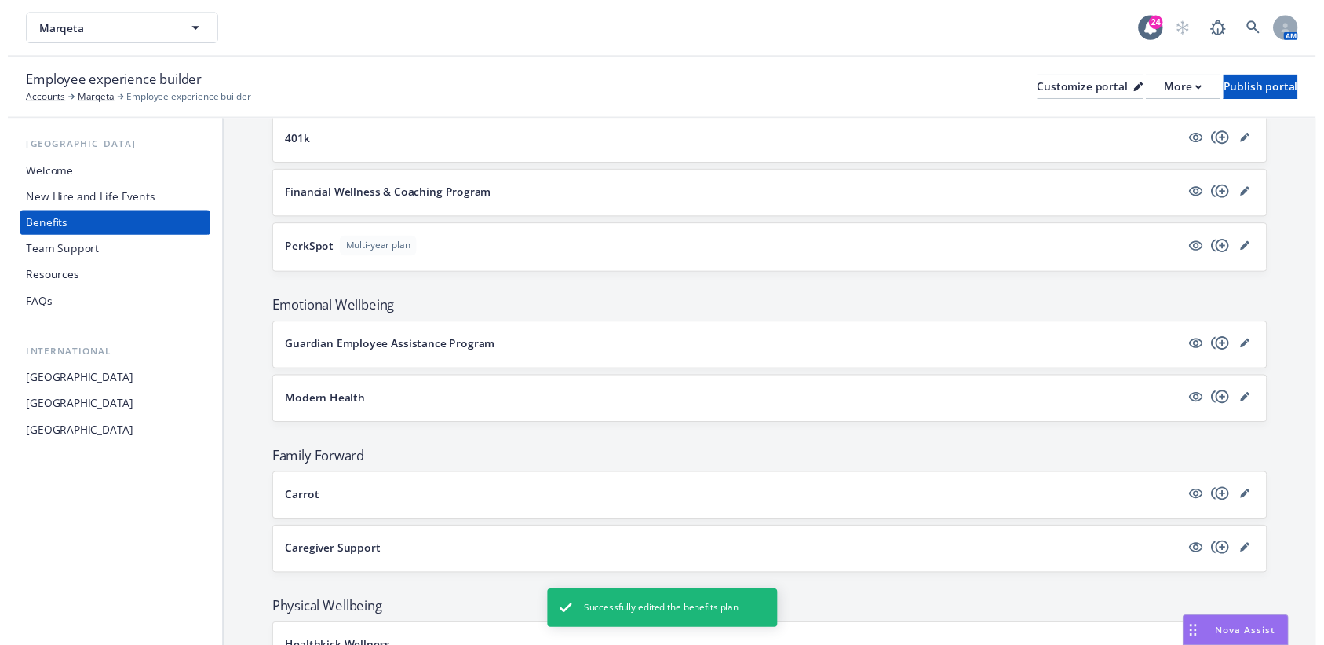
scroll to position [1890, 0]
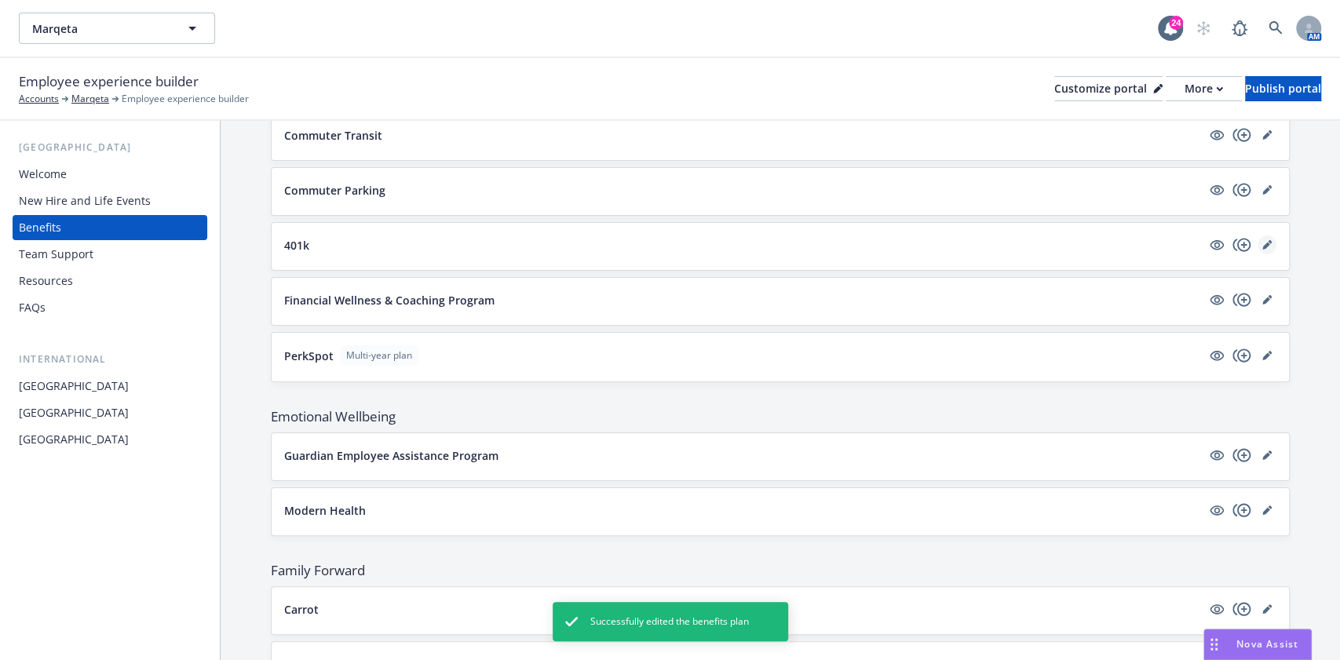
click at [1258, 236] on link "editPencil" at bounding box center [1267, 245] width 19 height 19
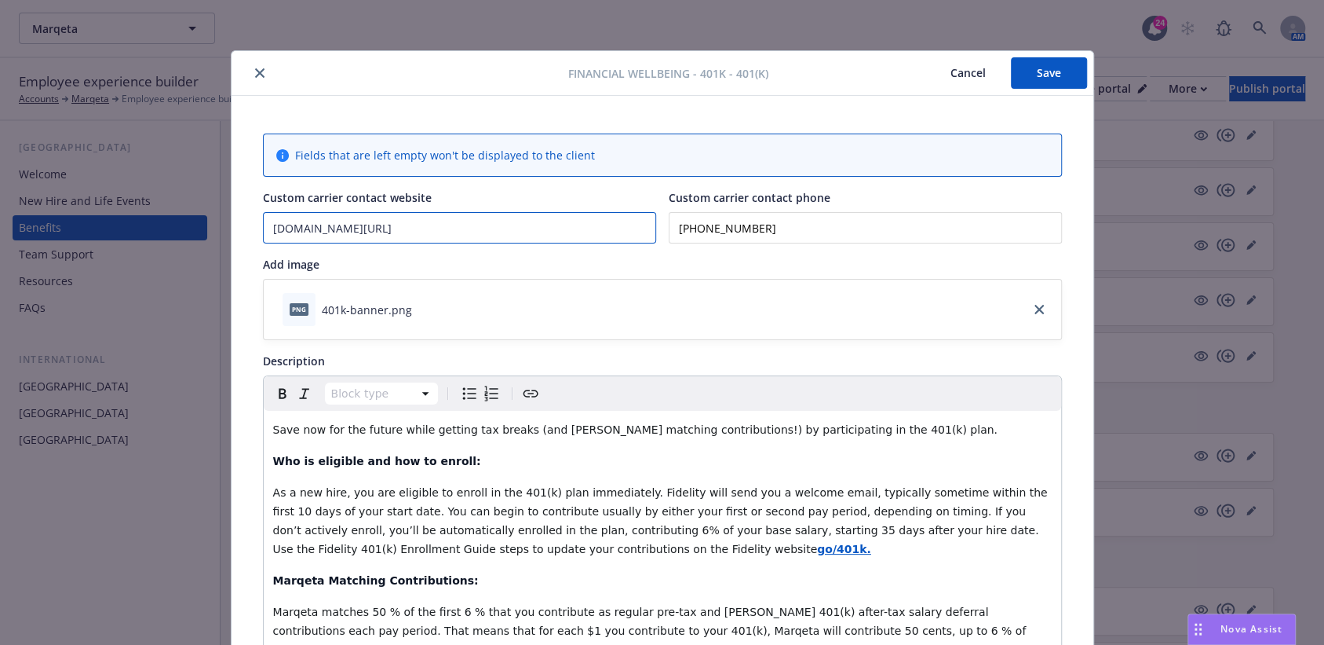
click at [371, 228] on input "www.nb.fidelity.com/public/nbpreloginnav/spa/fidelitywork/core/home" at bounding box center [460, 228] width 392 height 30
type input "www.fidelity.com"
click at [1063, 57] on button "Save" at bounding box center [1049, 72] width 76 height 31
click at [358, 227] on input "www.fidelity.com" at bounding box center [460, 228] width 392 height 30
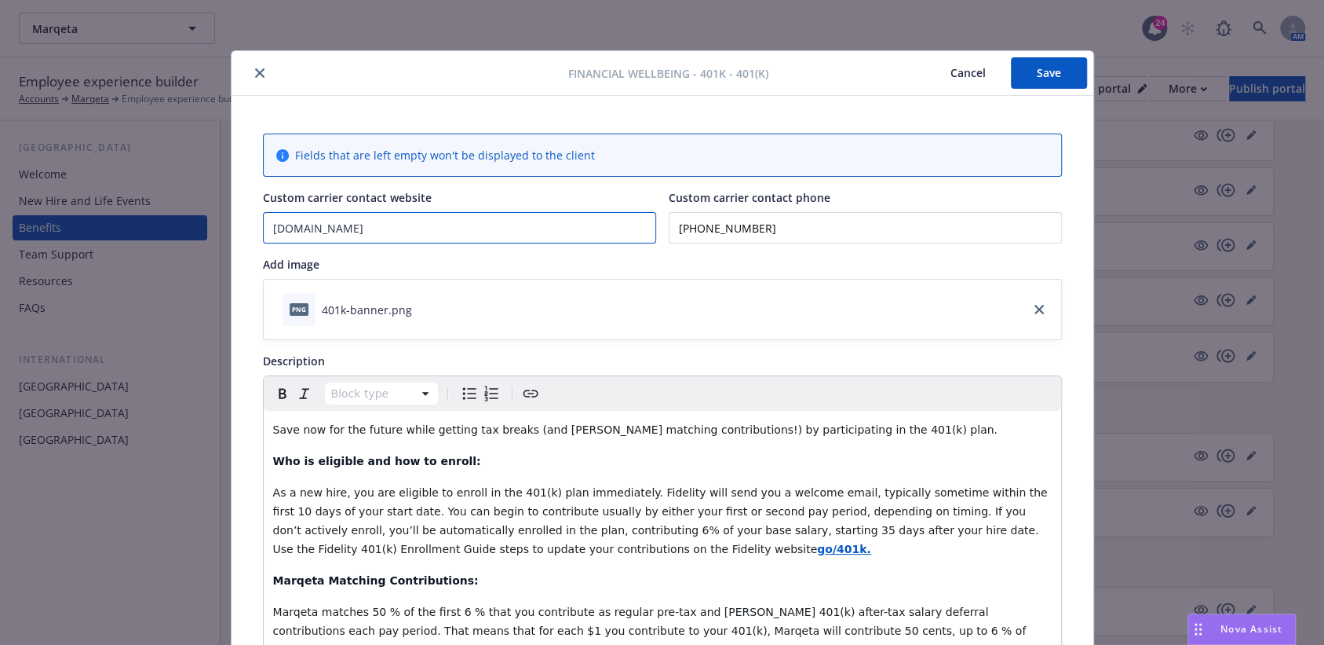
click at [358, 227] on input "www.fidelity.com" at bounding box center [460, 228] width 392 height 30
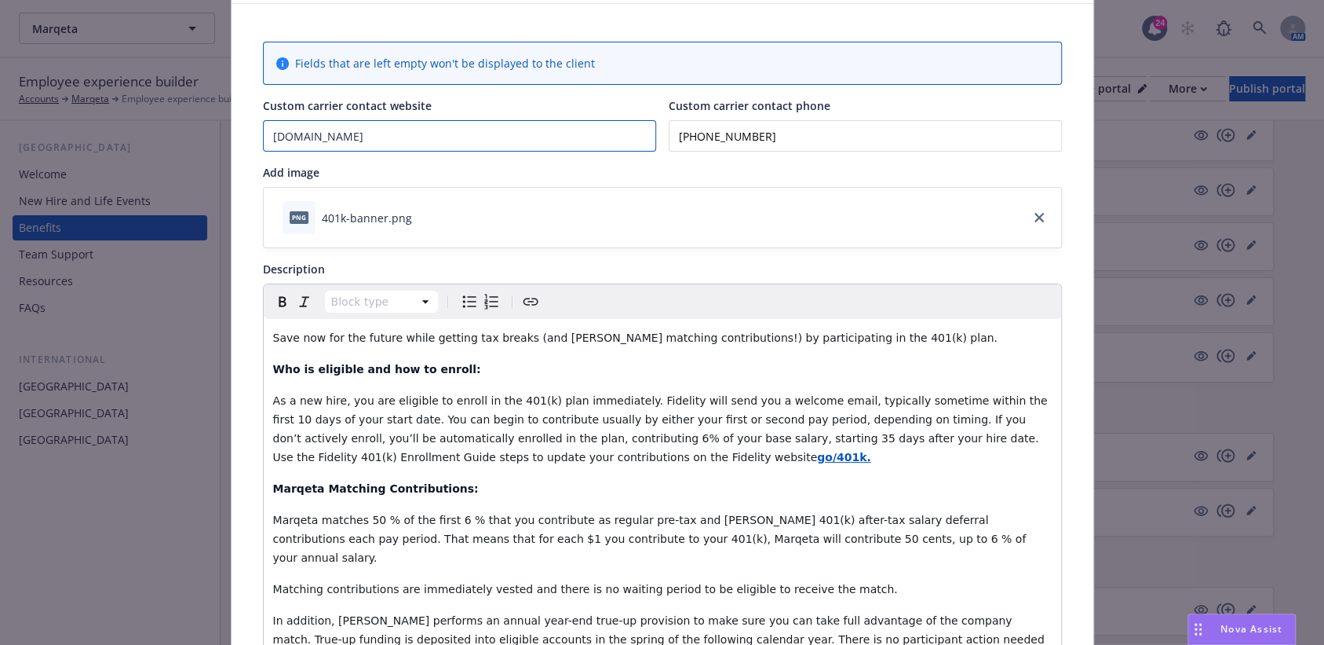
scroll to position [209, 0]
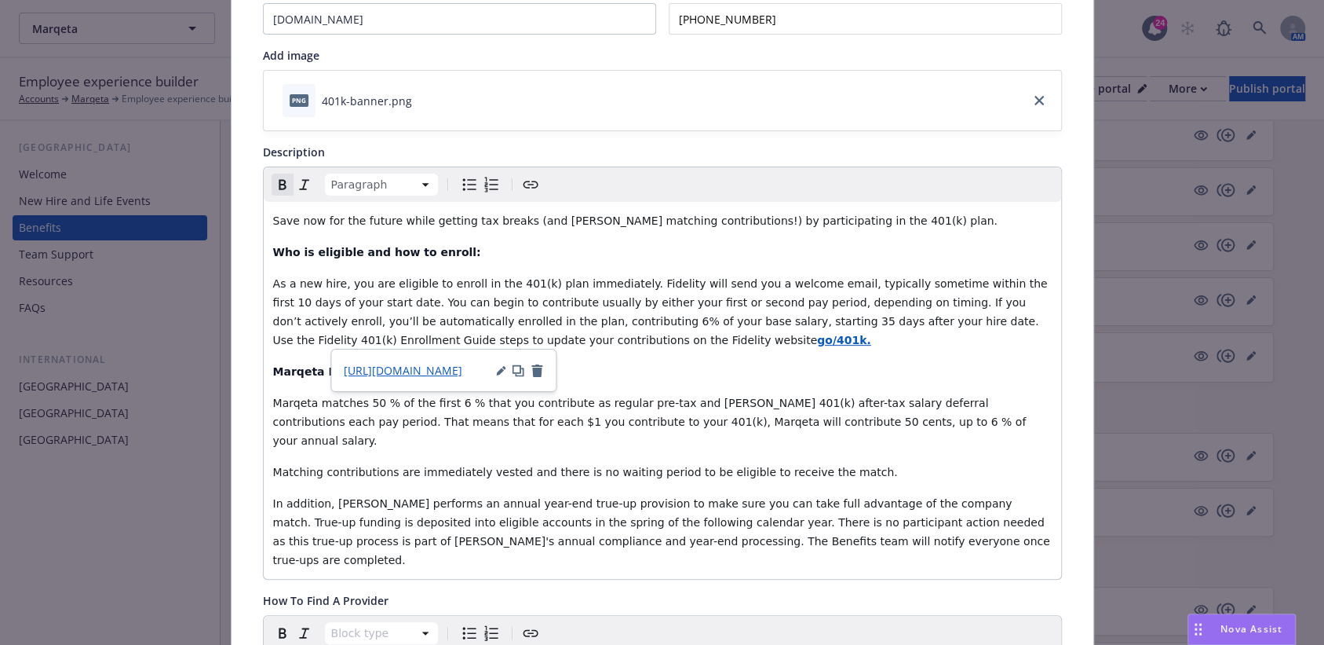
click at [817, 334] on strong "go/401k." at bounding box center [844, 340] width 54 height 13
click at [441, 364] on span "https://nb.fidelity.com/public/nbpreloginnav/spa/fidelitywork/core/home" at bounding box center [403, 370] width 119 height 15
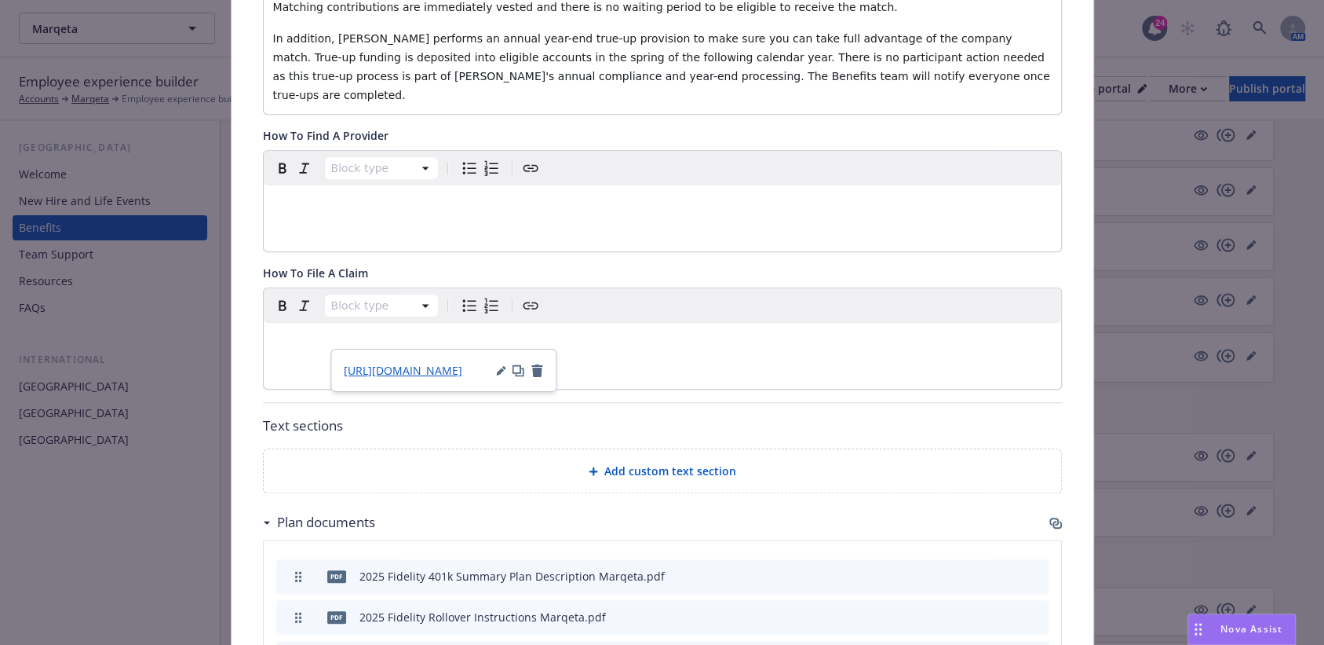
scroll to position [523, 0]
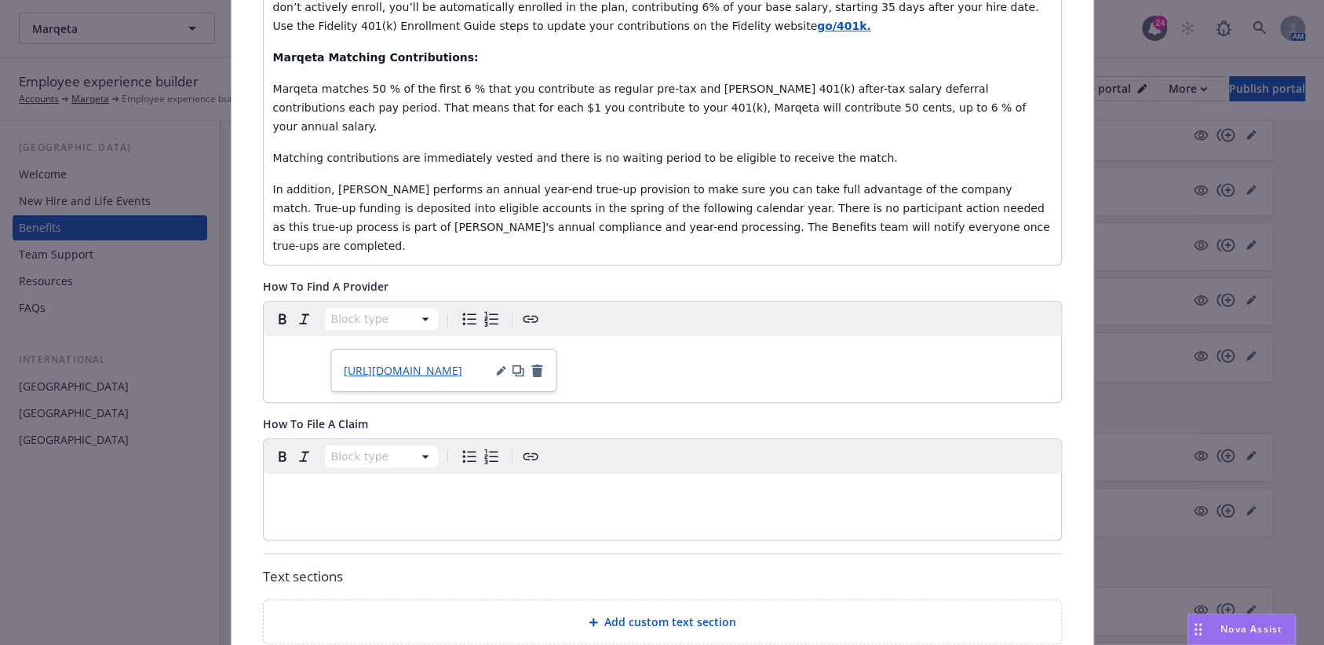
click at [706, 187] on span "In addition, Marqeta performs an annual year-end true-up provision to make sure…" at bounding box center [663, 217] width 781 height 69
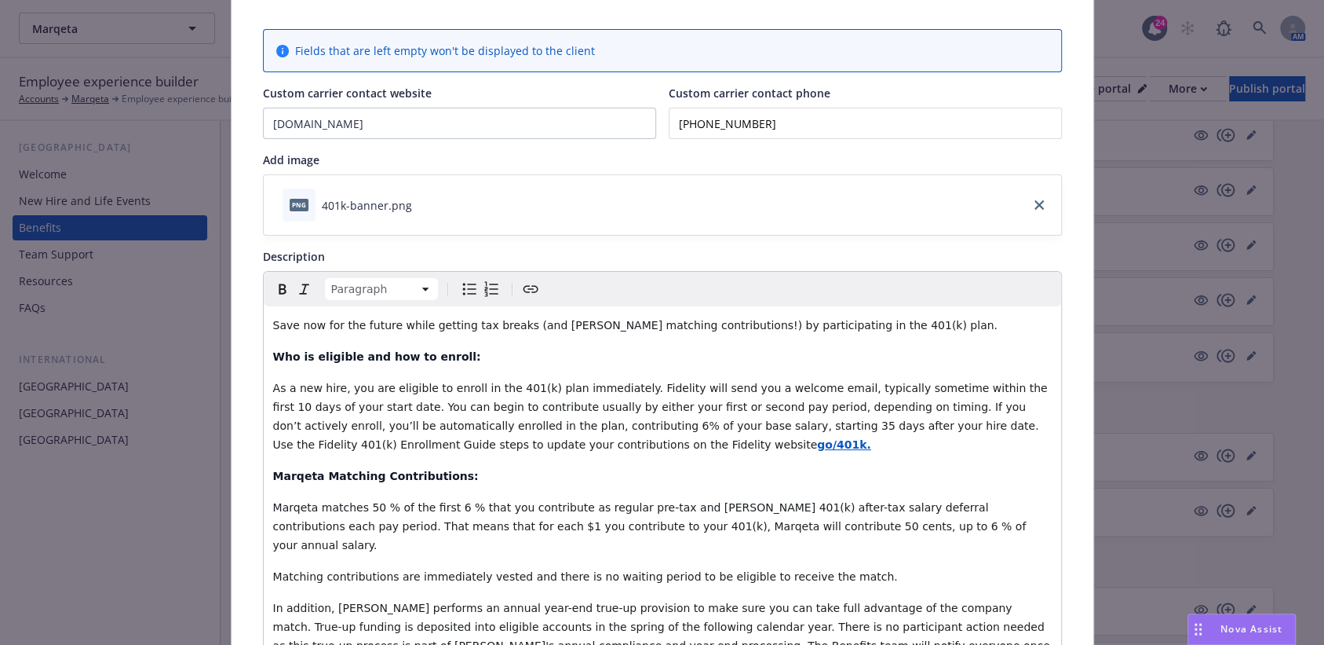
scroll to position [0, 0]
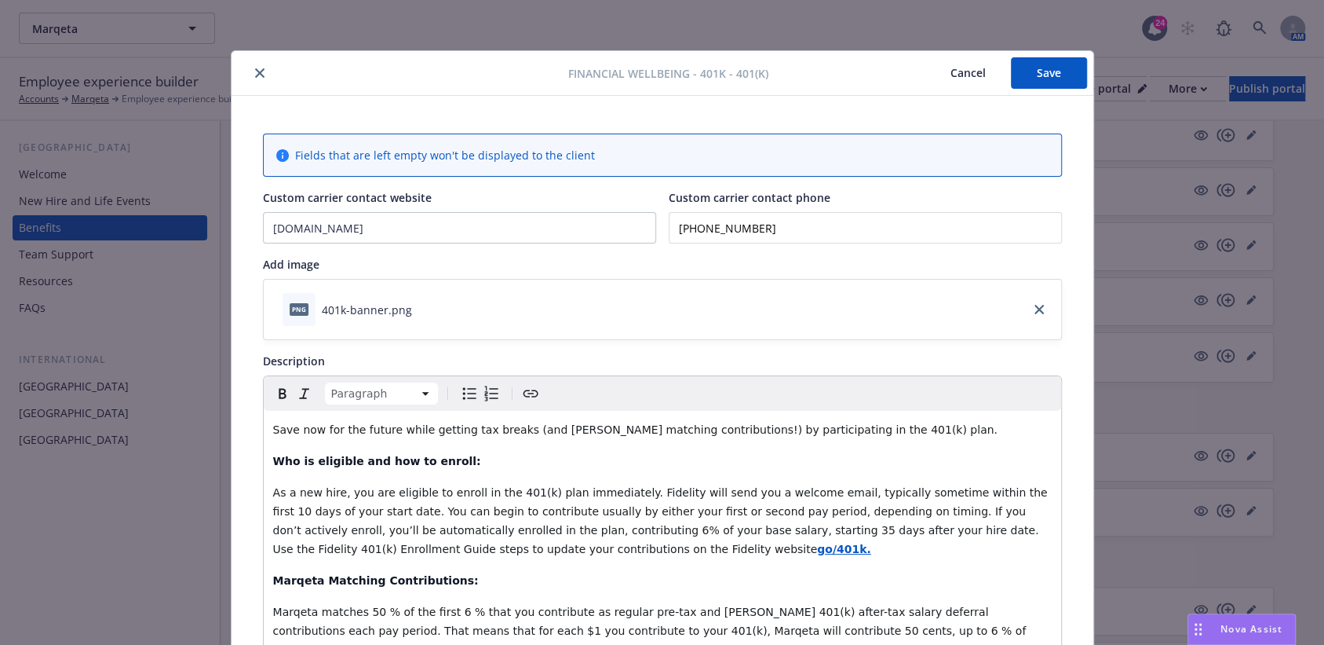
click at [1042, 69] on button "Save" at bounding box center [1049, 72] width 76 height 31
click at [257, 72] on button "close" at bounding box center [259, 73] width 19 height 19
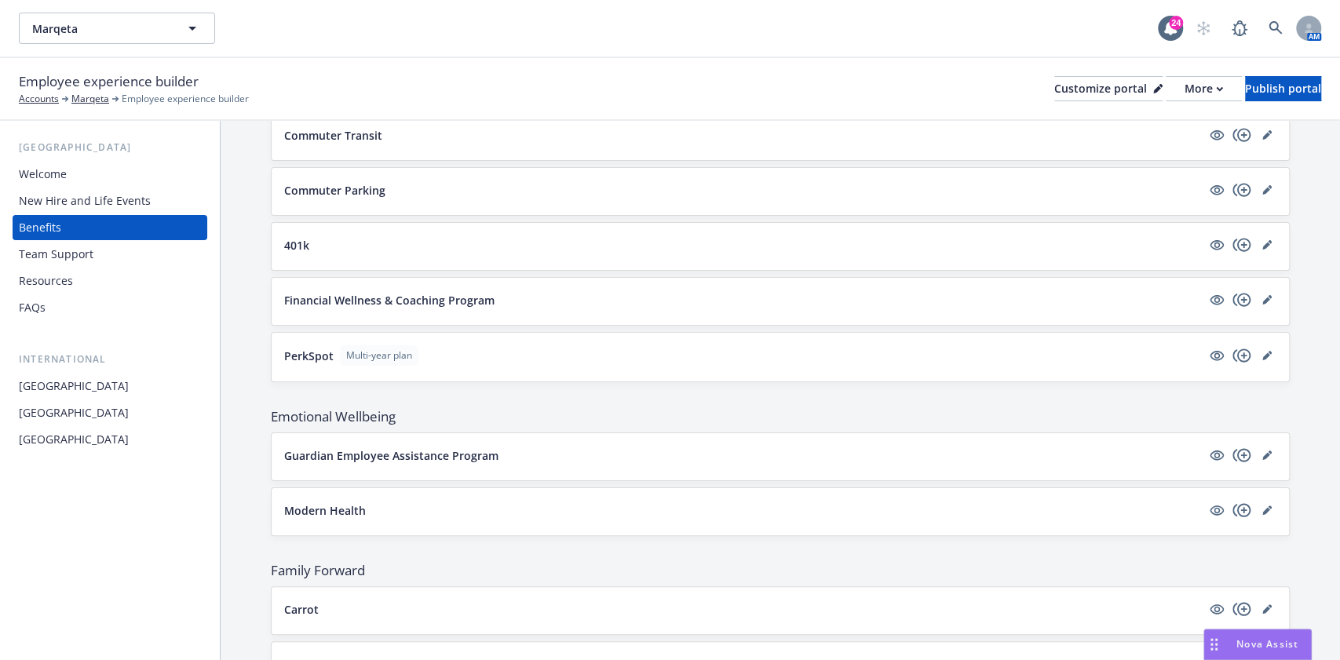
click at [1251, 239] on div "401k" at bounding box center [780, 247] width 992 height 22
click at [1261, 233] on div "401k" at bounding box center [780, 246] width 1017 height 47
click at [1262, 240] on icon "editPencil" at bounding box center [1266, 244] width 9 height 9
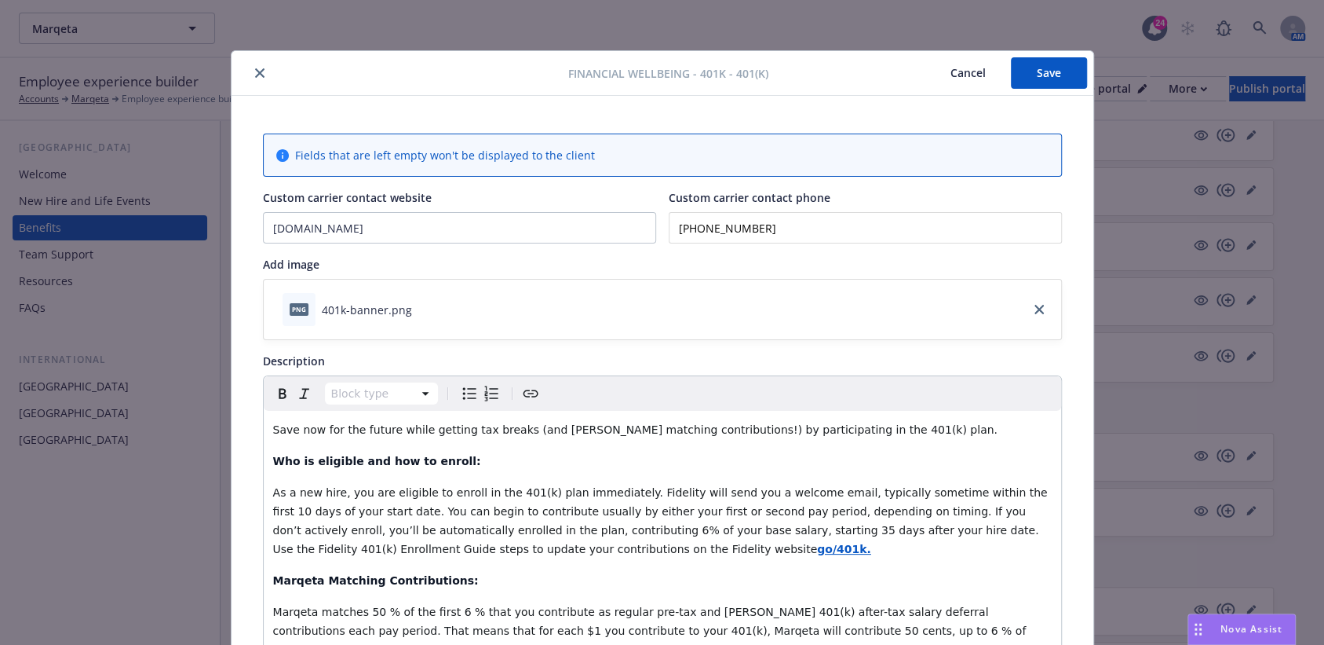
scroll to position [47, 0]
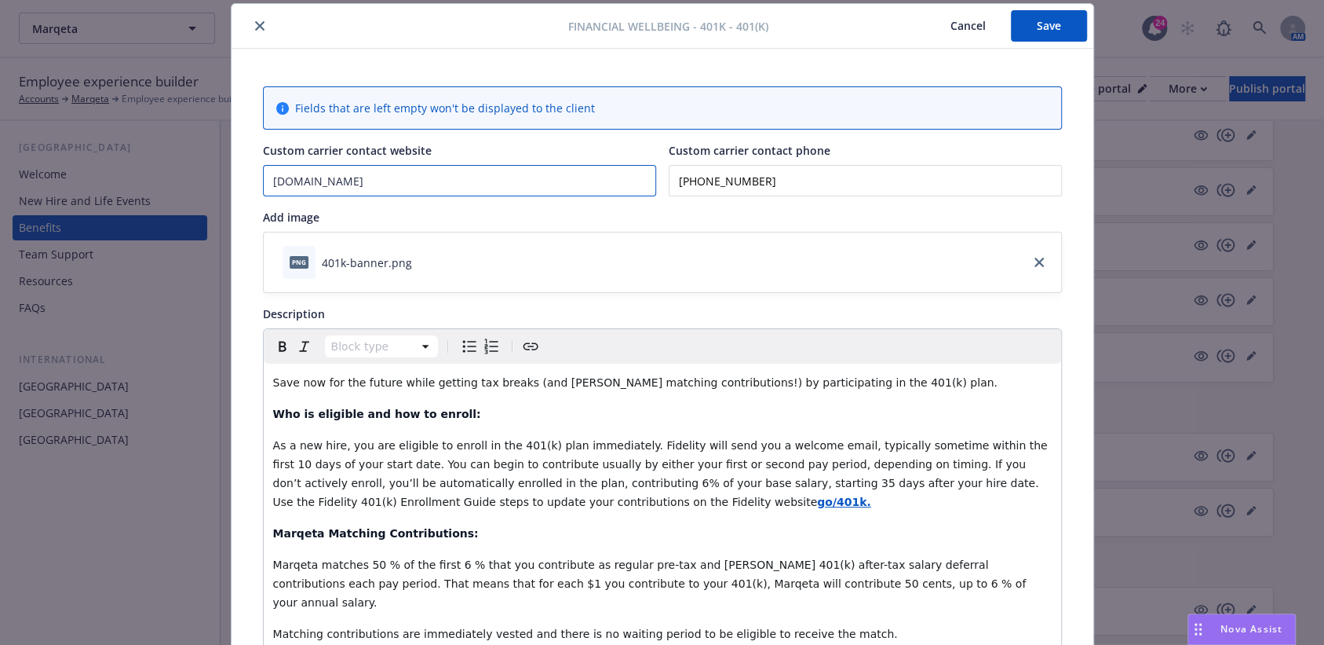
click at [451, 183] on input "www.fidelity.com" at bounding box center [460, 181] width 392 height 30
paste input "https://netbenefits.fidelity.com/"
drag, startPoint x: 301, startPoint y: 178, endPoint x: 0, endPoint y: 184, distance: 301.5
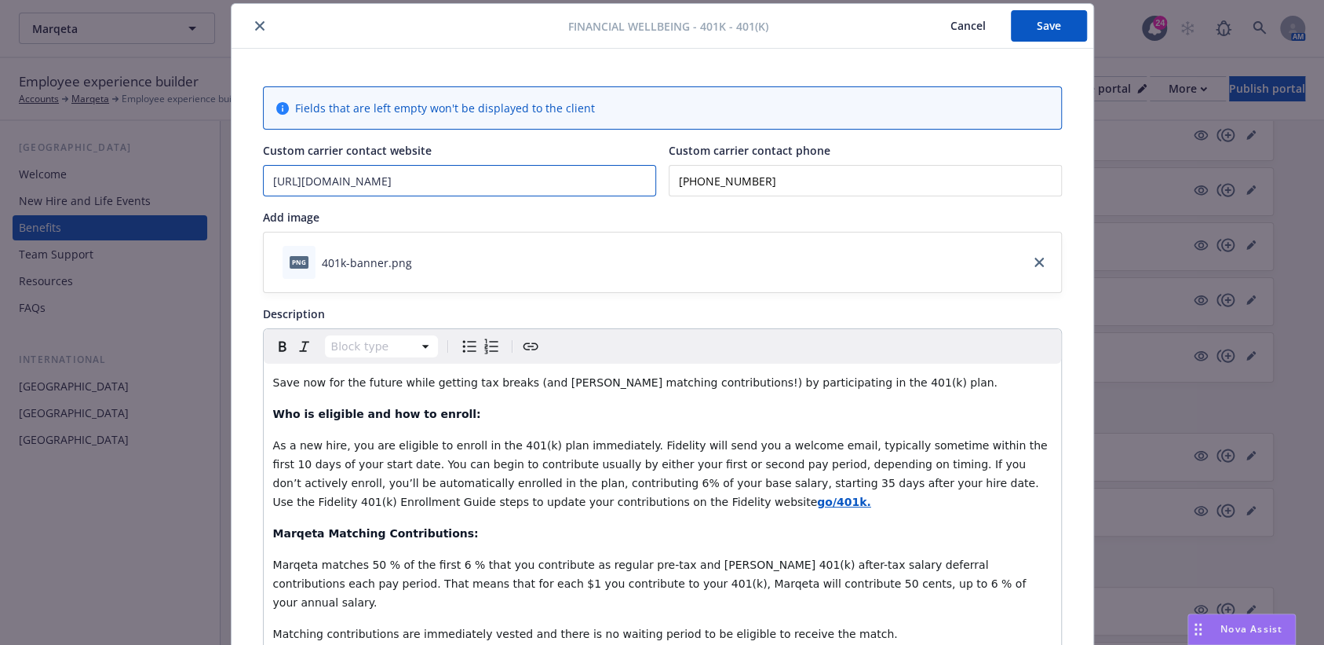
click at [0, 190] on div "Financial Wellbeing - 401k - 401(k) Cancel Save Fields that are left empty won'…" at bounding box center [662, 322] width 1324 height 645
type input "www.netbenefits.fidelity.com"
click at [1048, 25] on button "Save" at bounding box center [1049, 25] width 76 height 31
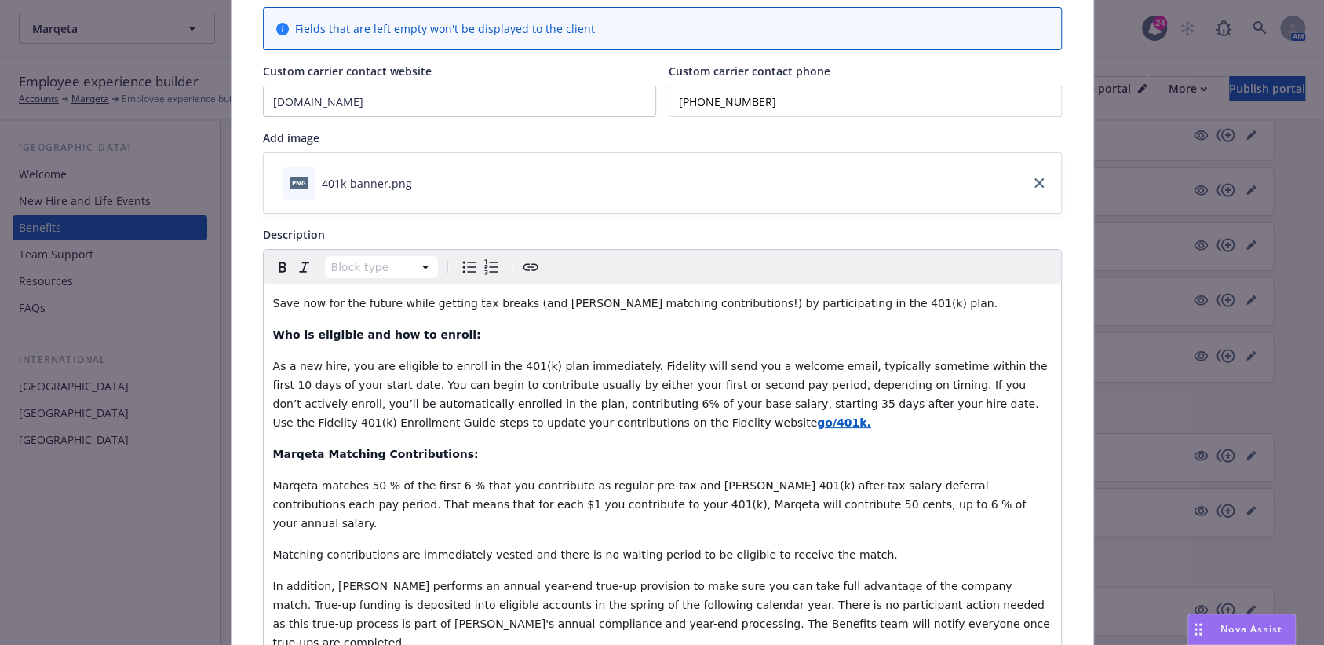
scroll to position [152, 0]
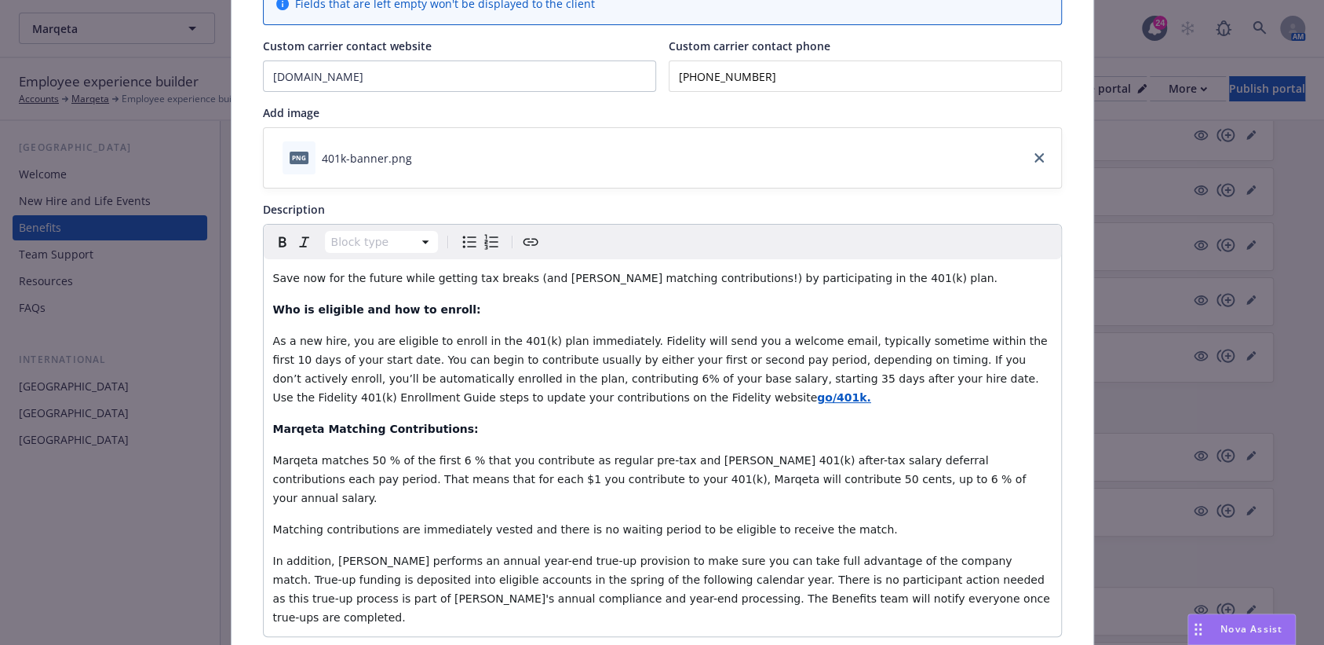
click at [361, 458] on span "Marqeta matches 50 % of the first 6 % that you contribute as regular pre-tax an…" at bounding box center [651, 479] width 757 height 50
click at [689, 477] on span "Marqeta matches 50% of the first 6% that you contribute as regular pre-tax and …" at bounding box center [651, 479] width 757 height 50
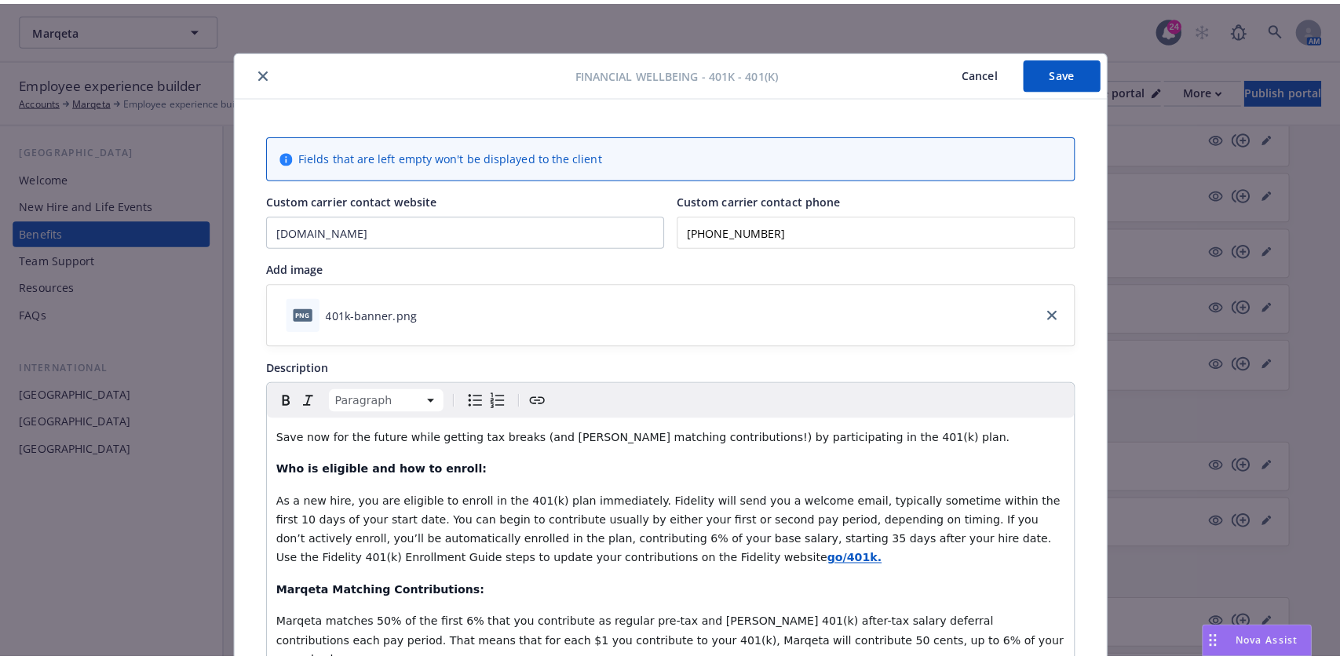
scroll to position [0, 0]
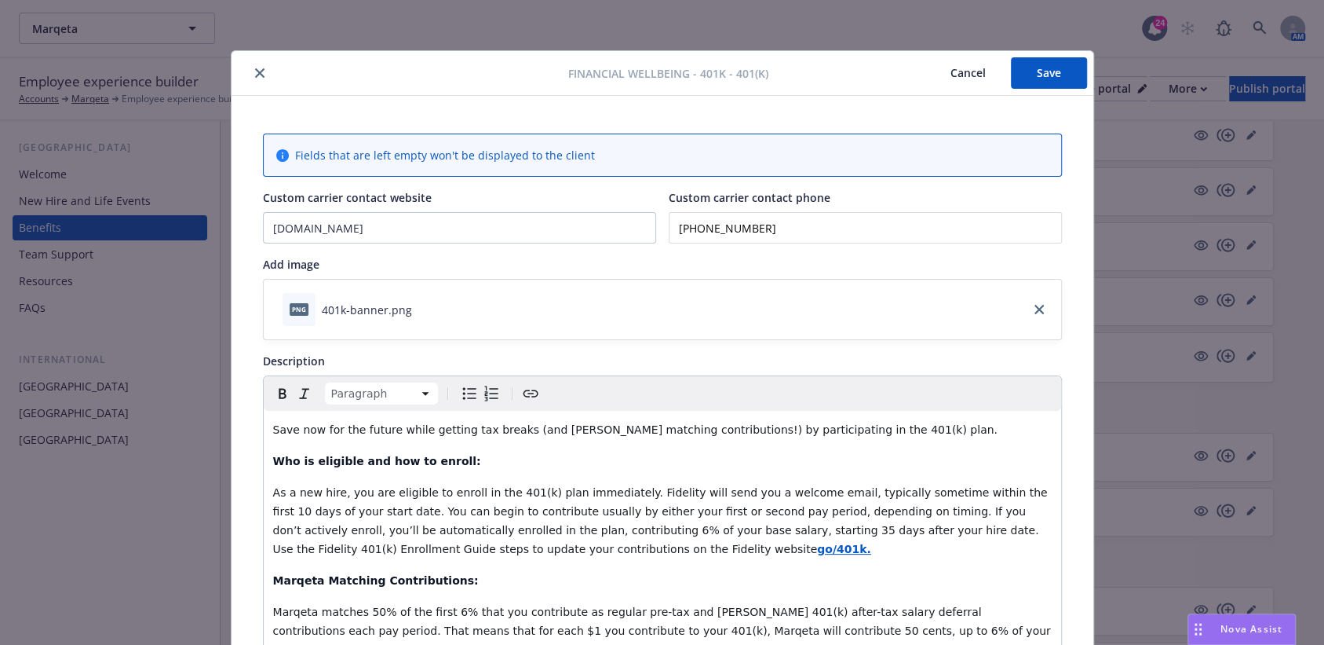
click at [1025, 72] on button "Save" at bounding box center [1049, 72] width 76 height 31
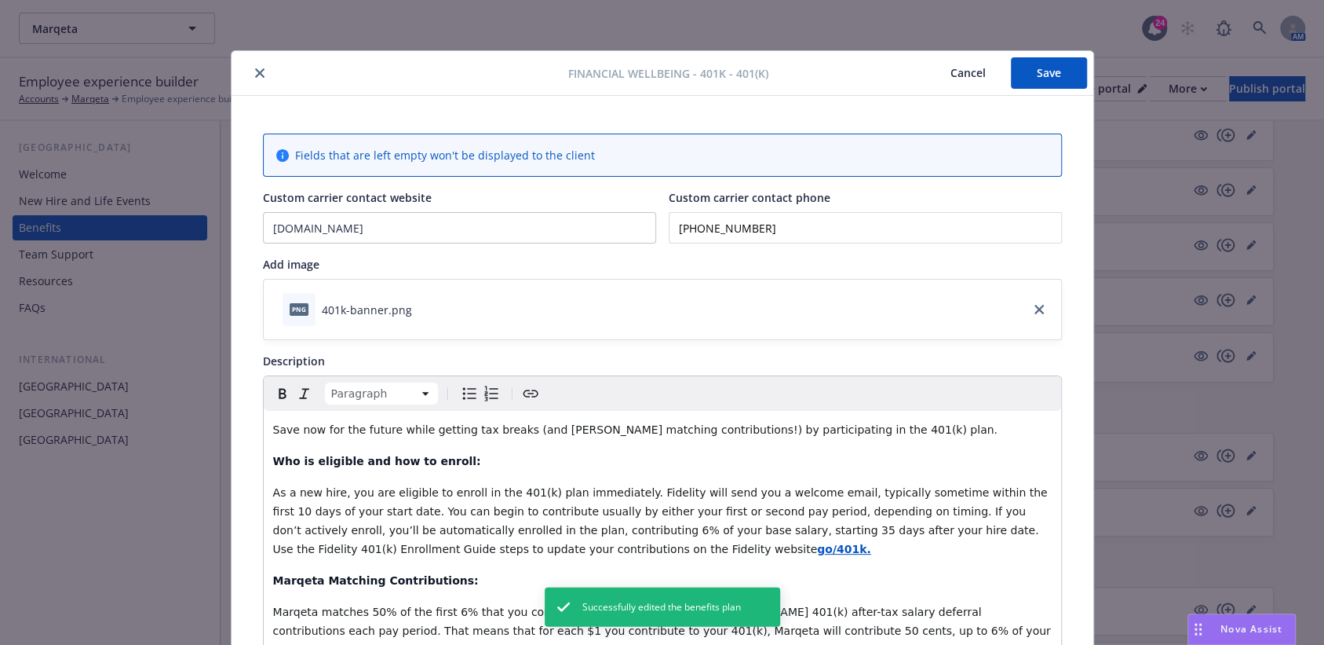
click at [255, 73] on icon "close" at bounding box center [259, 72] width 9 height 9
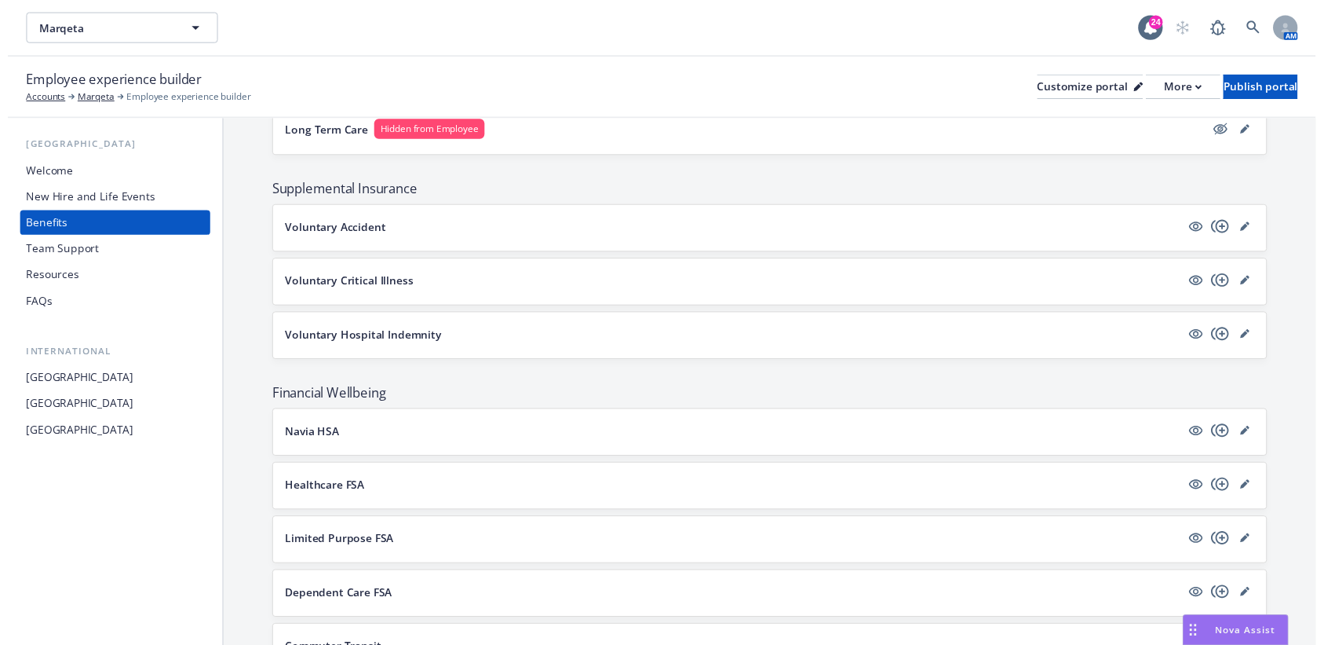
scroll to position [1783, 0]
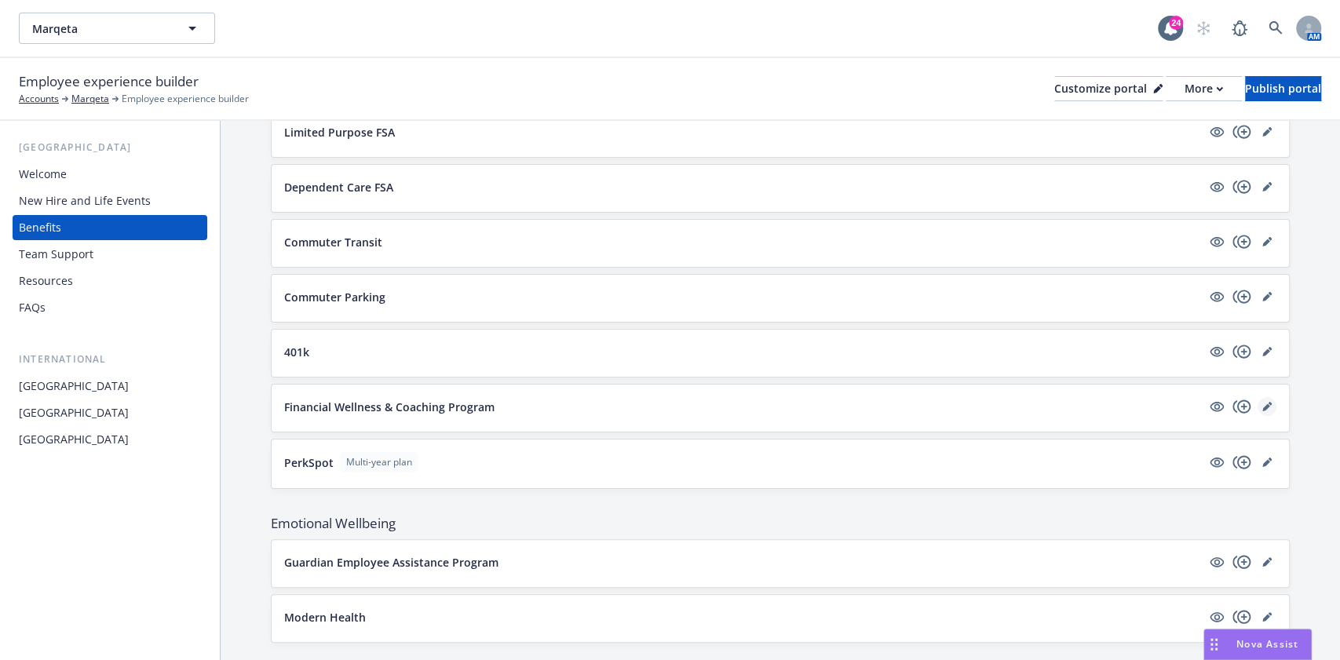
click at [1258, 397] on link "editPencil" at bounding box center [1267, 406] width 19 height 19
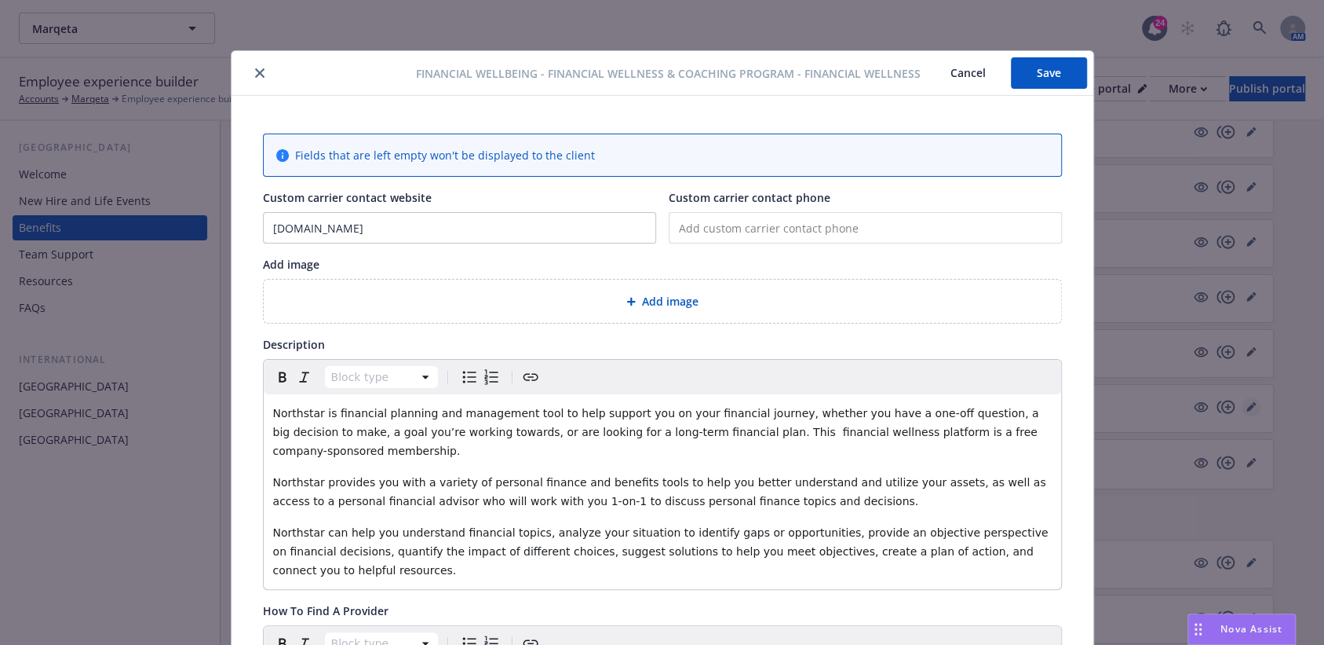
scroll to position [47, 0]
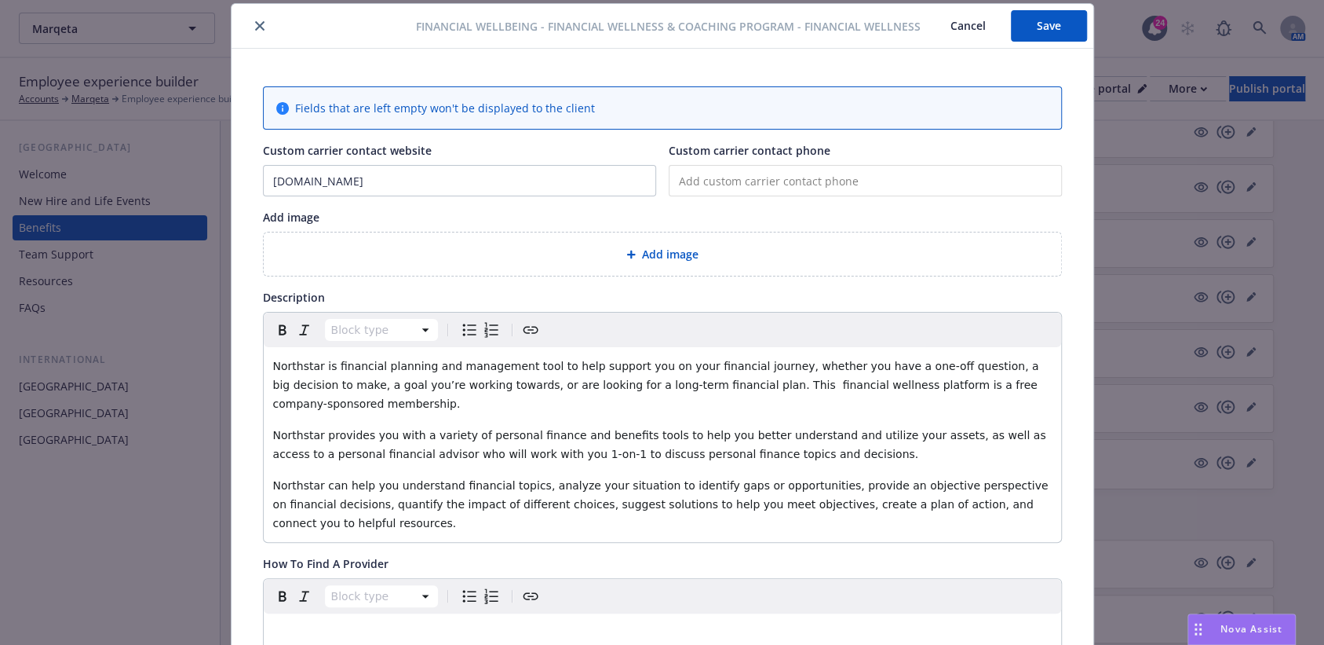
click at [769, 190] on input "tel" at bounding box center [865, 180] width 393 height 31
paste input "(310) 896-8197"
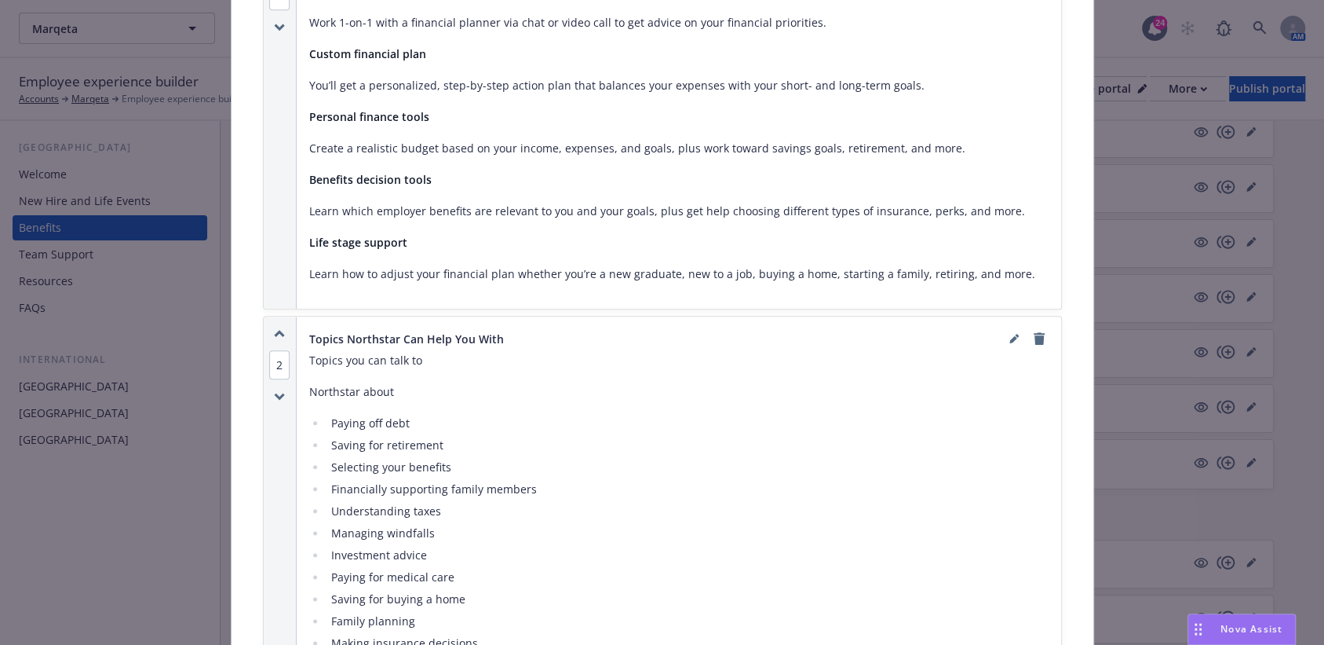
scroll to position [1094, 0]
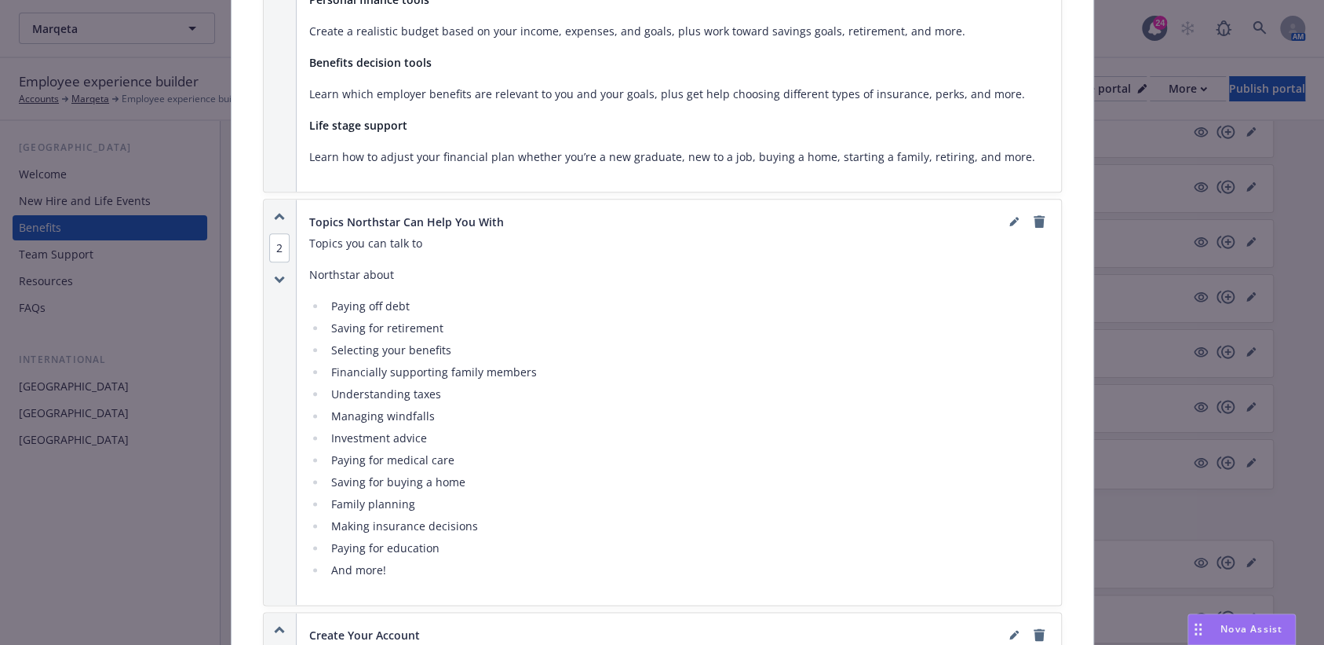
type input "(310) 896-8197"
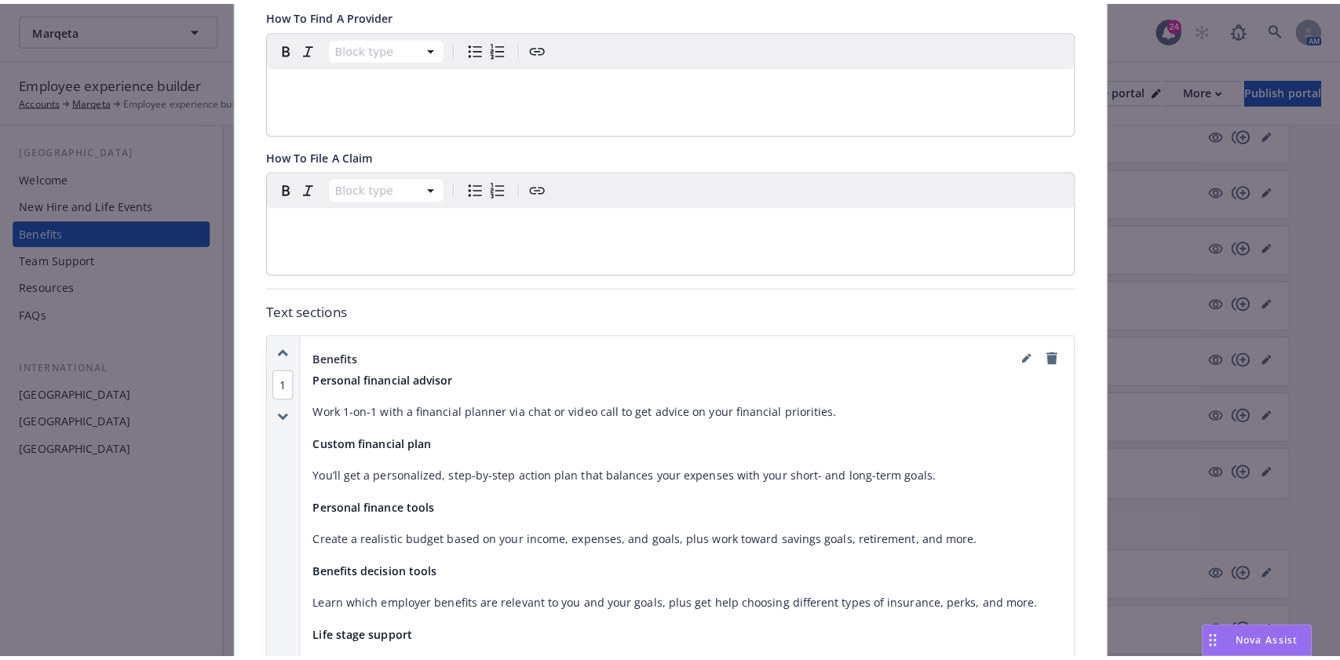
scroll to position [837, 0]
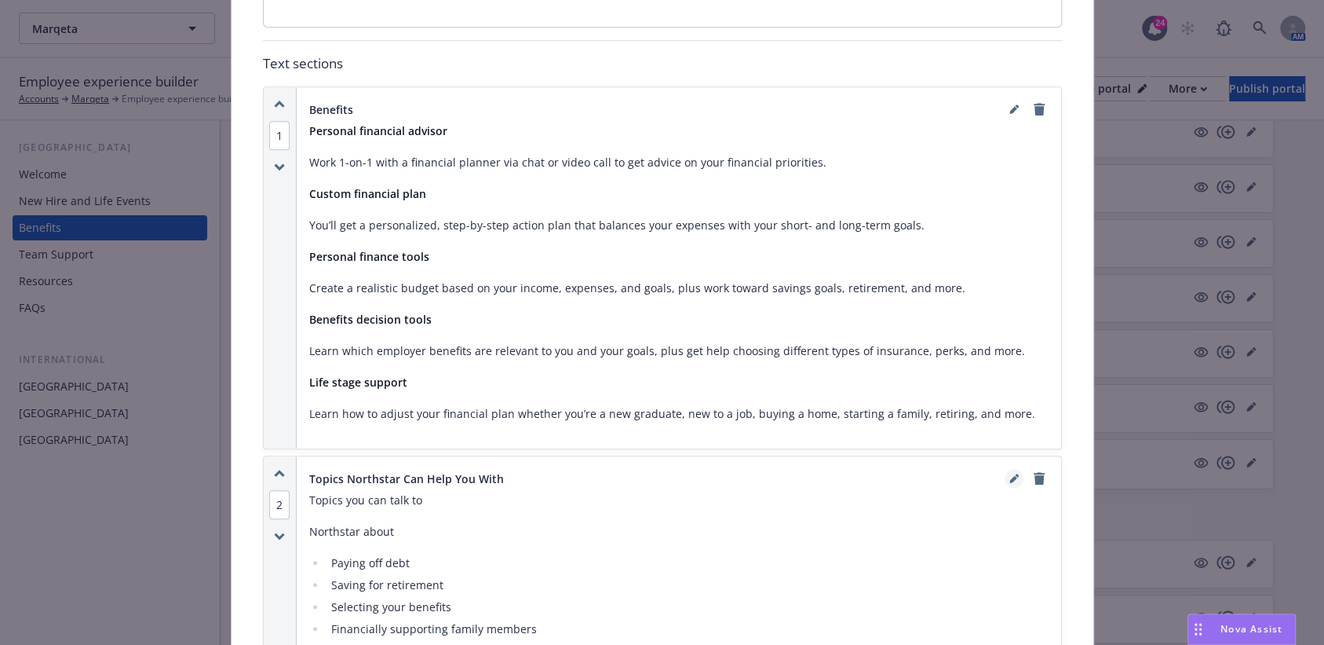
click at [1005, 469] on link "editPencil" at bounding box center [1014, 478] width 19 height 19
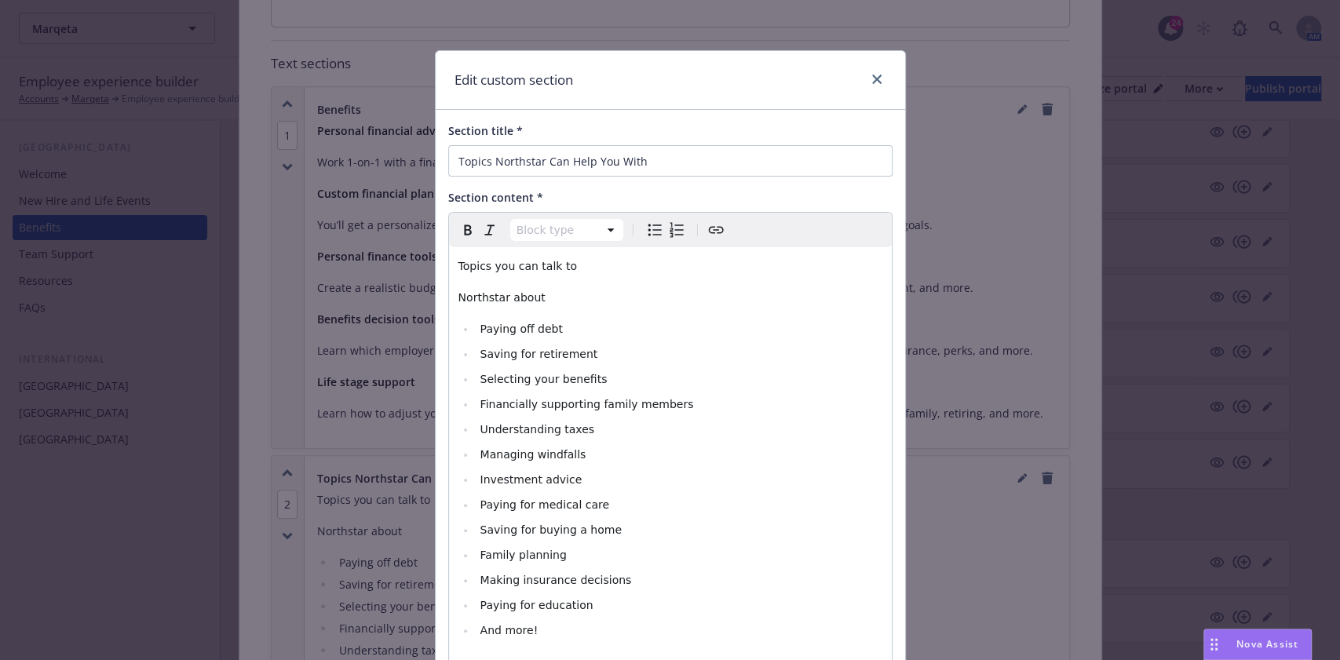
select select "paragraph"
click at [449, 295] on div "Topics you can talk to Northstar about Paying off debt Saving for retirement Se…" at bounding box center [670, 463] width 443 height 433
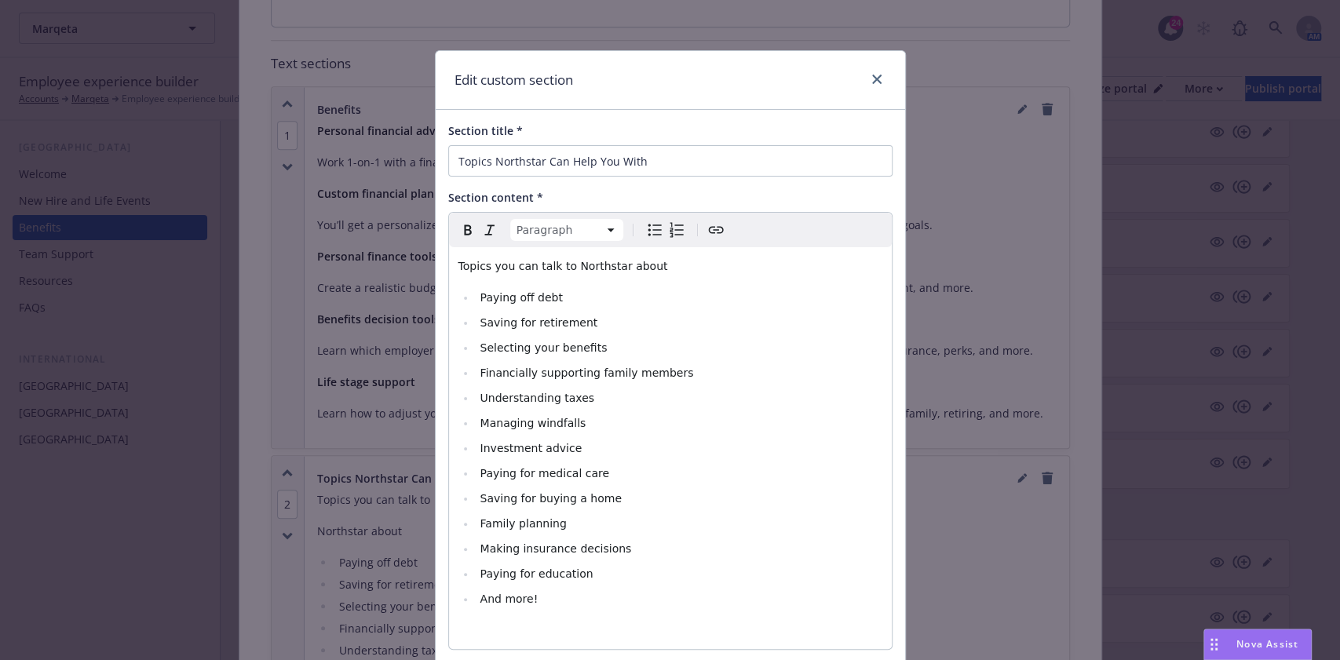
click at [656, 261] on p "Topics you can talk to Northstar about" at bounding box center [670, 266] width 424 height 19
drag, startPoint x: 873, startPoint y: 77, endPoint x: 784, endPoint y: 177, distance: 134.0
click at [784, 177] on div "Edit custom section Section title * Topics Northstar Can Help You With Section …" at bounding box center [670, 391] width 471 height 683
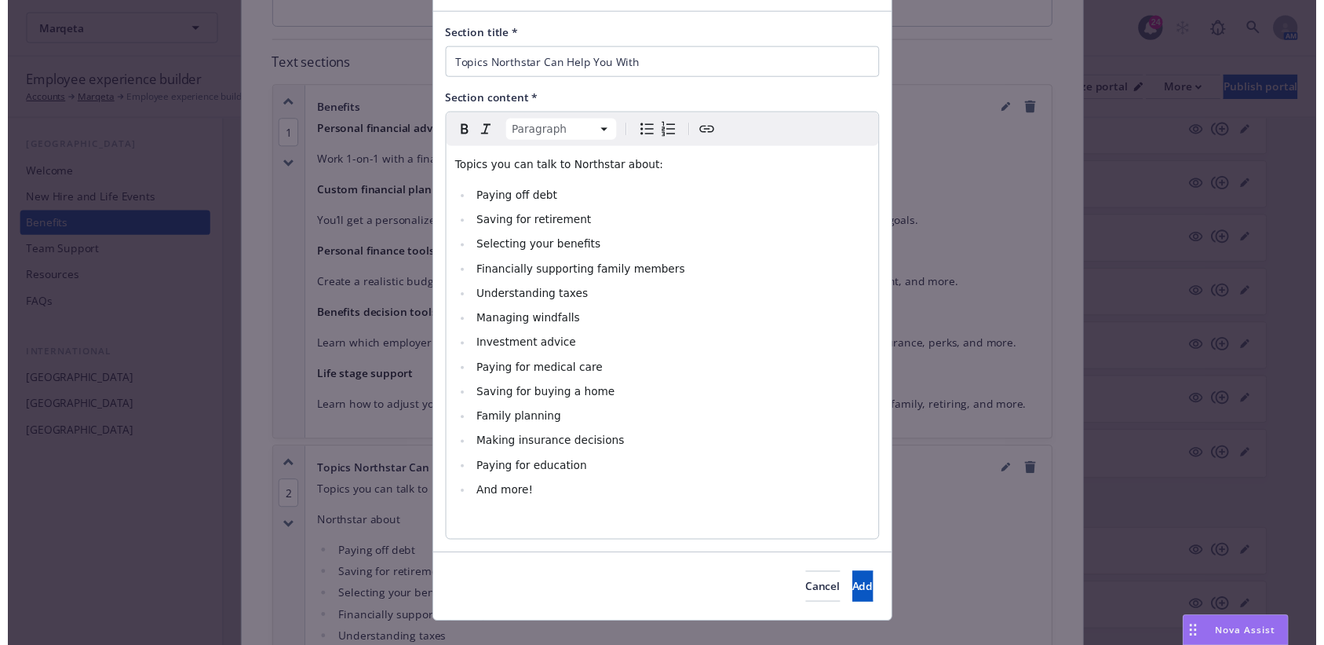
scroll to position [122, 0]
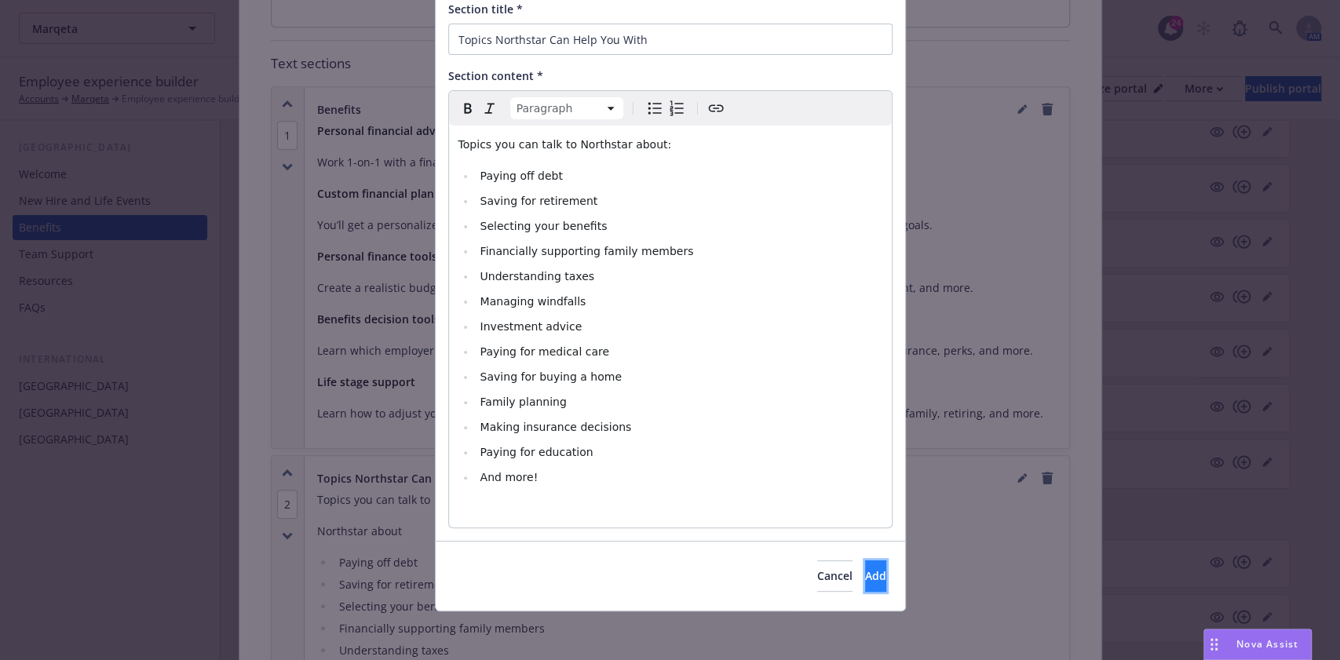
click at [865, 574] on span "Add" at bounding box center [875, 575] width 21 height 15
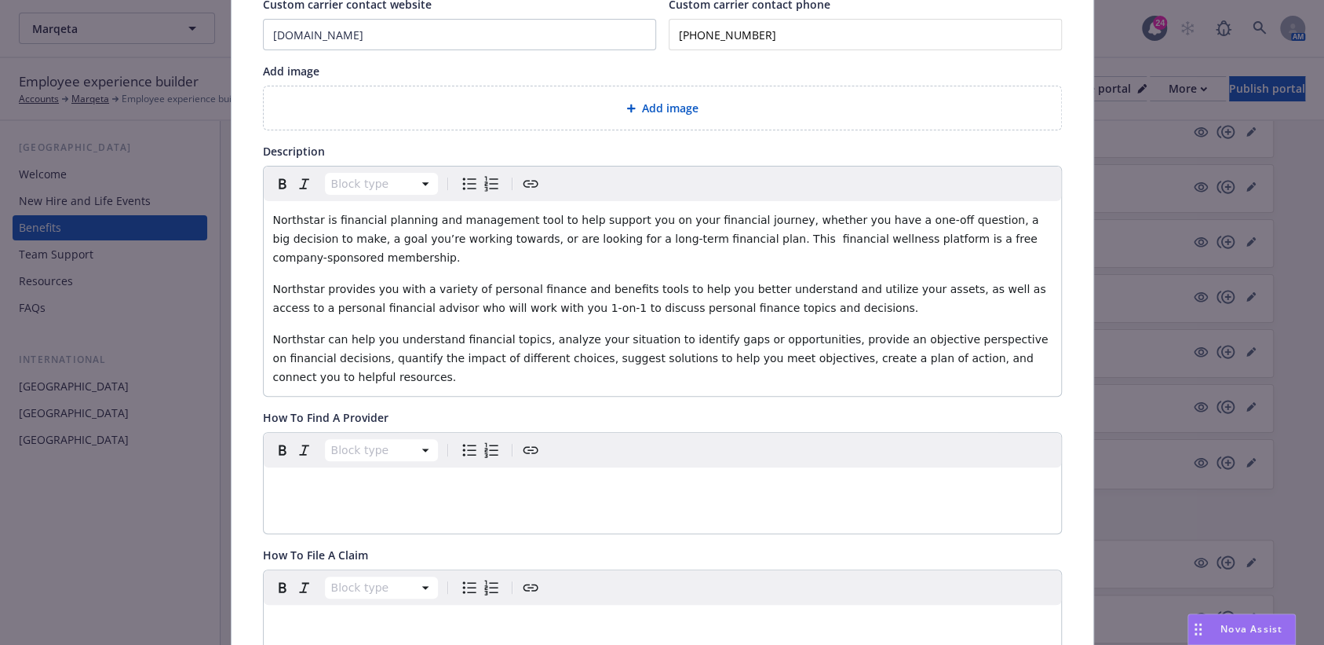
scroll to position [0, 0]
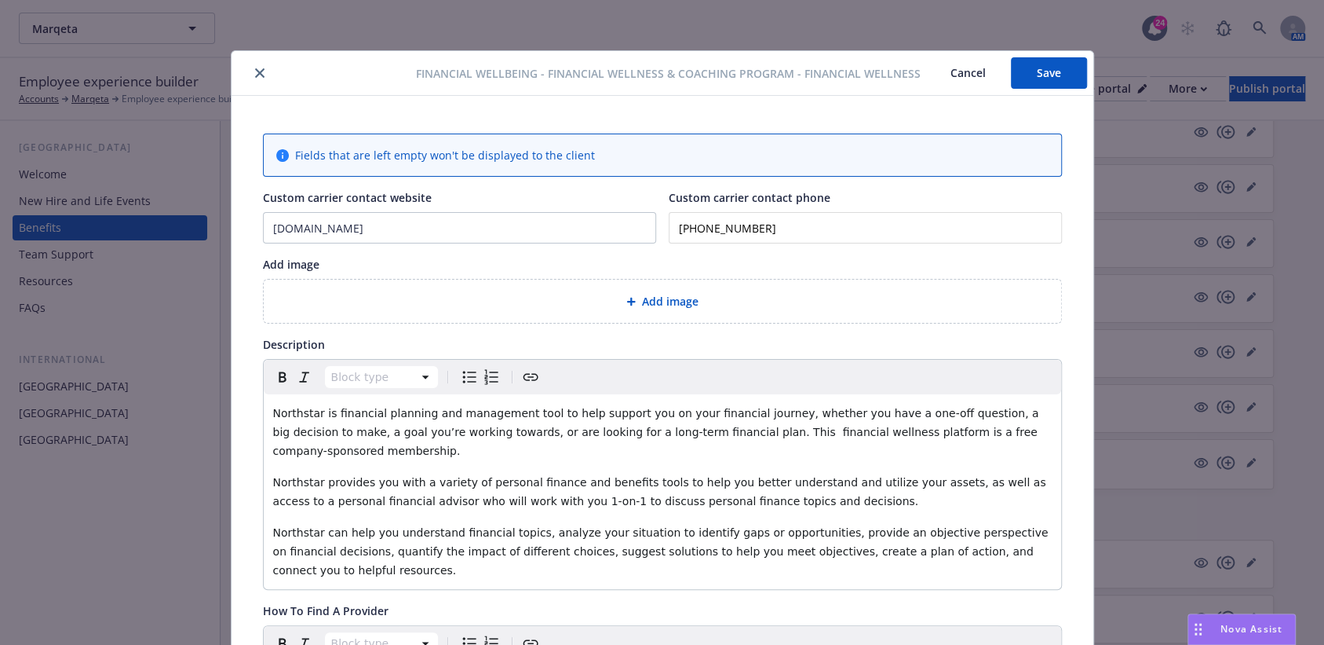
click at [1044, 80] on button "Save" at bounding box center [1049, 72] width 76 height 31
click at [1054, 58] on button "Save" at bounding box center [1049, 72] width 76 height 31
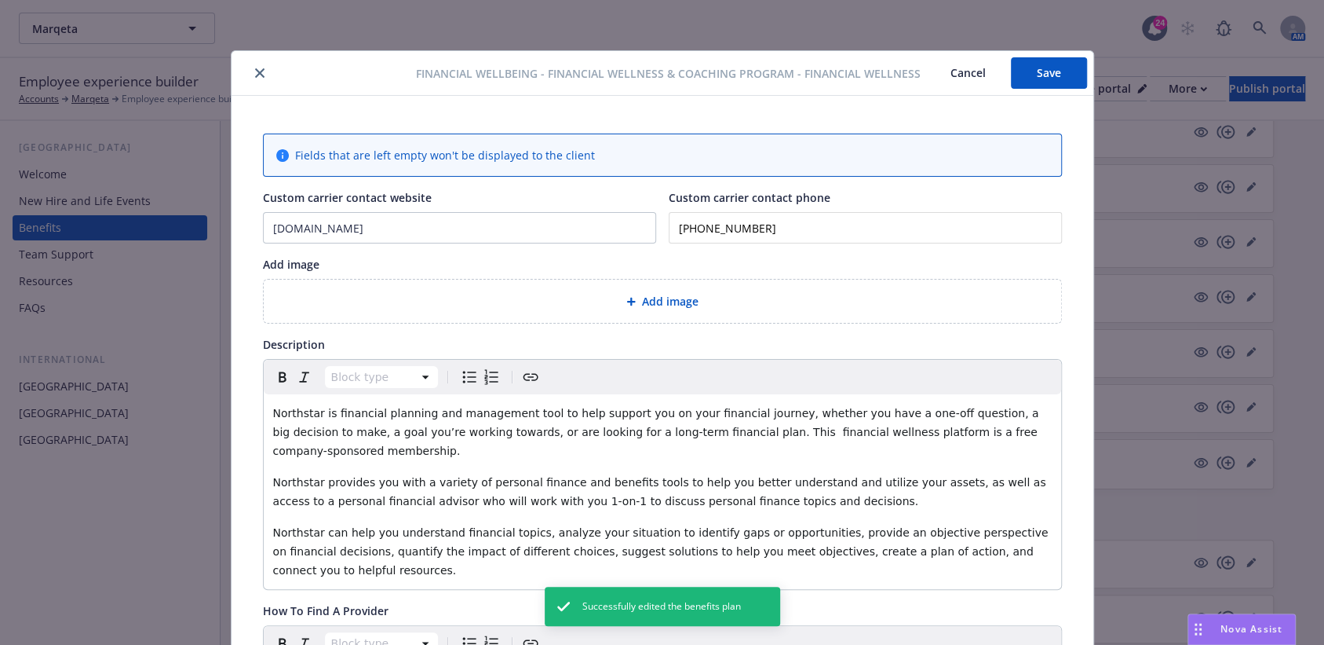
click at [258, 80] on div at bounding box center [327, 73] width 179 height 19
click at [250, 79] on button "close" at bounding box center [259, 73] width 19 height 19
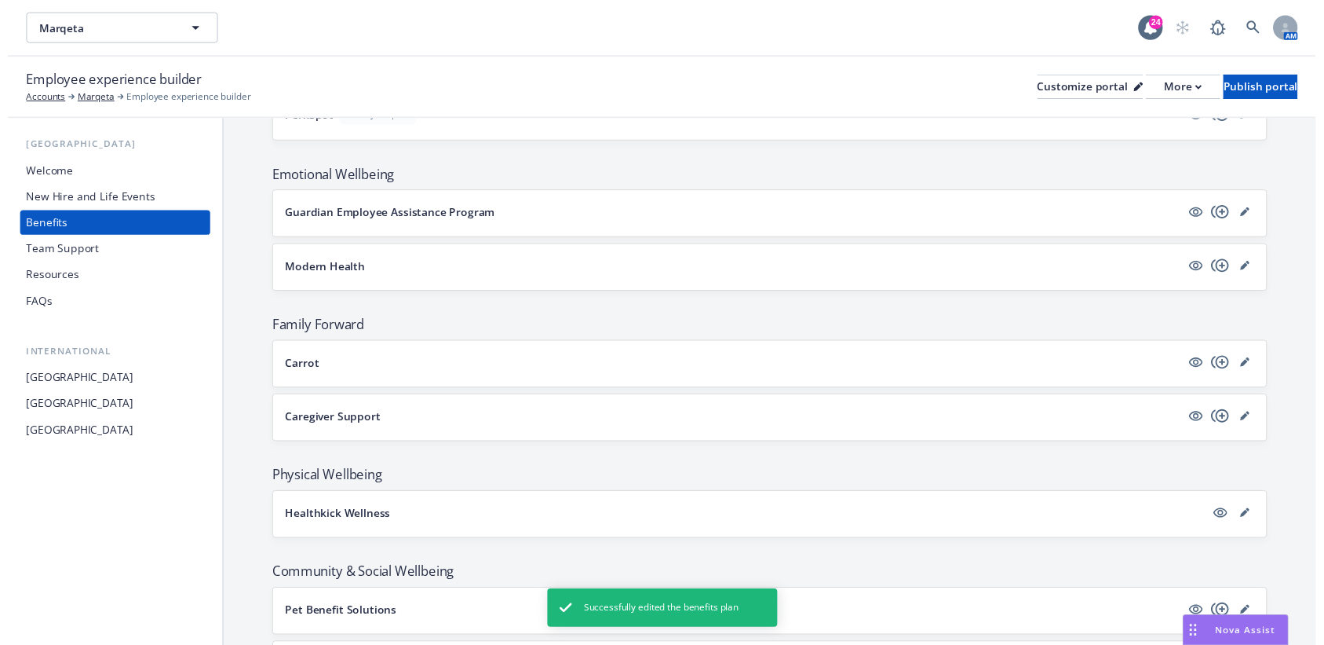
scroll to position [2201, 0]
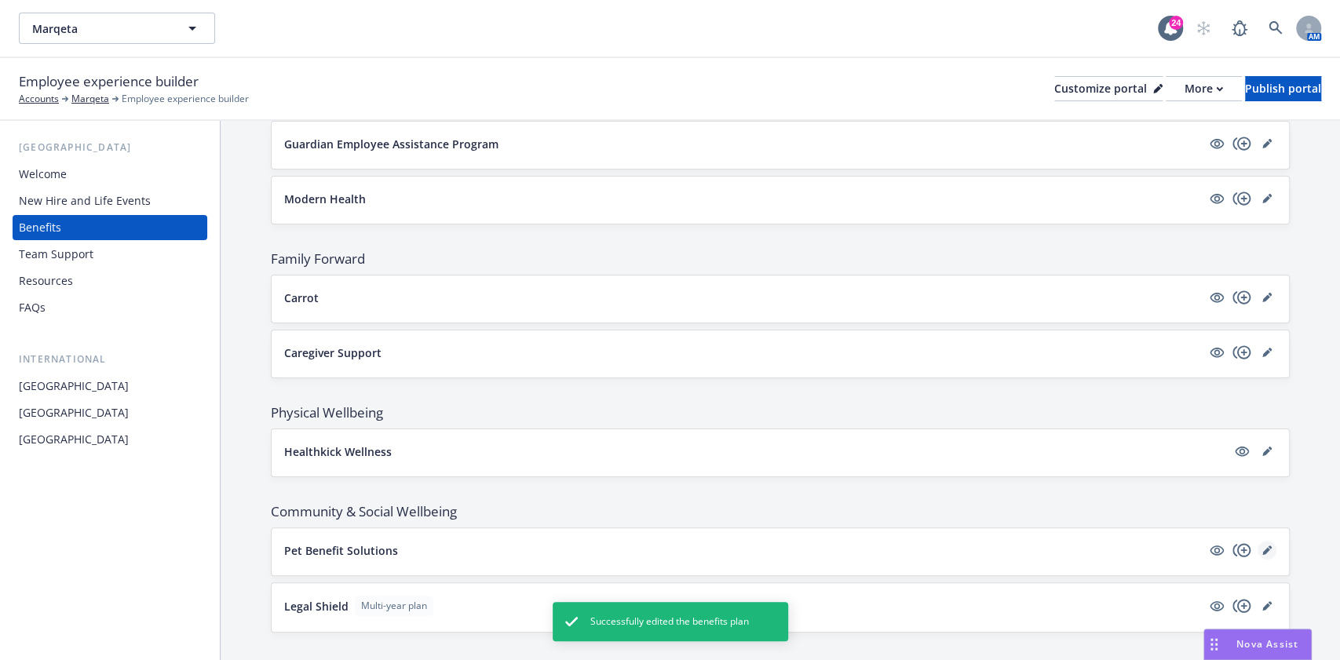
click at [1258, 541] on link "editPencil" at bounding box center [1267, 550] width 19 height 19
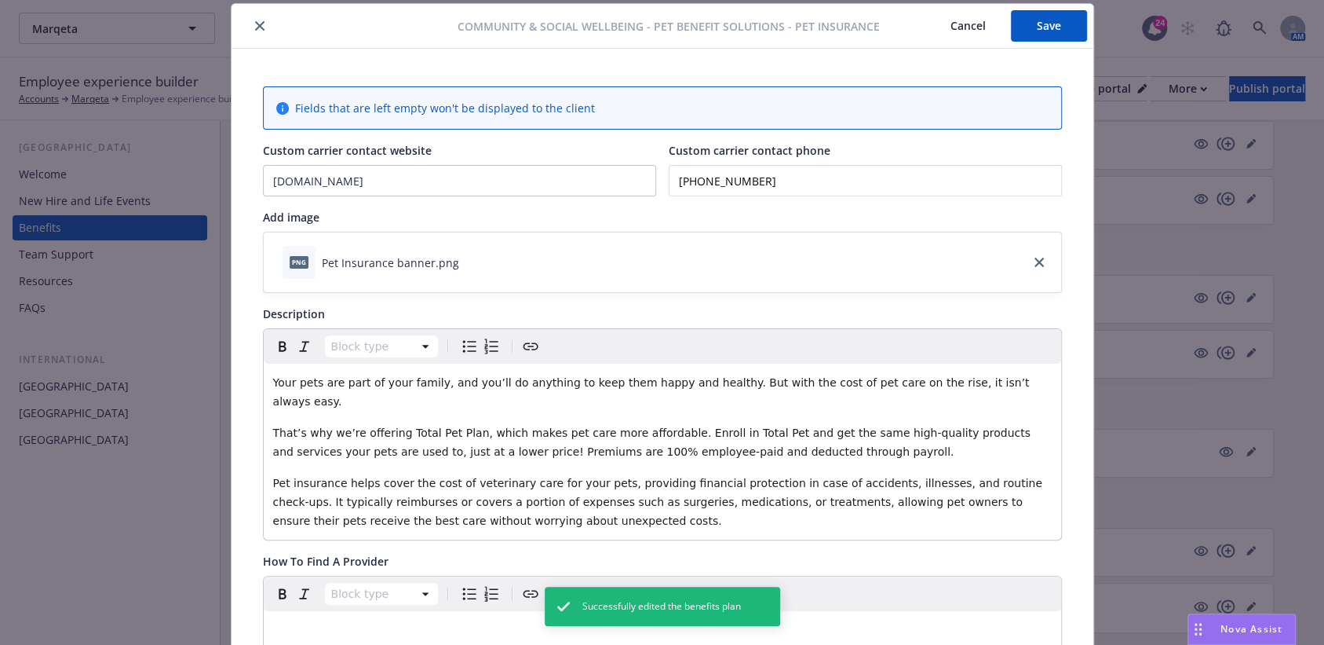
scroll to position [466, 0]
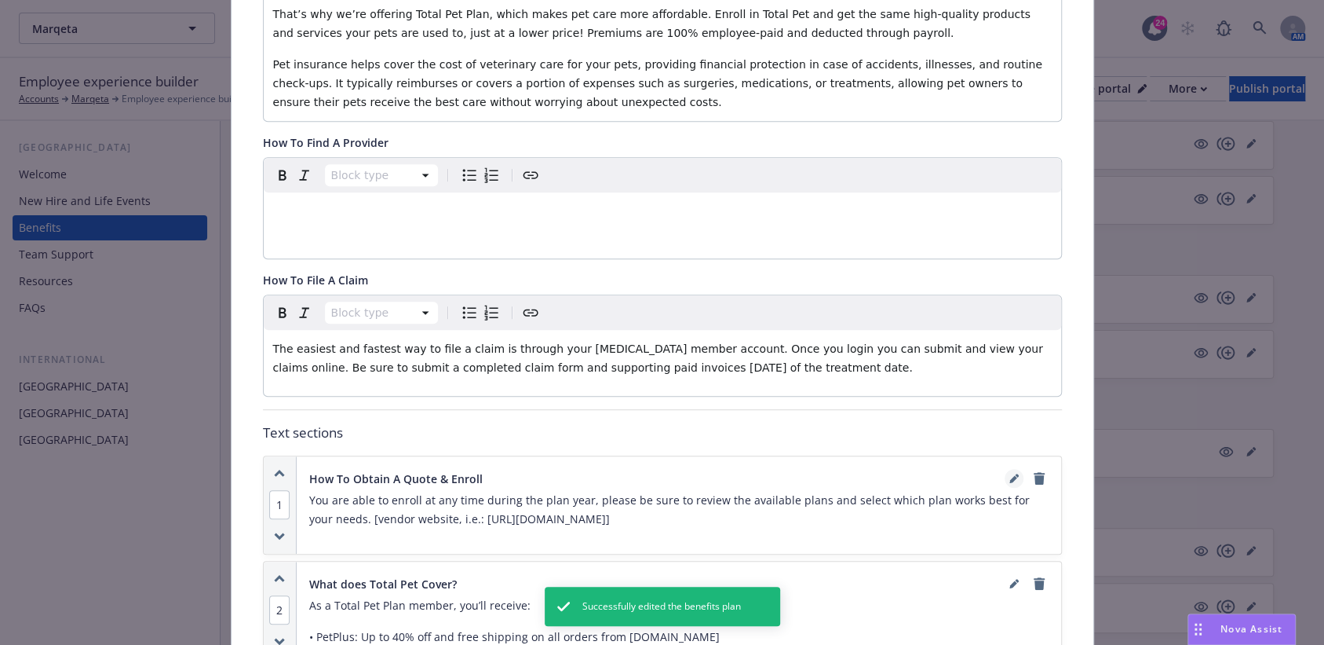
click at [1010, 476] on icon "editPencil" at bounding box center [1014, 480] width 8 height 8
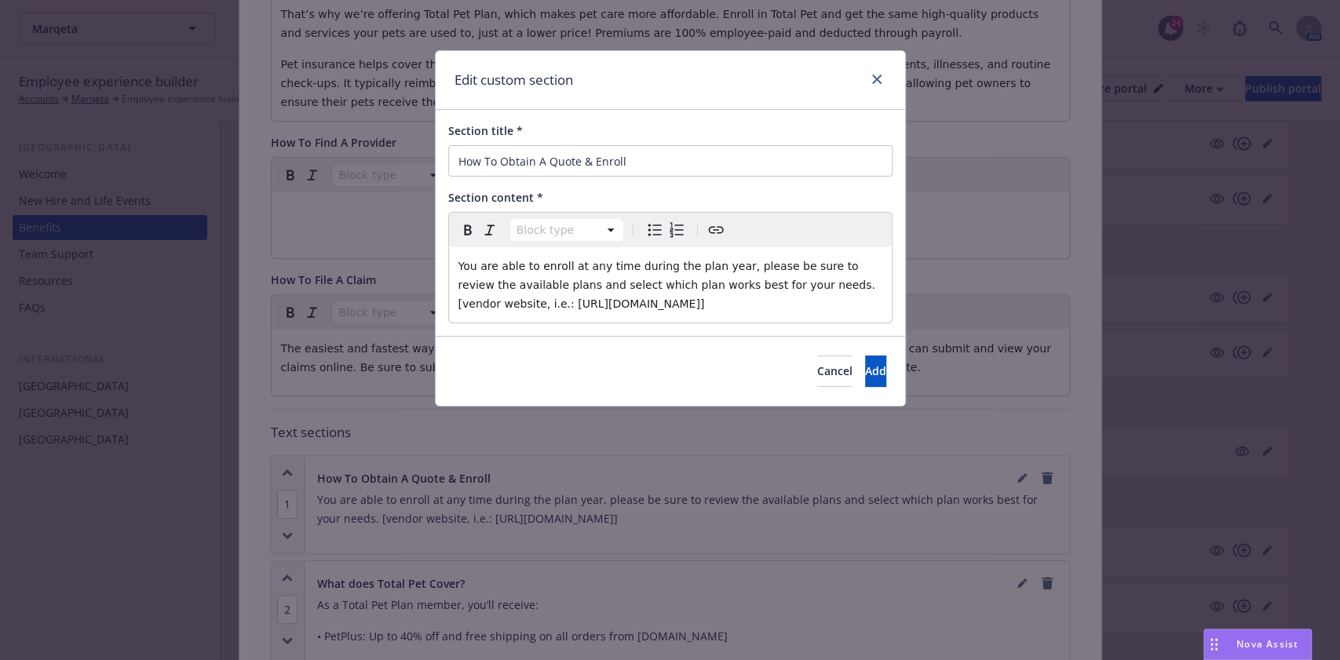
select select "paragraph"
drag, startPoint x: 770, startPoint y: 305, endPoint x: 783, endPoint y: 292, distance: 18.9
click at [783, 292] on p "You are able to enroll at any time during the plan year, please be sure to revi…" at bounding box center [670, 285] width 424 height 57
click at [782, 316] on div "You are able to enroll at any time during the plan year, please be sure to revi…" at bounding box center [670, 284] width 443 height 75
drag, startPoint x: 782, startPoint y: 316, endPoint x: 768, endPoint y: 291, distance: 28.1
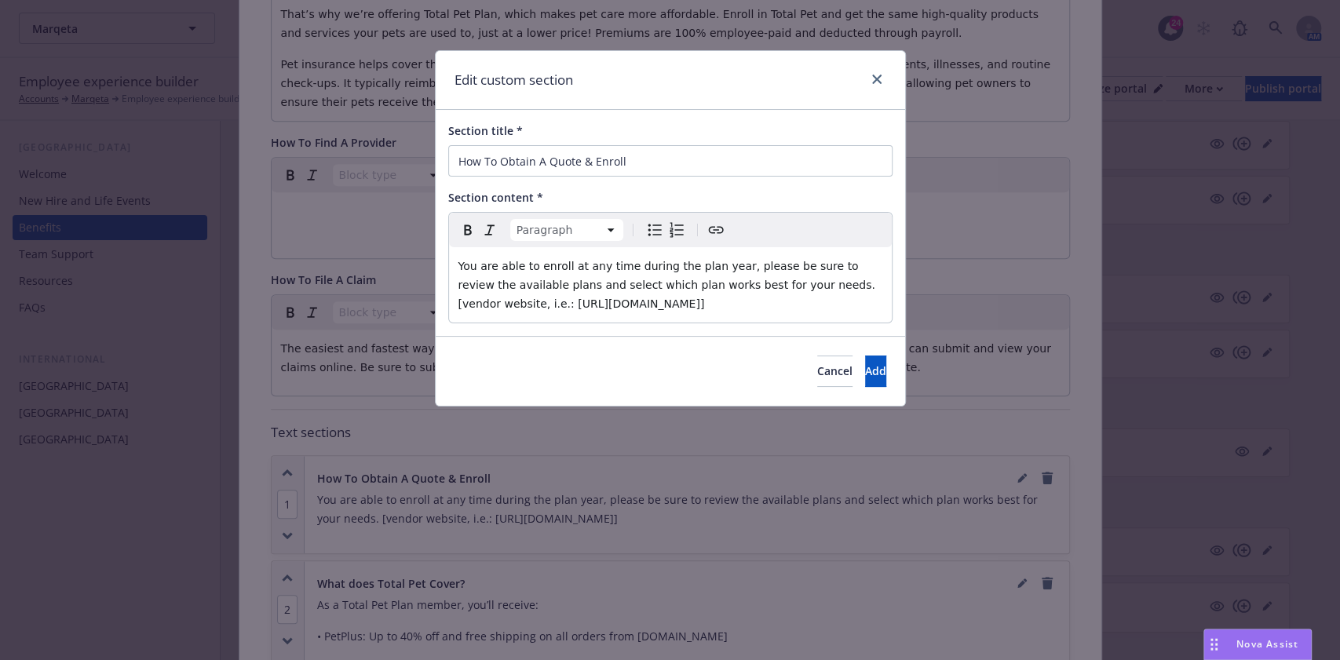
click at [768, 291] on div "You are able to enroll at any time during the plan year, please be sure to revi…" at bounding box center [670, 284] width 443 height 75
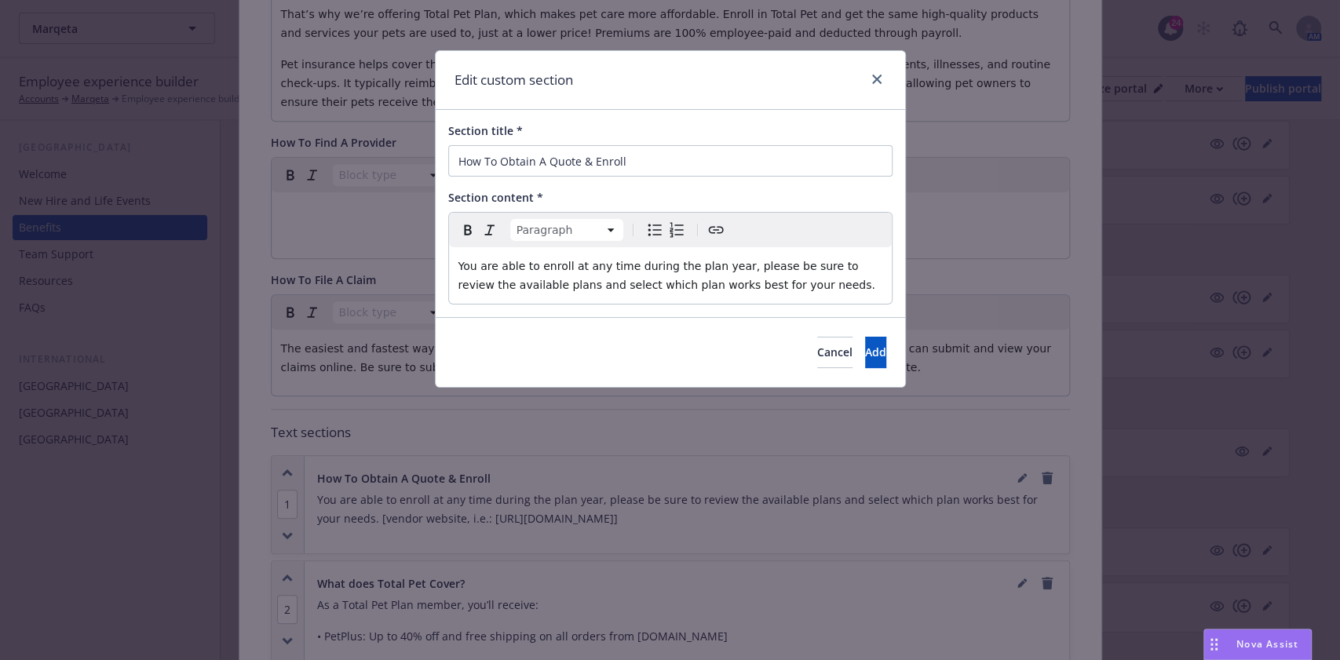
click at [721, 268] on span "You are able to enroll at any time during the plan year, please be sure to revi…" at bounding box center [666, 275] width 417 height 31
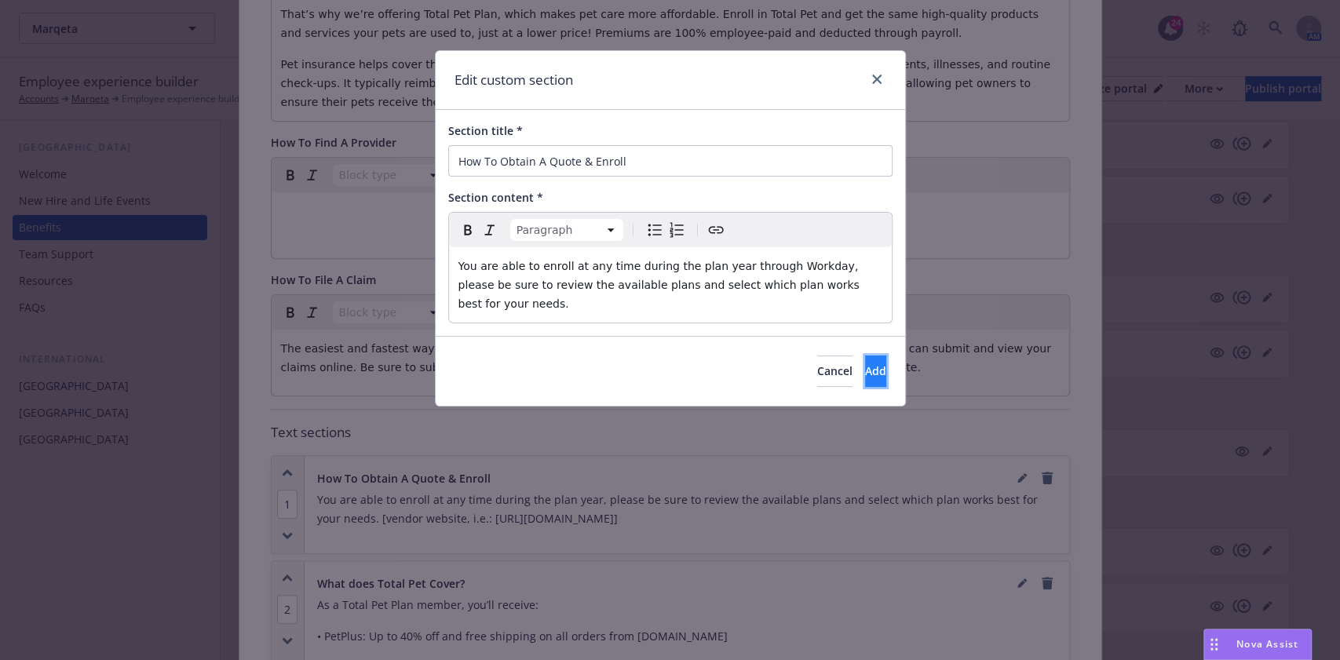
click at [865, 363] on span "Add" at bounding box center [875, 370] width 21 height 15
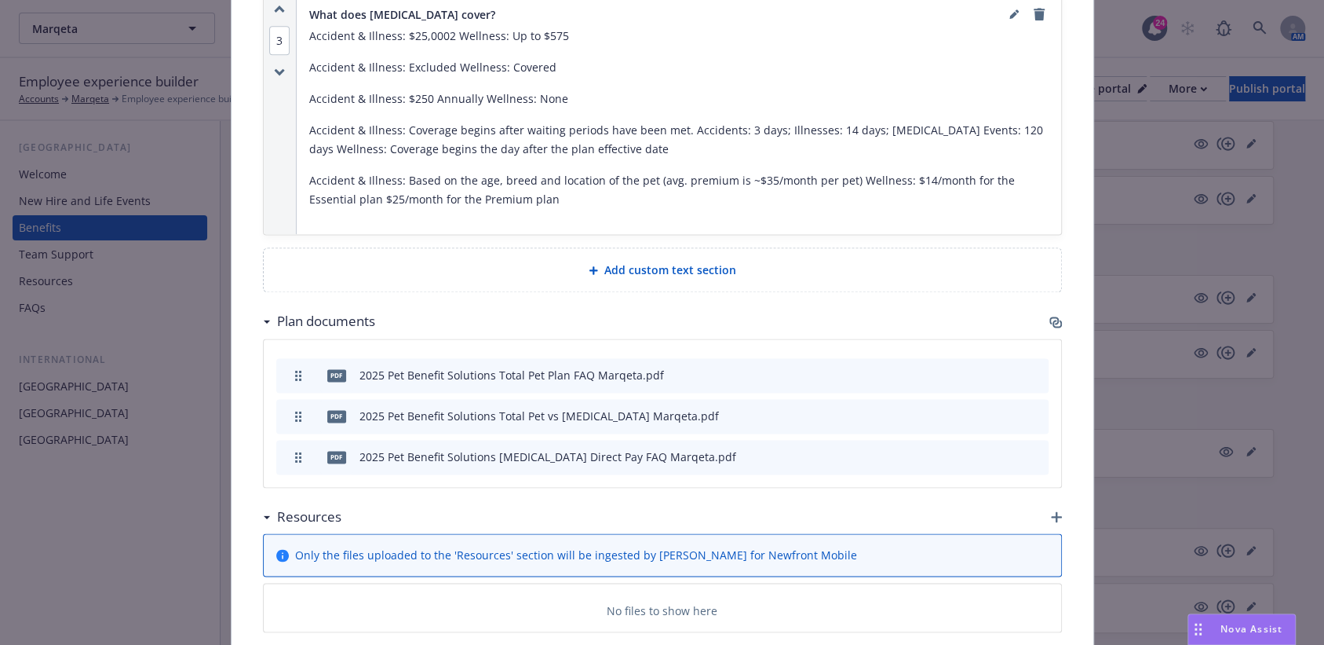
scroll to position [1303, 0]
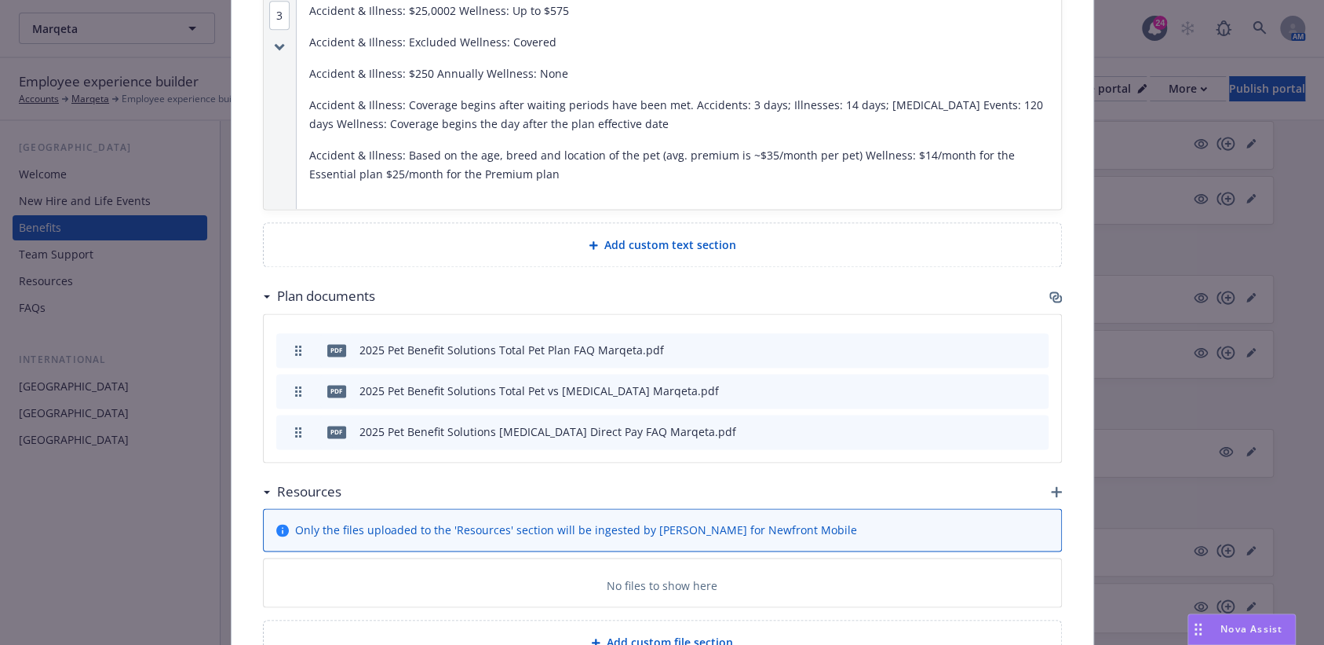
drag, startPoint x: 1032, startPoint y: 407, endPoint x: 1044, endPoint y: 436, distance: 31.6
click at [1044, 436] on div "pdf 2025 Pet Benefit Solutions Total Pet Plan FAQ Marqeta.pdf pdf 2025 Pet Bene…" at bounding box center [663, 388] width 798 height 148
click at [1003, 423] on button at bounding box center [1010, 431] width 14 height 16
click at [1002, 425] on icon "preview file" at bounding box center [1009, 430] width 14 height 11
click at [1005, 385] on icon "preview file" at bounding box center [1009, 390] width 14 height 11
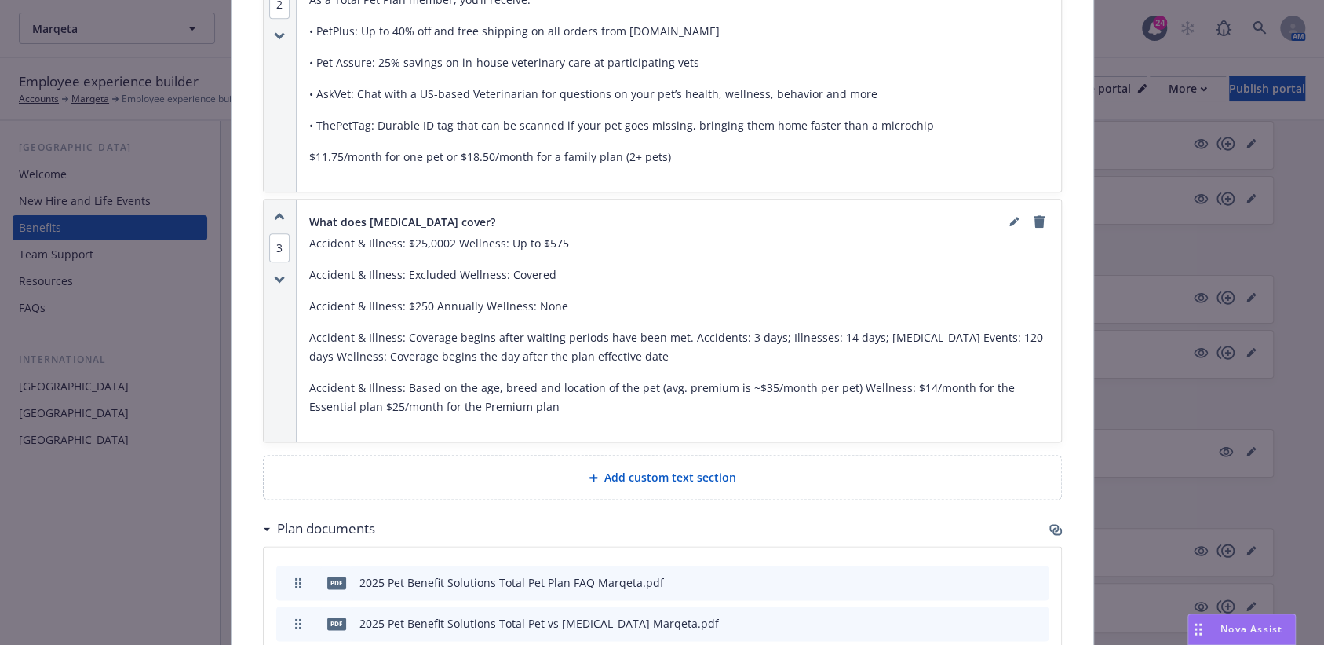
scroll to position [989, 0]
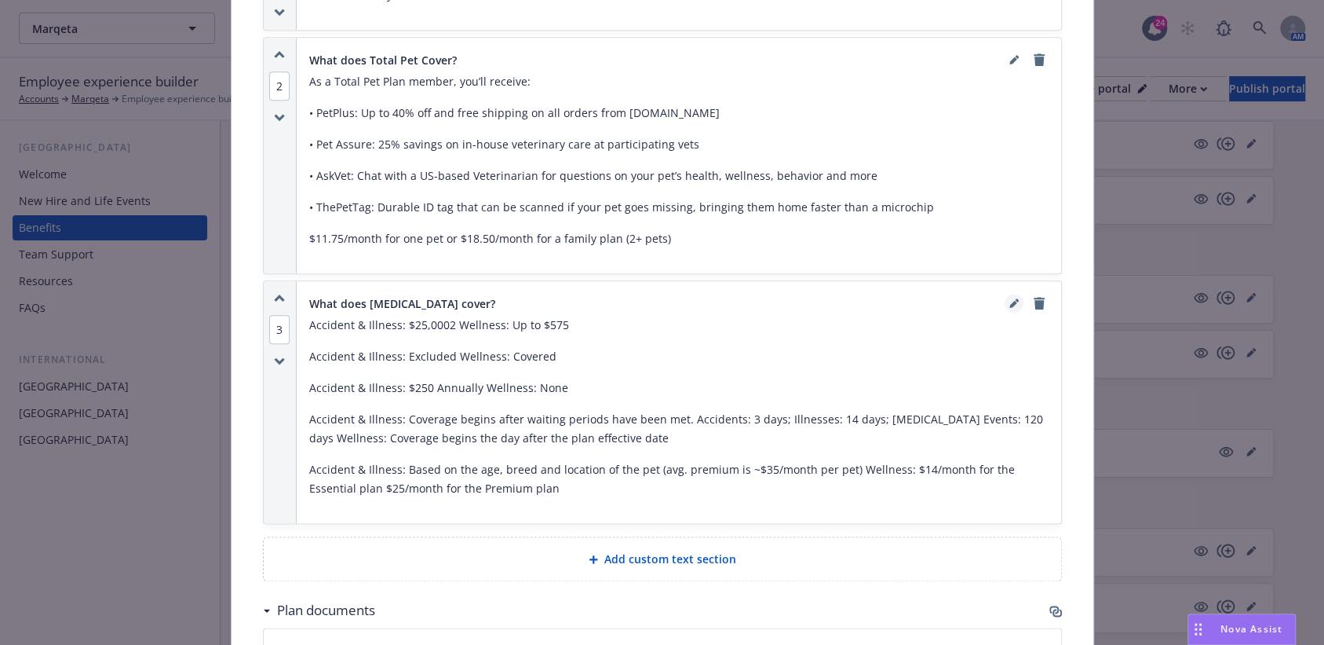
click at [1010, 301] on icon "editPencil" at bounding box center [1014, 305] width 8 height 8
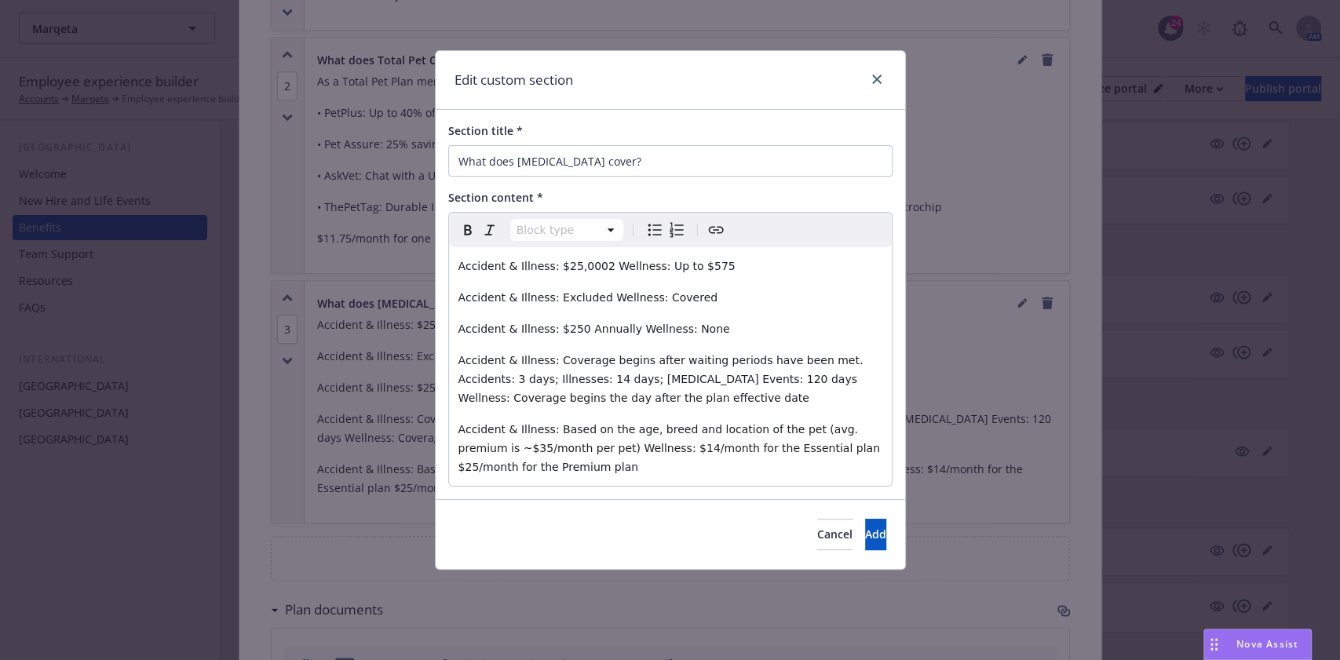
select select "paragraph"
click at [595, 264] on span "Accident & Illness: $25,0002 Wellness: Up to $575" at bounding box center [596, 266] width 277 height 13
click at [865, 537] on span "Add" at bounding box center [875, 534] width 21 height 15
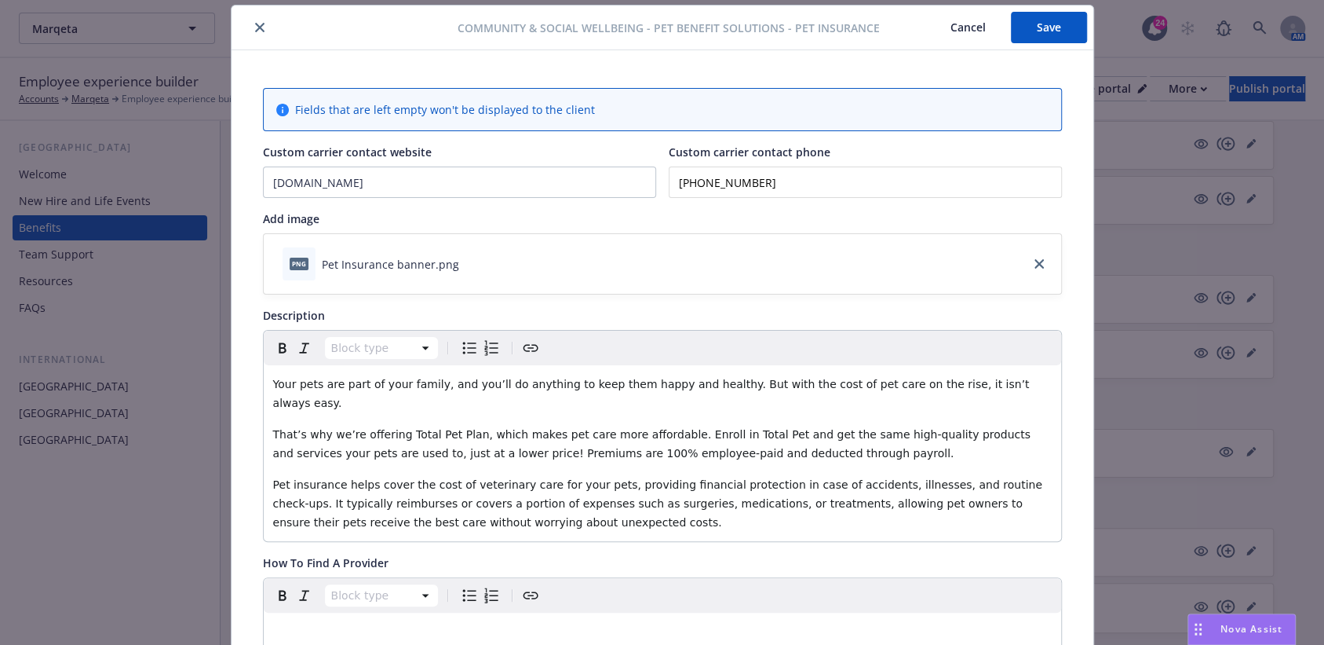
scroll to position [0, 0]
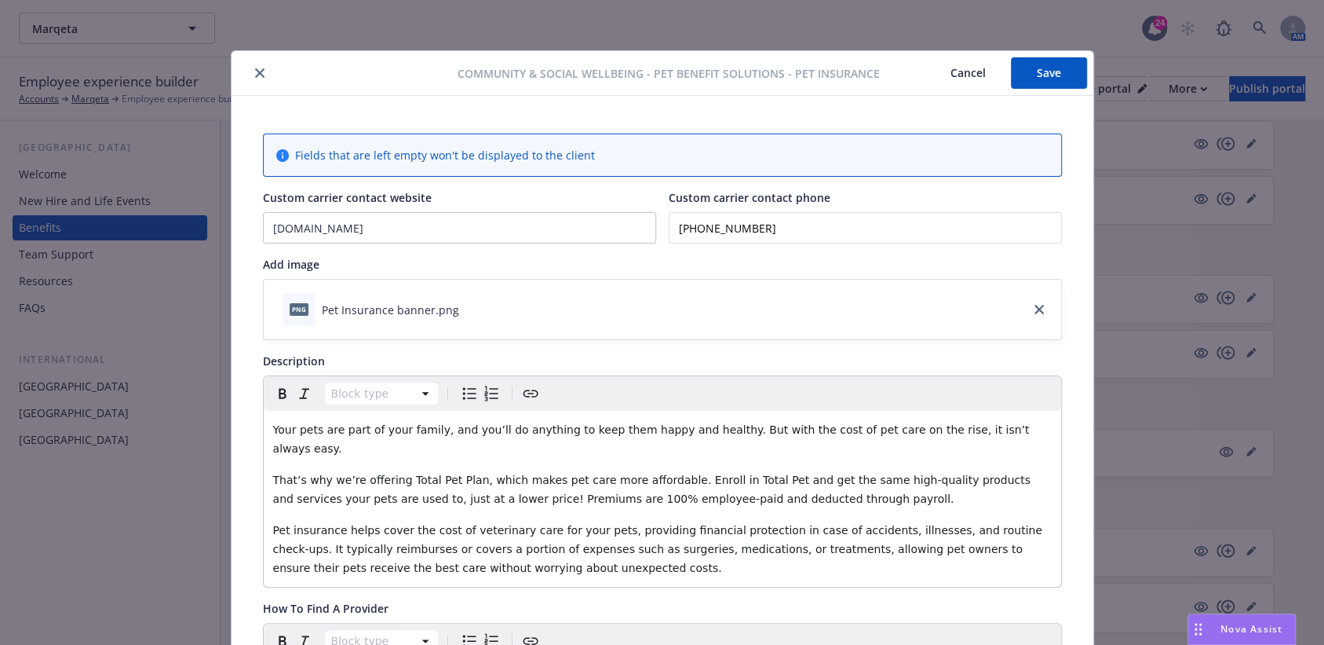
click at [1050, 74] on button "Save" at bounding box center [1049, 72] width 76 height 31
click at [1058, 79] on button "Save" at bounding box center [1049, 72] width 76 height 31
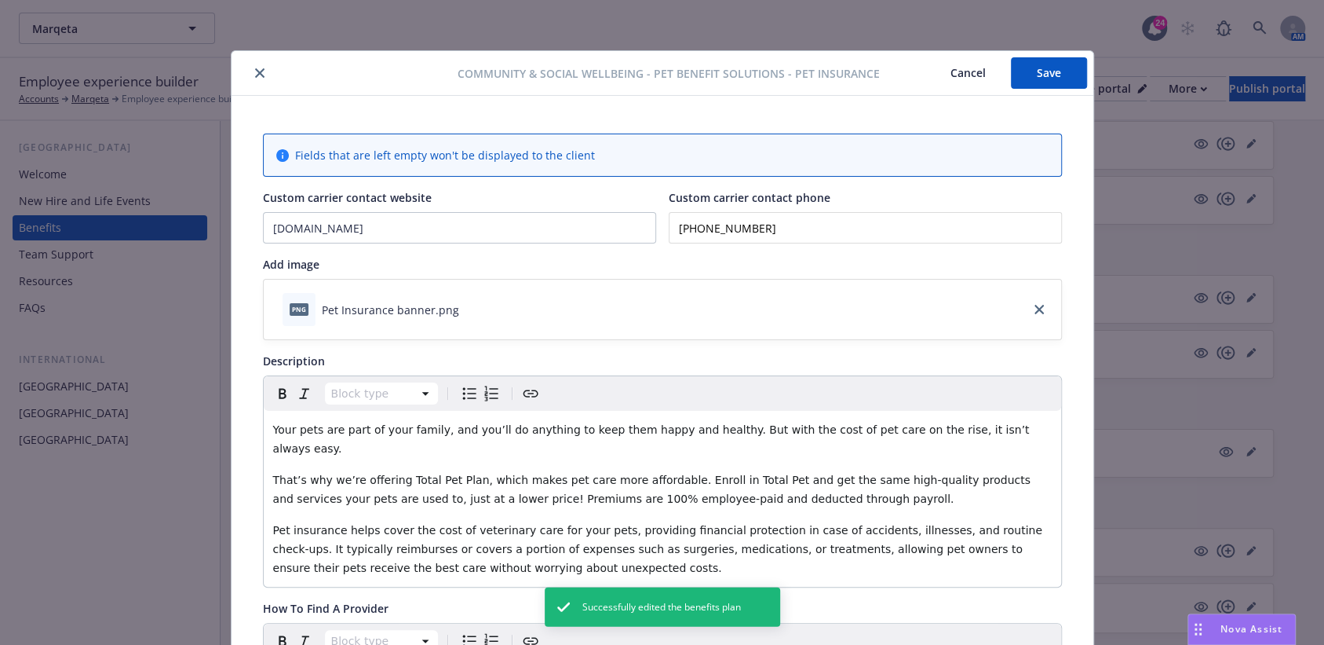
click at [255, 69] on icon "close" at bounding box center [259, 72] width 9 height 9
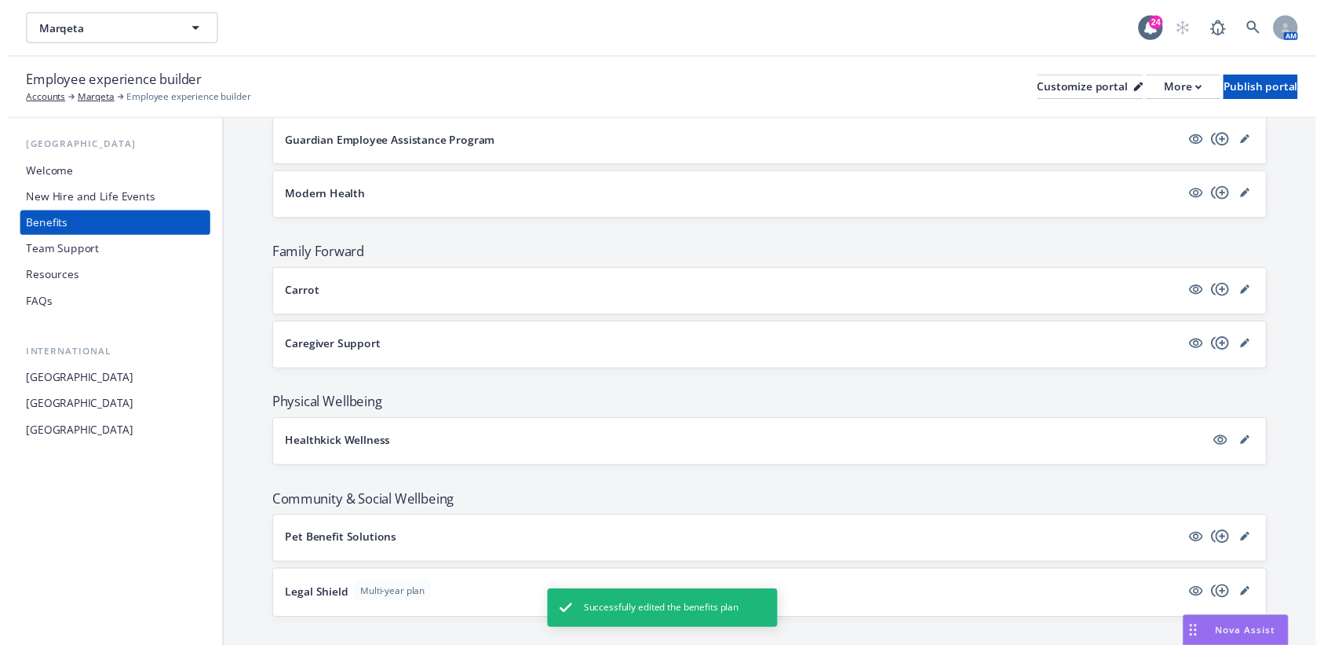
scroll to position [2204, 0]
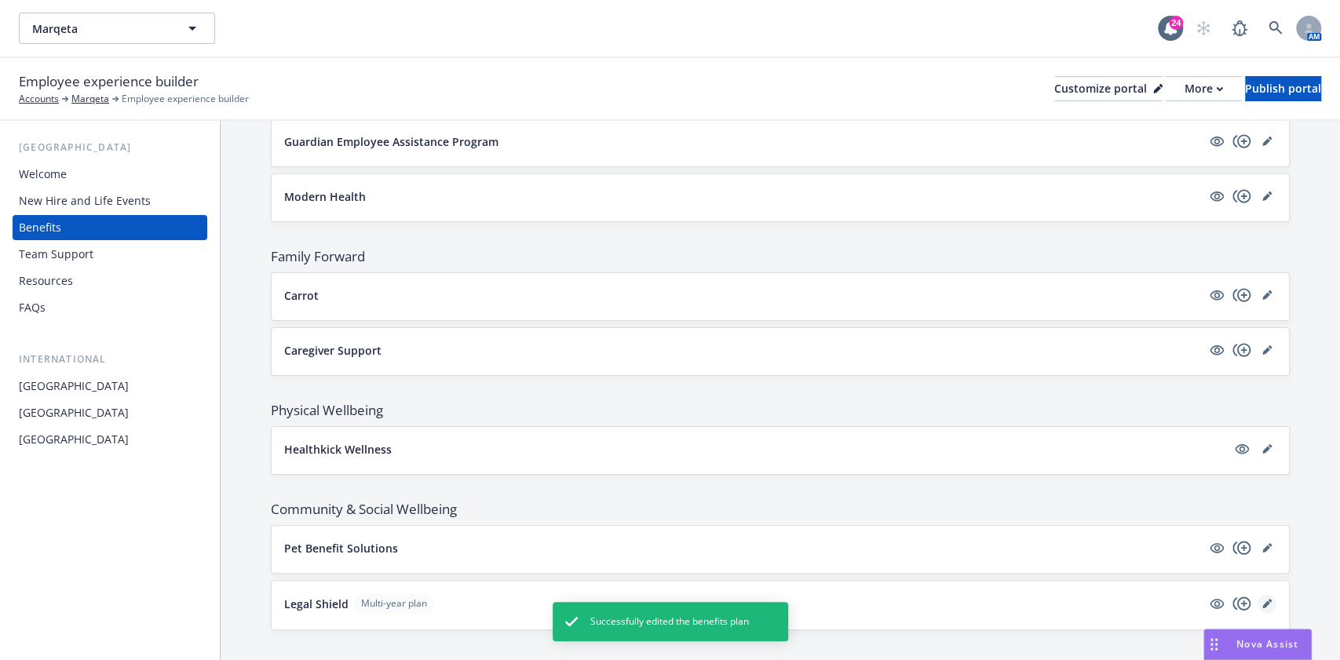
click at [1262, 599] on icon "editPencil" at bounding box center [1266, 603] width 9 height 9
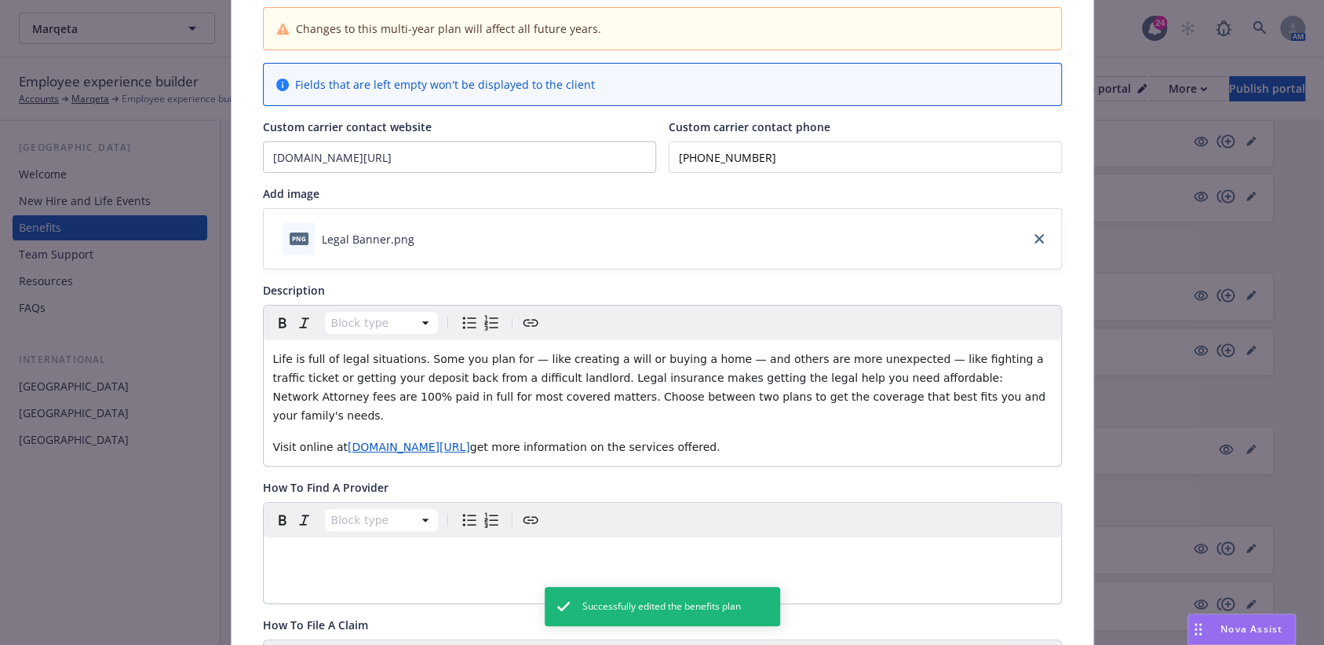
scroll to position [152, 0]
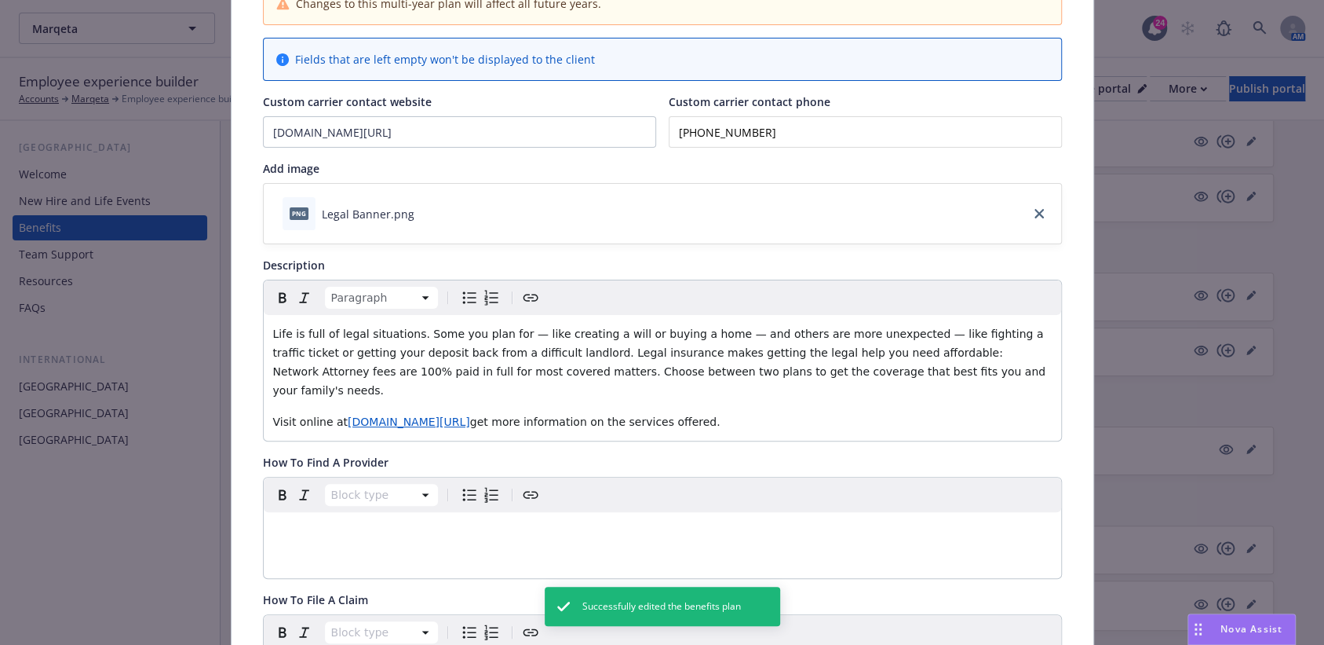
click at [470, 415] on span "www.shieldbenefits.com/marqetato" at bounding box center [409, 421] width 122 height 13
click at [469, 415] on span "www.shieldbenefits.com/marqetato" at bounding box center [409, 421] width 122 height 13
click at [515, 415] on span "get more information on the services offered." at bounding box center [595, 421] width 250 height 13
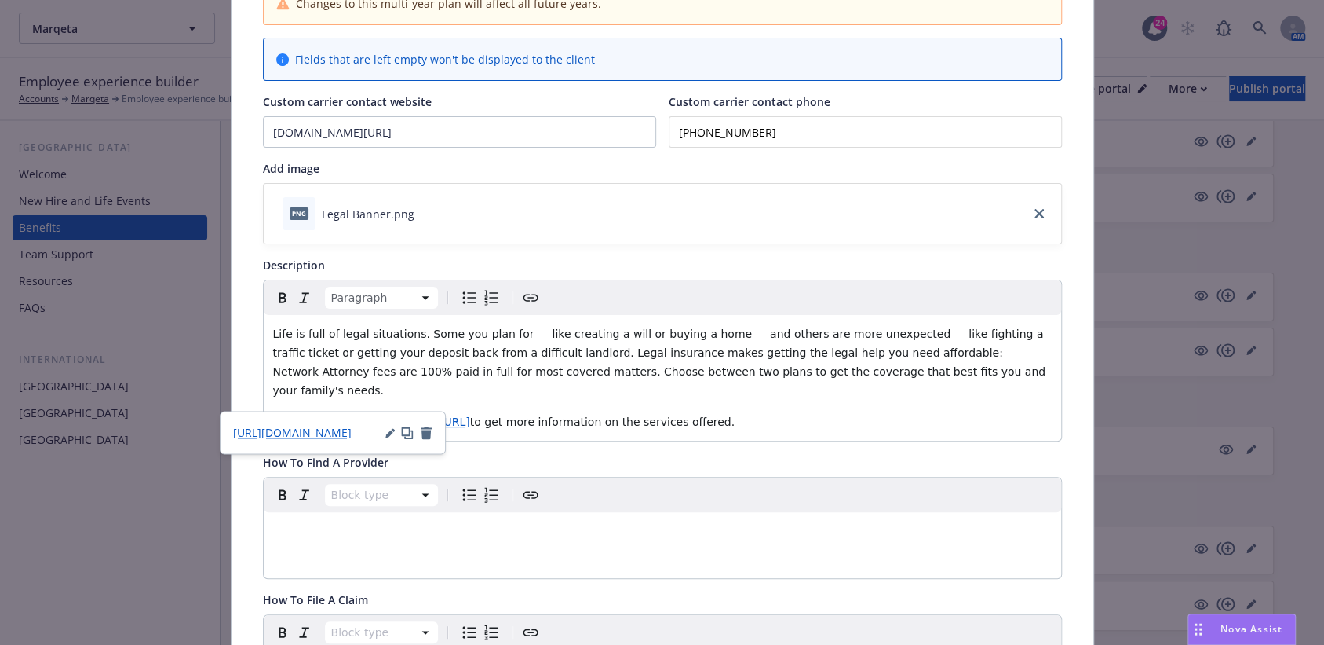
click at [458, 415] on span "www.shieldbenefits.com/marqeta" at bounding box center [409, 421] width 122 height 13
click at [276, 434] on span "https://www.shieldbenefits.com/marqetato" at bounding box center [292, 432] width 119 height 15
click at [392, 426] on button "button" at bounding box center [389, 432] width 9 height 13
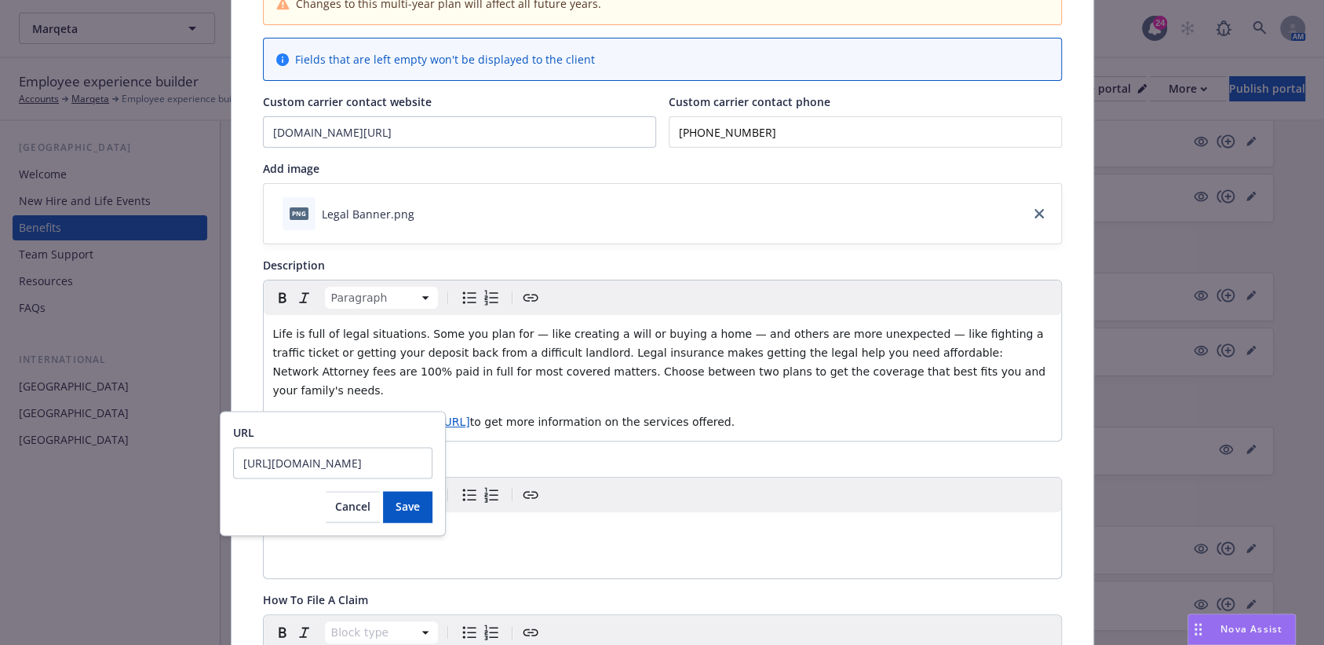
type input "https://www.shieldbenefits.com/marqeta"
click button "Save" at bounding box center [407, 506] width 49 height 31
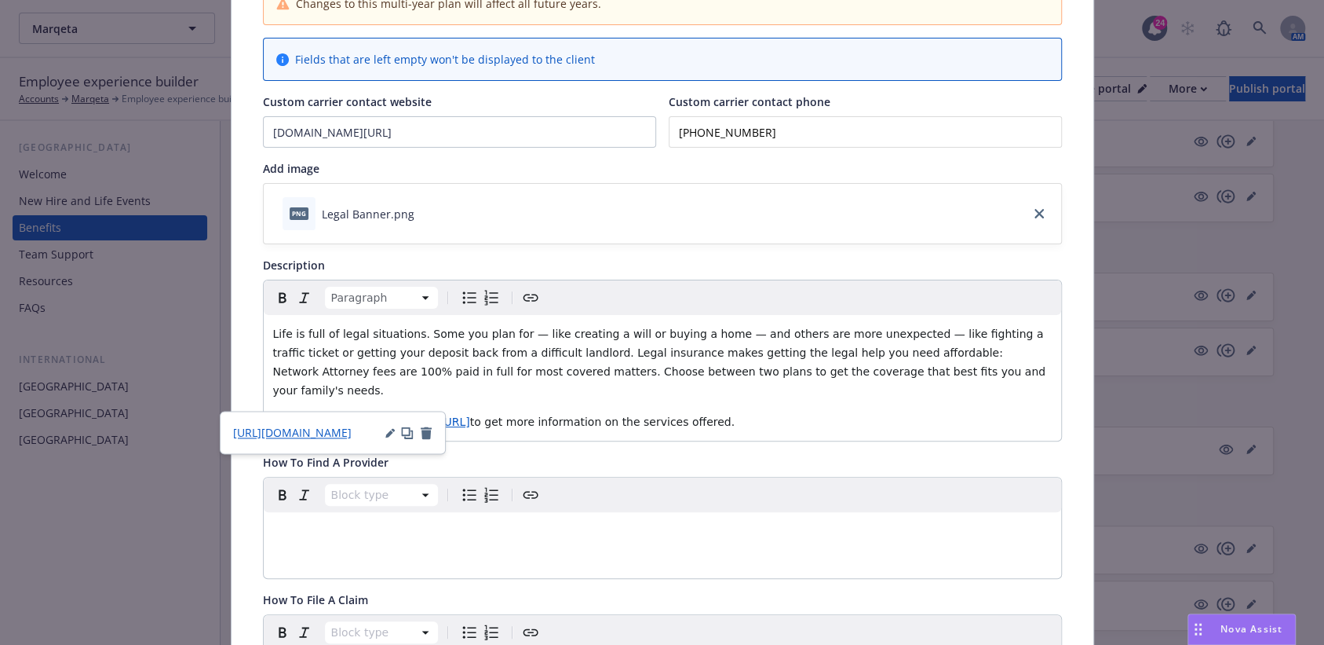
click at [336, 430] on span "https://www.shieldbenefits.com/marqeta" at bounding box center [292, 432] width 119 height 15
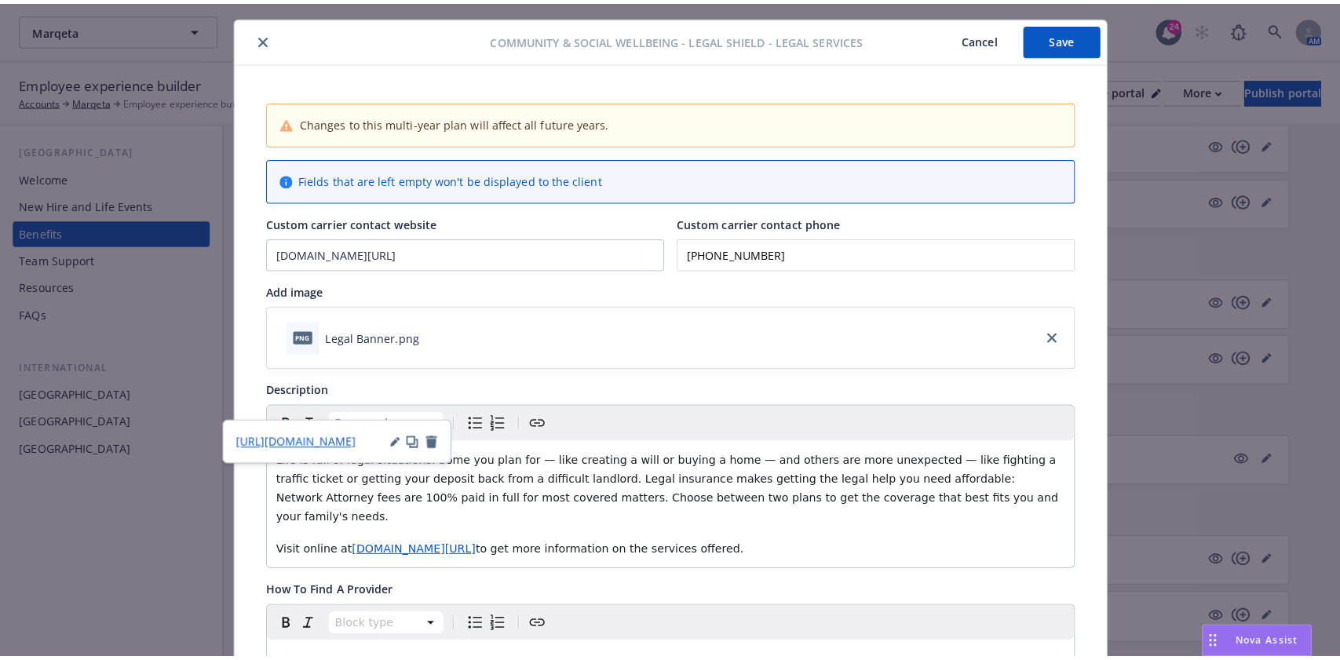
scroll to position [0, 0]
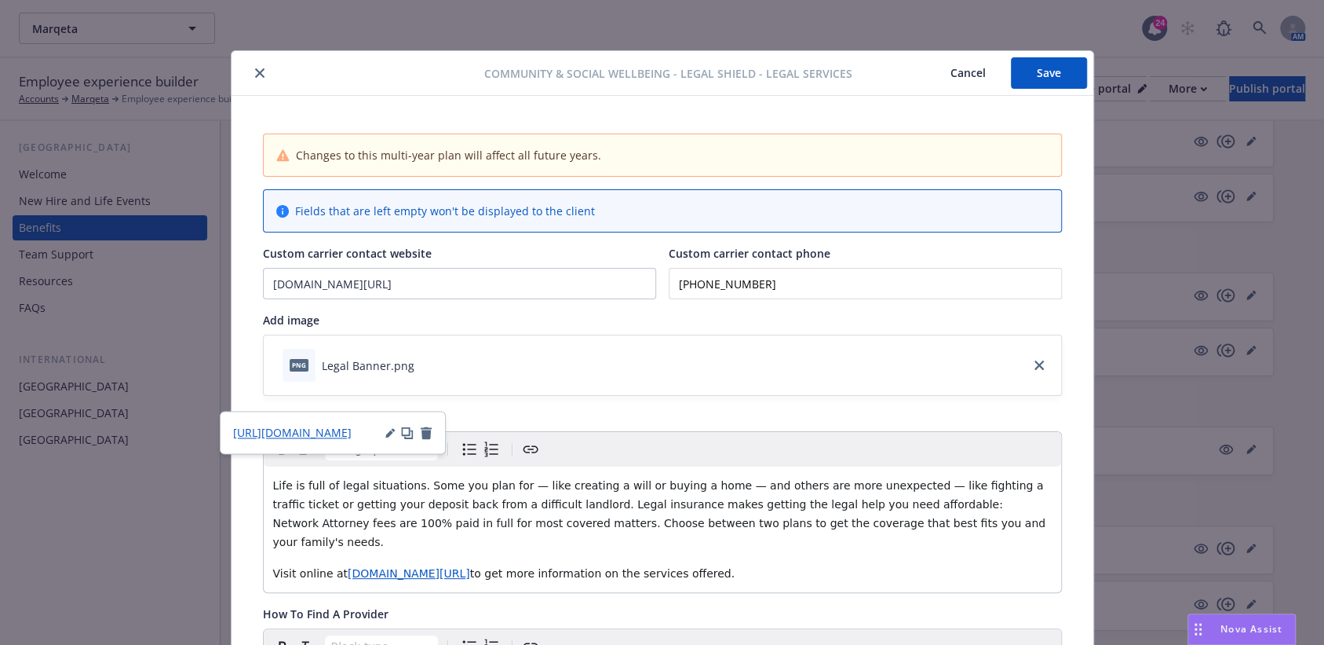
click at [1043, 65] on button "Save" at bounding box center [1049, 72] width 76 height 31
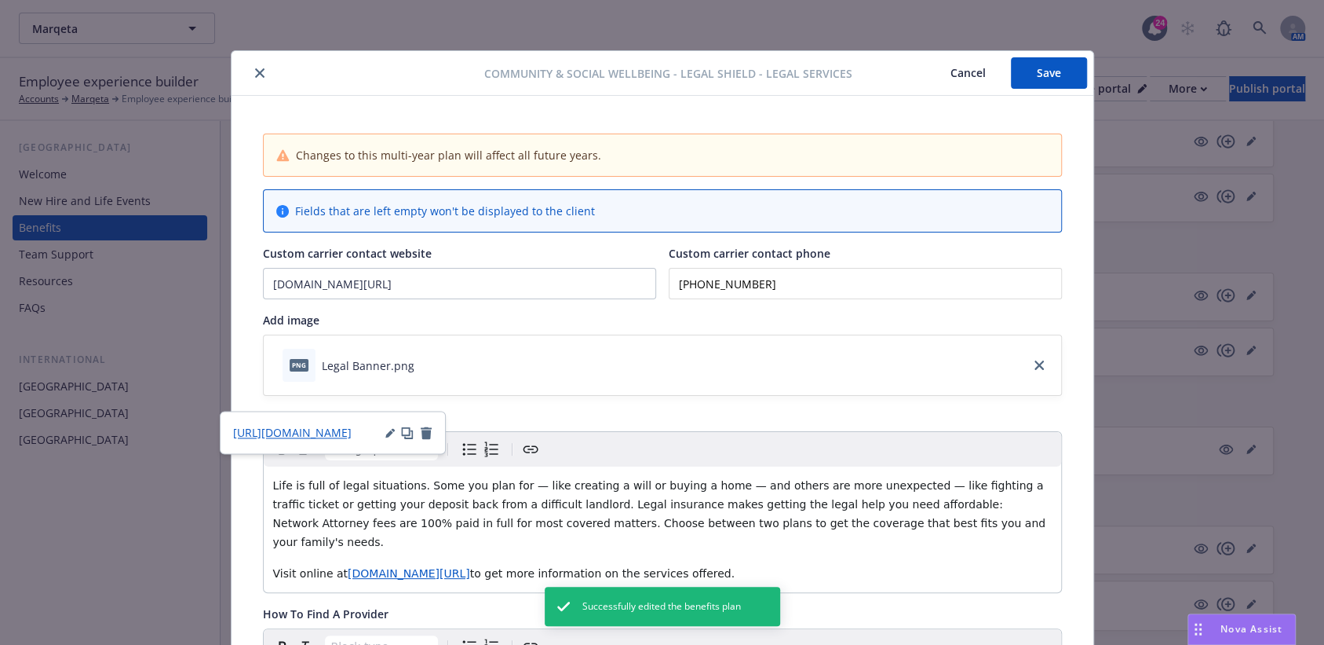
click at [250, 65] on button "close" at bounding box center [259, 73] width 19 height 19
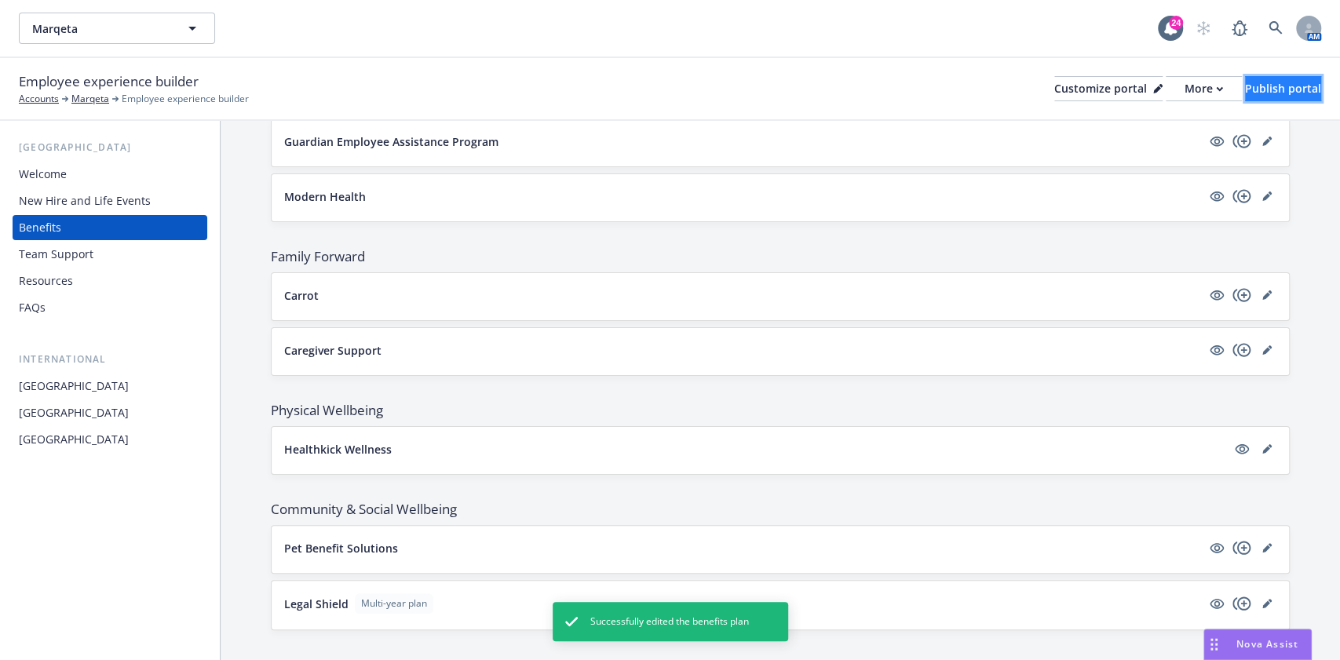
click at [1245, 84] on div "Publish portal" at bounding box center [1283, 89] width 76 height 24
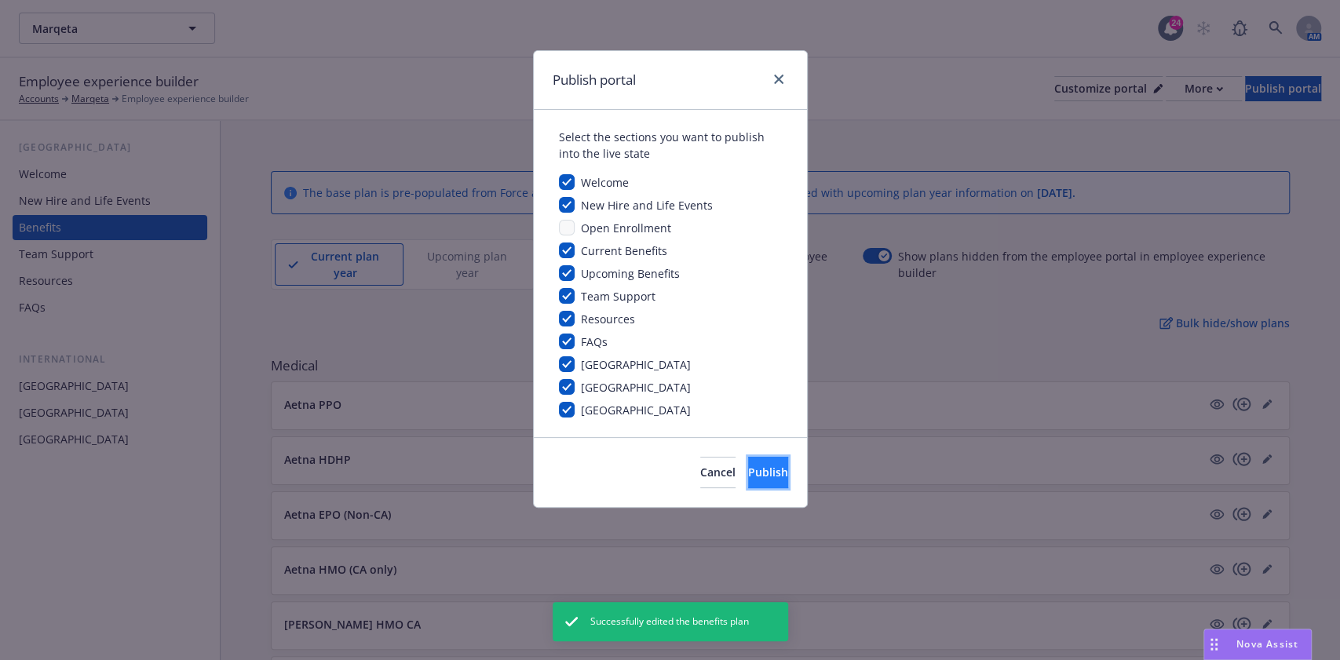
click at [754, 469] on span "Publish" at bounding box center [768, 472] width 40 height 15
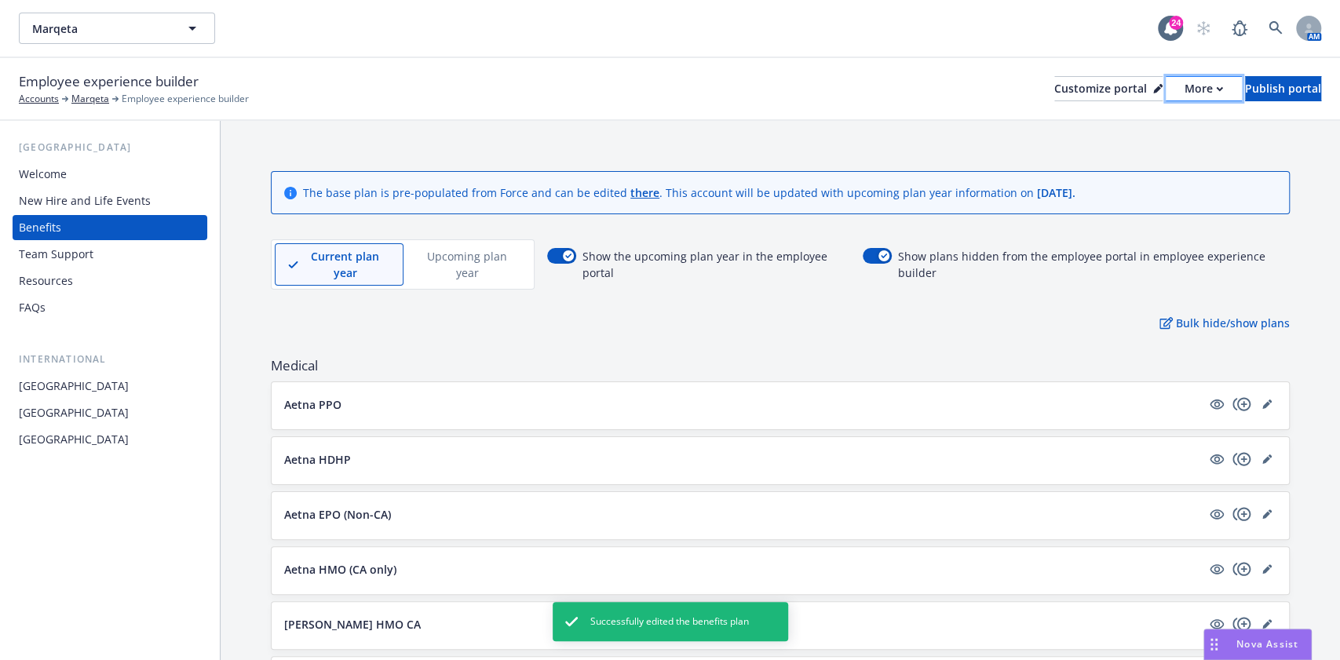
click at [1185, 82] on div "More" at bounding box center [1204, 89] width 38 height 24
drag, startPoint x: 1135, startPoint y: 154, endPoint x: 1126, endPoint y: 148, distance: 11.3
click at [1135, 154] on link "Copy portal link" at bounding box center [1120, 155] width 143 height 31
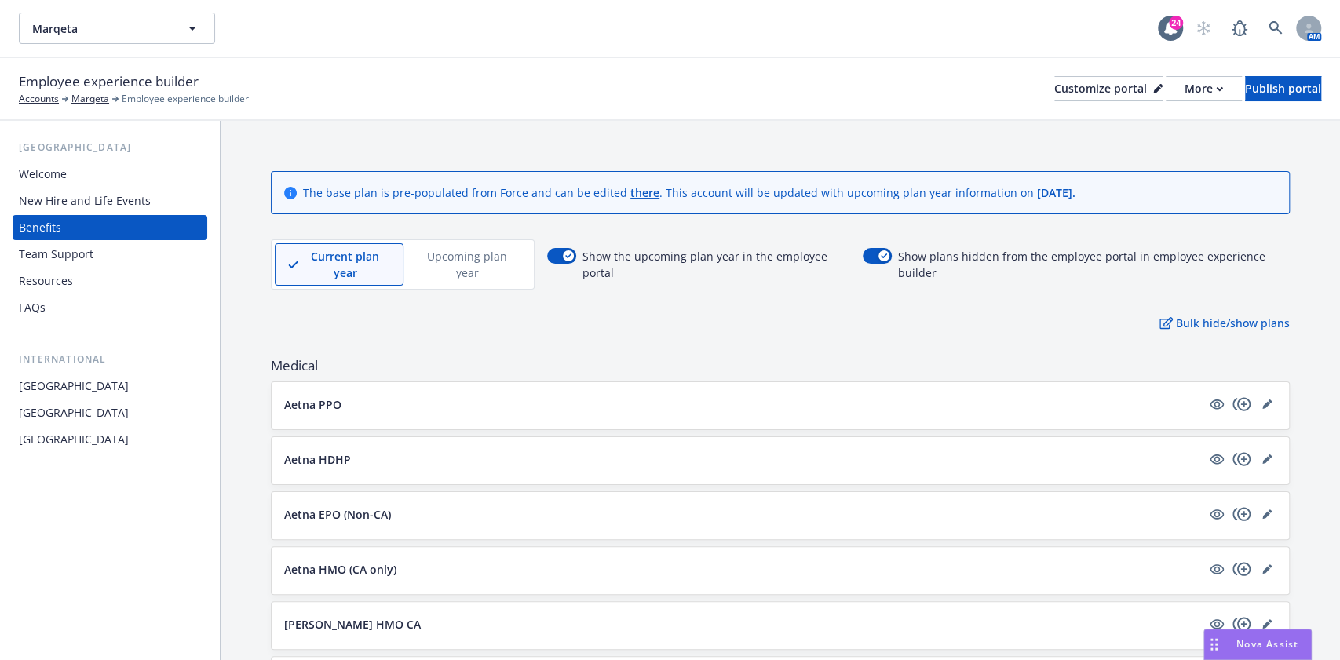
click at [123, 276] on div "Resources" at bounding box center [110, 280] width 182 height 25
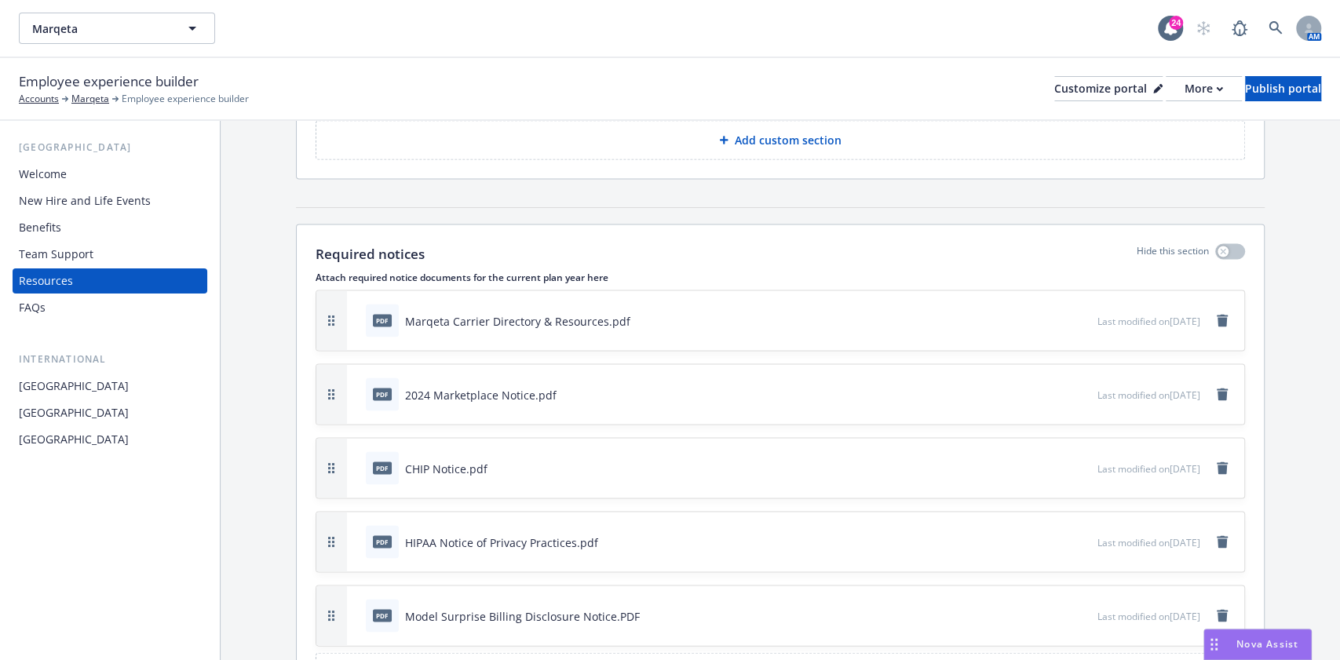
scroll to position [2093, 0]
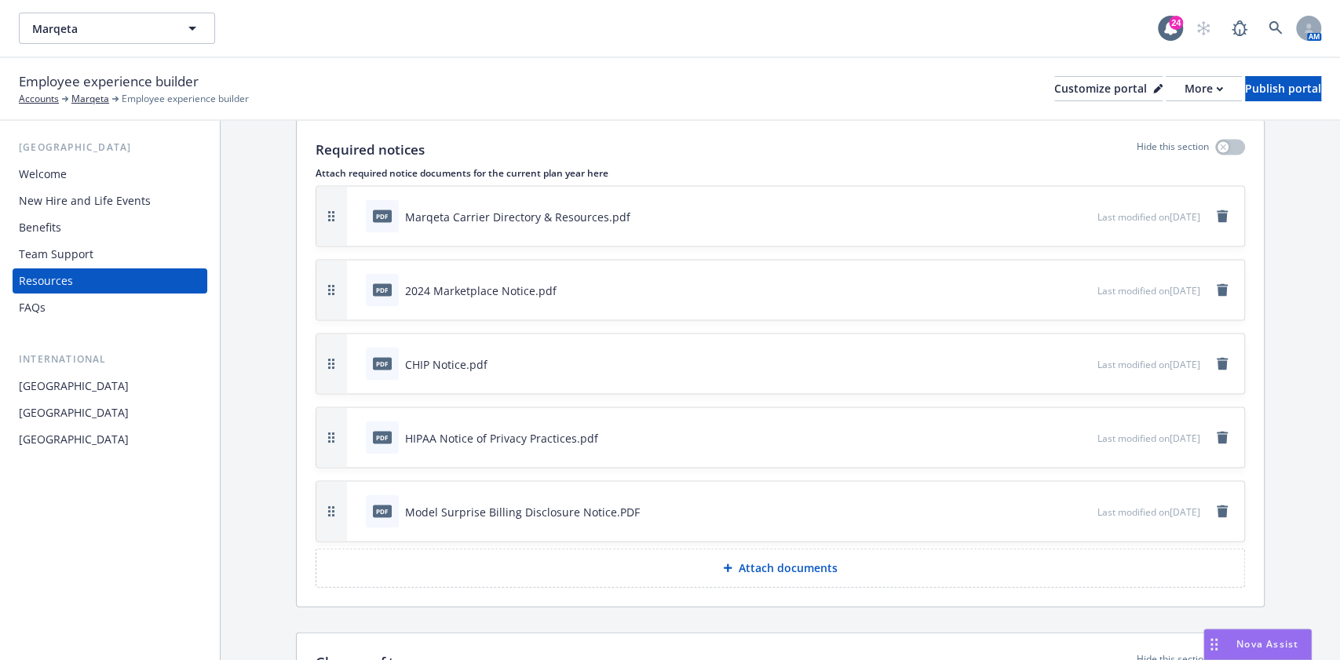
click at [104, 298] on div "FAQs" at bounding box center [110, 307] width 182 height 25
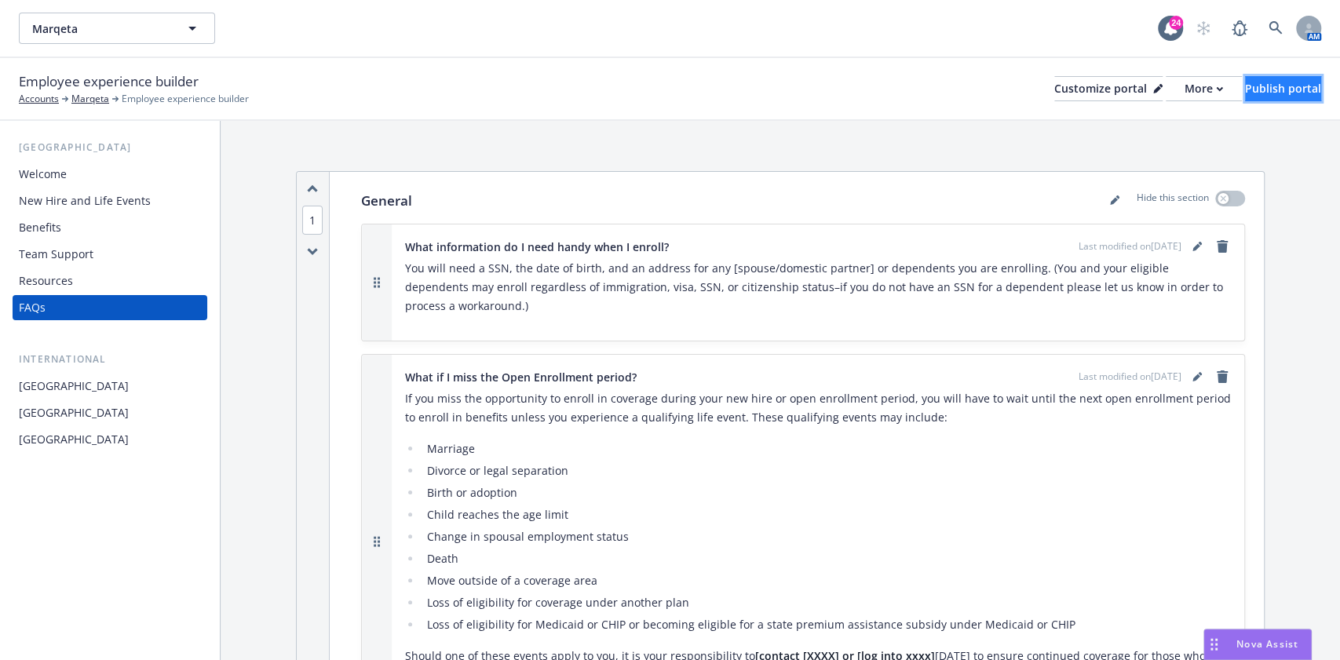
click at [1262, 86] on div "Publish portal" at bounding box center [1283, 89] width 76 height 24
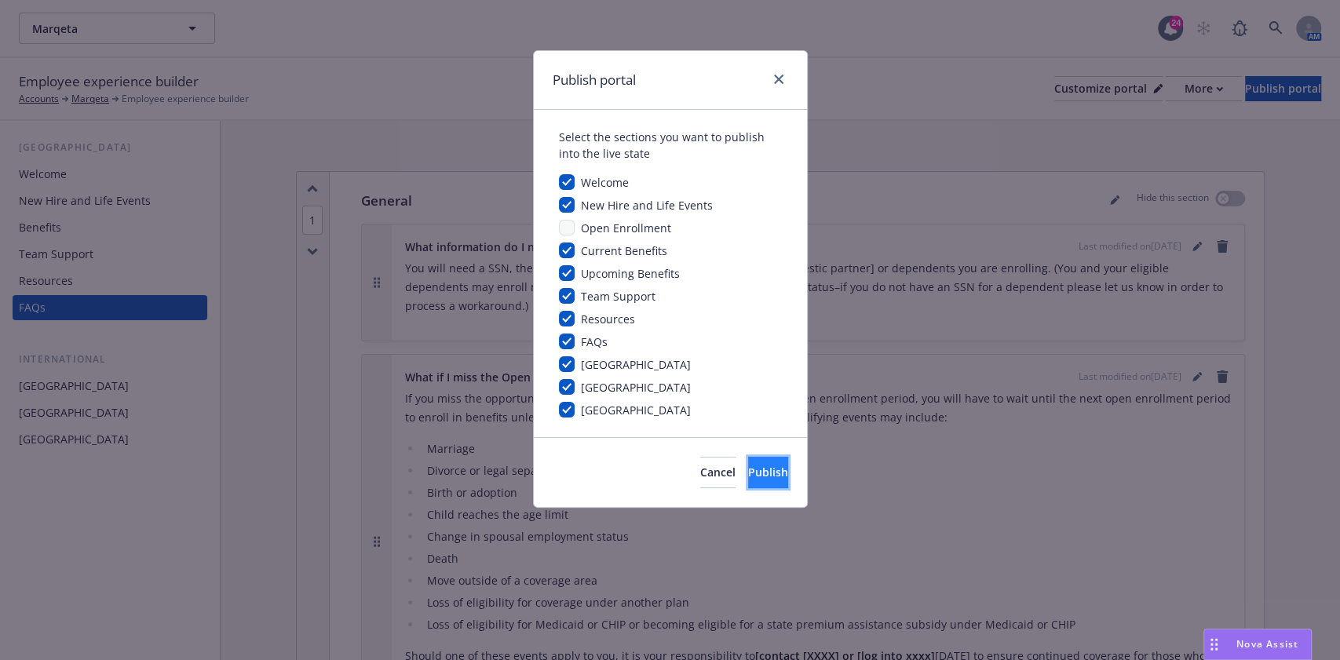
click at [749, 474] on span "Publish" at bounding box center [768, 472] width 40 height 15
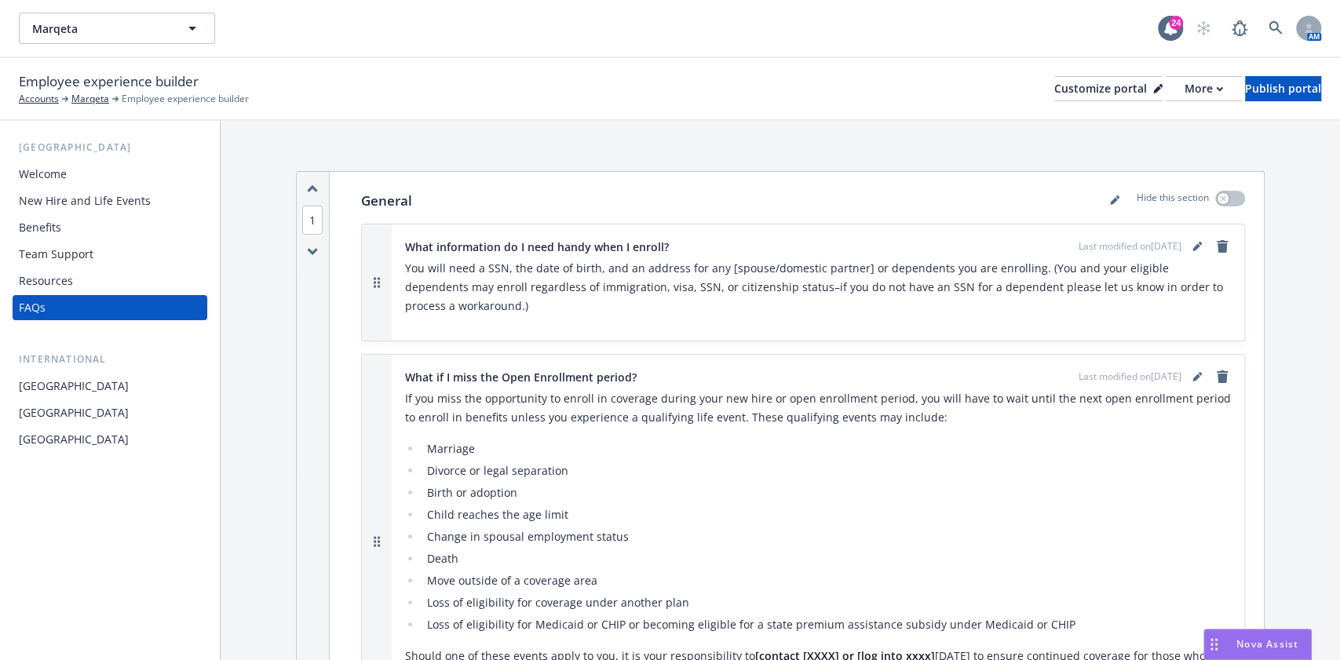
click at [99, 276] on div "Resources" at bounding box center [110, 280] width 182 height 25
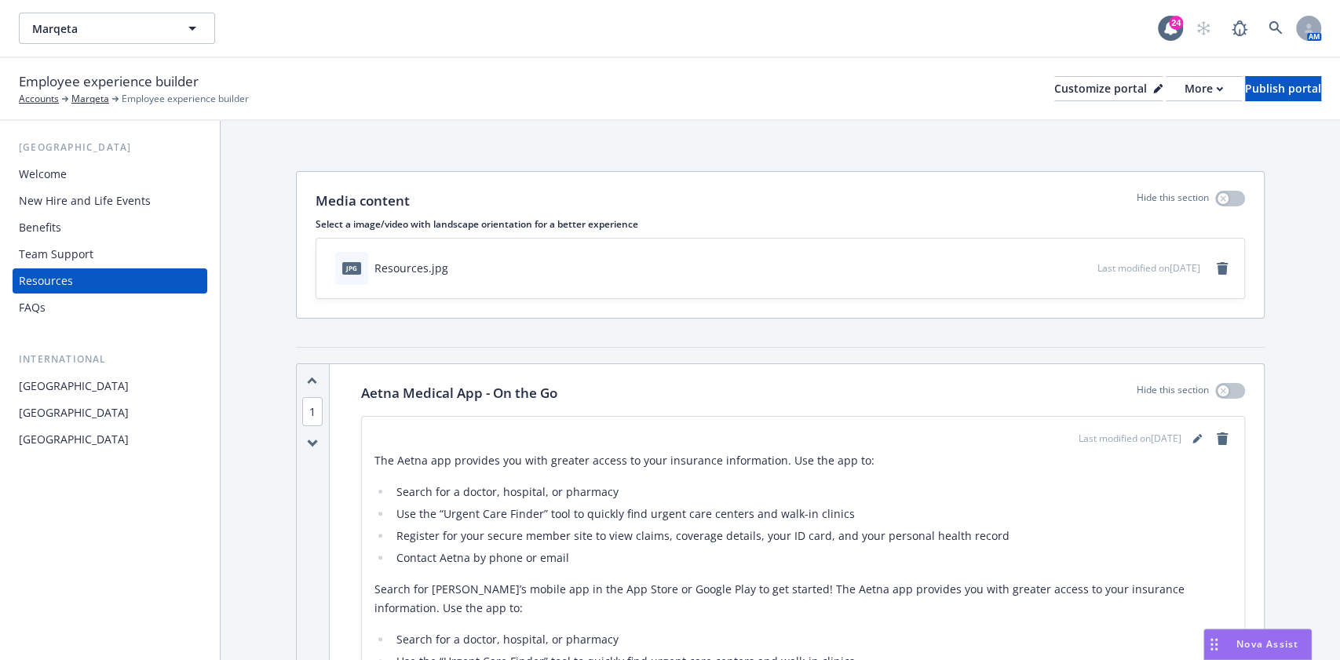
click at [110, 253] on div "Team Support" at bounding box center [110, 254] width 182 height 25
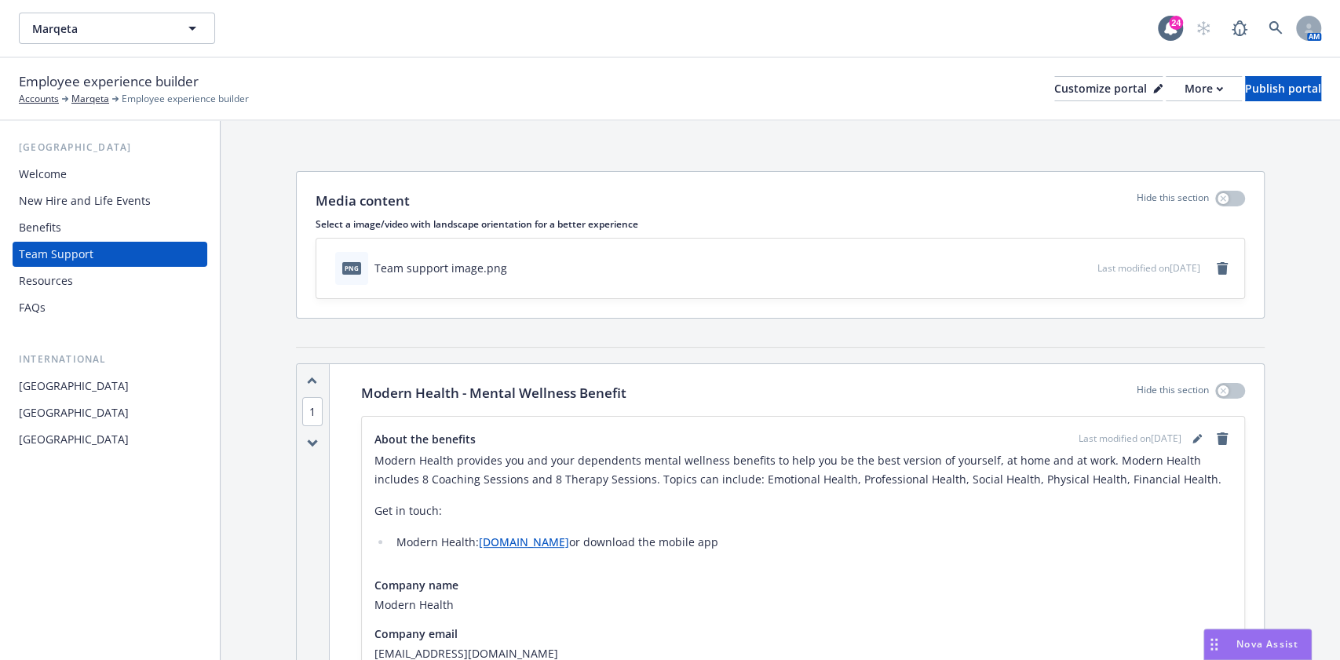
click at [127, 215] on div "Benefits" at bounding box center [110, 227] width 182 height 25
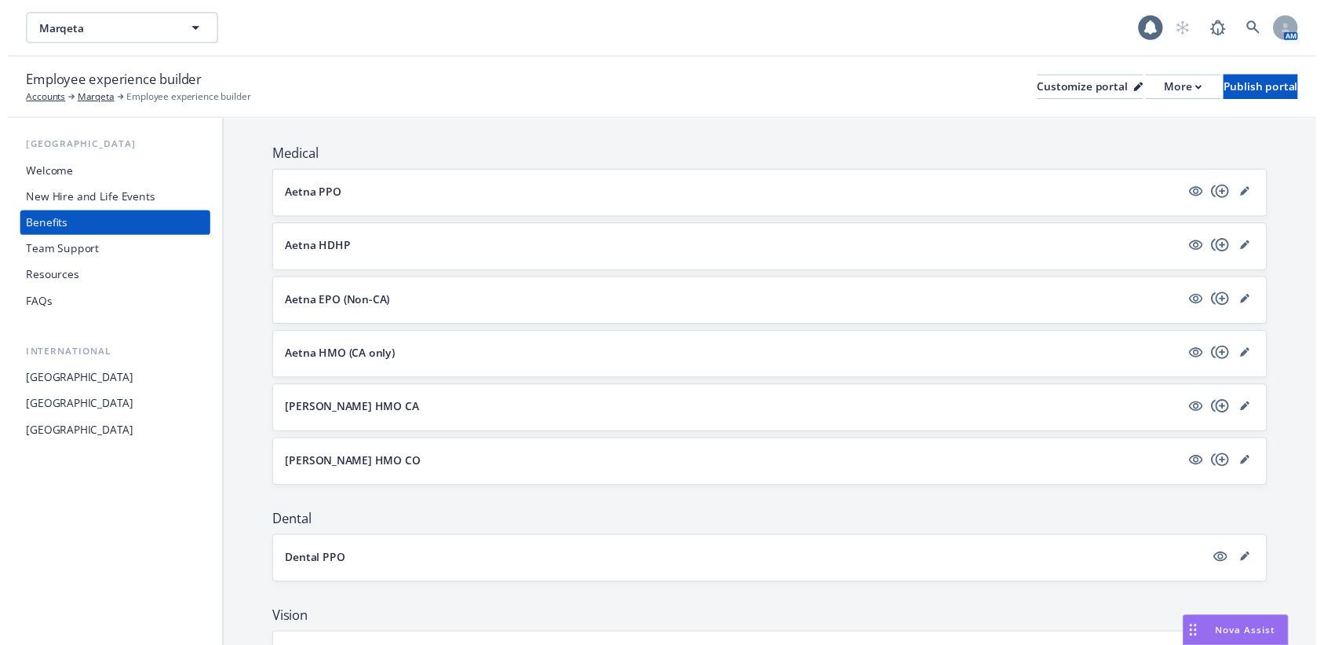
scroll to position [314, 0]
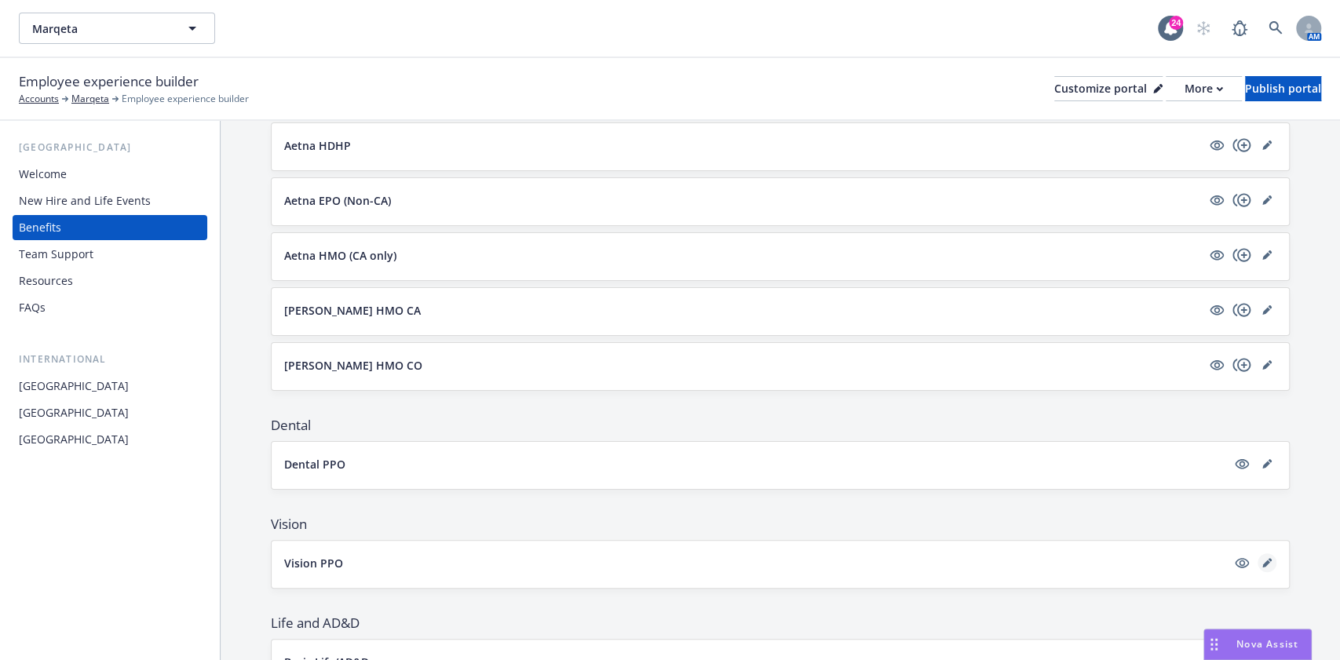
click at [1262, 558] on icon "editPencil" at bounding box center [1266, 562] width 9 height 9
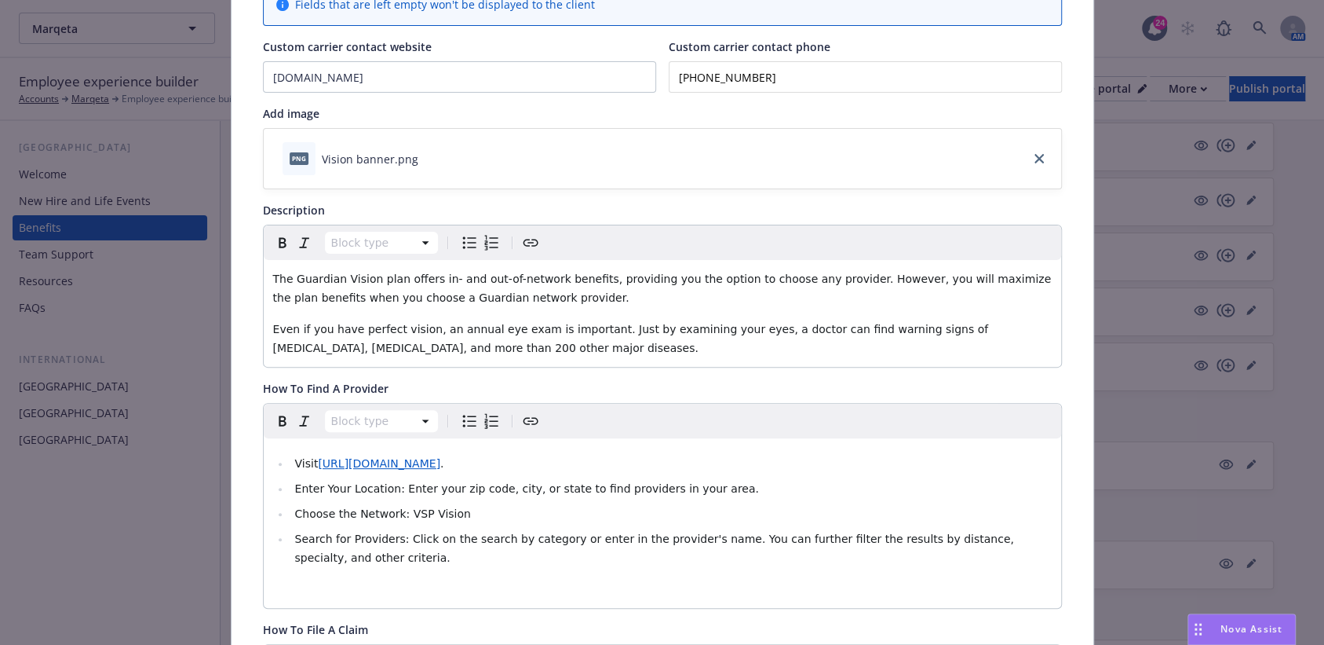
scroll to position [256, 0]
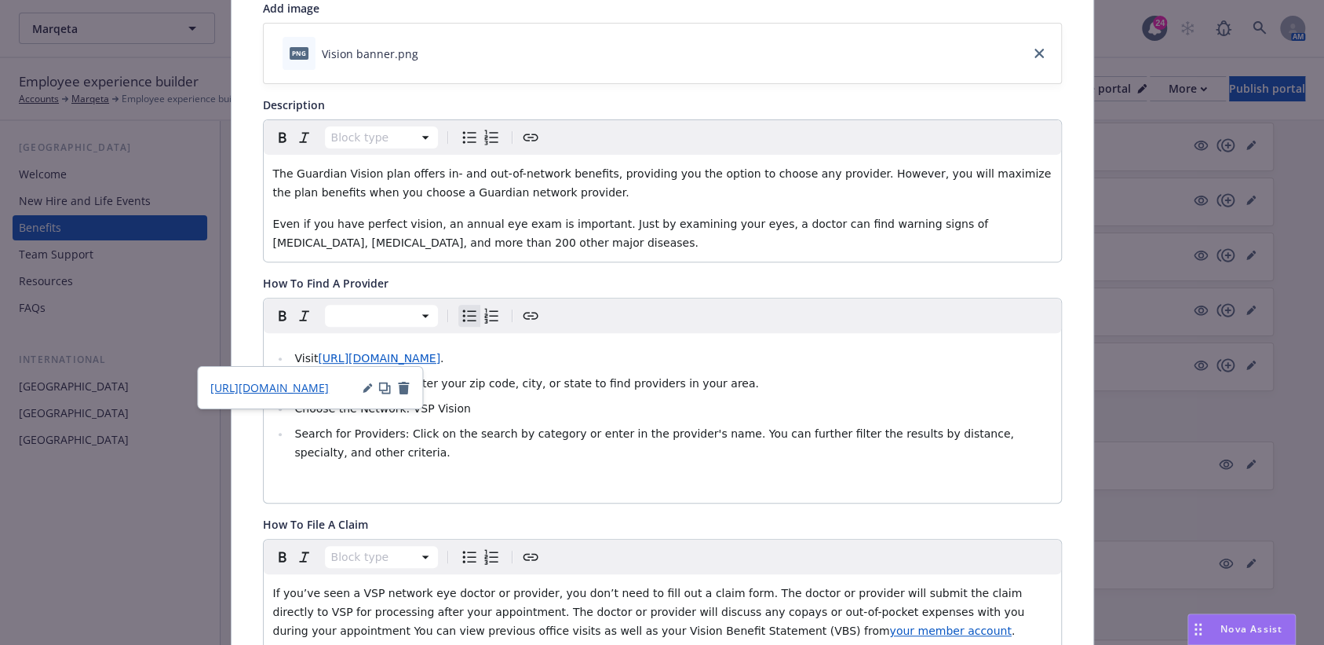
click at [440, 352] on span "[URL][DOMAIN_NAME]" at bounding box center [379, 358] width 122 height 13
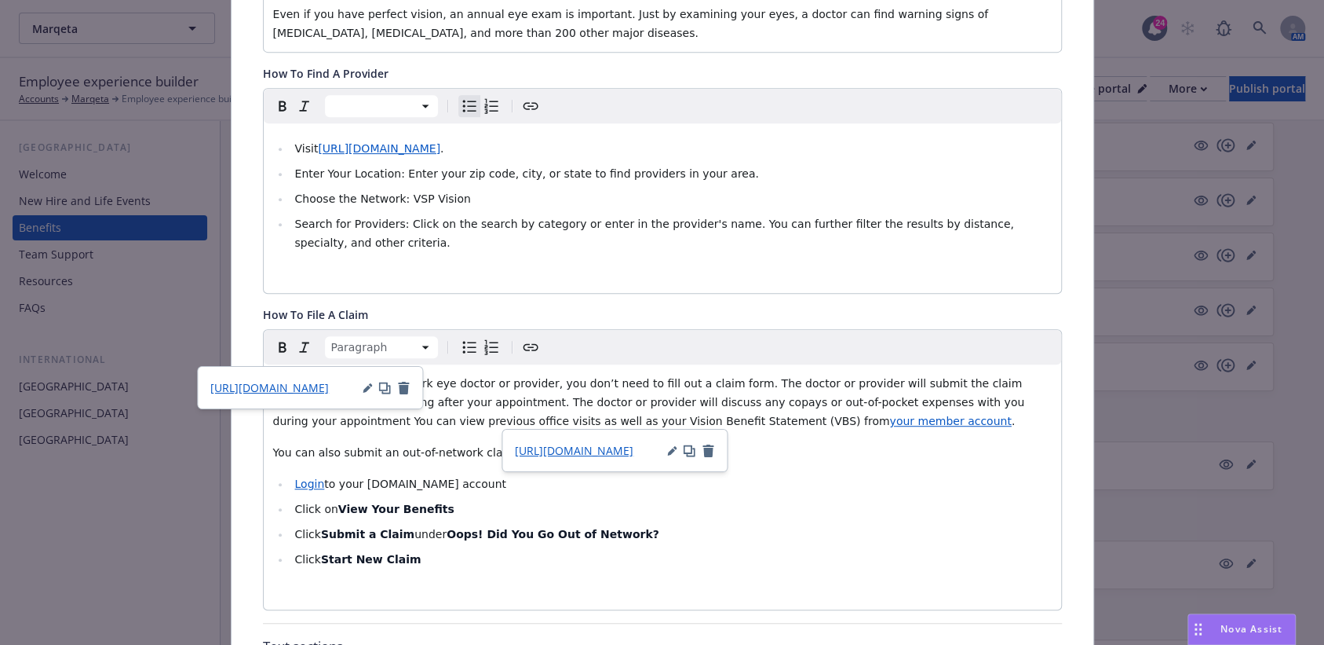
click at [889, 422] on span "your member account" at bounding box center [950, 421] width 122 height 13
click at [583, 537] on strong "Oops! Did You Go Out of Network?" at bounding box center [553, 534] width 213 height 13
click at [294, 487] on span "Login" at bounding box center [309, 483] width 30 height 13
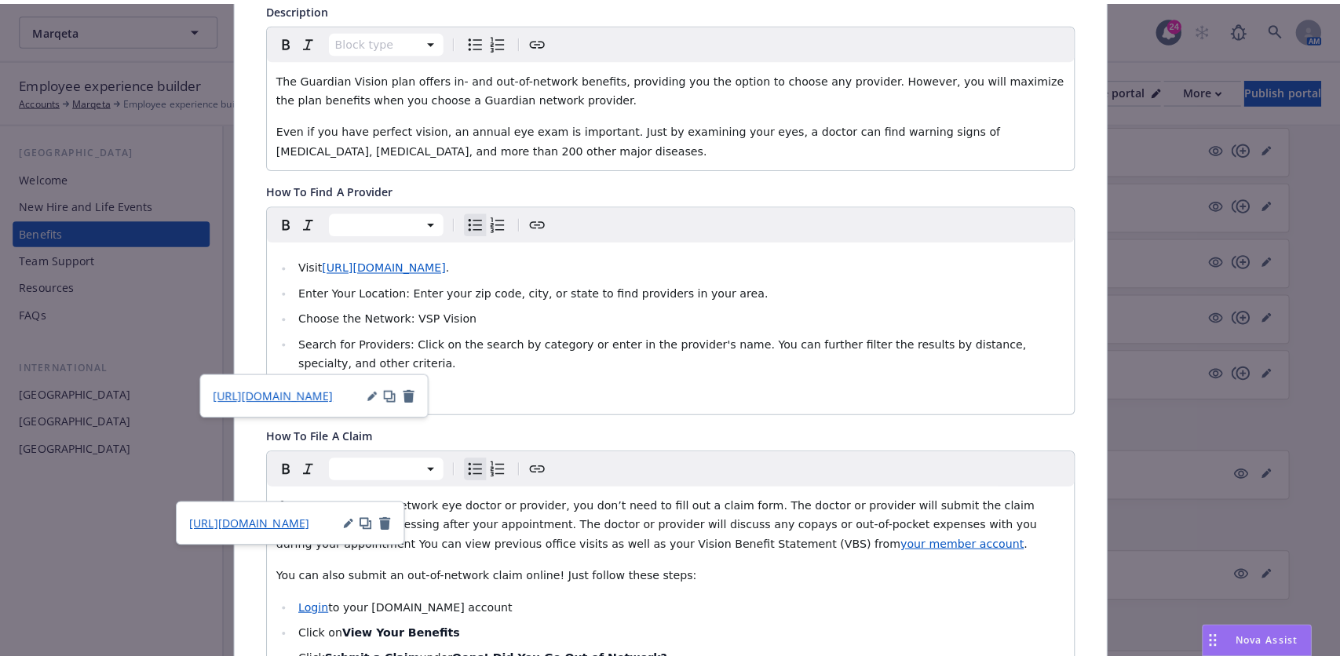
scroll to position [0, 0]
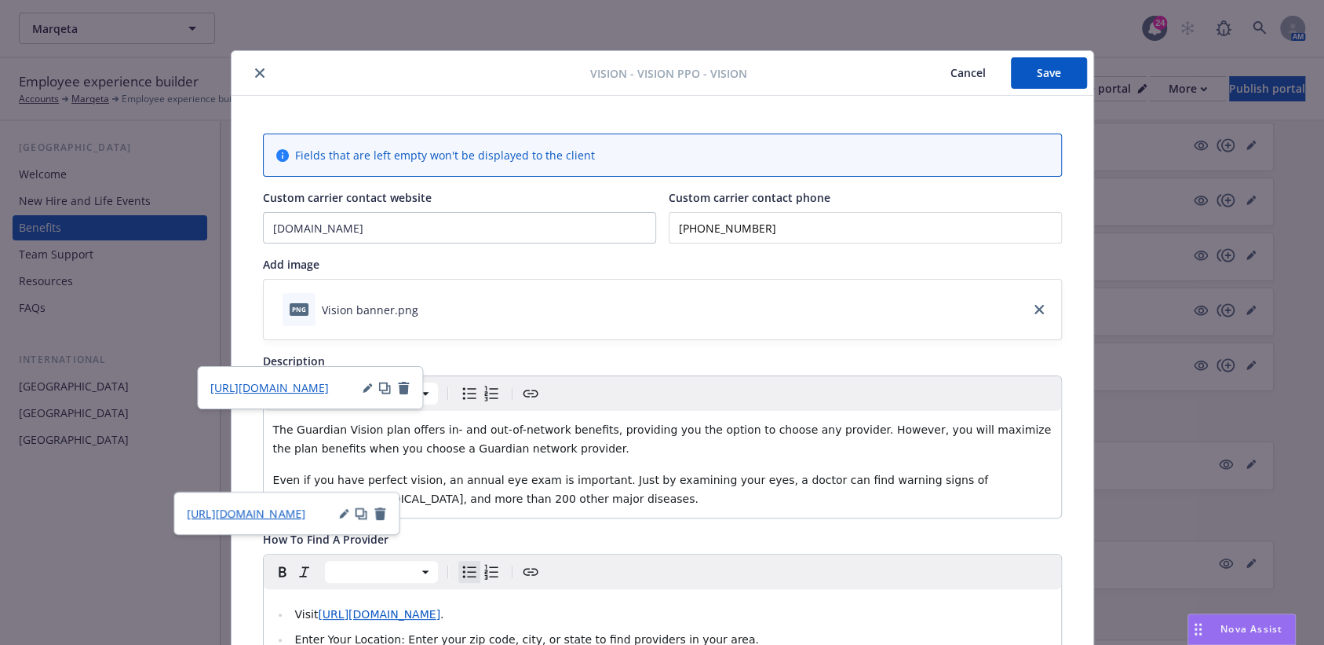
click at [1053, 78] on button "Save" at bounding box center [1049, 72] width 76 height 31
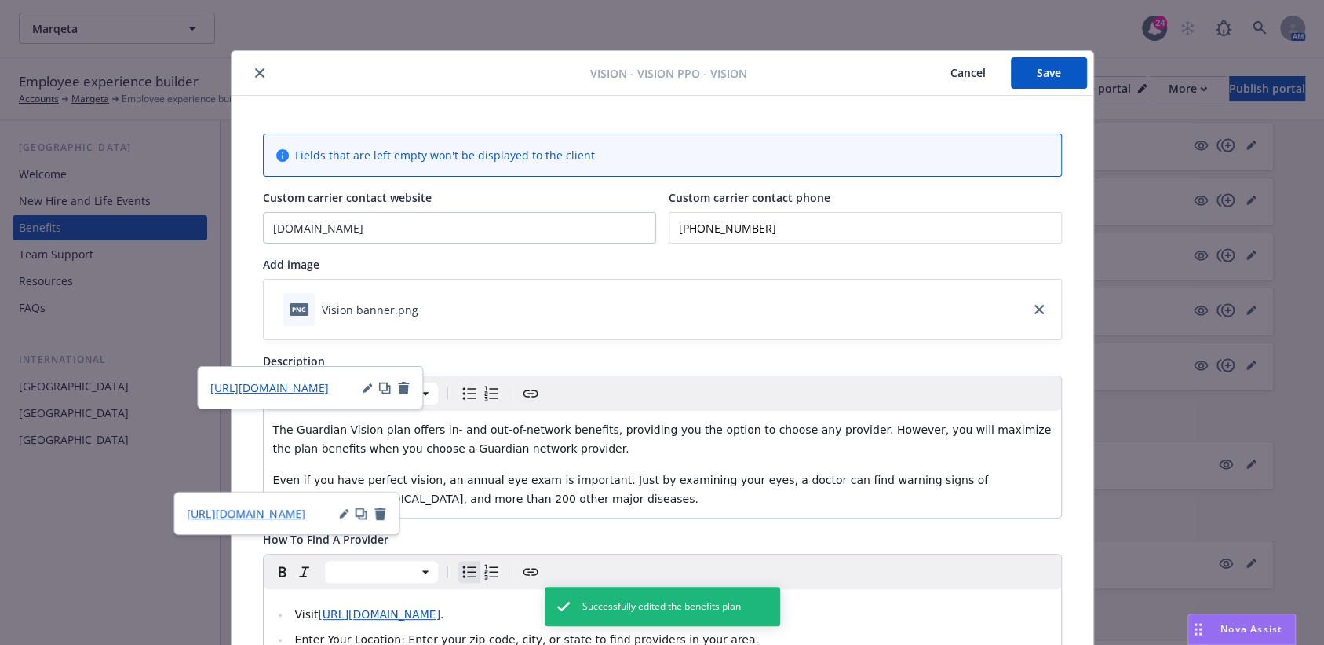
click at [1252, 83] on div "Vision - Vision PPO - Vision Cancel Save Fields that are left empty won't be di…" at bounding box center [662, 322] width 1324 height 645
click at [264, 71] on div at bounding box center [414, 73] width 352 height 19
click at [238, 76] on div at bounding box center [414, 73] width 352 height 19
click at [257, 66] on button "close" at bounding box center [259, 73] width 19 height 19
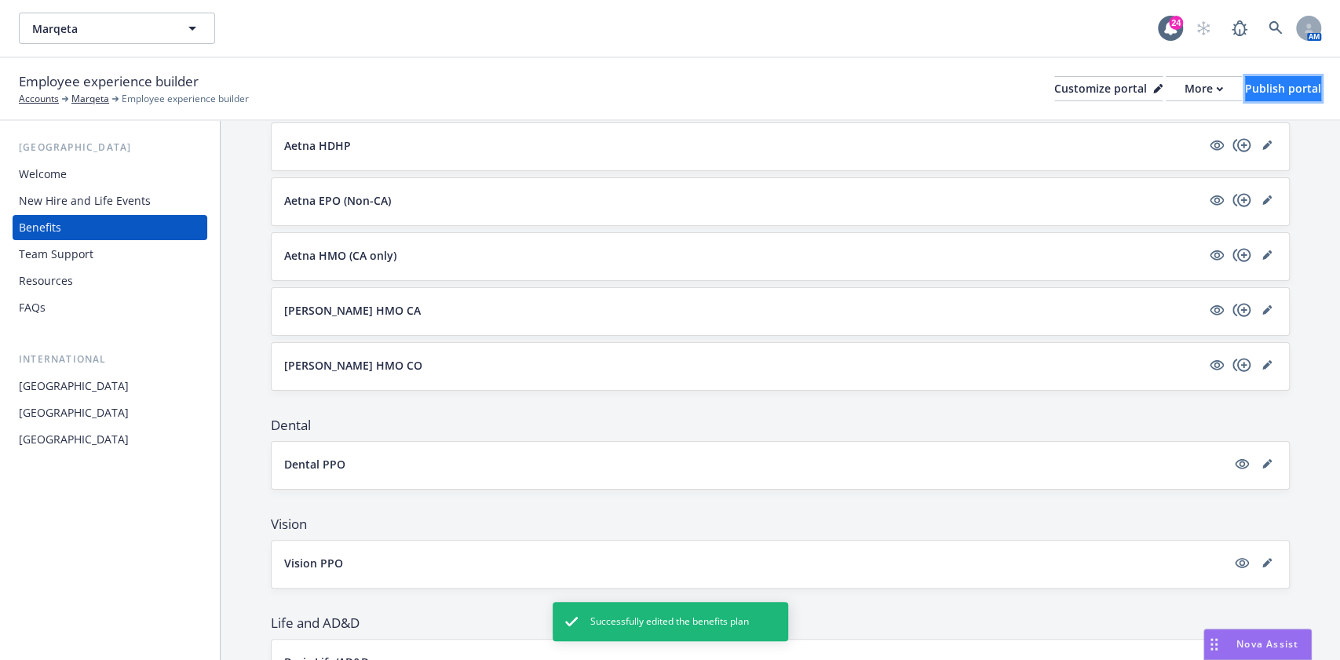
click at [1245, 93] on div "Publish portal" at bounding box center [1283, 89] width 76 height 24
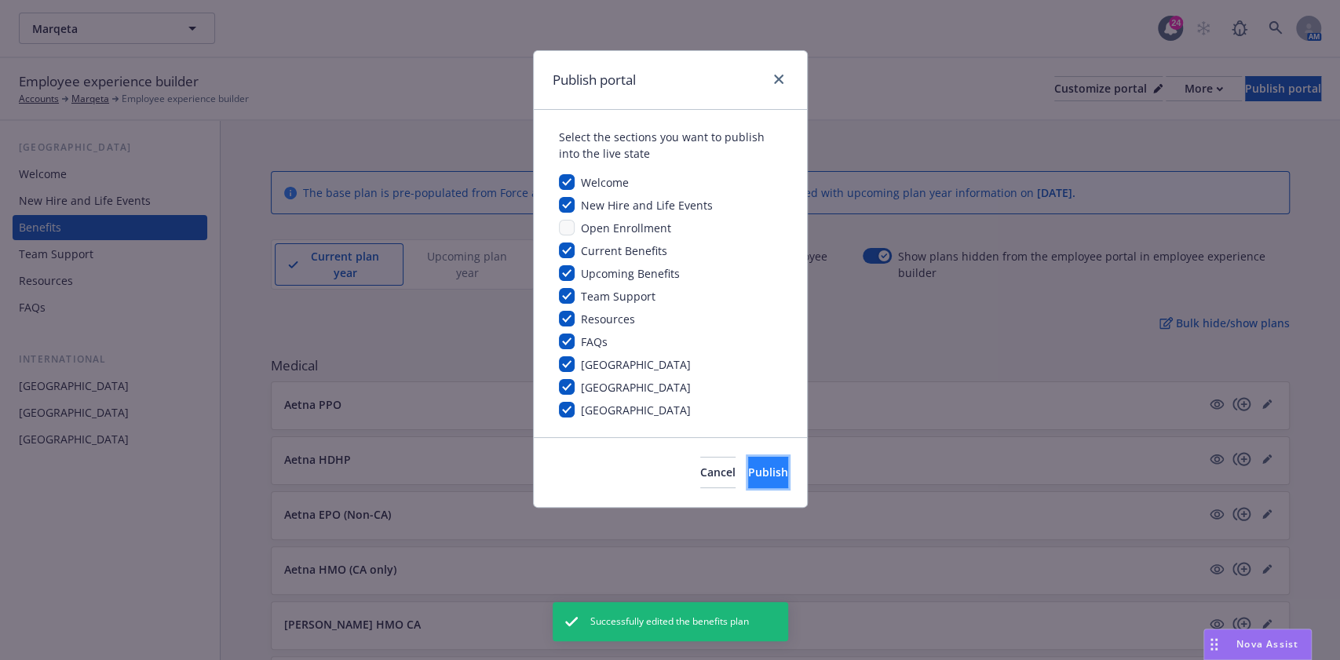
click at [755, 466] on span "Publish" at bounding box center [768, 472] width 40 height 15
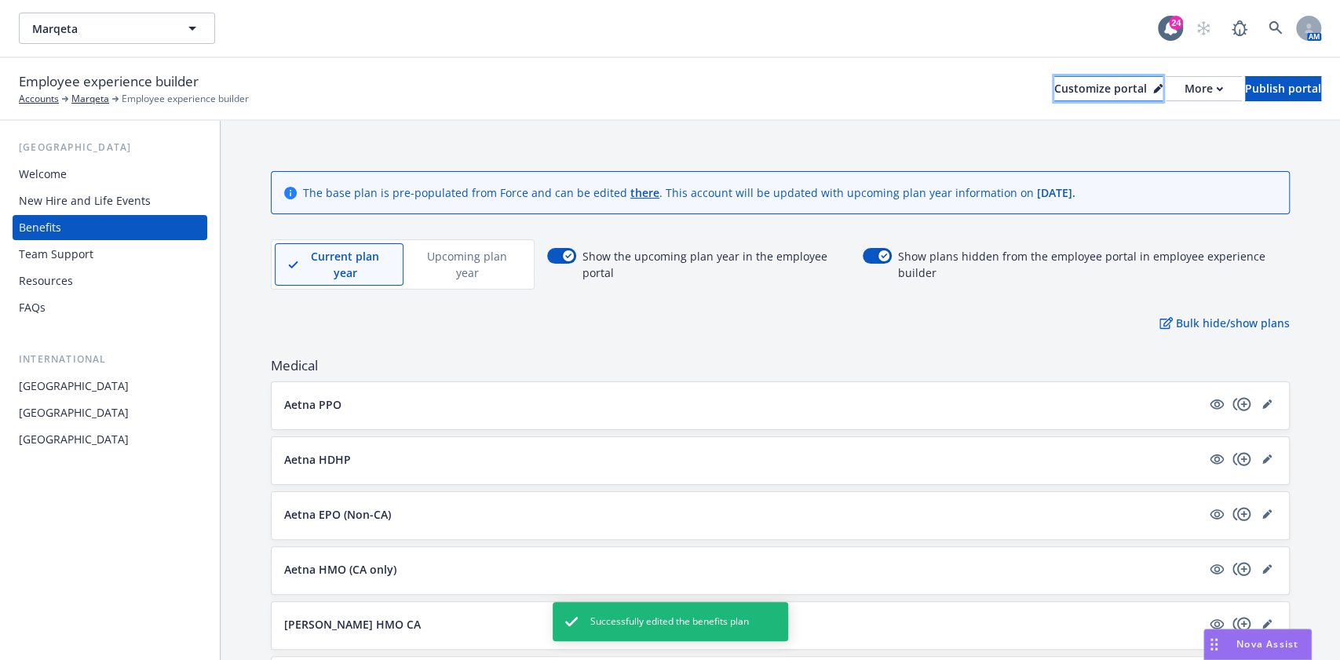
click at [1068, 96] on div "Customize portal" at bounding box center [1108, 89] width 108 height 24
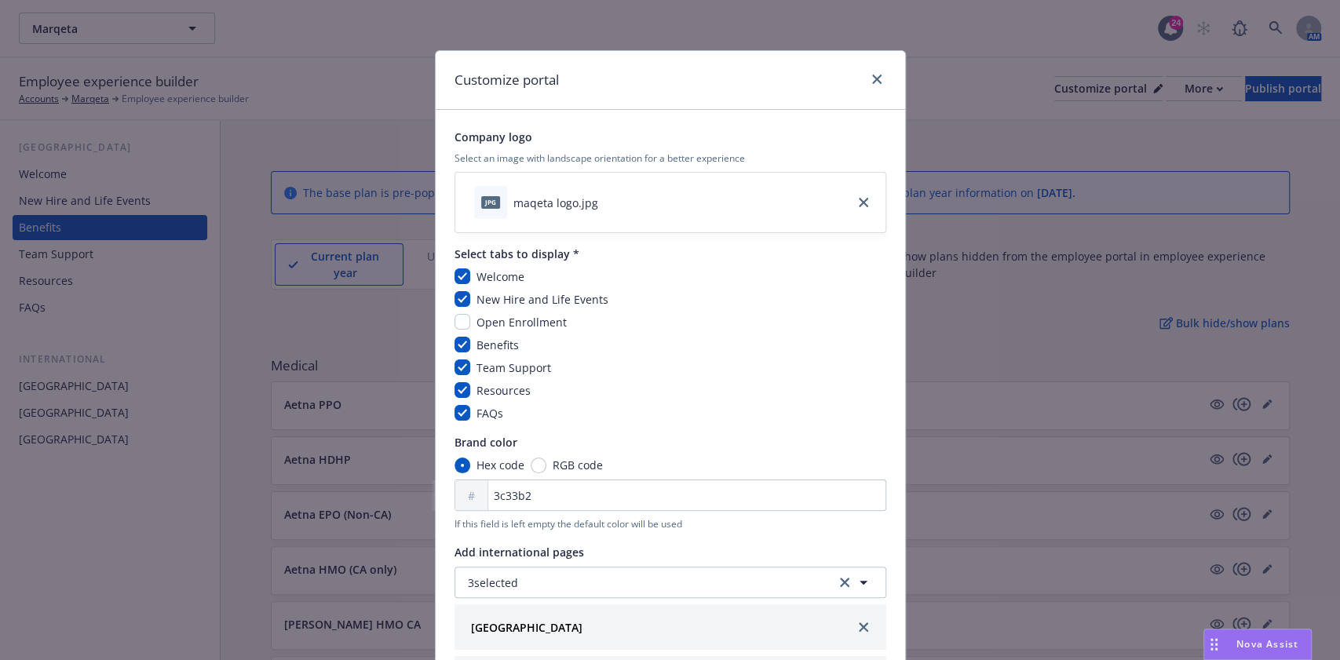
click at [878, 80] on div "Customize portal" at bounding box center [670, 80] width 469 height 59
click at [872, 80] on icon "close" at bounding box center [876, 79] width 9 height 9
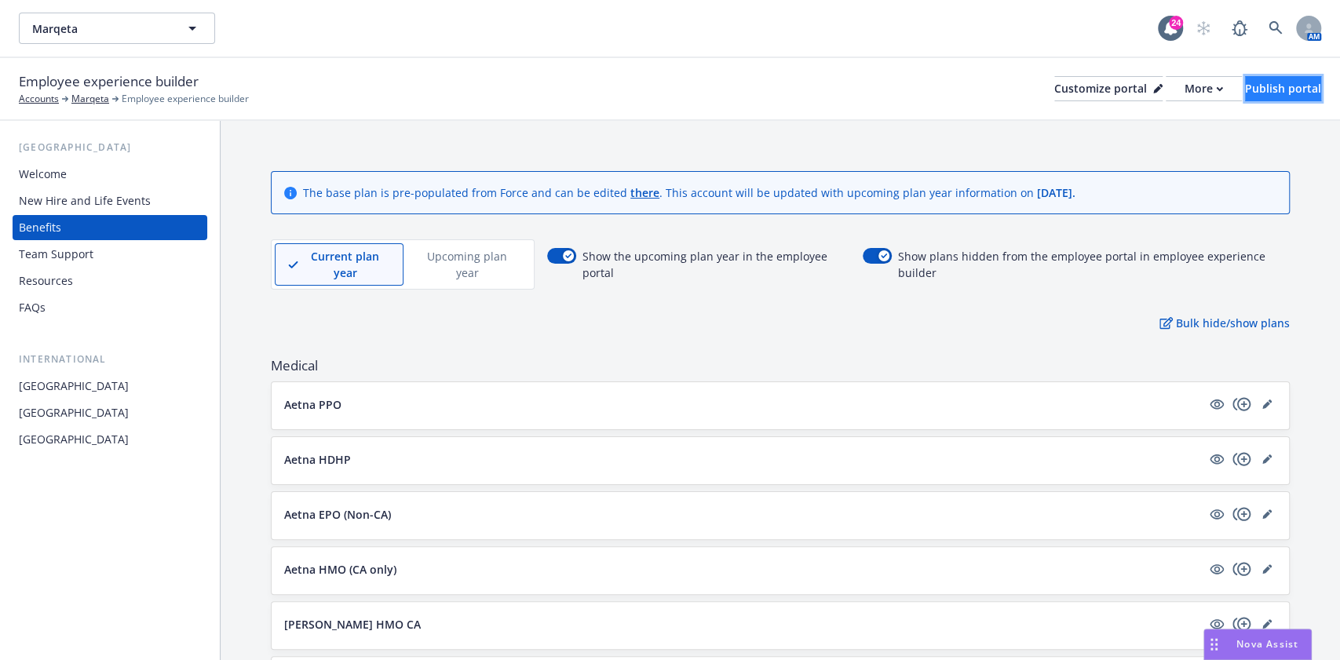
click at [1245, 88] on button "Publish portal" at bounding box center [1283, 88] width 76 height 25
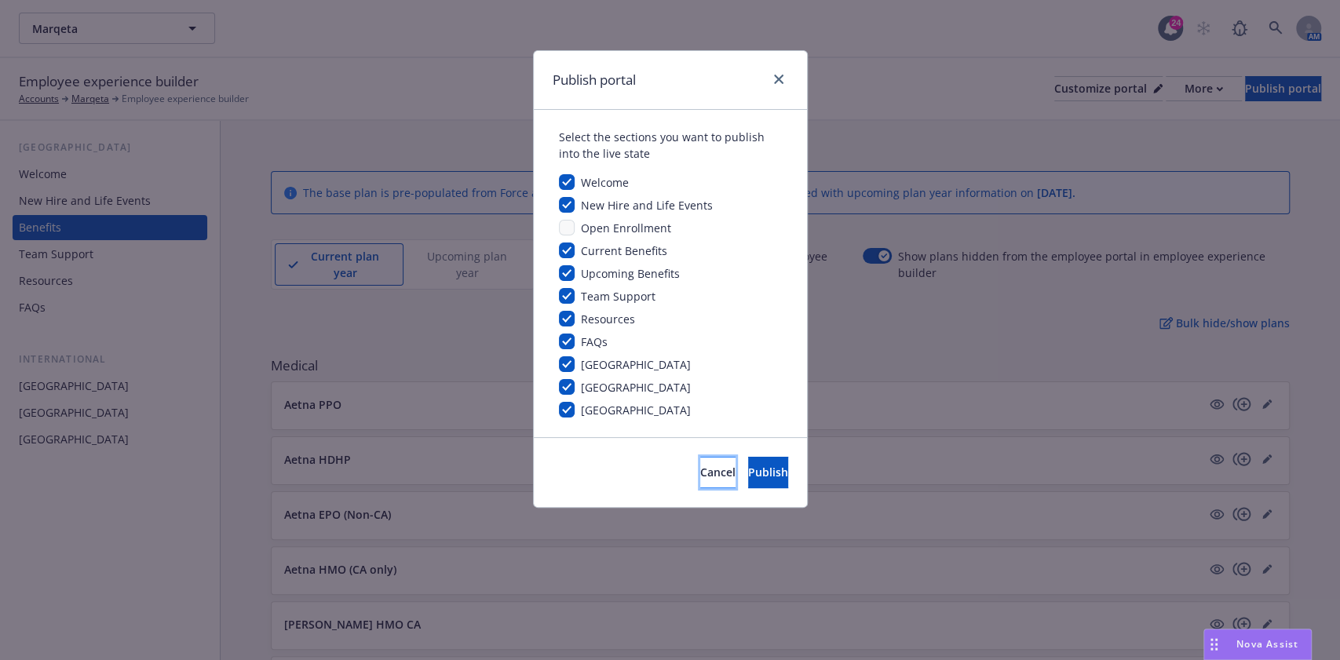
click at [700, 463] on button "Cancel" at bounding box center [717, 472] width 35 height 31
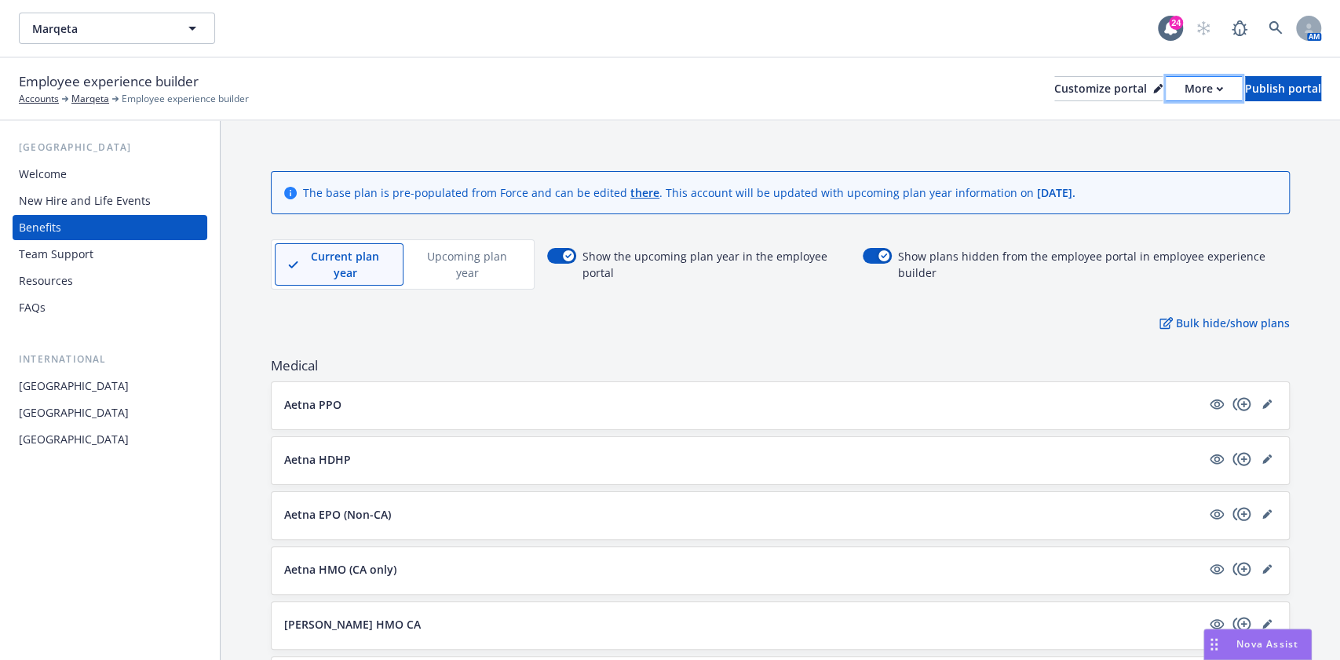
click at [1185, 82] on div "More" at bounding box center [1204, 89] width 38 height 24
click at [1150, 146] on link "Copy portal link" at bounding box center [1120, 155] width 143 height 31
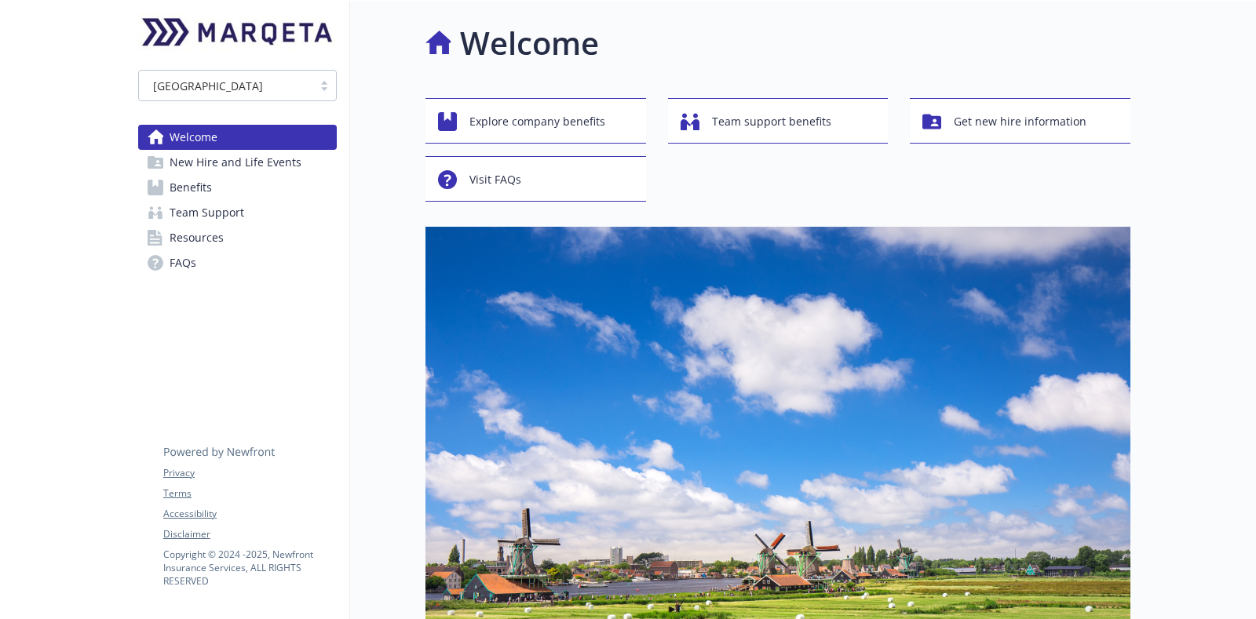
click at [206, 185] on span "Benefits" at bounding box center [191, 187] width 42 height 25
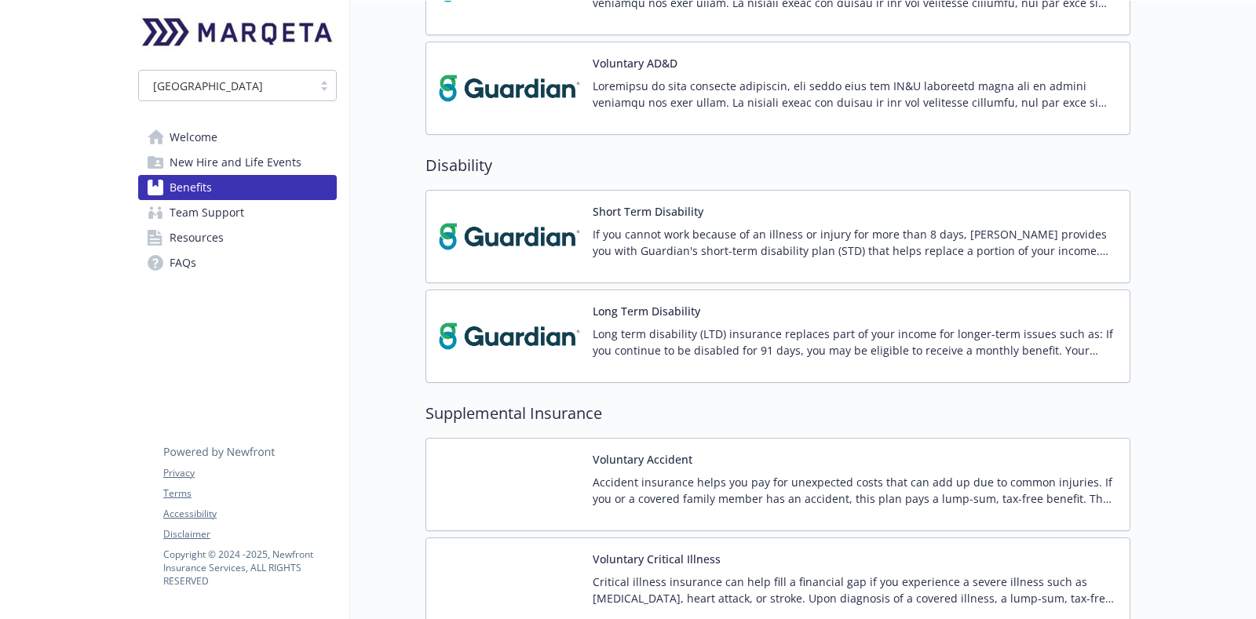
scroll to position [1472, 0]
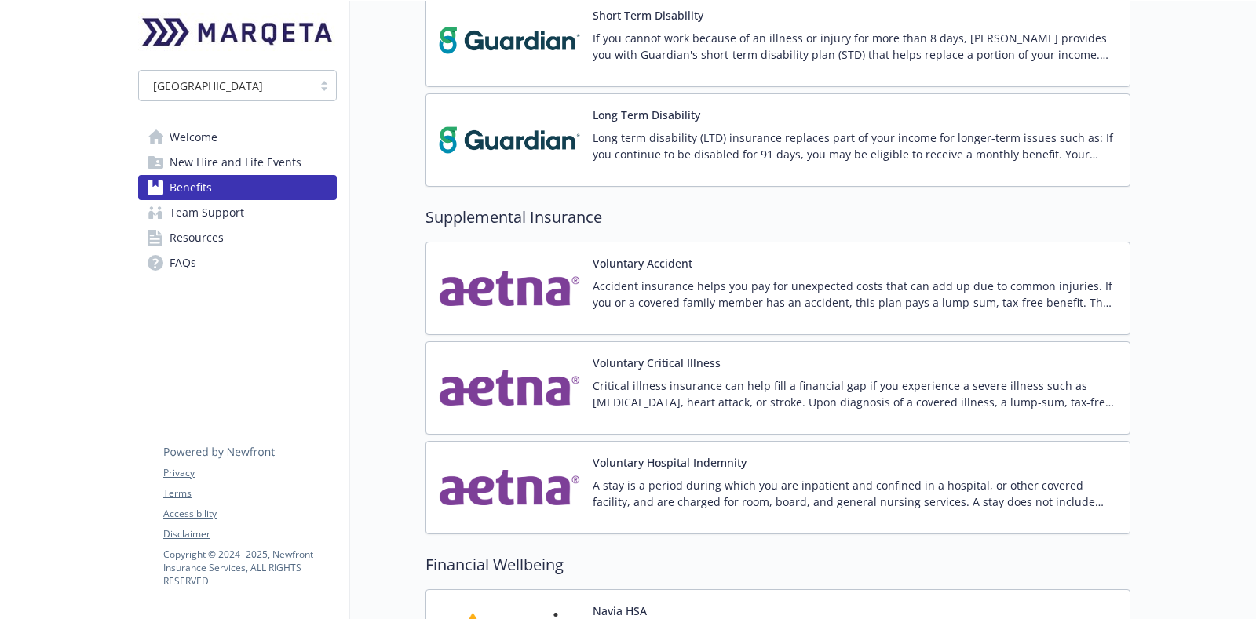
click at [870, 283] on p "Accident insurance helps you pay for unexpected costs that can add up due to co…" at bounding box center [855, 294] width 524 height 33
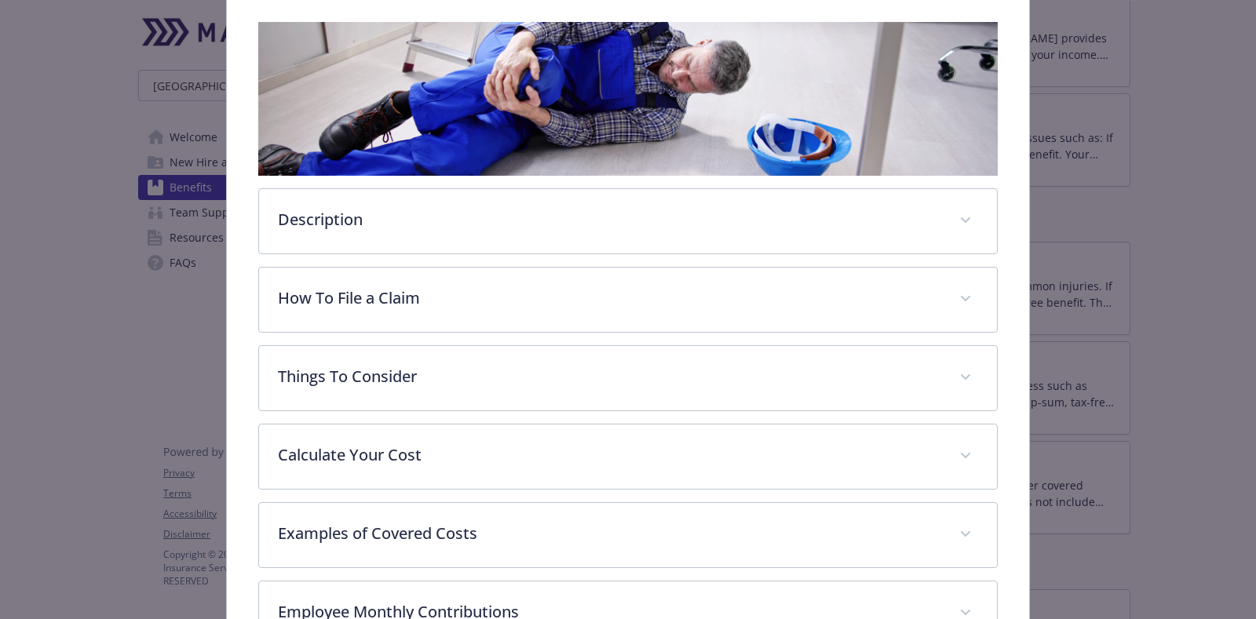
scroll to position [508, 0]
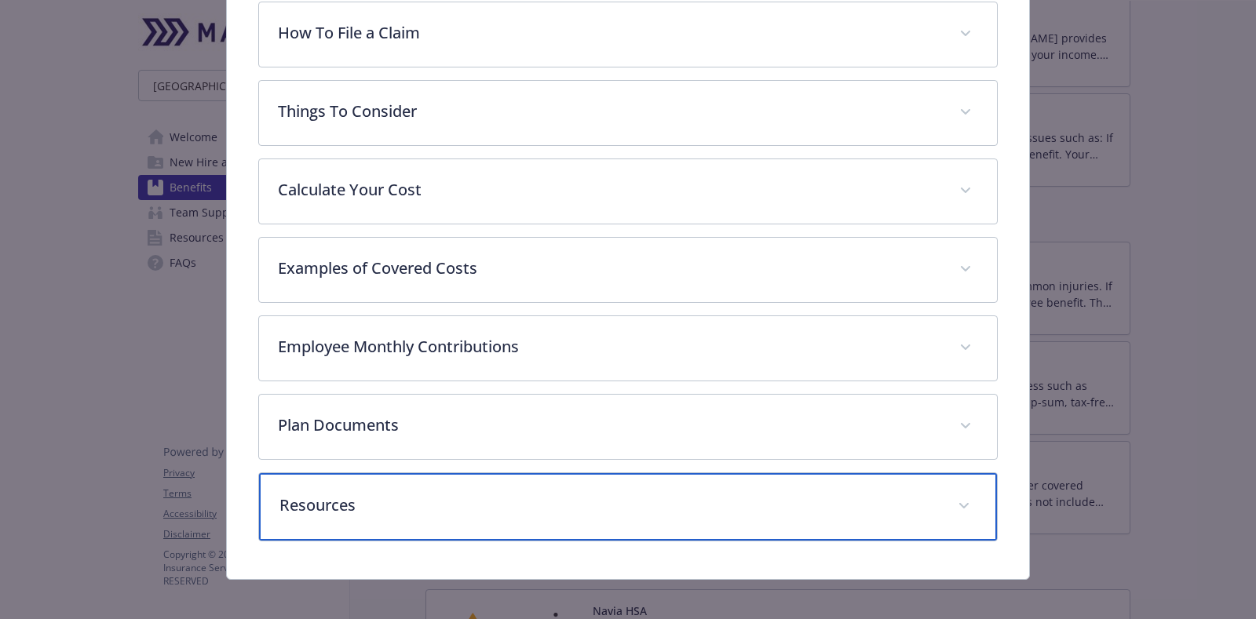
click at [474, 494] on p "Resources" at bounding box center [608, 506] width 659 height 24
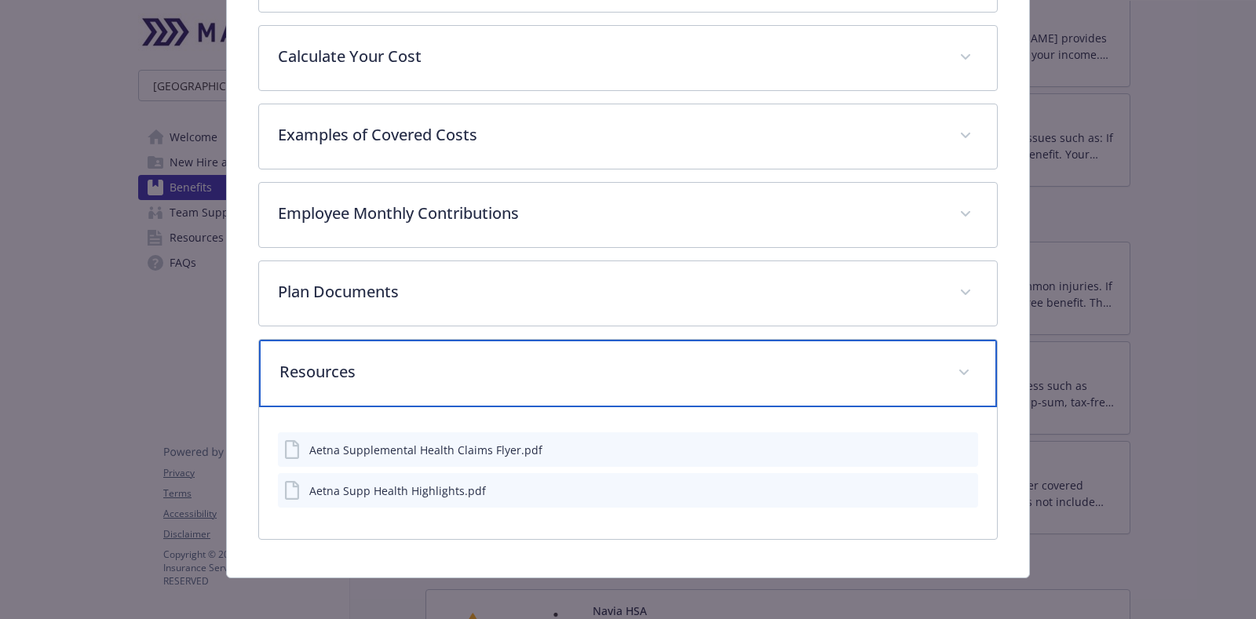
scroll to position [643, 0]
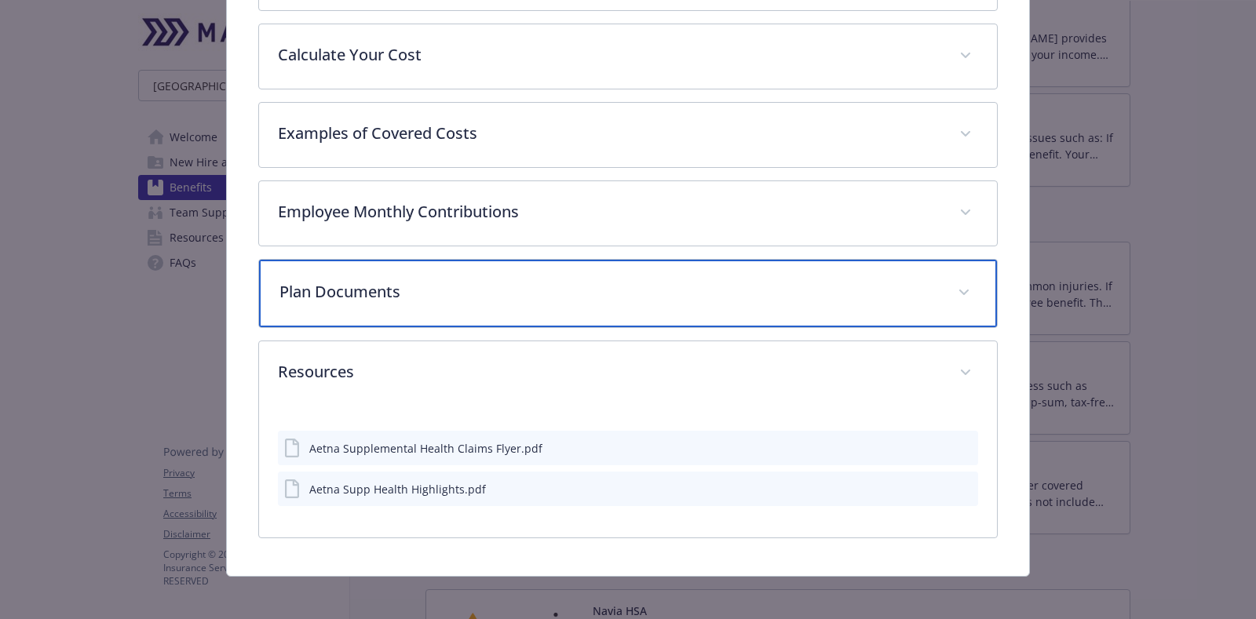
click at [563, 260] on div "Plan Documents" at bounding box center [628, 294] width 738 height 68
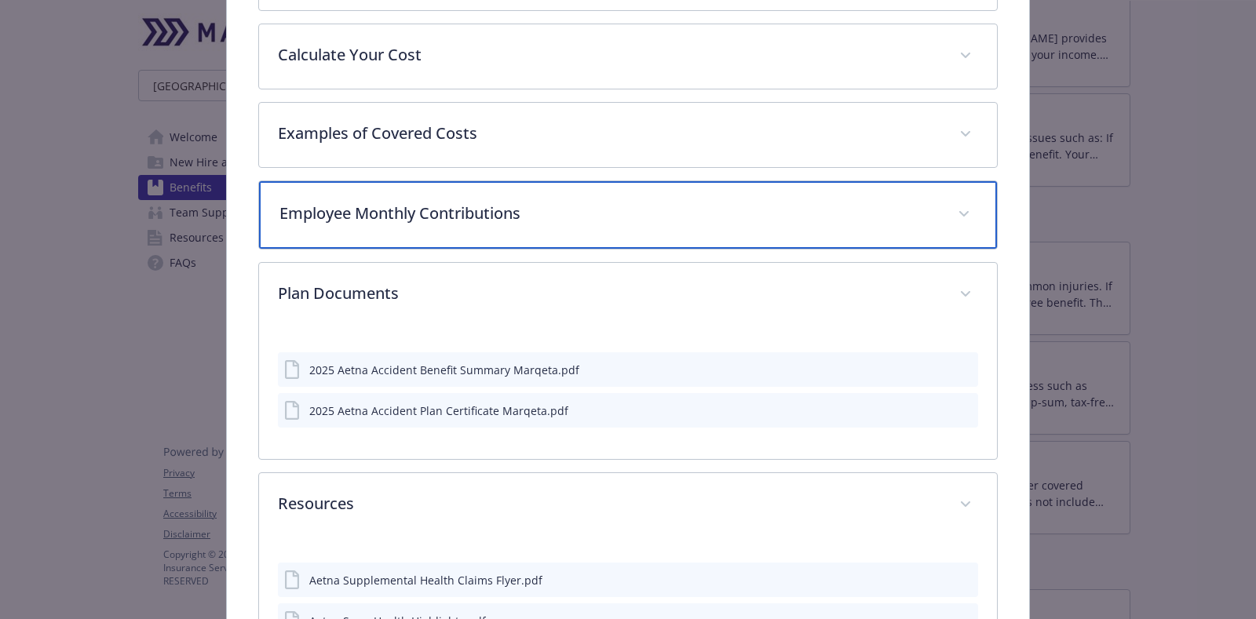
click at [580, 212] on p "Employee Monthly Contributions" at bounding box center [608, 214] width 659 height 24
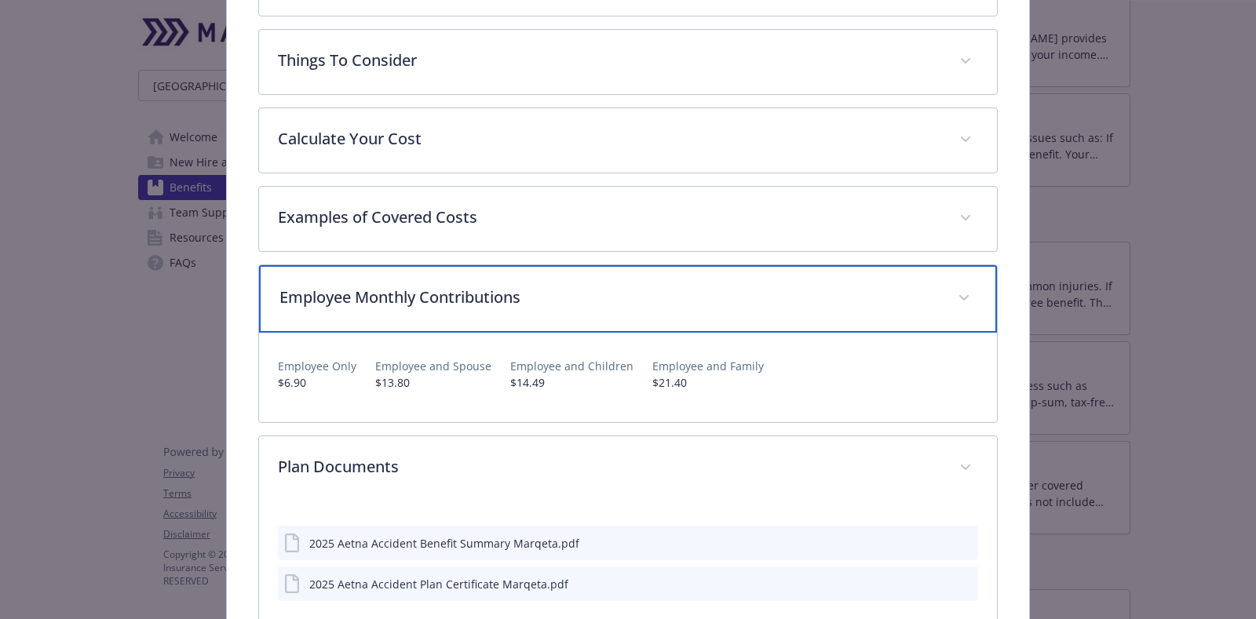
scroll to position [447, 0]
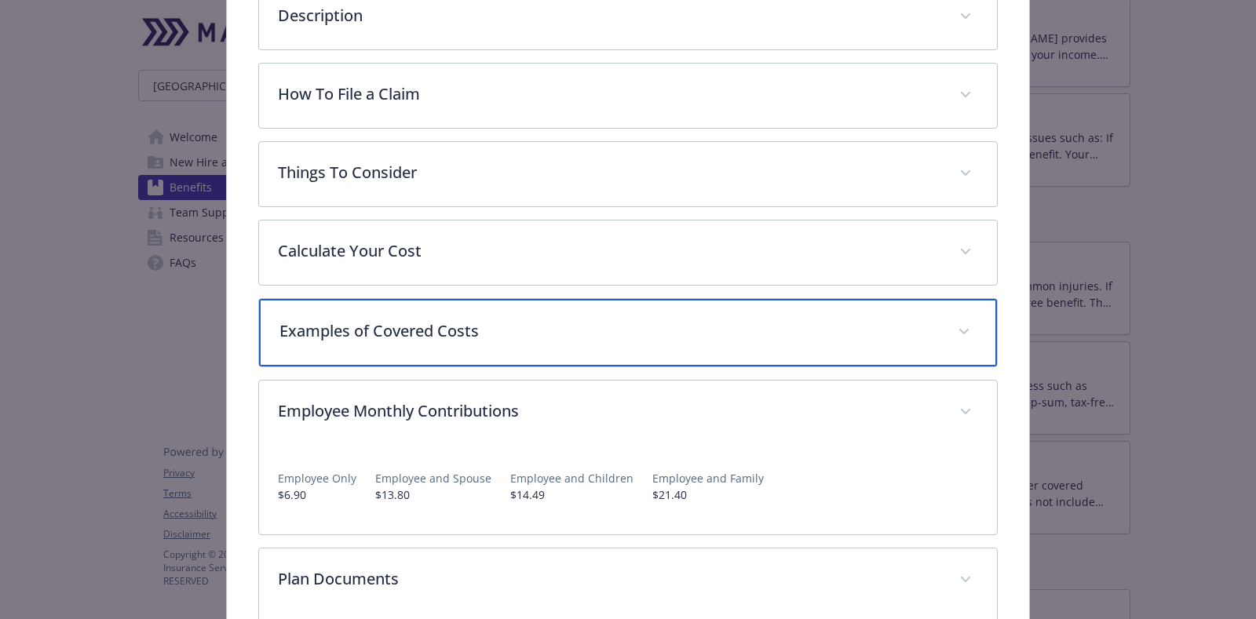
click at [586, 310] on div "Examples of Covered Costs" at bounding box center [628, 333] width 738 height 68
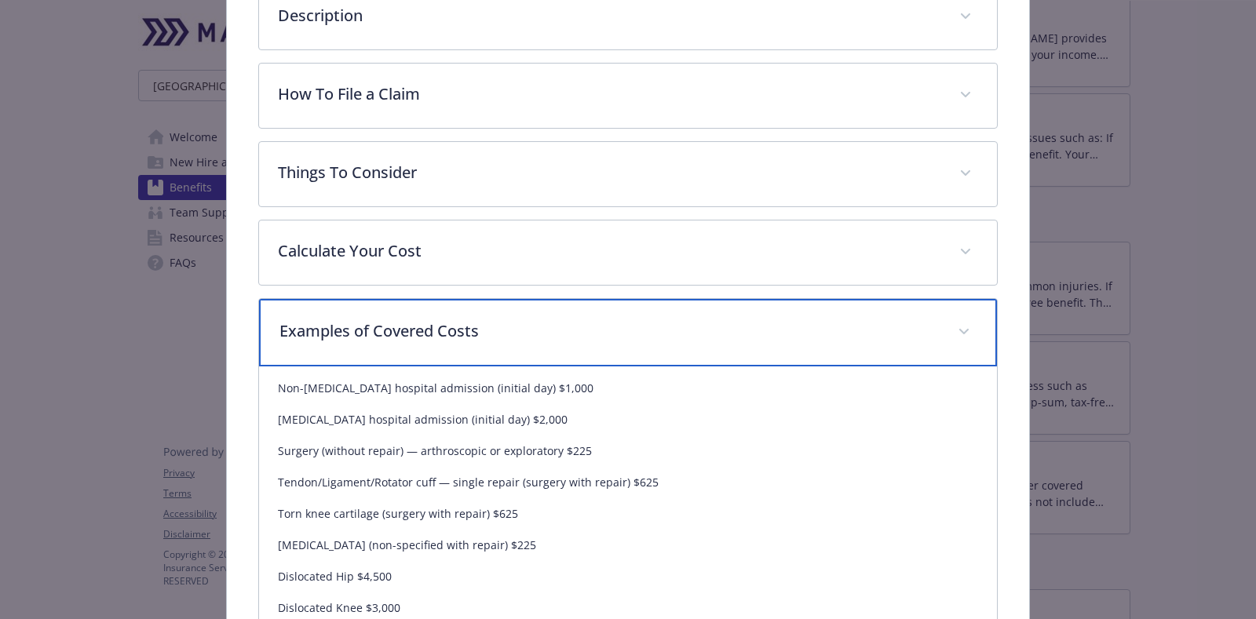
click at [586, 310] on div "Examples of Covered Costs" at bounding box center [628, 333] width 738 height 68
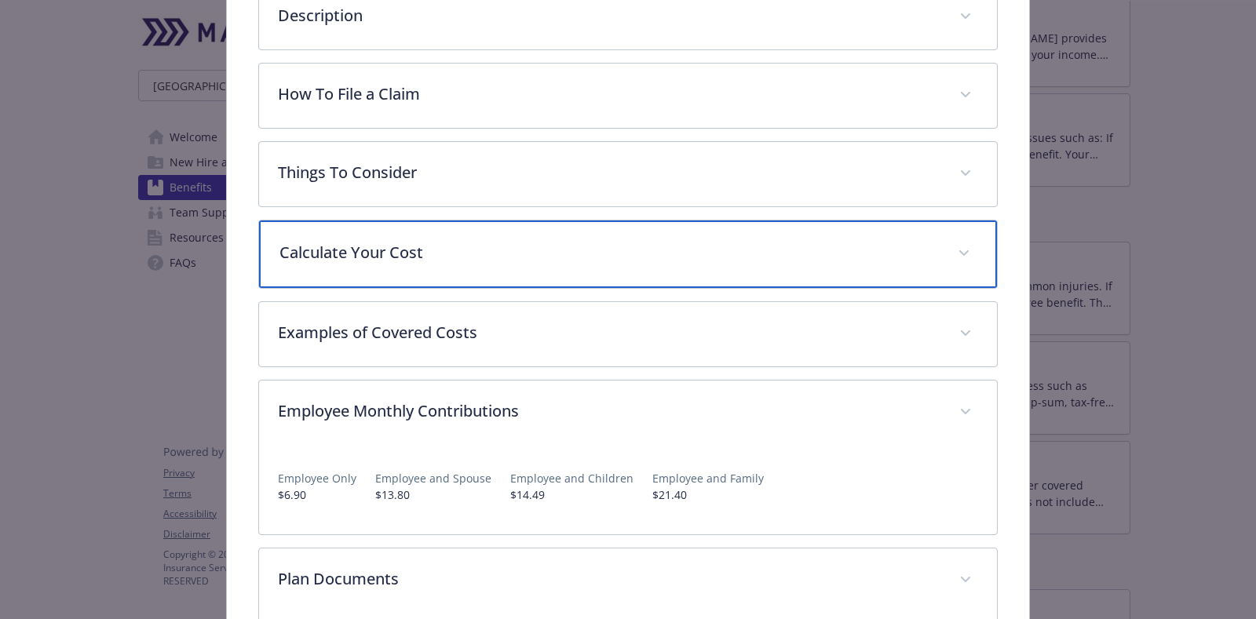
click at [581, 246] on p "Calculate Your Cost" at bounding box center [608, 253] width 659 height 24
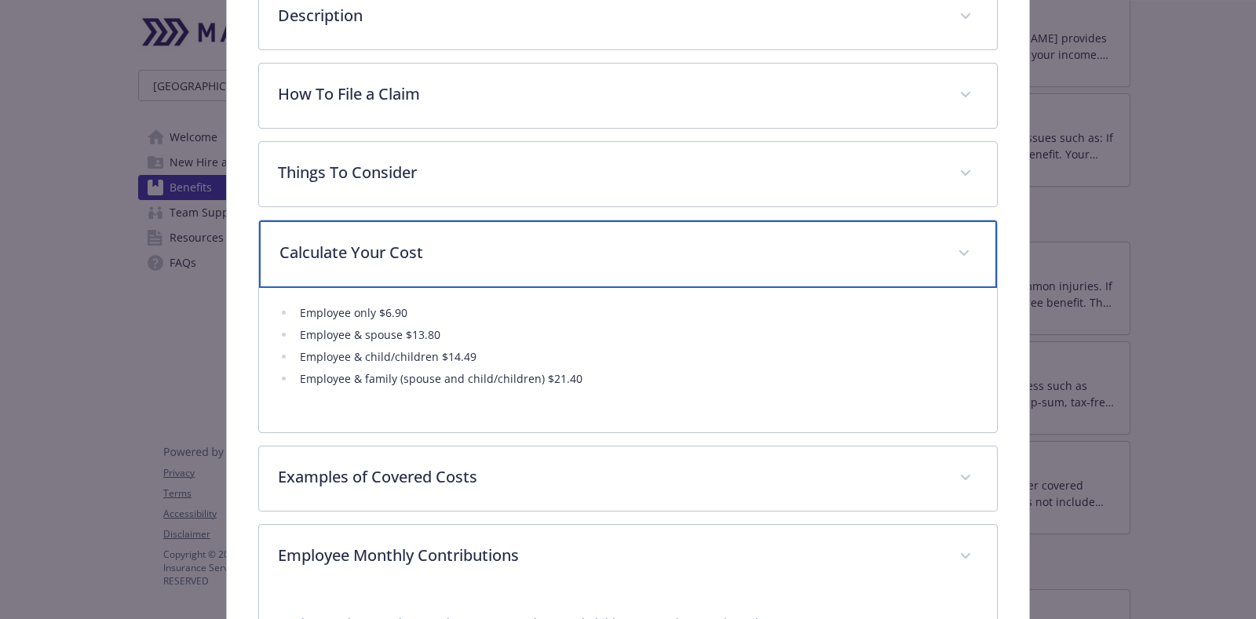
click at [599, 246] on p "Calculate Your Cost" at bounding box center [608, 253] width 659 height 24
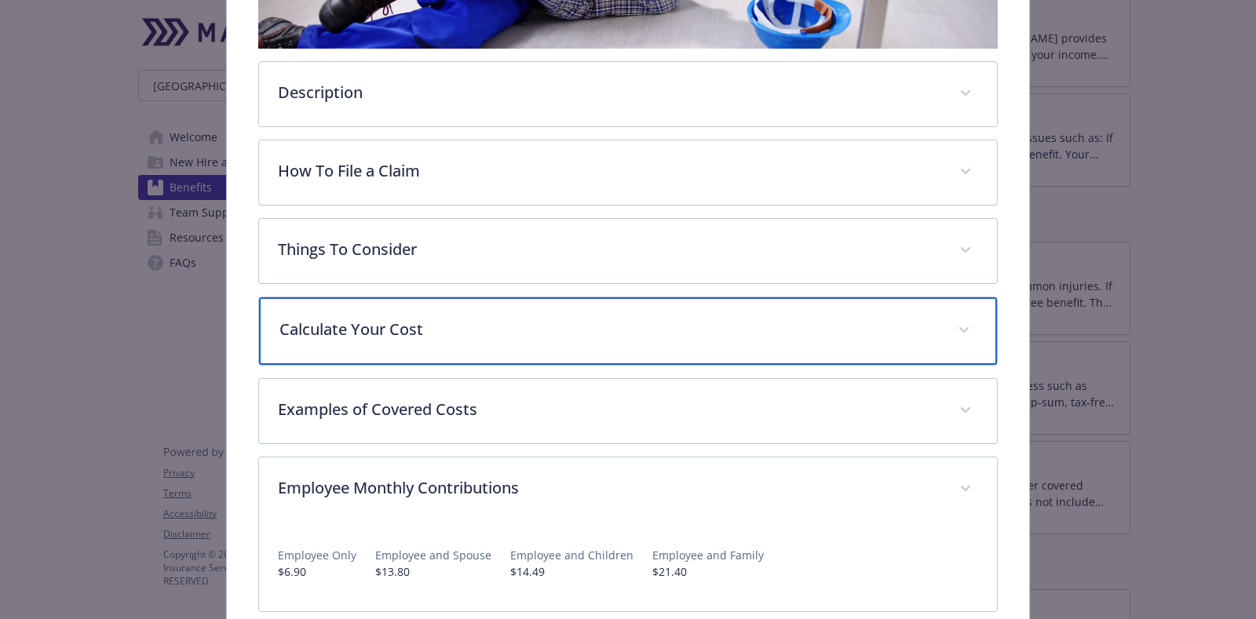
scroll to position [349, 0]
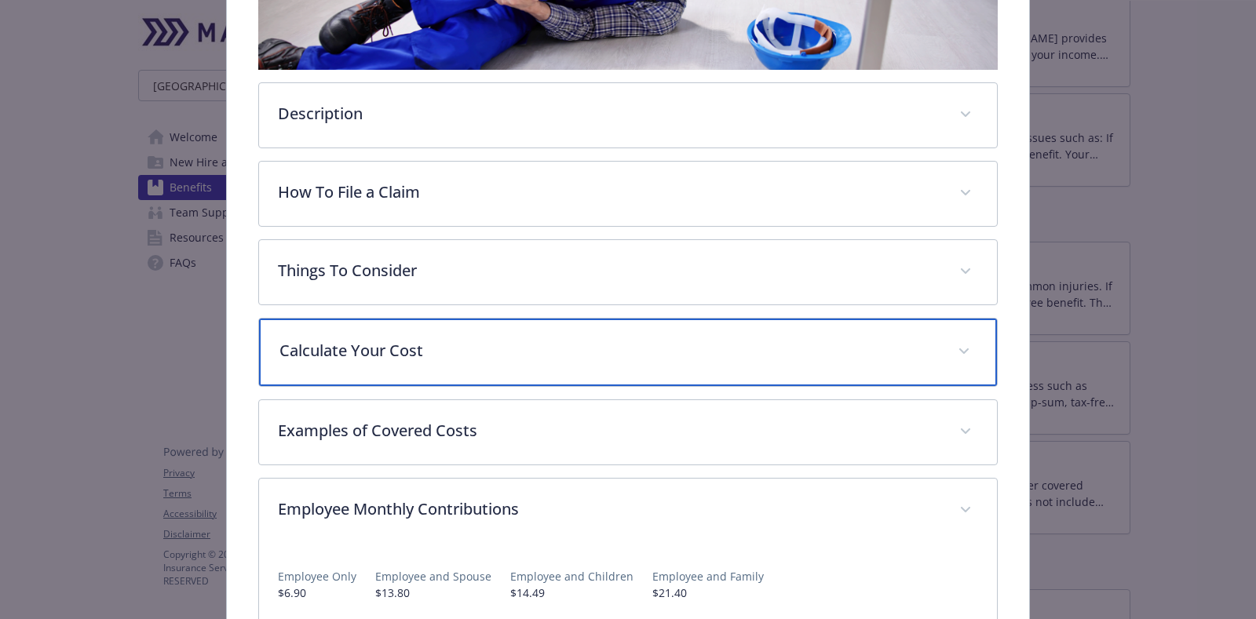
click at [522, 330] on div "Calculate Your Cost" at bounding box center [628, 353] width 738 height 68
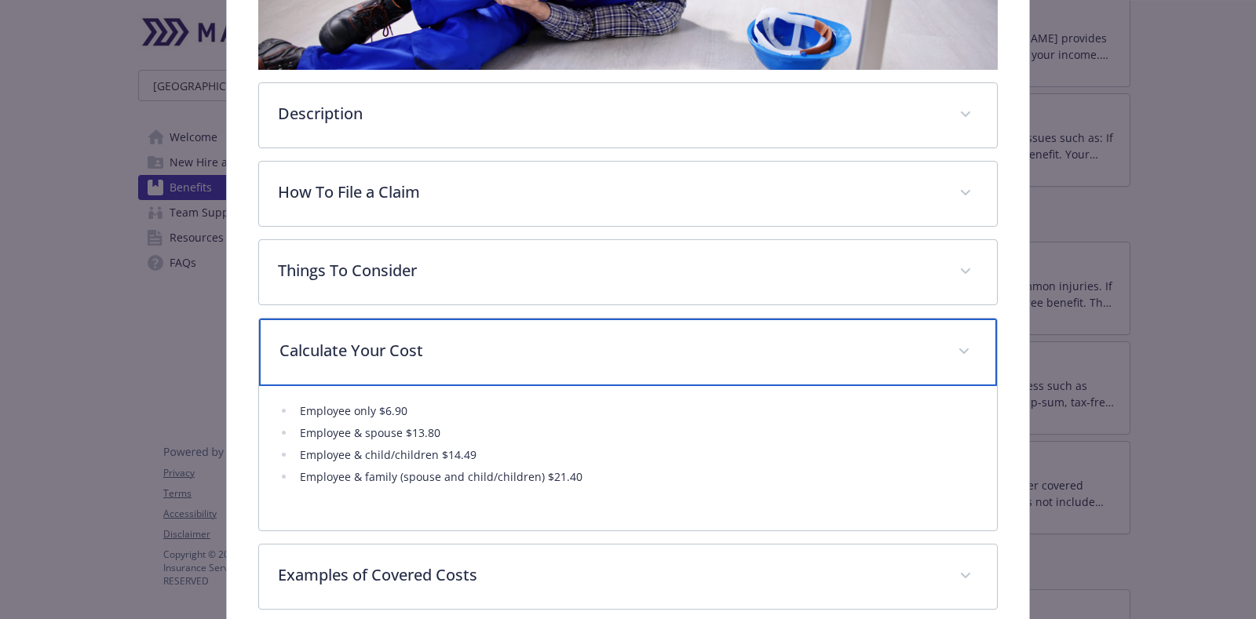
click at [531, 339] on p "Calculate Your Cost" at bounding box center [608, 351] width 659 height 24
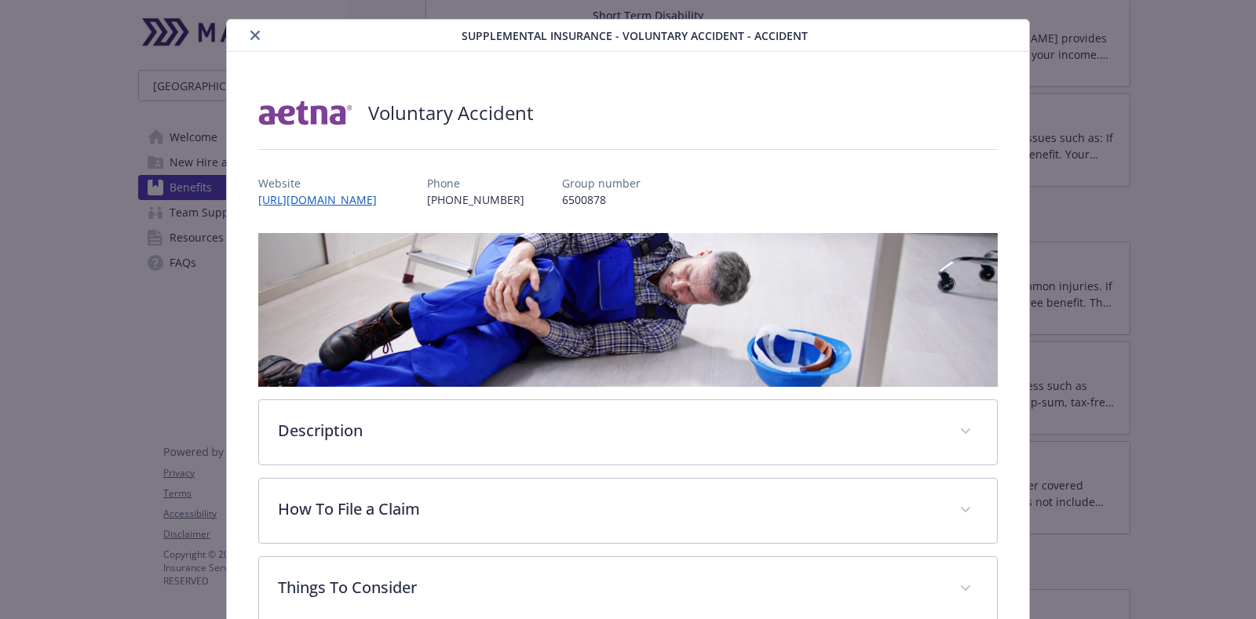
scroll to position [0, 0]
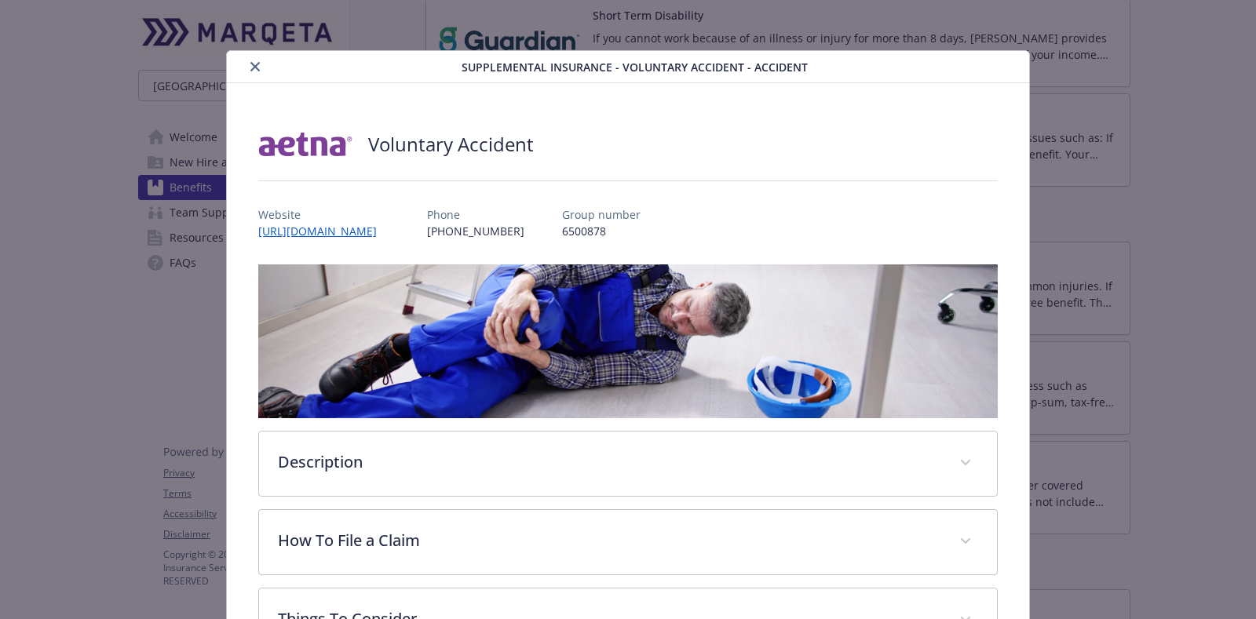
click at [257, 59] on button "close" at bounding box center [255, 66] width 19 height 19
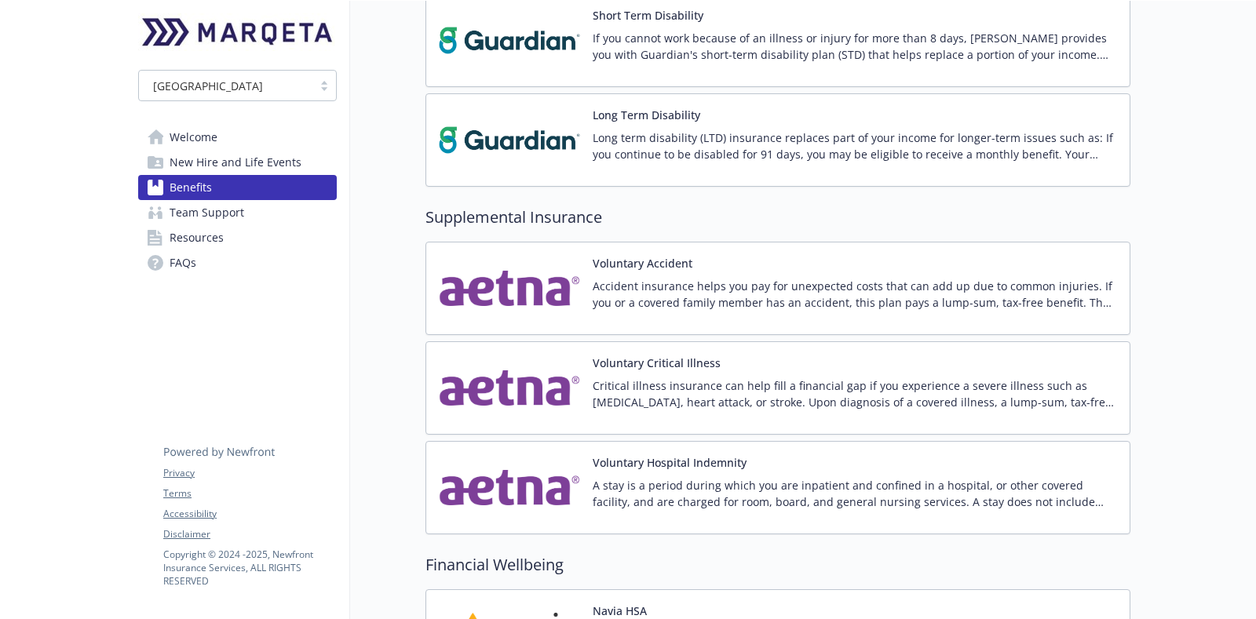
click at [1054, 391] on p "Critical illness insurance can help fill a financial gap if you experience a se…" at bounding box center [855, 394] width 524 height 33
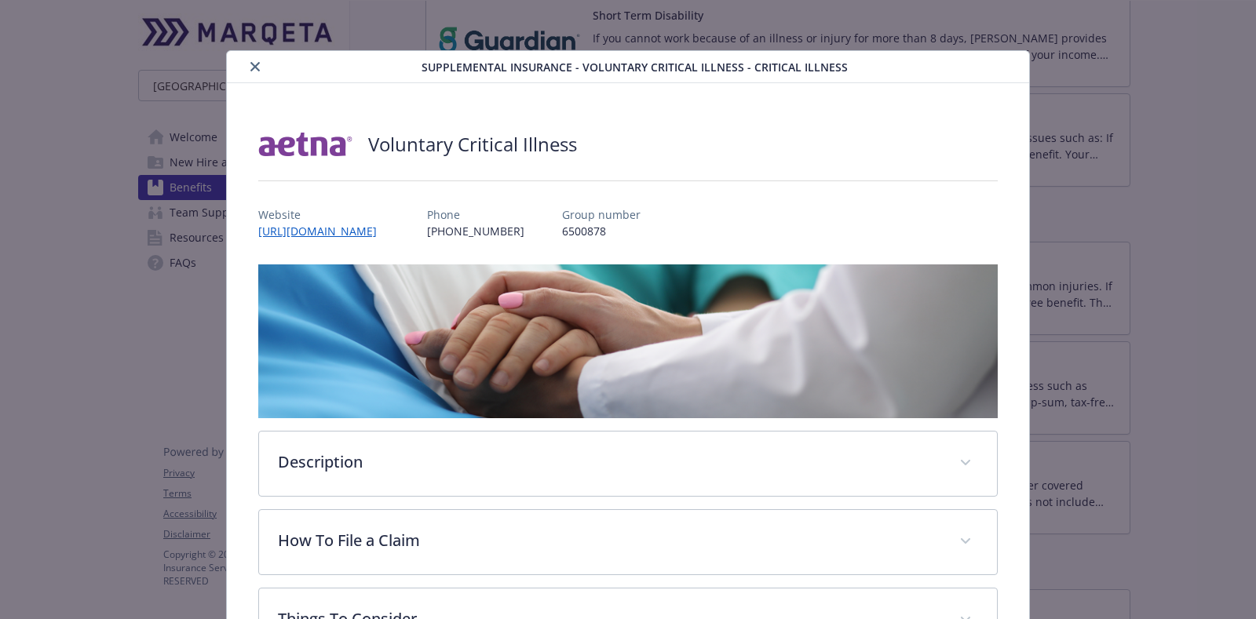
click at [256, 56] on div "Supplemental Insurance - Voluntary Critical Illness - Critical Illness" at bounding box center [628, 67] width 802 height 32
click at [259, 59] on div "details for plan Supplemental Insurance - Voluntary Critical Illness - Critical…" at bounding box center [327, 66] width 188 height 19
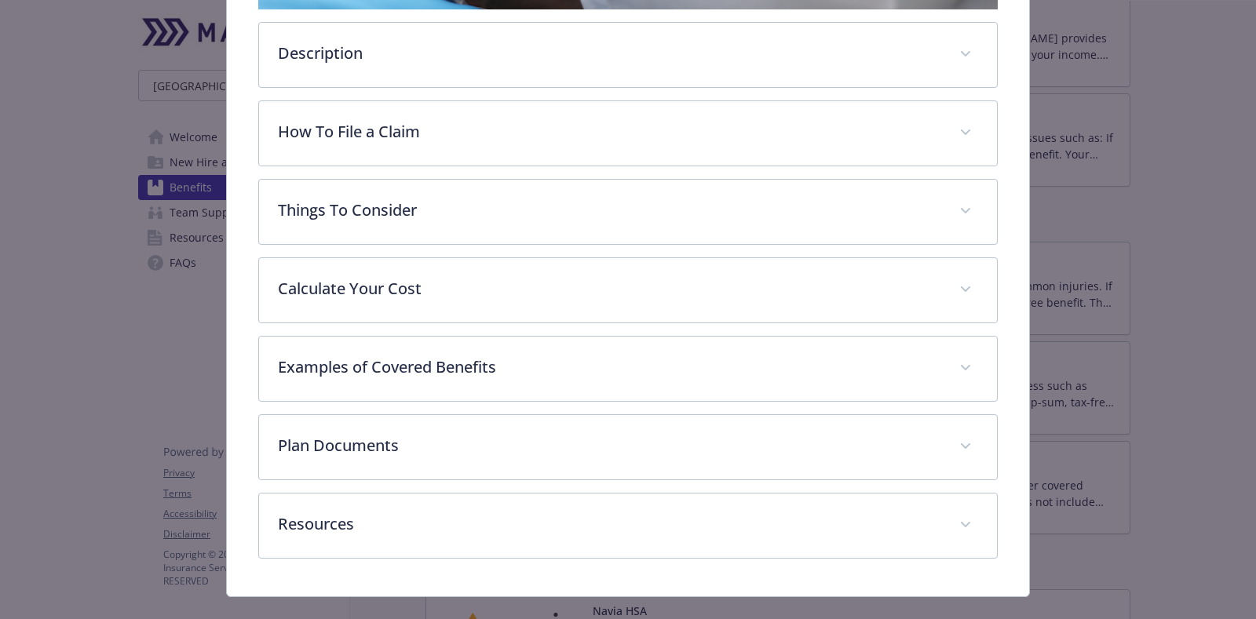
scroll to position [430, 0]
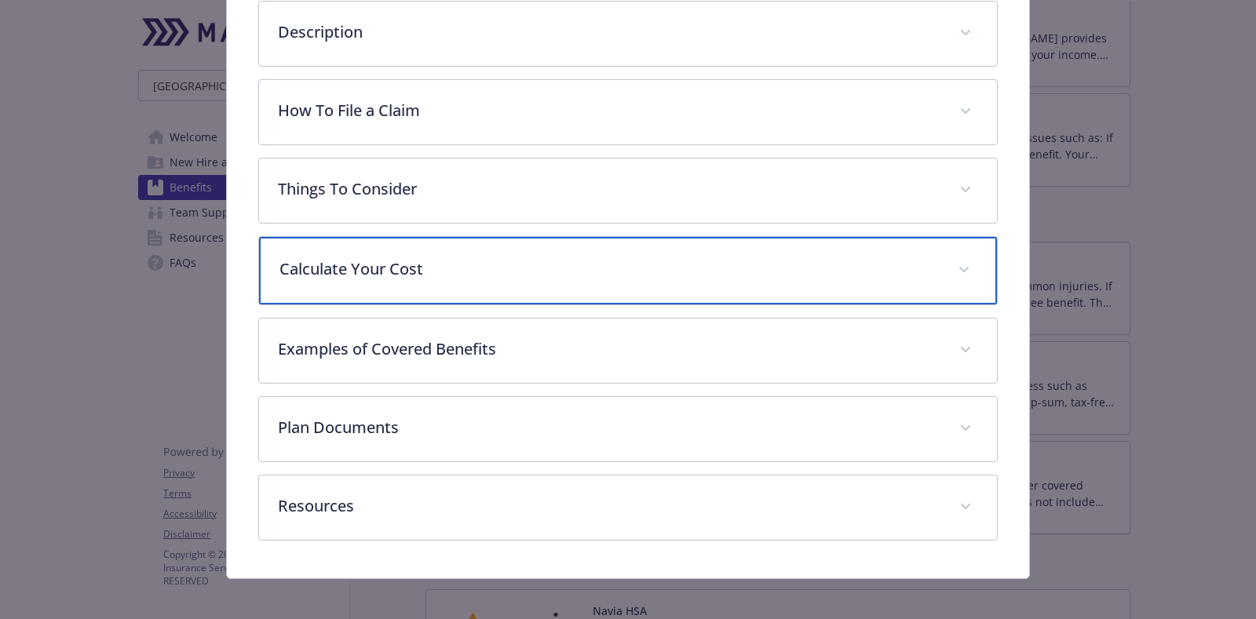
click at [447, 276] on div "Calculate Your Cost" at bounding box center [628, 271] width 738 height 68
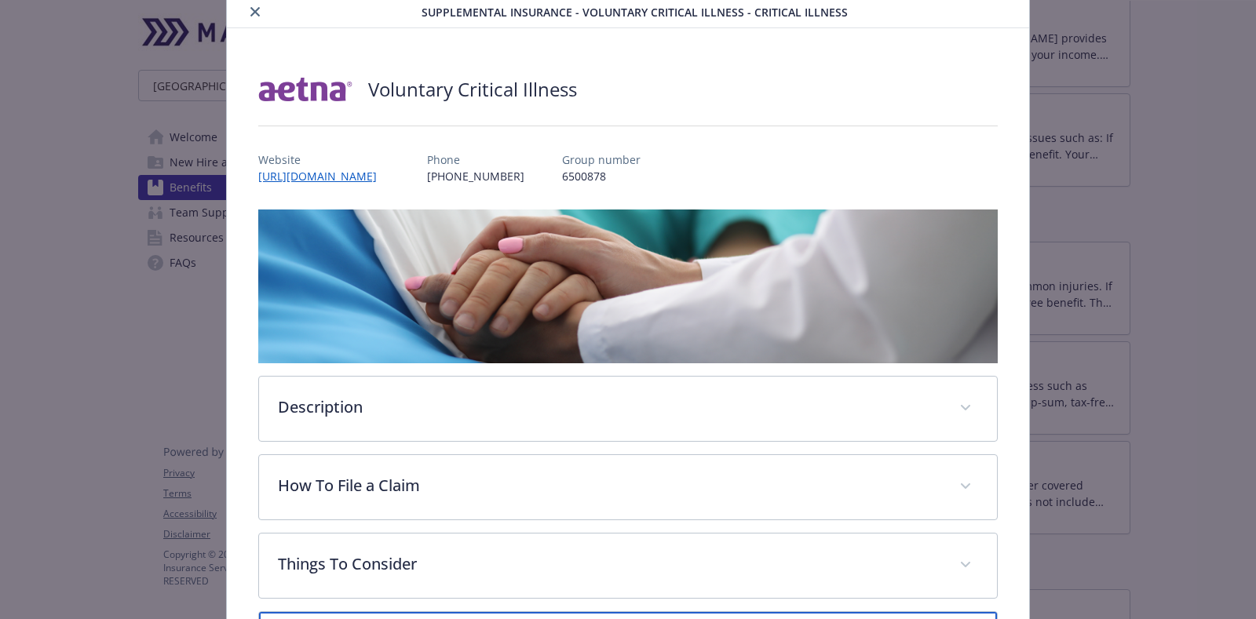
scroll to position [0, 0]
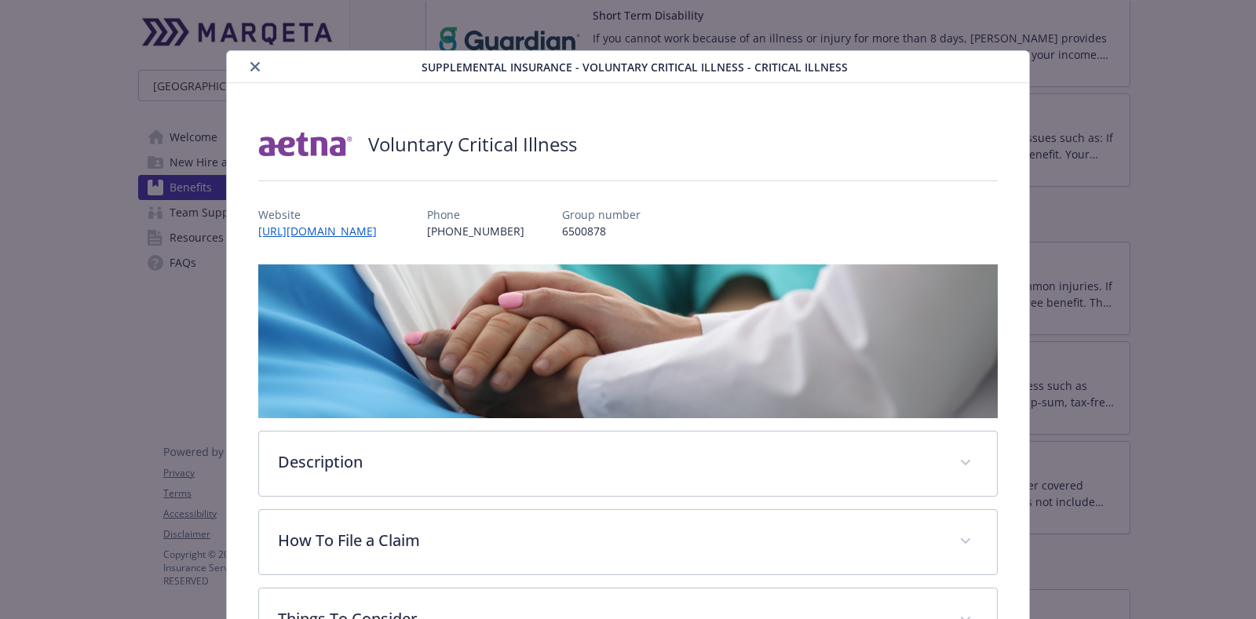
click at [246, 63] on button "close" at bounding box center [255, 66] width 19 height 19
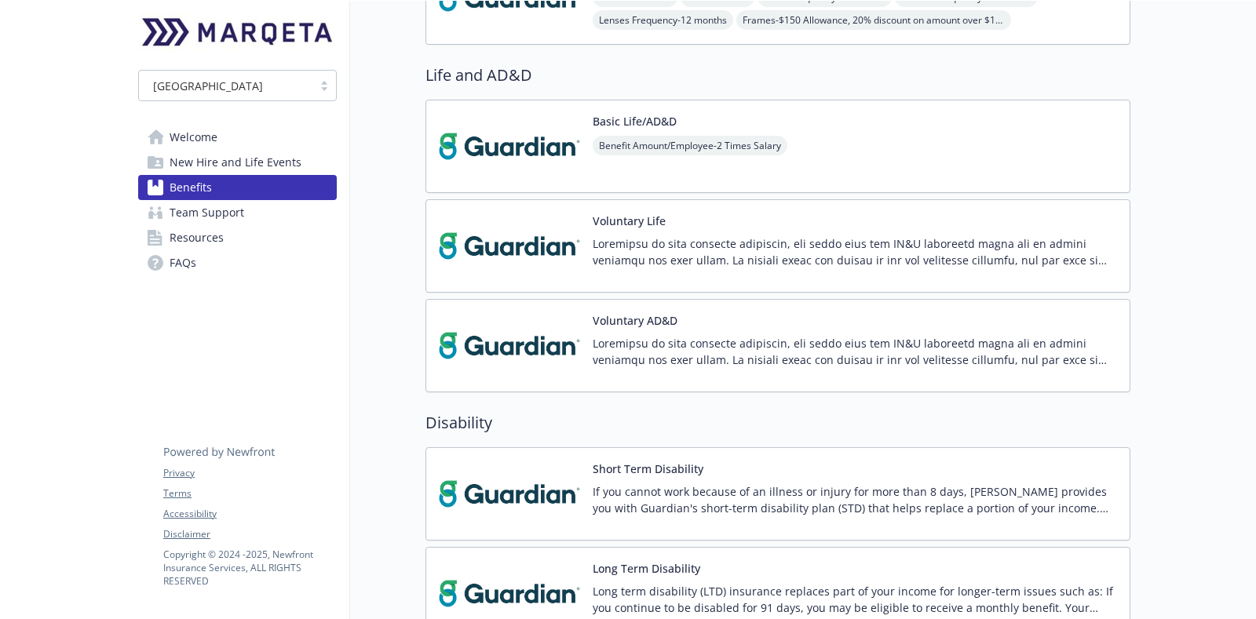
scroll to position [1079, 0]
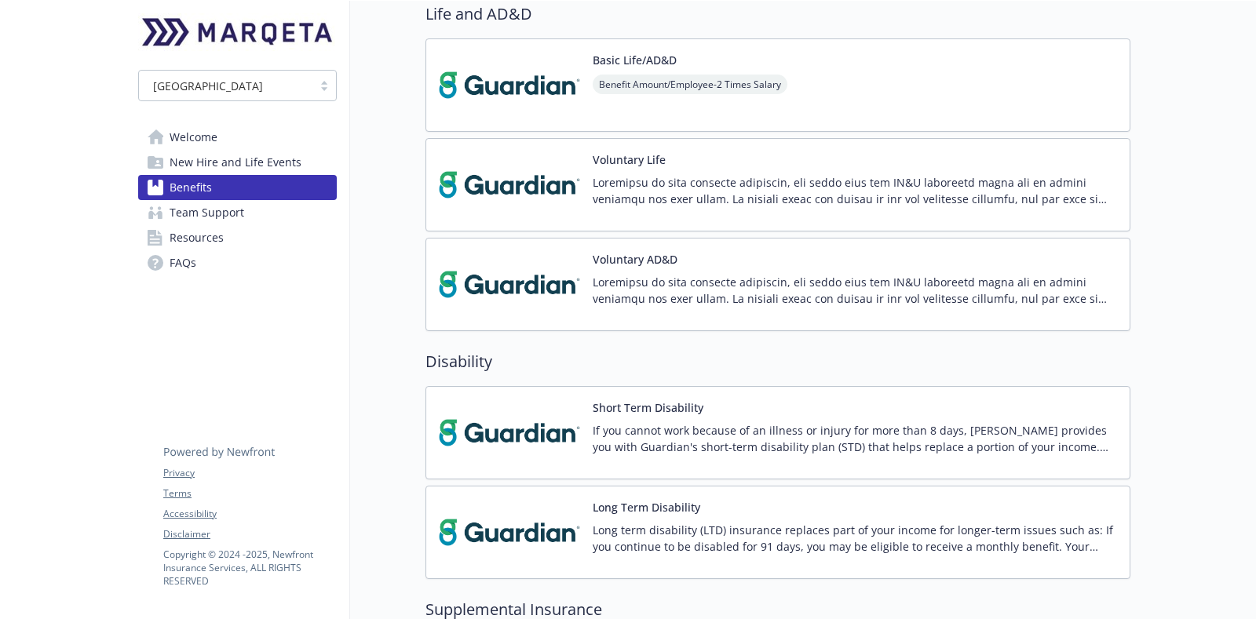
click at [787, 436] on p "If you cannot work because of an illness or injury for more than 8 days, [PERSO…" at bounding box center [855, 438] width 524 height 33
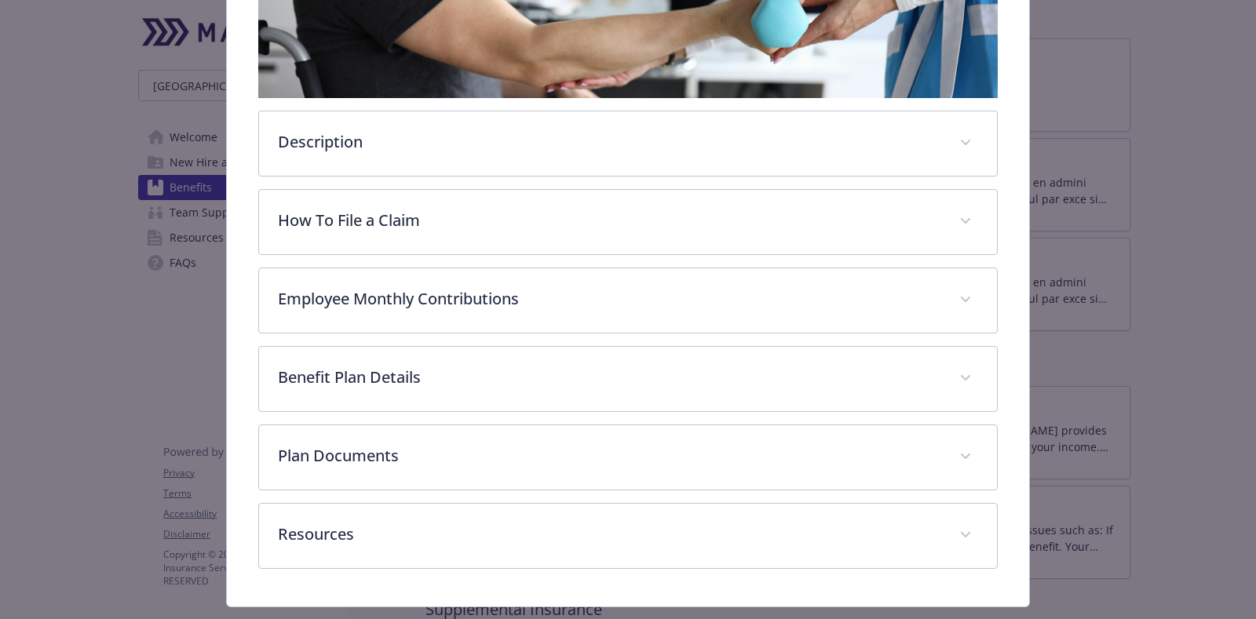
scroll to position [352, 0]
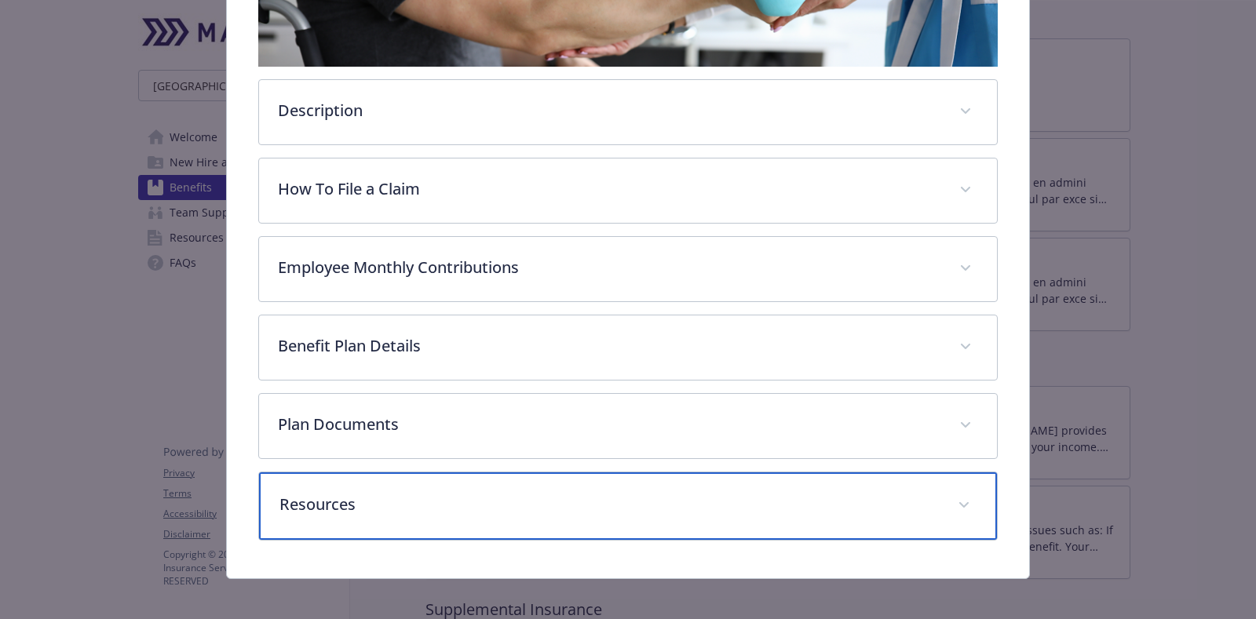
click at [667, 493] on p "Resources" at bounding box center [608, 505] width 659 height 24
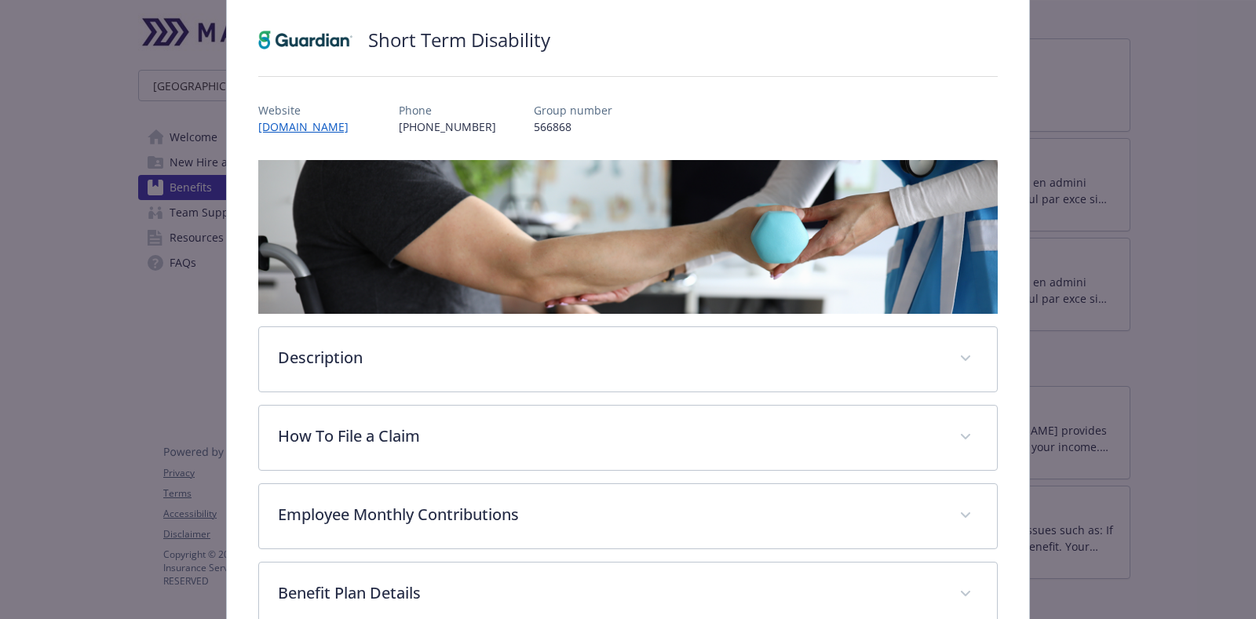
scroll to position [0, 0]
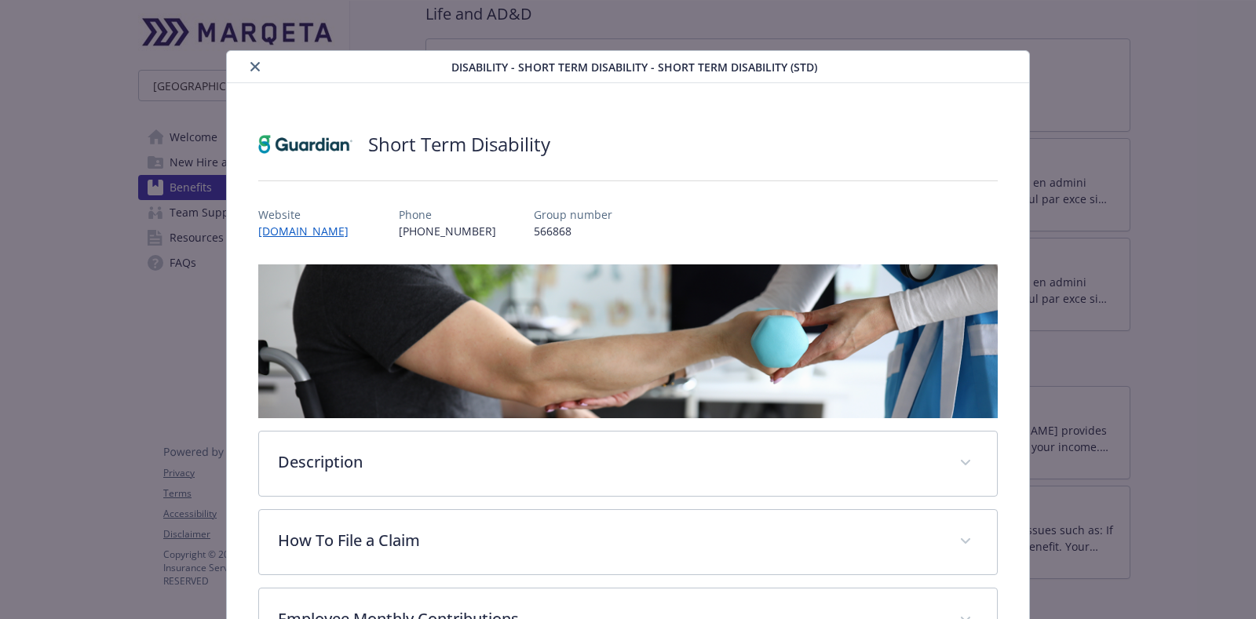
click at [250, 66] on icon "close" at bounding box center [254, 66] width 9 height 9
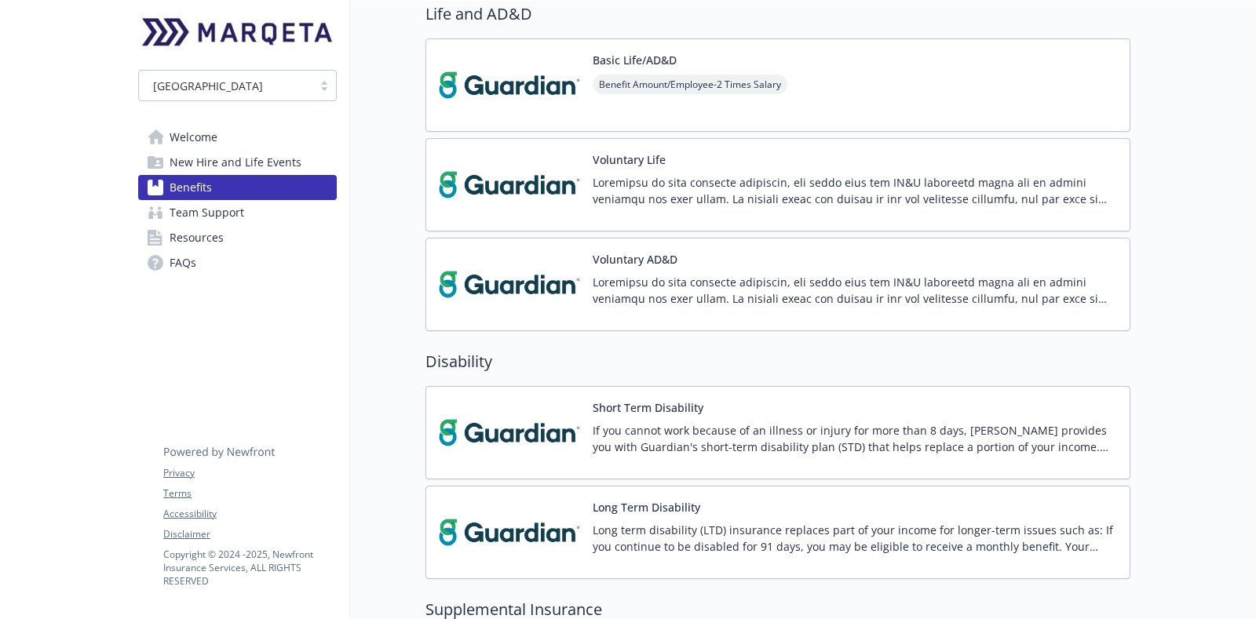
click at [741, 530] on p "Long term disability (LTD) insurance replaces part of your income for longer-te…" at bounding box center [855, 538] width 524 height 33
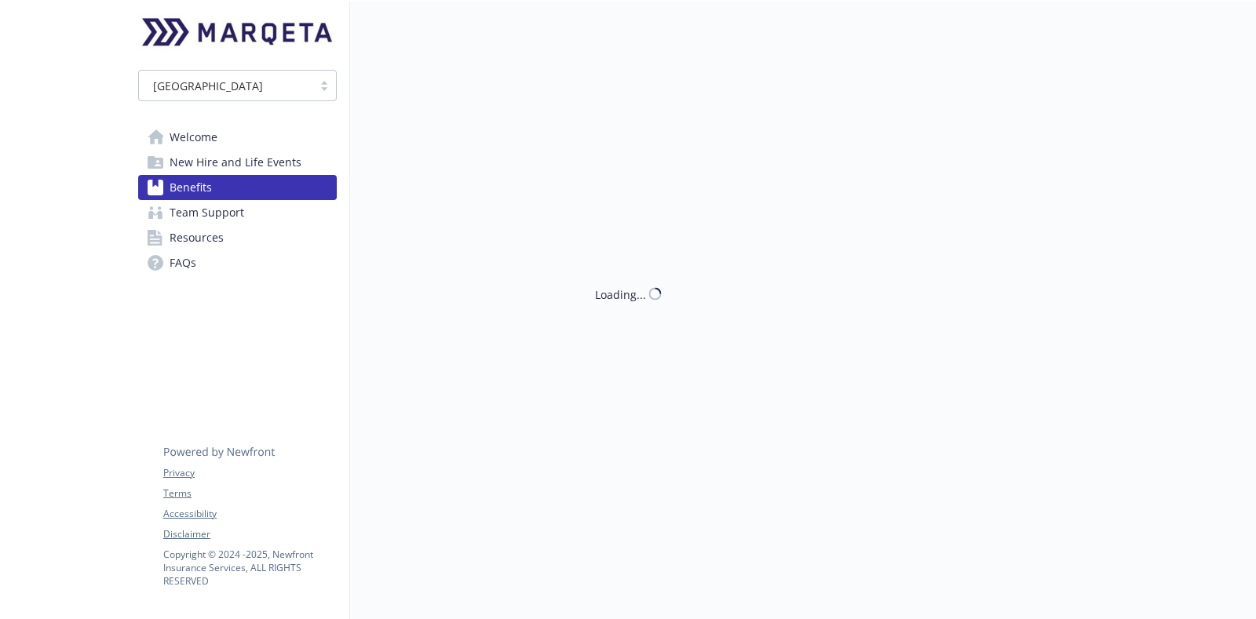
scroll to position [1079, 0]
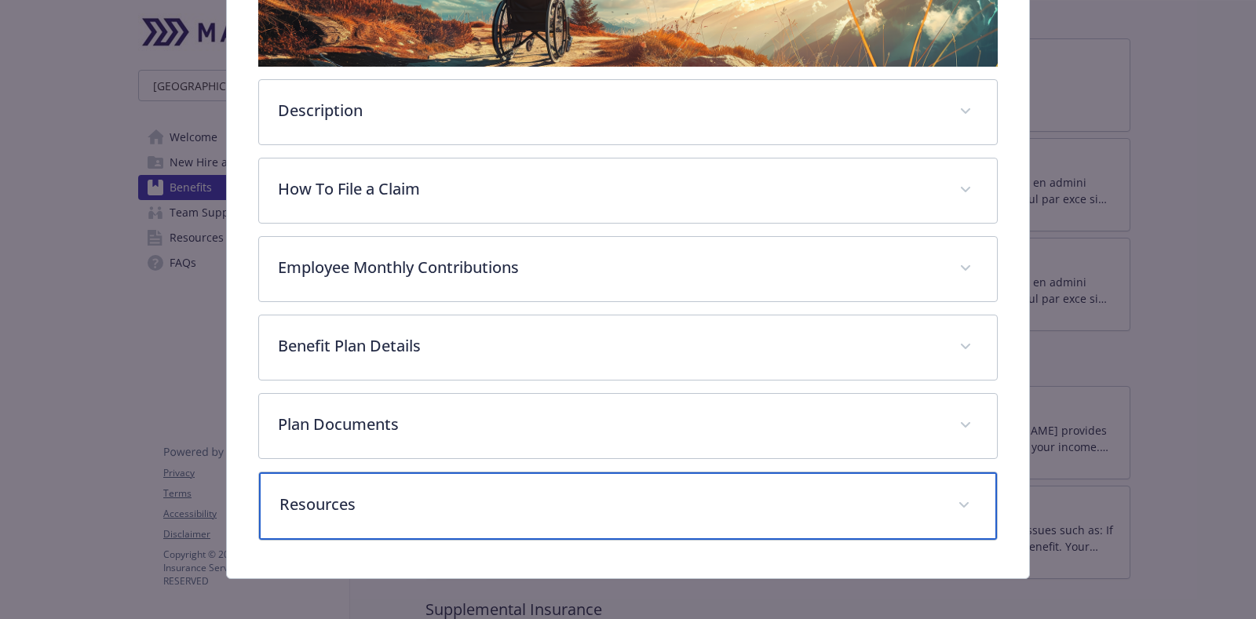
click at [615, 509] on div "Resources" at bounding box center [628, 507] width 738 height 68
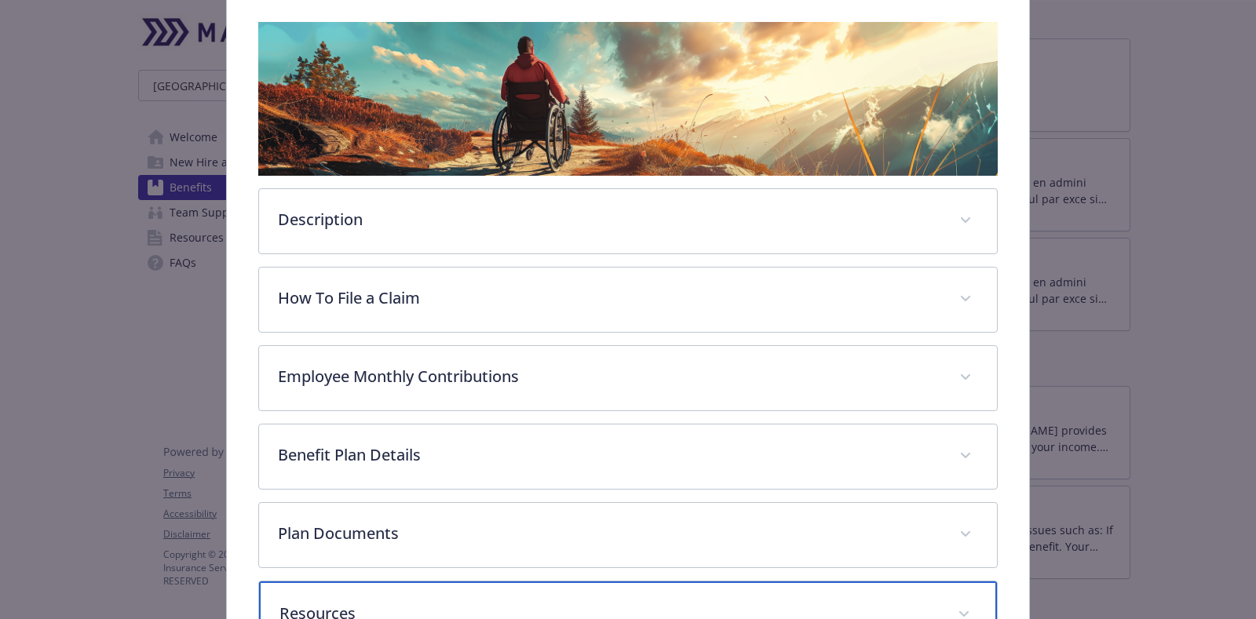
scroll to position [0, 0]
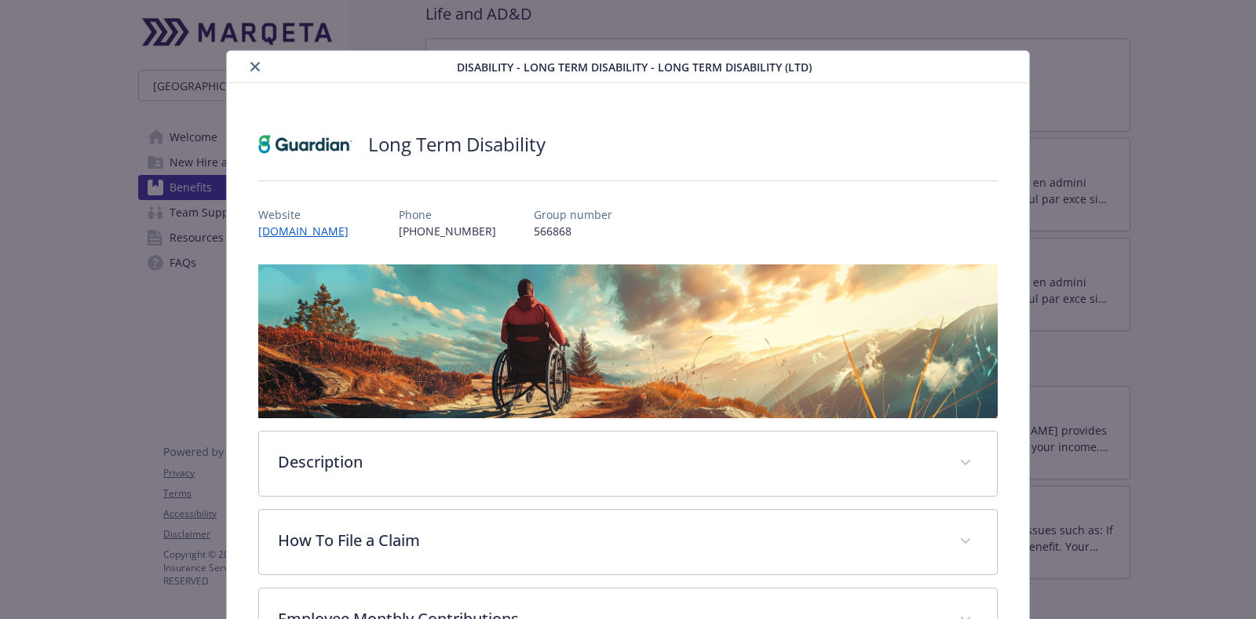
click at [259, 69] on button "close" at bounding box center [255, 66] width 19 height 19
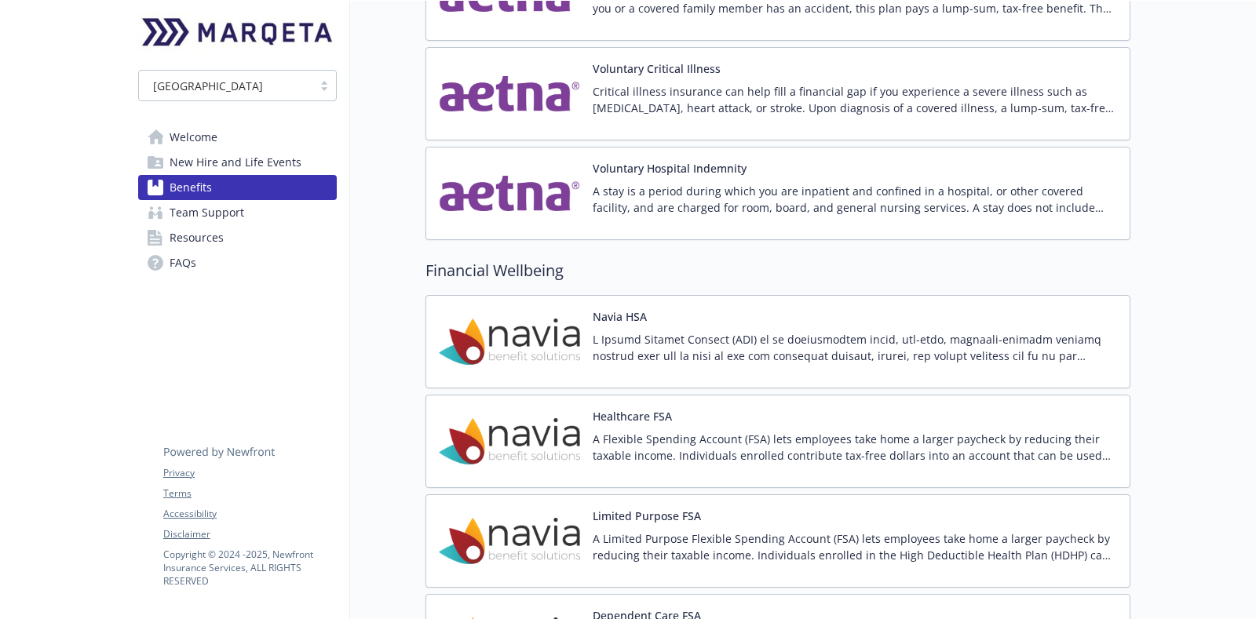
click at [679, 337] on p at bounding box center [855, 347] width 524 height 33
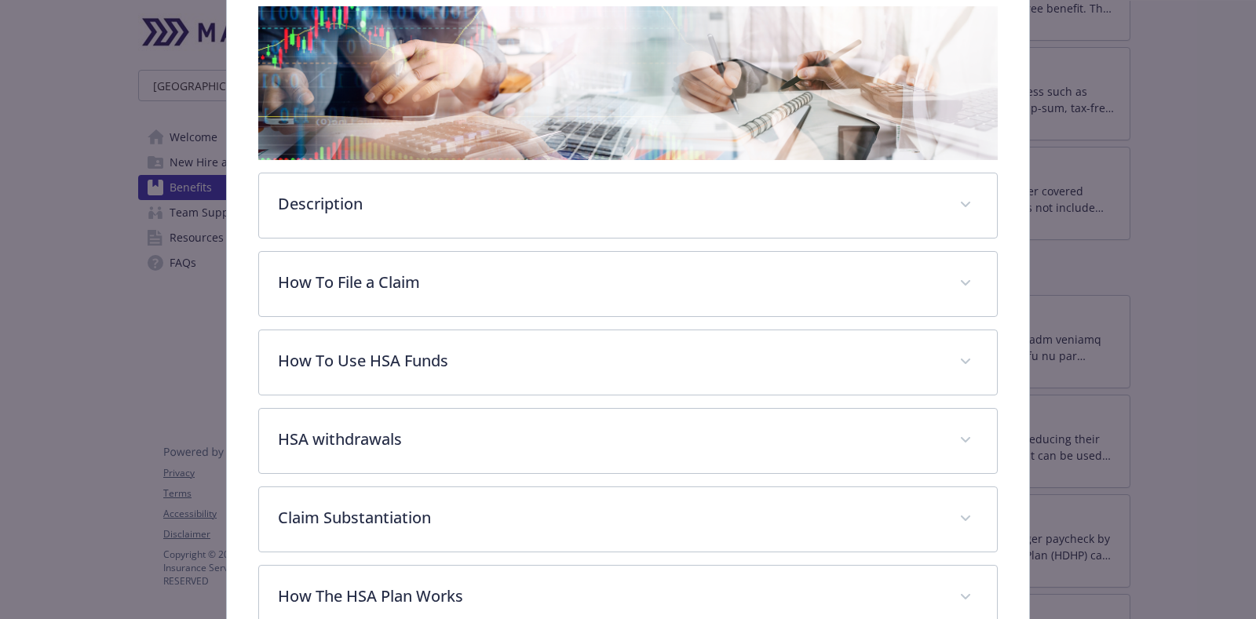
scroll to position [341, 0]
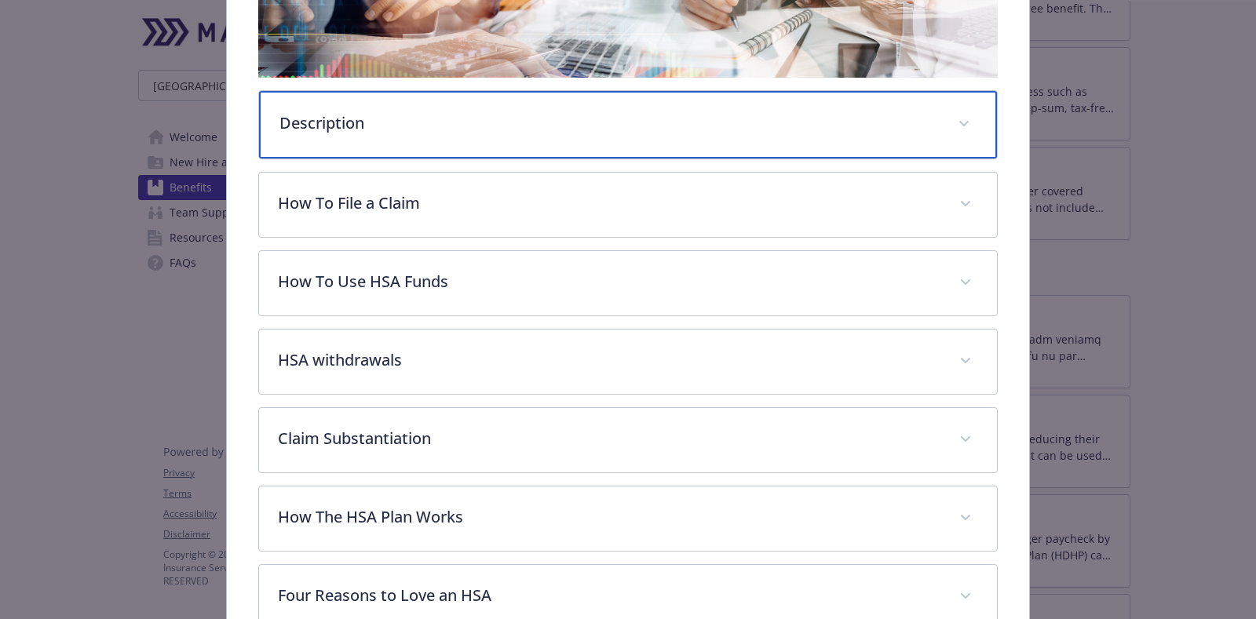
click at [619, 124] on p "Description" at bounding box center [608, 123] width 659 height 24
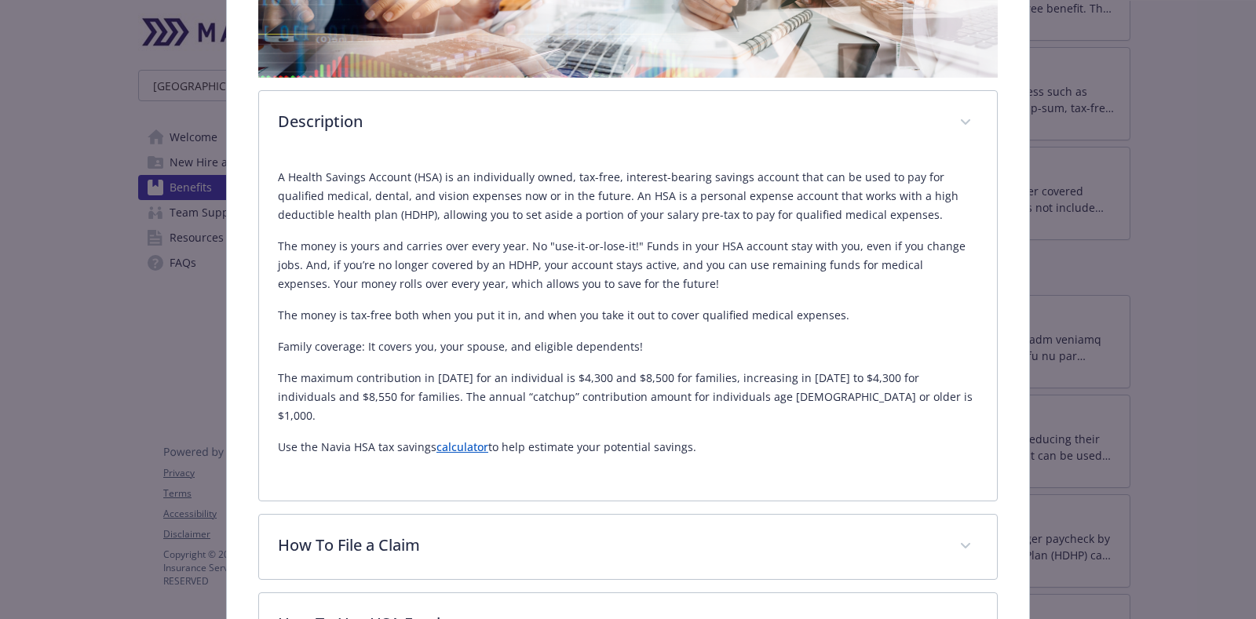
click at [442, 366] on div "A Health Savings Account (HSA) is an individually owned, tax-free, interest-bea…" at bounding box center [628, 312] width 700 height 289
click at [789, 389] on p "The maximum contribution in 2025 for an individual is $4,300 and $8,500 for fam…" at bounding box center [628, 397] width 700 height 57
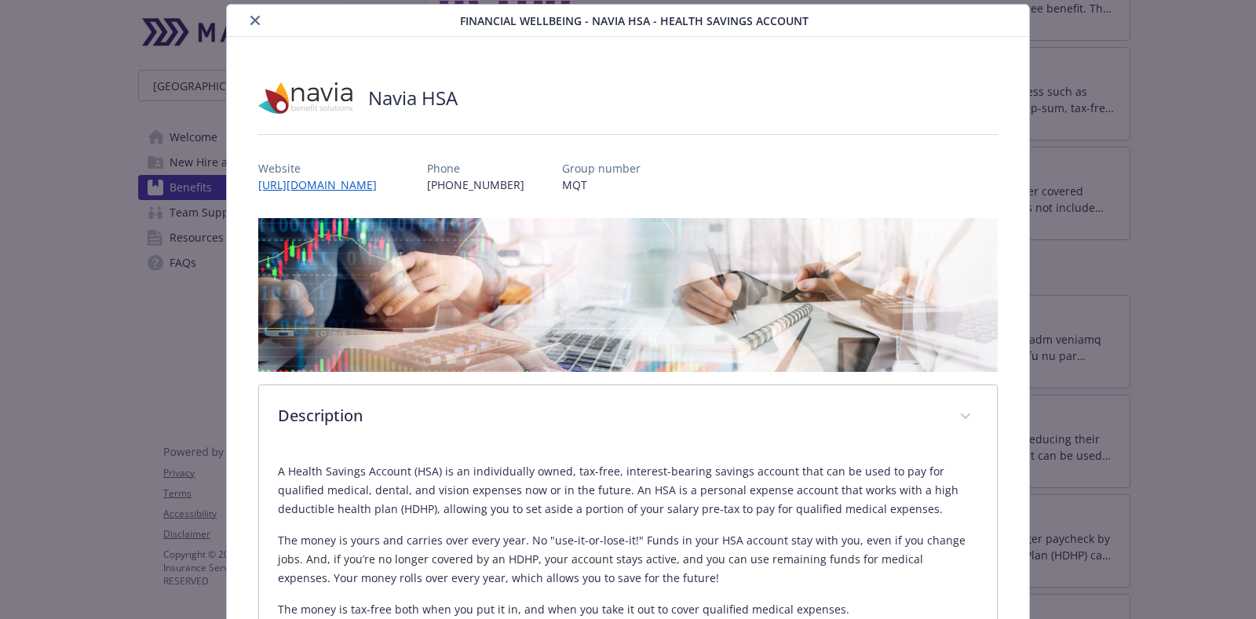
scroll to position [0, 0]
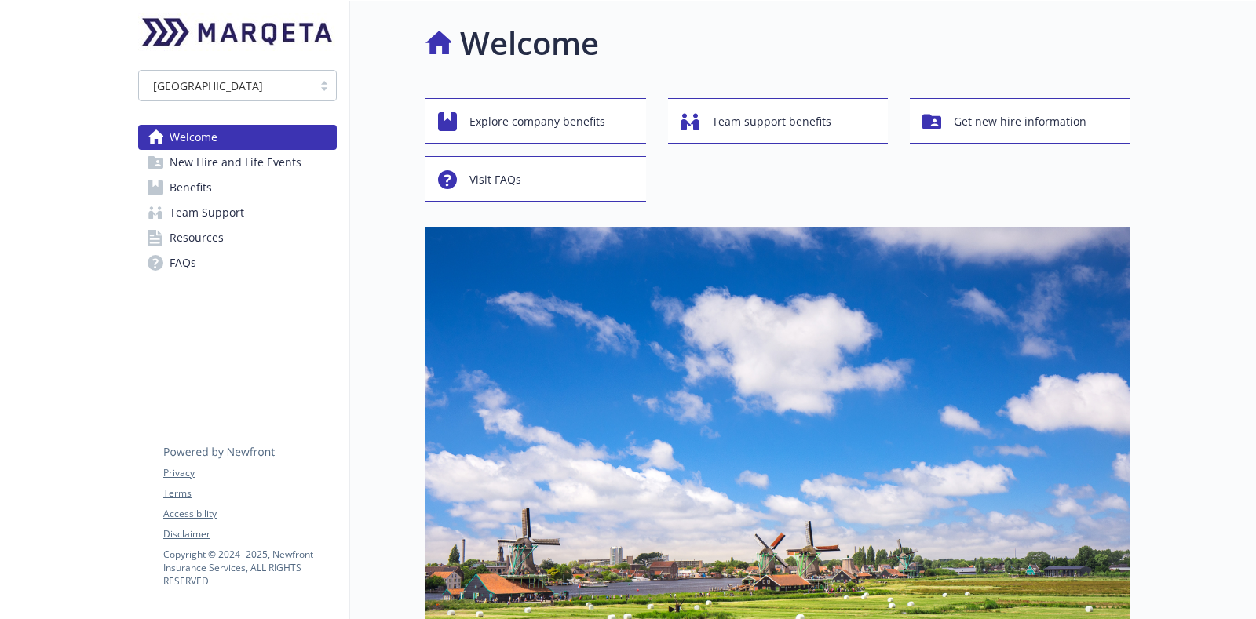
click at [285, 180] on link "Benefits" at bounding box center [237, 187] width 199 height 25
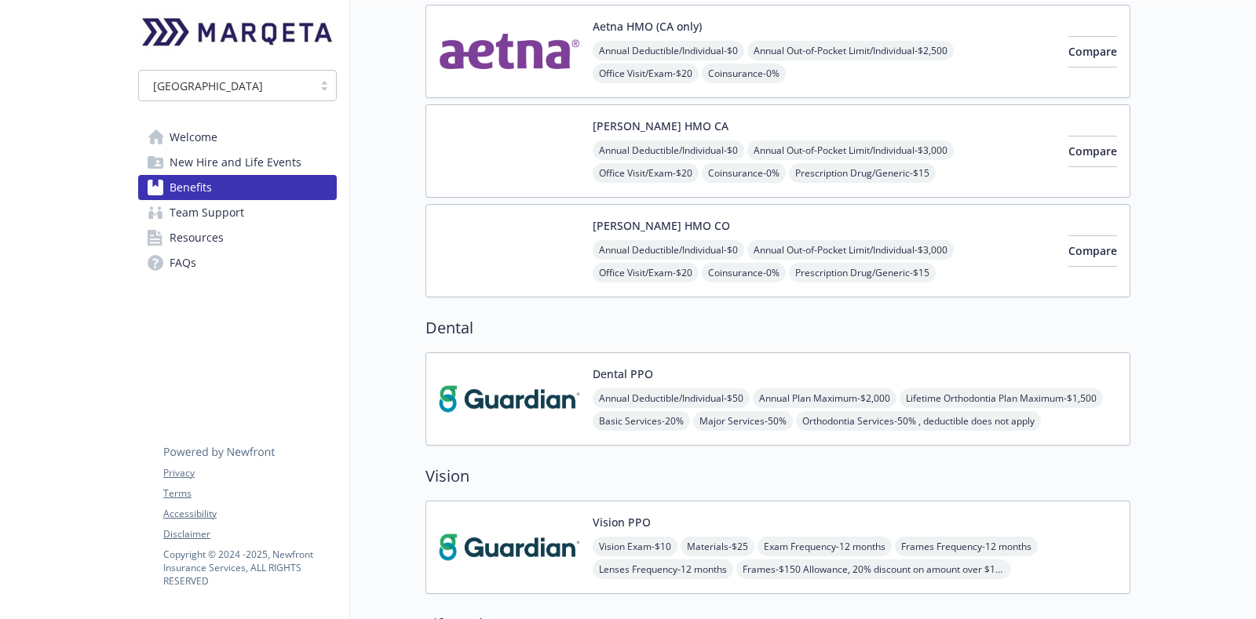
scroll to position [589, 0]
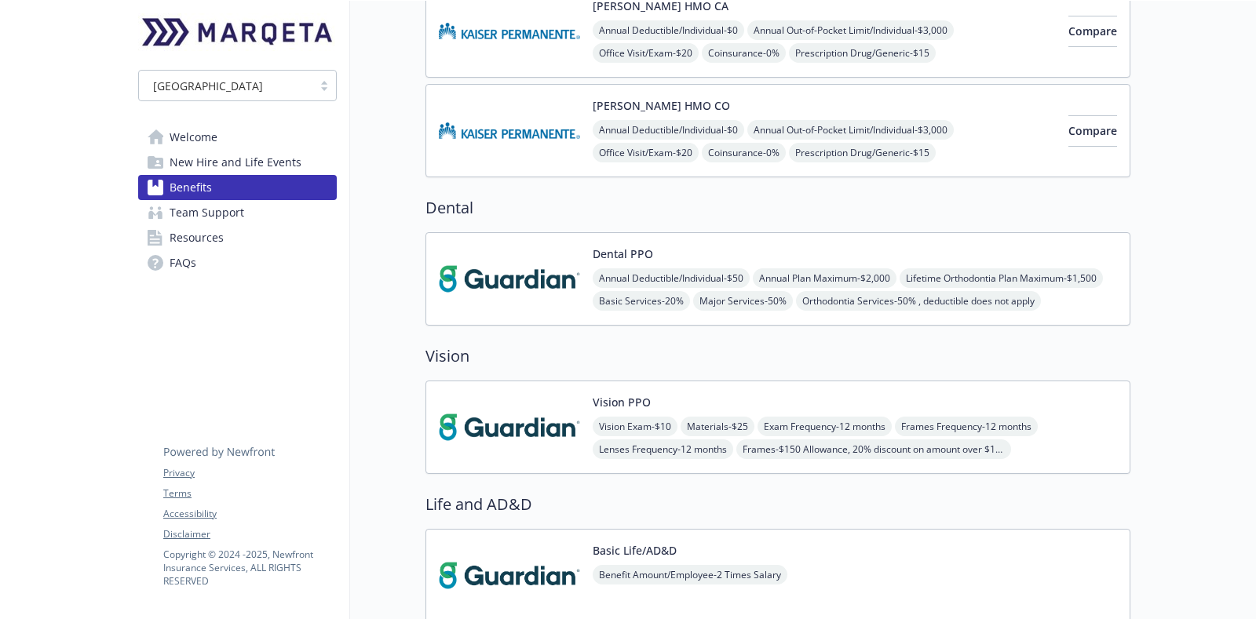
click at [666, 381] on div "Vision PPO Vision Exam - $10 Materials - $25 Exam Frequency - 12 months Frames …" at bounding box center [778, 427] width 705 height 93
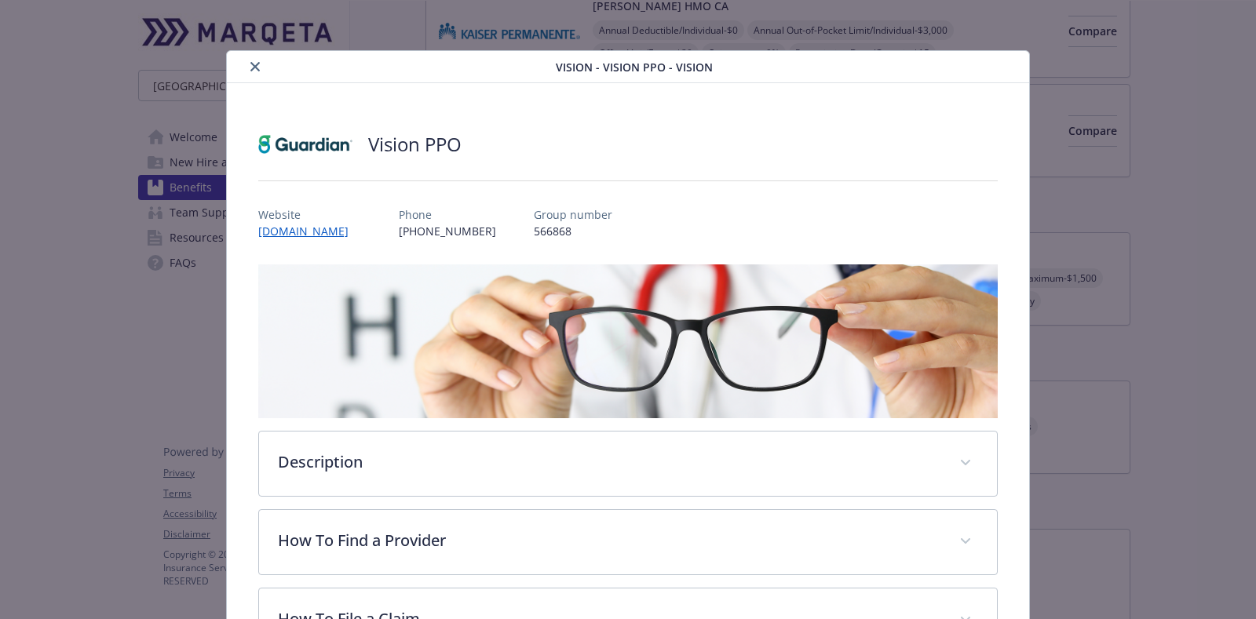
scroll to position [46, 0]
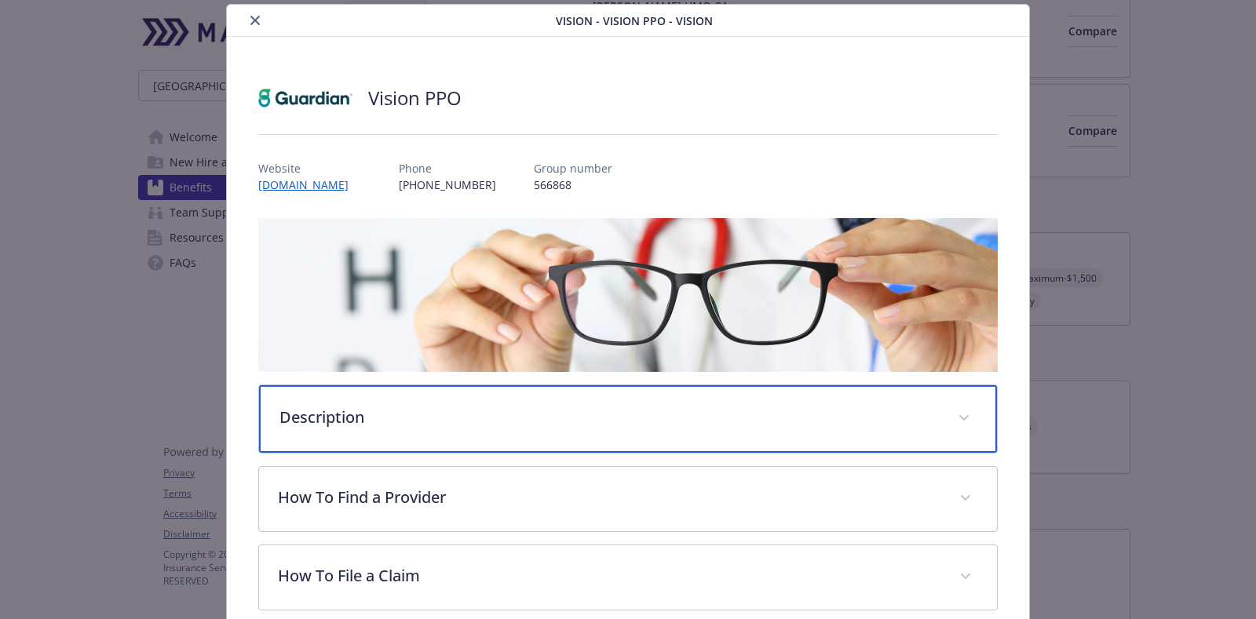
click at [426, 411] on p "Description" at bounding box center [608, 418] width 659 height 24
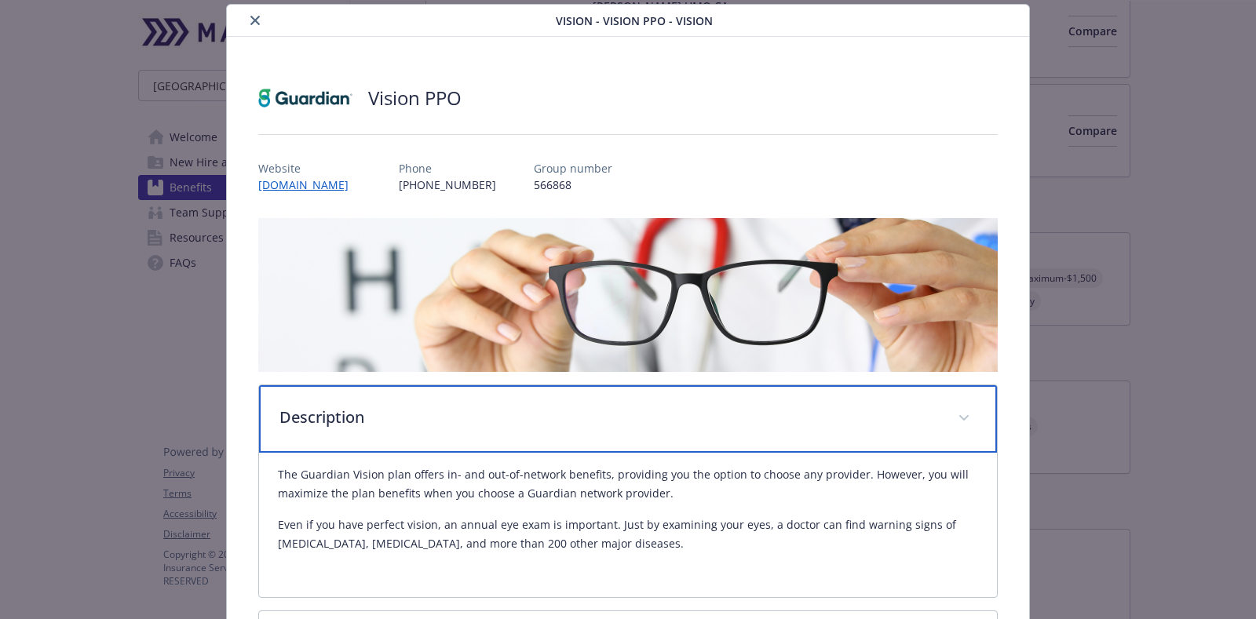
scroll to position [439, 0]
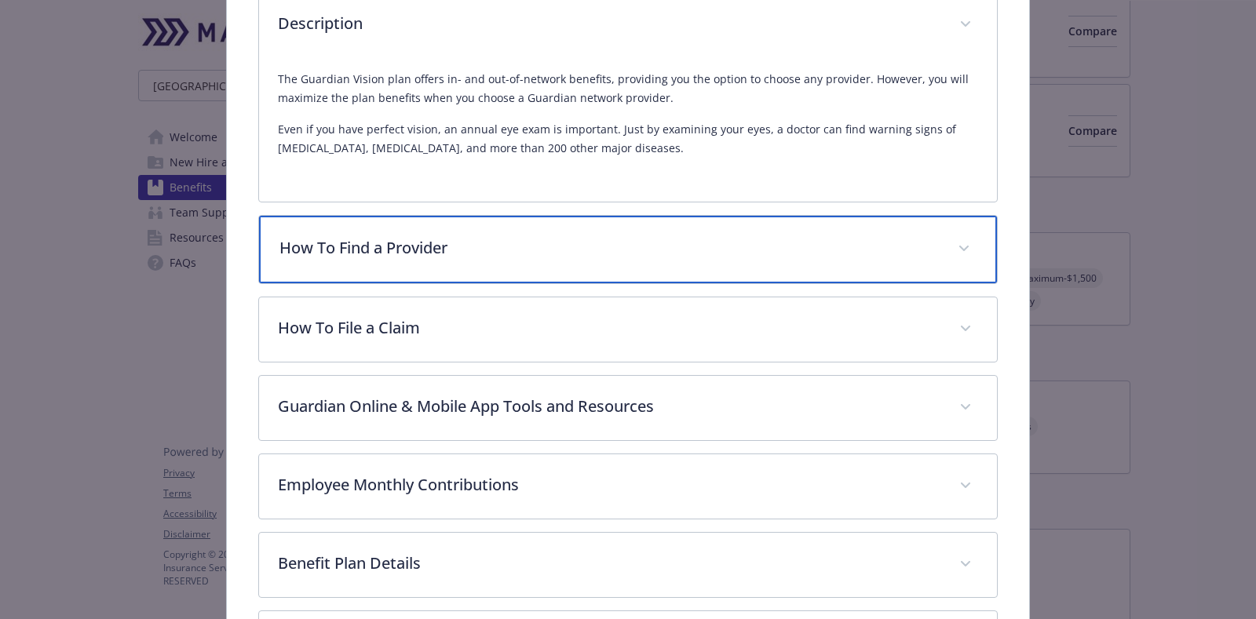
click at [499, 238] on p "How To Find a Provider" at bounding box center [608, 248] width 659 height 24
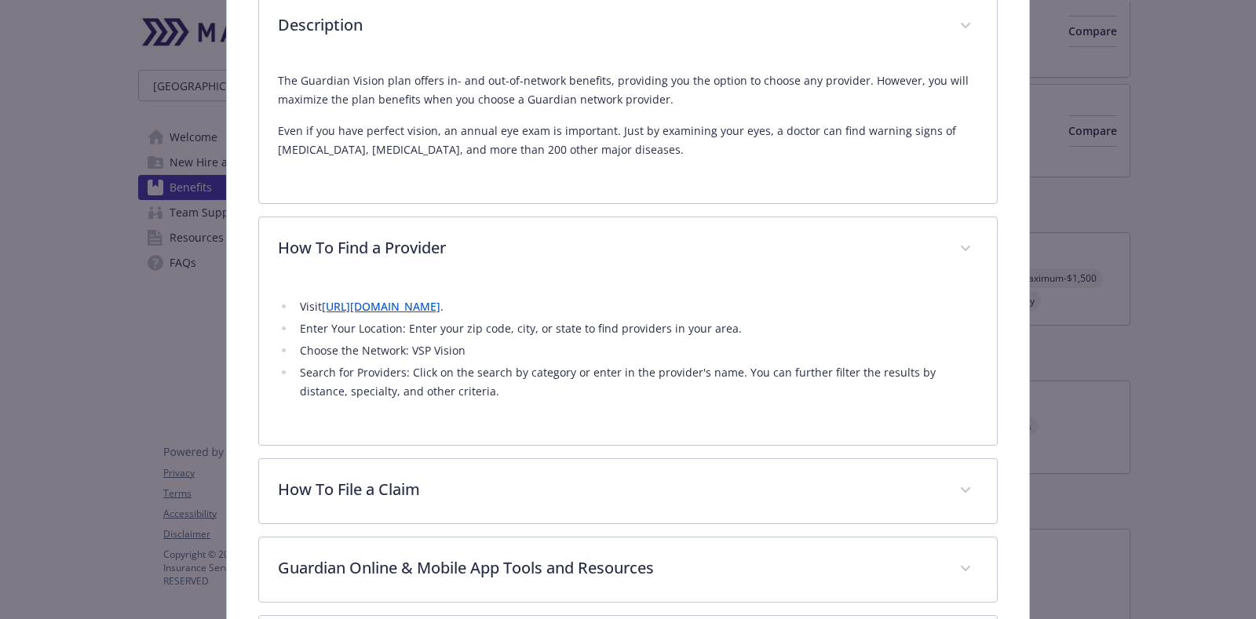
click at [440, 306] on link "[URL][DOMAIN_NAME]" at bounding box center [381, 306] width 119 height 15
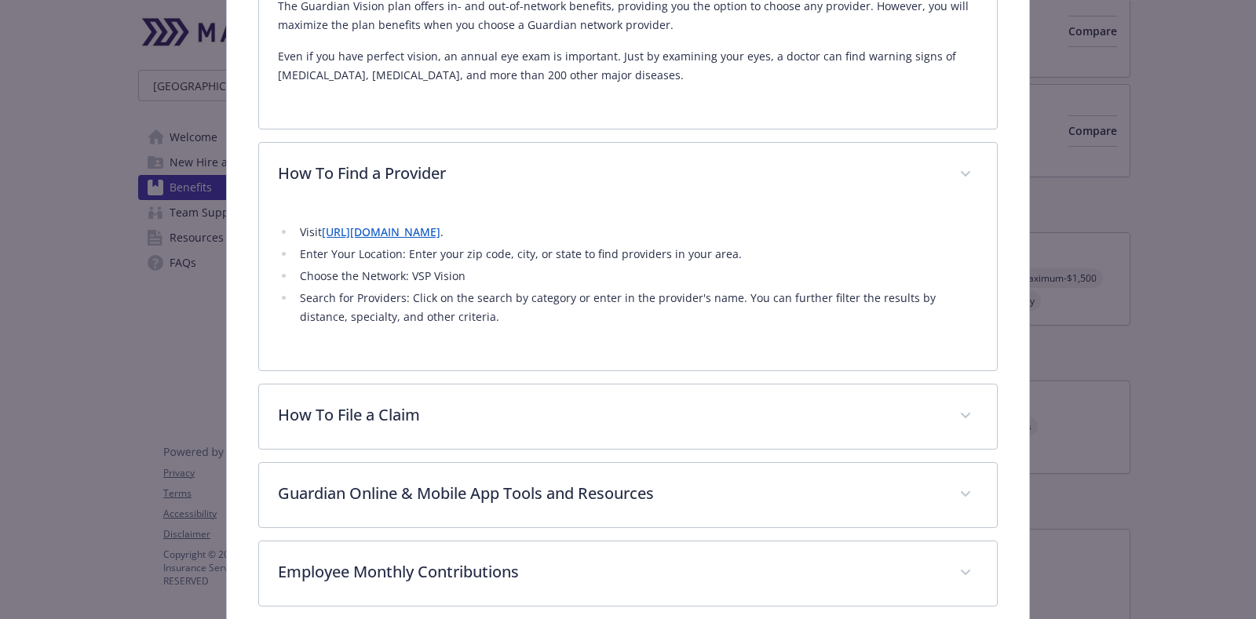
scroll to position [535, 0]
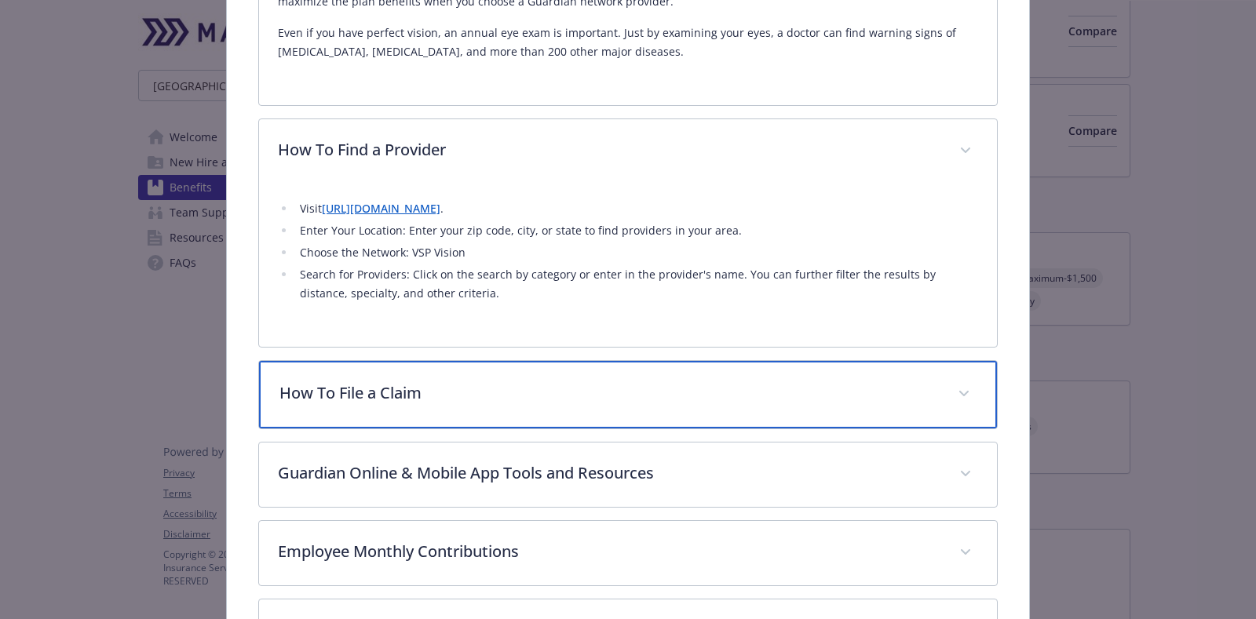
click at [464, 382] on p "How To File a Claim" at bounding box center [608, 394] width 659 height 24
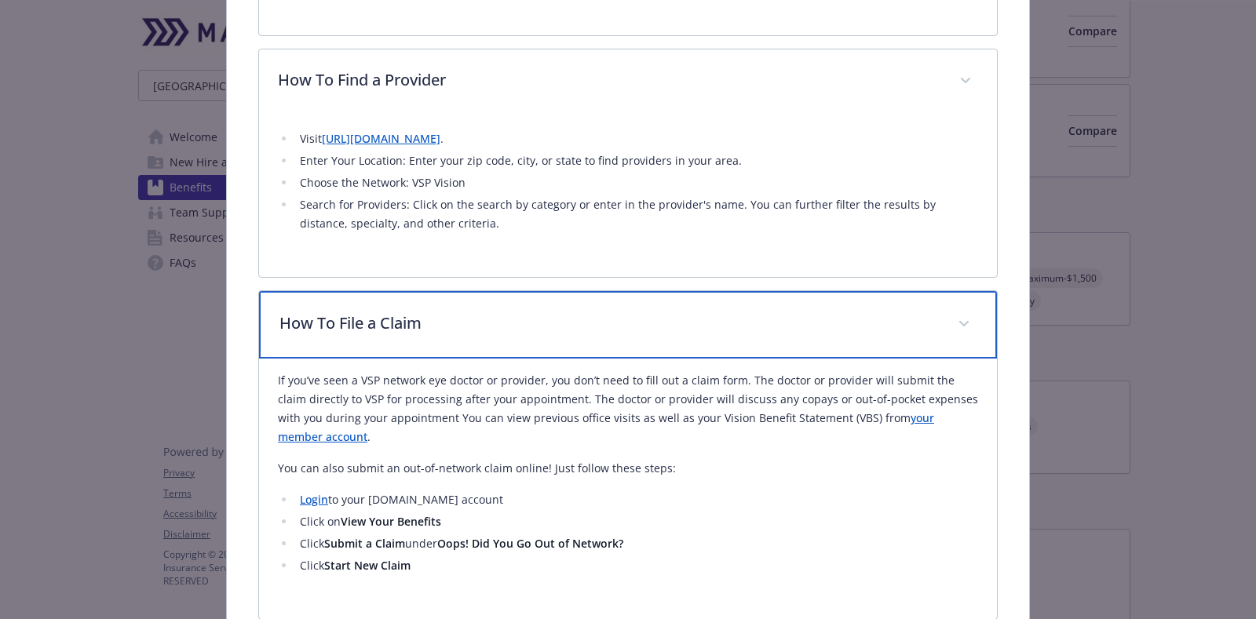
scroll to position [687, 0]
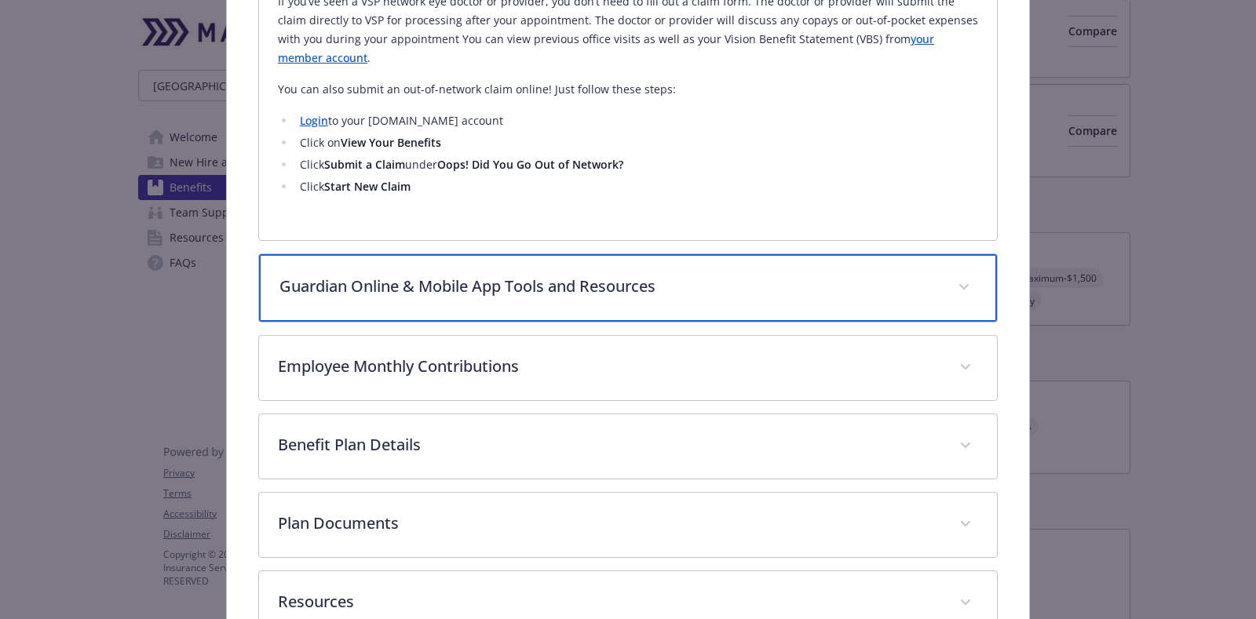
click at [442, 276] on p "Guardian Online & Mobile App Tools and Resources" at bounding box center [608, 287] width 659 height 24
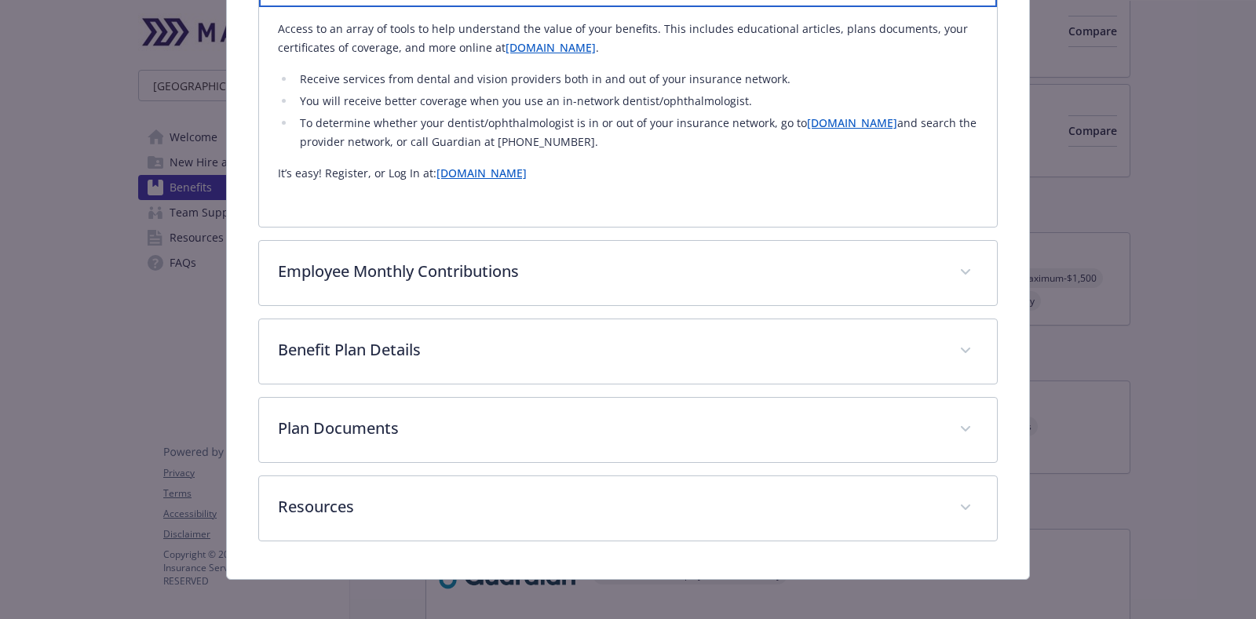
scroll to position [1299, 0]
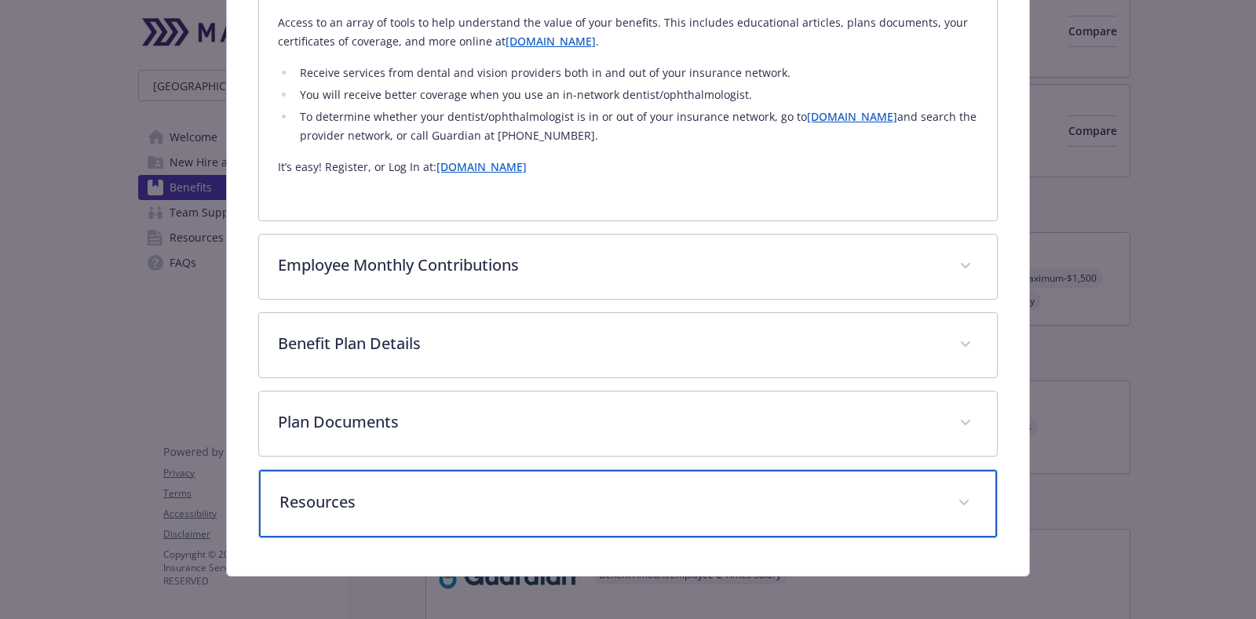
click at [357, 491] on p "Resources" at bounding box center [608, 503] width 659 height 24
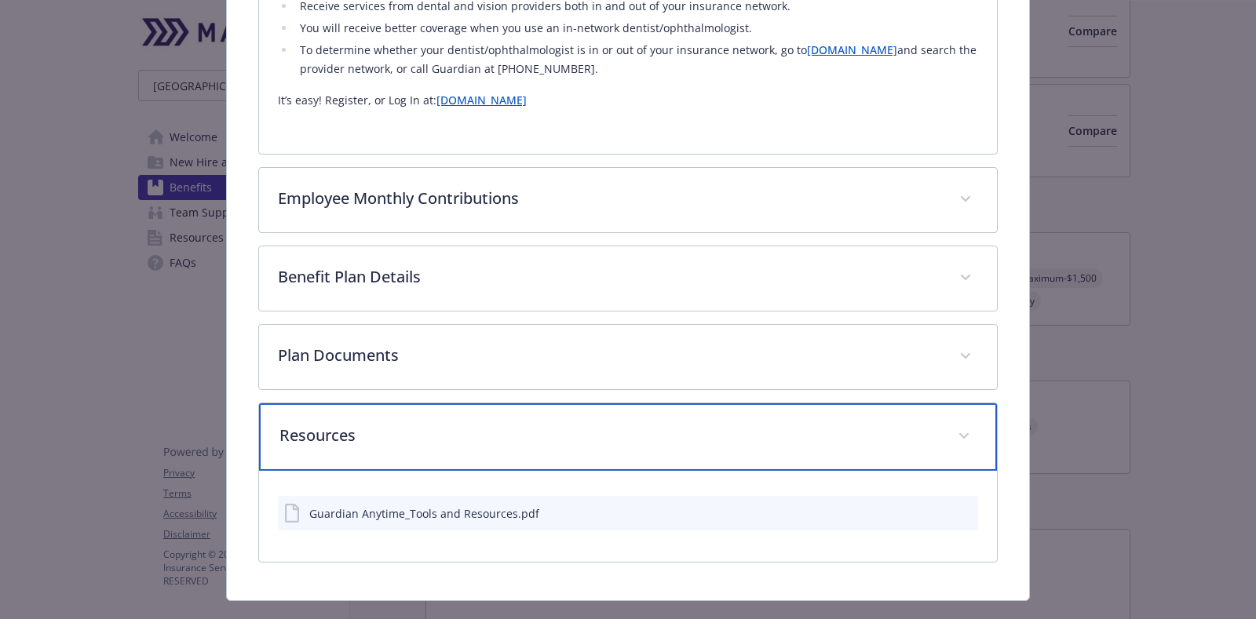
scroll to position [1390, 0]
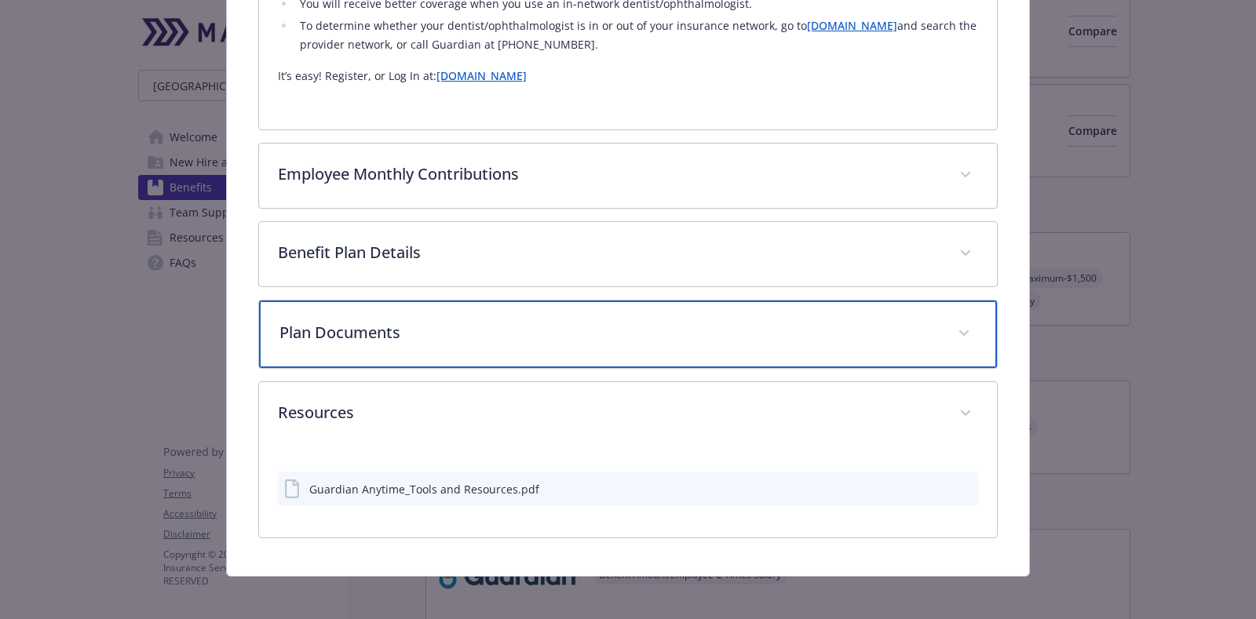
click at [421, 326] on p "Plan Documents" at bounding box center [608, 333] width 659 height 24
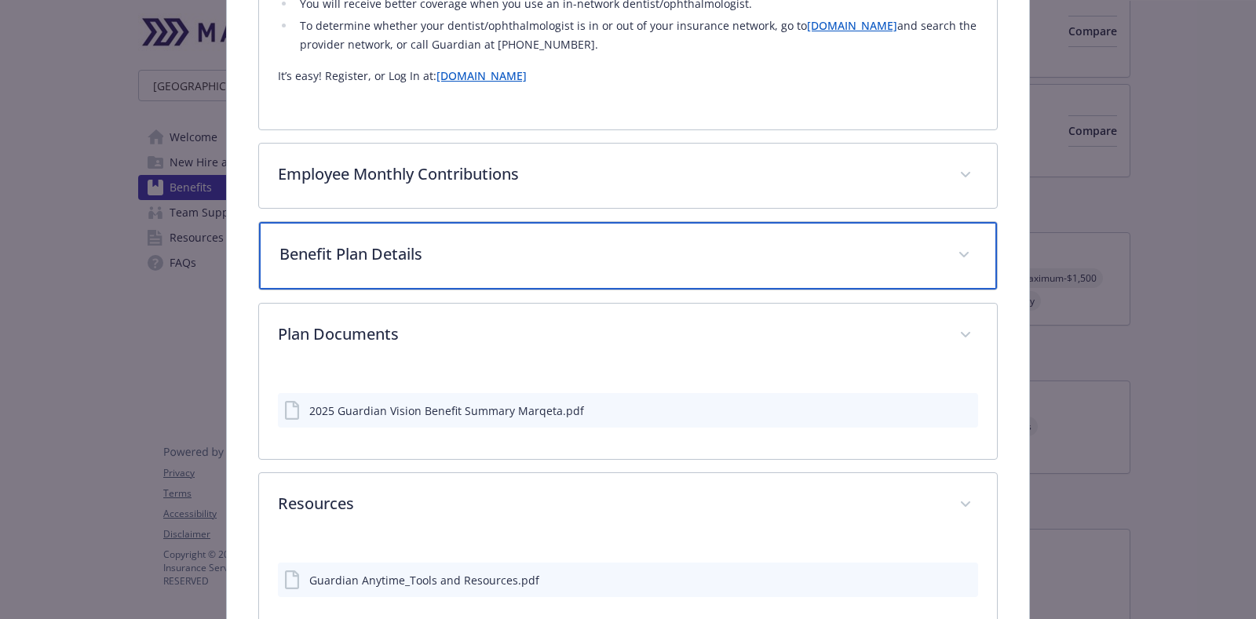
click at [436, 256] on p "Benefit Plan Details" at bounding box center [608, 255] width 659 height 24
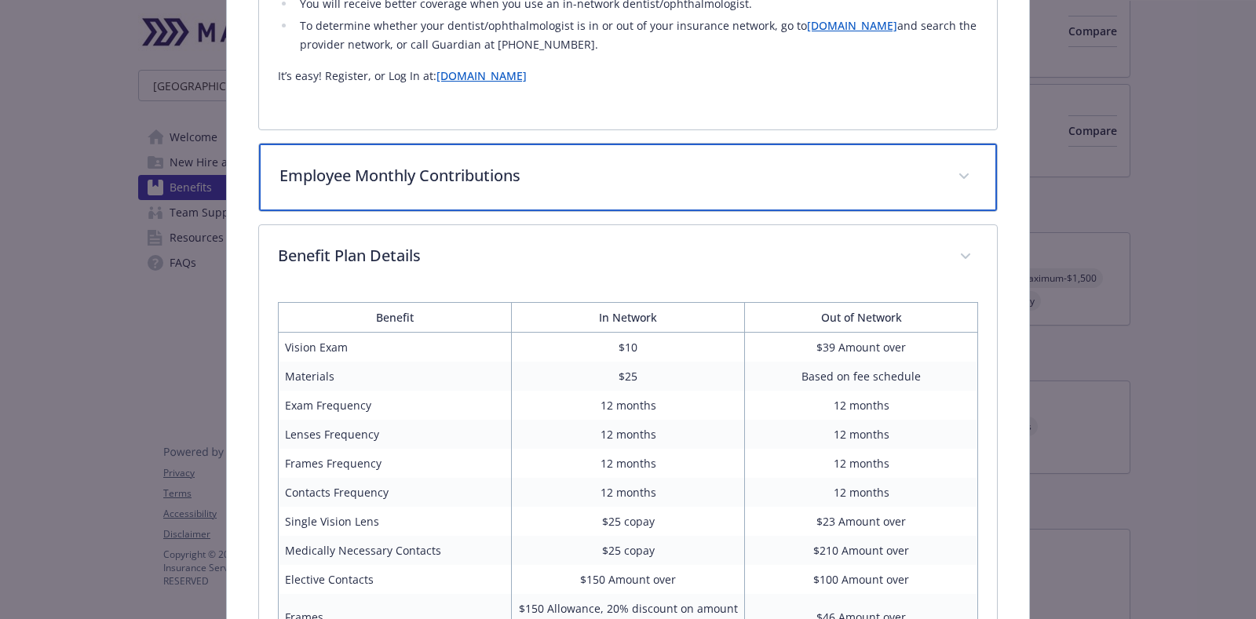
click at [367, 164] on p "Employee Monthly Contributions" at bounding box center [608, 176] width 659 height 24
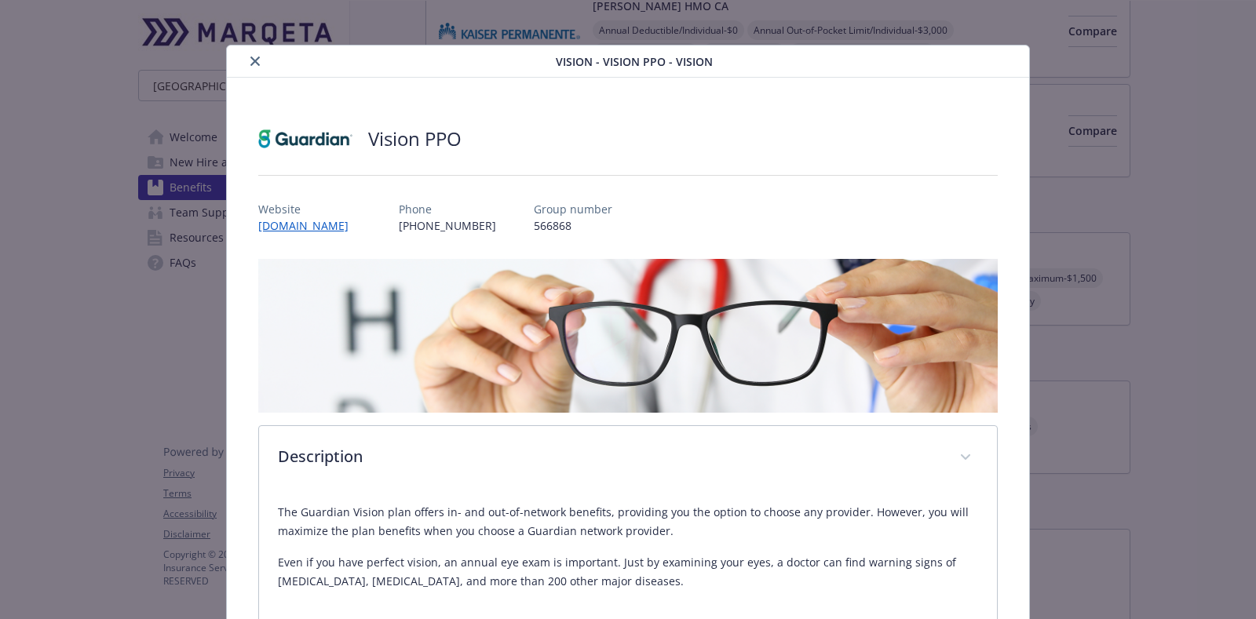
scroll to position [0, 0]
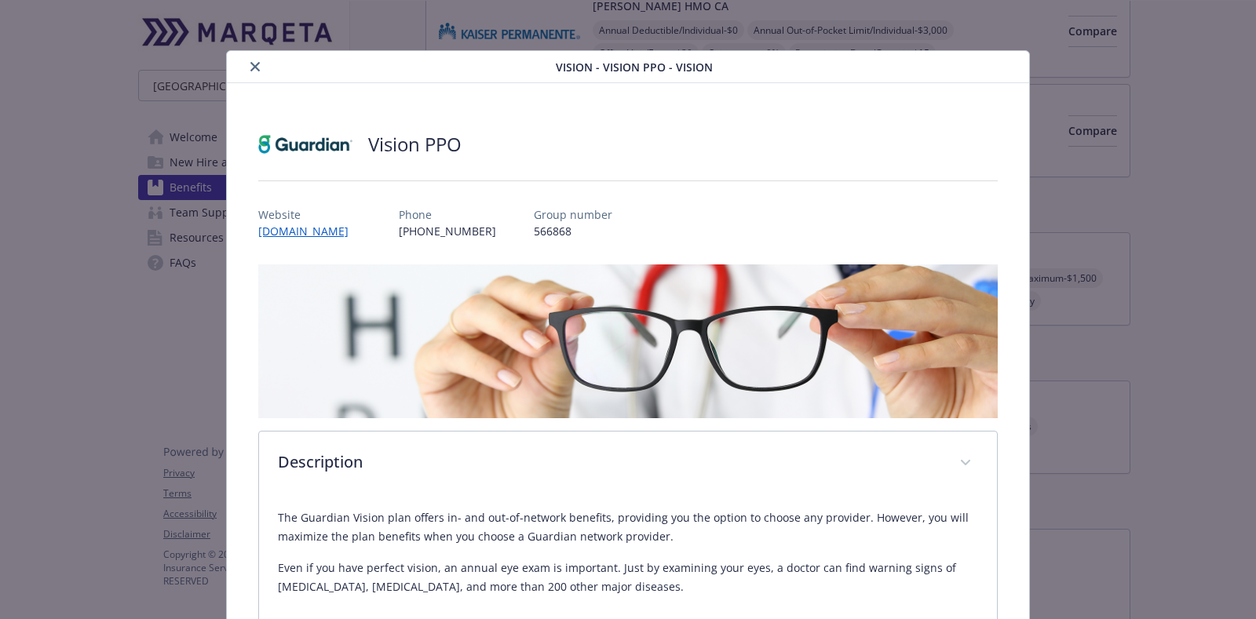
click at [251, 60] on button "close" at bounding box center [255, 66] width 19 height 19
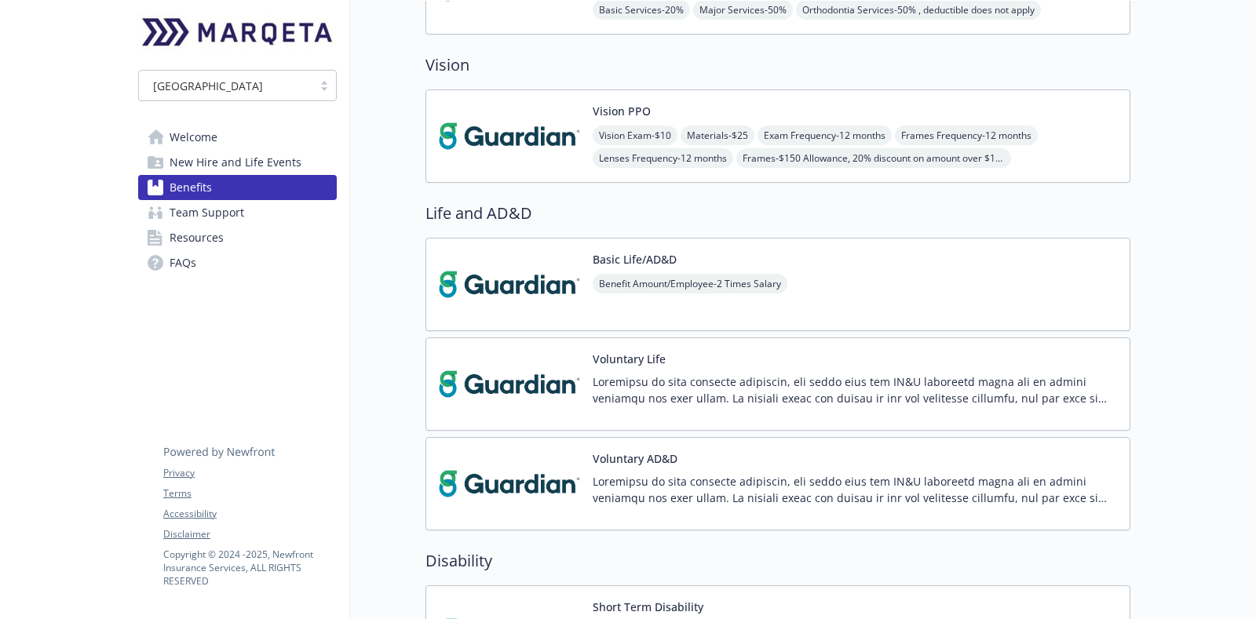
scroll to position [981, 0]
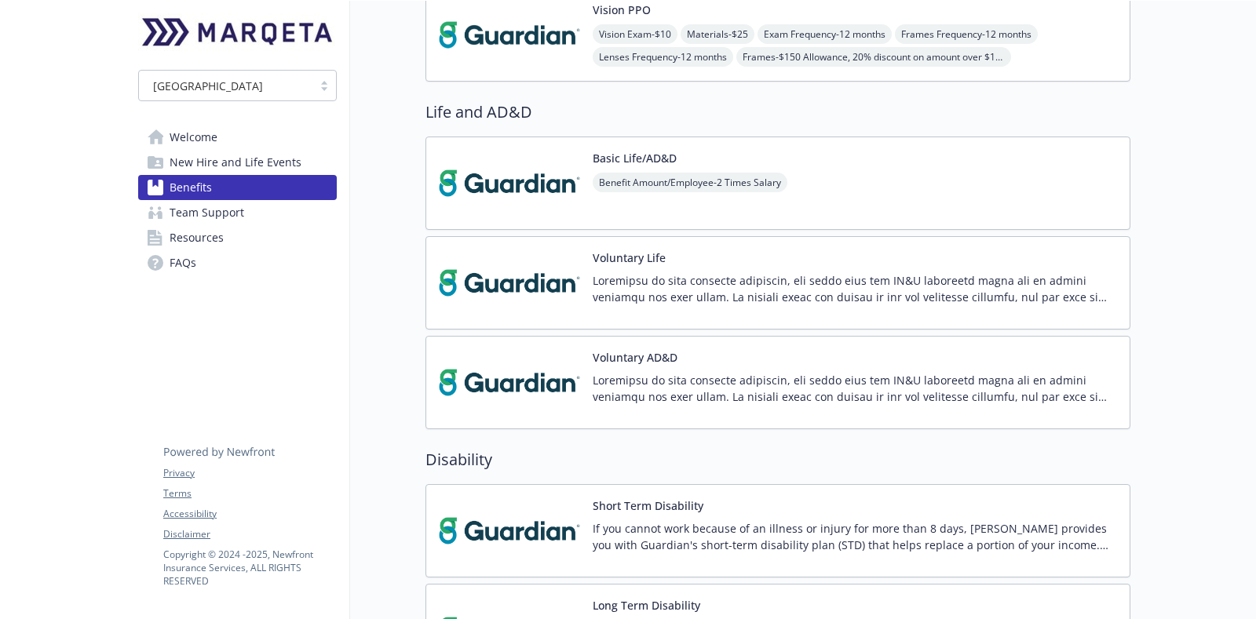
click at [217, 159] on span "New Hire and Life Events" at bounding box center [236, 162] width 132 height 25
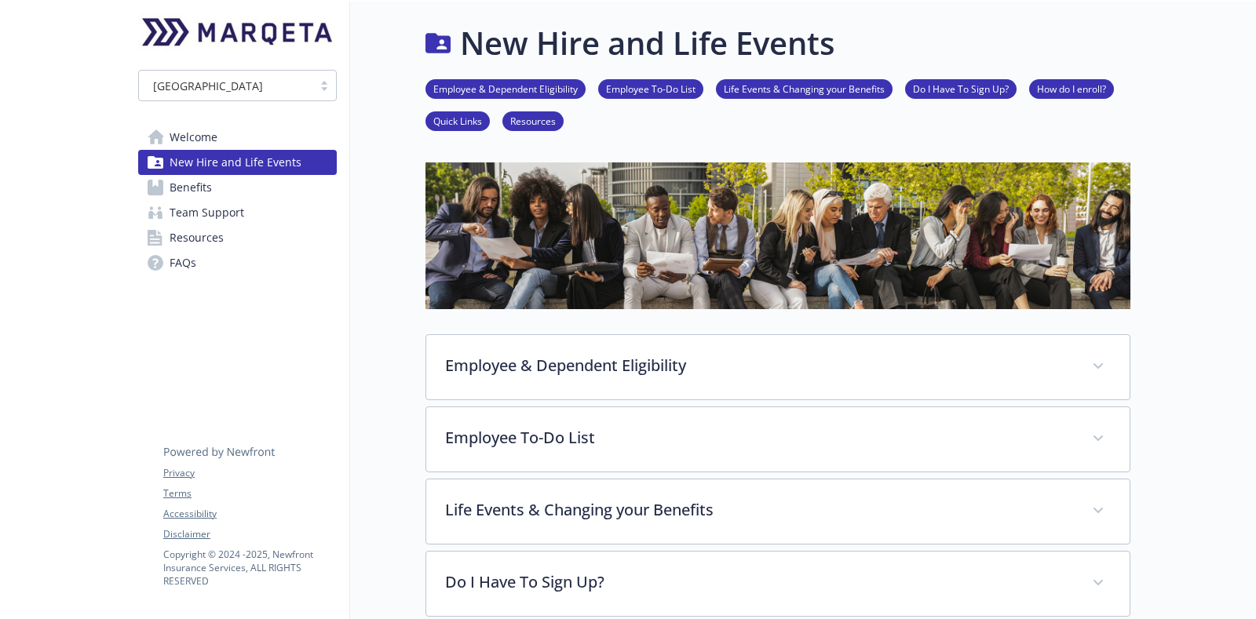
click at [204, 140] on span "Welcome" at bounding box center [194, 137] width 48 height 25
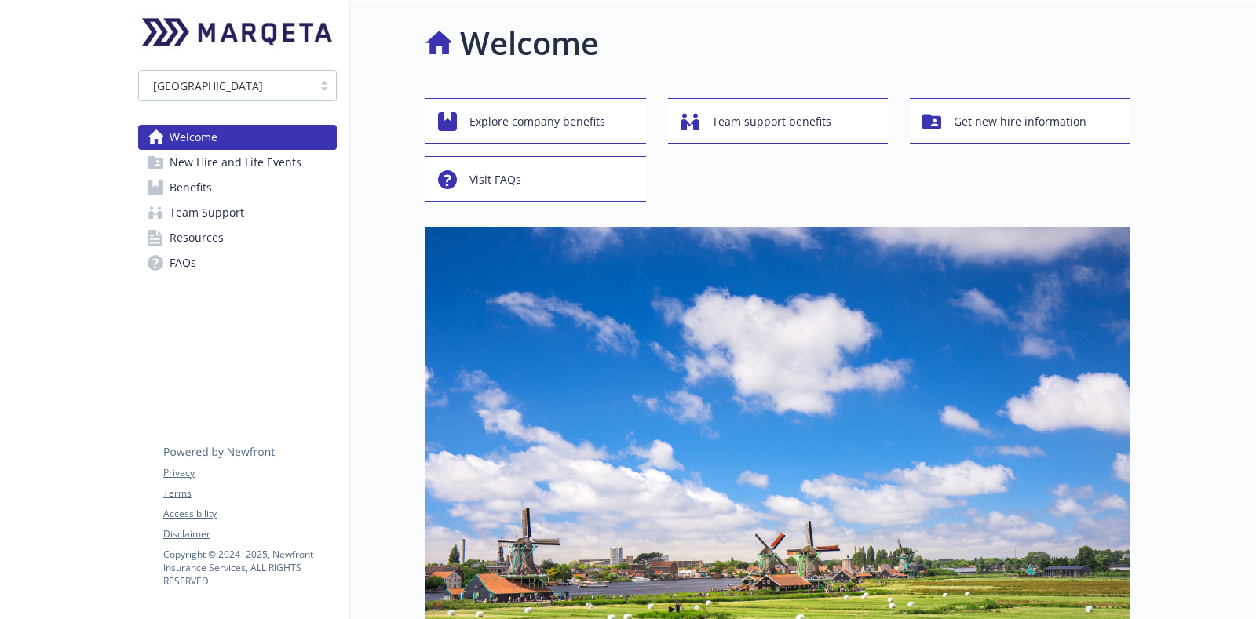
click at [203, 197] on span "Benefits" at bounding box center [191, 187] width 42 height 25
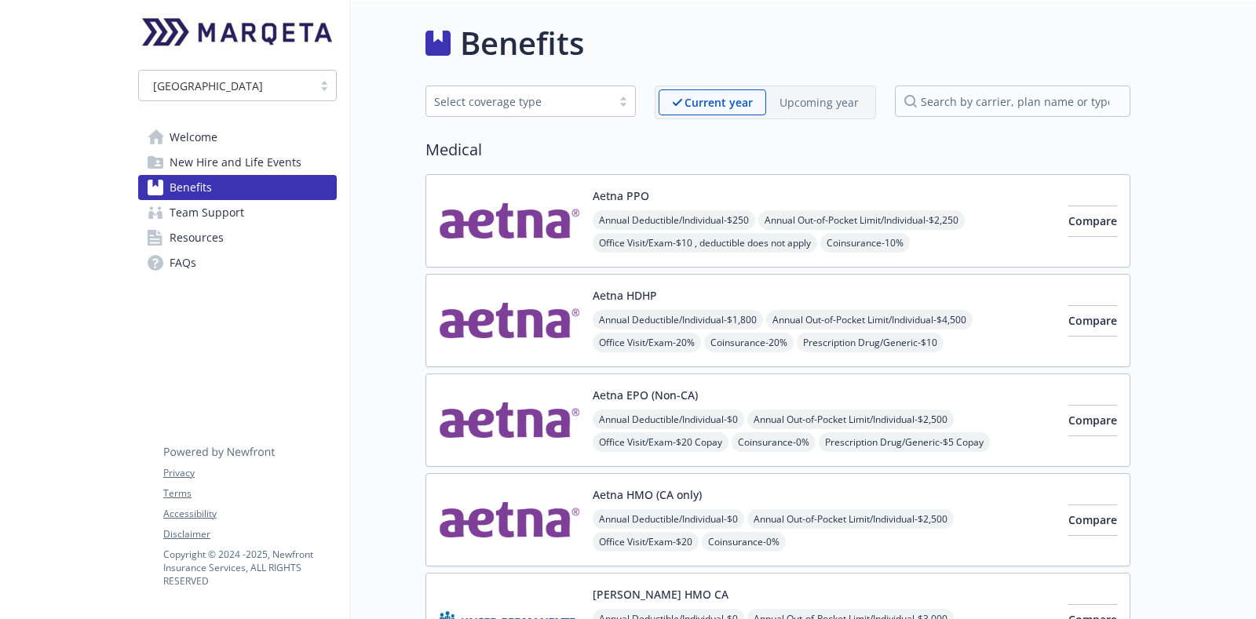
click at [203, 212] on span "Team Support" at bounding box center [207, 212] width 75 height 25
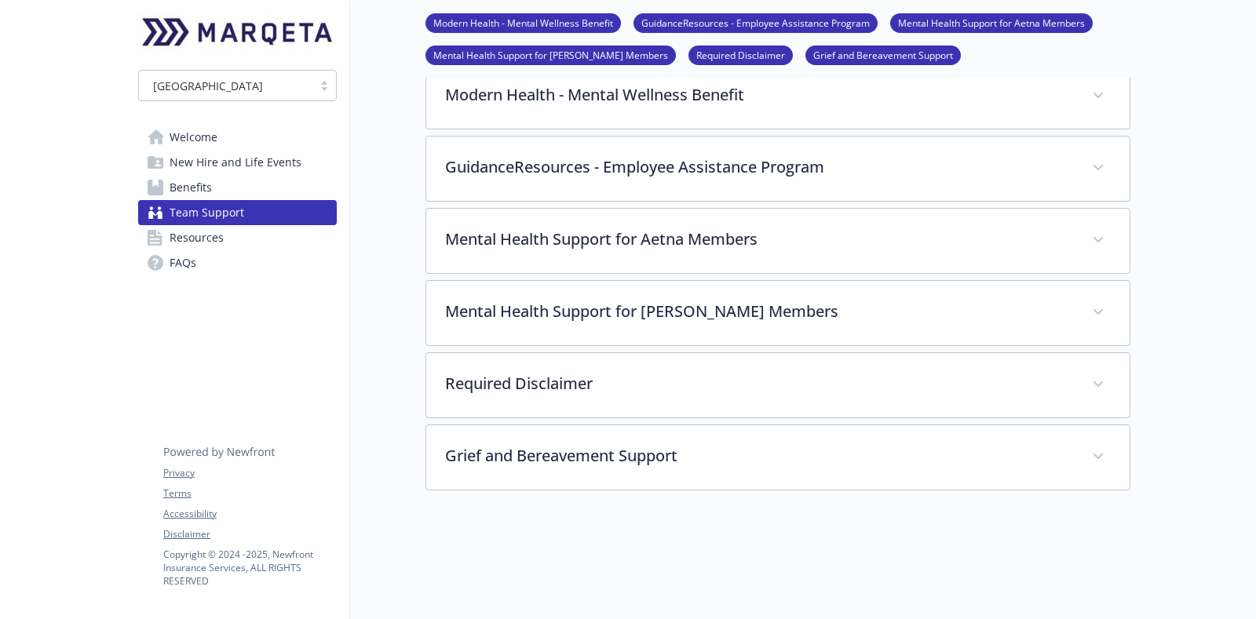
scroll to position [294, 0]
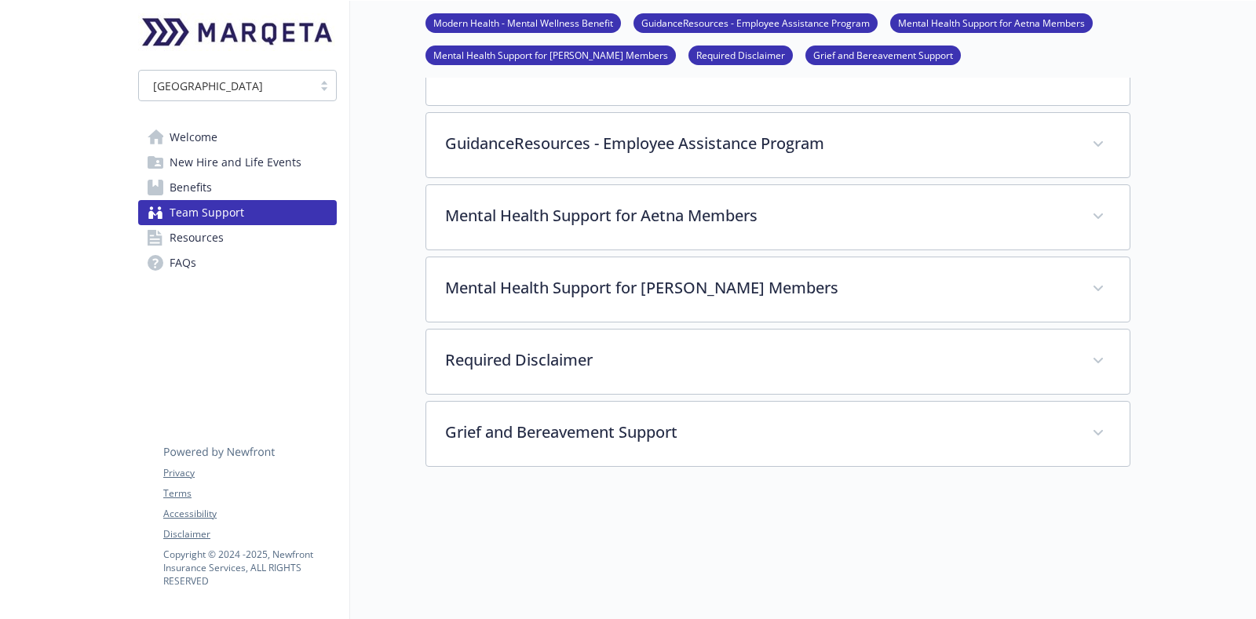
click at [228, 231] on link "Resources" at bounding box center [237, 237] width 199 height 25
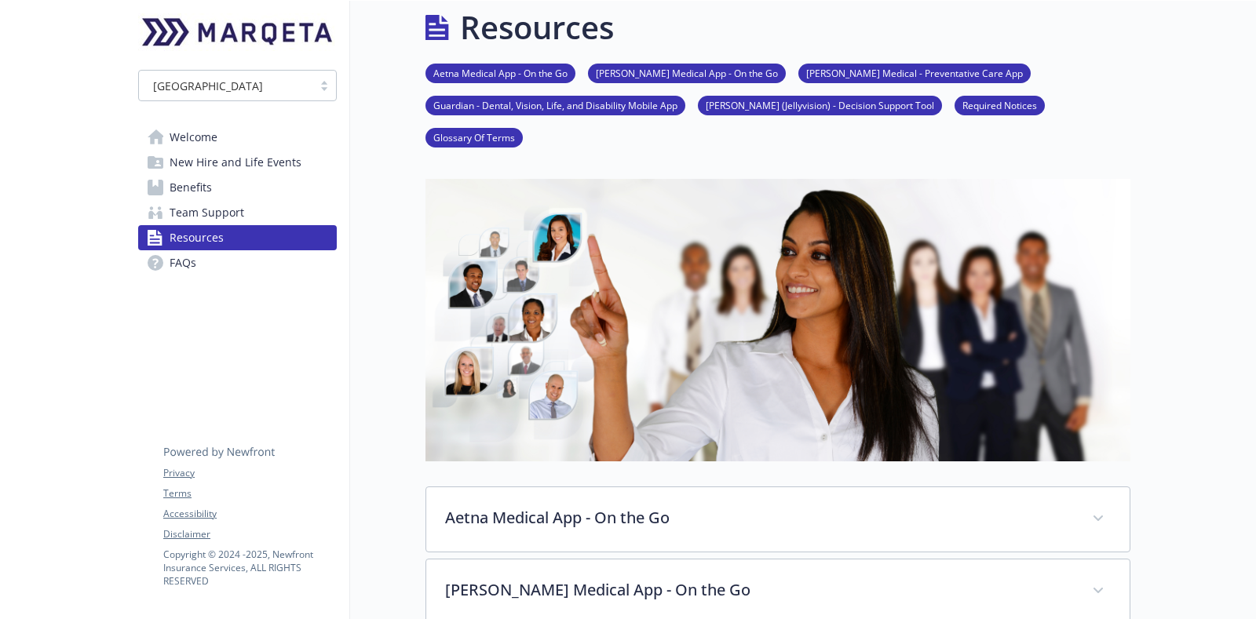
scroll to position [294, 0]
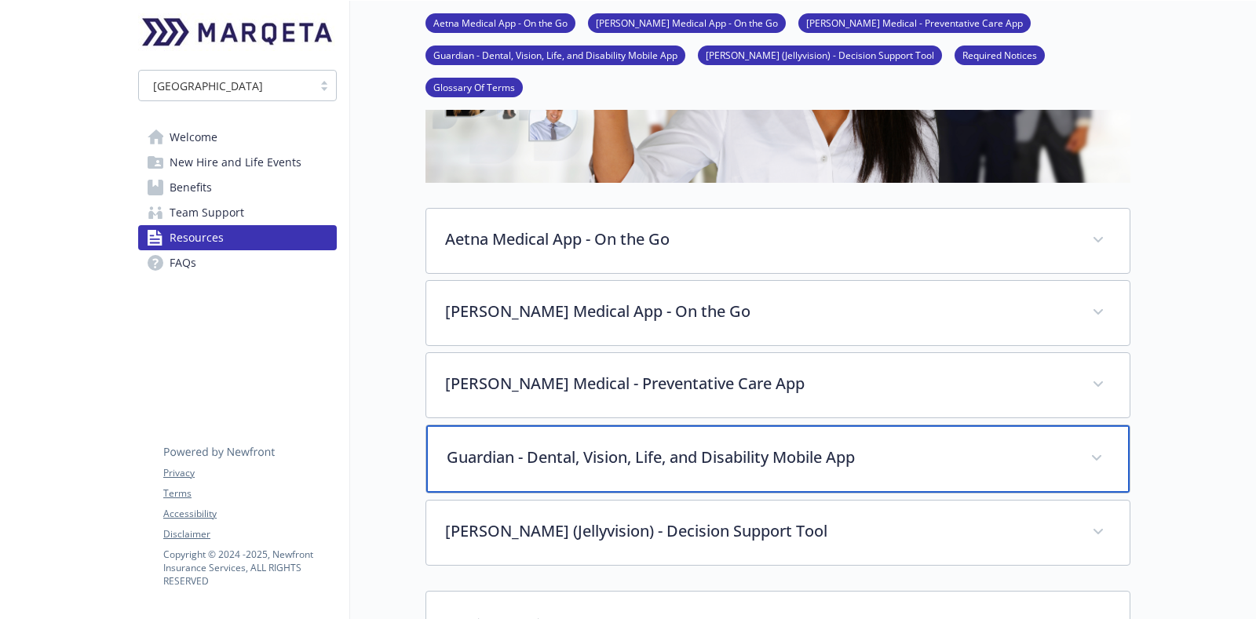
click at [573, 426] on div "Guardian - Dental, Vision, Life, and Disability Mobile App" at bounding box center [777, 460] width 703 height 68
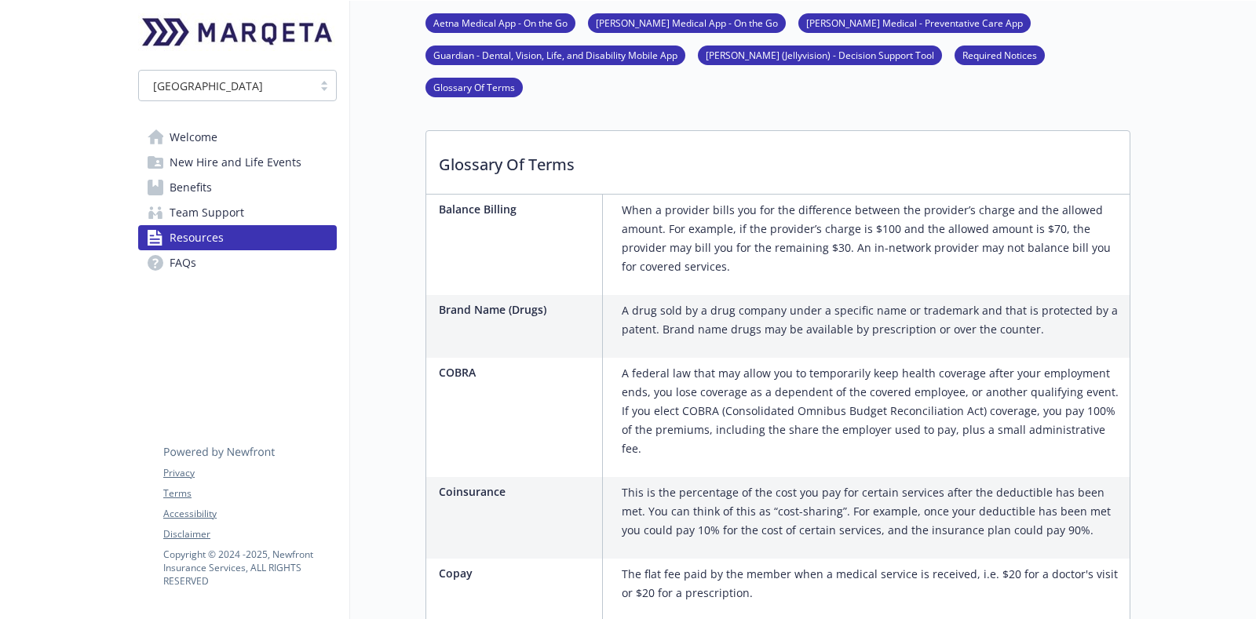
scroll to position [1374, 0]
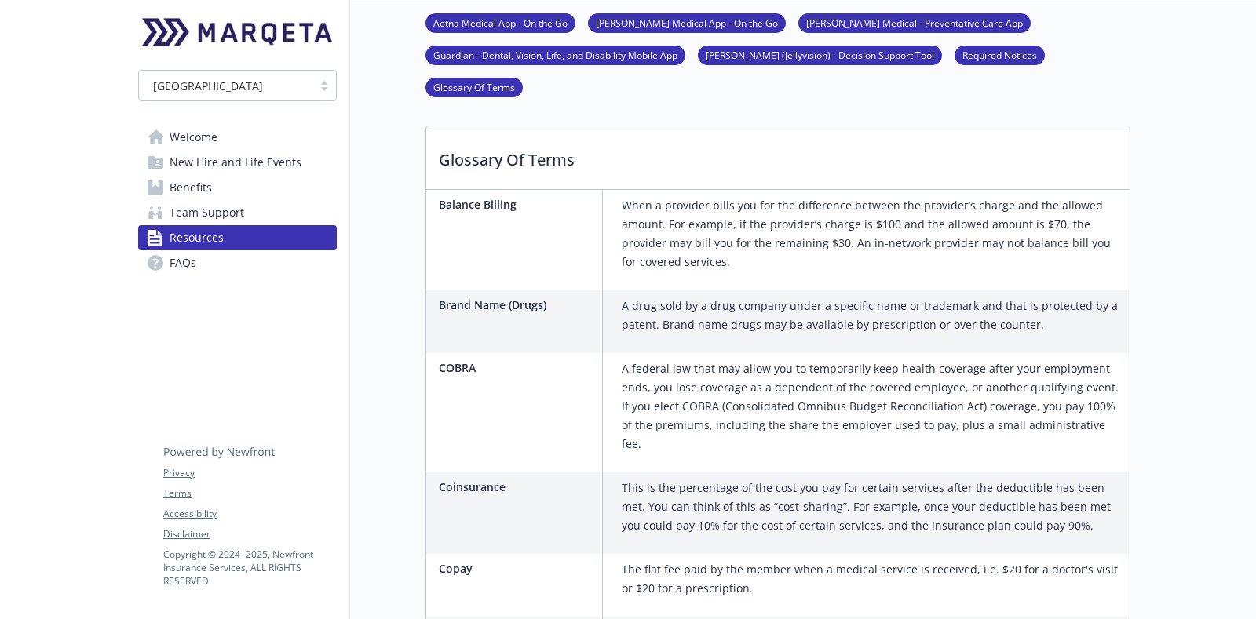
click at [249, 270] on link "FAQs" at bounding box center [237, 262] width 199 height 25
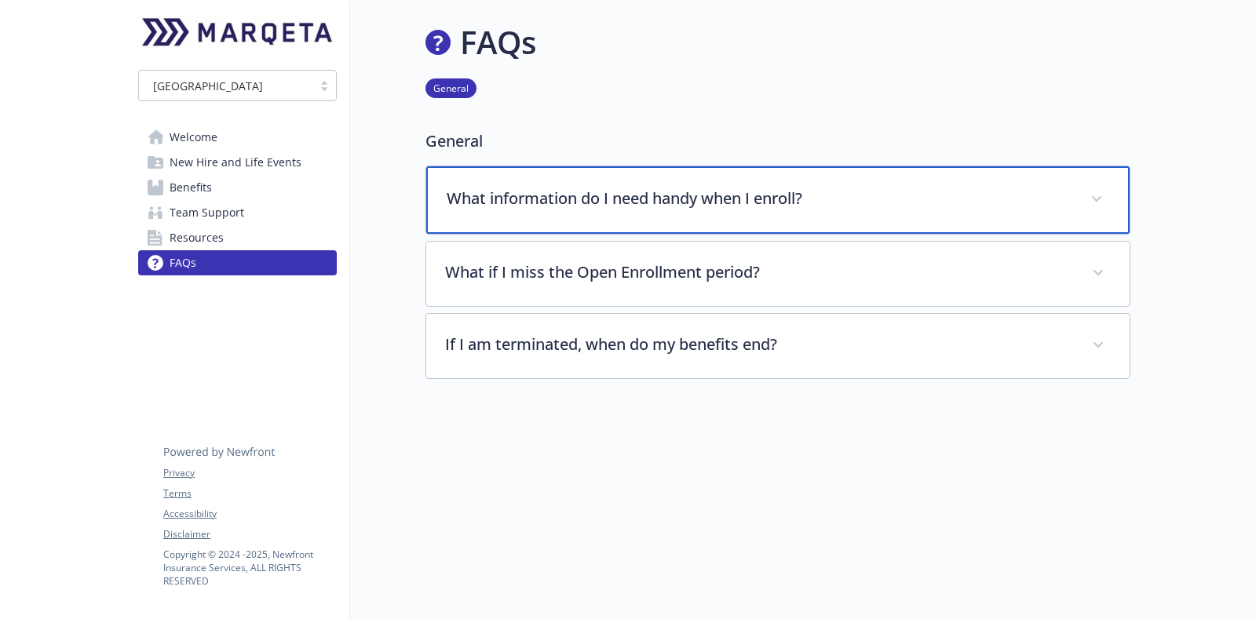
click at [633, 187] on p "What information do I need handy when I enroll?" at bounding box center [759, 199] width 625 height 24
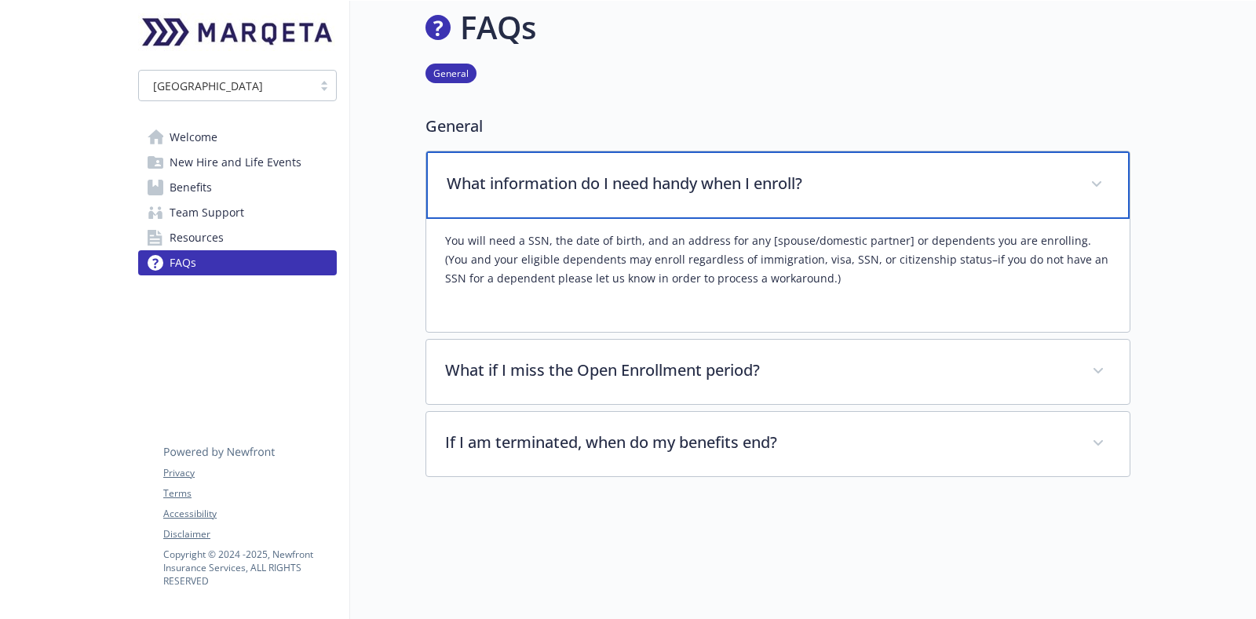
click at [781, 179] on p "What information do I need handy when I enroll?" at bounding box center [759, 184] width 625 height 24
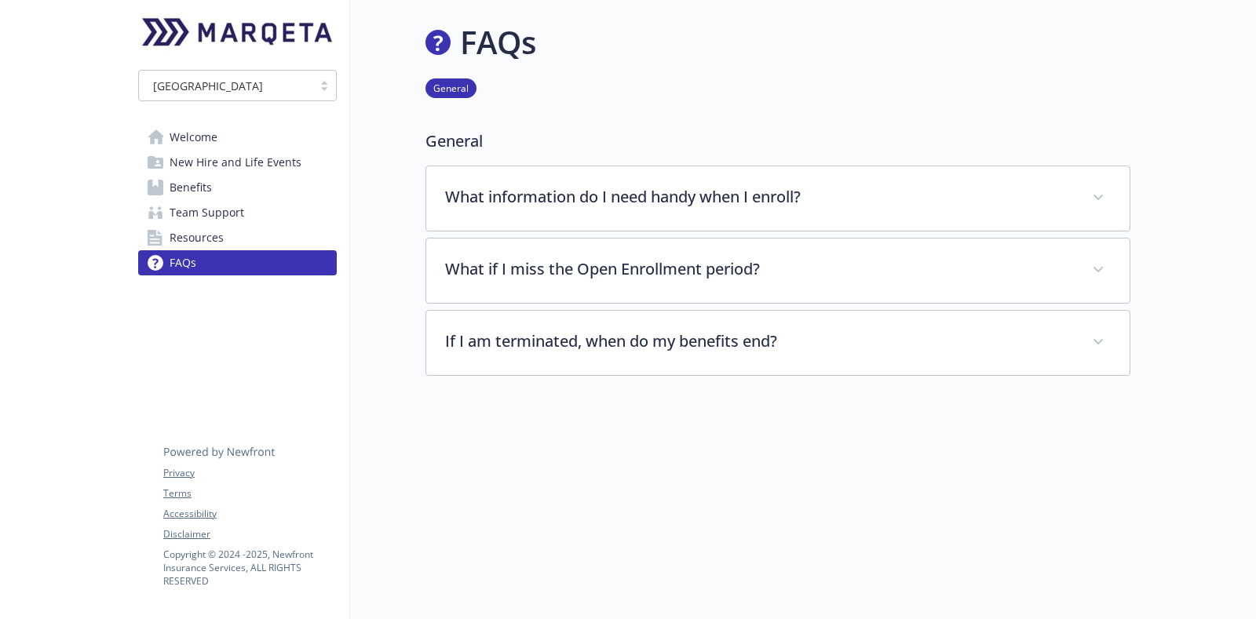
click at [228, 243] on link "Resources" at bounding box center [237, 237] width 199 height 25
